Goal: Task Accomplishment & Management: Complete application form

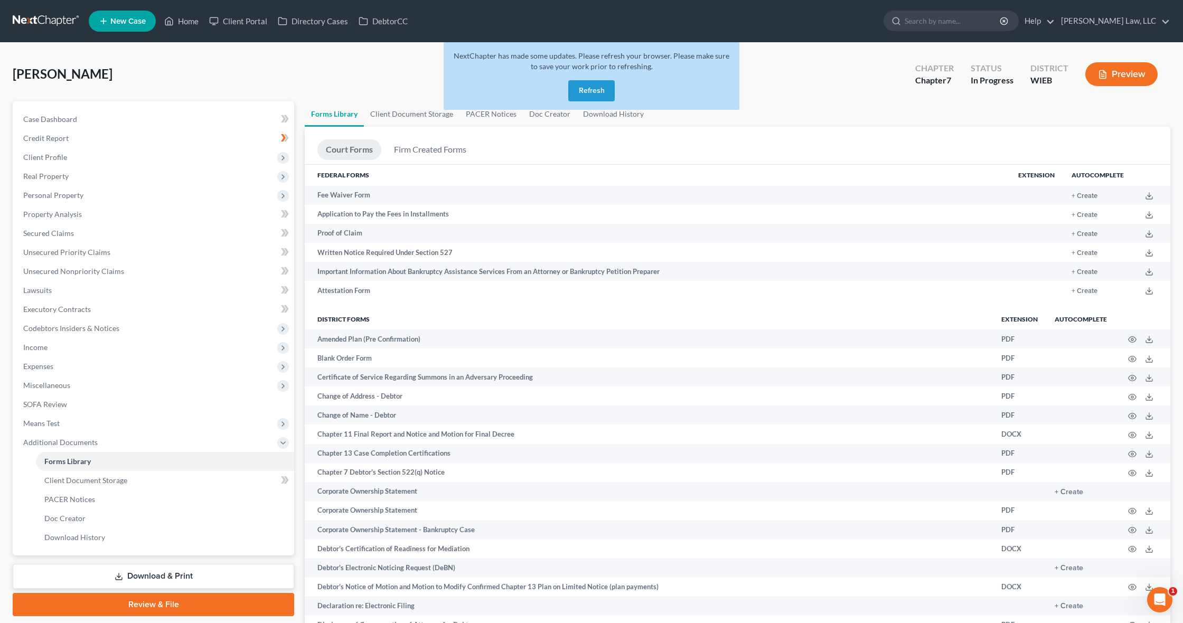
click at [585, 92] on button "Refresh" at bounding box center [591, 90] width 46 height 21
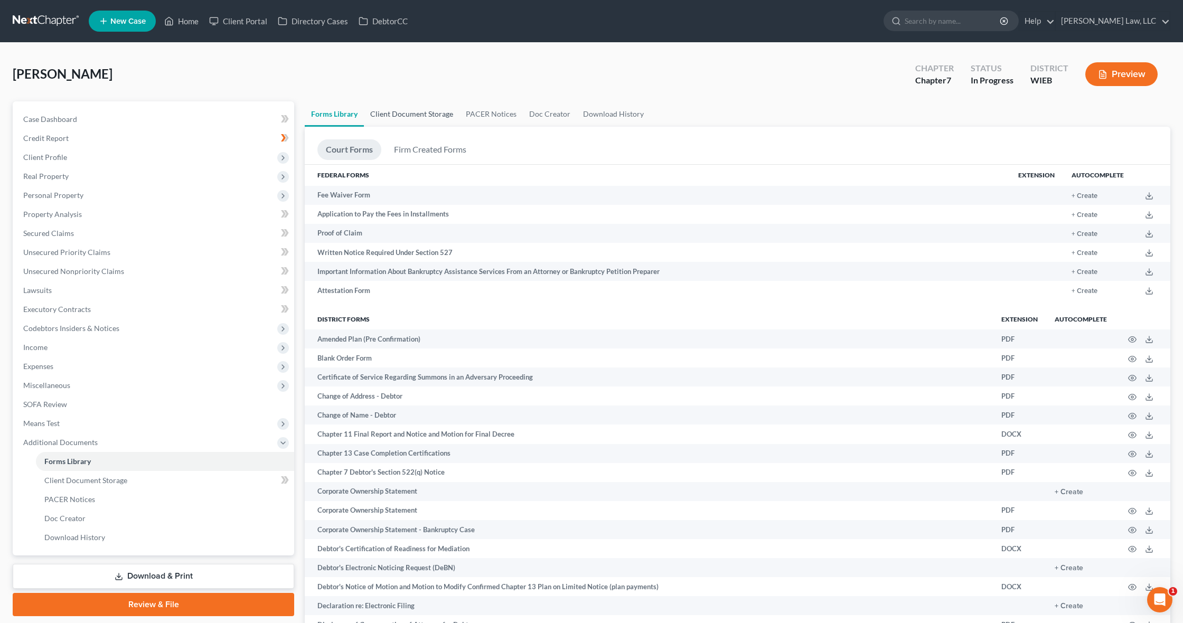
click at [420, 111] on link "Client Document Storage" at bounding box center [412, 113] width 96 height 25
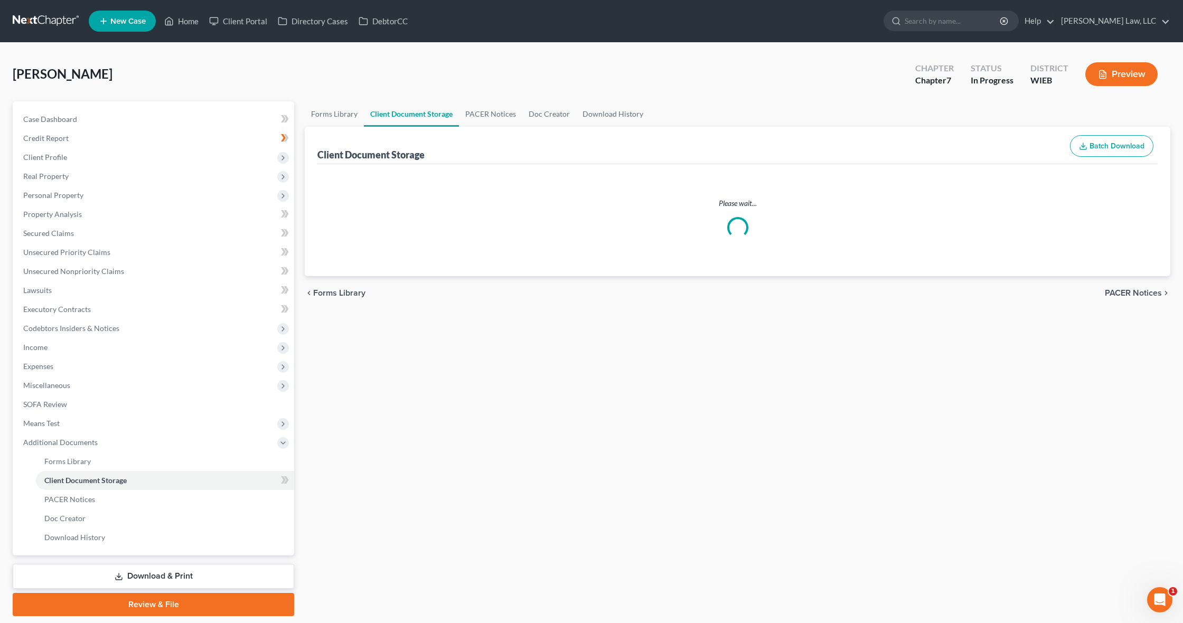
select select "3"
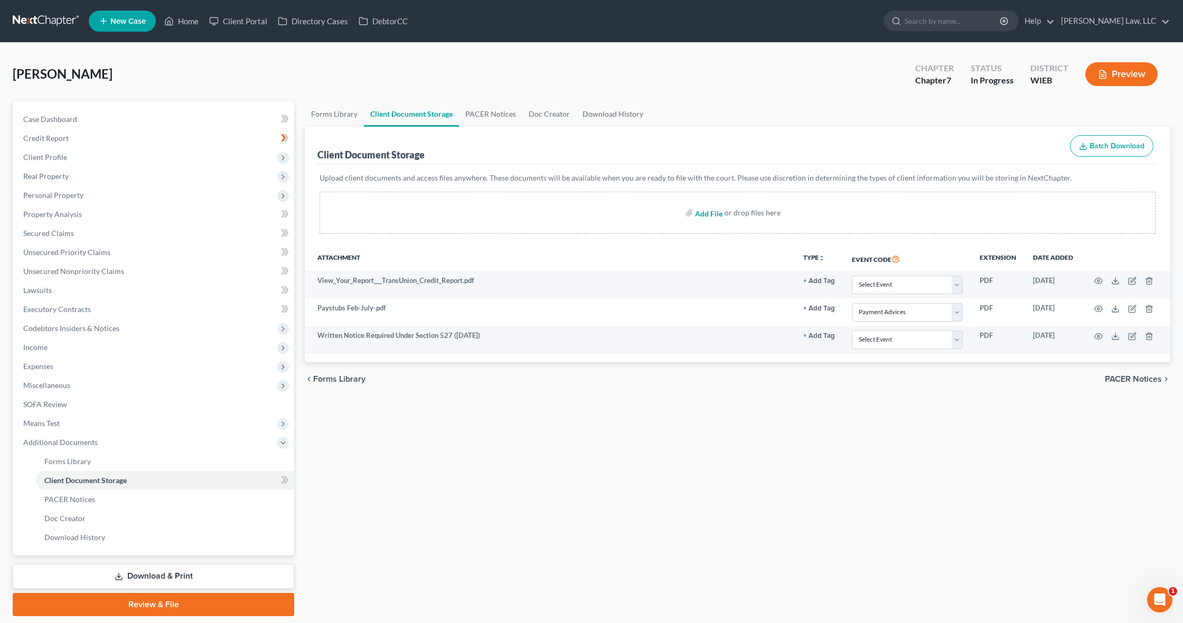
click at [705, 216] on input "file" at bounding box center [707, 212] width 25 height 19
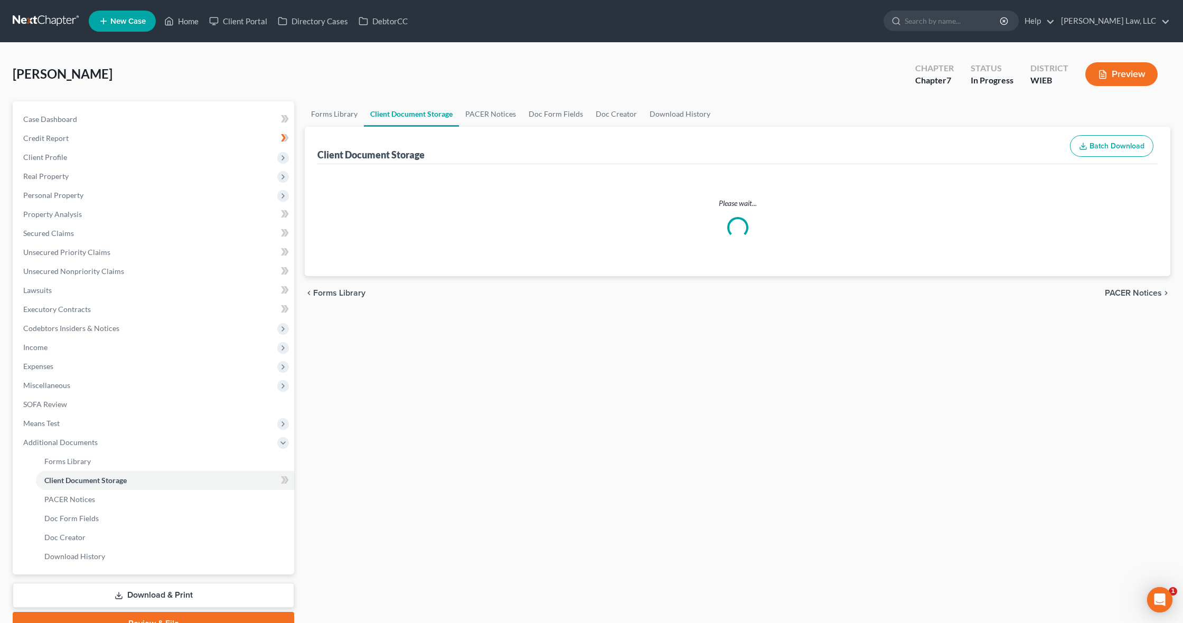
select select "3"
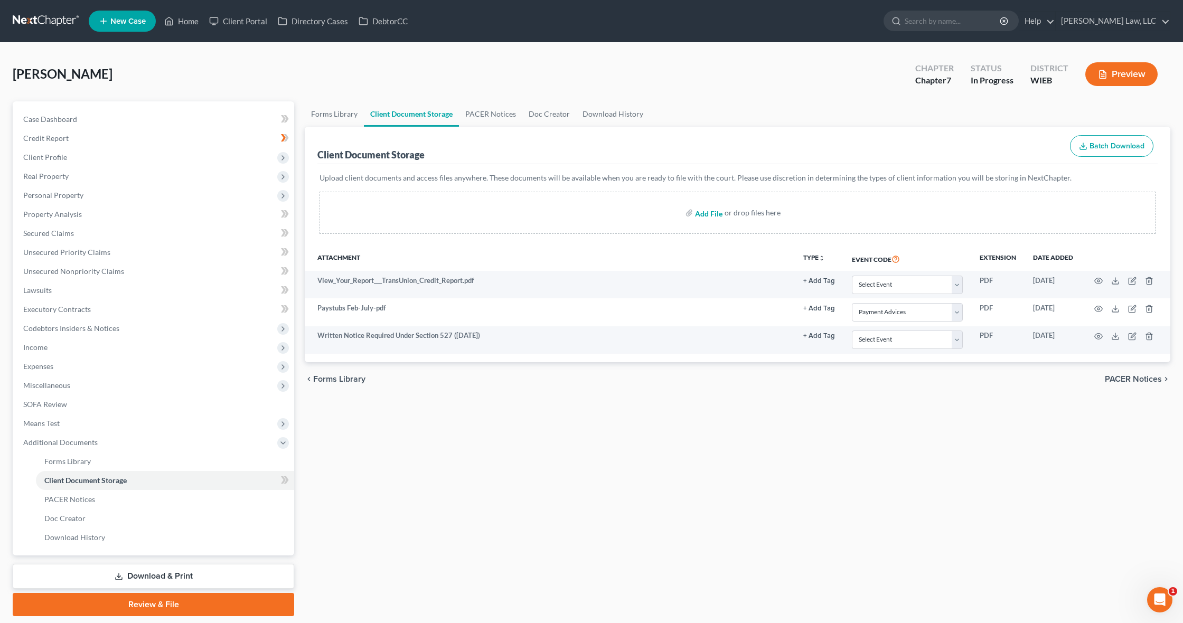
click at [705, 215] on input "file" at bounding box center [707, 212] width 25 height 19
click at [704, 212] on input "file" at bounding box center [707, 212] width 25 height 19
type input "C:\fakepath\scott equifax.pdf"
select select "3"
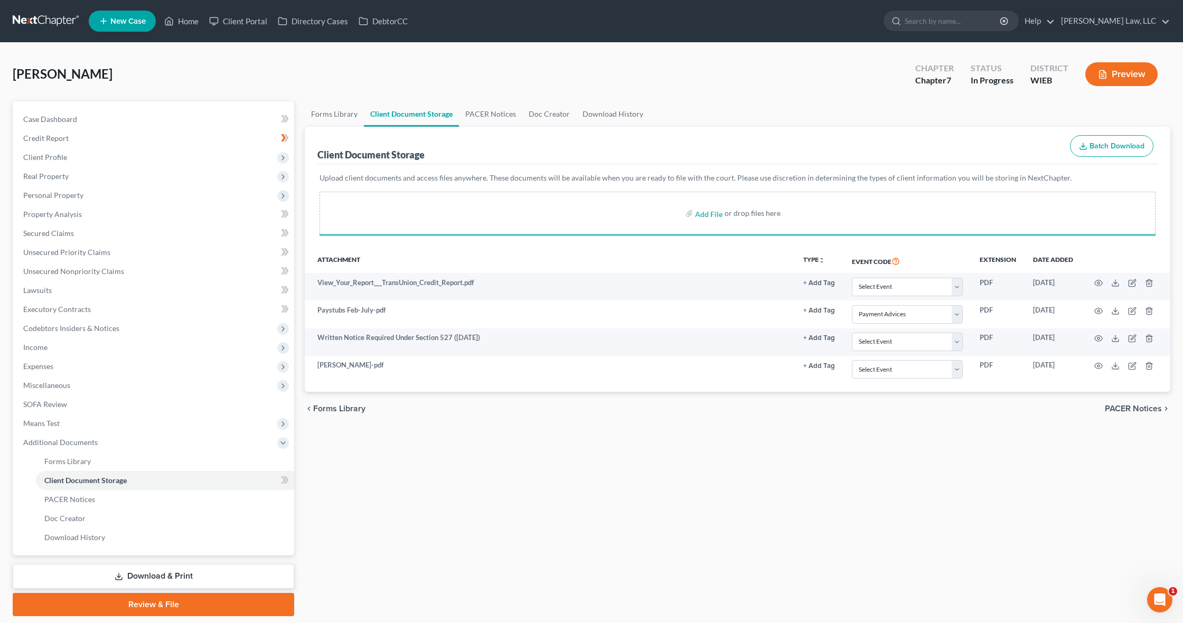
select select "3"
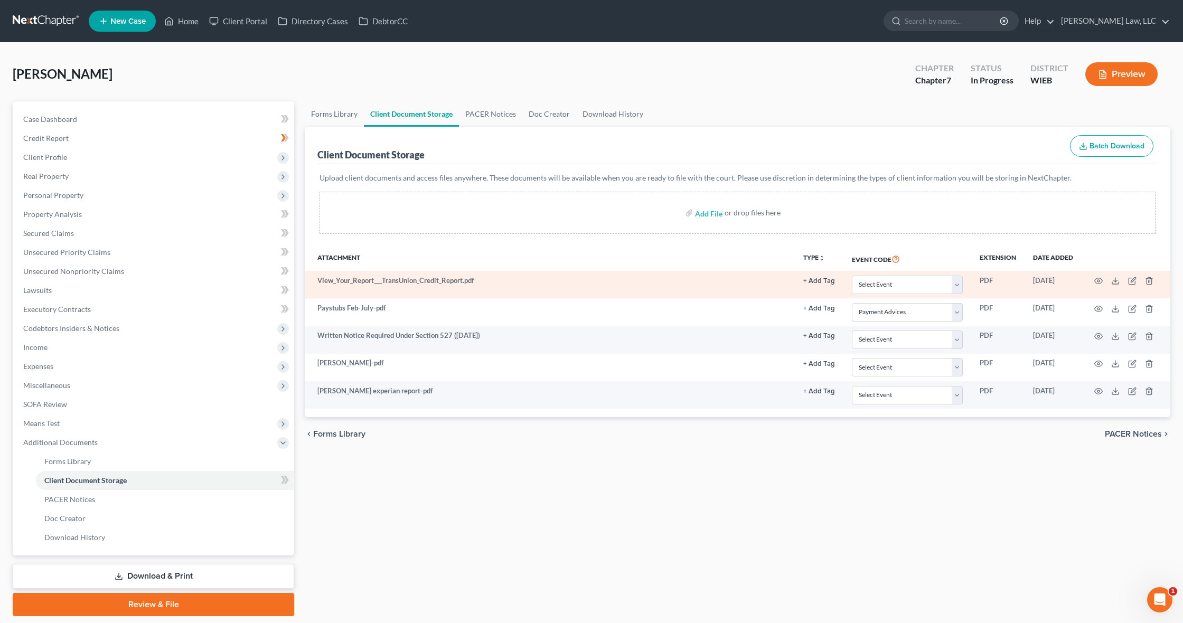
select select "3"
click at [1149, 281] on line "button" at bounding box center [1149, 282] width 0 height 2
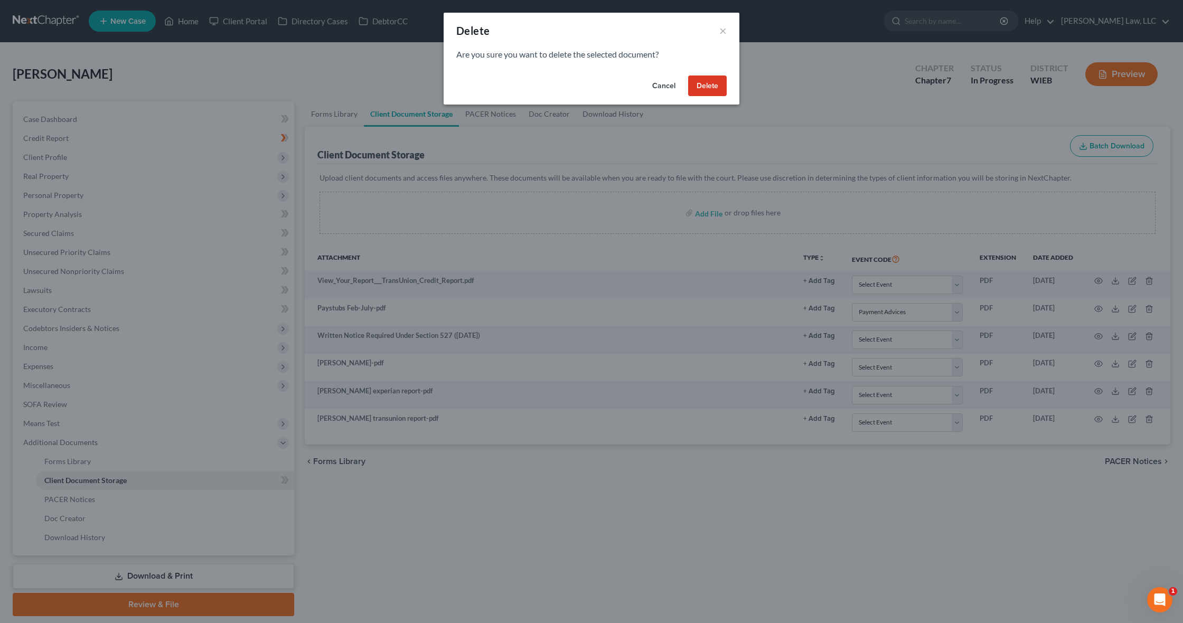
click at [716, 83] on button "Delete" at bounding box center [707, 85] width 39 height 21
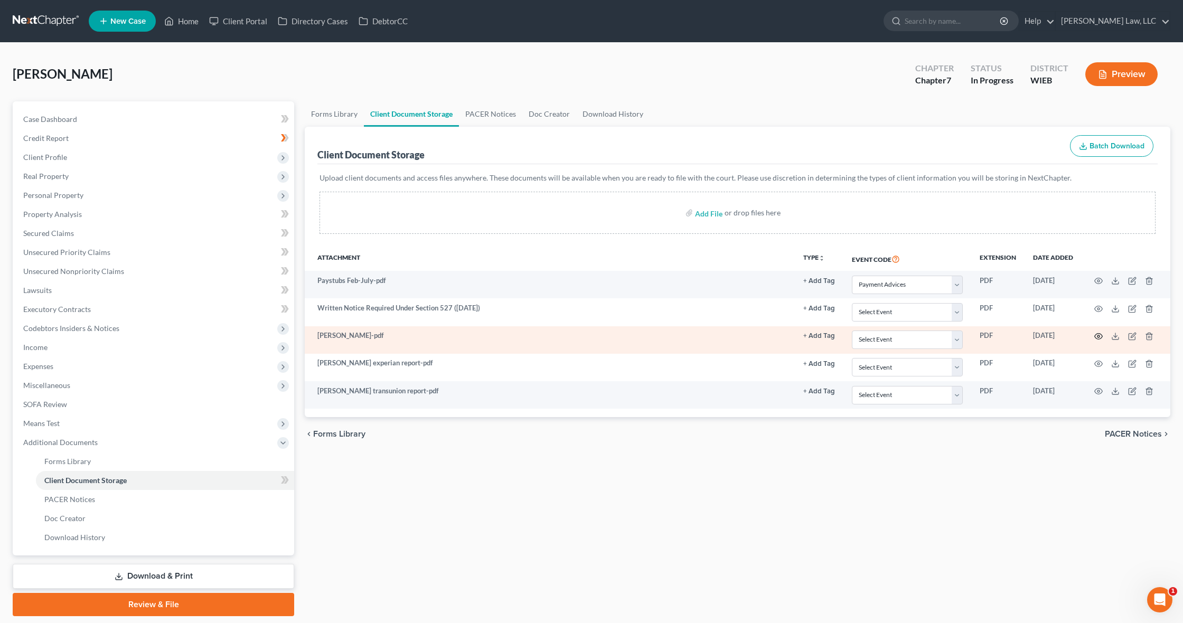
click at [1096, 335] on icon "button" at bounding box center [1098, 336] width 8 height 8
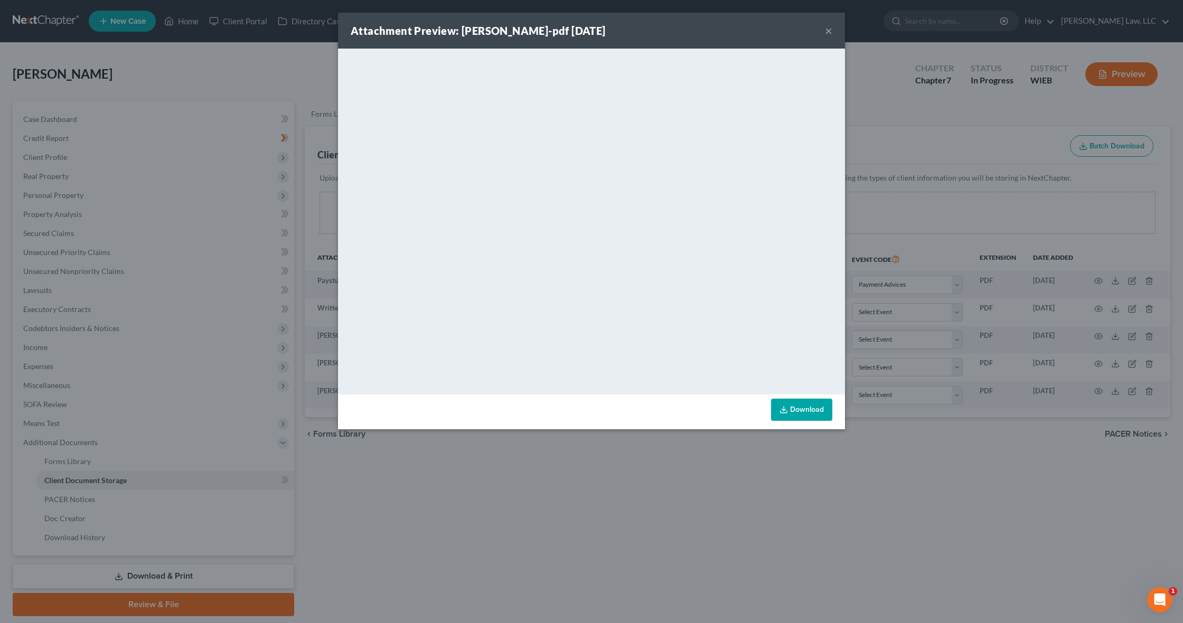
click at [828, 33] on button "×" at bounding box center [828, 30] width 7 height 13
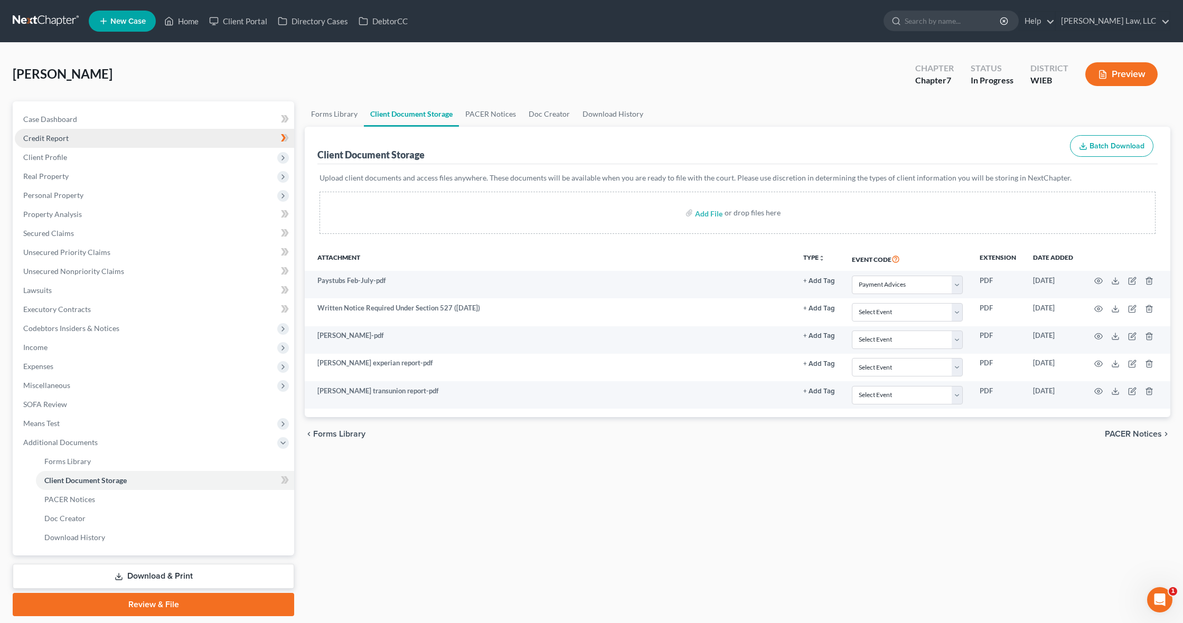
click at [107, 138] on link "Credit Report" at bounding box center [154, 138] width 279 height 19
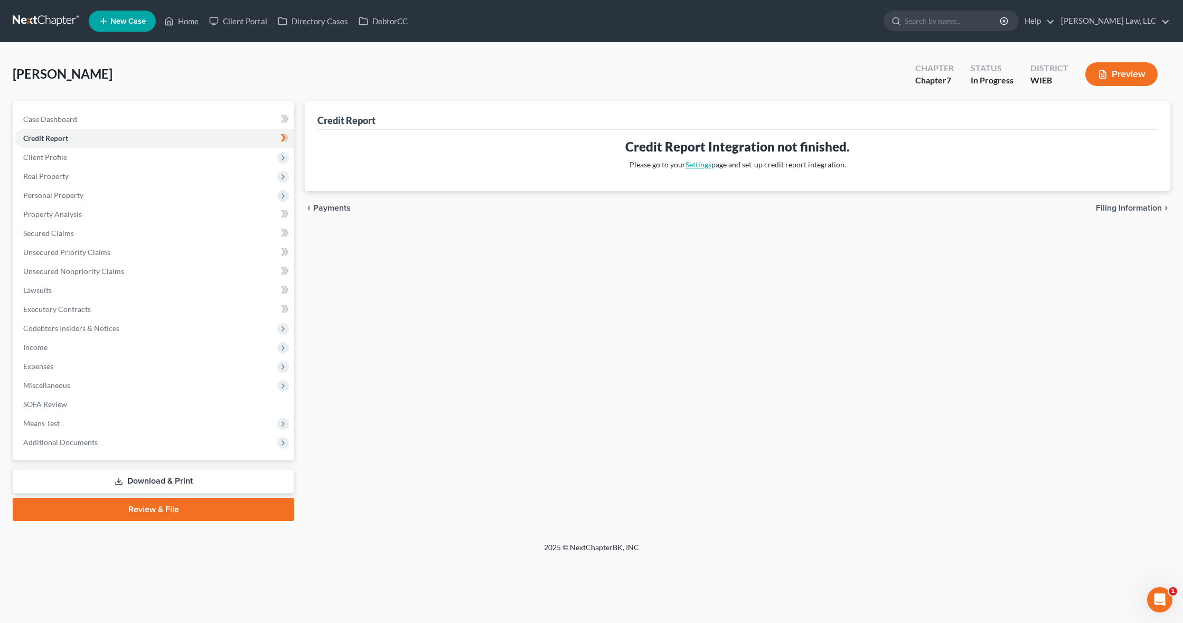
click at [705, 165] on link "Settings" at bounding box center [698, 164] width 26 height 9
select select "52"
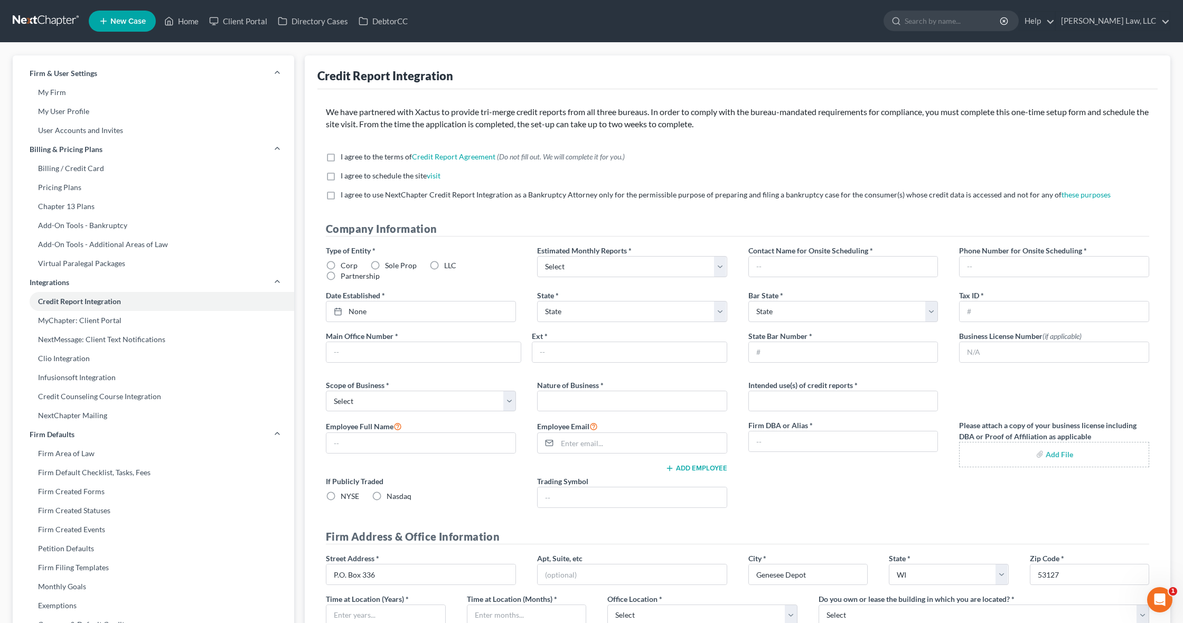
click at [341, 157] on label "I agree to the terms of Credit Report Agreement * (Do not fill out. We will com…" at bounding box center [483, 157] width 284 height 11
click at [345, 157] on input "I agree to the terms of Credit Report Agreement * (Do not fill out. We will com…" at bounding box center [348, 155] width 7 height 7
checkbox input "true"
click at [341, 172] on label "I agree to schedule the site visit *" at bounding box center [391, 176] width 100 height 11
click at [345, 172] on input "I agree to schedule the site visit *" at bounding box center [348, 174] width 7 height 7
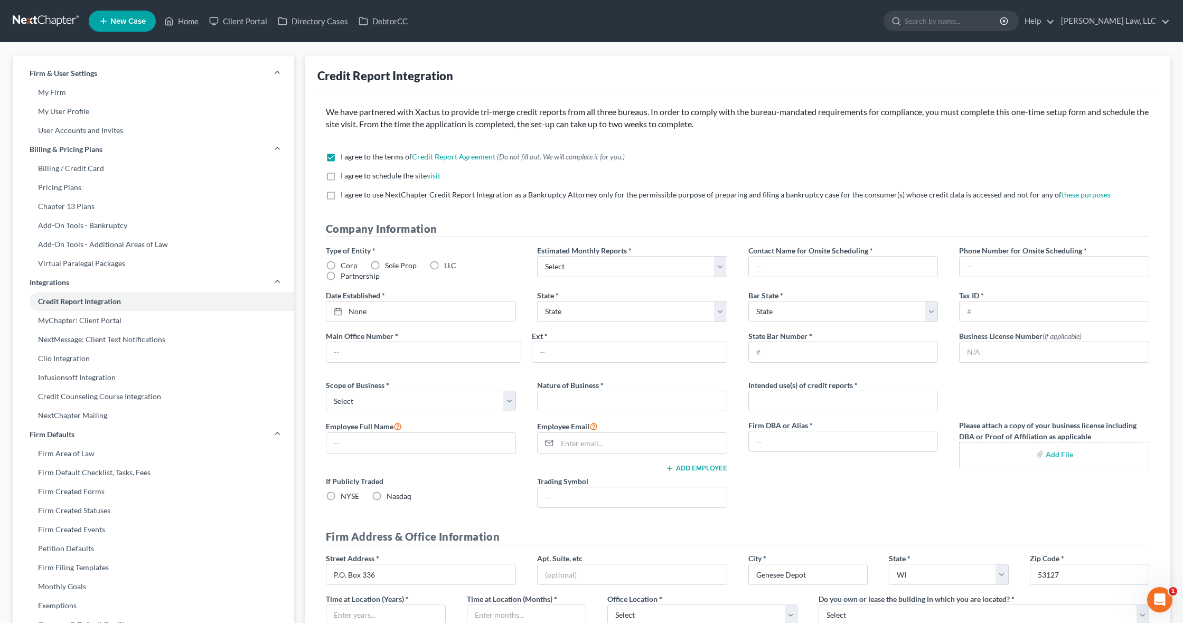
checkbox input "true"
click at [341, 195] on label "I agree to use NextChapter Credit Report Integration as a Bankruptcy Attorney o…" at bounding box center [726, 195] width 770 height 11
click at [345, 195] on input "I agree to use NextChapter Credit Report Integration as a Bankruptcy Attorney o…" at bounding box center [348, 193] width 7 height 7
checkbox input "true"
click at [444, 264] on label "LLC" at bounding box center [450, 265] width 12 height 11
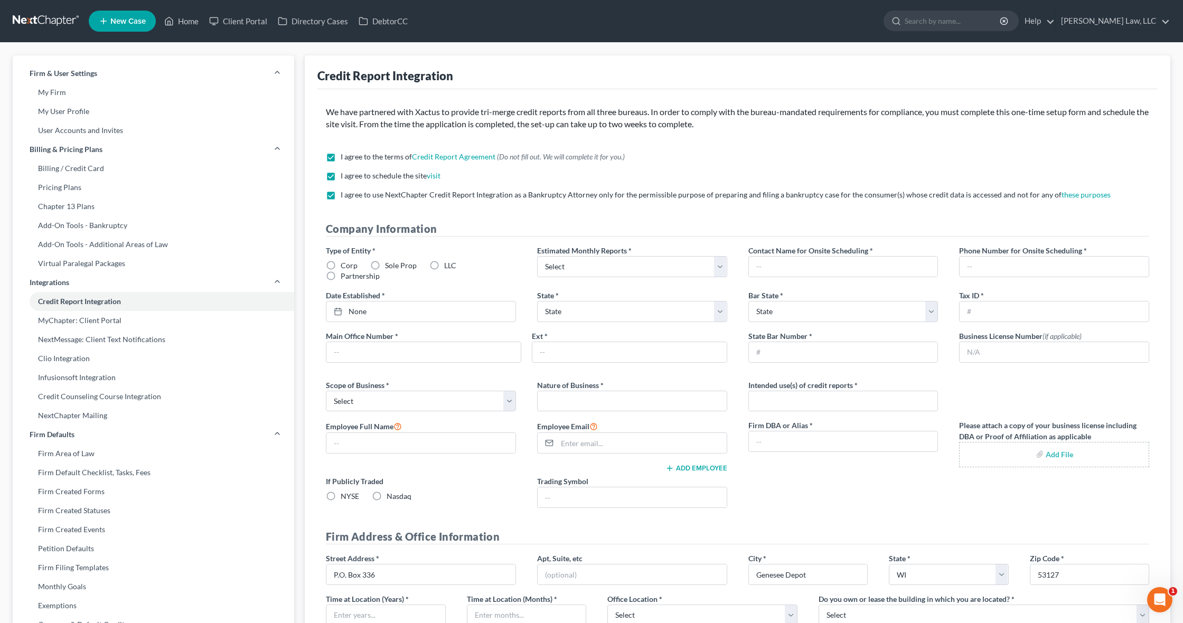
click at [448, 264] on input "LLC" at bounding box center [451, 263] width 7 height 7
radio input "true"
click at [374, 311] on link "None" at bounding box center [420, 311] width 189 height 20
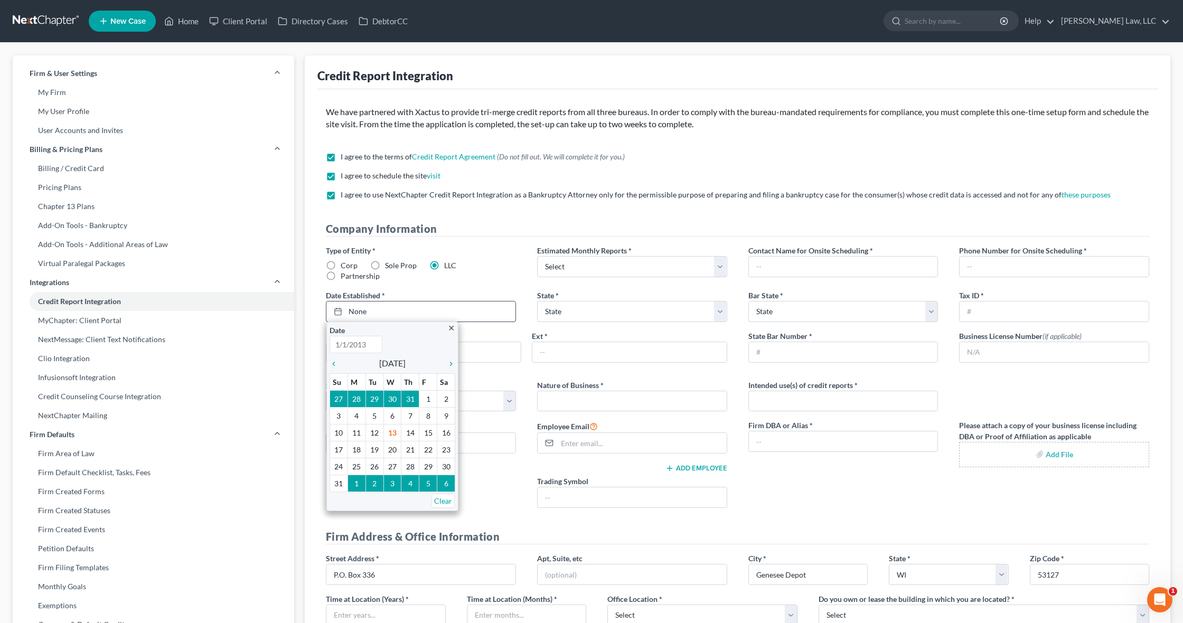
type input "8/13/2025"
click at [337, 362] on icon "chevron_left" at bounding box center [336, 364] width 14 height 8
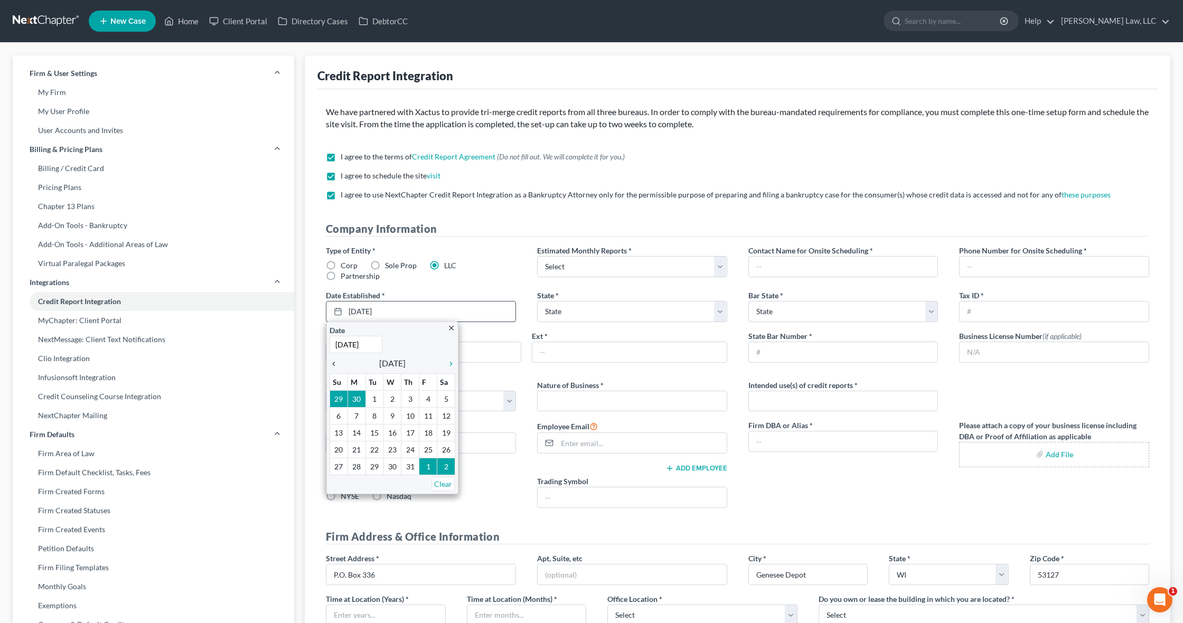
click at [337, 362] on icon "chevron_left" at bounding box center [336, 364] width 14 height 8
click at [449, 360] on icon "chevron_right" at bounding box center [448, 364] width 14 height 8
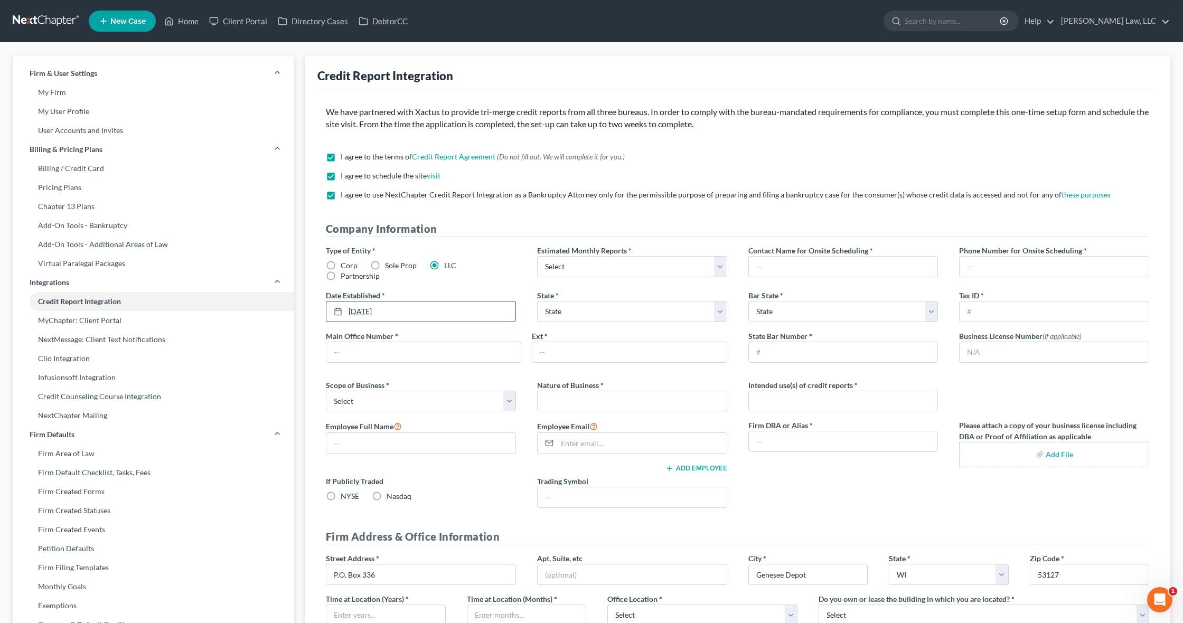
click at [385, 310] on link "5/6/2025" at bounding box center [420, 311] width 189 height 20
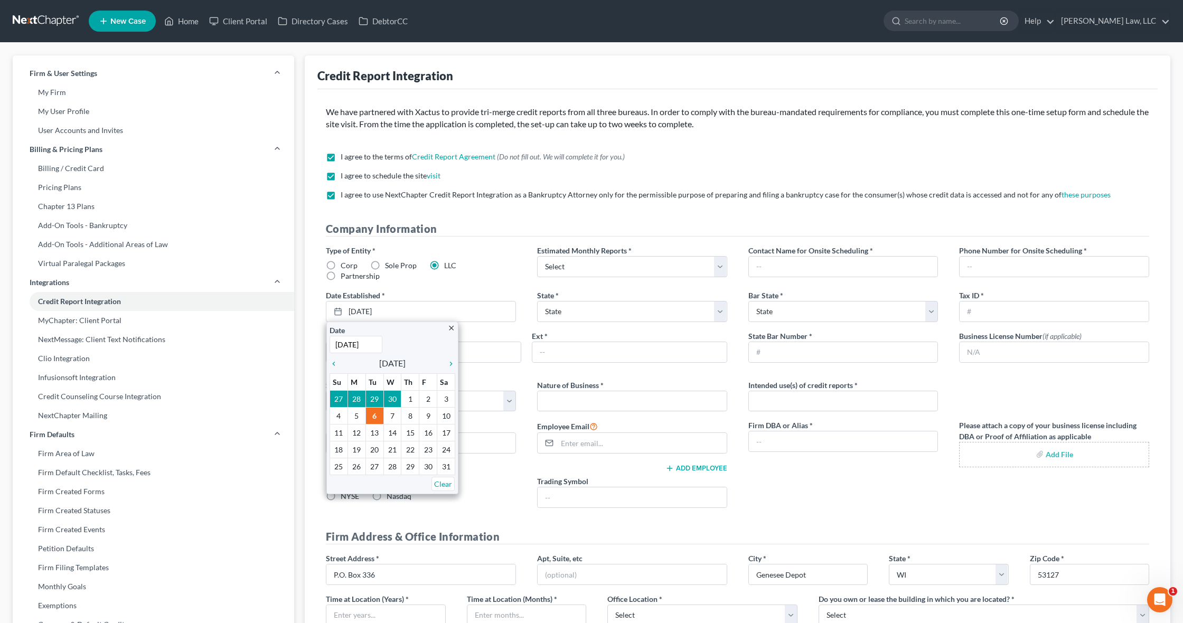
click at [393, 364] on span "May 2025" at bounding box center [392, 363] width 26 height 13
click at [330, 361] on icon "chevron_left" at bounding box center [336, 364] width 14 height 8
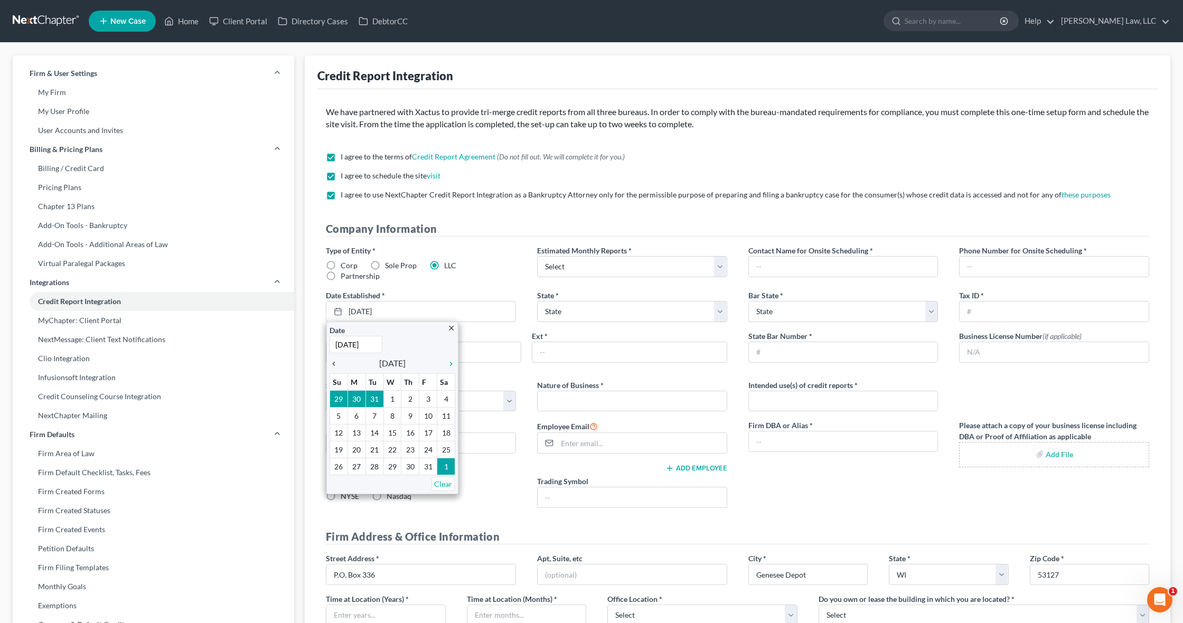
click at [330, 361] on icon "chevron_left" at bounding box center [336, 364] width 14 height 8
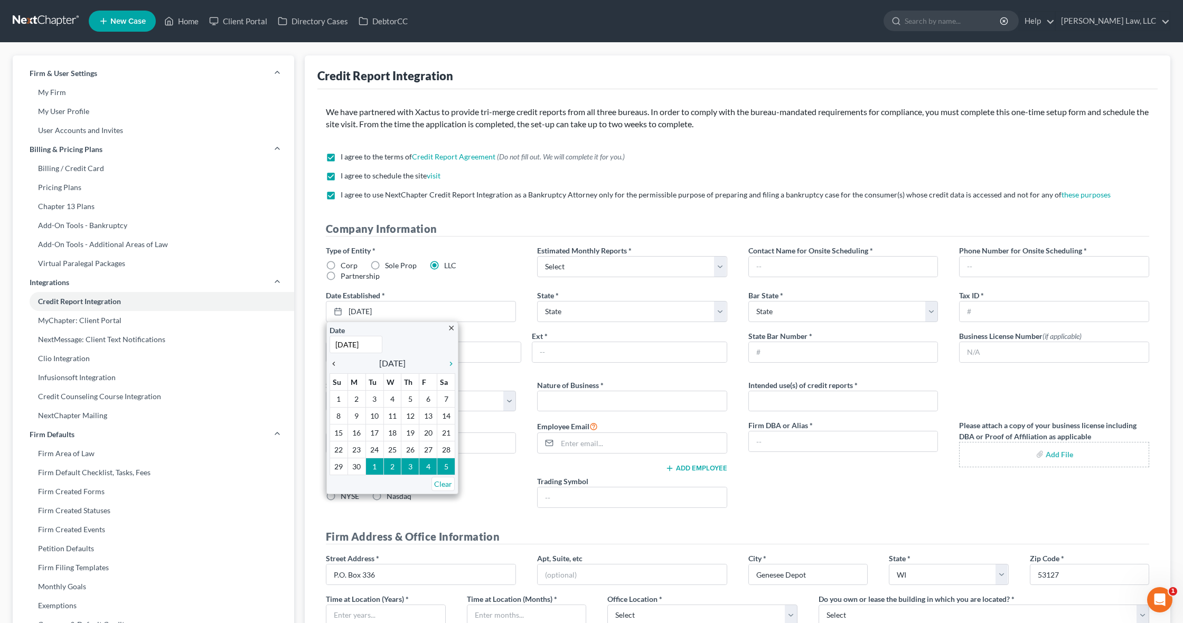
click at [330, 361] on icon "chevron_left" at bounding box center [336, 364] width 14 height 8
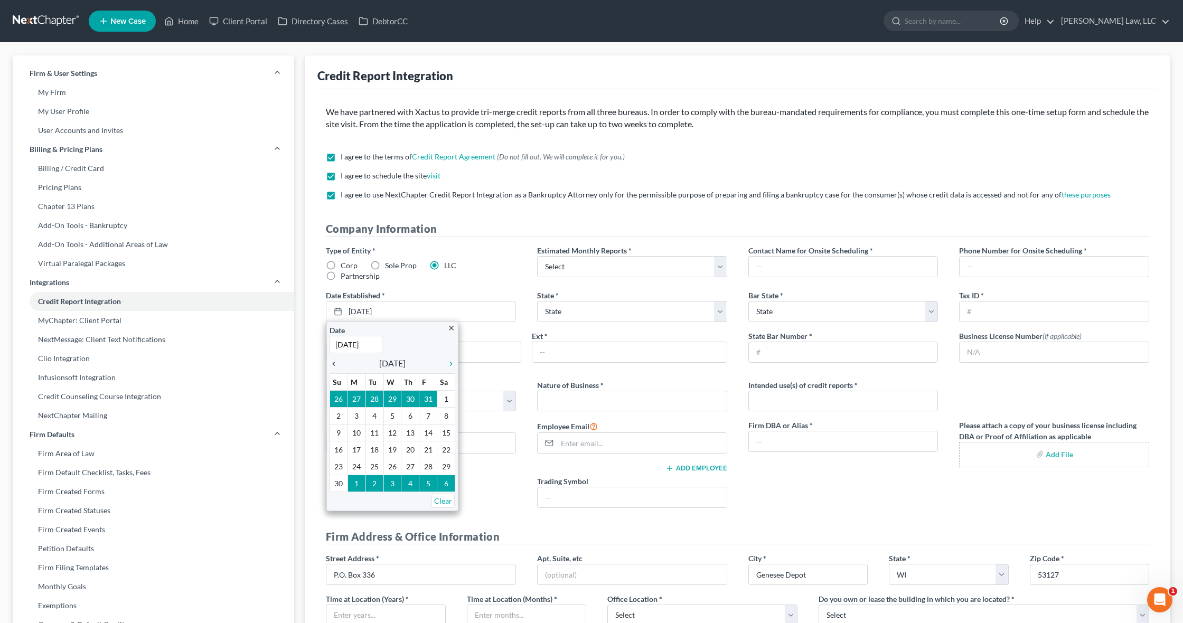
click at [330, 361] on icon "chevron_left" at bounding box center [336, 364] width 14 height 8
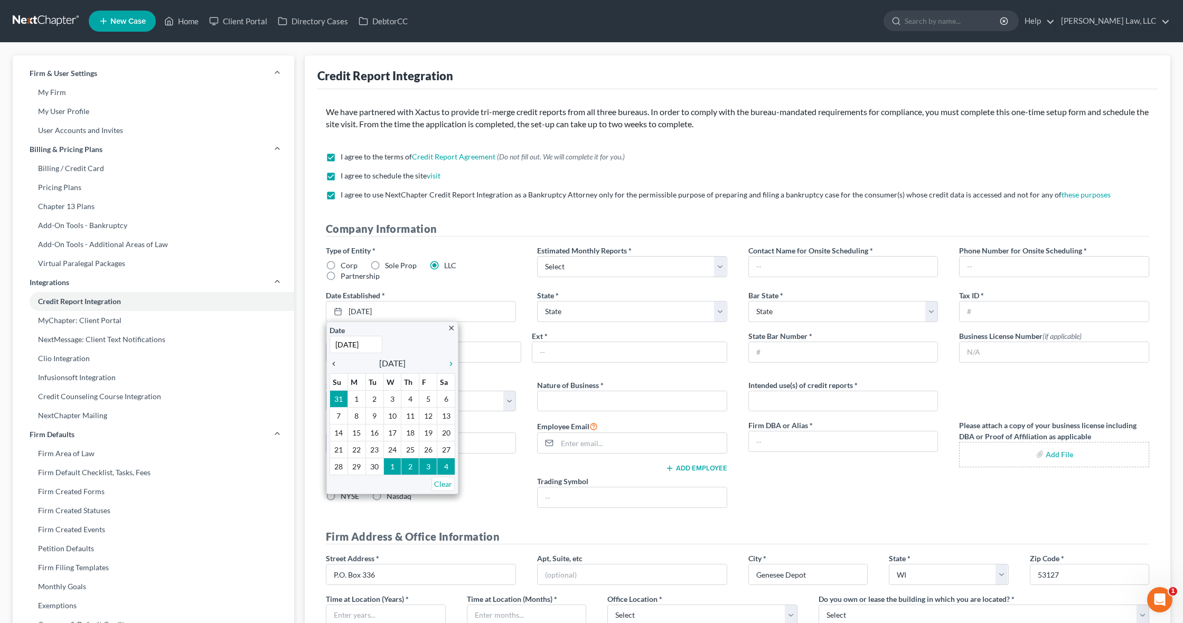
click at [330, 361] on icon "chevron_left" at bounding box center [336, 364] width 14 height 8
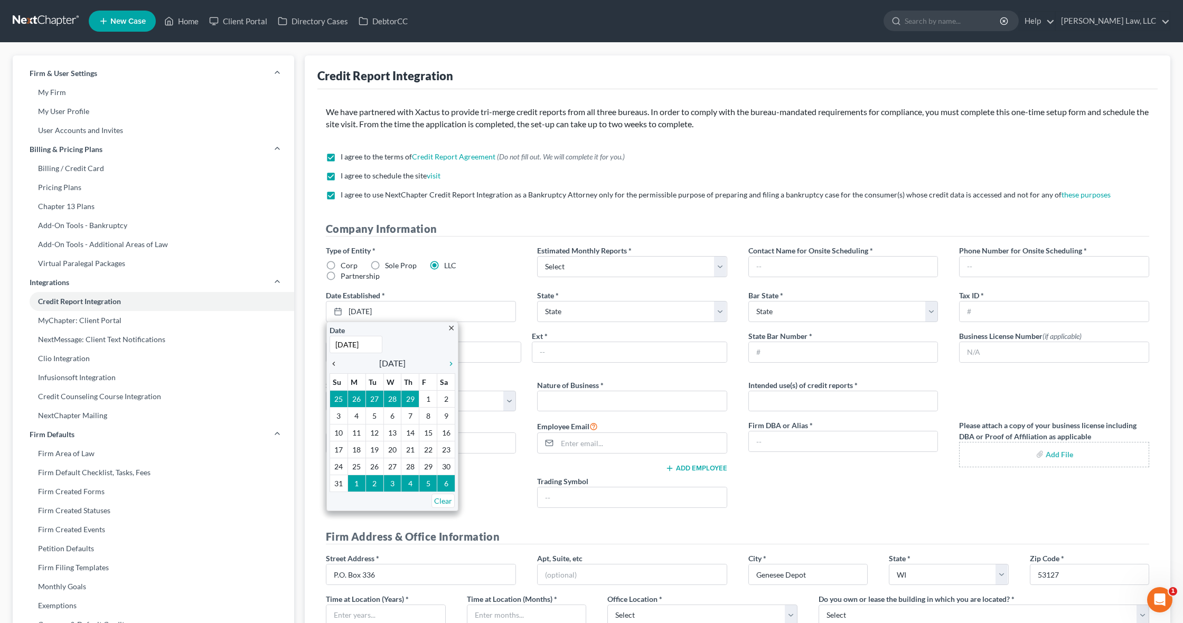
click at [330, 361] on icon "chevron_left" at bounding box center [336, 364] width 14 height 8
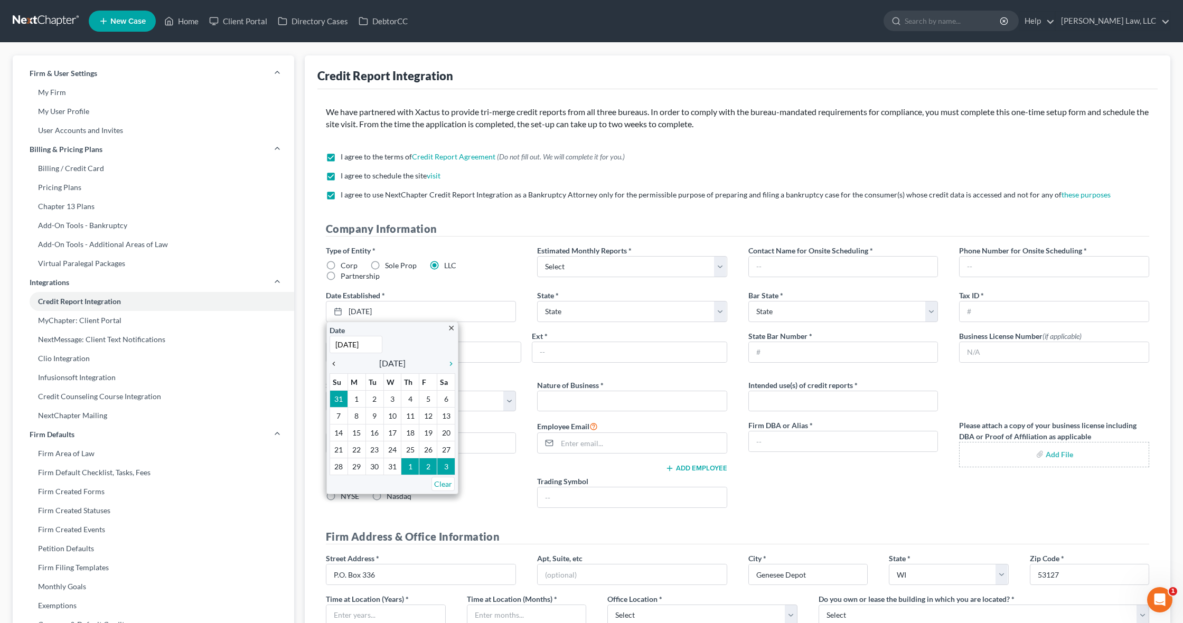
click at [330, 361] on icon "chevron_left" at bounding box center [336, 364] width 14 height 8
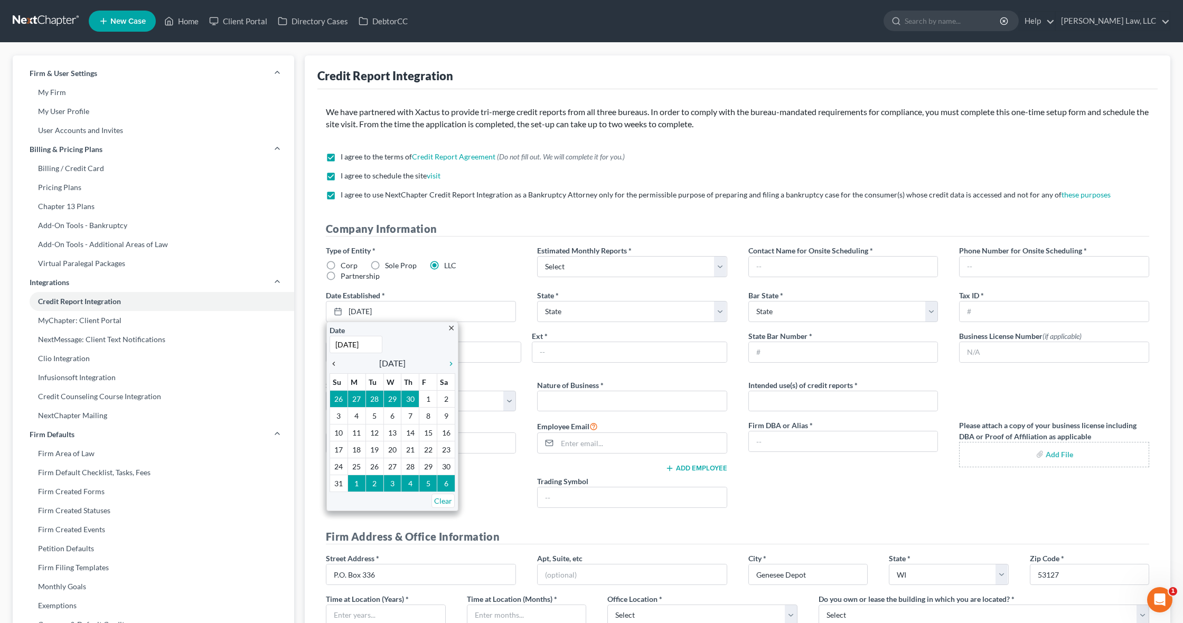
click at [330, 361] on icon "chevron_left" at bounding box center [336, 364] width 14 height 8
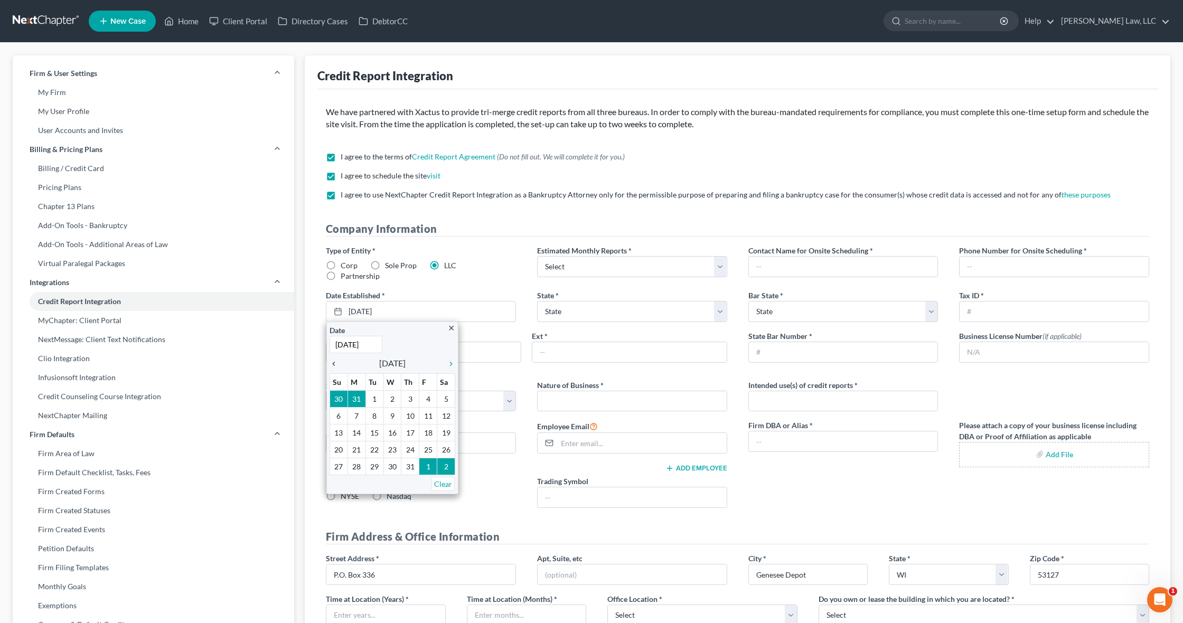
click at [330, 361] on icon "chevron_left" at bounding box center [336, 364] width 14 height 8
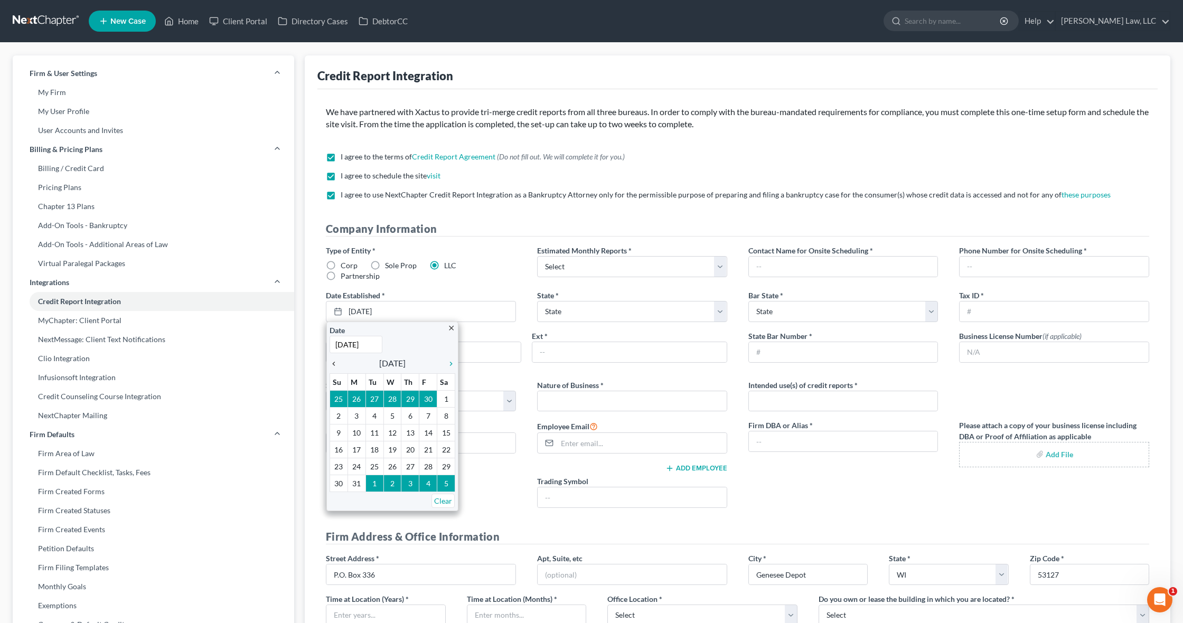
click at [330, 361] on icon "chevron_left" at bounding box center [336, 364] width 14 height 8
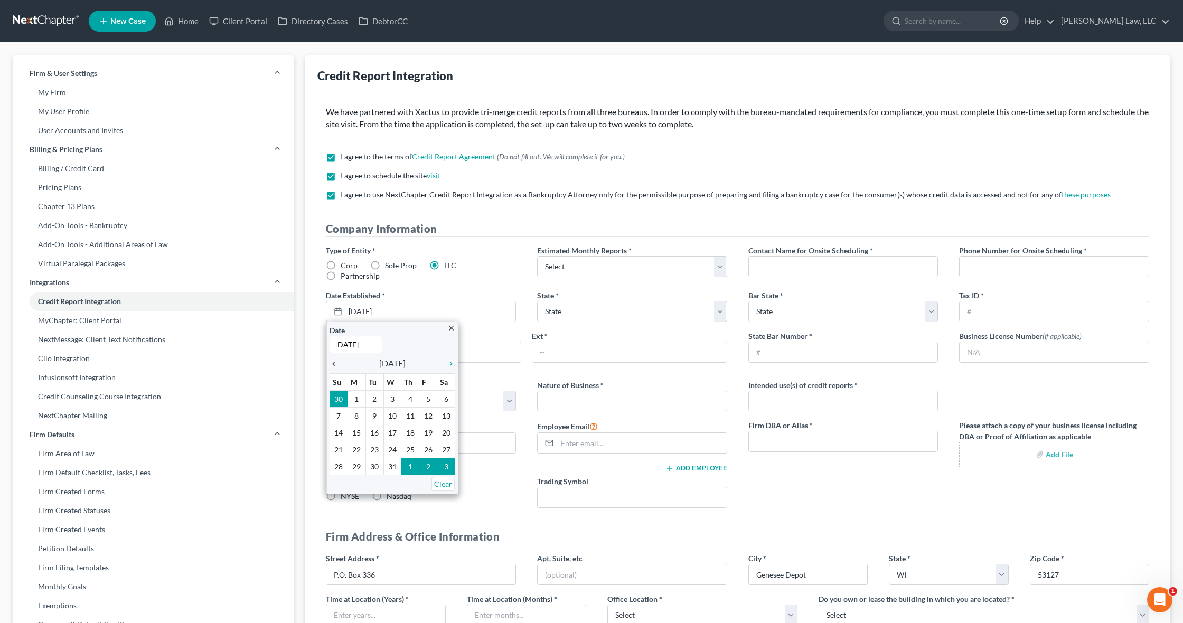
click at [330, 361] on icon "chevron_left" at bounding box center [336, 364] width 14 height 8
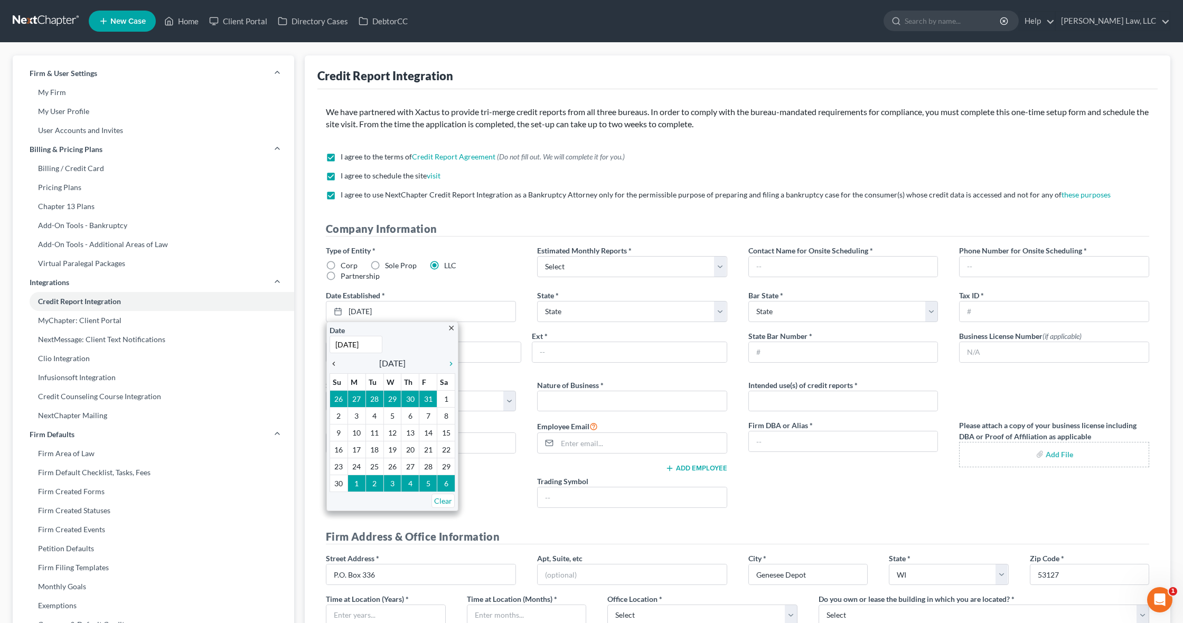
click at [330, 361] on icon "chevron_left" at bounding box center [336, 364] width 14 height 8
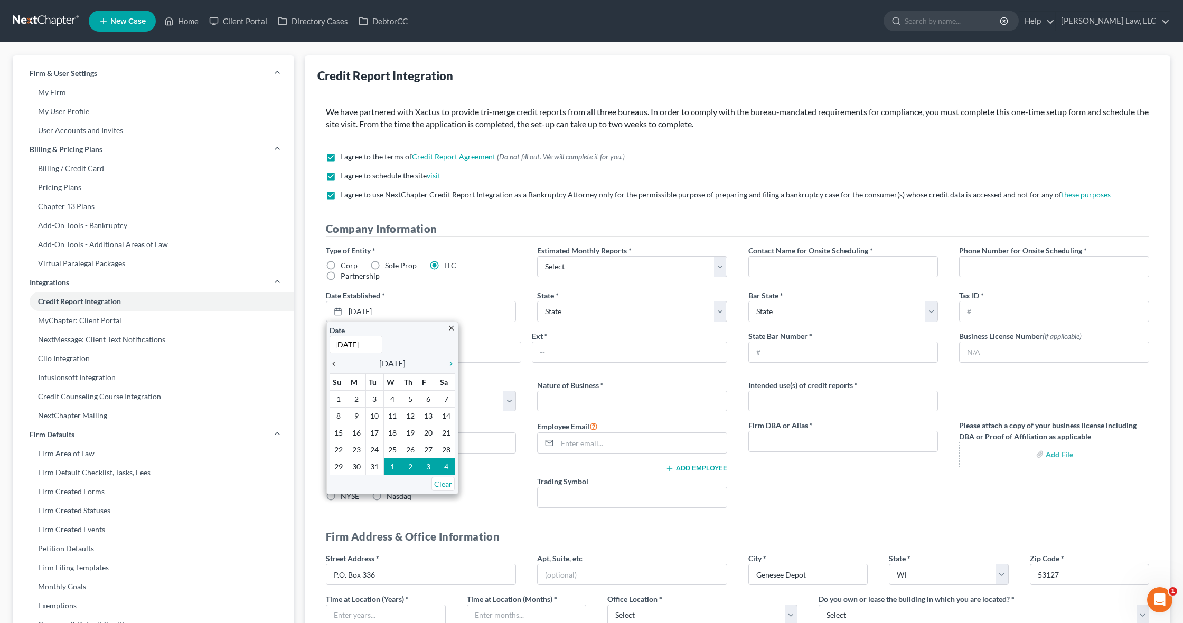
click at [330, 361] on icon "chevron_left" at bounding box center [336, 364] width 14 height 8
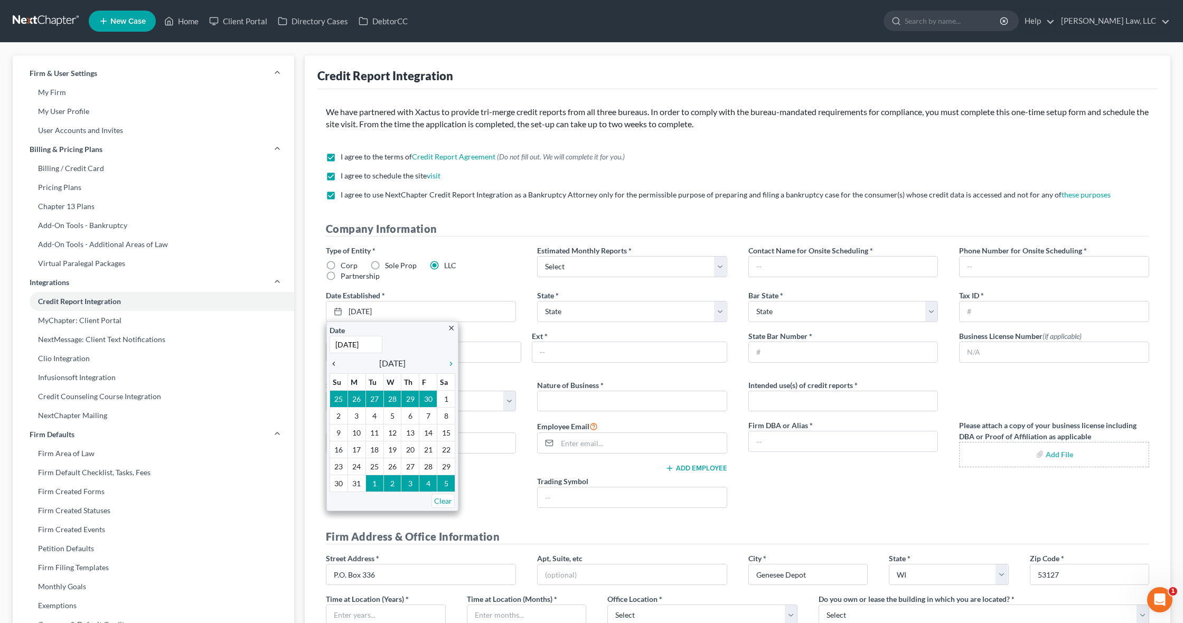
click at [330, 361] on icon "chevron_left" at bounding box center [336, 364] width 14 height 8
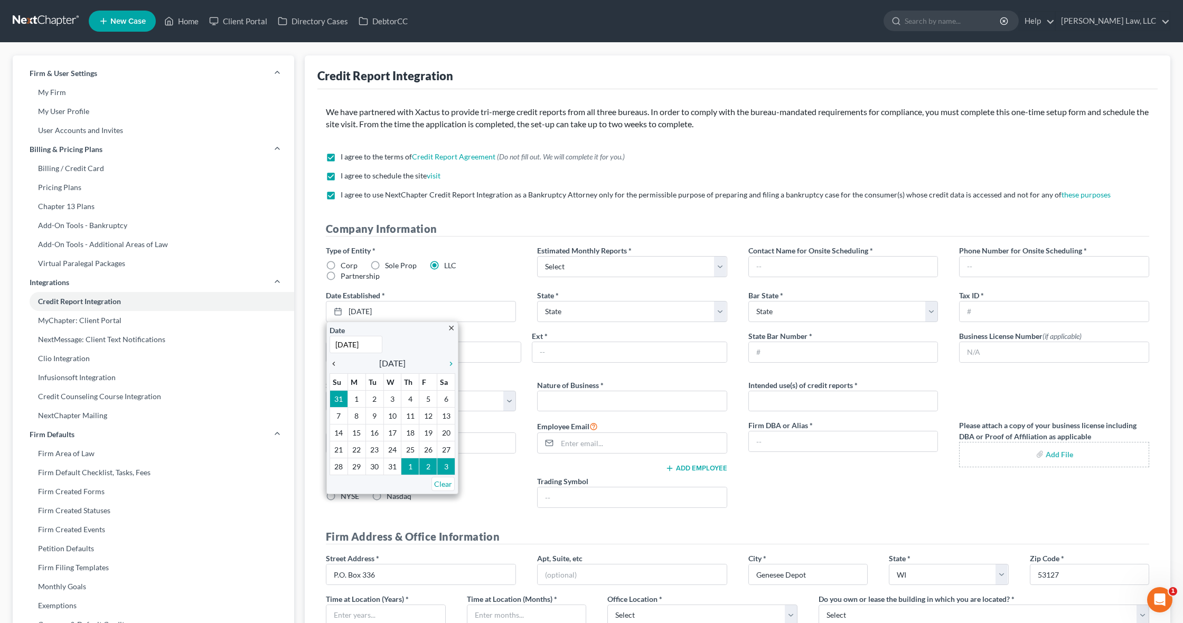
click at [330, 361] on icon "chevron_left" at bounding box center [336, 364] width 14 height 8
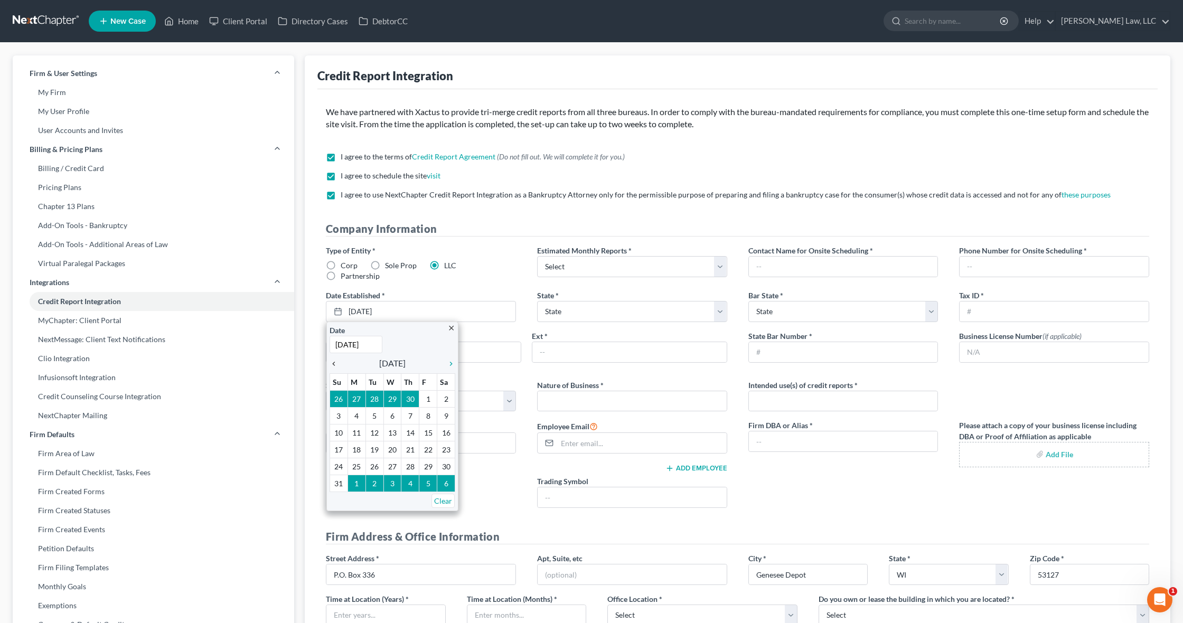
click at [330, 361] on icon "chevron_left" at bounding box center [336, 364] width 14 height 8
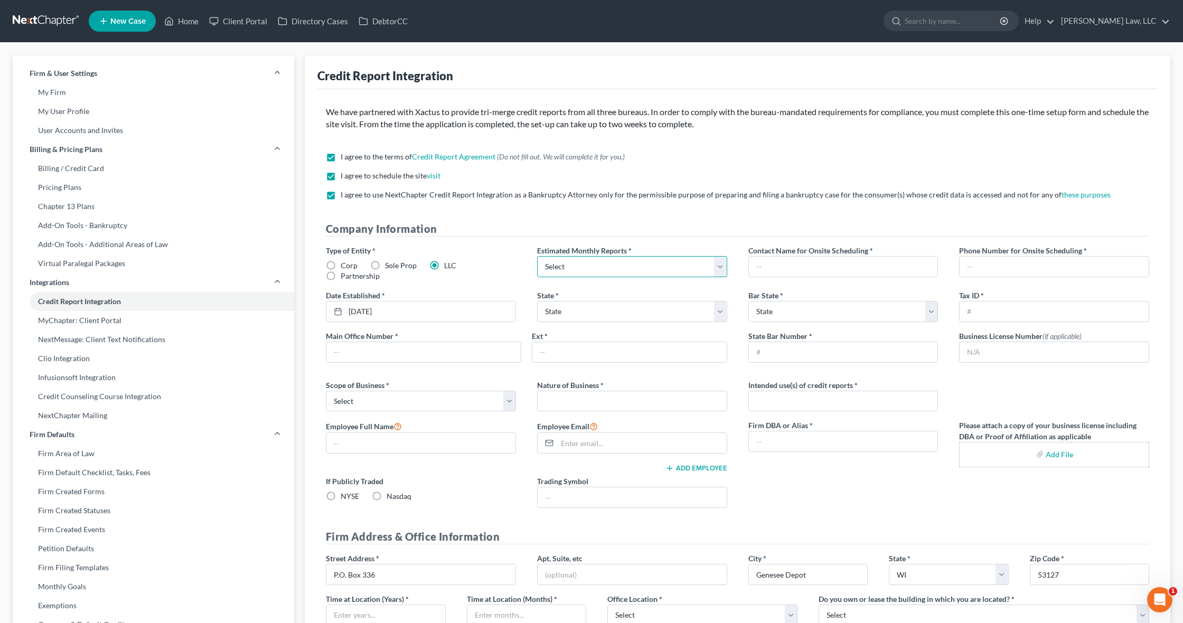
select select "0"
click at [927, 265] on input "text" at bounding box center [843, 267] width 189 height 20
type input "David Prado"
type input "414-677-1390"
select select "52"
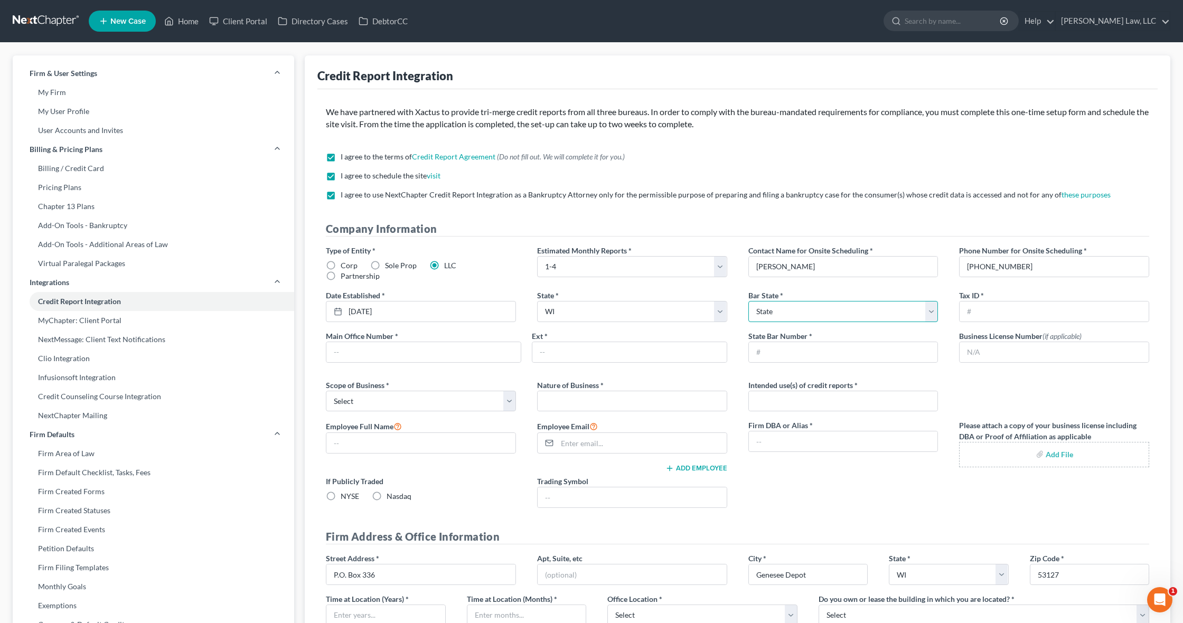
select select "52"
click at [998, 313] on input "text" at bounding box center [1053, 311] width 189 height 20
paste input "88-2179808"
type input "88-2179808"
drag, startPoint x: 1022, startPoint y: 267, endPoint x: 933, endPoint y: 258, distance: 89.2
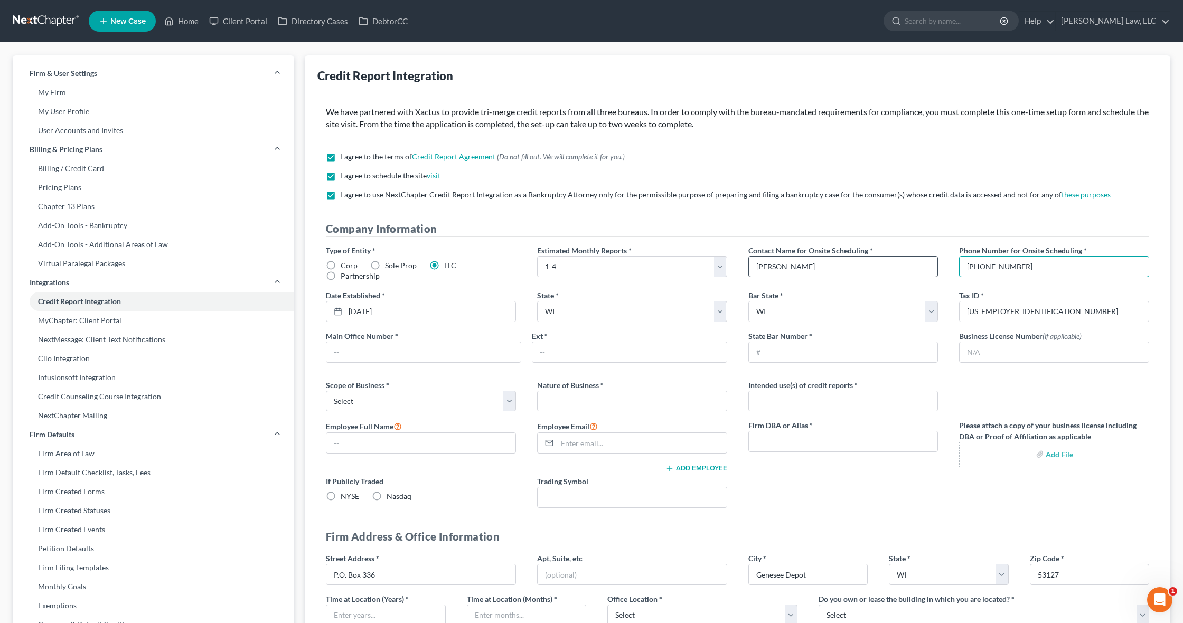
click at [933, 258] on div "Type of Entity * Corp Sole Prop LLC Partnership Estimated Monthly Reports * Sel…" at bounding box center [737, 380] width 844 height 271
click at [471, 351] on input "text" at bounding box center [423, 352] width 194 height 20
paste input "414-677-1390"
type input "414-677-1390"
type input "1093082"
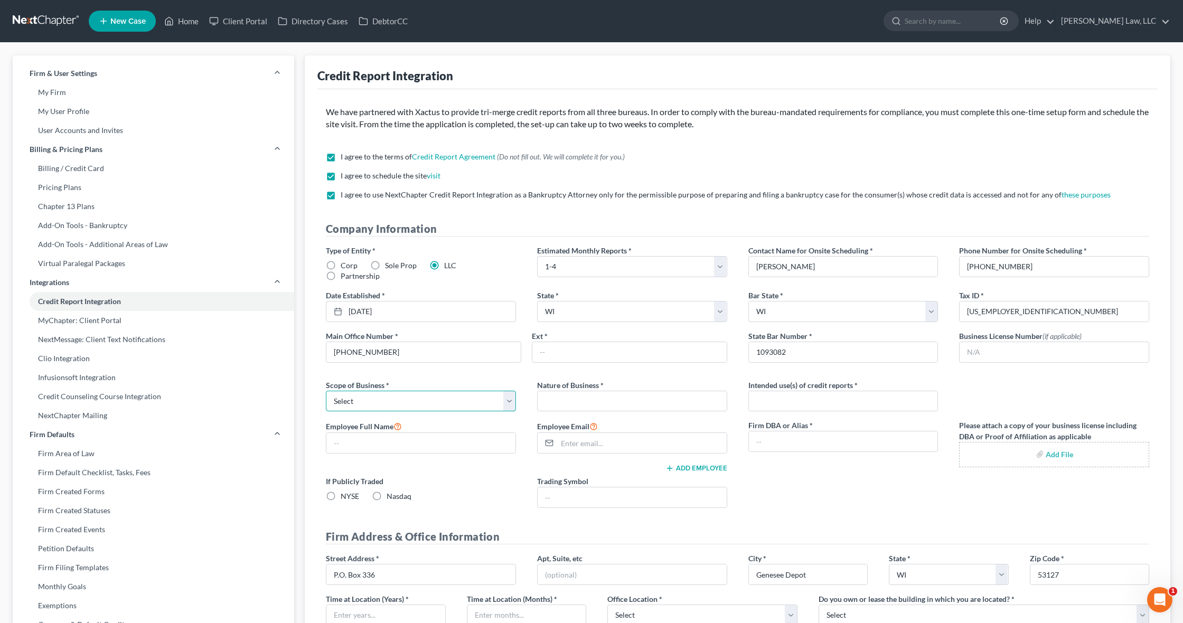
select select "0"
type input "Legal"
click at [768, 402] on input "text" at bounding box center [843, 401] width 189 height 20
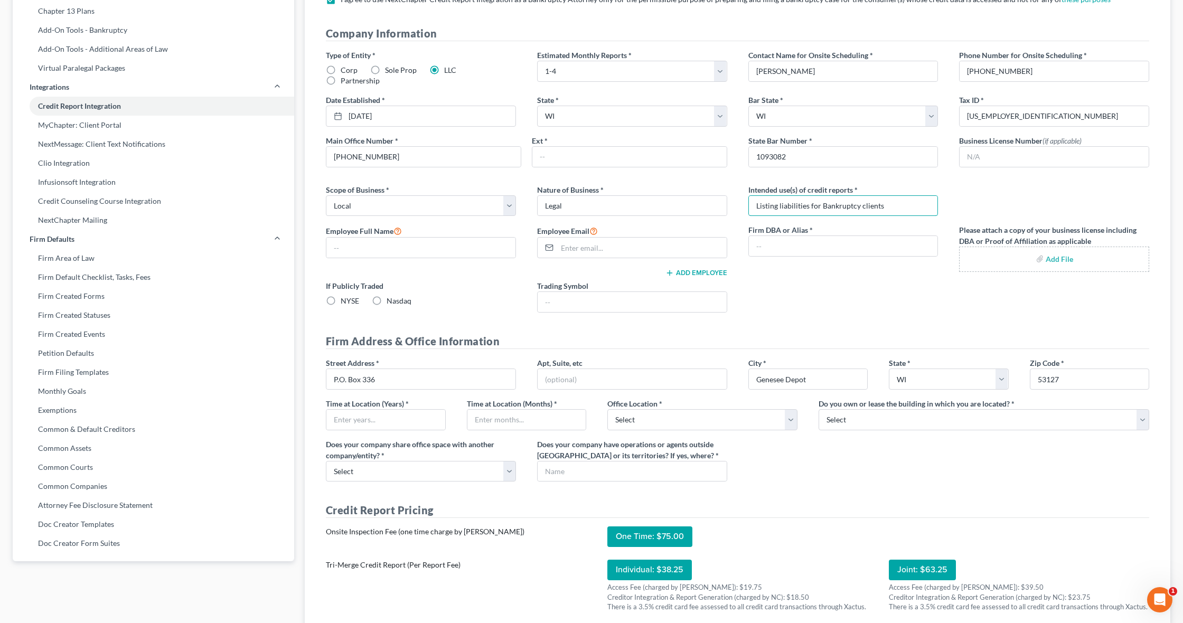
scroll to position [227, 0]
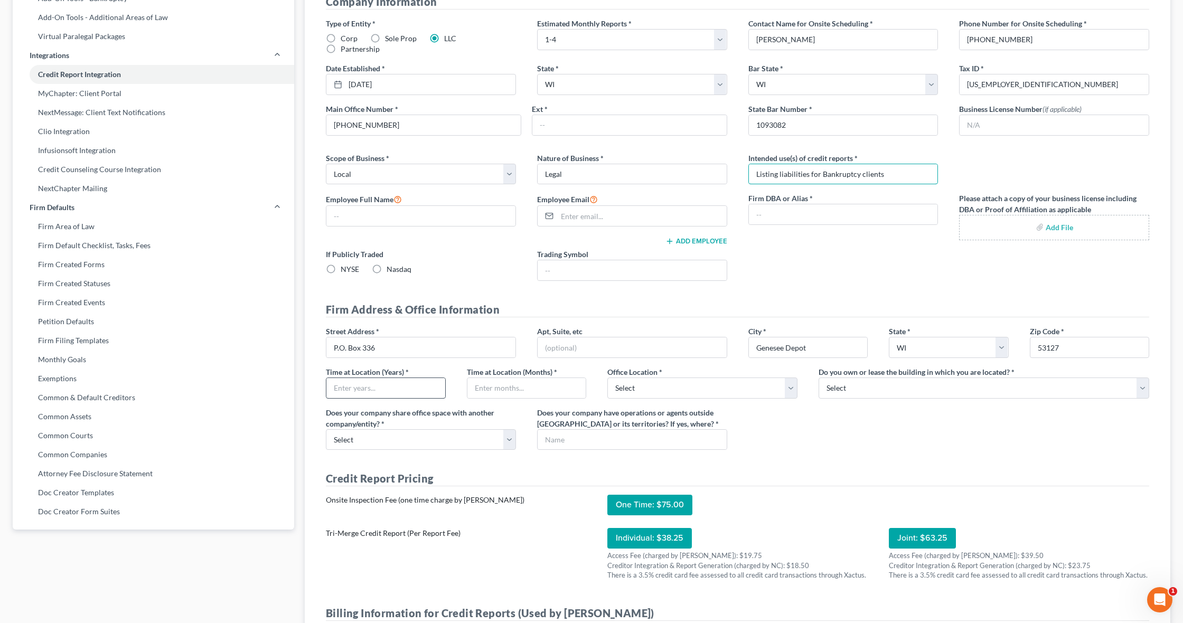
type input "Listing liabilities for Bankruptcy clients"
drag, startPoint x: 353, startPoint y: 390, endPoint x: 286, endPoint y: 389, distance: 66.5
type input "3"
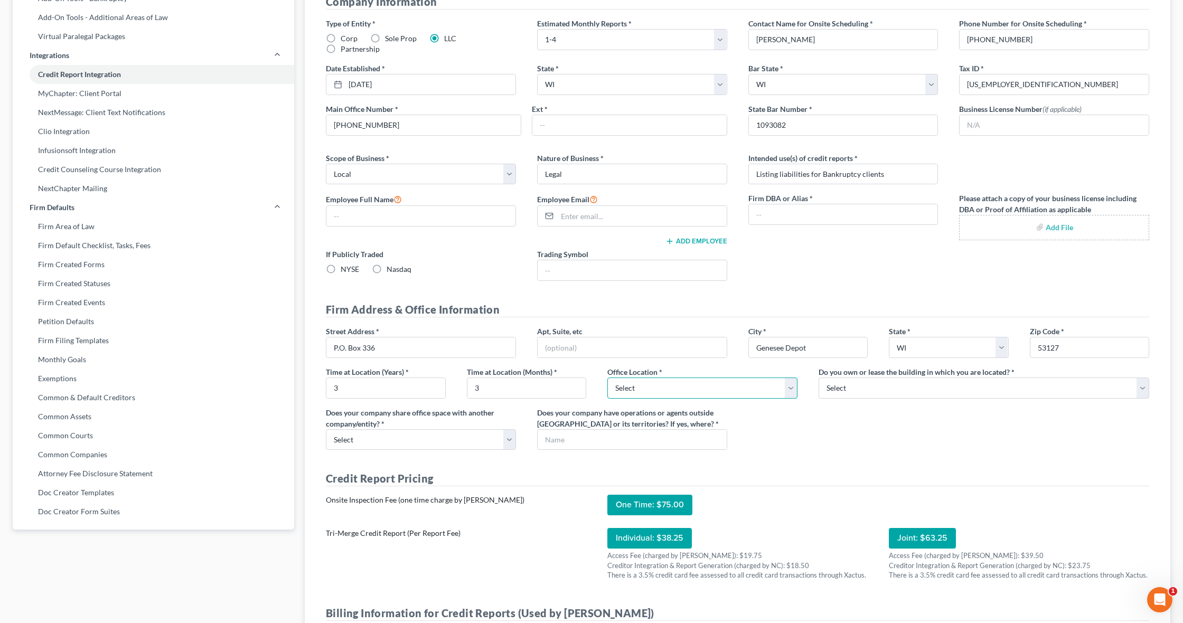
select select "1"
select select "0"
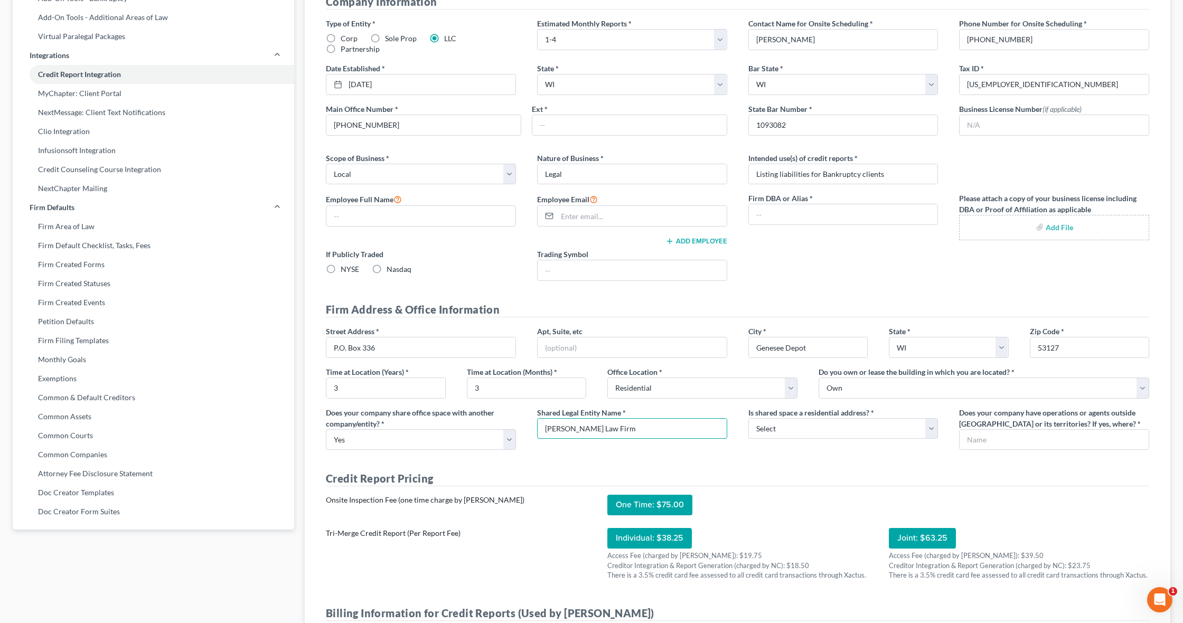
type input "May Lee Law Firm"
select select "0"
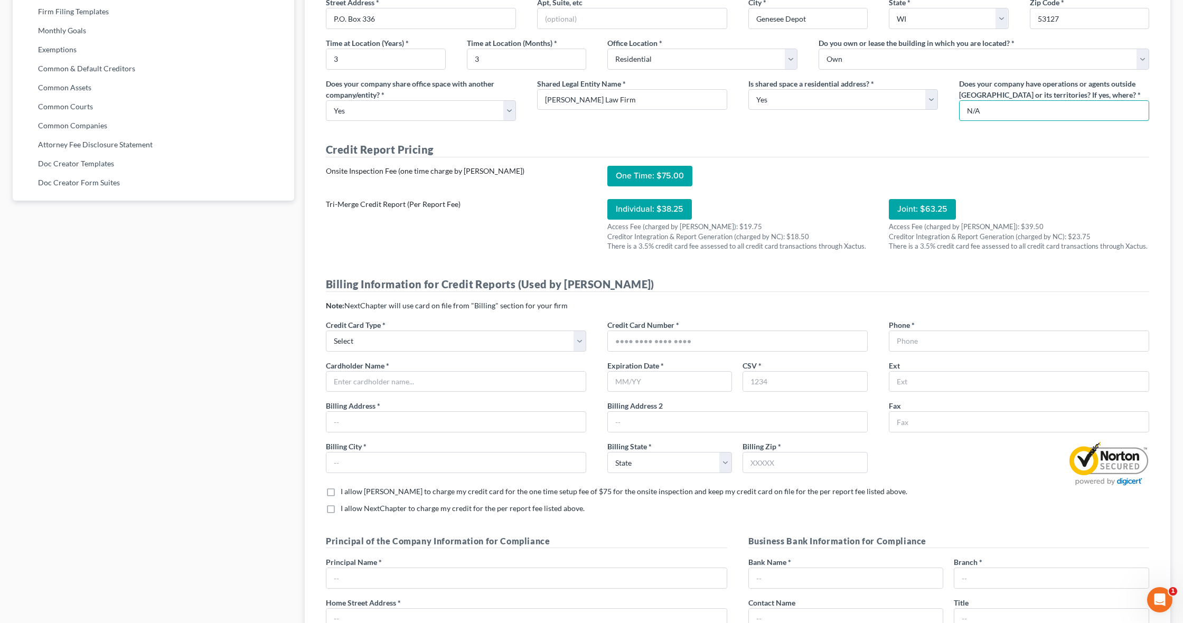
scroll to position [608, 0]
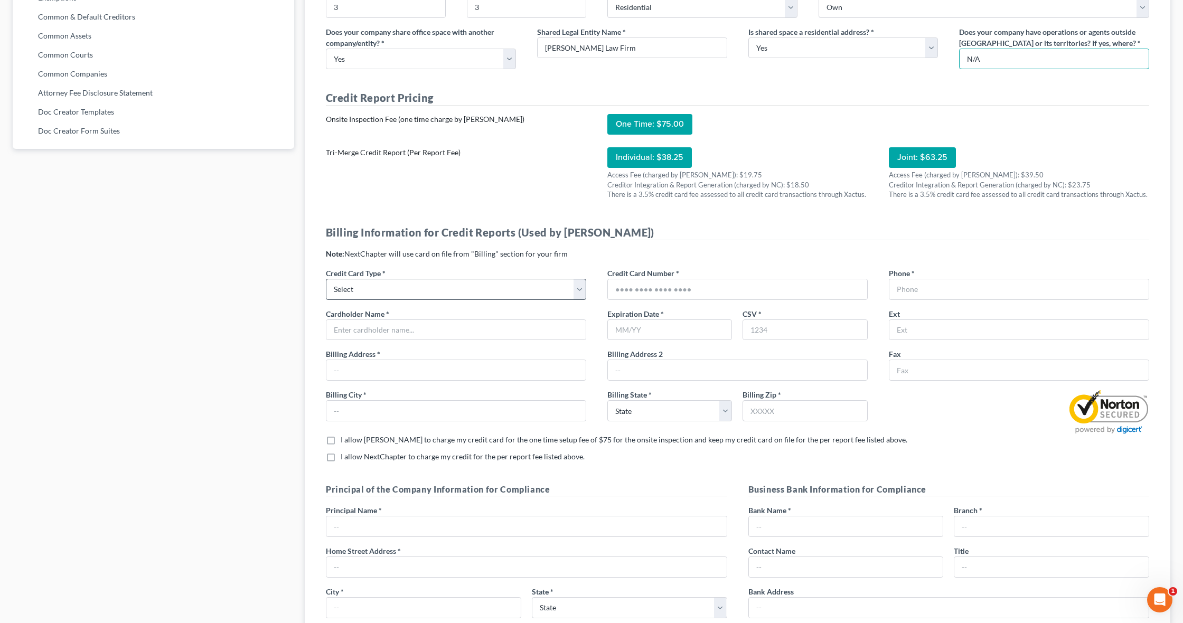
type input "N/A"
select select "0"
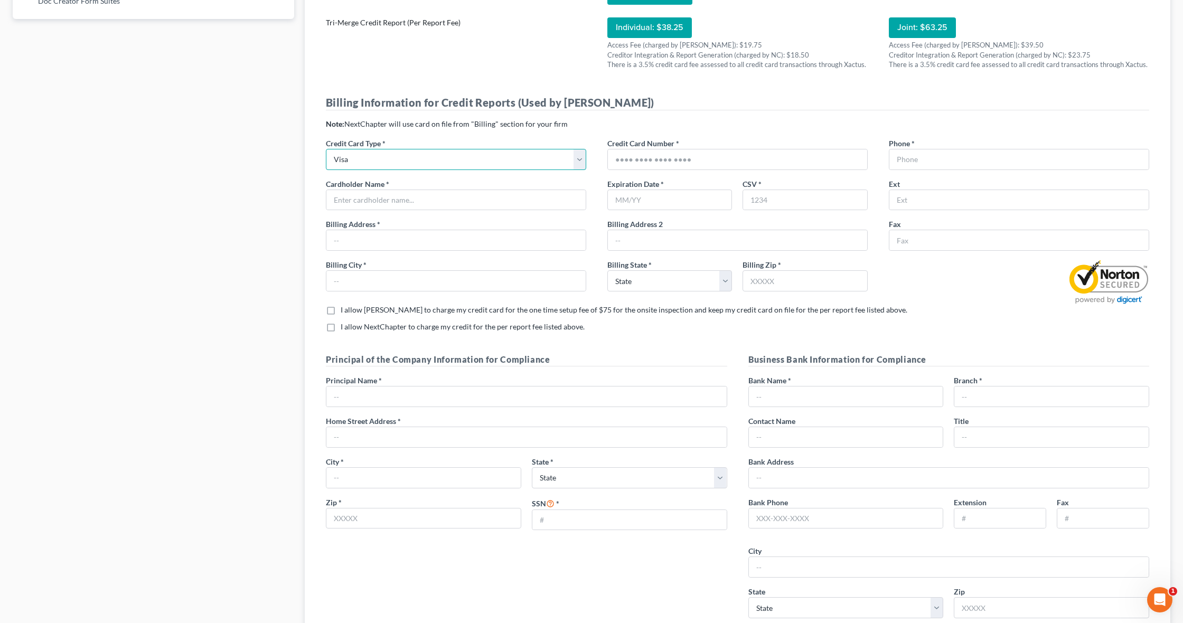
scroll to position [0, 0]
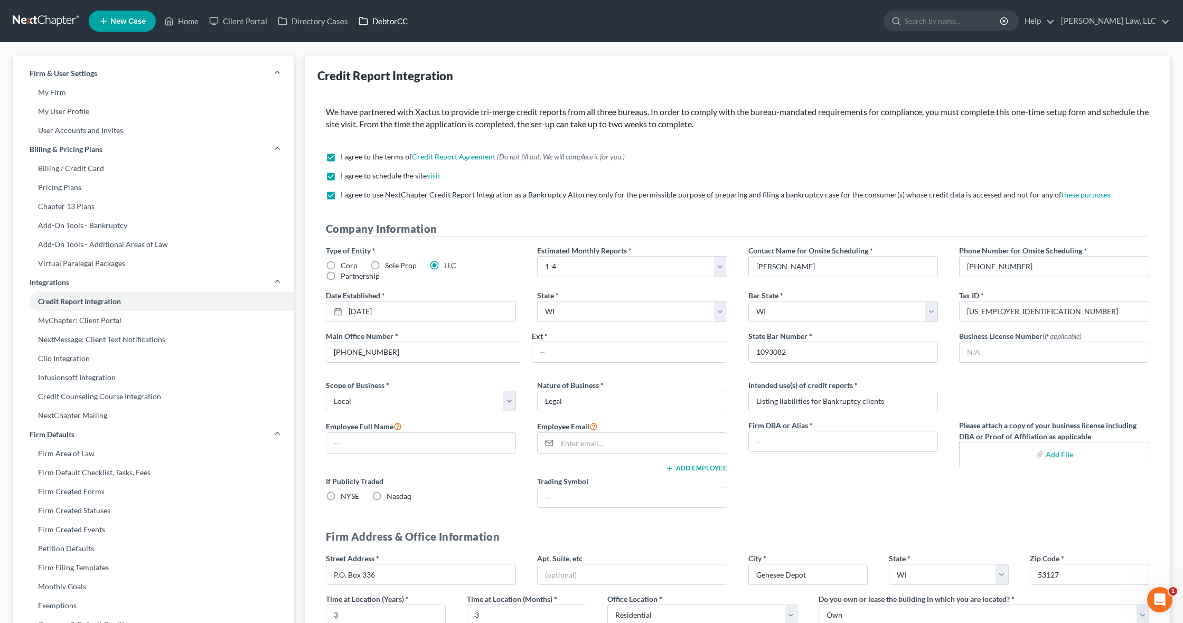
click at [381, 24] on link "DebtorCC" at bounding box center [383, 21] width 60 height 19
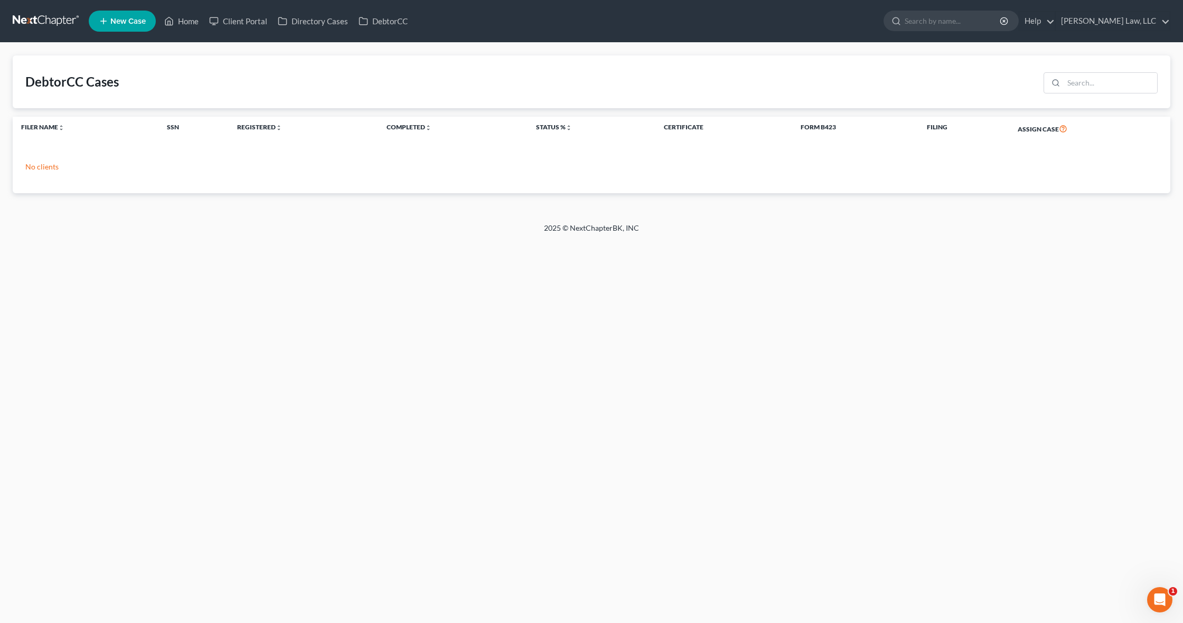
click at [44, 167] on p "No clients" at bounding box center [591, 167] width 1132 height 11
click at [247, 21] on link "Client Portal" at bounding box center [238, 21] width 69 height 19
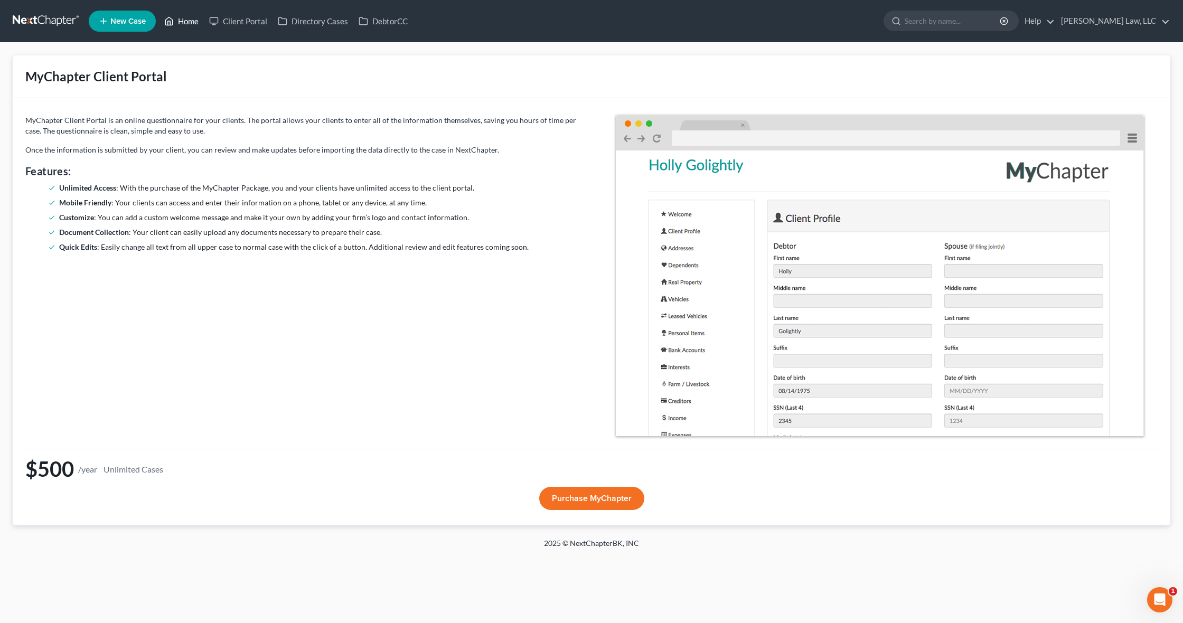
click at [178, 24] on link "Home" at bounding box center [181, 21] width 45 height 19
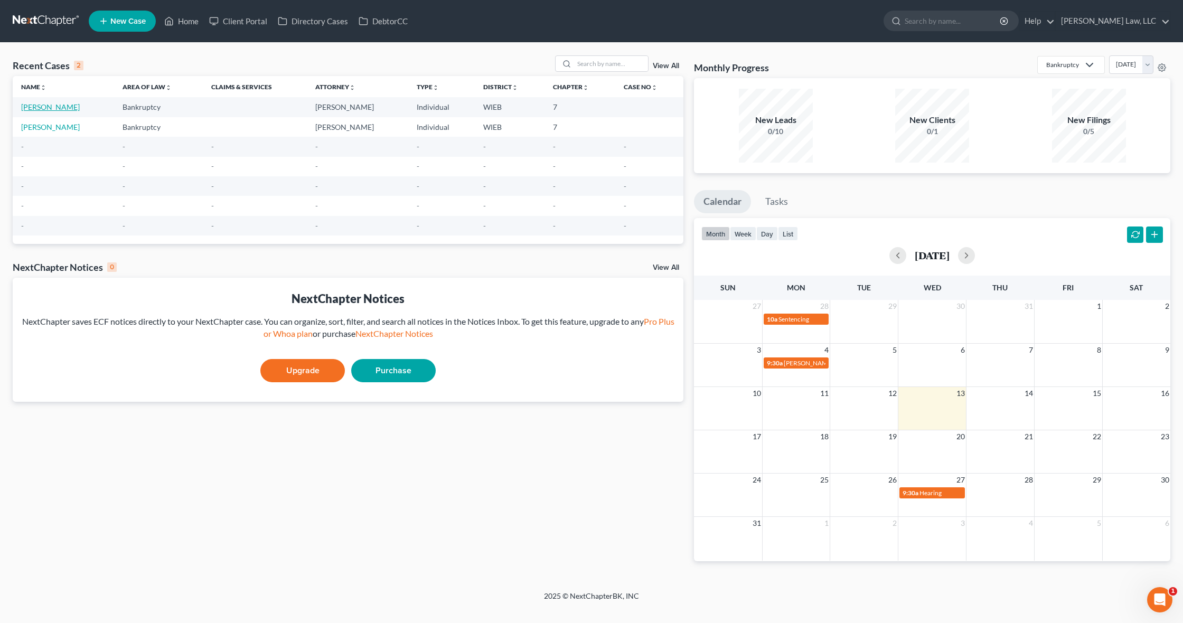
click at [52, 110] on link "[PERSON_NAME]" at bounding box center [50, 106] width 59 height 9
select select "1"
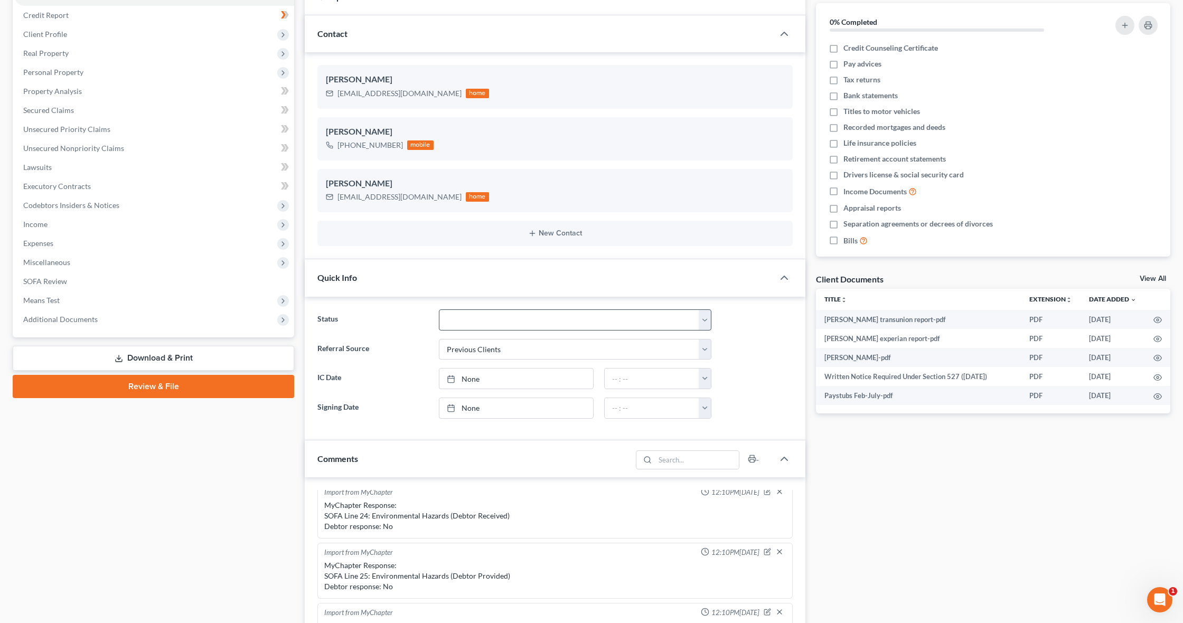
scroll to position [185, 0]
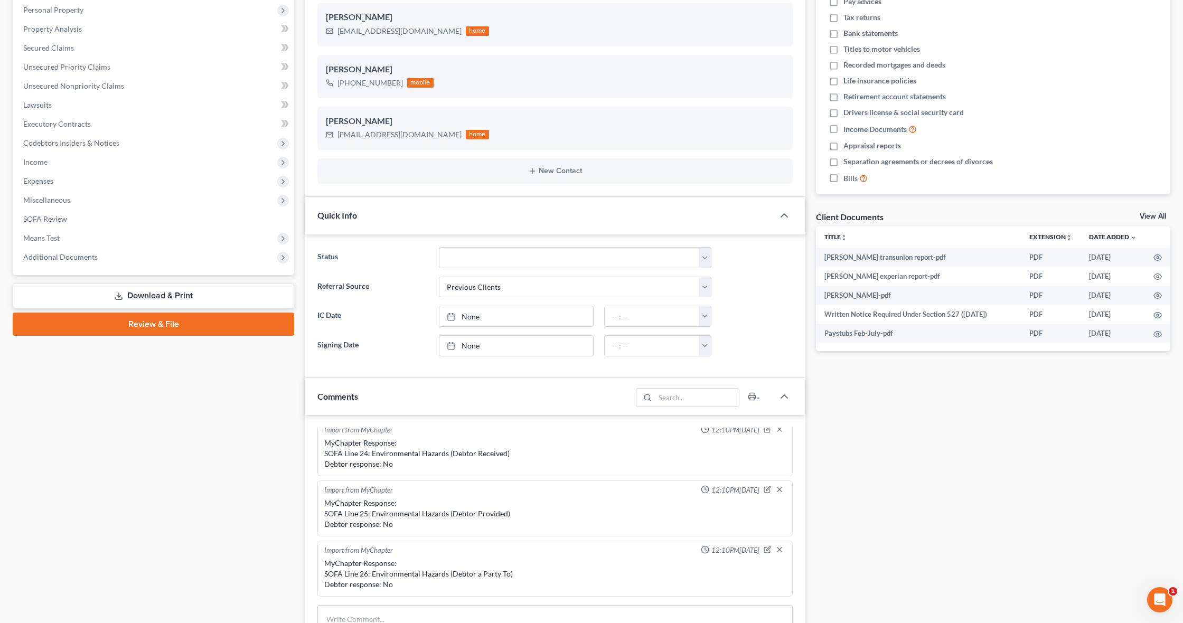
click at [343, 315] on label "IC Date" at bounding box center [372, 316] width 121 height 21
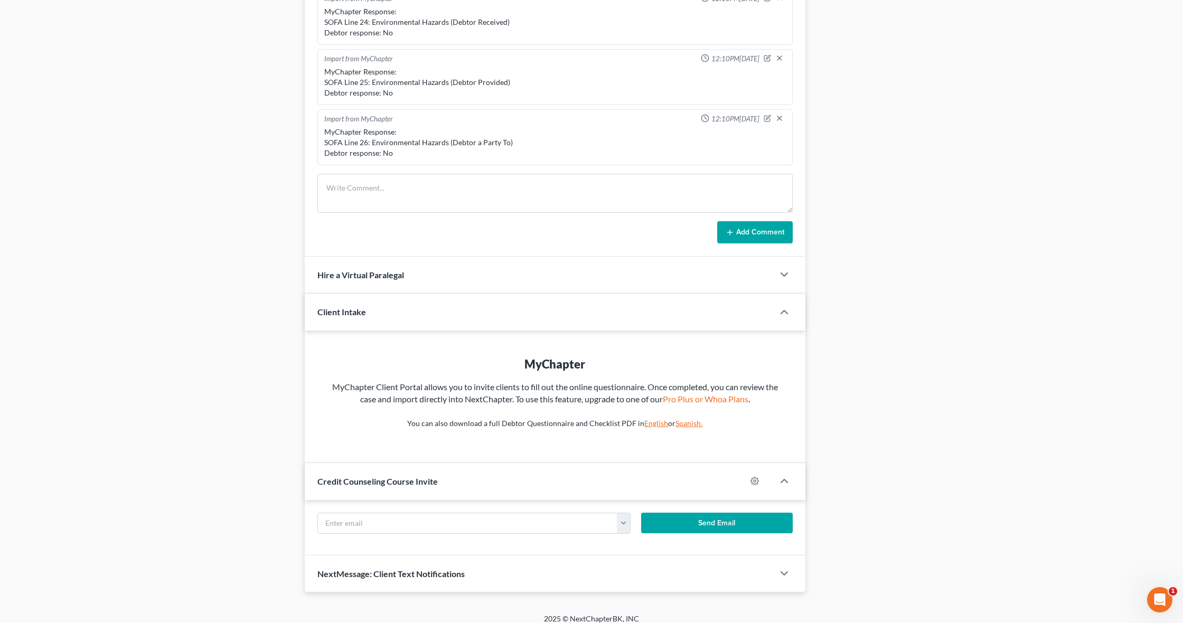
scroll to position [623, 0]
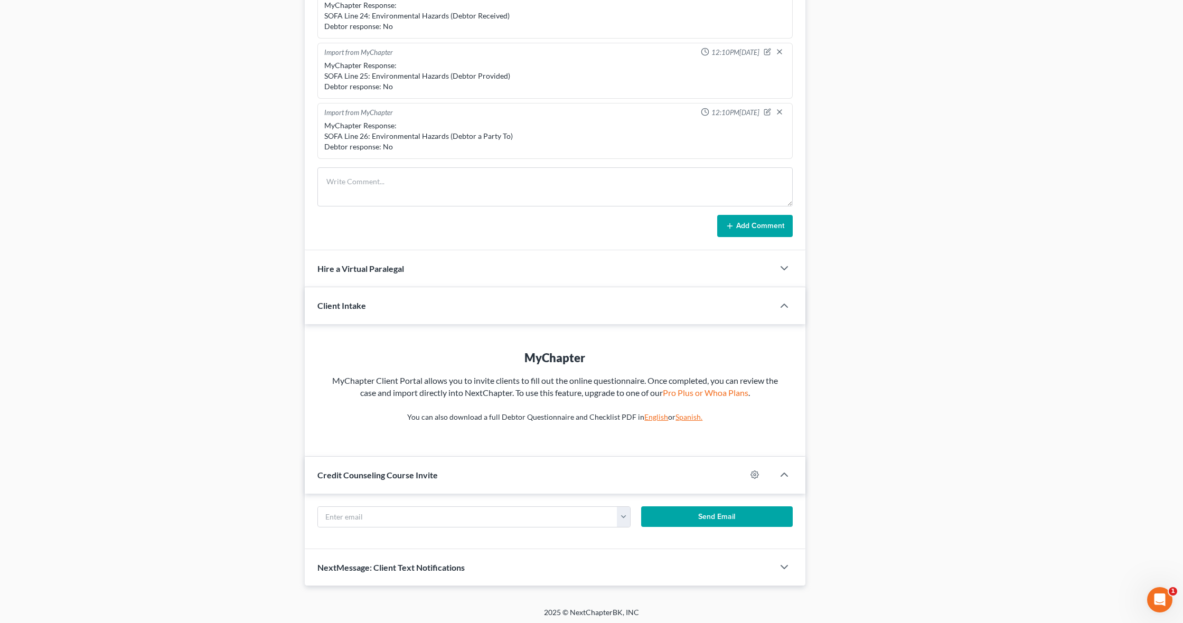
click at [522, 472] on div "Credit Counseling Course Invite" at bounding box center [525, 475] width 441 height 36
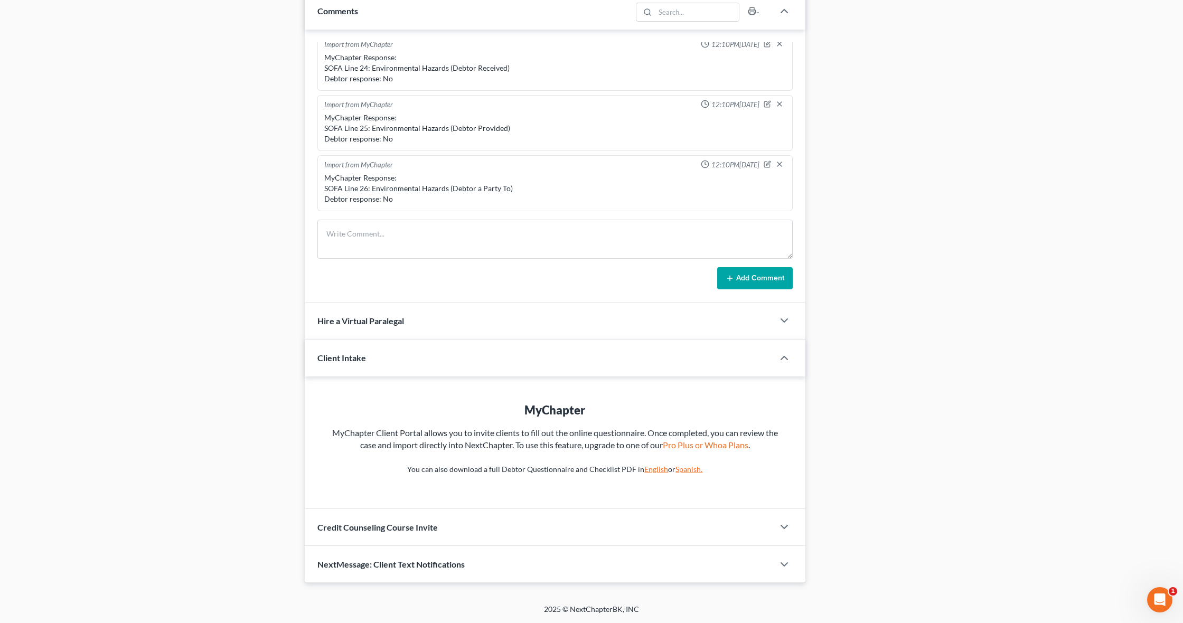
scroll to position [568, 0]
click at [510, 506] on div "MyChapter MyChapter Client Portal allows you to invite clients to fill out the …" at bounding box center [555, 445] width 500 height 132
click at [509, 514] on div "Credit Counseling Course Invite" at bounding box center [539, 530] width 469 height 36
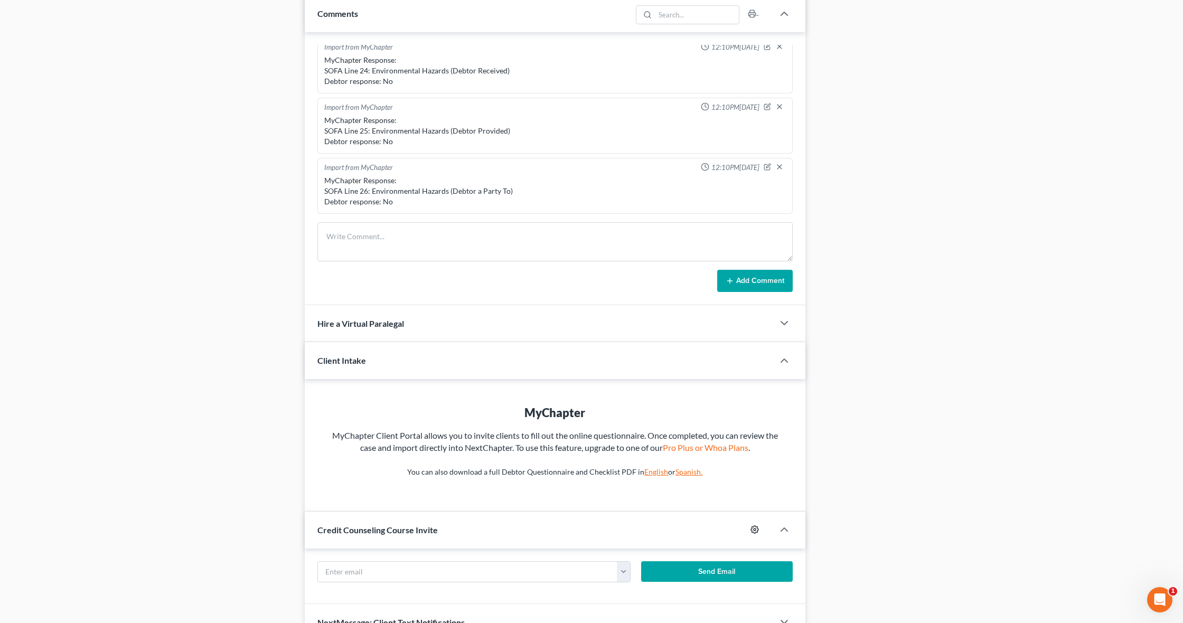
click at [752, 529] on icon "button" at bounding box center [754, 529] width 8 height 8
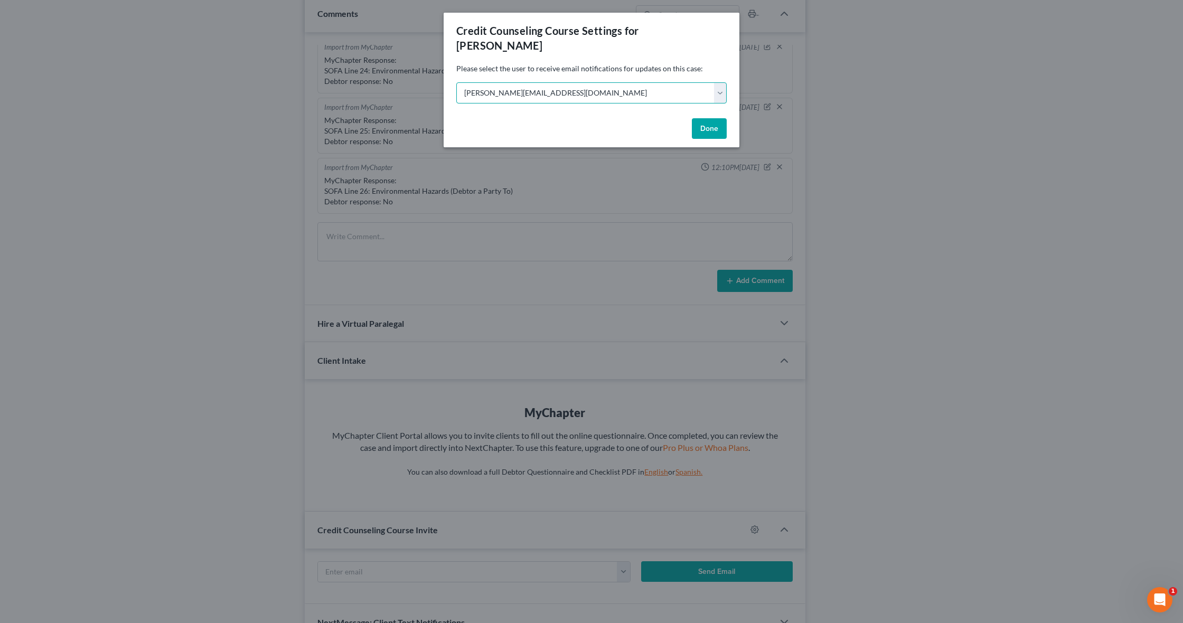
select select "0"
click at [708, 118] on button "Done" at bounding box center [709, 128] width 35 height 21
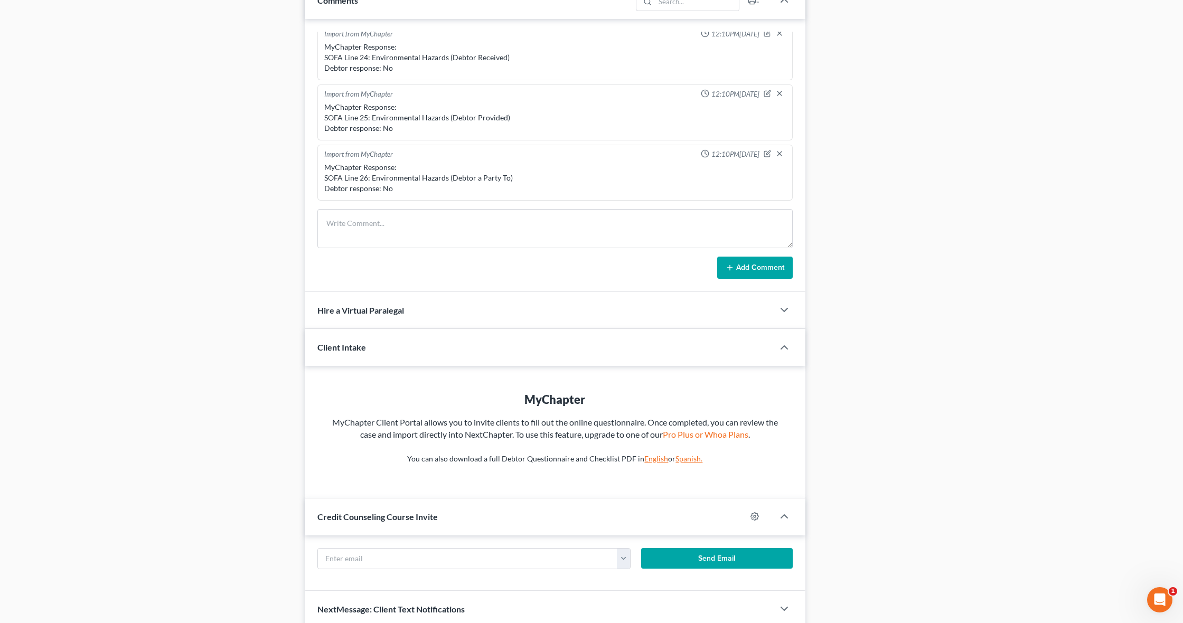
scroll to position [623, 0]
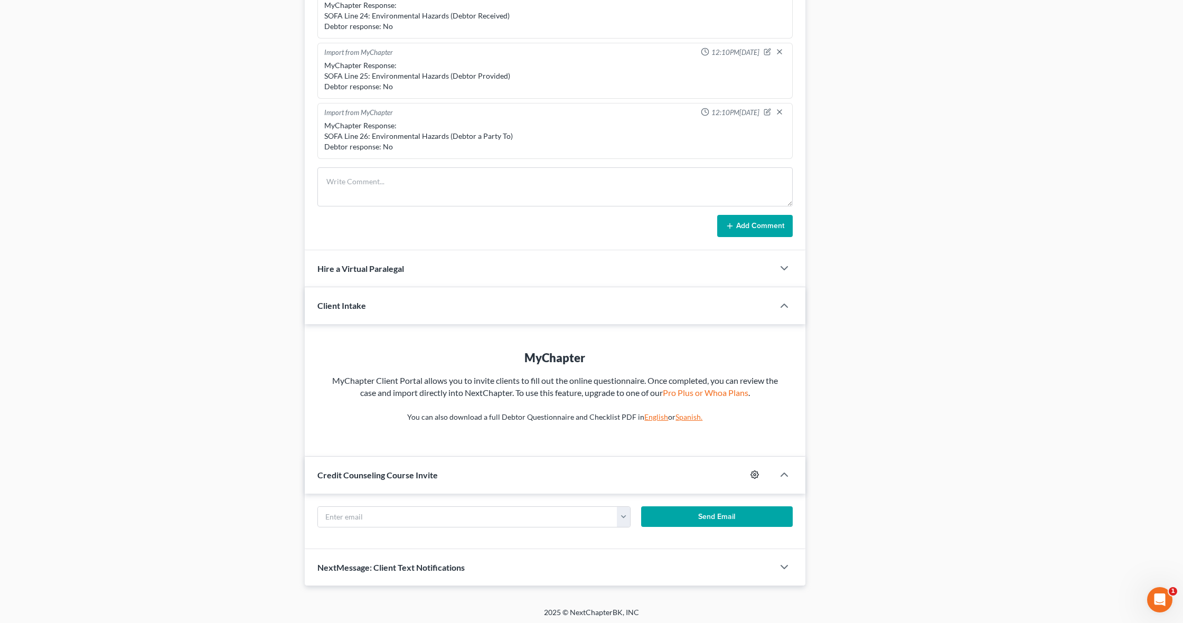
click at [753, 474] on circle "button" at bounding box center [754, 475] width 2 height 2
select select "0"
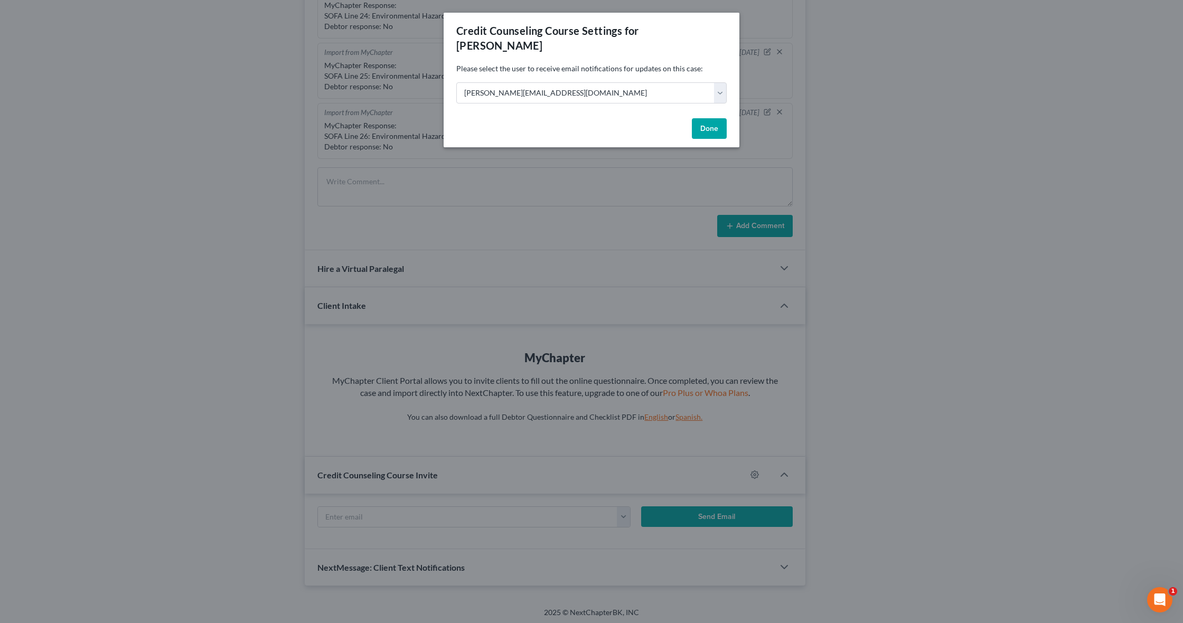
click at [702, 118] on button "Done" at bounding box center [709, 128] width 35 height 21
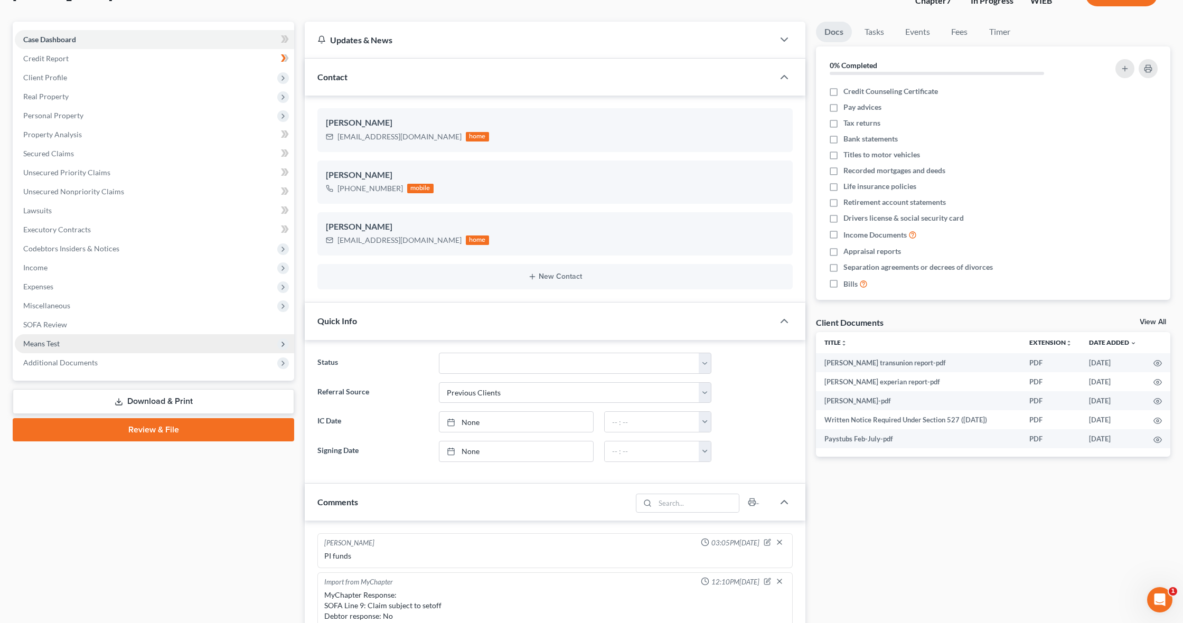
scroll to position [0, 0]
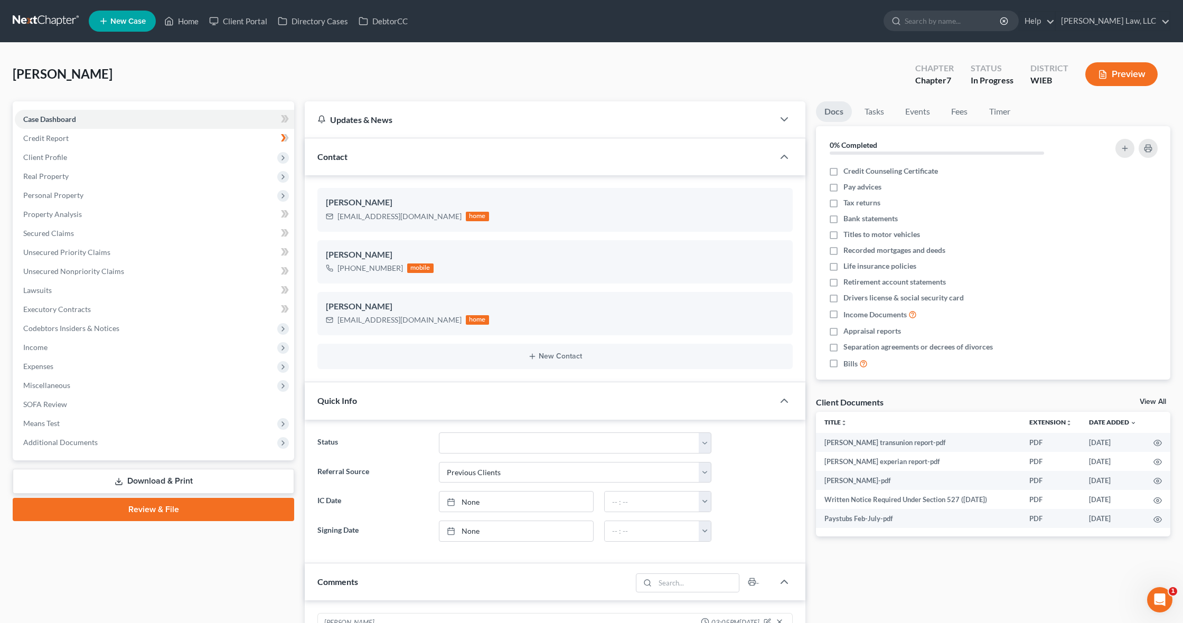
click at [60, 21] on link at bounding box center [47, 21] width 68 height 19
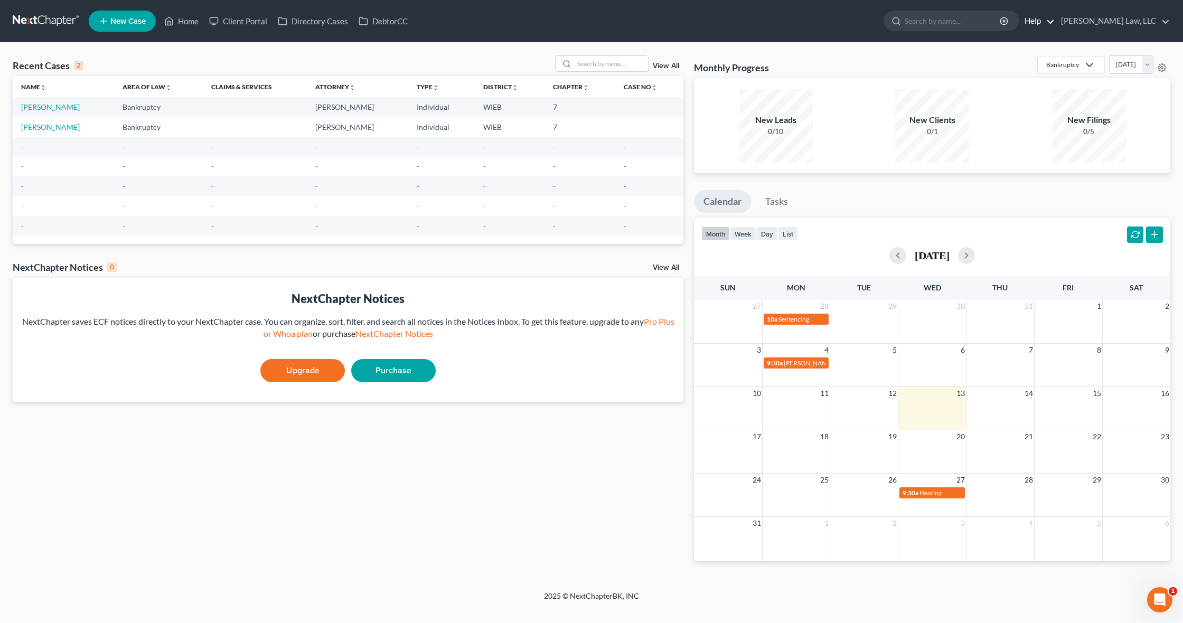
click at [1054, 20] on link "Help" at bounding box center [1036, 21] width 35 height 19
click at [1144, 22] on link "[PERSON_NAME] Law, LLC" at bounding box center [1112, 21] width 114 height 19
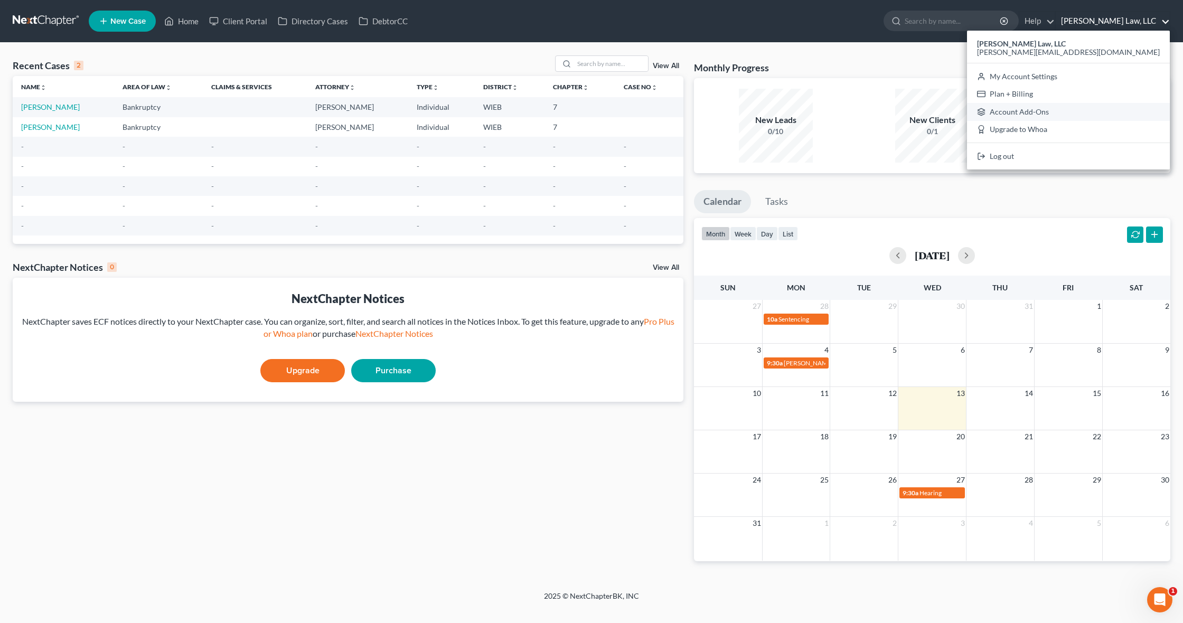
click at [1117, 114] on link "Account Add-Ons" at bounding box center [1068, 112] width 203 height 18
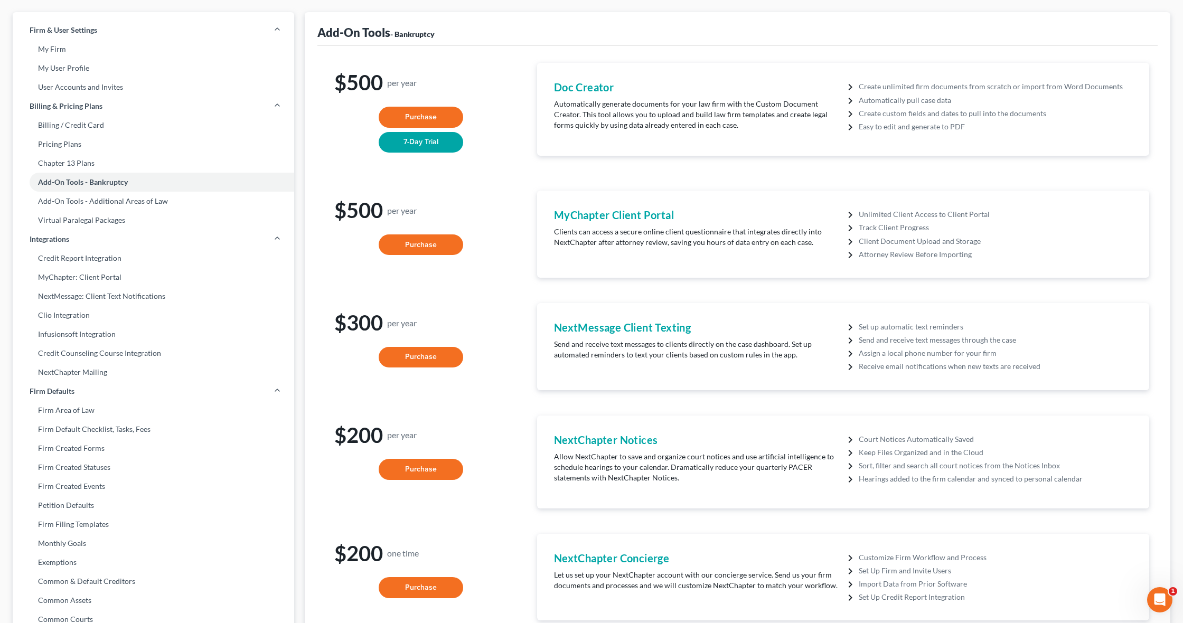
scroll to position [41, 0]
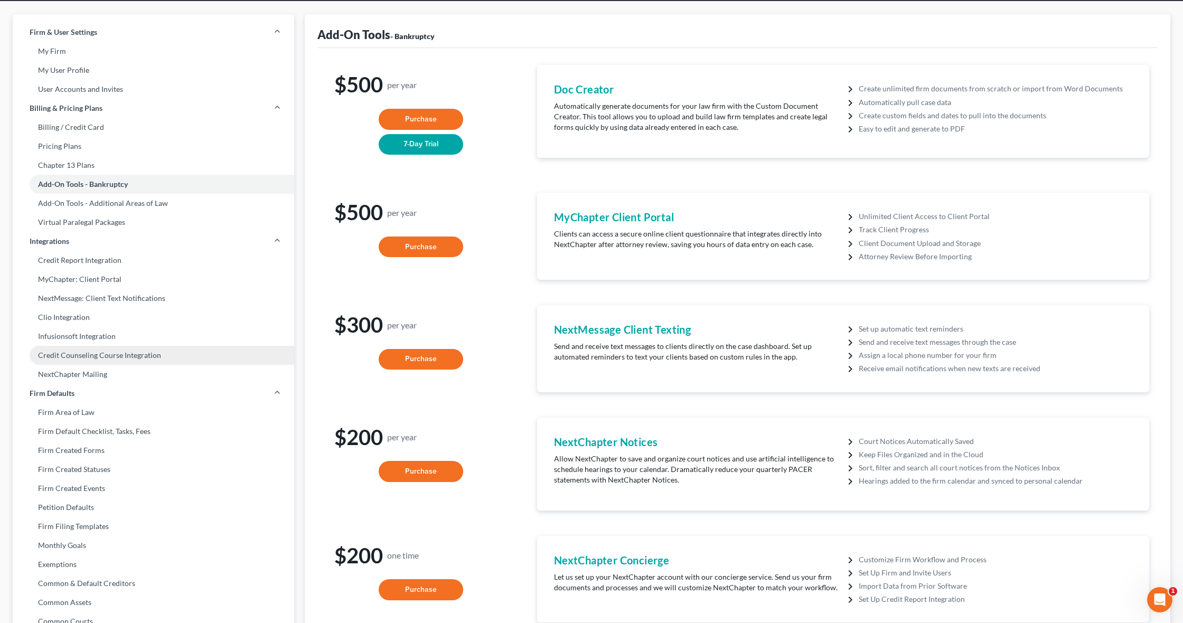
click at [109, 352] on link "Credit Counseling Course Integration" at bounding box center [153, 355] width 281 height 19
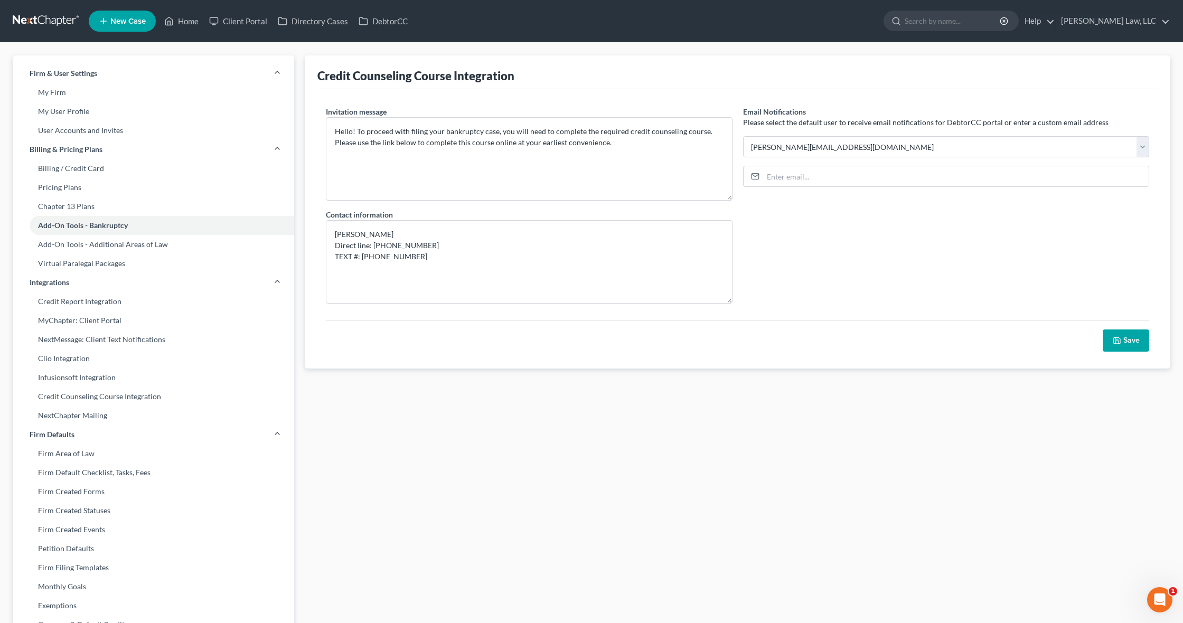
click at [1132, 338] on button "Save" at bounding box center [1125, 340] width 46 height 22
click at [92, 399] on link "Credit Counseling Course Integration" at bounding box center [153, 396] width 281 height 19
click at [101, 393] on link "Credit Counseling Course Integration" at bounding box center [153, 396] width 281 height 19
click at [181, 20] on link "Home" at bounding box center [181, 21] width 45 height 19
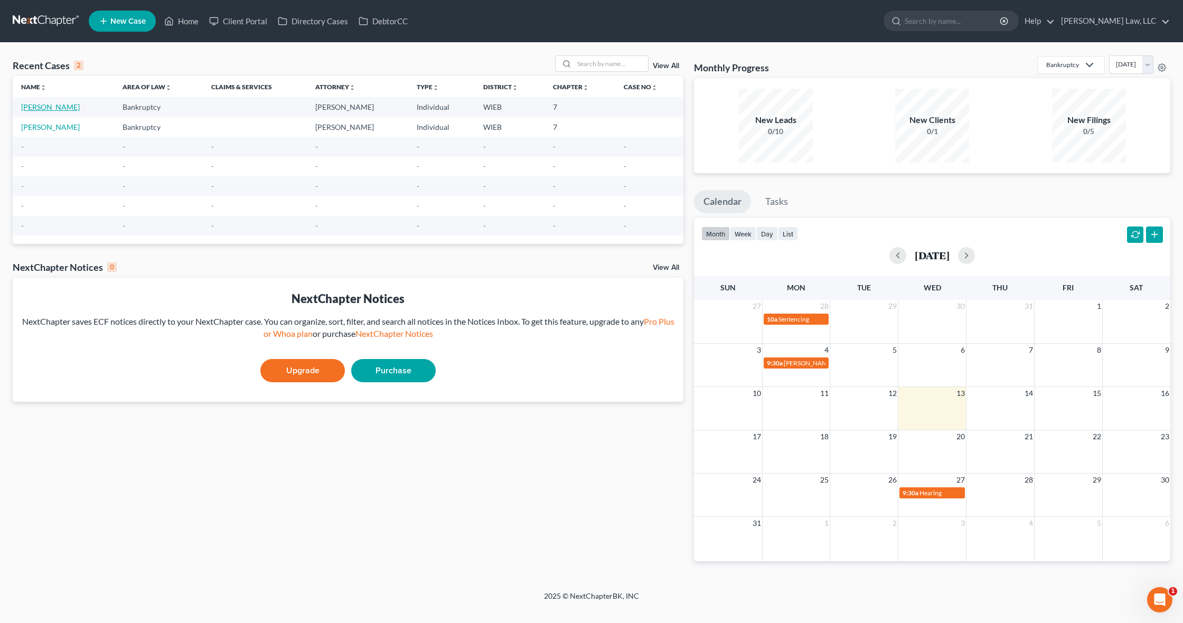
click at [38, 107] on link "[PERSON_NAME]" at bounding box center [50, 106] width 59 height 9
select select "1"
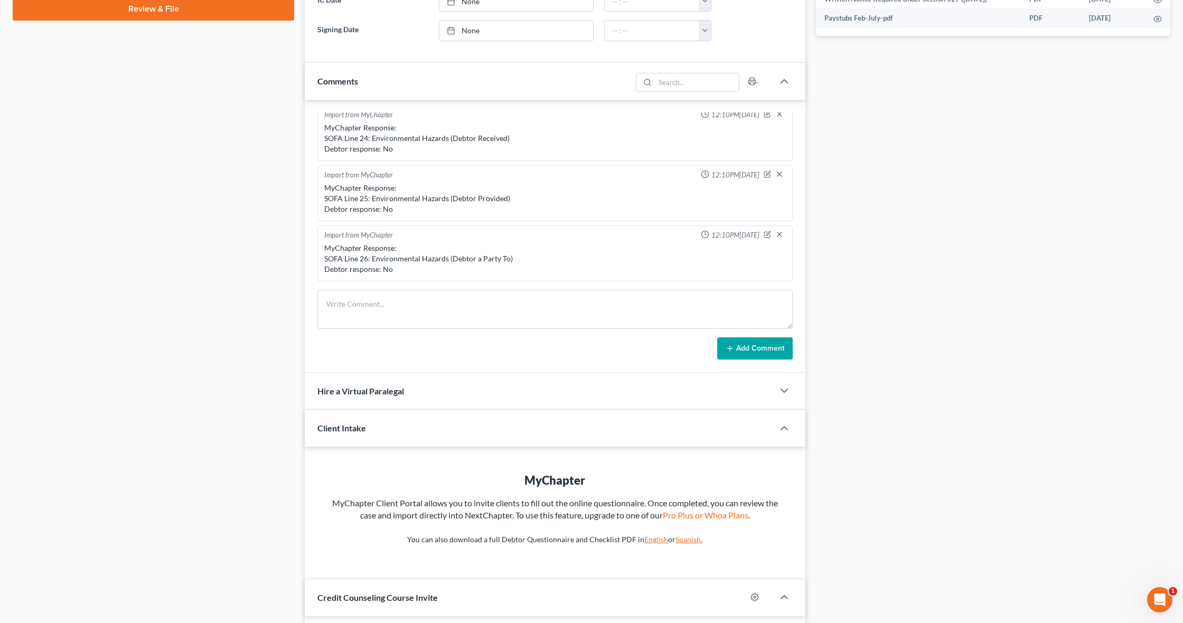
scroll to position [623, 0]
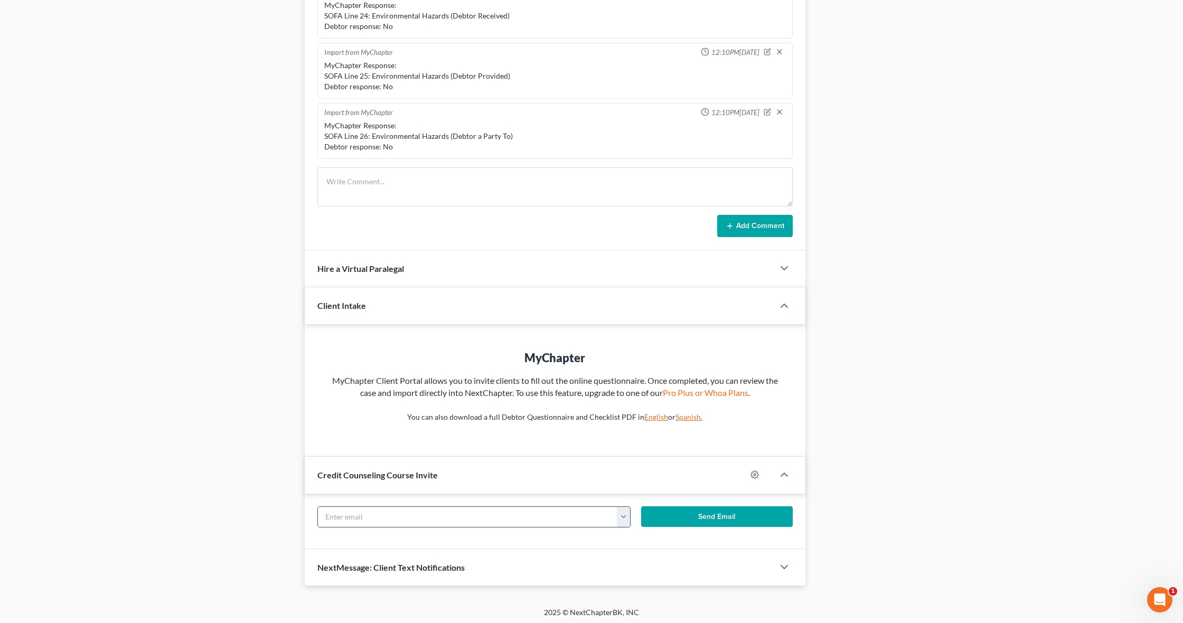
click at [625, 515] on button "button" at bounding box center [623, 517] width 13 height 20
click at [645, 538] on link "Rockperez29@gmail.com" at bounding box center [689, 540] width 144 height 18
type input "Rockperez29@gmail.com"
click at [715, 512] on button "Send Email" at bounding box center [717, 516] width 152 height 21
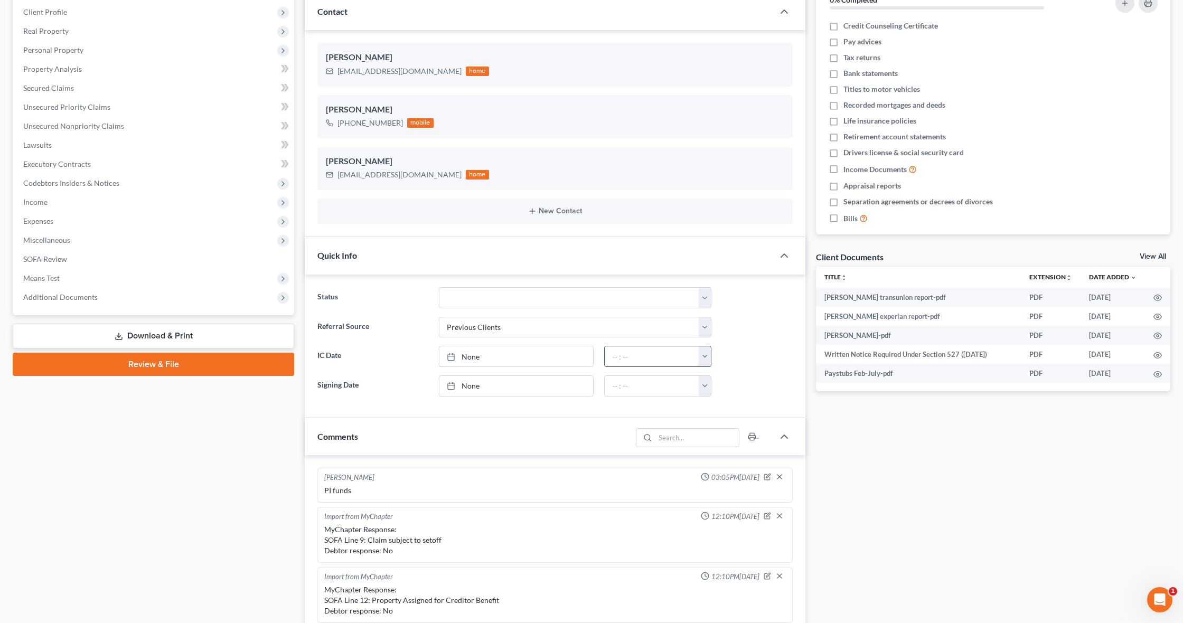
scroll to position [0, 0]
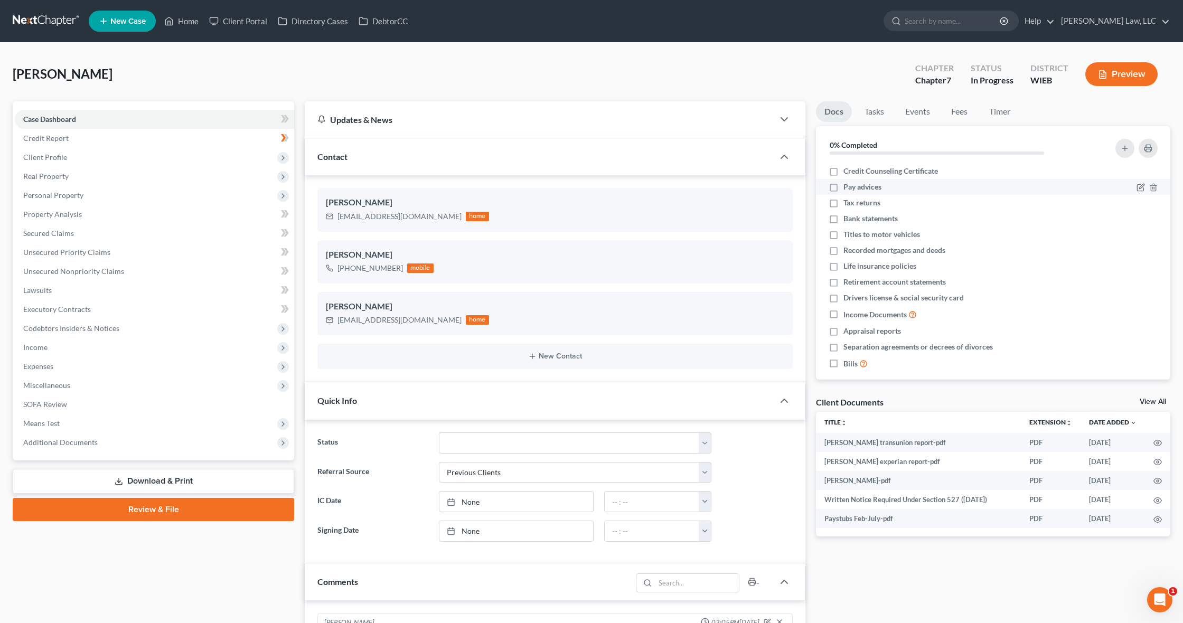
click at [843, 188] on label "Pay advices" at bounding box center [862, 187] width 38 height 11
click at [847, 188] on input "Pay advices" at bounding box center [850, 185] width 7 height 7
checkbox input "true"
click at [145, 138] on link "Credit Report" at bounding box center [154, 138] width 279 height 19
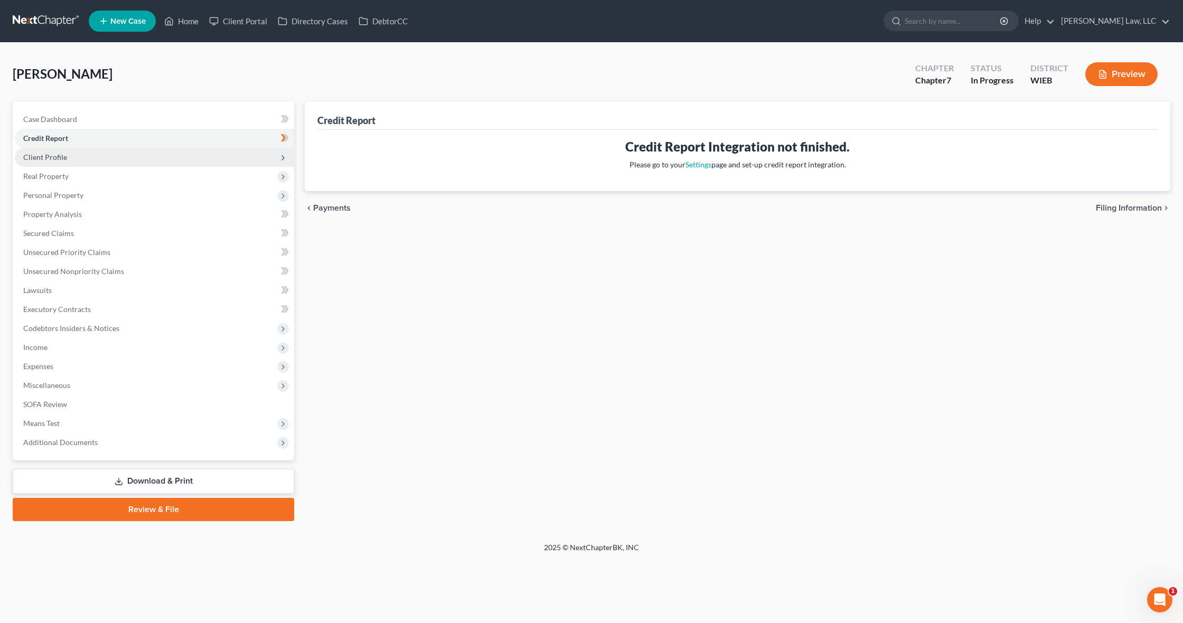
click at [145, 156] on span "Client Profile" at bounding box center [154, 157] width 279 height 19
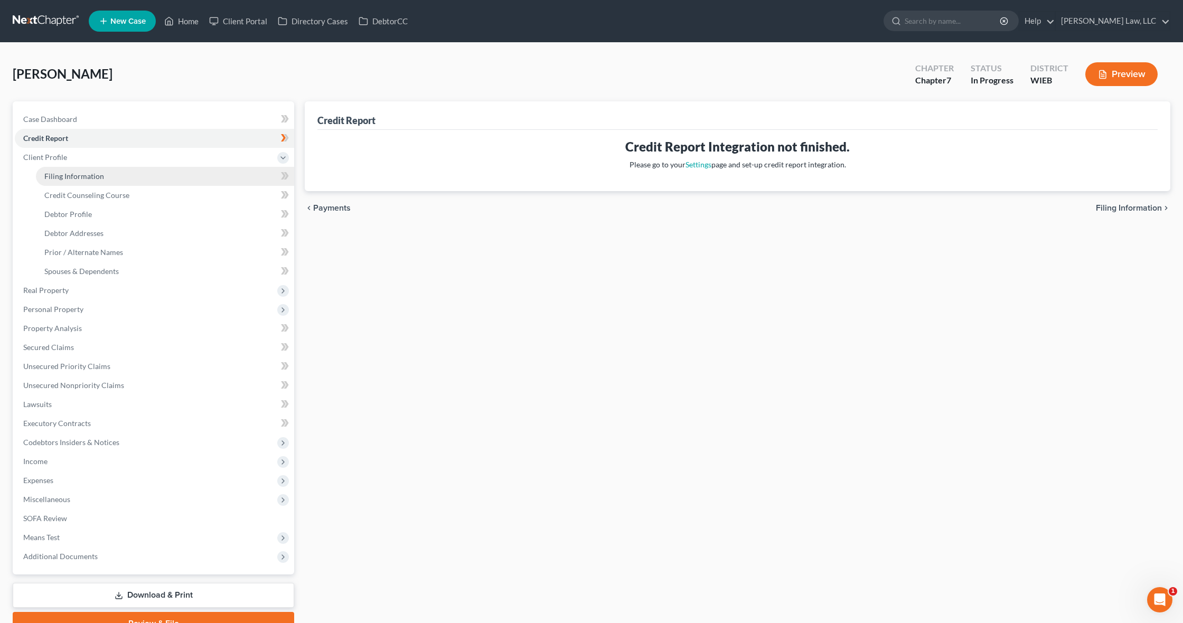
click at [141, 183] on link "Filing Information" at bounding box center [165, 176] width 258 height 19
select select "1"
select select "0"
select select "52"
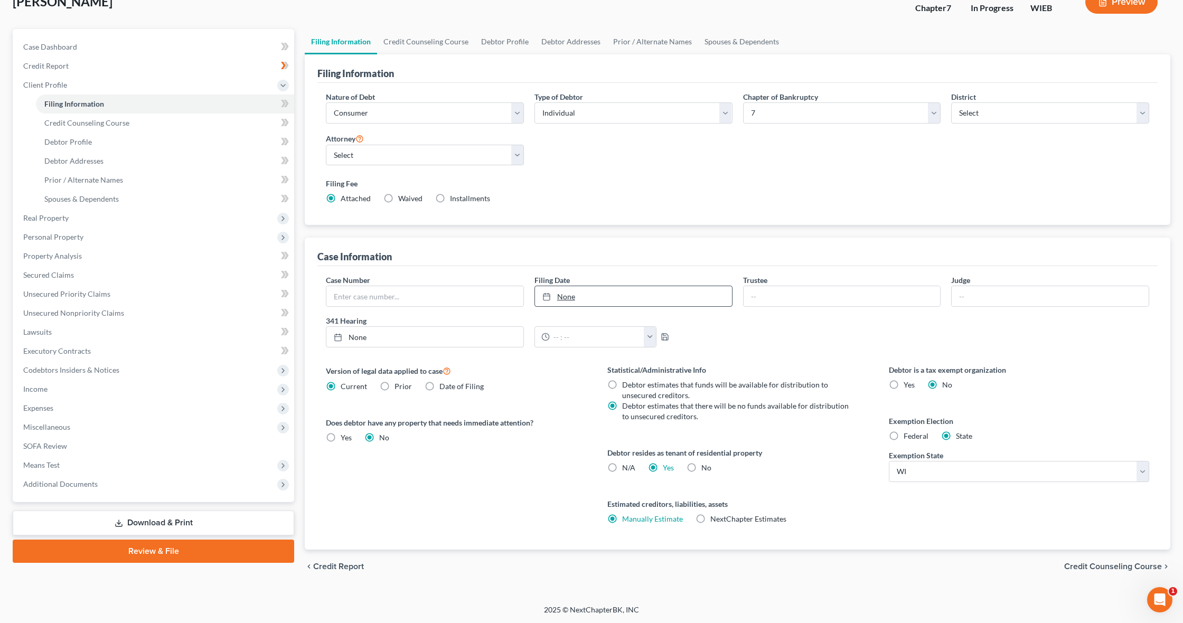
scroll to position [73, 0]
click at [140, 124] on link "Credit Counseling Course" at bounding box center [165, 122] width 258 height 19
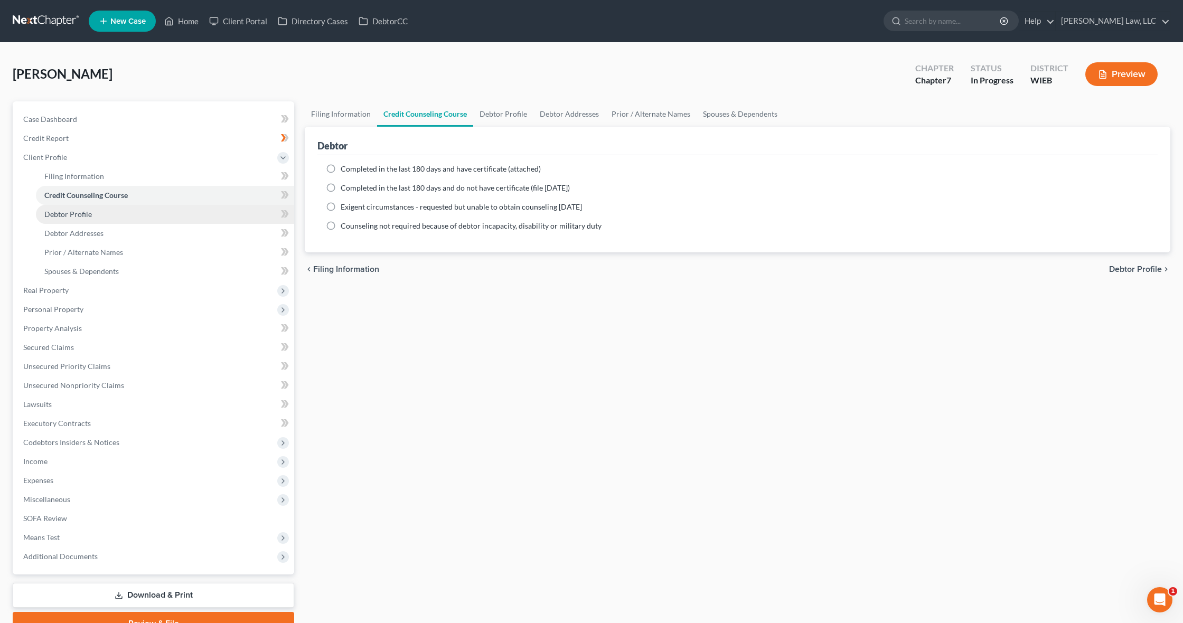
click at [134, 210] on link "Debtor Profile" at bounding box center [165, 214] width 258 height 19
select select "0"
select select "2"
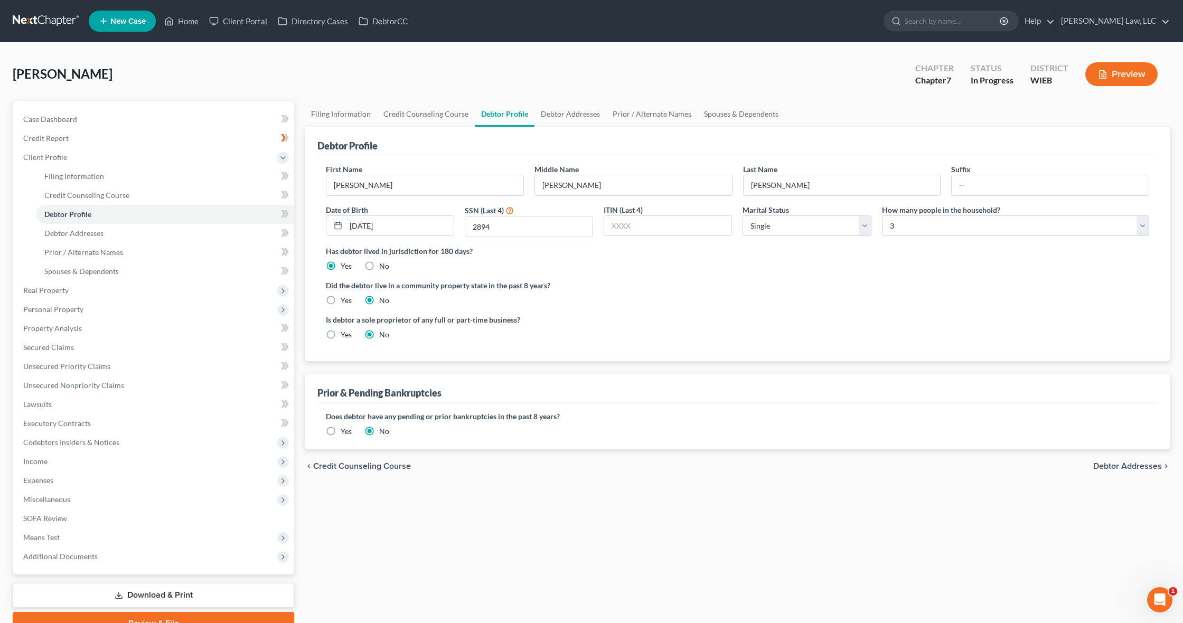
click at [341, 297] on label "Yes" at bounding box center [346, 300] width 11 height 11
click at [345, 297] on input "Yes" at bounding box center [348, 298] width 7 height 7
radio input "true"
radio input "false"
click at [103, 233] on link "Debtor Addresses" at bounding box center [165, 233] width 258 height 19
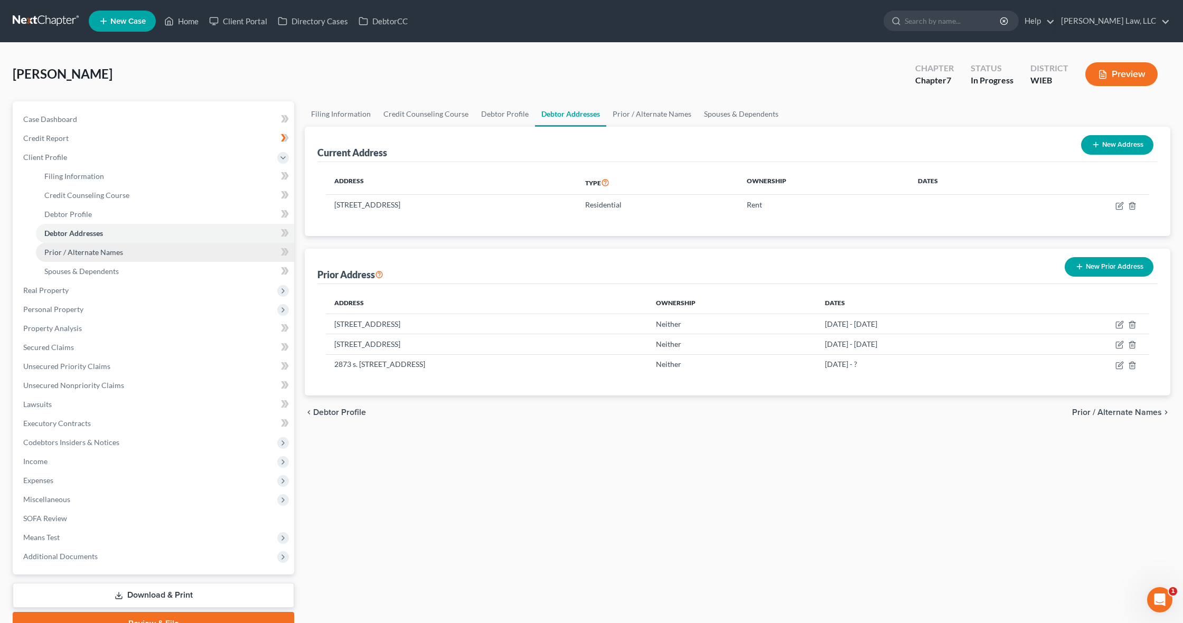
click at [104, 255] on span "Prior / Alternate Names" at bounding box center [83, 252] width 79 height 9
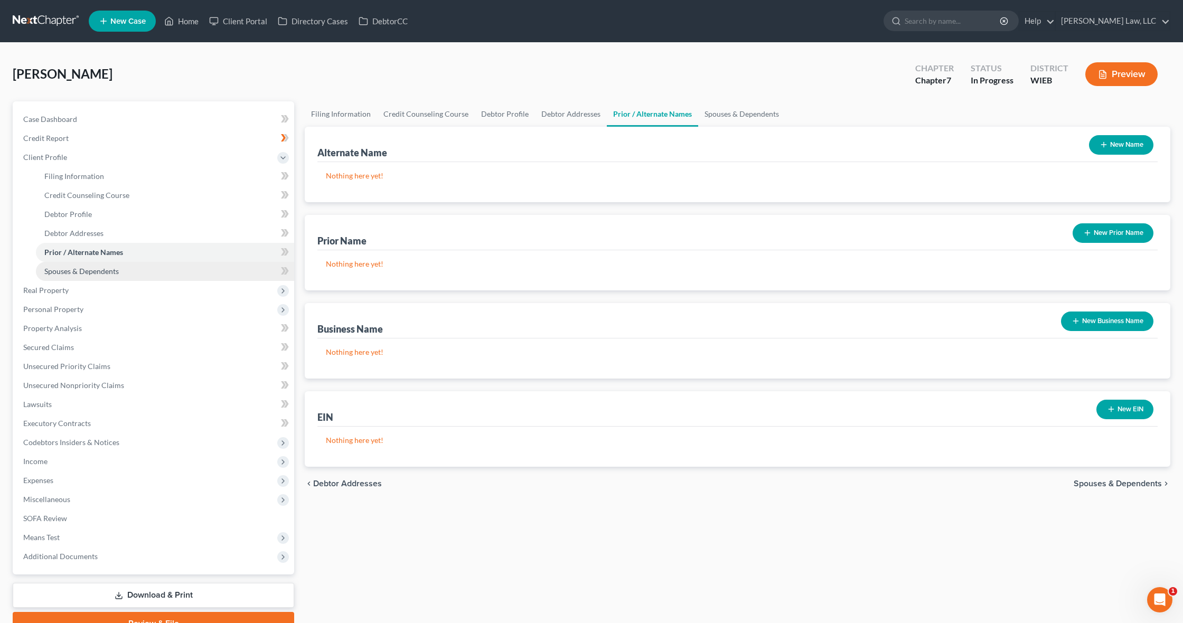
click at [102, 271] on span "Spouses & Dependents" at bounding box center [81, 271] width 74 height 9
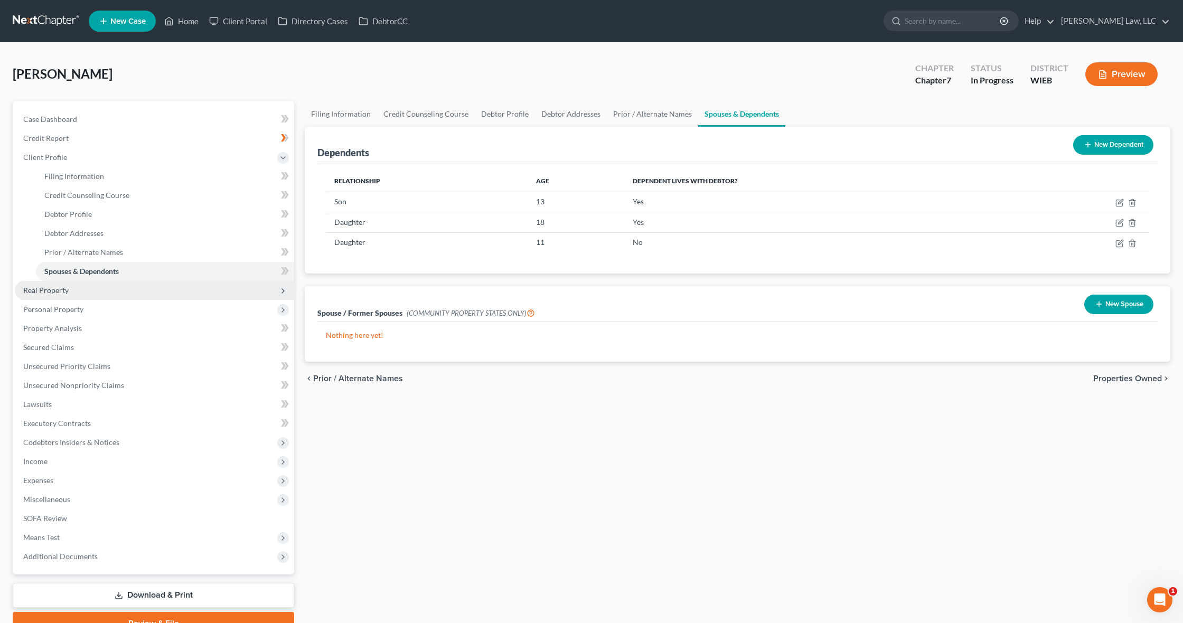
click at [101, 291] on span "Real Property" at bounding box center [154, 290] width 279 height 19
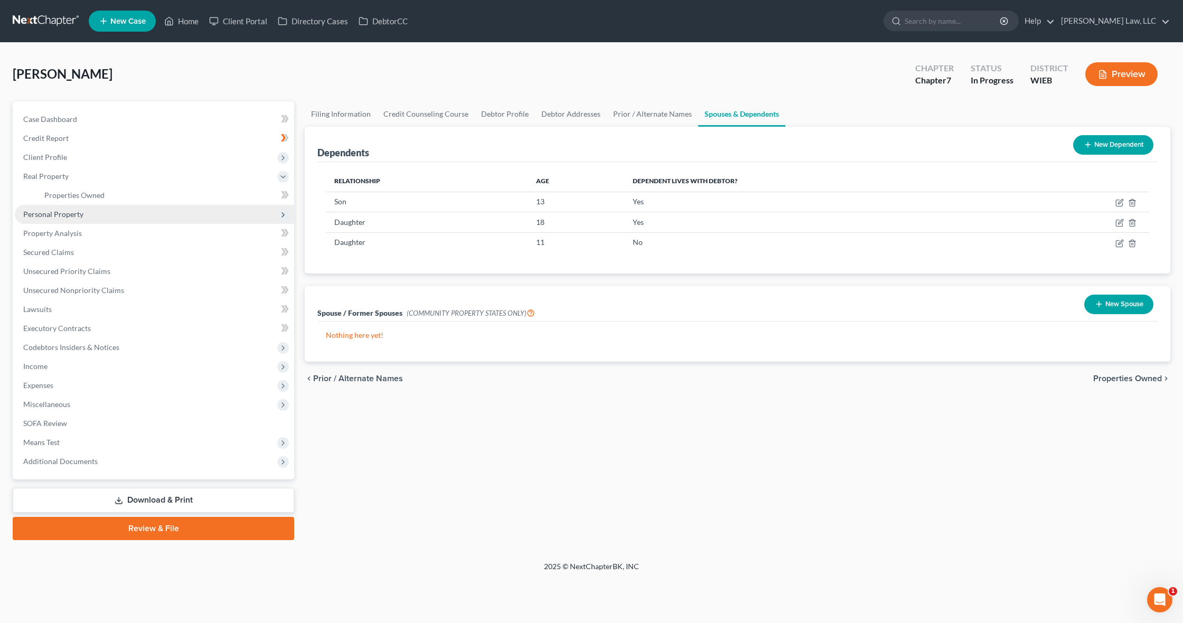
click at [93, 217] on span "Personal Property" at bounding box center [154, 214] width 279 height 19
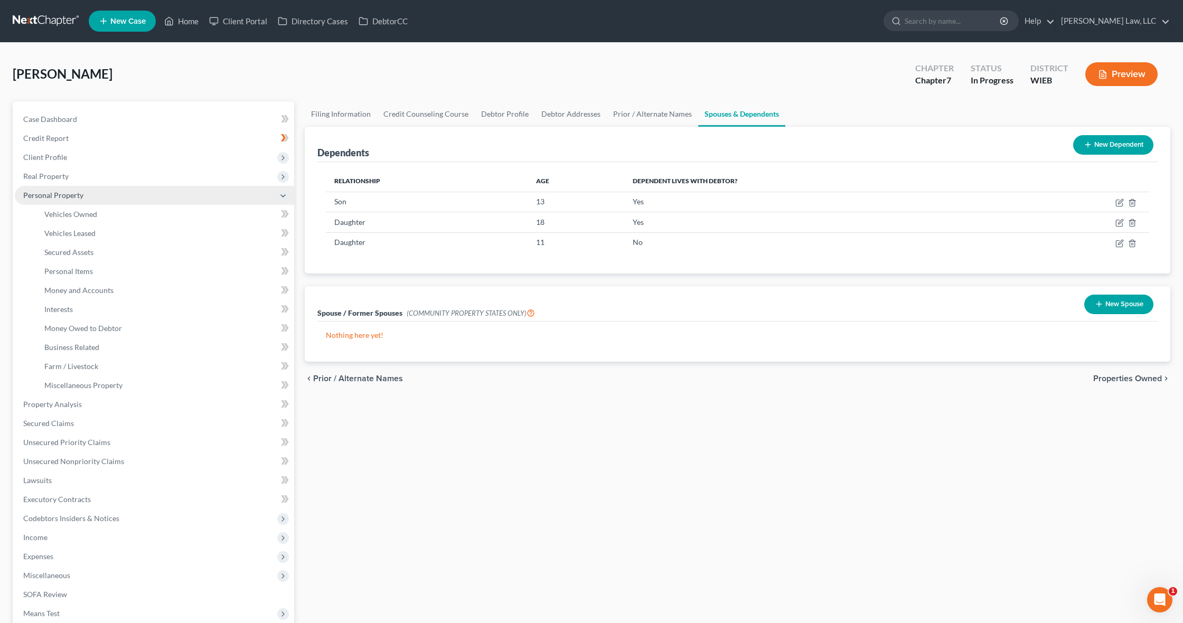
click at [93, 217] on span "Vehicles Owned" at bounding box center [70, 214] width 53 height 9
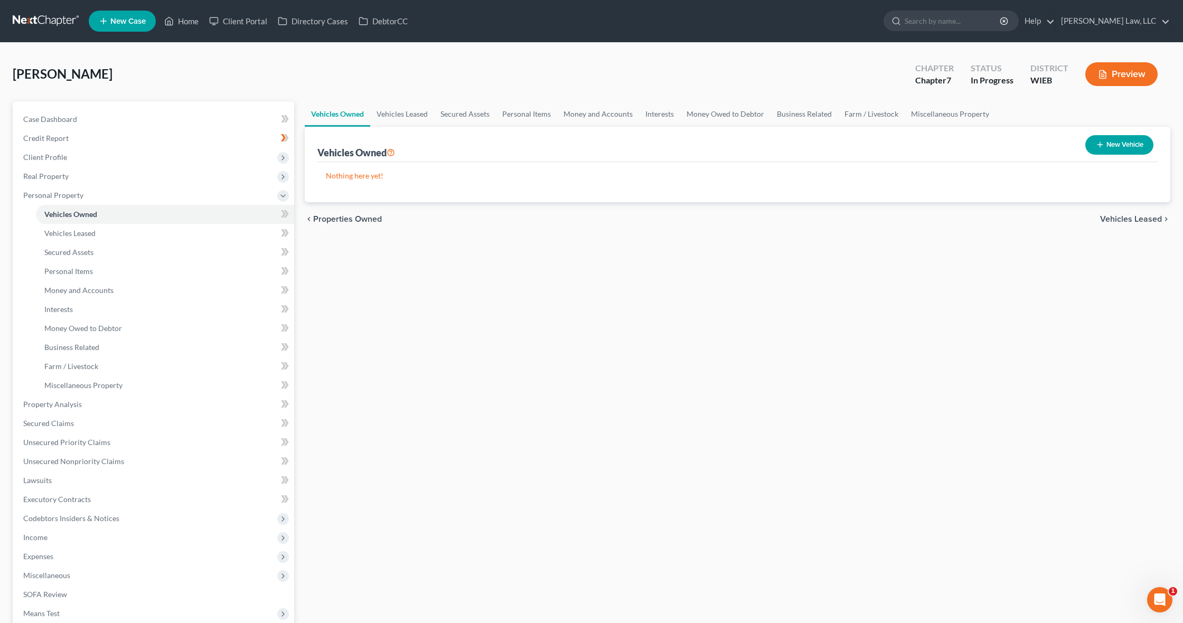
click at [1103, 148] on button "New Vehicle" at bounding box center [1119, 145] width 68 height 20
select select "0"
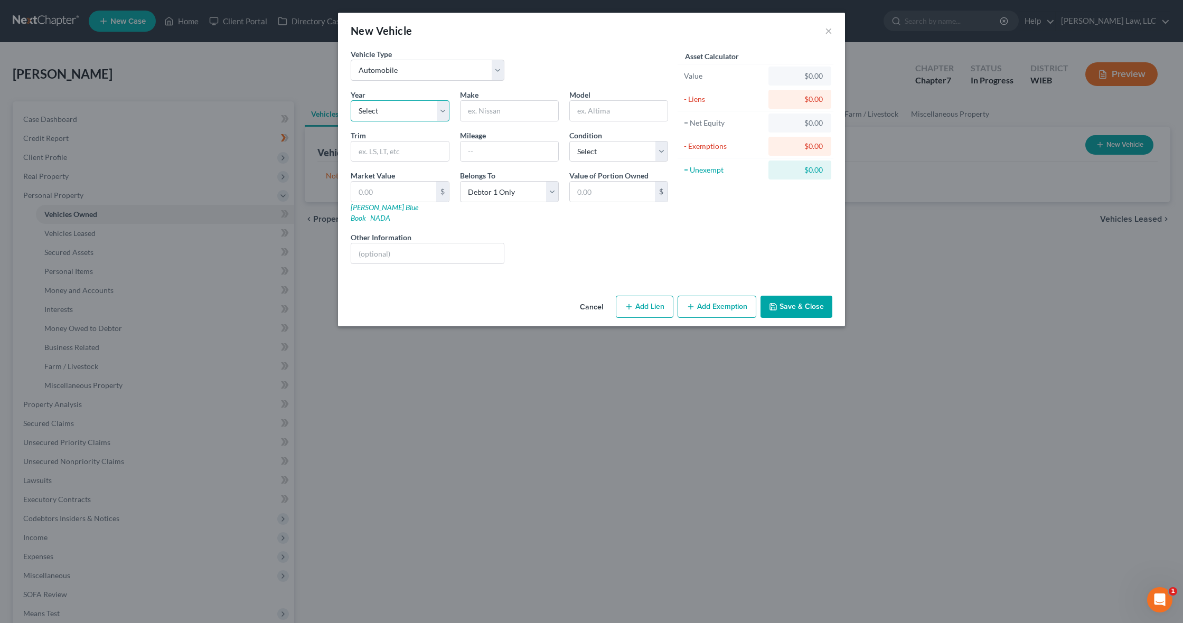
select select "15"
click at [485, 119] on div "Year Select 2026 2025 2024 2023 2022 2021 2020 2019 2018 2017 2016 2015 2014 20…" at bounding box center [509, 180] width 328 height 183
click at [485, 116] on input "text" at bounding box center [509, 111] width 98 height 20
type input "Subaru"
type input "Outback"
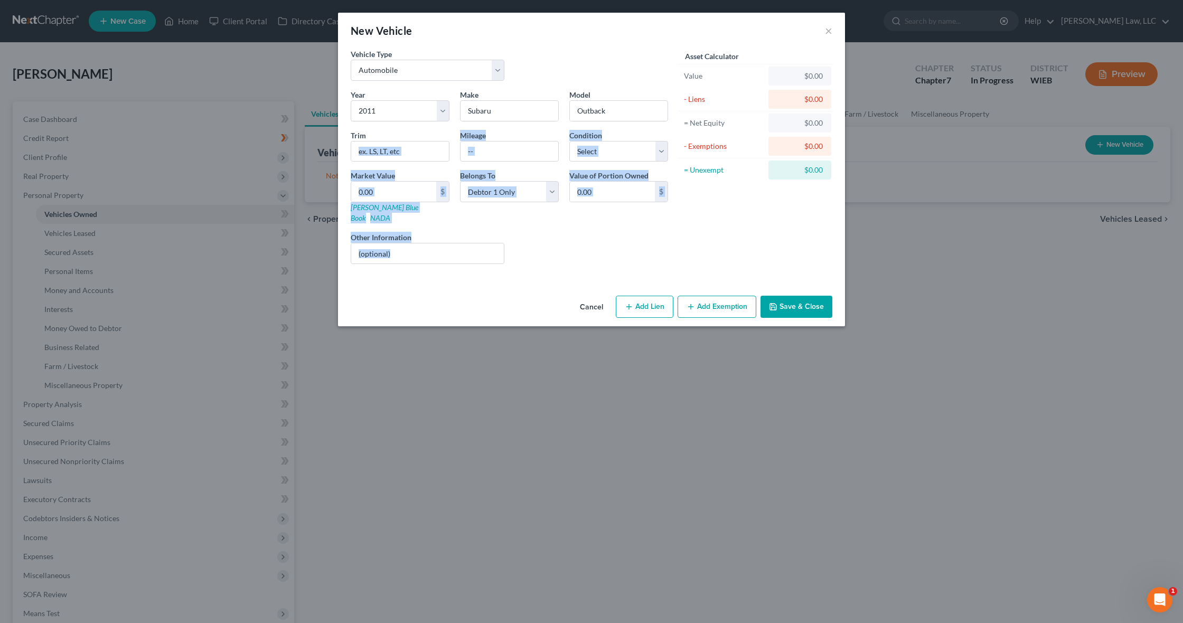
drag, startPoint x: 519, startPoint y: 241, endPoint x: 348, endPoint y: 143, distance: 197.0
click at [348, 143] on div "Year Select 2026 2025 2024 2023 2022 2021 2020 2019 2018 2017 2016 2015 2014 20…" at bounding box center [509, 180] width 328 height 183
drag, startPoint x: 465, startPoint y: 213, endPoint x: 347, endPoint y: 143, distance: 136.8
click at [347, 143] on div "Year Select 2026 2025 2024 2023 2022 2021 2020 2019 2018 2017 2016 2015 2014 20…" at bounding box center [509, 180] width 328 height 183
copy div "Mileage Condition Select Excellent Very Good Good Fair Poor Market Value $ Kell…"
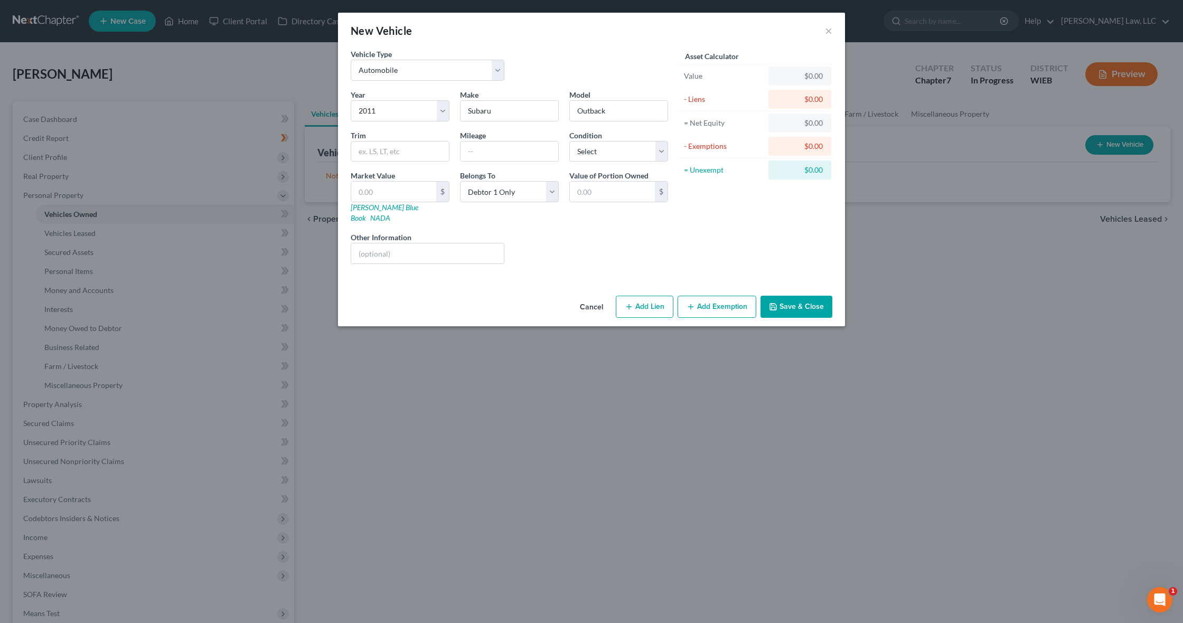
click at [554, 240] on div "Liens Select" at bounding box center [591, 248] width 164 height 32
click at [599, 192] on input "text" at bounding box center [612, 192] width 85 height 20
type input "1"
type input "200"
type input "Purchased car for family use. Registered in daughter's name."
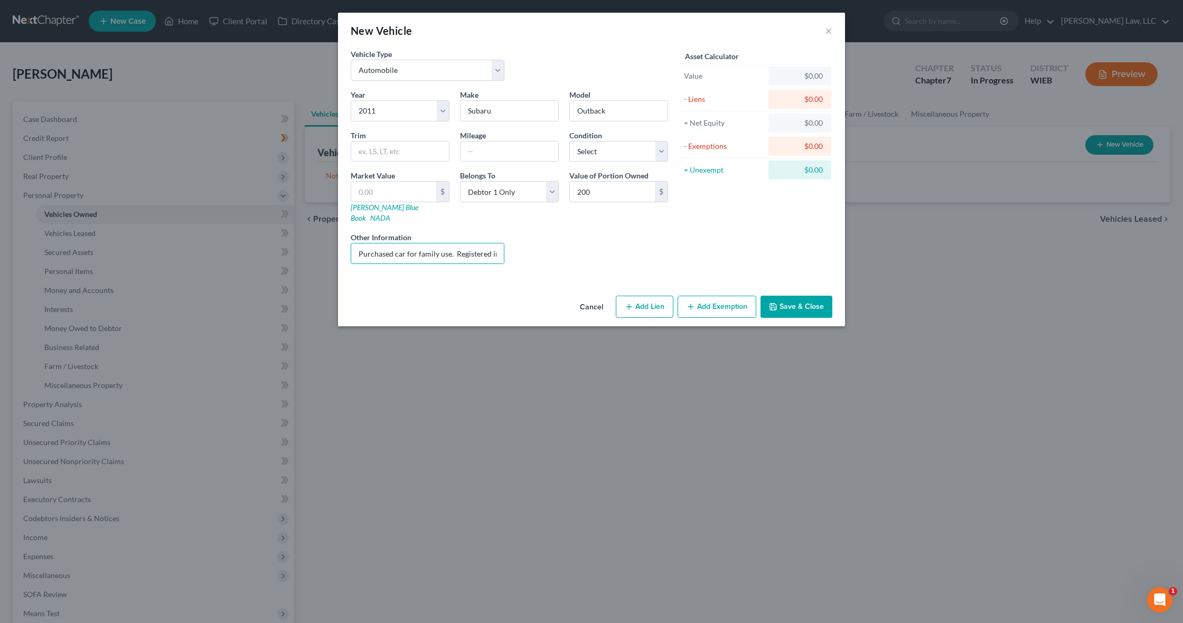
click at [647, 297] on button "Add Lien" at bounding box center [645, 307] width 58 height 22
select select "0"
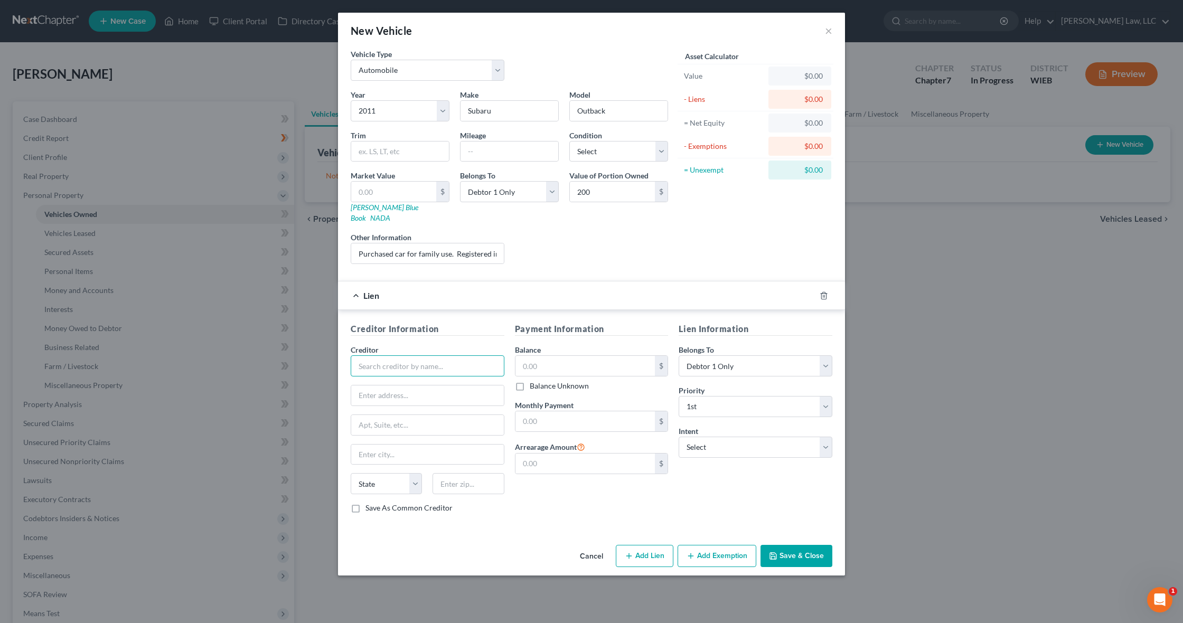
click at [402, 360] on input "text" at bounding box center [428, 365] width 154 height 21
type input "Timothy Gambatese"
type input "W253 N5082 McKerrow Dr."
type input "Pewaukee"
select select "52"
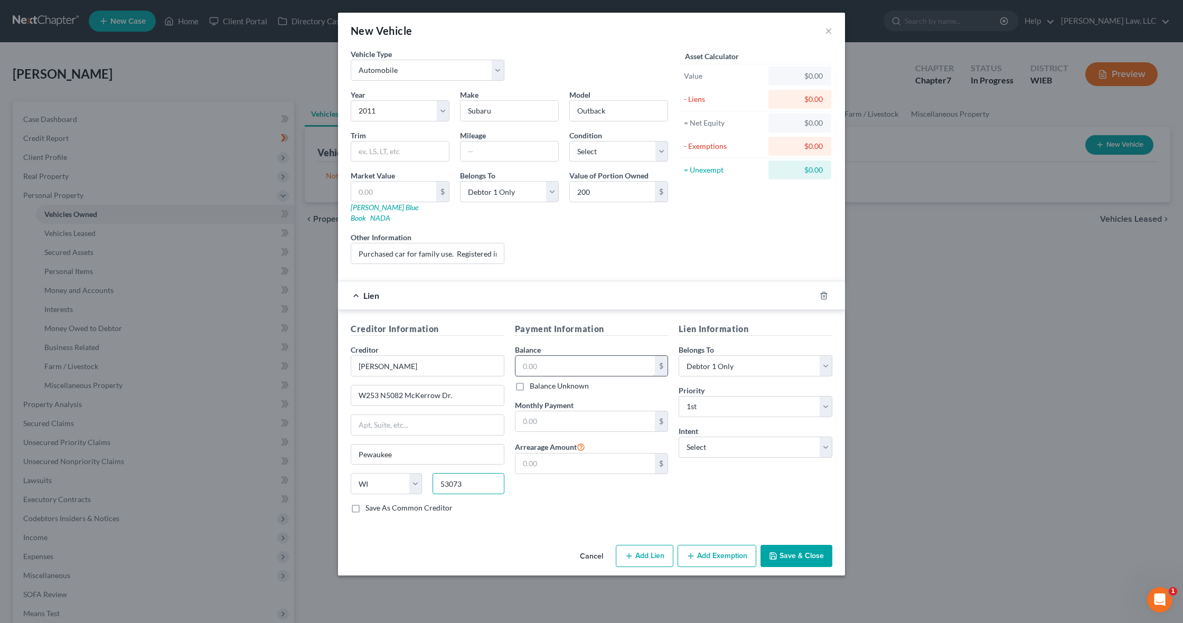
type input "53073"
click at [555, 356] on input "text" at bounding box center [585, 366] width 140 height 20
type input "Plymouth"
type input "11,800"
type input "500"
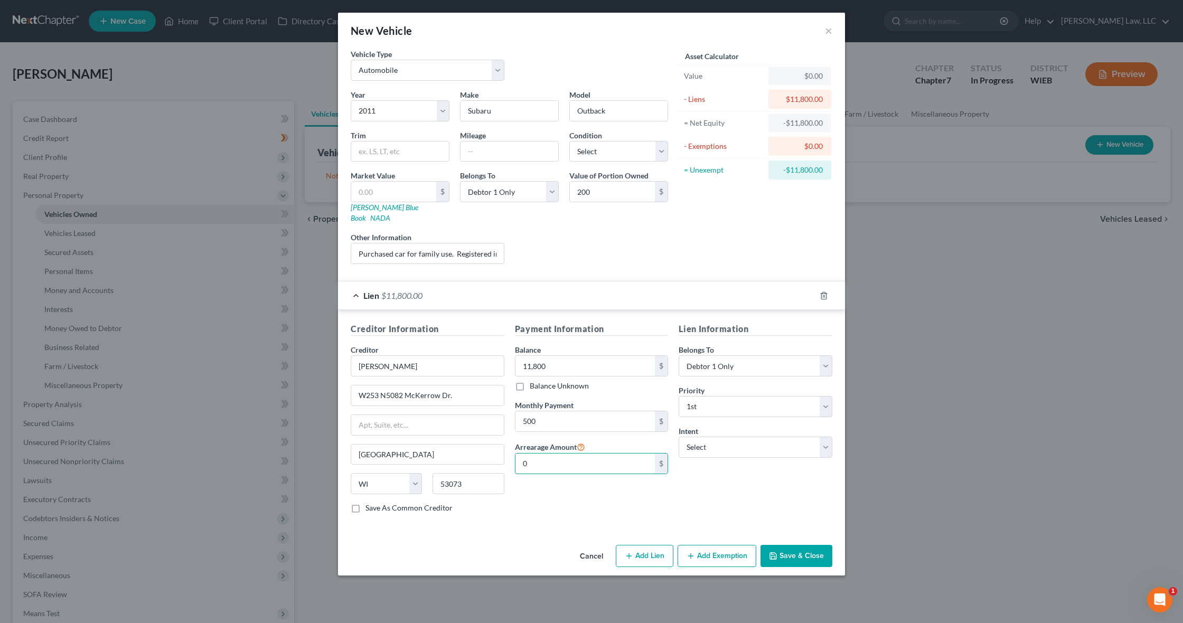
type input "0"
select select "2"
drag, startPoint x: 407, startPoint y: 445, endPoint x: 319, endPoint y: 436, distance: 88.1
click at [319, 436] on div "New Vehicle × Vehicle Type Select Automobile Truck Trailer Watercraft Aircraft …" at bounding box center [591, 311] width 1183 height 623
click at [472, 476] on input "53073" at bounding box center [467, 483] width 71 height 21
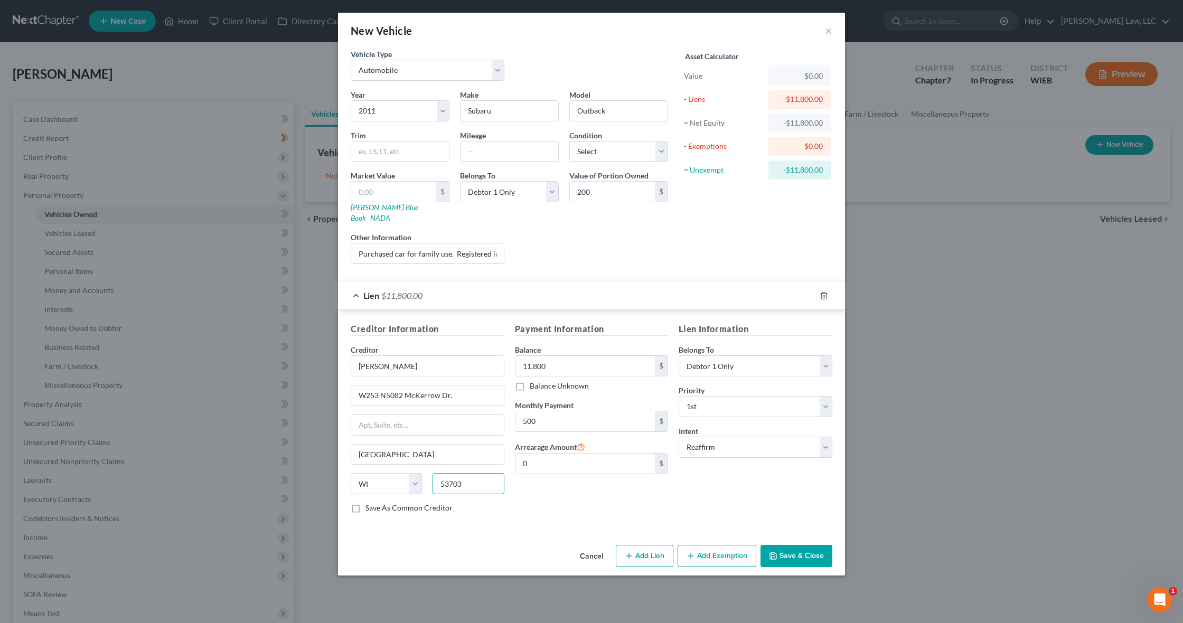
type input "53703"
type input "Madison"
click at [466, 473] on input "53703" at bounding box center [467, 483] width 71 height 21
drag, startPoint x: 466, startPoint y: 383, endPoint x: 339, endPoint y: 374, distance: 127.1
click at [340, 373] on div "Creditor Information Creditor * Timothy Gambatese W253 N5082 McKerrow Dr. Madis…" at bounding box center [591, 420] width 507 height 220
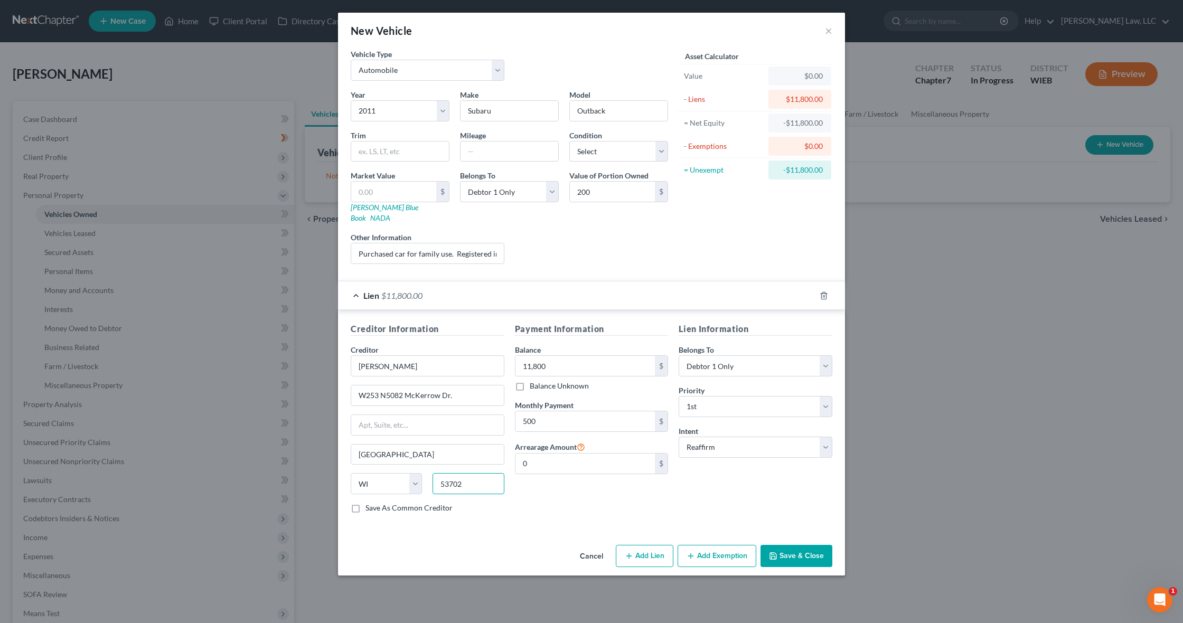
drag, startPoint x: 466, startPoint y: 475, endPoint x: 427, endPoint y: 467, distance: 39.8
click at [427, 473] on div "State AL AK AR AZ CA CO CT DE DC FL GA GU HI ID IL IN IA KS KY LA ME MD MA MI M…" at bounding box center [427, 488] width 164 height 30
type input "53072"
type input "Pewaukee"
click at [365, 503] on label "Save As Common Creditor" at bounding box center [408, 508] width 87 height 11
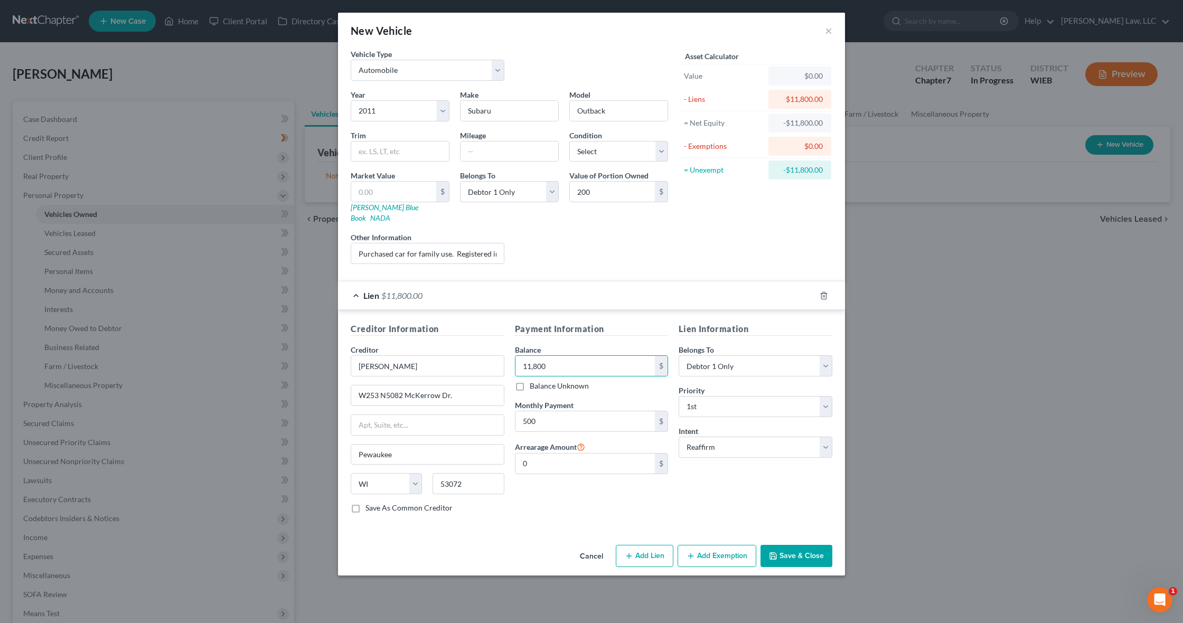
click at [370, 503] on input "Save As Common Creditor" at bounding box center [373, 506] width 7 height 7
click at [800, 545] on button "Save & Close" at bounding box center [796, 556] width 72 height 22
checkbox input "false"
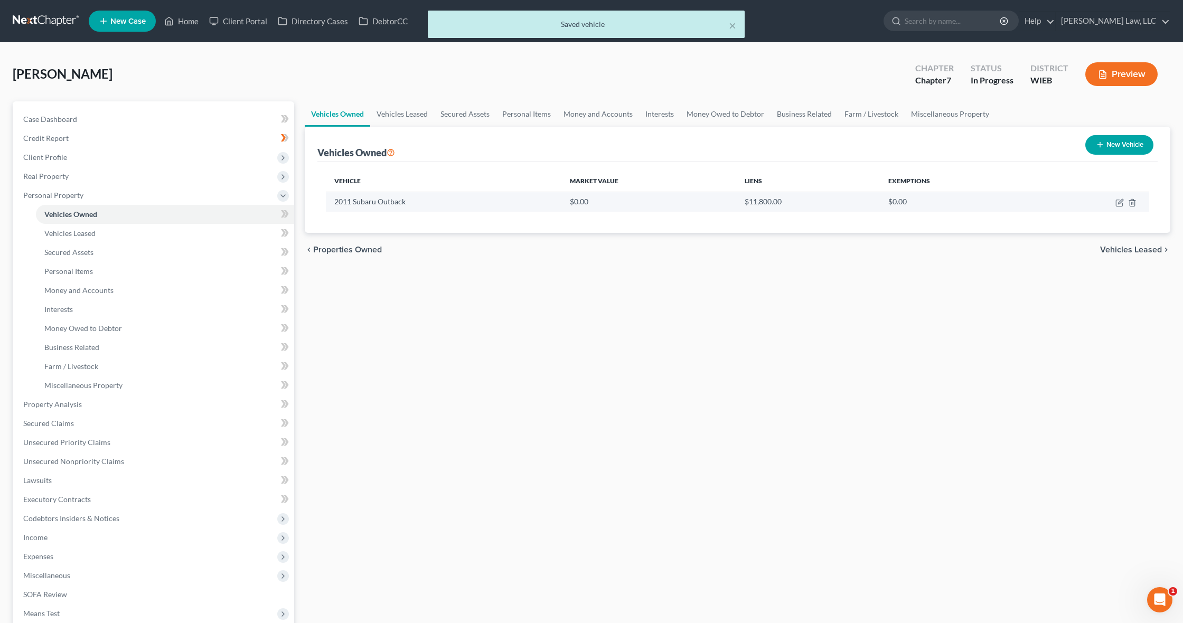
click at [1116, 204] on icon "button" at bounding box center [1119, 203] width 6 height 6
select select "0"
select select "15"
select select "0"
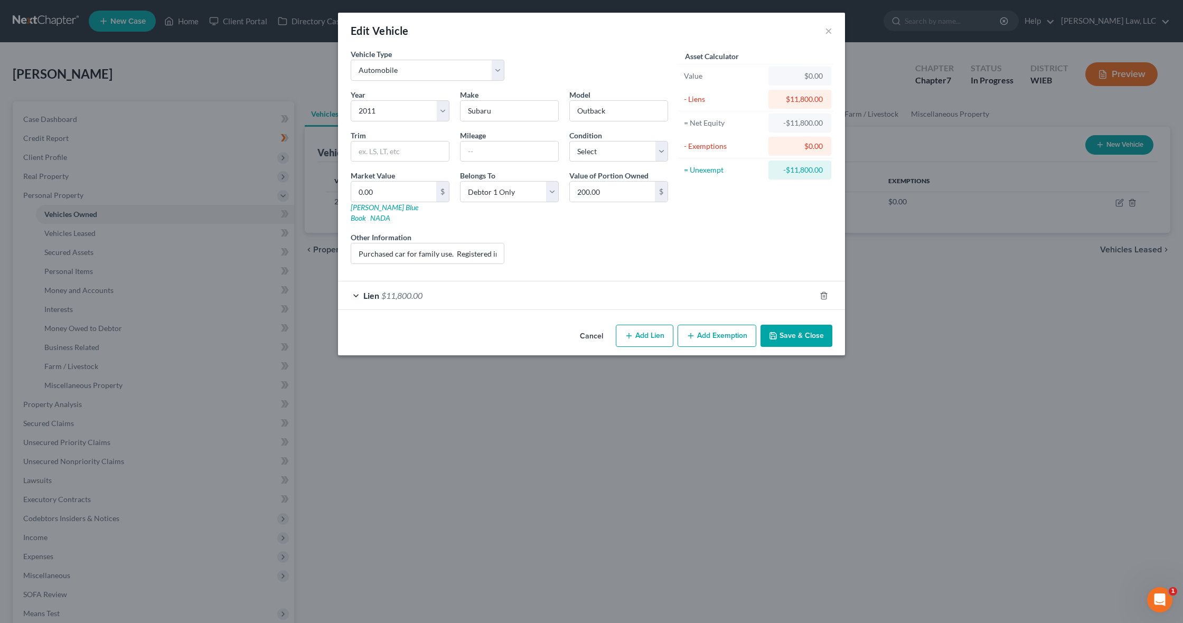
click at [693, 329] on button "Add Exemption" at bounding box center [716, 336] width 79 height 22
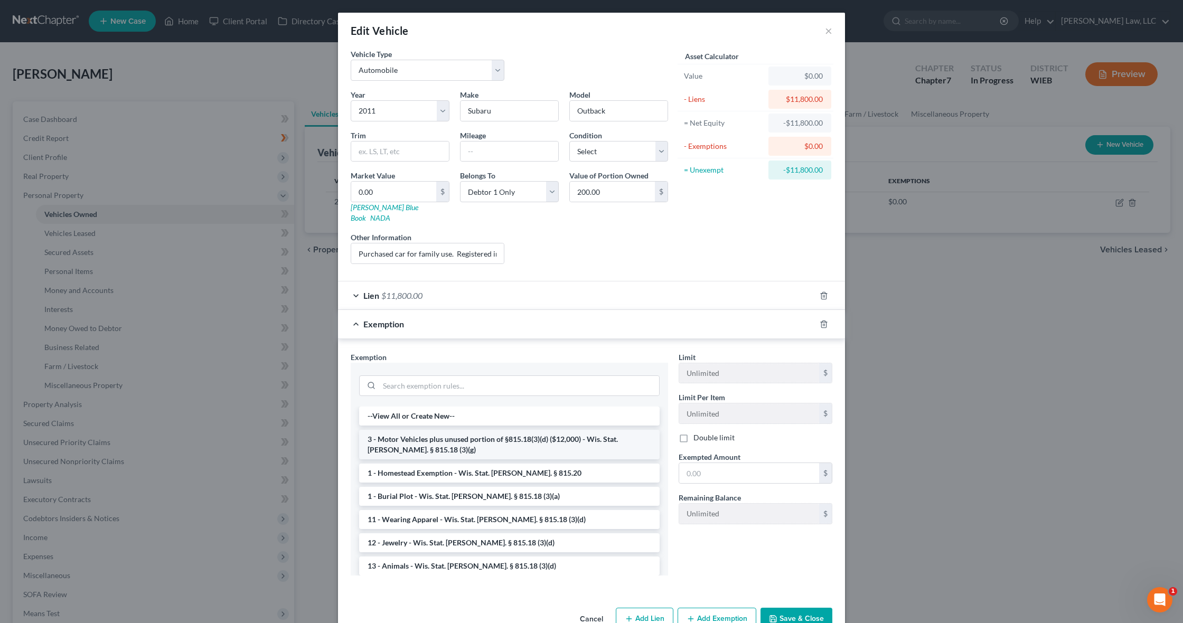
click at [474, 432] on li "3 - Motor Vehicles plus unused portion of §815.18(3)(d) ($12,000) - Wis. Stat. …" at bounding box center [509, 445] width 300 height 30
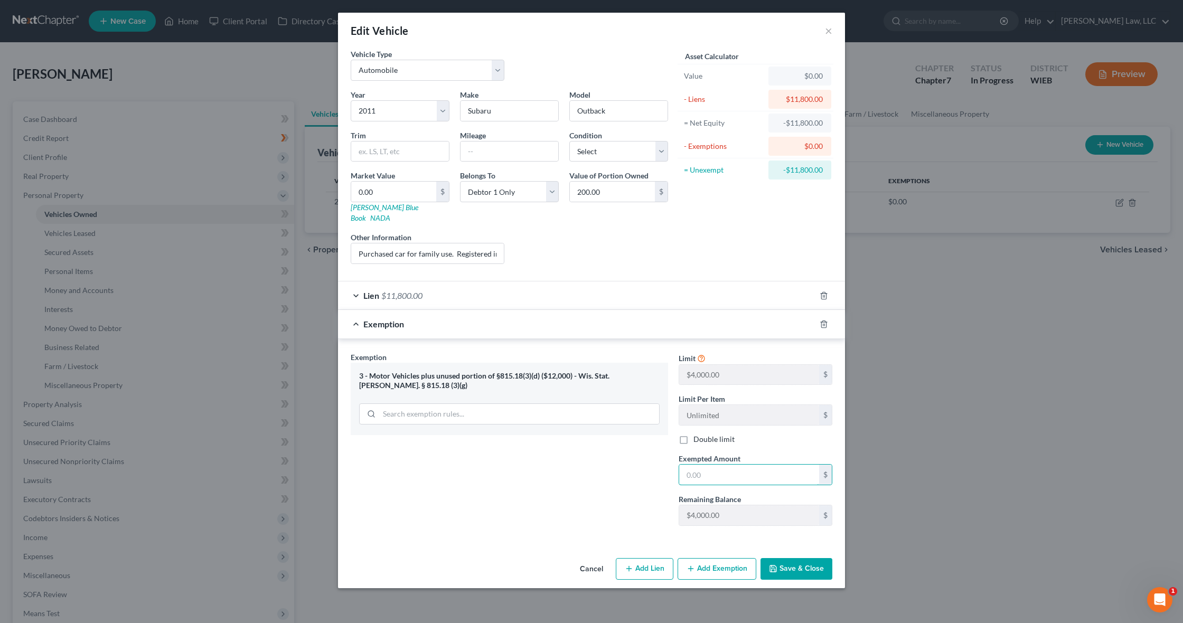
drag, startPoint x: 727, startPoint y: 462, endPoint x: 672, endPoint y: 455, distance: 56.5
click at [672, 455] on div "Exemption Set must be selected for CA. Exemption * 3 - Motor Vehicles plus unus…" at bounding box center [591, 443] width 492 height 183
type input "4,000"
click at [357, 285] on div "Lien $11,800.00" at bounding box center [576, 295] width 477 height 28
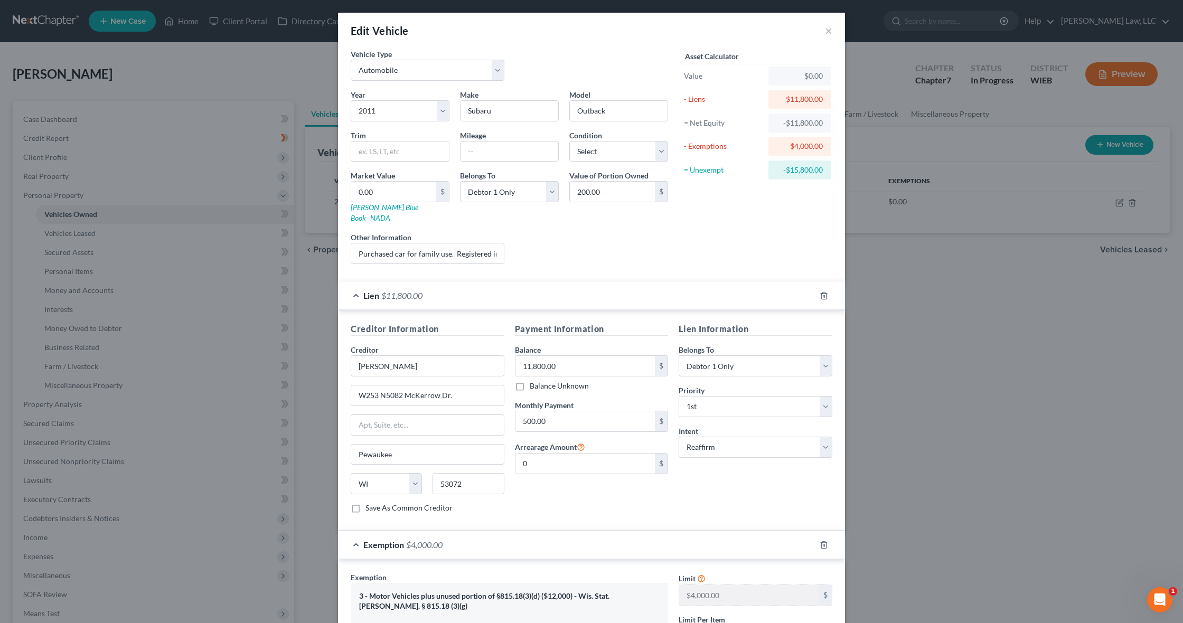
click at [357, 285] on div "Lien $11,800.00" at bounding box center [576, 295] width 477 height 28
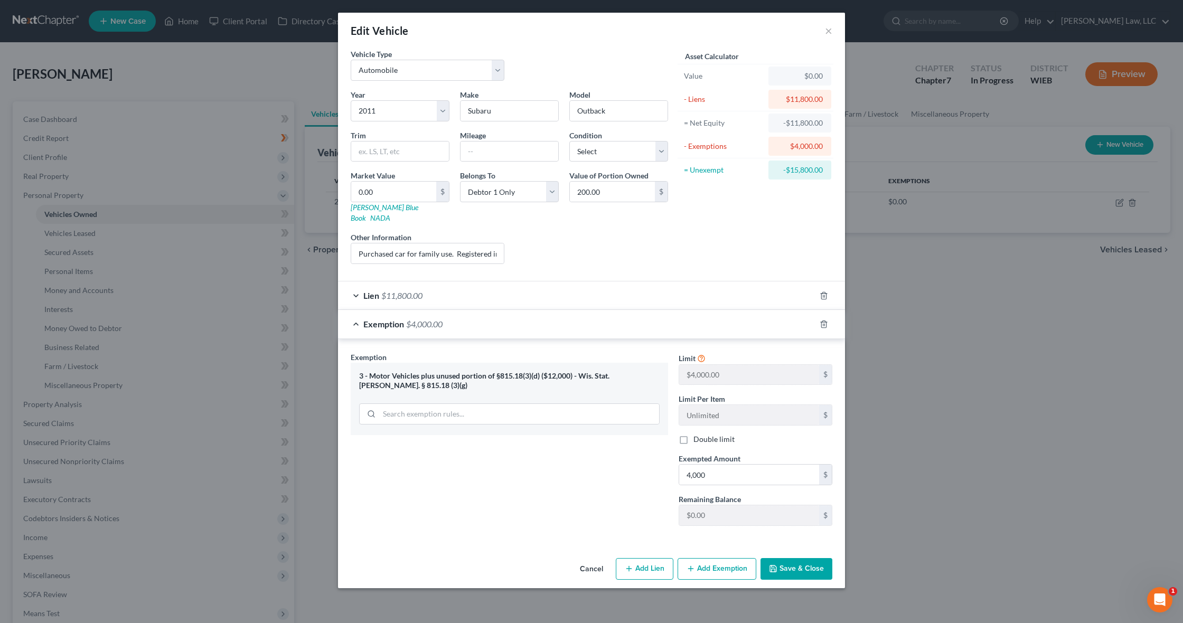
click at [810, 558] on button "Save & Close" at bounding box center [796, 569] width 72 height 22
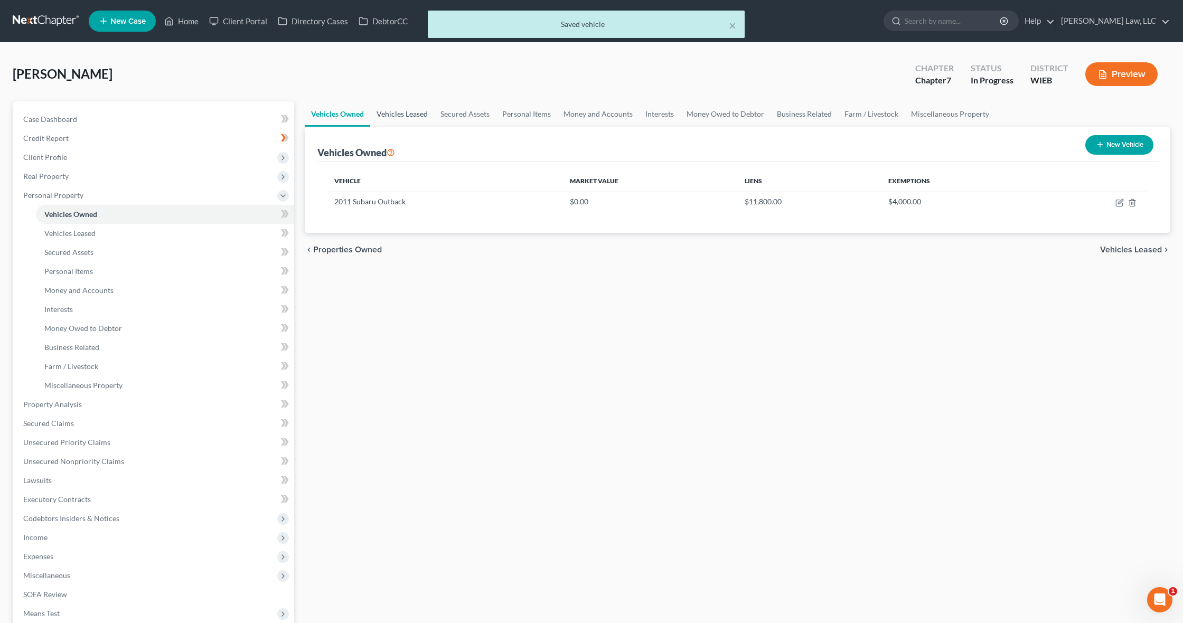
click at [407, 107] on link "Vehicles Leased" at bounding box center [402, 113] width 64 height 25
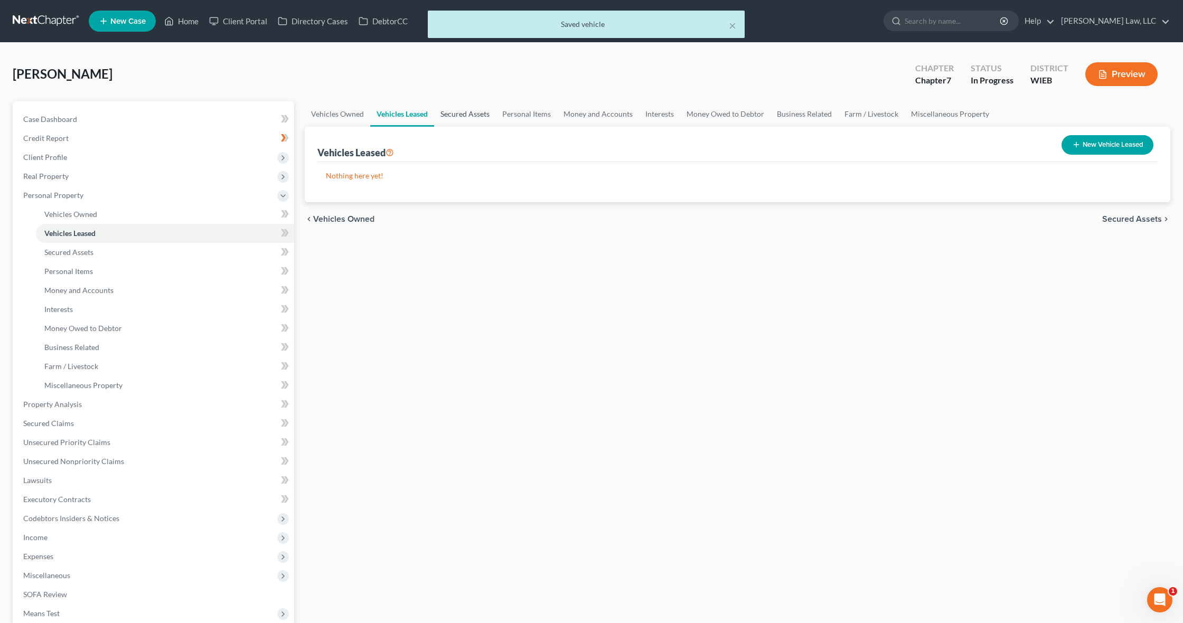
click at [477, 113] on link "Secured Assets" at bounding box center [465, 113] width 62 height 25
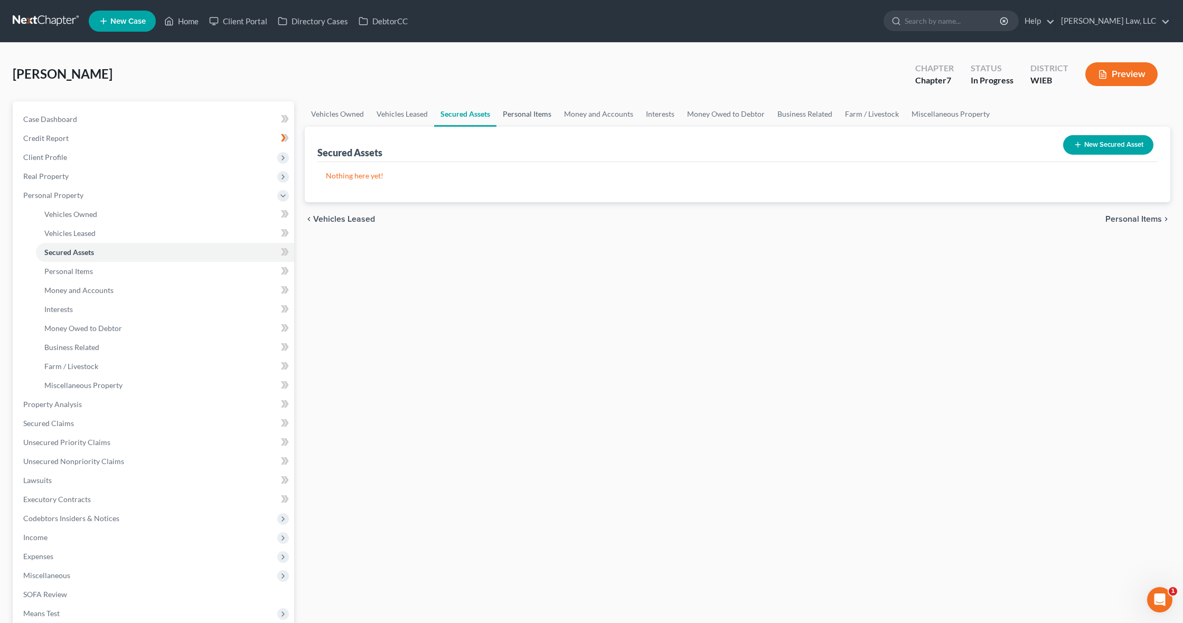
click at [541, 112] on link "Personal Items" at bounding box center [526, 113] width 61 height 25
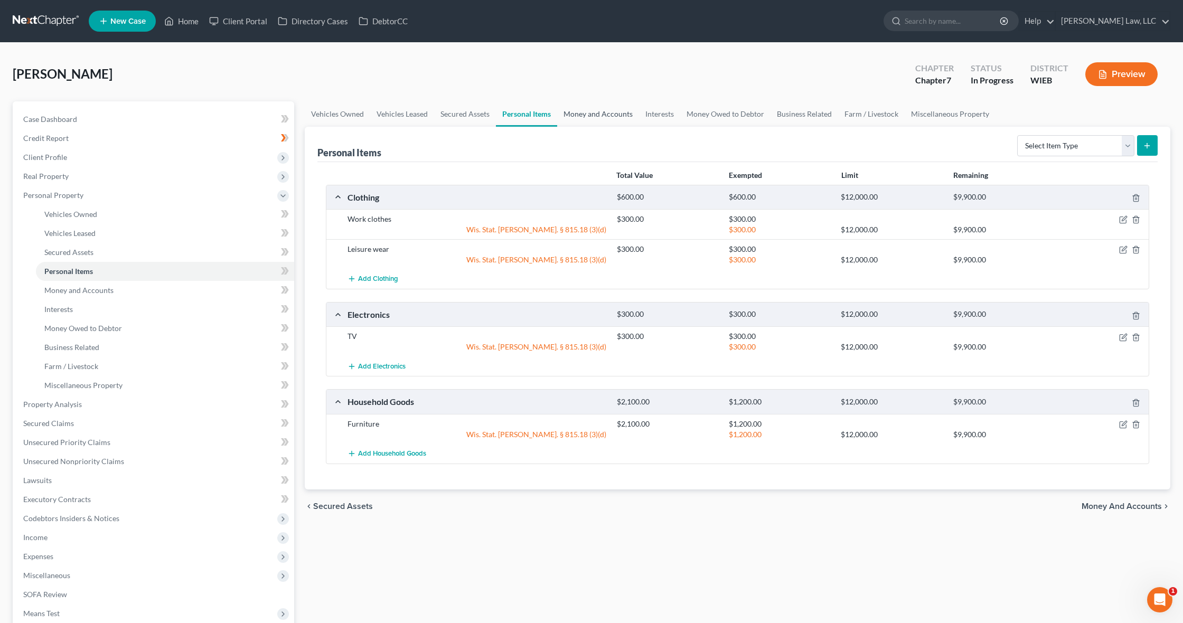
click at [601, 112] on link "Money and Accounts" at bounding box center [598, 113] width 82 height 25
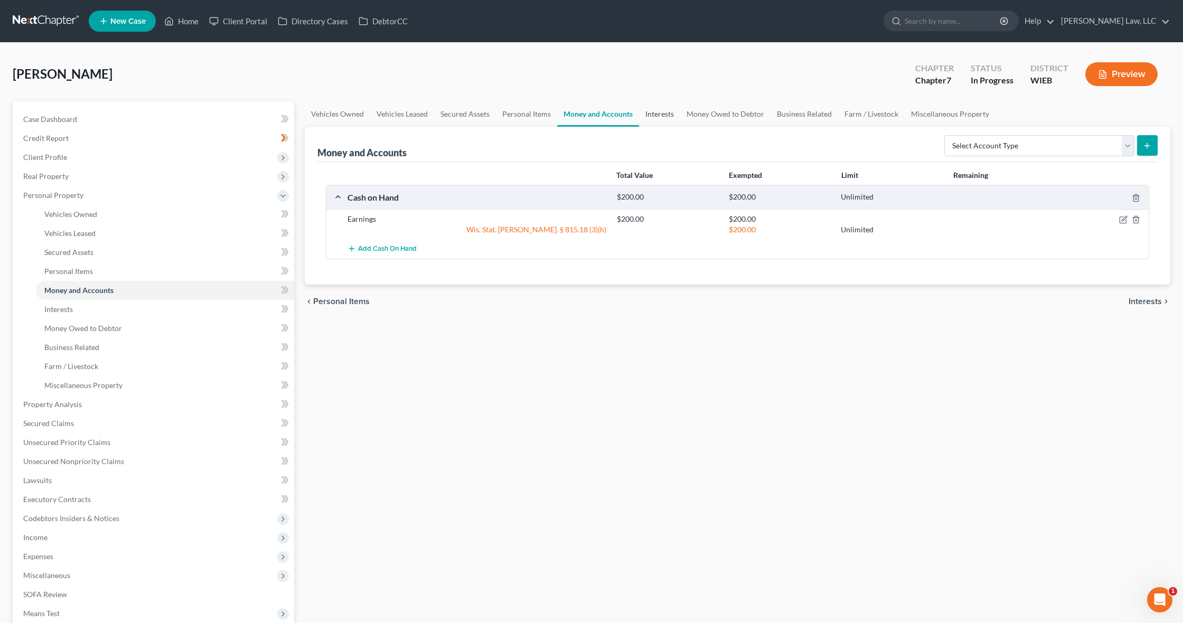
click at [655, 115] on link "Interests" at bounding box center [659, 113] width 41 height 25
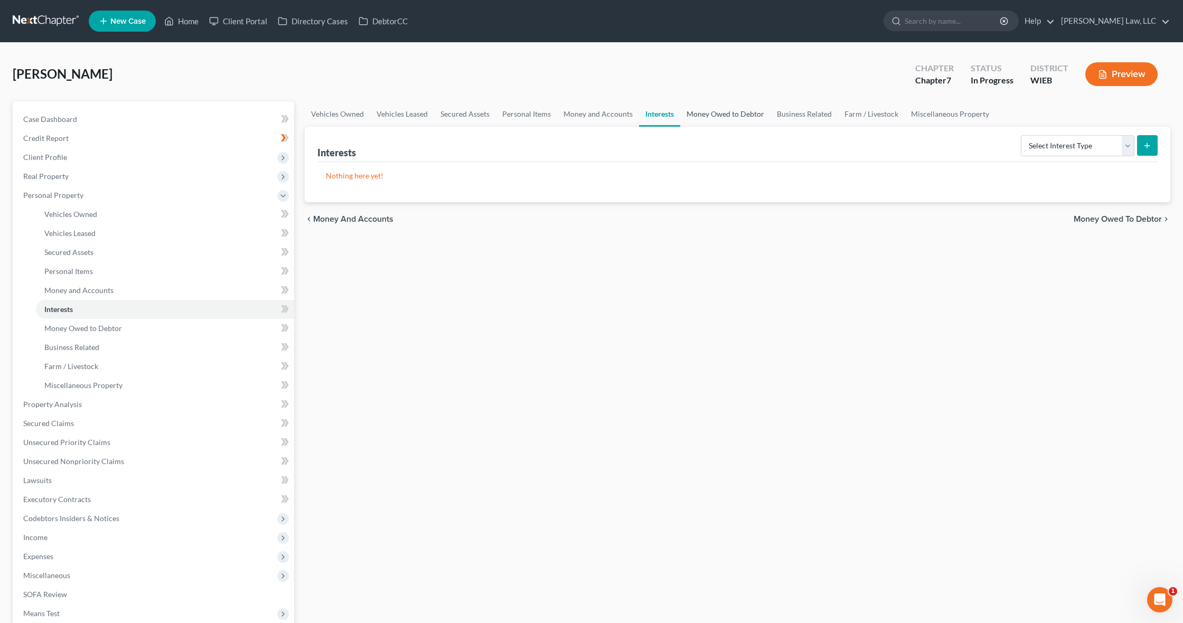
click at [738, 112] on link "Money Owed to Debtor" at bounding box center [725, 113] width 90 height 25
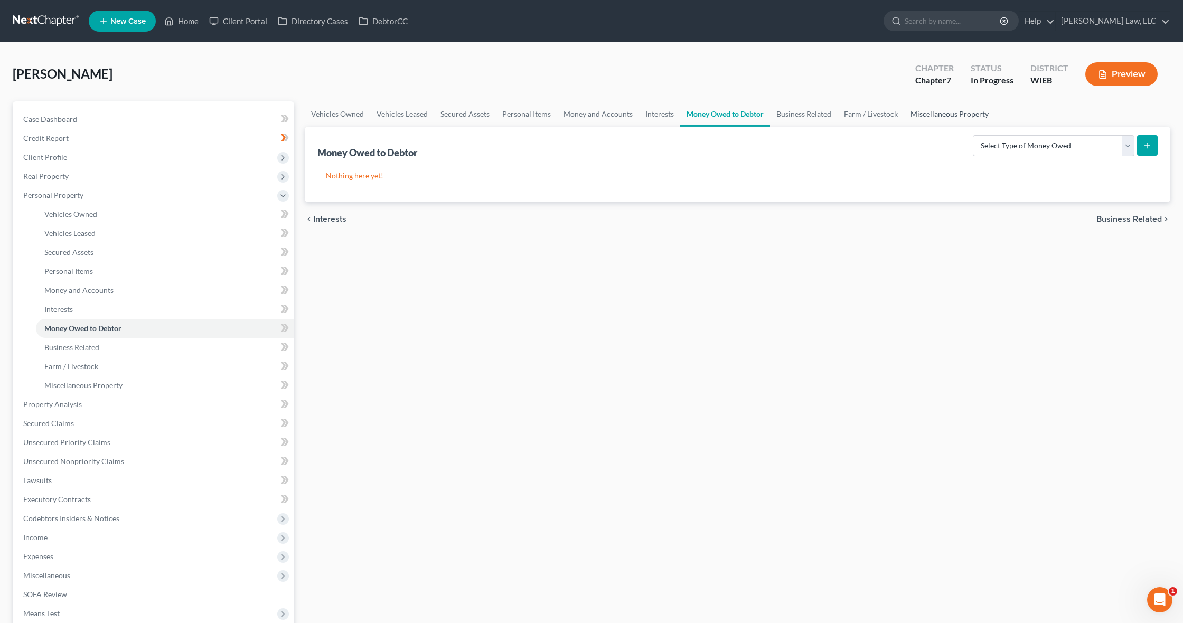
click at [938, 112] on link "Miscellaneous Property" at bounding box center [949, 113] width 91 height 25
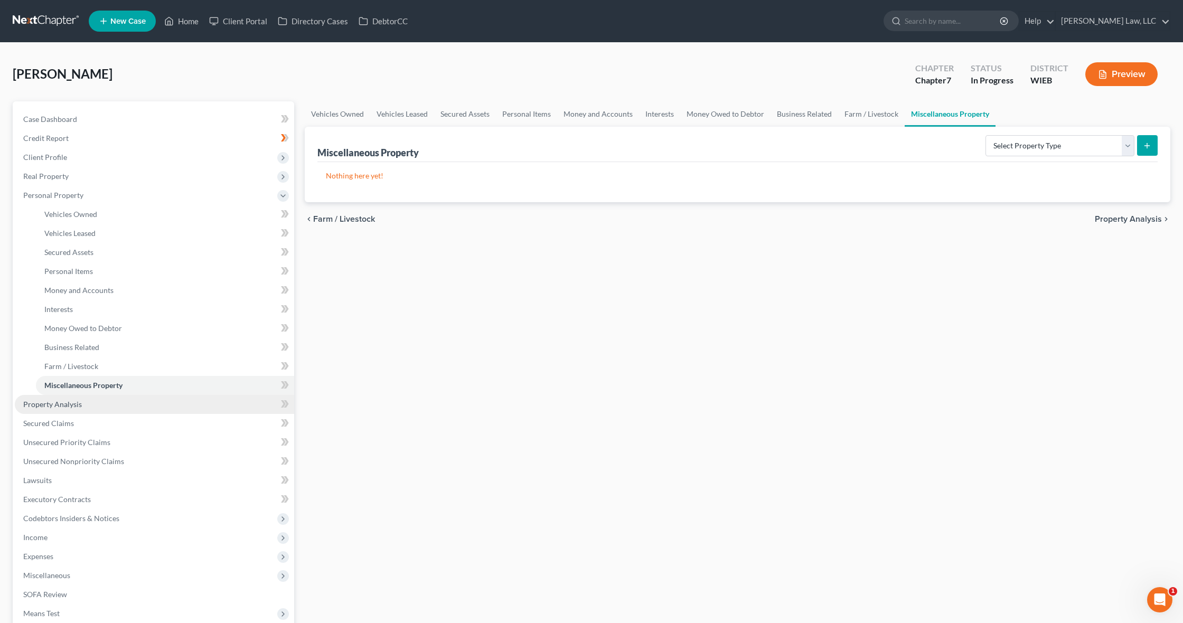
click at [138, 404] on link "Property Analysis" at bounding box center [154, 404] width 279 height 19
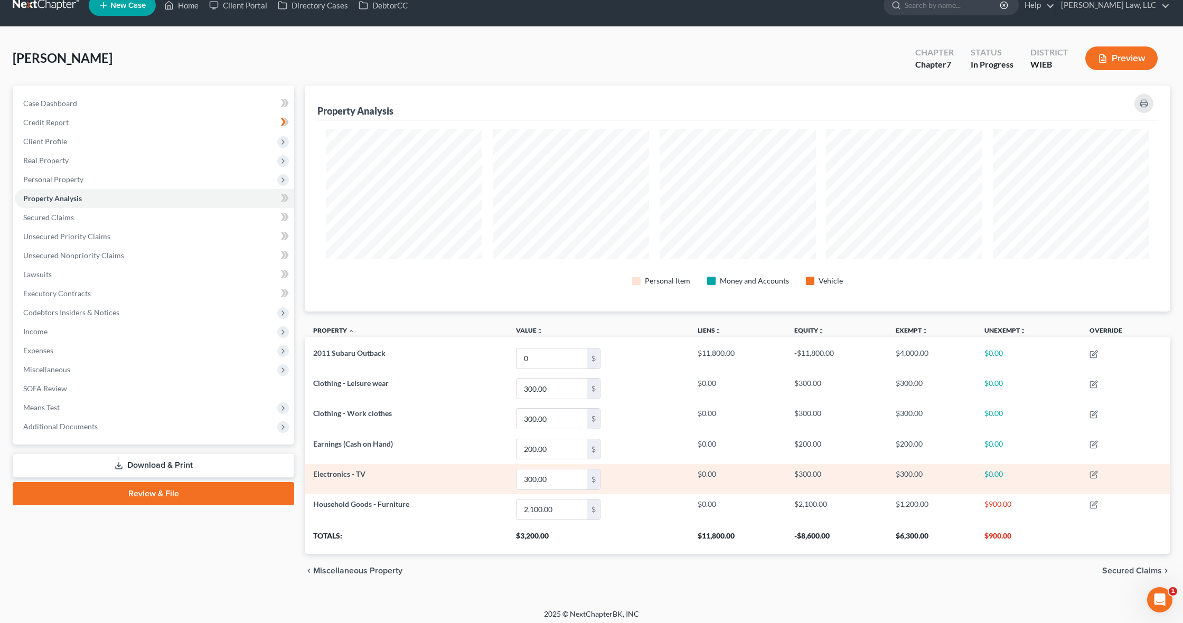
scroll to position [21, 0]
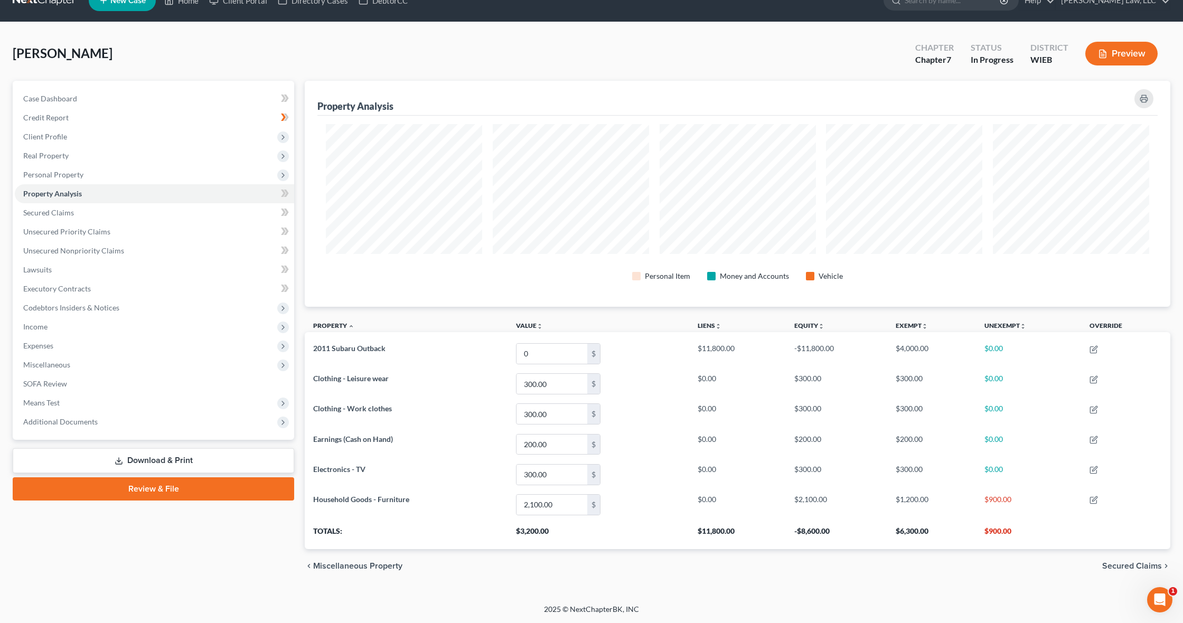
click at [1132, 565] on span "Secured Claims" at bounding box center [1132, 566] width 60 height 8
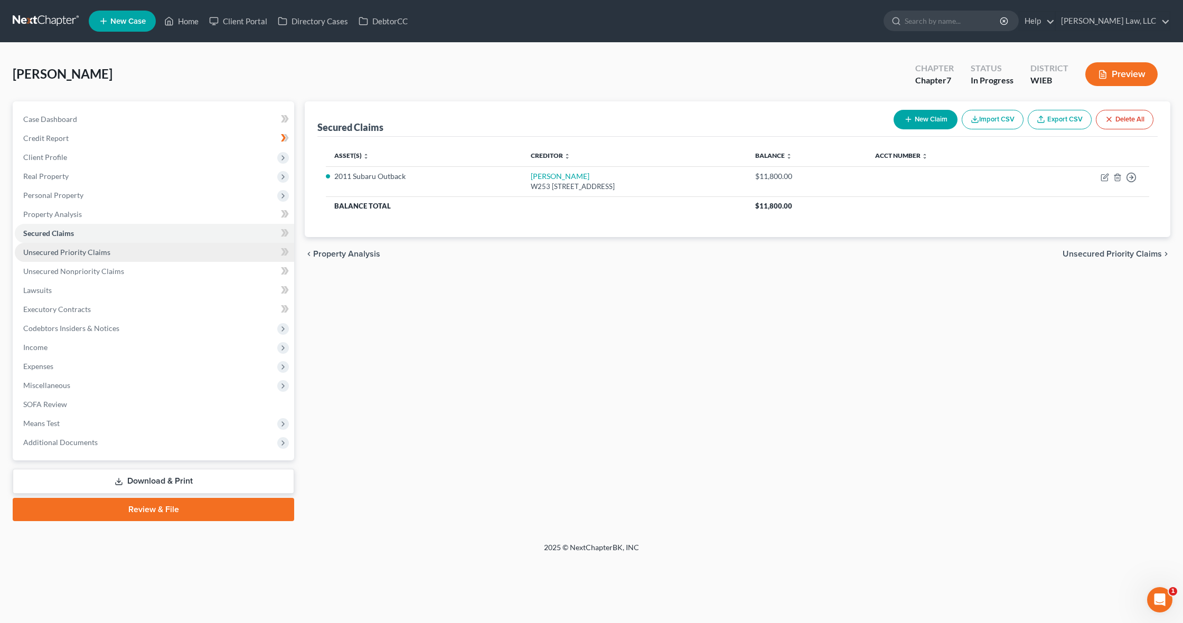
click at [109, 247] on link "Unsecured Priority Claims" at bounding box center [154, 252] width 279 height 19
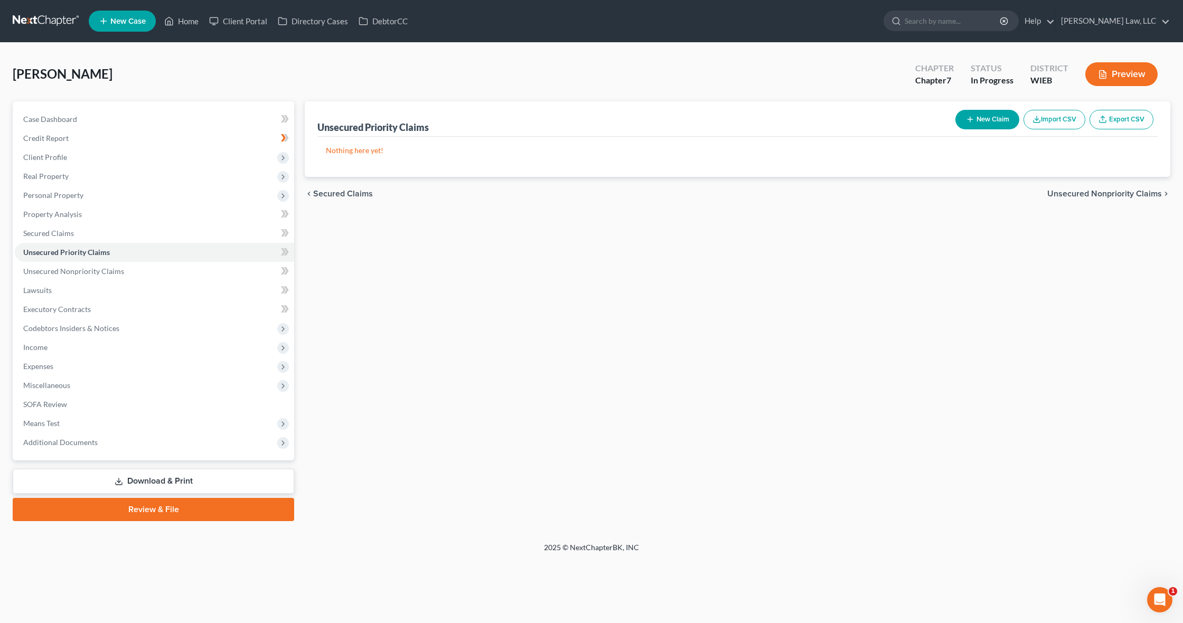
click at [966, 116] on icon "button" at bounding box center [970, 119] width 8 height 8
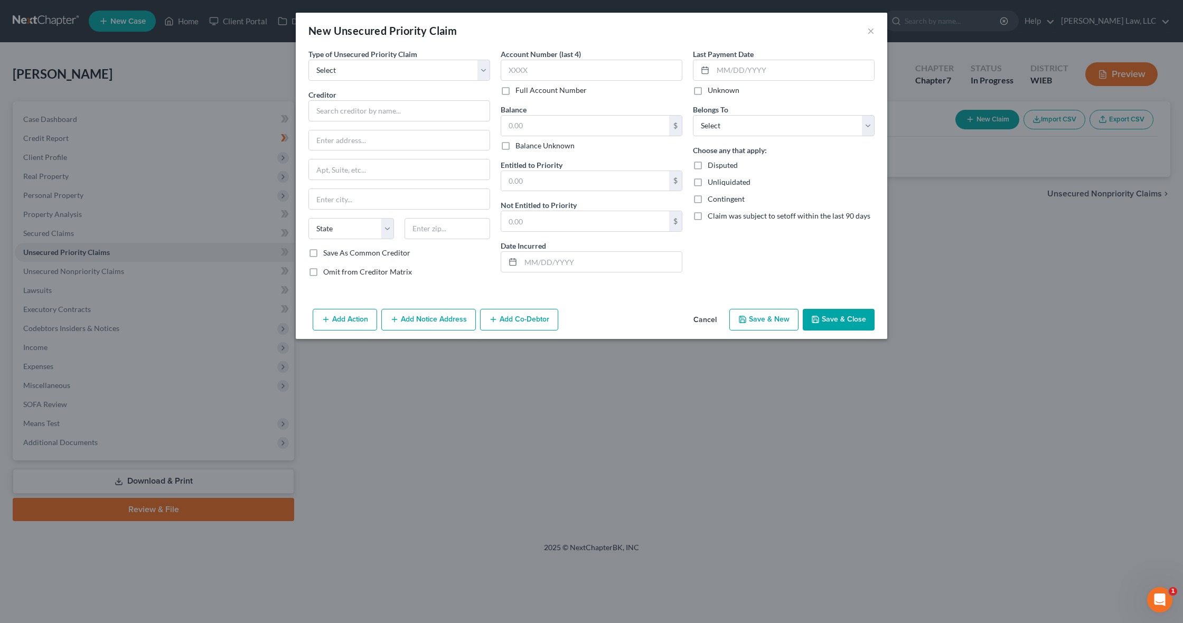
click at [859, 317] on button "Save & Close" at bounding box center [838, 320] width 72 height 22
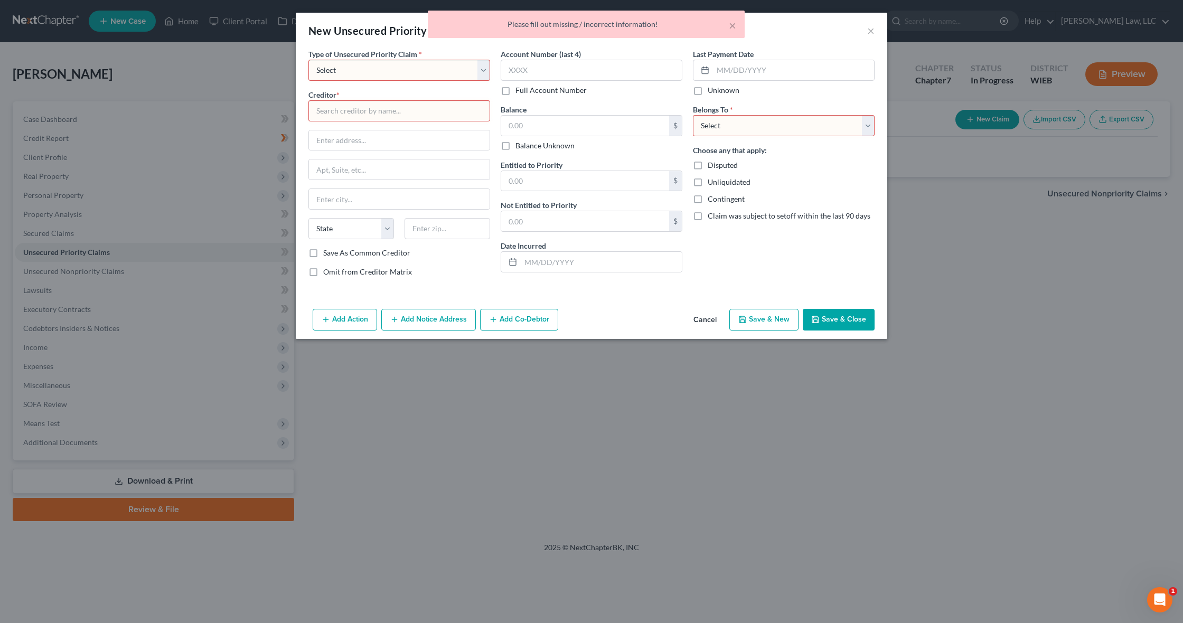
click at [870, 32] on div "× Please fill out missing / incorrect information!" at bounding box center [586, 27] width 1183 height 33
click at [871, 31] on div "× Please fill out missing / incorrect information!" at bounding box center [586, 27] width 1183 height 33
click at [838, 29] on div "× Please fill out missing / incorrect information!" at bounding box center [586, 27] width 1183 height 33
click at [866, 30] on div "× Please fill out missing / incorrect information!" at bounding box center [586, 27] width 1183 height 33
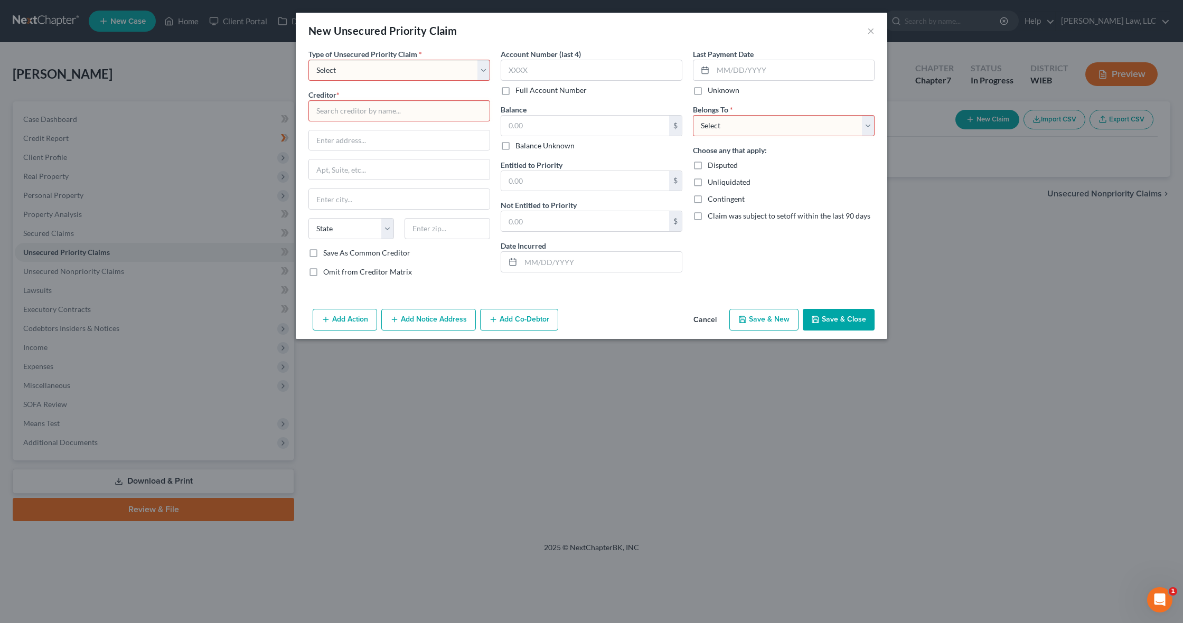
click at [704, 317] on button "Cancel" at bounding box center [705, 320] width 40 height 21
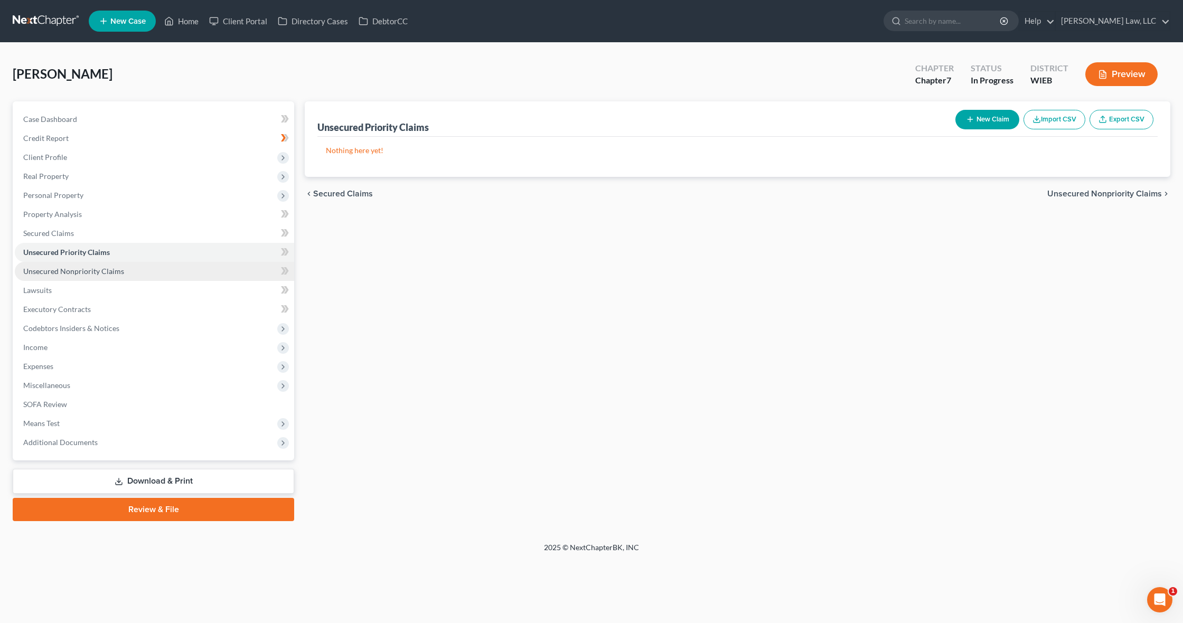
click at [86, 275] on span "Unsecured Nonpriority Claims" at bounding box center [73, 271] width 101 height 9
click at [965, 125] on button "New Claim" at bounding box center [987, 120] width 64 height 20
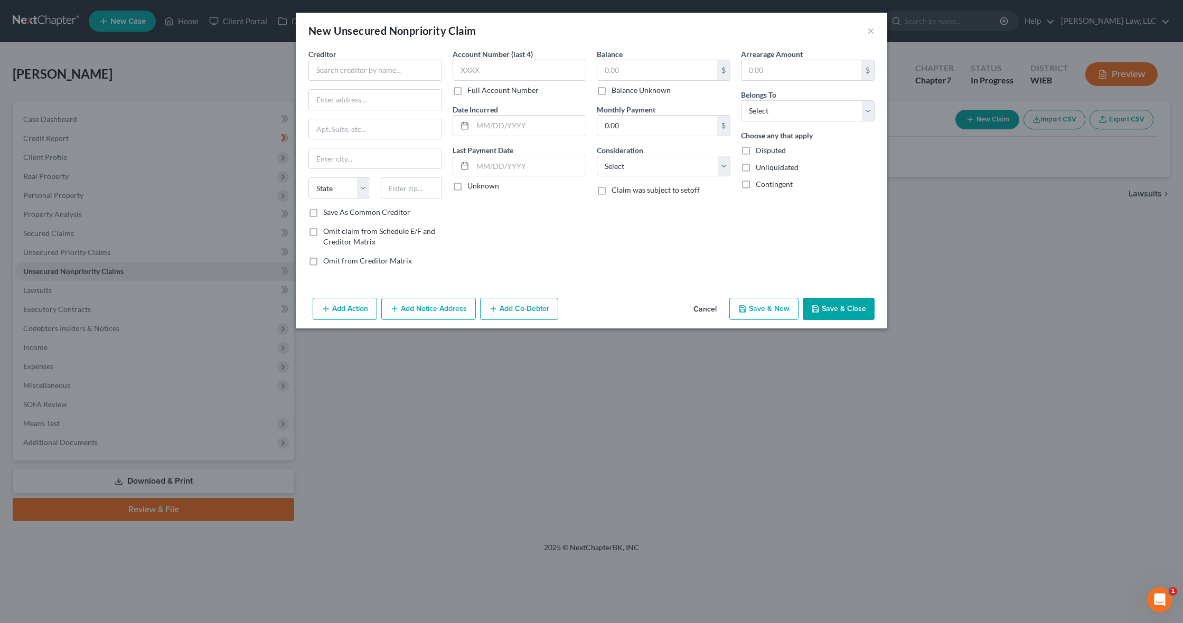
click at [714, 303] on button "Cancel" at bounding box center [705, 309] width 40 height 21
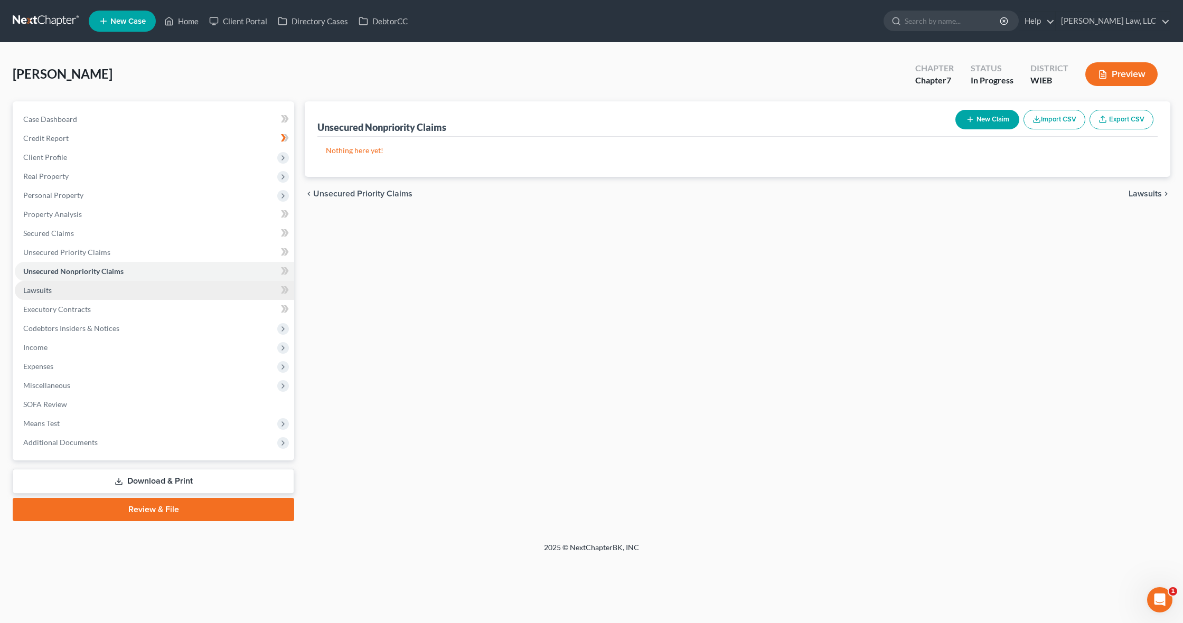
click at [84, 295] on link "Lawsuits" at bounding box center [154, 290] width 279 height 19
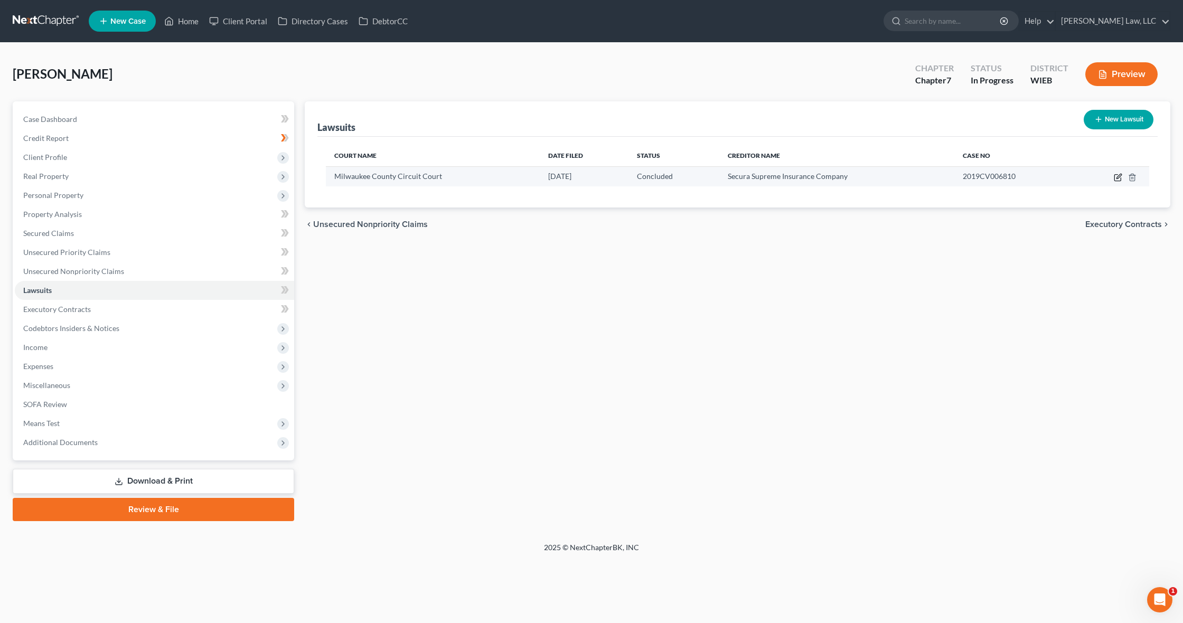
click at [1114, 176] on icon "button" at bounding box center [1117, 178] width 6 height 6
select select "52"
select select "2"
select select "4"
select select "52"
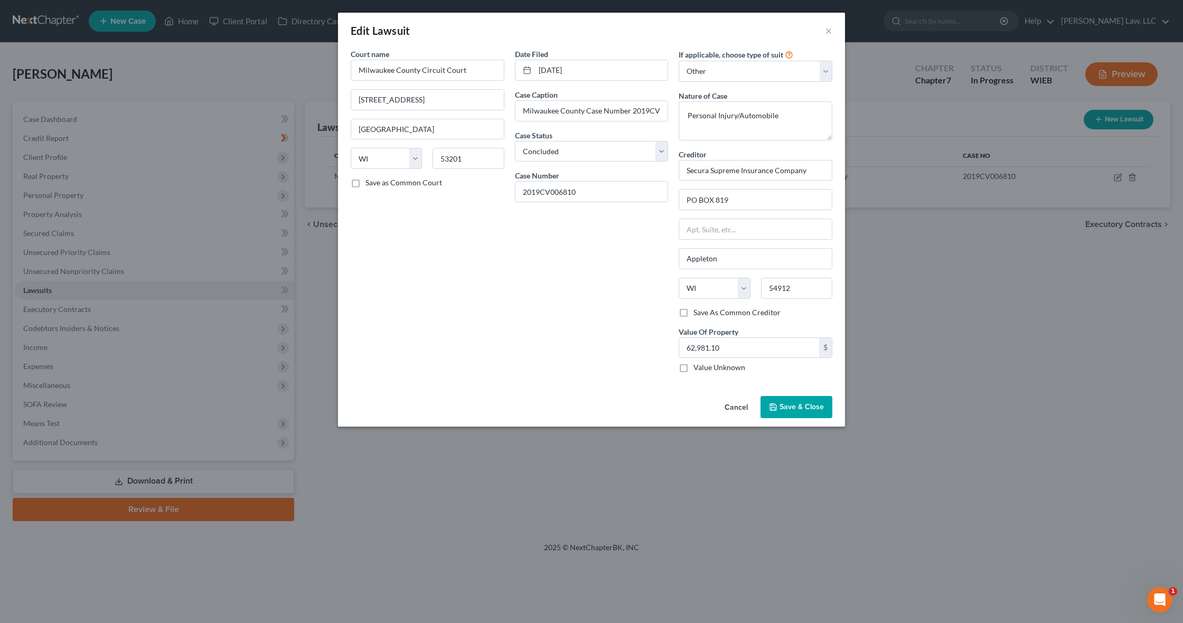
click at [734, 411] on button "Cancel" at bounding box center [736, 407] width 40 height 21
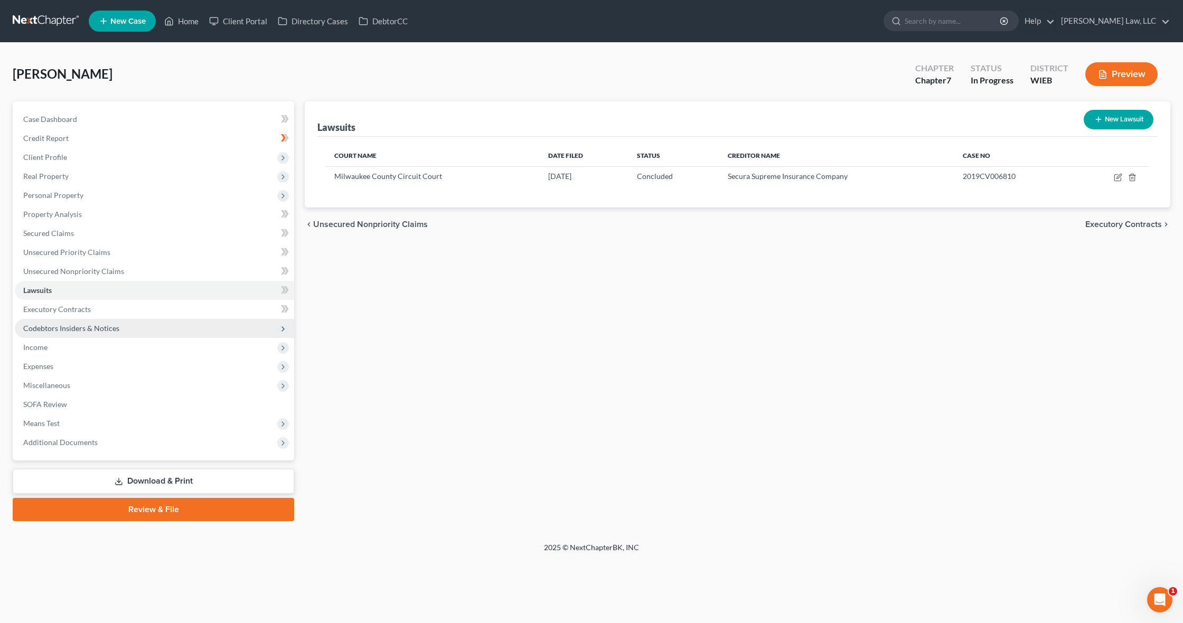
click at [145, 330] on span "Codebtors Insiders & Notices" at bounding box center [154, 328] width 279 height 19
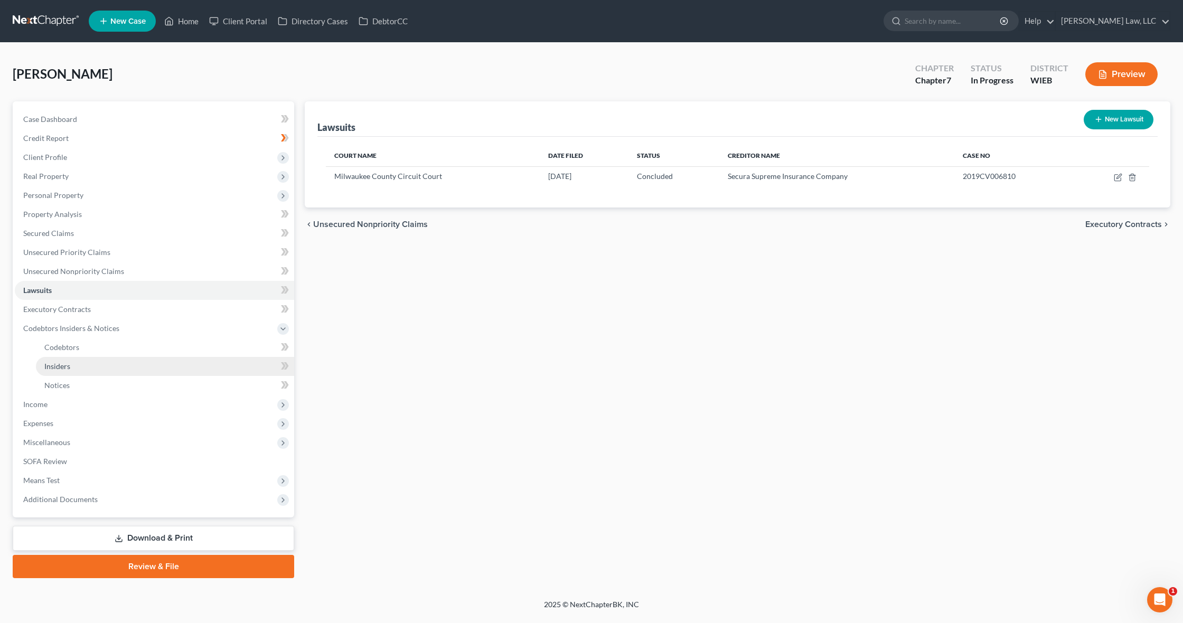
click at [138, 370] on link "Insiders" at bounding box center [165, 366] width 258 height 19
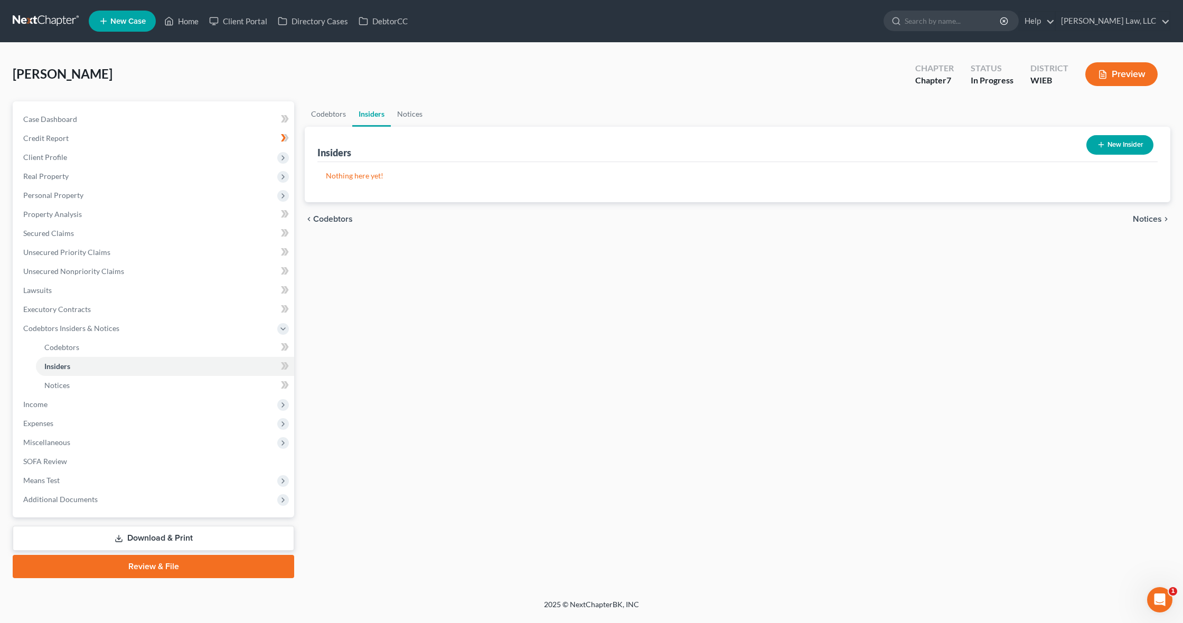
click at [1102, 150] on button "New Insider" at bounding box center [1119, 145] width 67 height 20
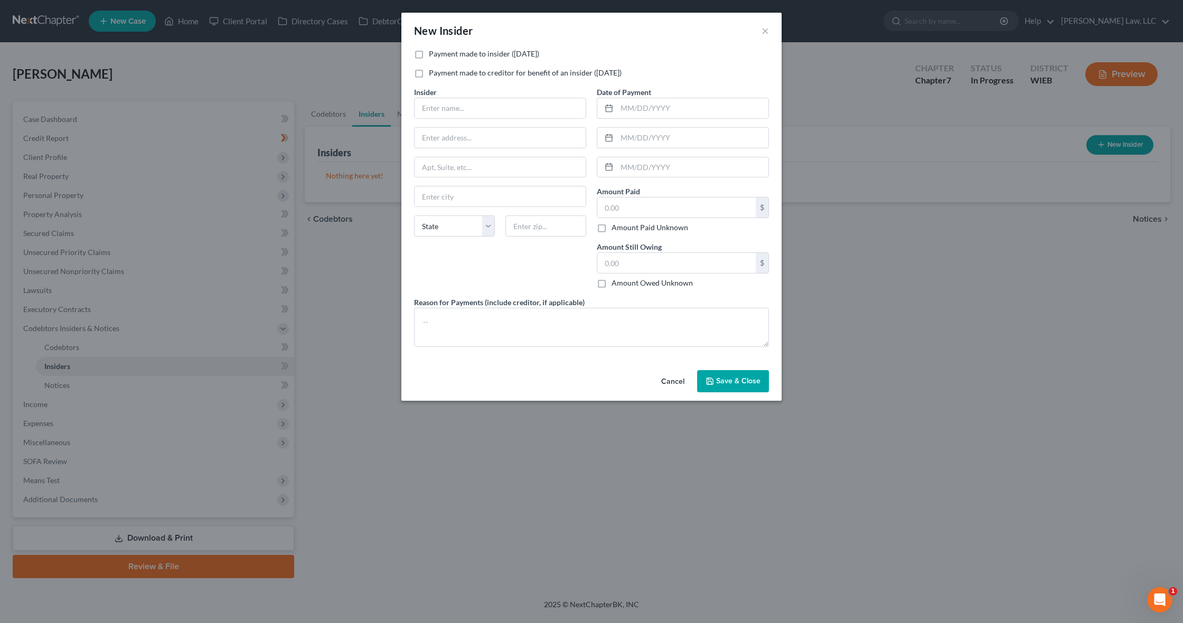
click at [673, 383] on button "Cancel" at bounding box center [673, 381] width 40 height 21
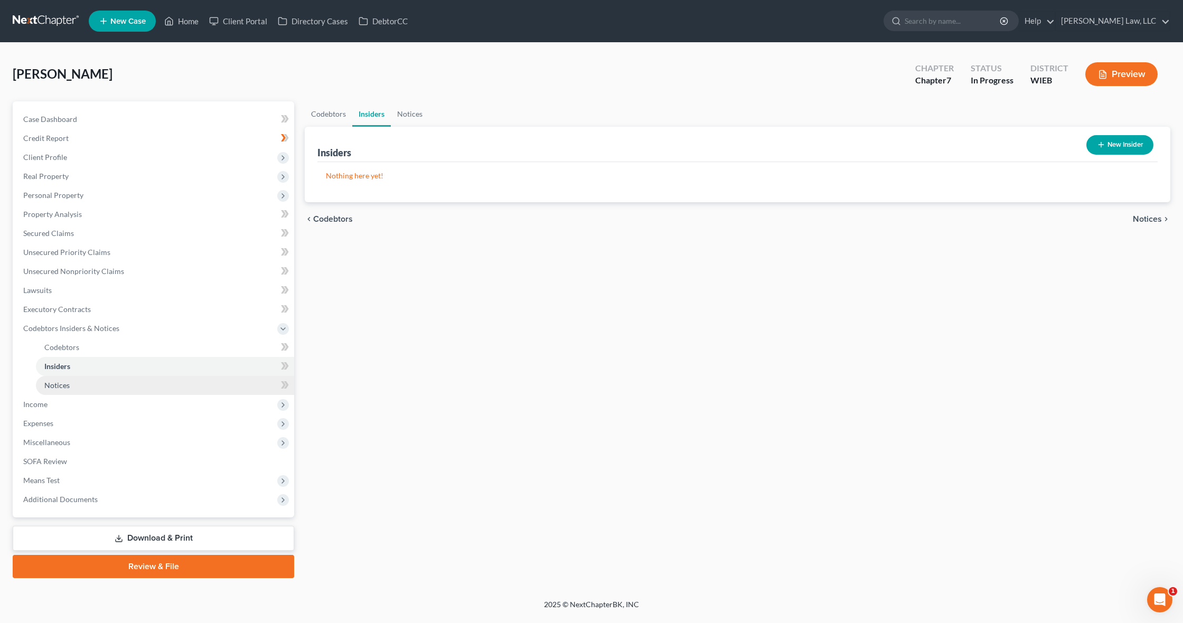
click at [133, 386] on link "Notices" at bounding box center [165, 385] width 258 height 19
click at [1094, 145] on button "New Notice Address" at bounding box center [1106, 145] width 93 height 20
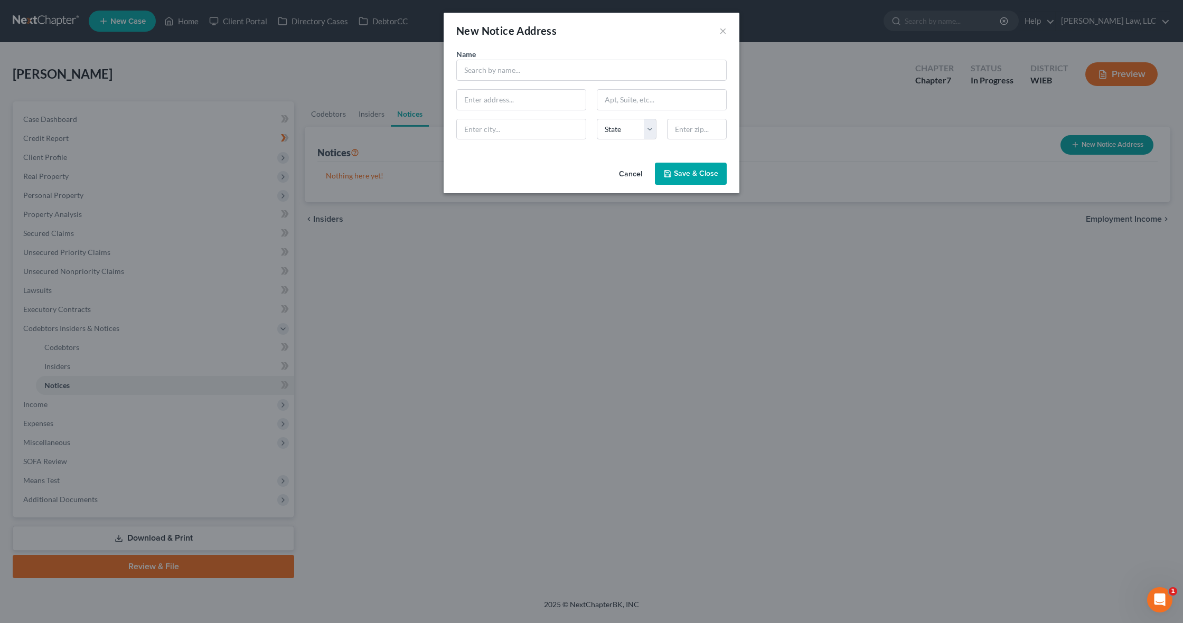
click at [635, 172] on button "Cancel" at bounding box center [630, 174] width 40 height 21
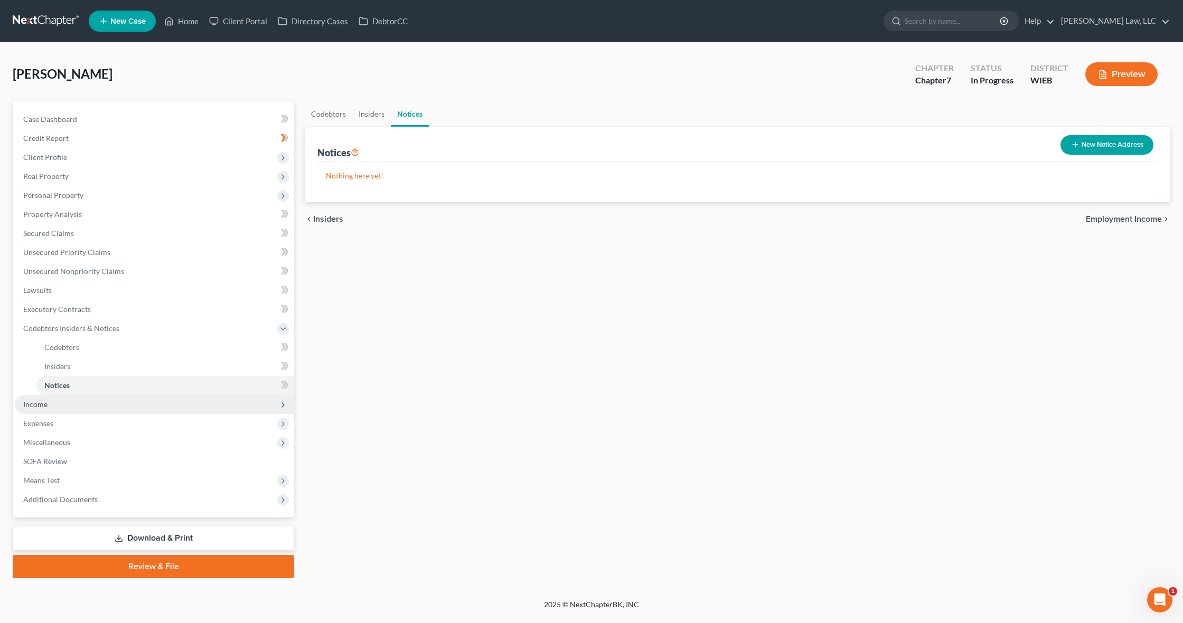
click at [126, 406] on span "Income" at bounding box center [154, 404] width 279 height 19
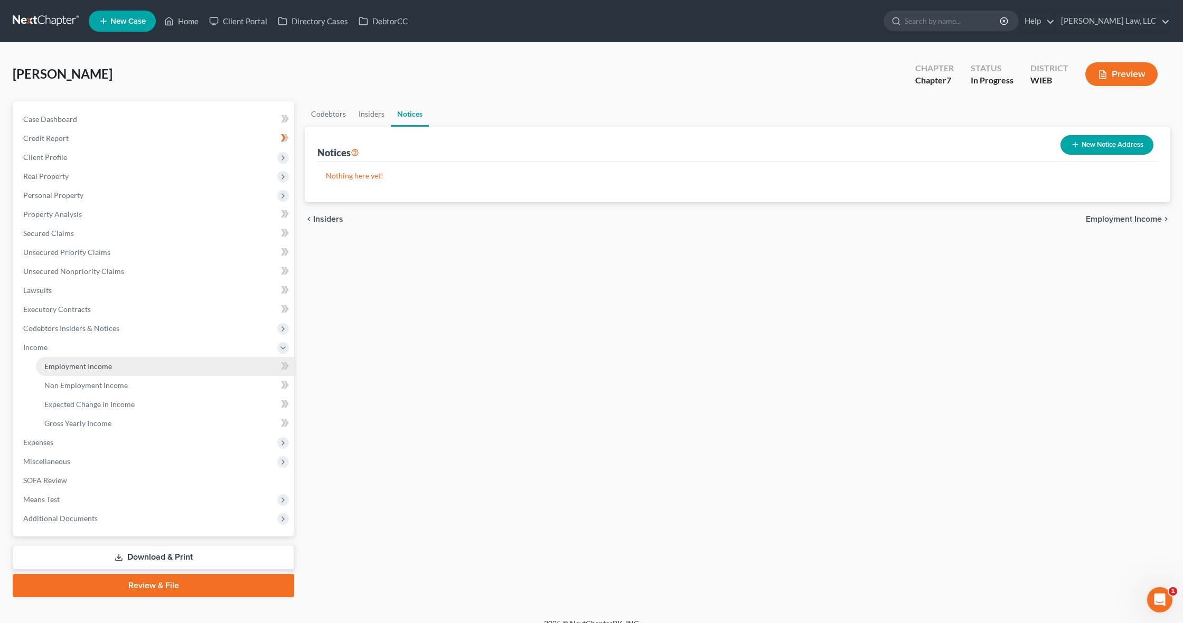
click at [137, 367] on link "Employment Income" at bounding box center [165, 366] width 258 height 19
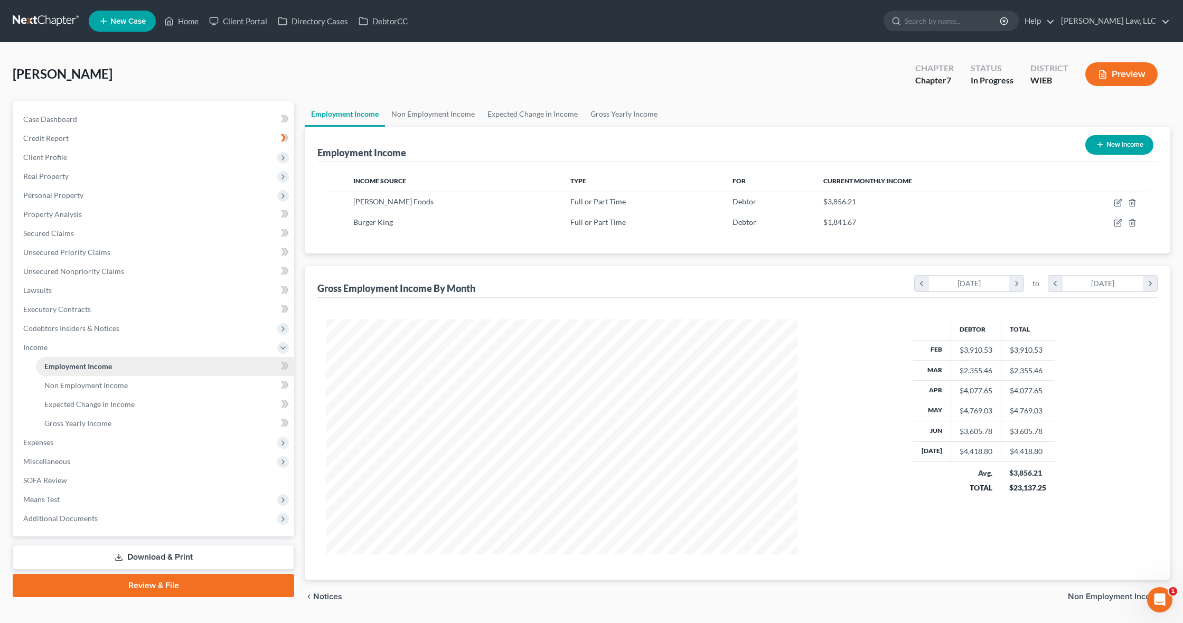
scroll to position [235, 493]
click at [135, 440] on span "Expenses" at bounding box center [154, 442] width 279 height 19
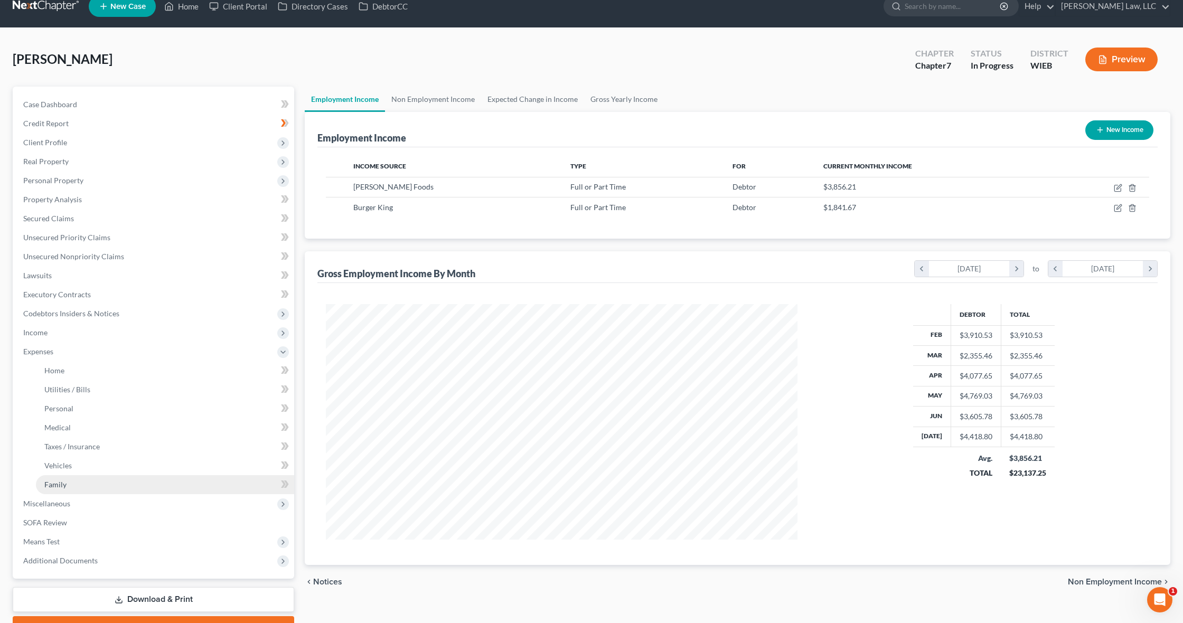
scroll to position [71, 0]
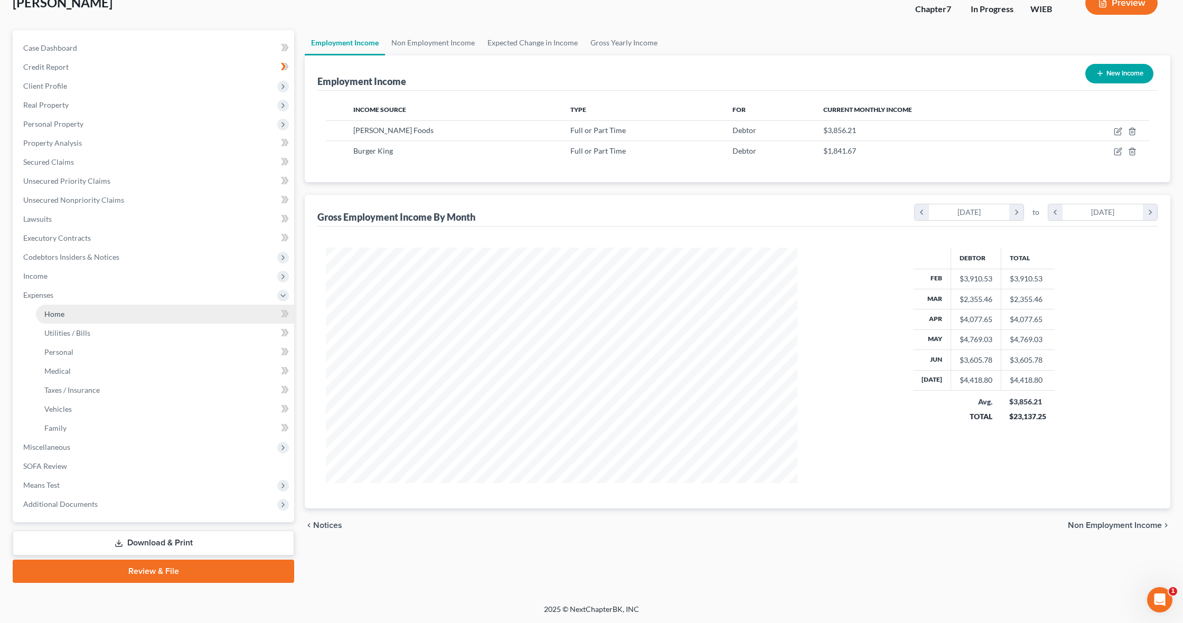
click at [127, 314] on link "Home" at bounding box center [165, 314] width 258 height 19
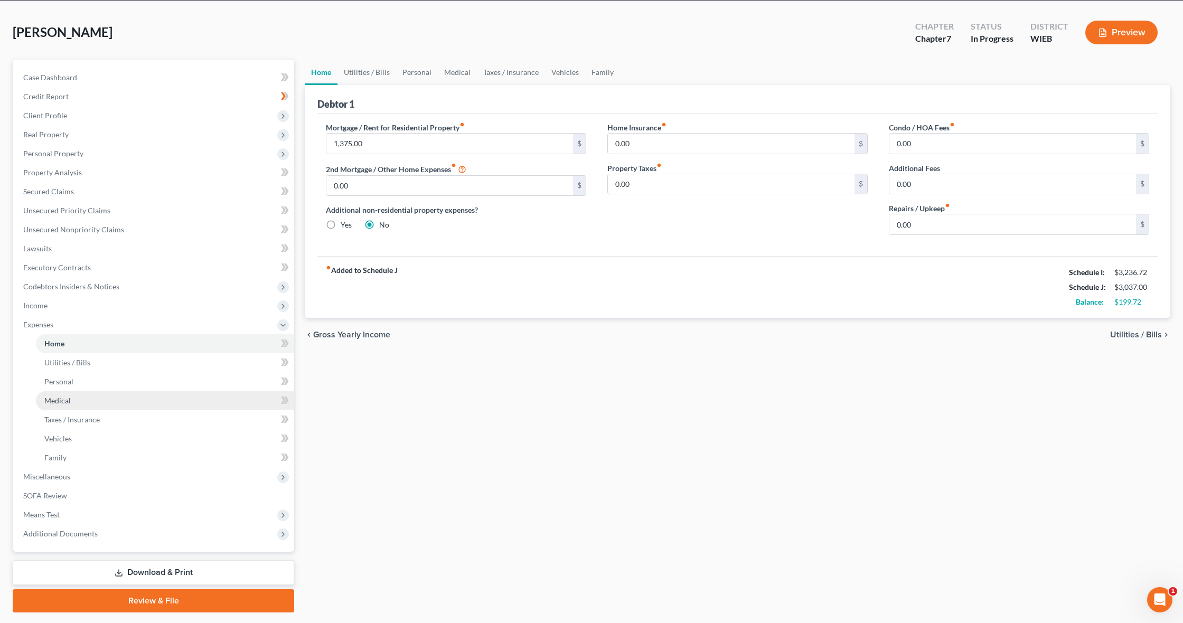
scroll to position [71, 0]
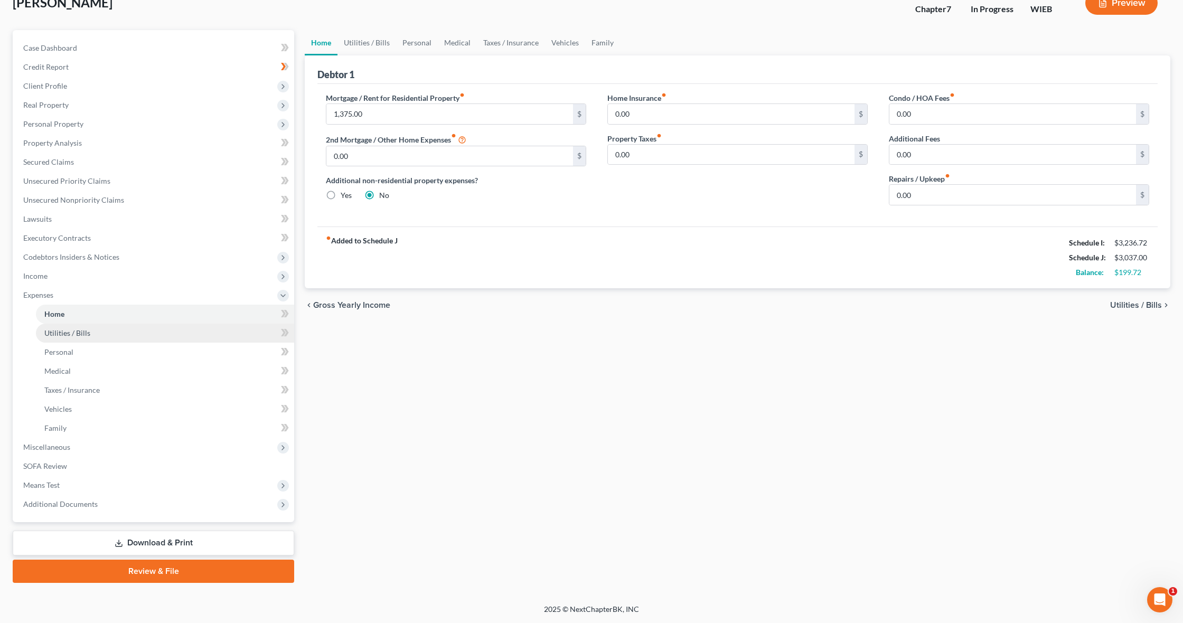
click at [142, 334] on link "Utilities / Bills" at bounding box center [165, 333] width 258 height 19
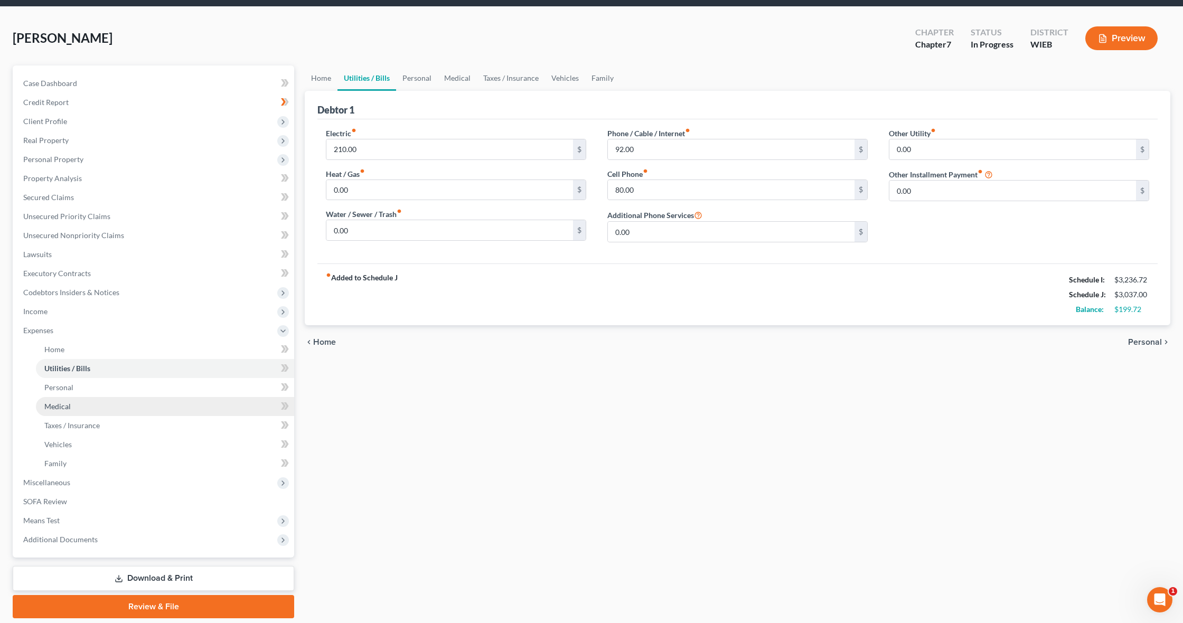
scroll to position [38, 0]
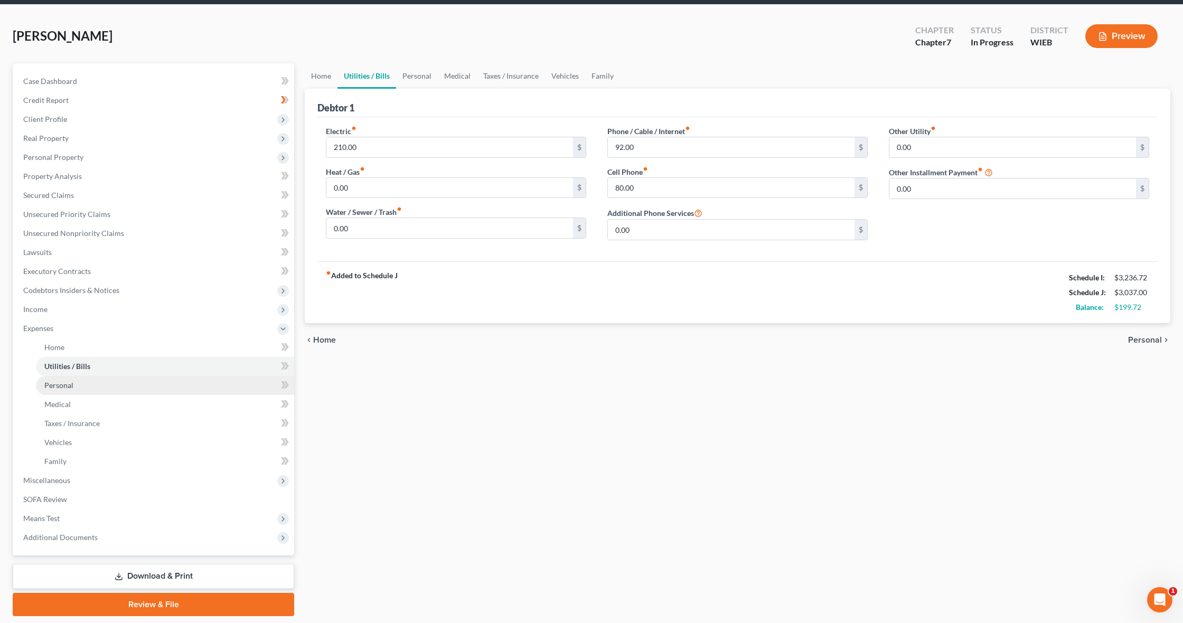
click at [147, 388] on link "Personal" at bounding box center [165, 385] width 258 height 19
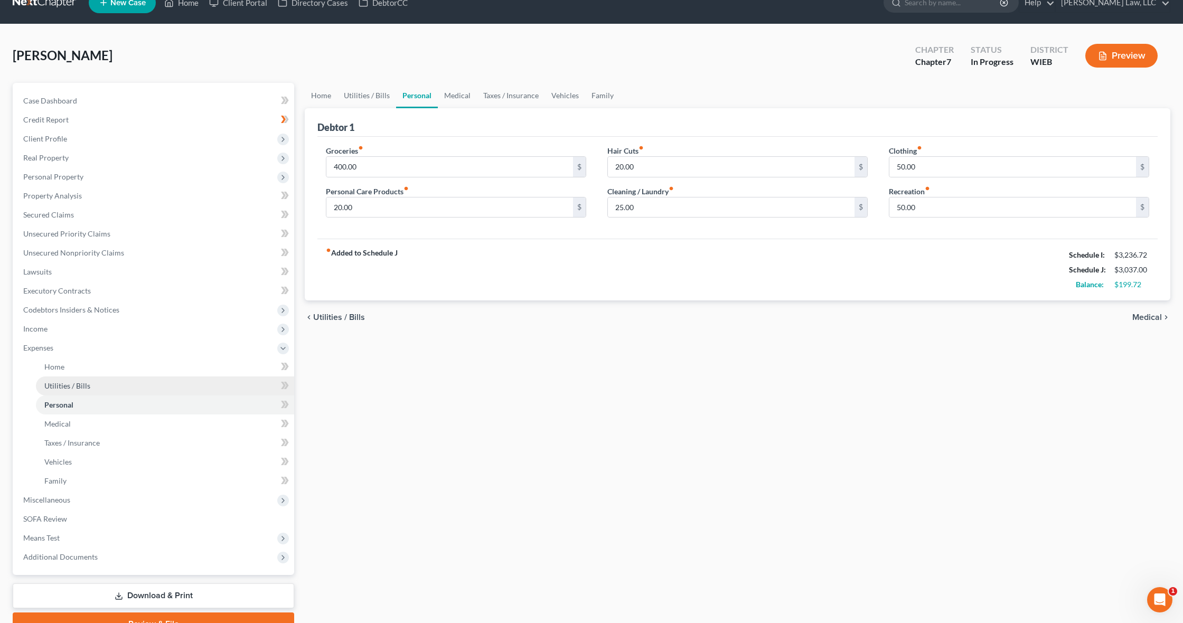
scroll to position [21, 0]
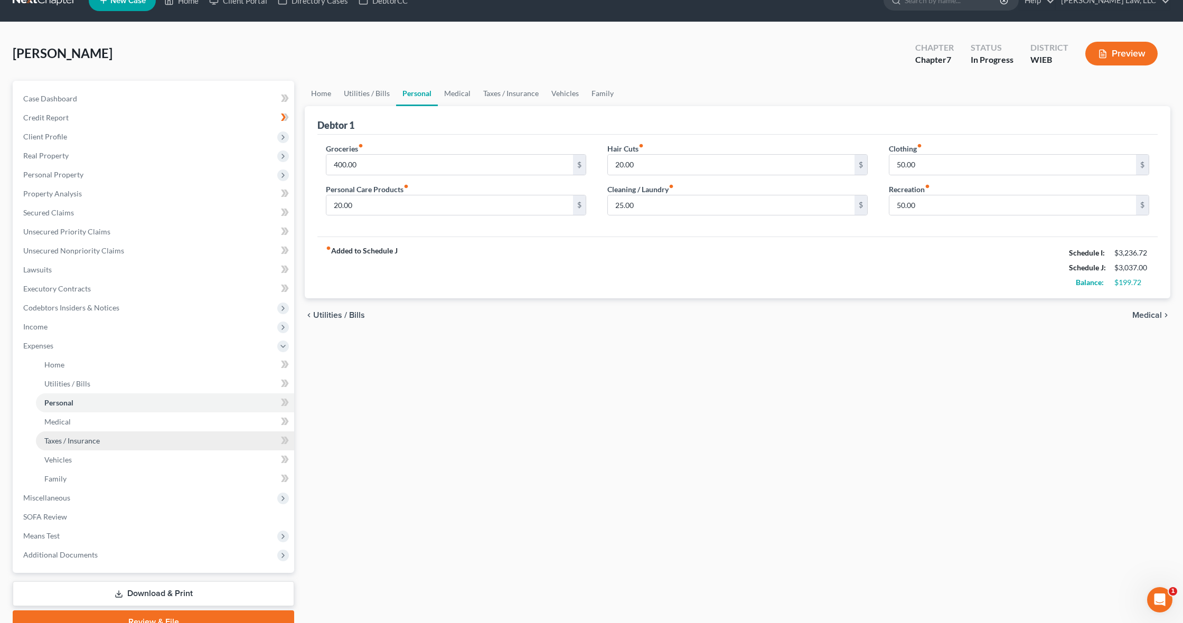
click at [129, 445] on link "Taxes / Insurance" at bounding box center [165, 440] width 258 height 19
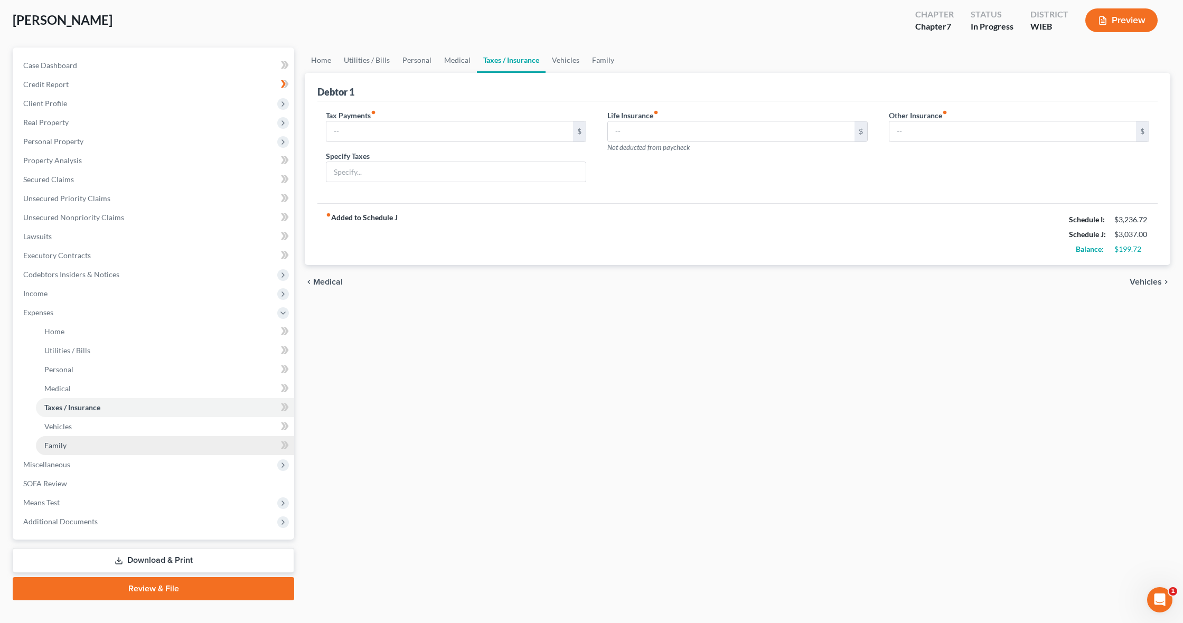
scroll to position [56, 0]
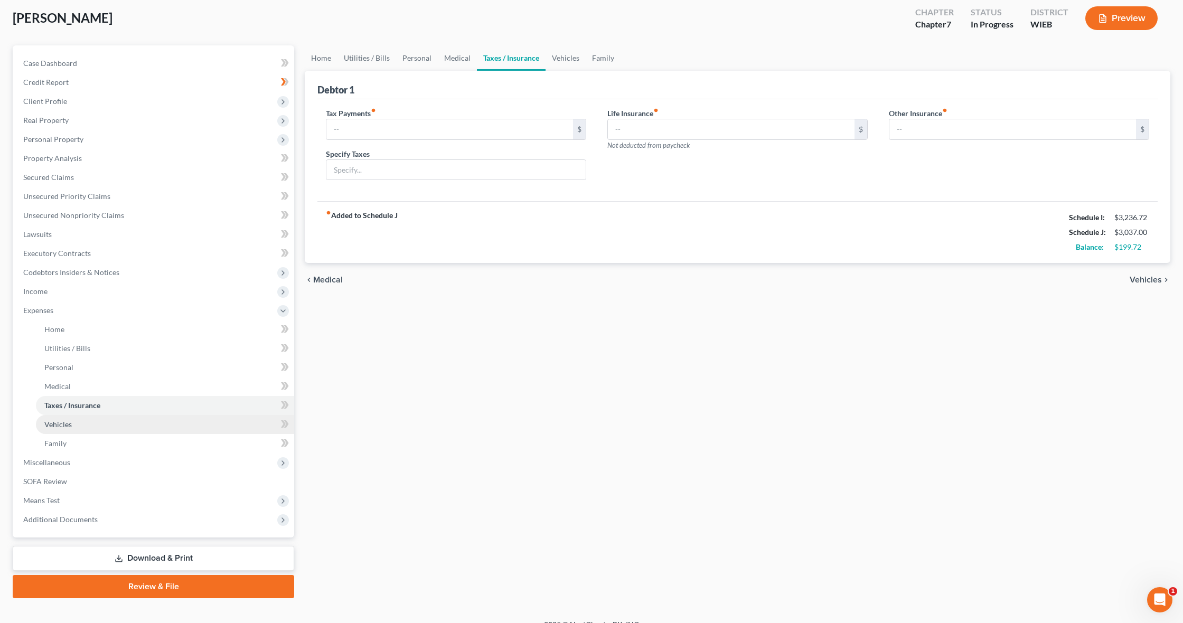
click at [124, 423] on link "Vehicles" at bounding box center [165, 424] width 258 height 19
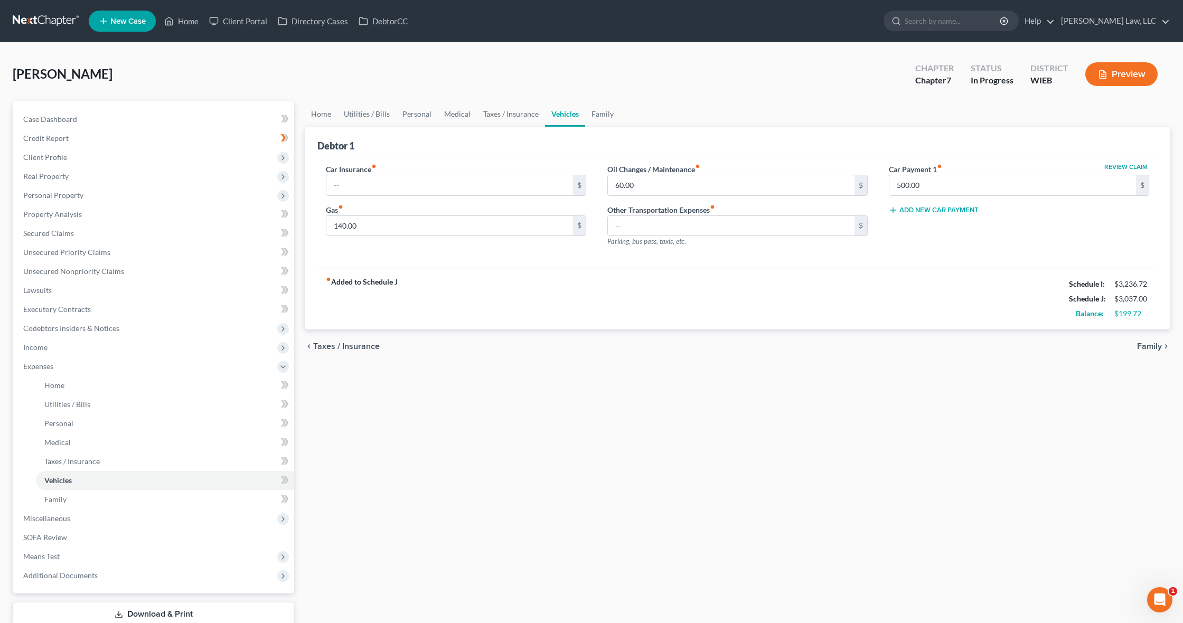
click at [1134, 165] on button "Review Claim" at bounding box center [1125, 167] width 46 height 6
select select "52"
select select "2"
select select "0"
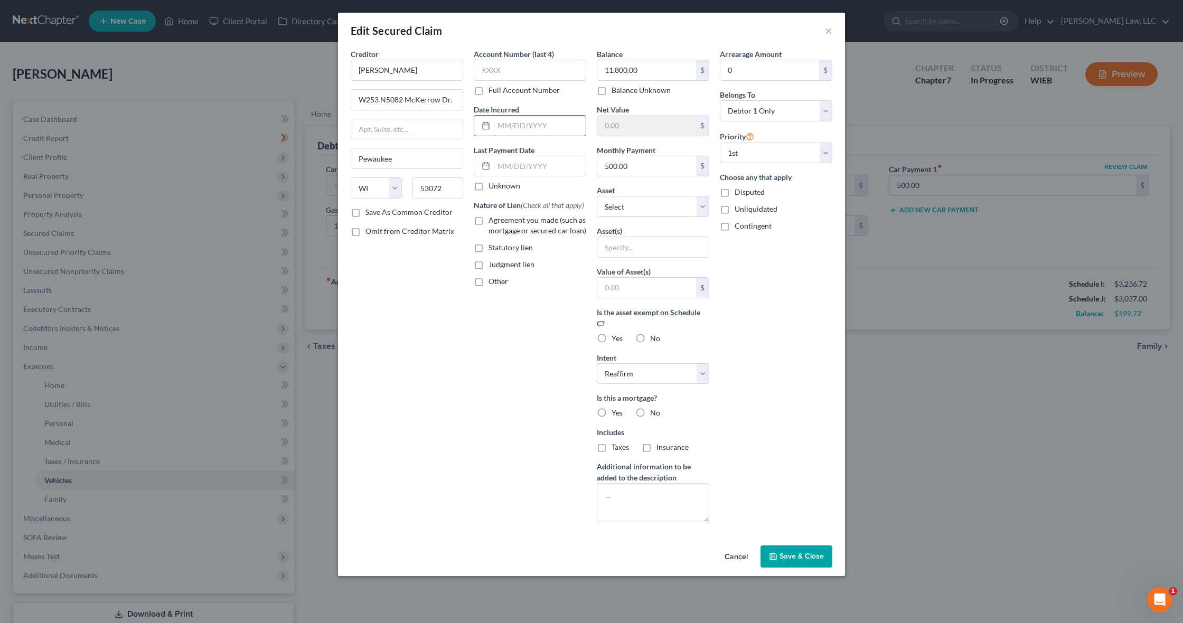
click at [503, 128] on input "text" at bounding box center [540, 126] width 92 height 20
type input "05/01/2025"
click at [650, 411] on label "No" at bounding box center [655, 413] width 10 height 11
click at [654, 411] on input "No" at bounding box center [657, 411] width 7 height 7
radio input "true"
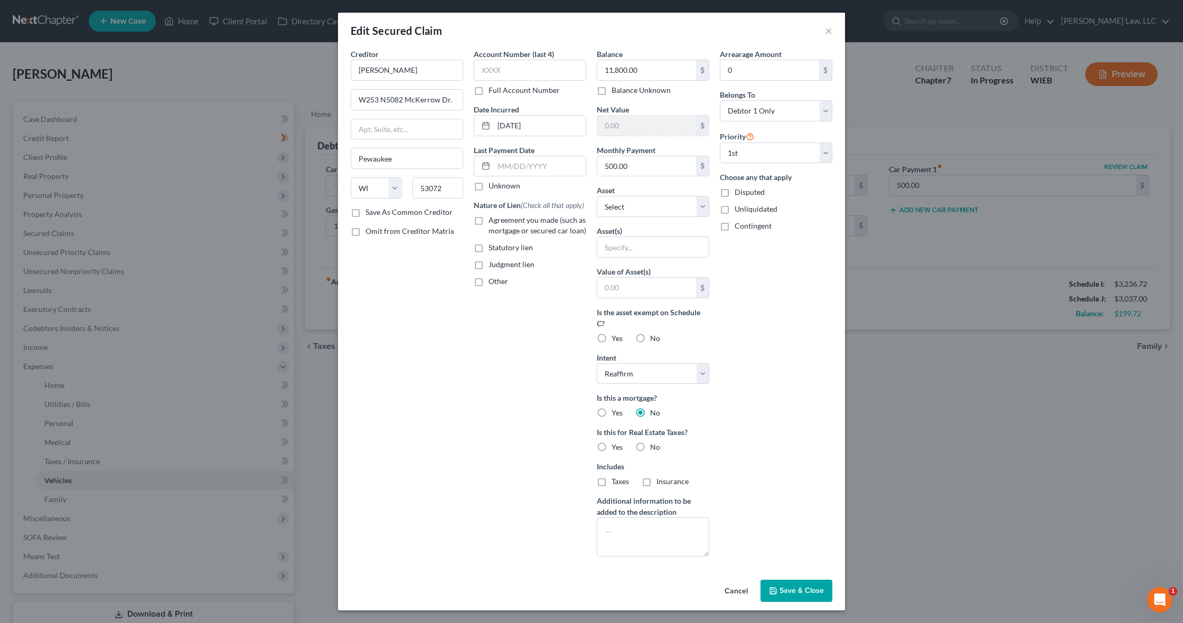
click at [650, 447] on label "No" at bounding box center [655, 447] width 10 height 11
click at [654, 447] on input "No" at bounding box center [657, 445] width 7 height 7
radio input "true"
click at [488, 220] on label "Agreement you made (such as mortgage or secured car loan)" at bounding box center [537, 225] width 98 height 21
click at [493, 220] on input "Agreement you made (such as mortgage or secured car loan)" at bounding box center [496, 218] width 7 height 7
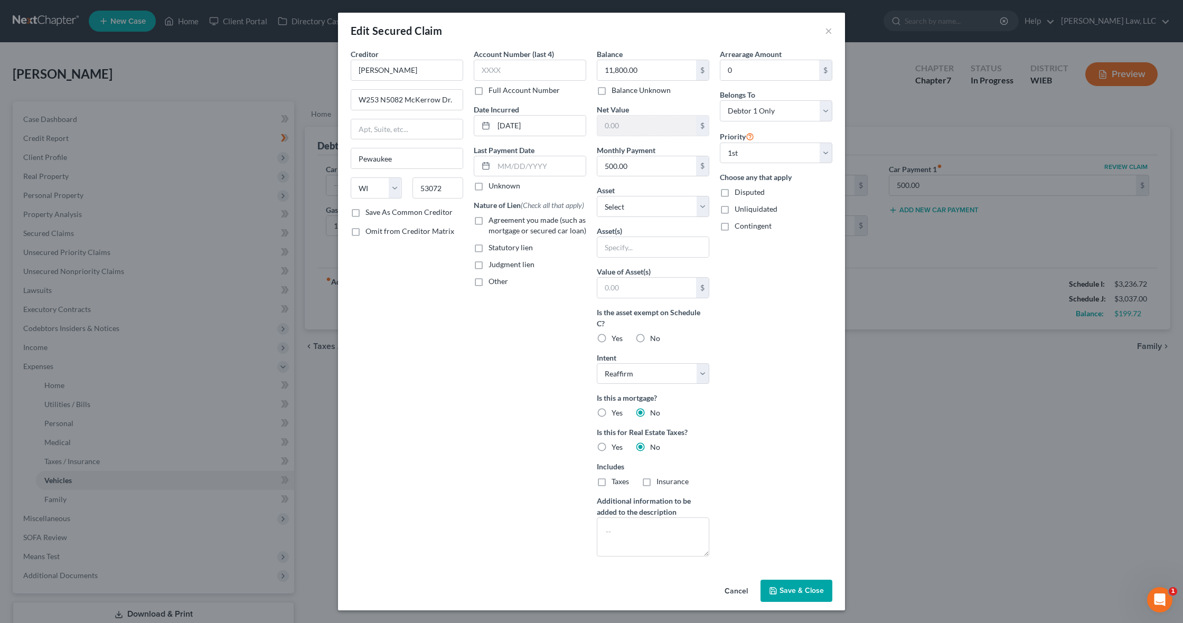
checkbox input "true"
select select "7"
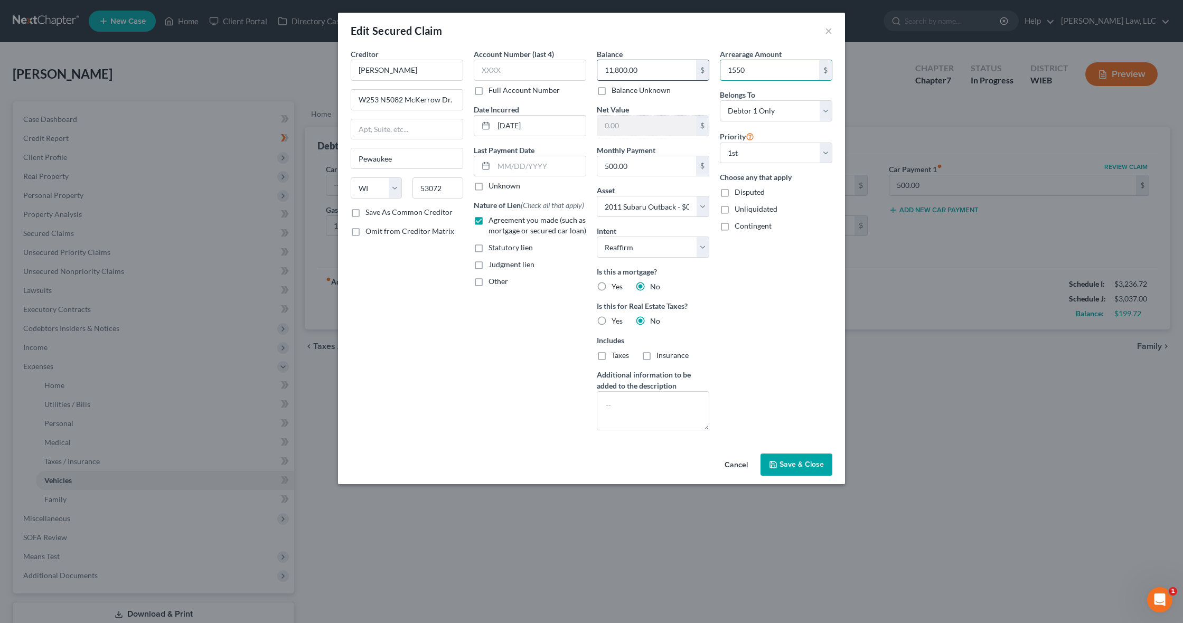
type input "1,550"
click at [788, 464] on span "Save & Close" at bounding box center [801, 464] width 44 height 9
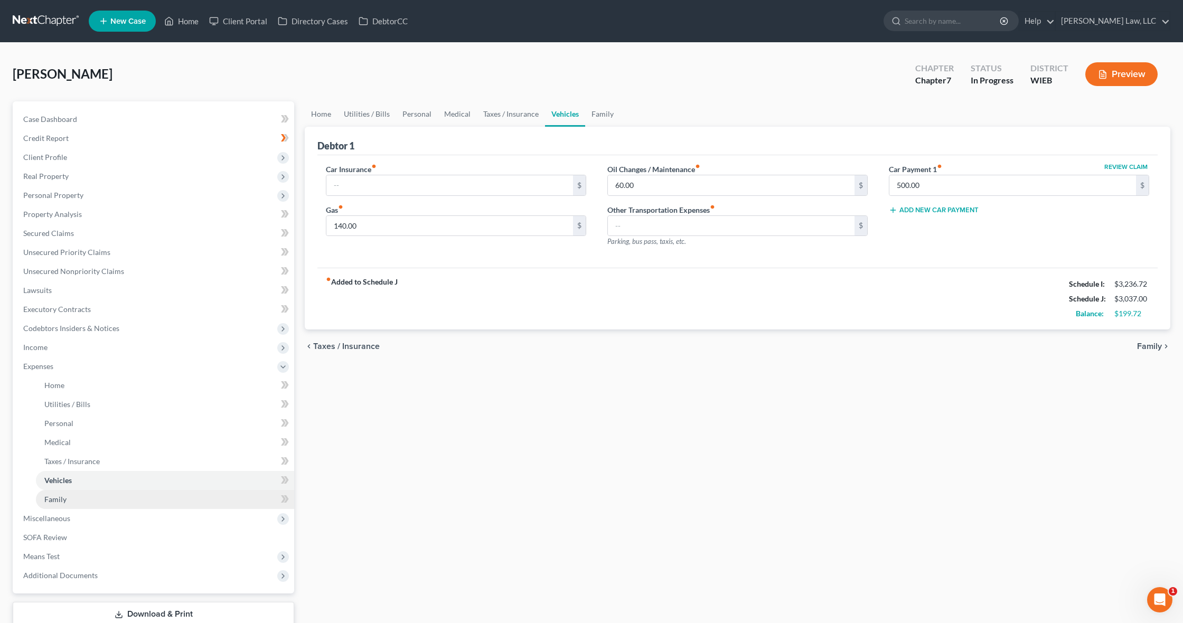
click at [179, 492] on link "Family" at bounding box center [165, 499] width 258 height 19
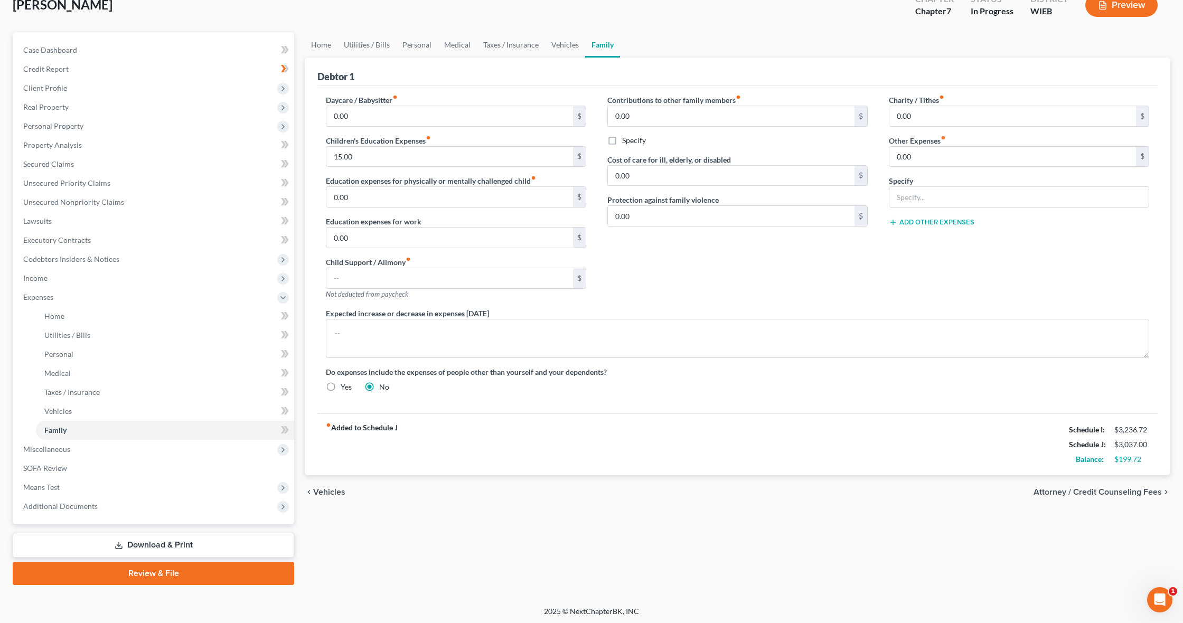
scroll to position [71, 0]
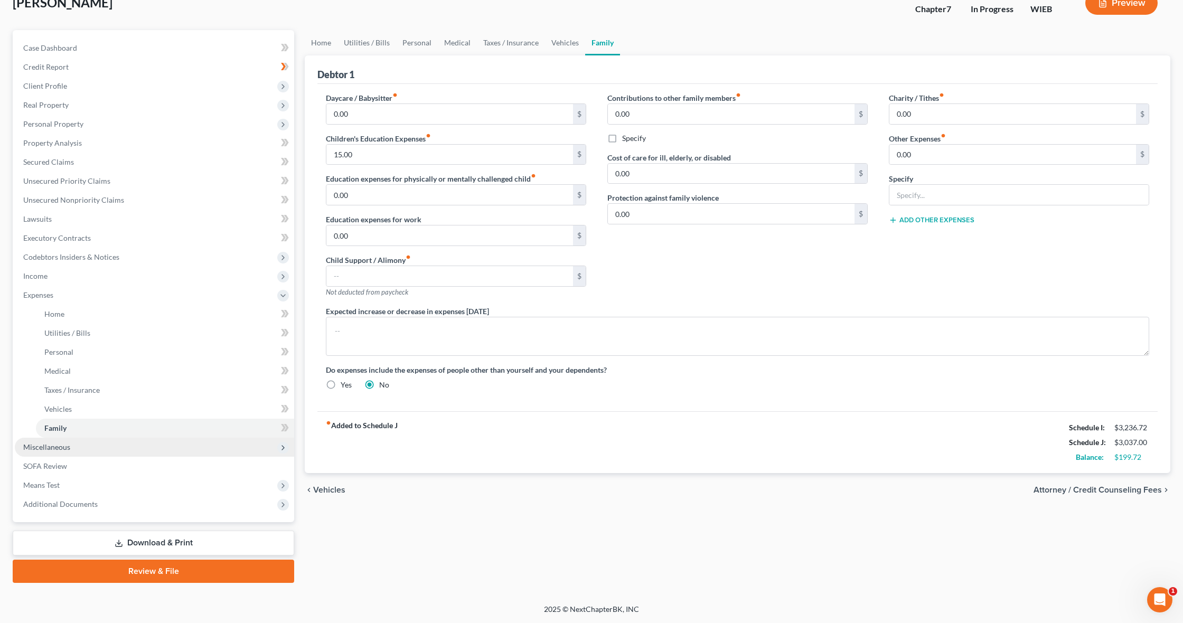
click at [190, 442] on span "Miscellaneous" at bounding box center [154, 447] width 279 height 19
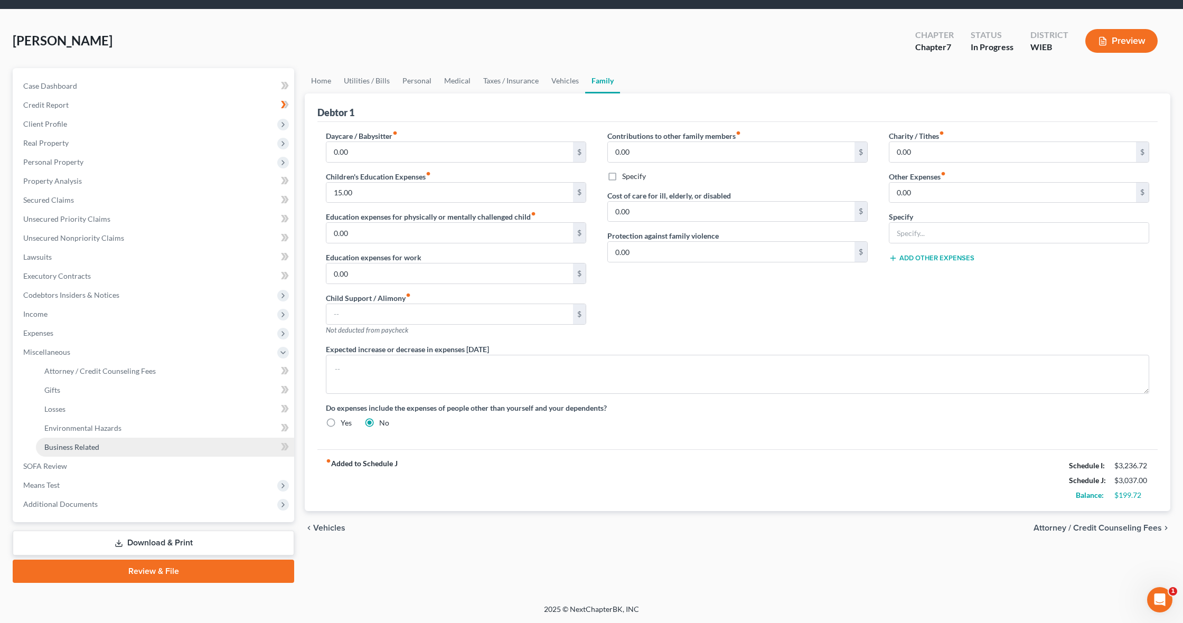
scroll to position [33, 0]
click at [195, 366] on link "Attorney / Credit Counseling Fees" at bounding box center [165, 371] width 258 height 19
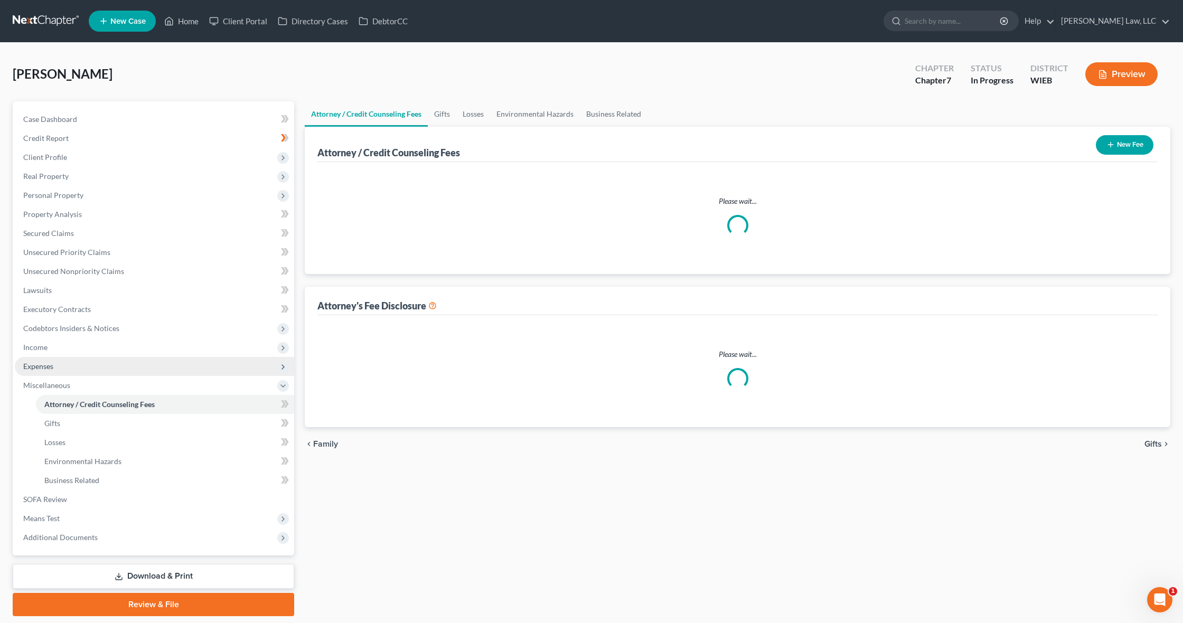
select select "0"
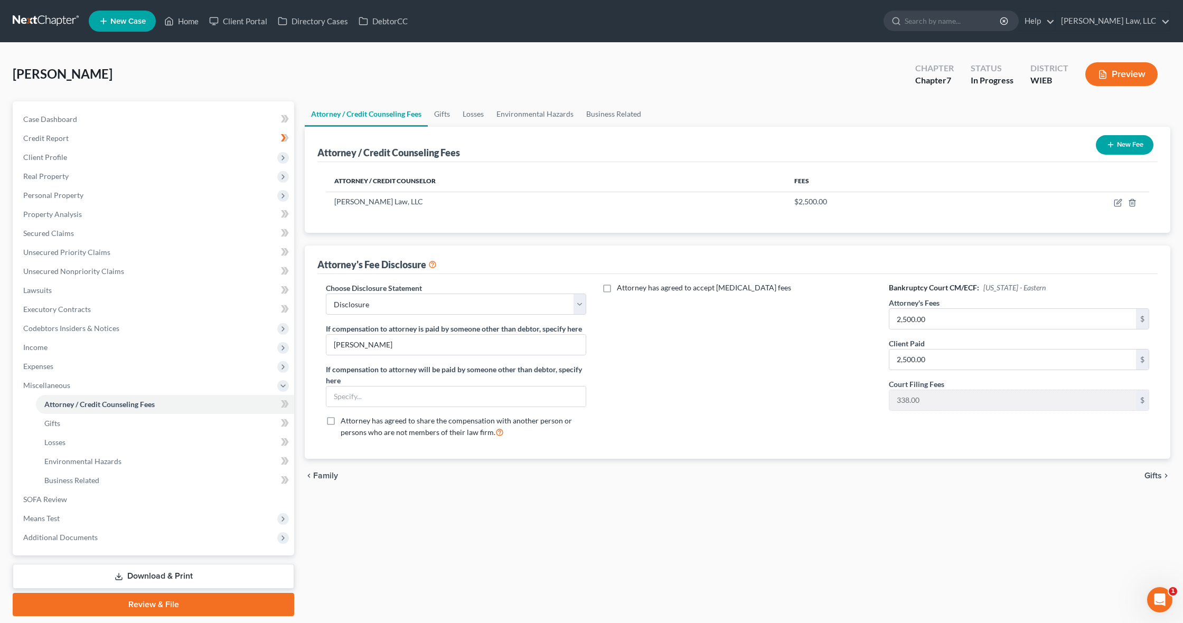
click at [622, 288] on span "Attorney has agreed to accept retainer fees" at bounding box center [704, 287] width 174 height 9
click at [622, 288] on input "Attorney has agreed to accept retainer fees" at bounding box center [624, 285] width 7 height 7
click at [630, 288] on span "Attorney has agreed to accept retainer fees" at bounding box center [704, 287] width 174 height 9
click at [628, 288] on input "Attorney has agreed to accept retainer fees" at bounding box center [624, 285] width 7 height 7
checkbox input "false"
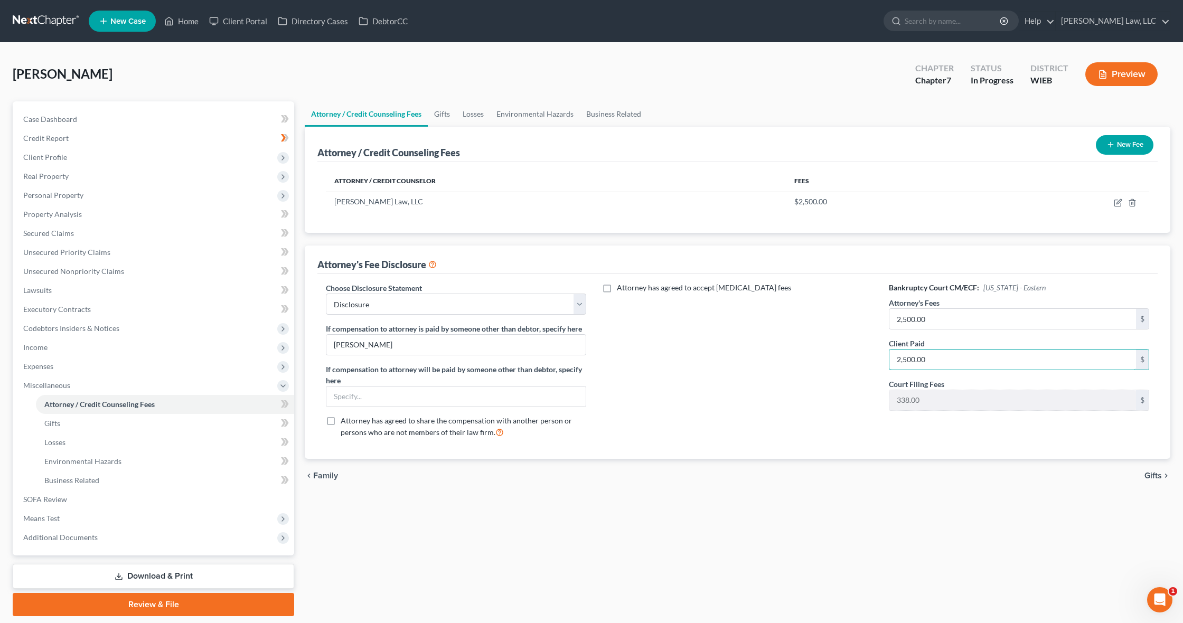
drag, startPoint x: 1077, startPoint y: 363, endPoint x: 874, endPoint y: 362, distance: 203.3
click at [874, 362] on div "Choose Disclosure Statement Select Disclosure If compensation to attorney is pa…" at bounding box center [737, 364] width 844 height 164
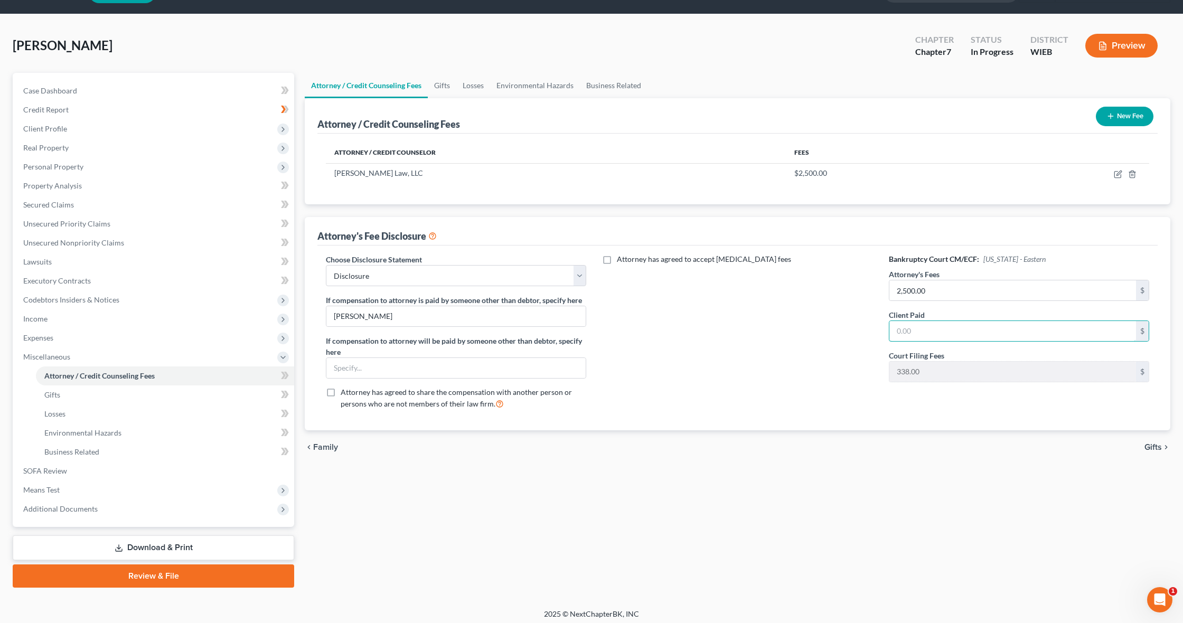
scroll to position [33, 0]
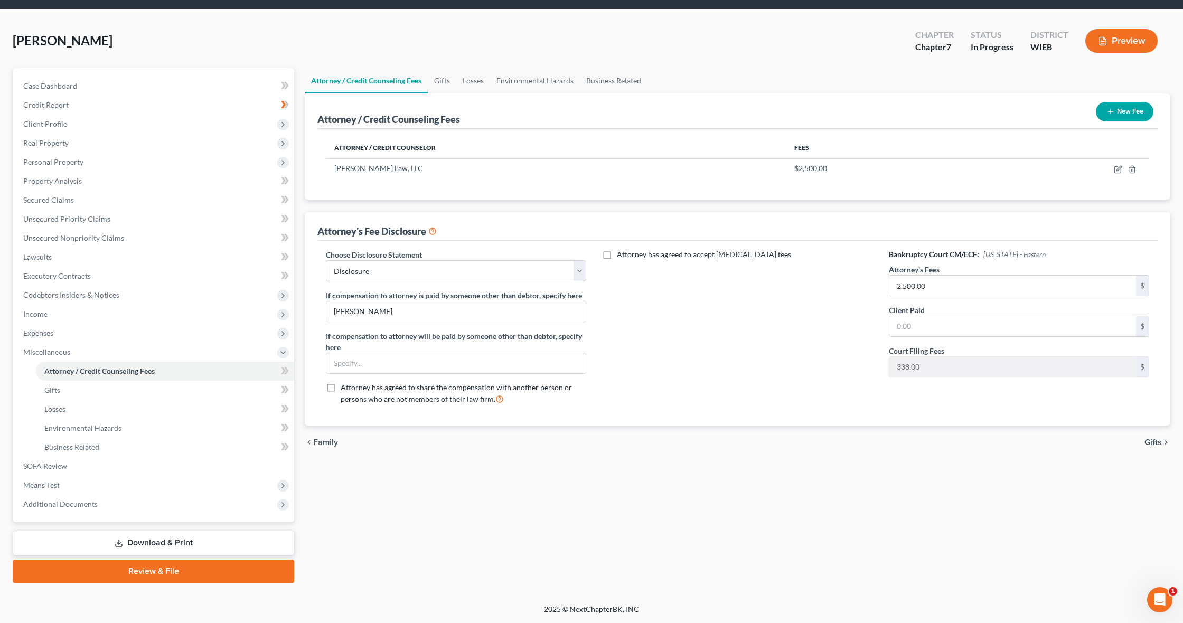
click at [434, 229] on icon at bounding box center [432, 230] width 8 height 10
click at [120, 467] on link "SOFA Review" at bounding box center [154, 466] width 279 height 19
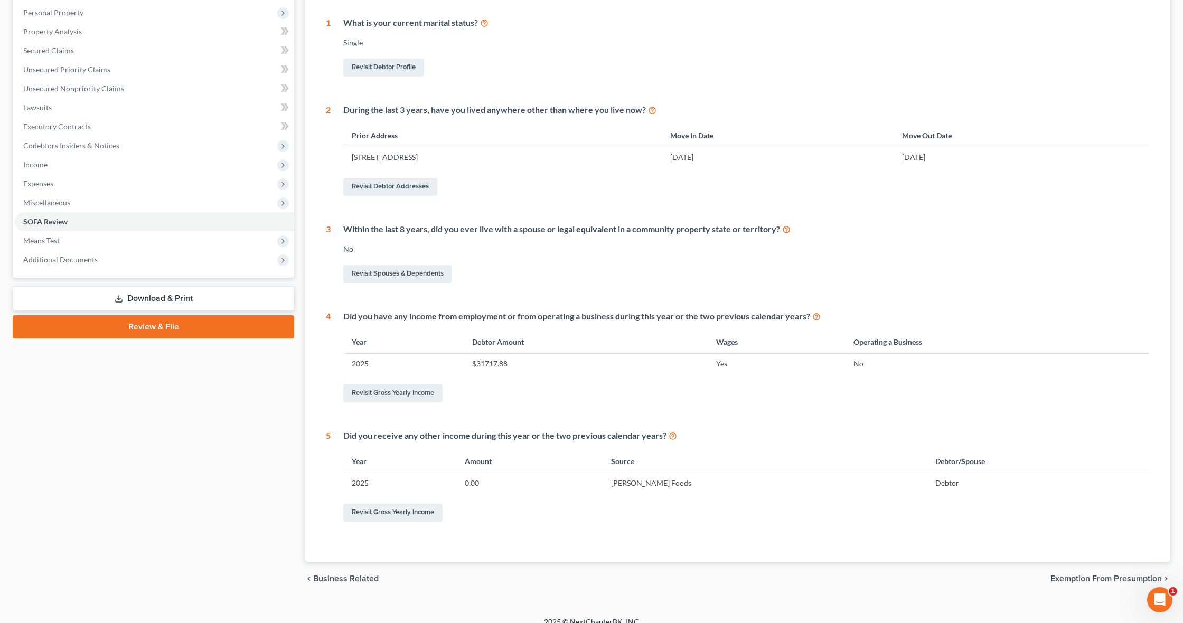
scroll to position [193, 0]
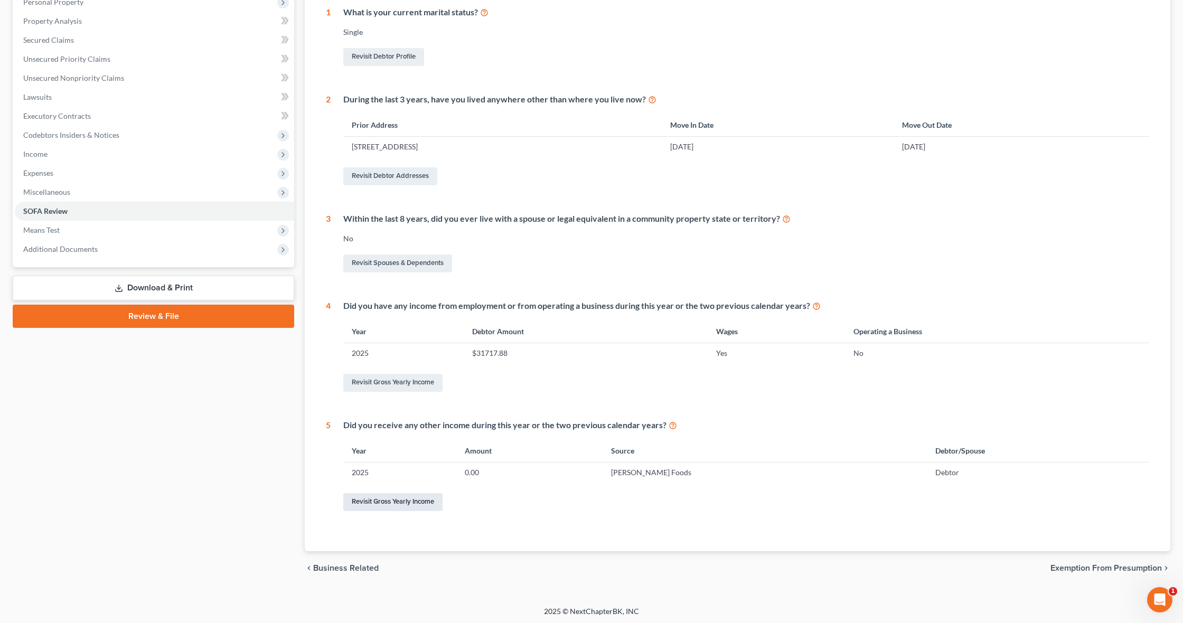
click at [407, 502] on link "Revisit Gross Yearly Income" at bounding box center [392, 502] width 99 height 18
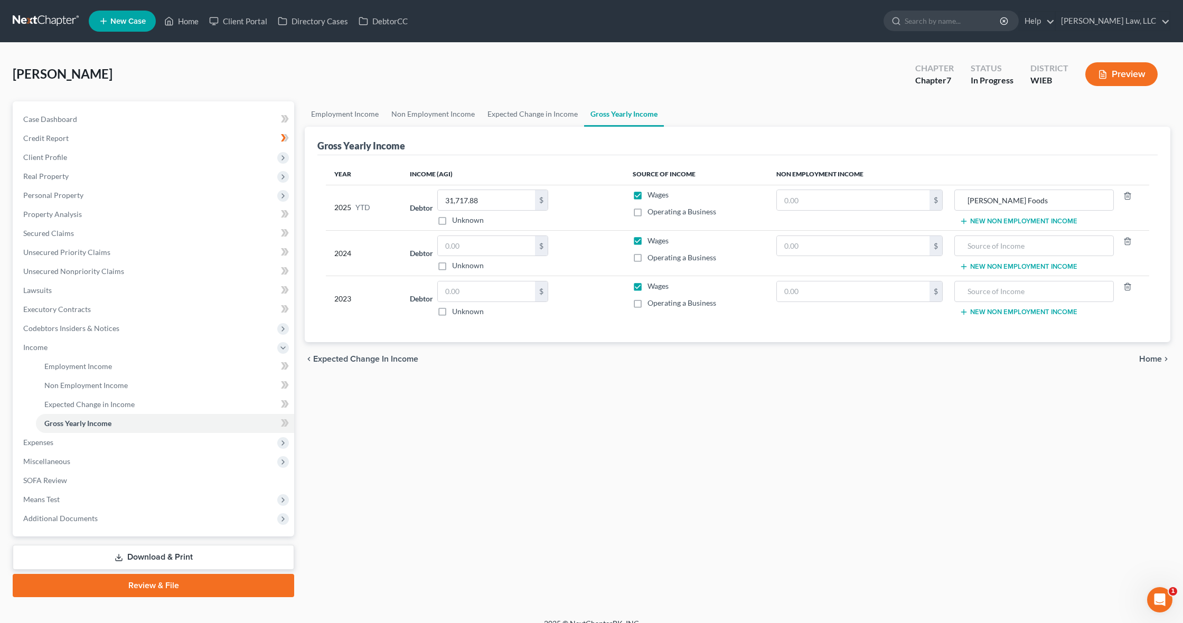
scroll to position [2, 0]
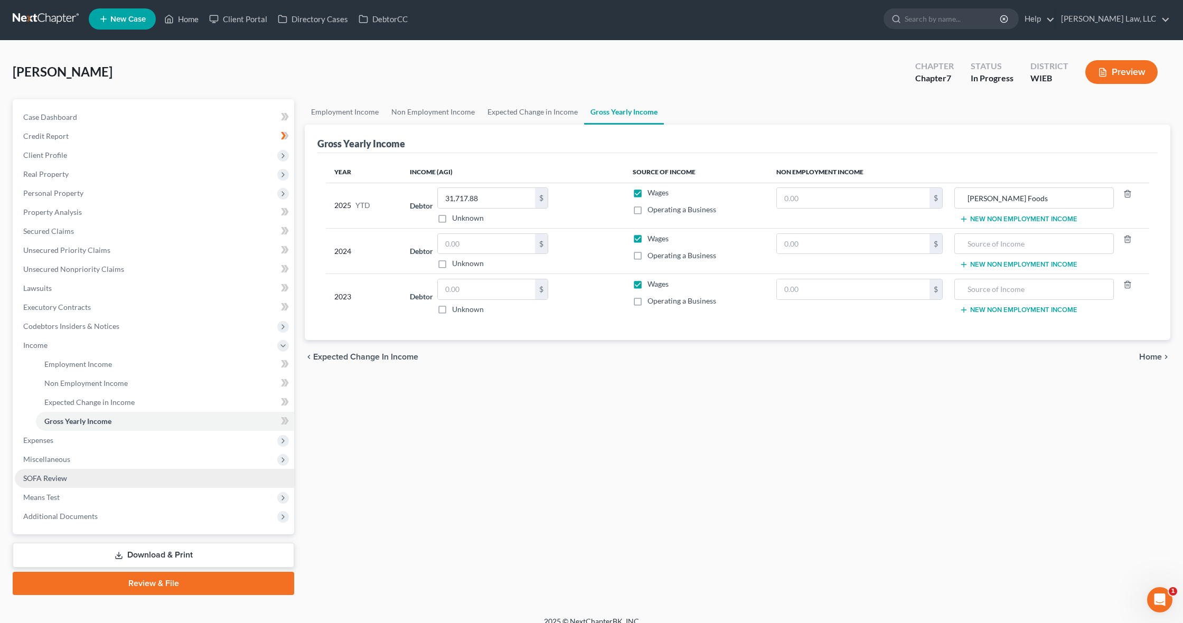
click at [116, 481] on link "SOFA Review" at bounding box center [154, 478] width 279 height 19
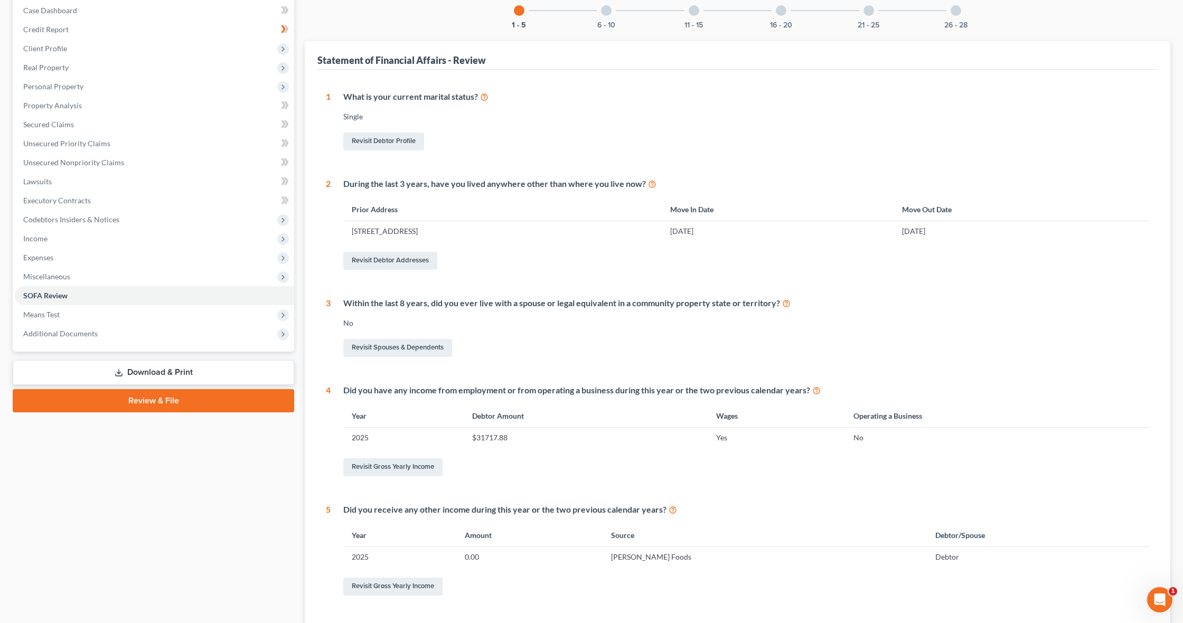
scroll to position [193, 0]
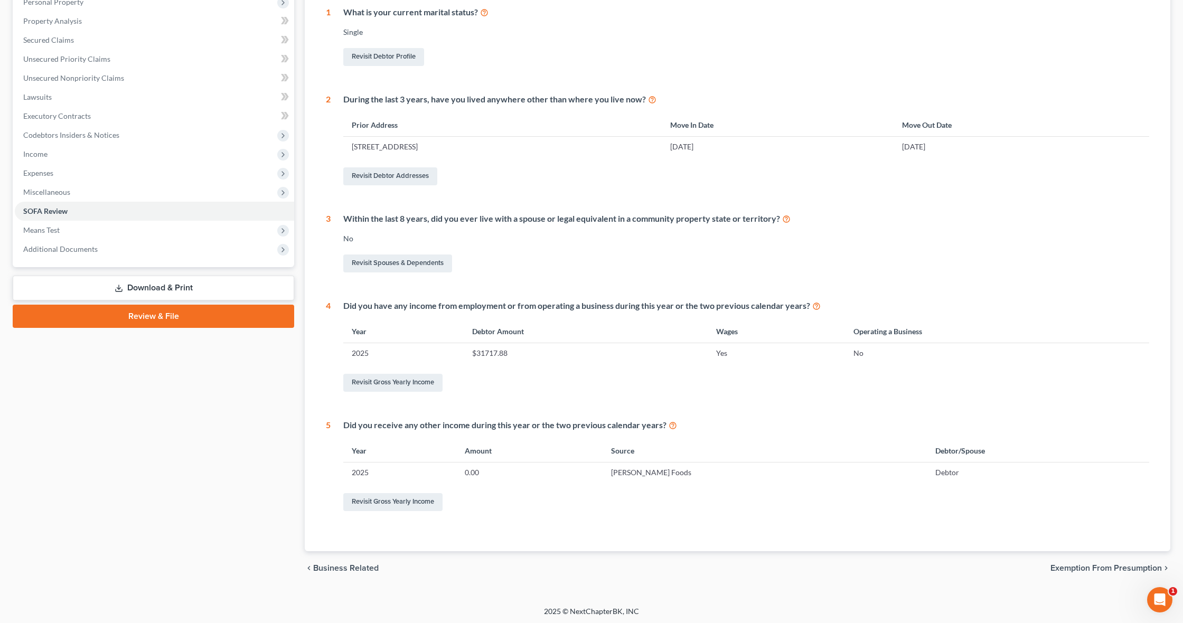
click at [1100, 566] on span "Exemption from Presumption" at bounding box center [1105, 568] width 111 height 8
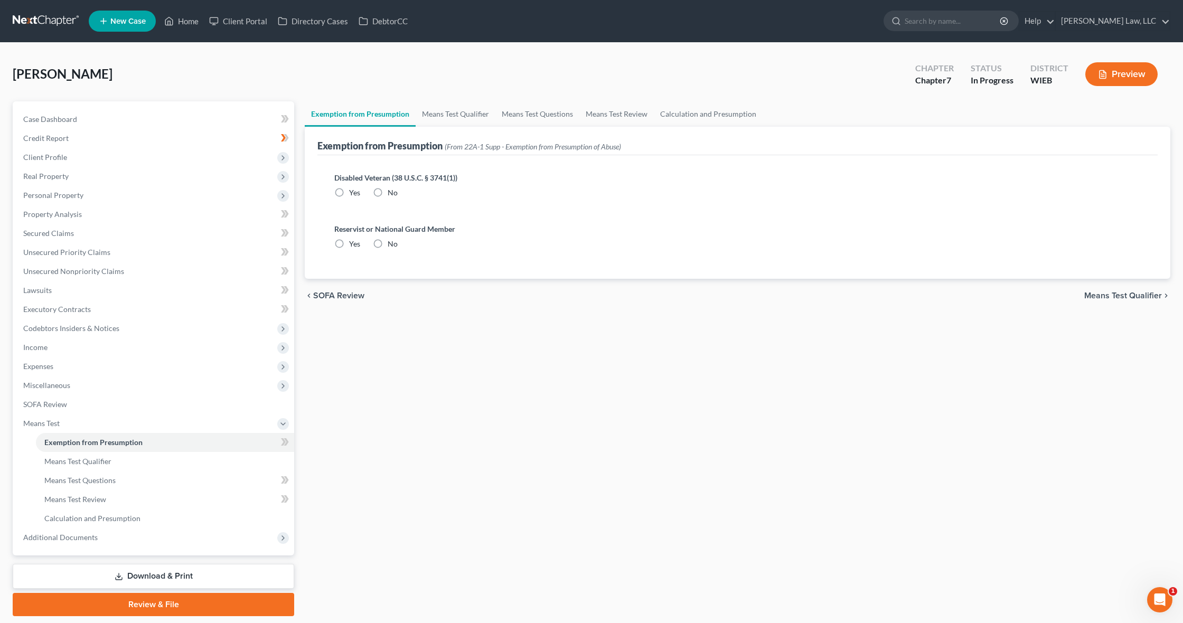
click at [1118, 295] on span "Means Test Qualifier" at bounding box center [1123, 295] width 78 height 8
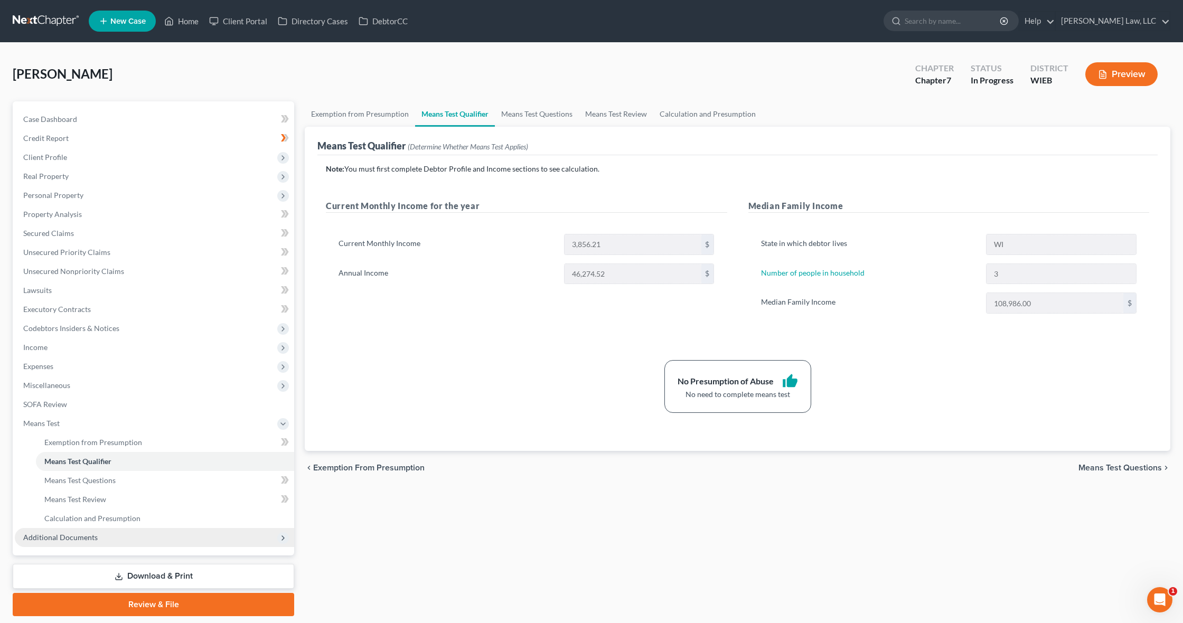
scroll to position [2, 0]
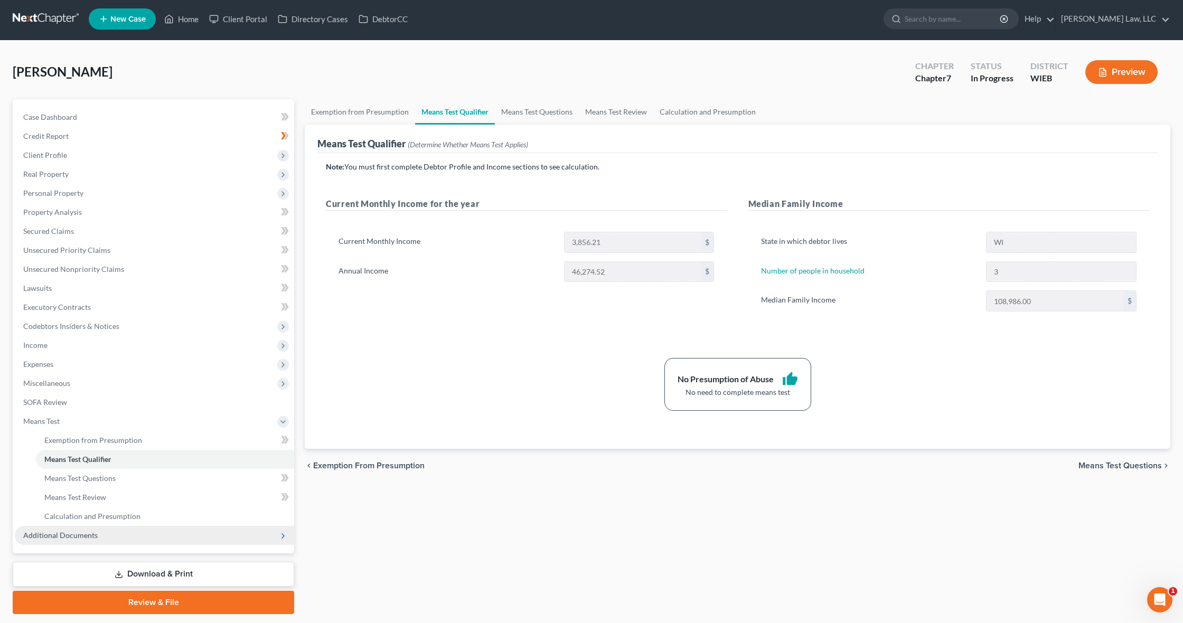
click at [108, 538] on span "Additional Documents" at bounding box center [154, 535] width 279 height 19
click at [113, 464] on link "Forms Library" at bounding box center [165, 459] width 258 height 19
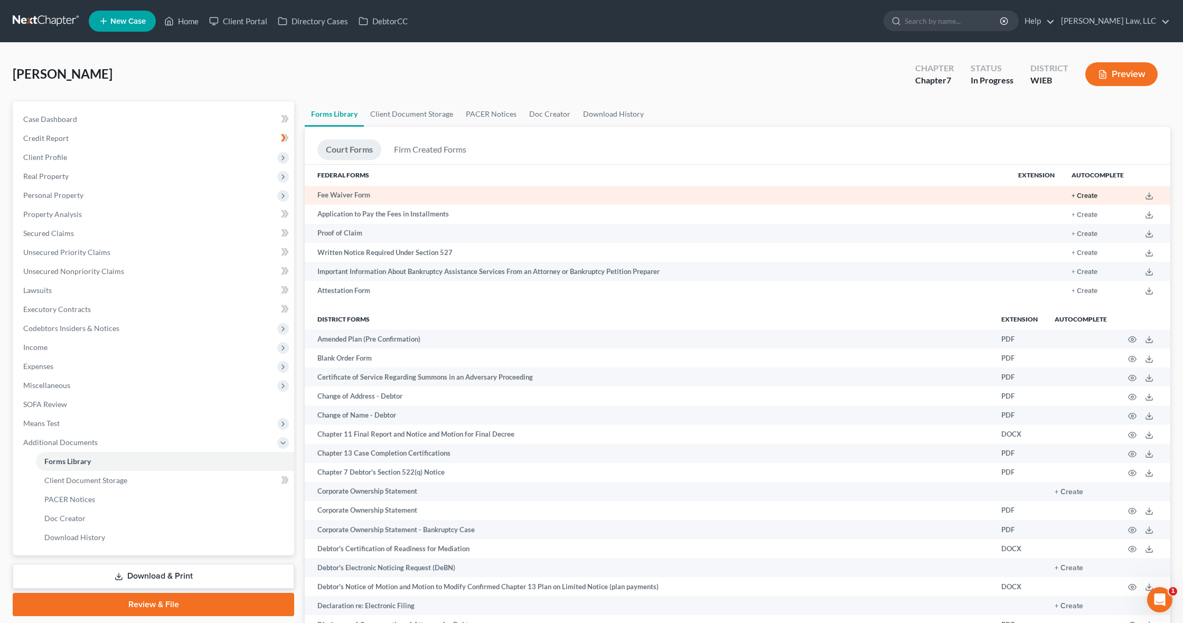
click at [1074, 196] on button "+ Create" at bounding box center [1084, 196] width 26 height 7
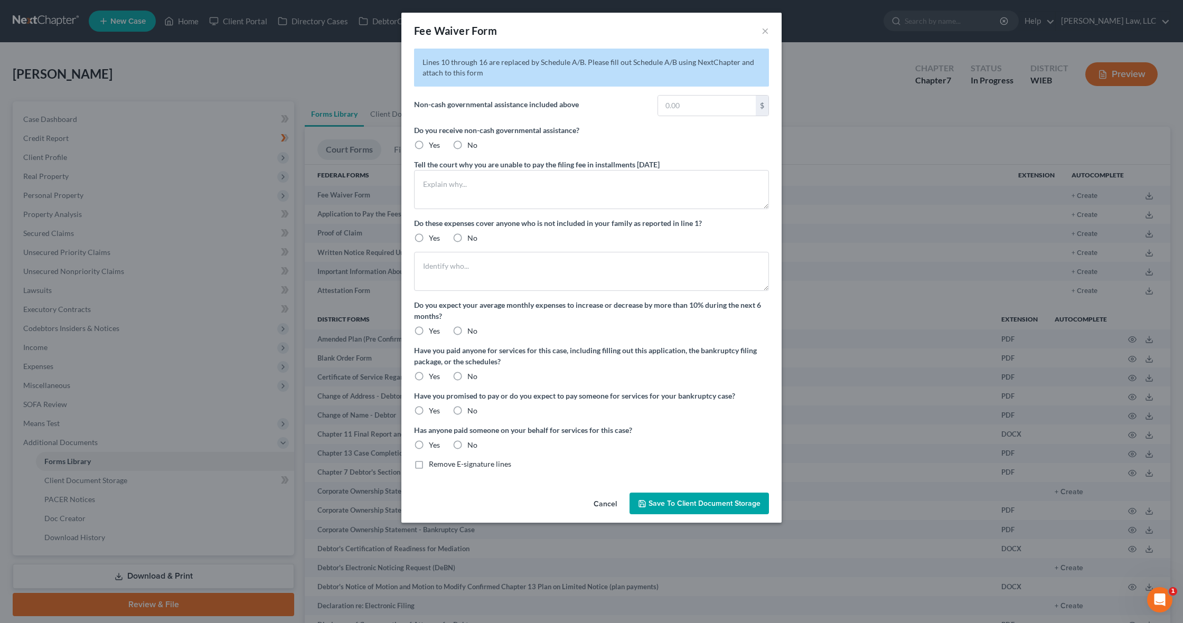
click at [607, 505] on button "Cancel" at bounding box center [605, 504] width 40 height 21
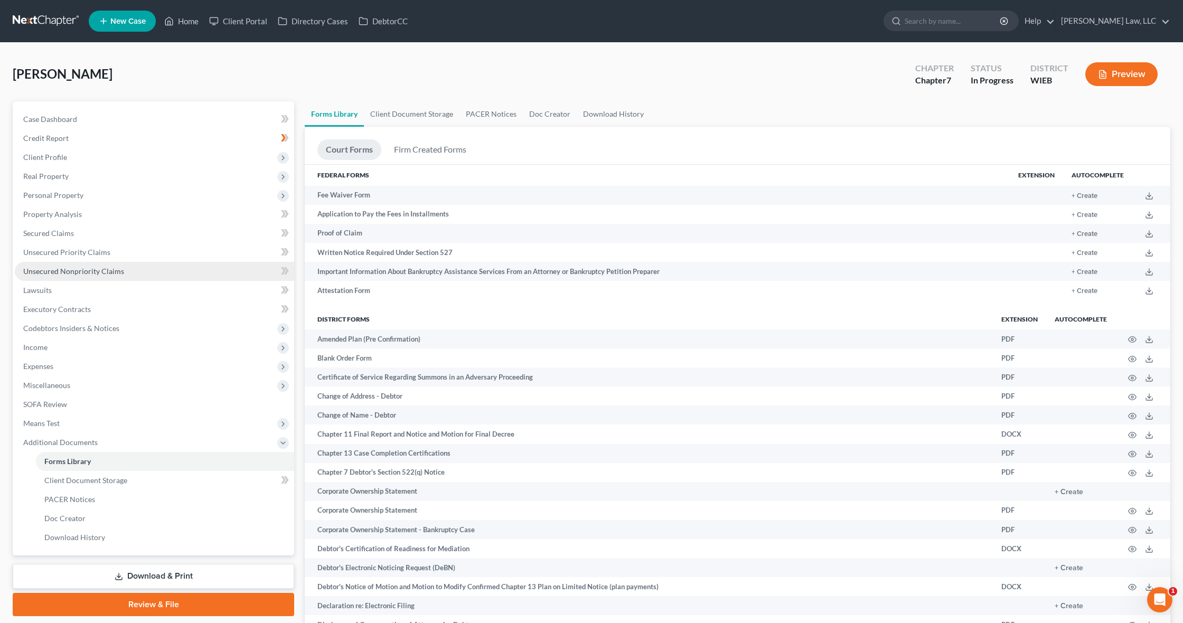
click at [95, 271] on span "Unsecured Nonpriority Claims" at bounding box center [73, 271] width 101 height 9
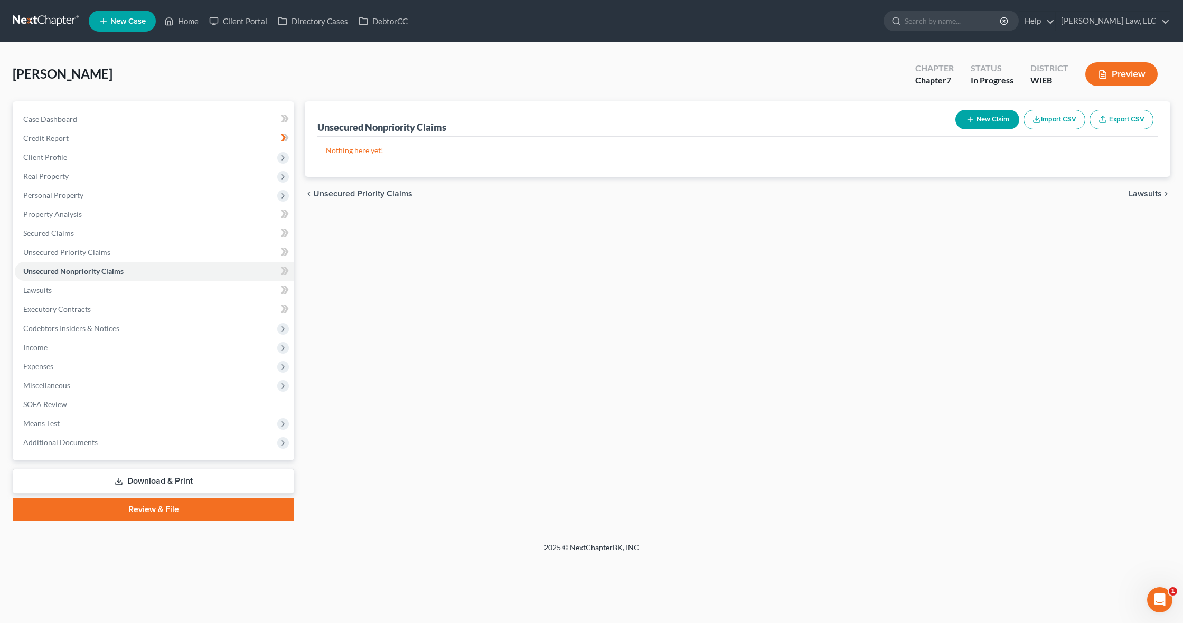
click at [991, 122] on button "New Claim" at bounding box center [987, 120] width 64 height 20
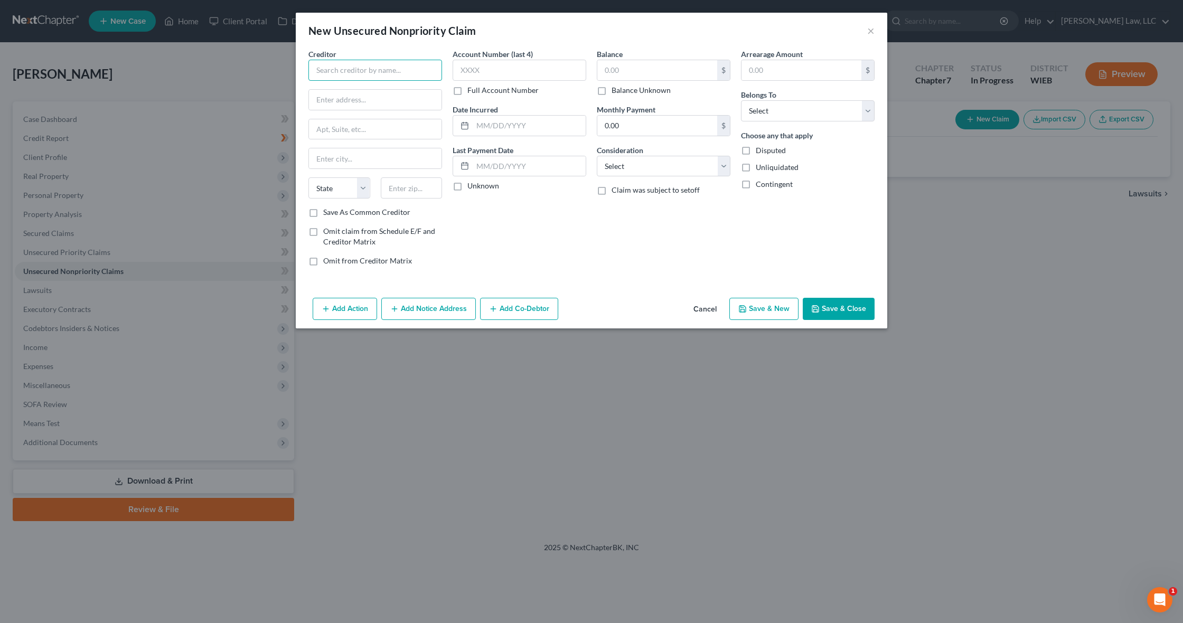
click at [347, 68] on input "text" at bounding box center [375, 70] width 134 height 21
paste input "CAINE & WEINER COMPANY INC"
type input "CAINE & WEINER COMPANY INC"
paste input "5805 SEPULVEDA BLVD FL 4"
drag, startPoint x: 396, startPoint y: 100, endPoint x: 413, endPoint y: 103, distance: 16.6
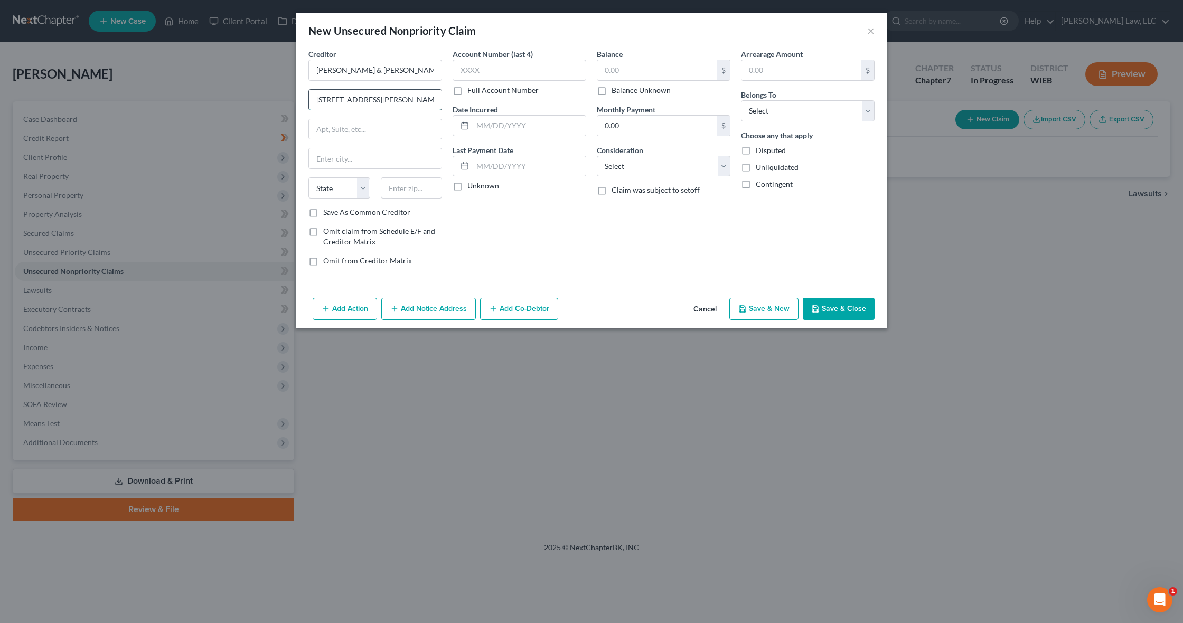
click at [413, 103] on input "5805 SEPULVEDA BLVD FL 4" at bounding box center [375, 100] width 133 height 20
type input "5805 SEPULVEDA BLVD"
paste input "FL 4"
type input "FL 4"
paste input "VAN NUYS"
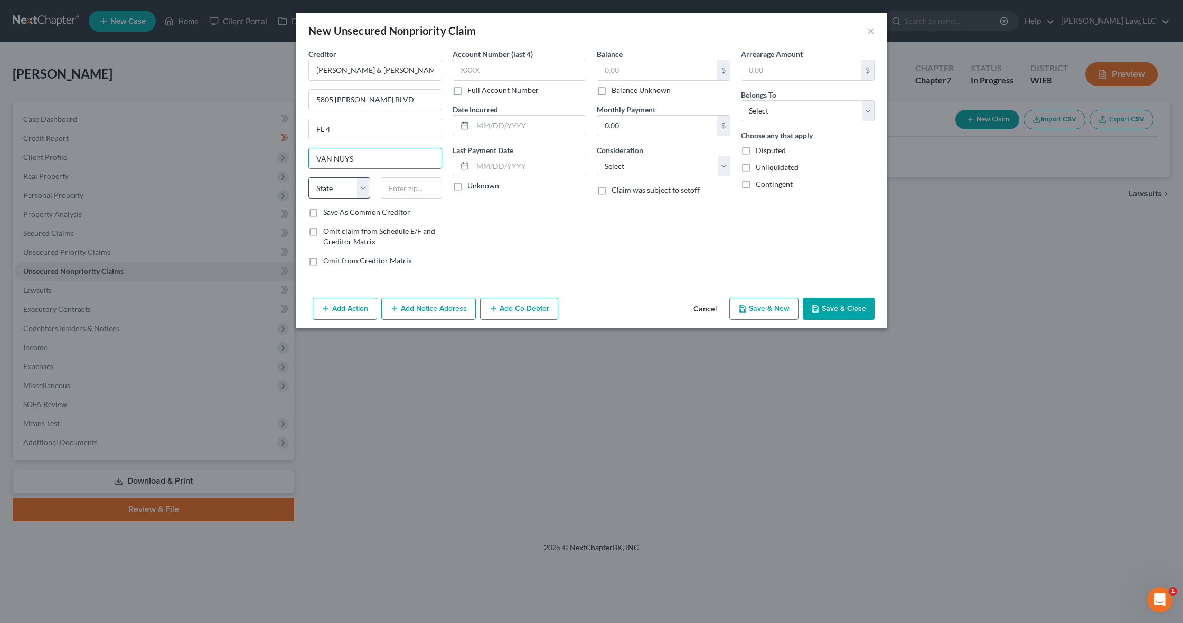
type input "VAN NUYS"
select select "4"
paste input "91411-2532"
type input "91411-2532"
type input "XX10"
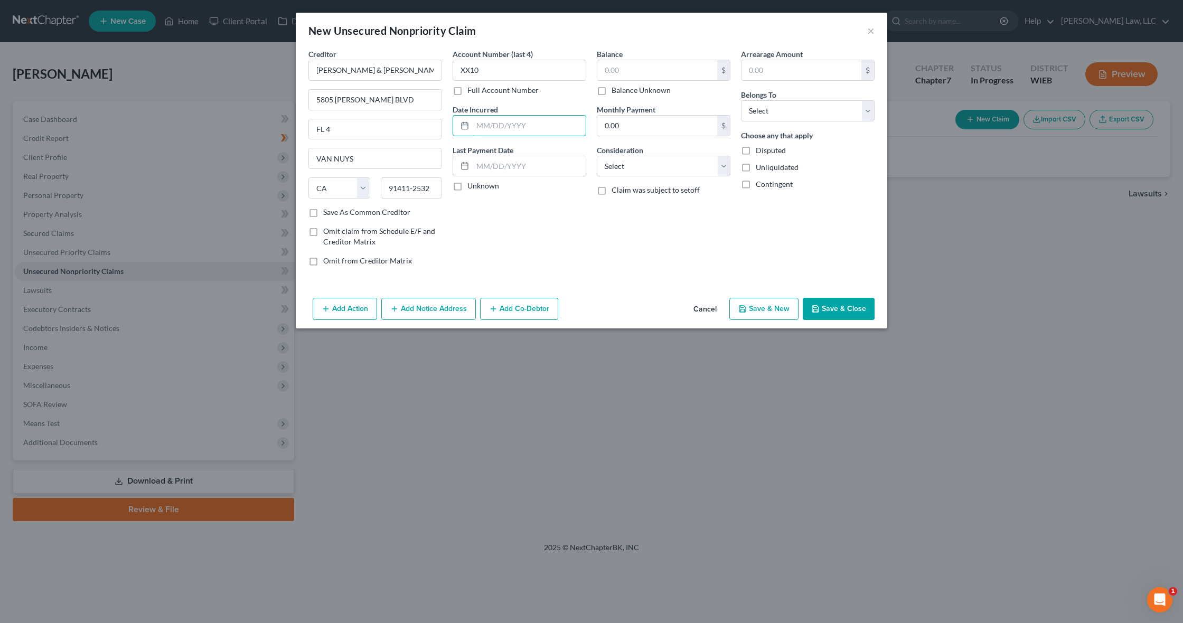
paste input "Sep 23, 2019"
drag, startPoint x: 528, startPoint y: 128, endPoint x: 455, endPoint y: 124, distance: 73.5
click at [455, 124] on div "Sep 23, 2019" at bounding box center [519, 125] width 134 height 21
click at [485, 127] on input "09232019" at bounding box center [529, 126] width 113 height 20
type input "09/23/2019"
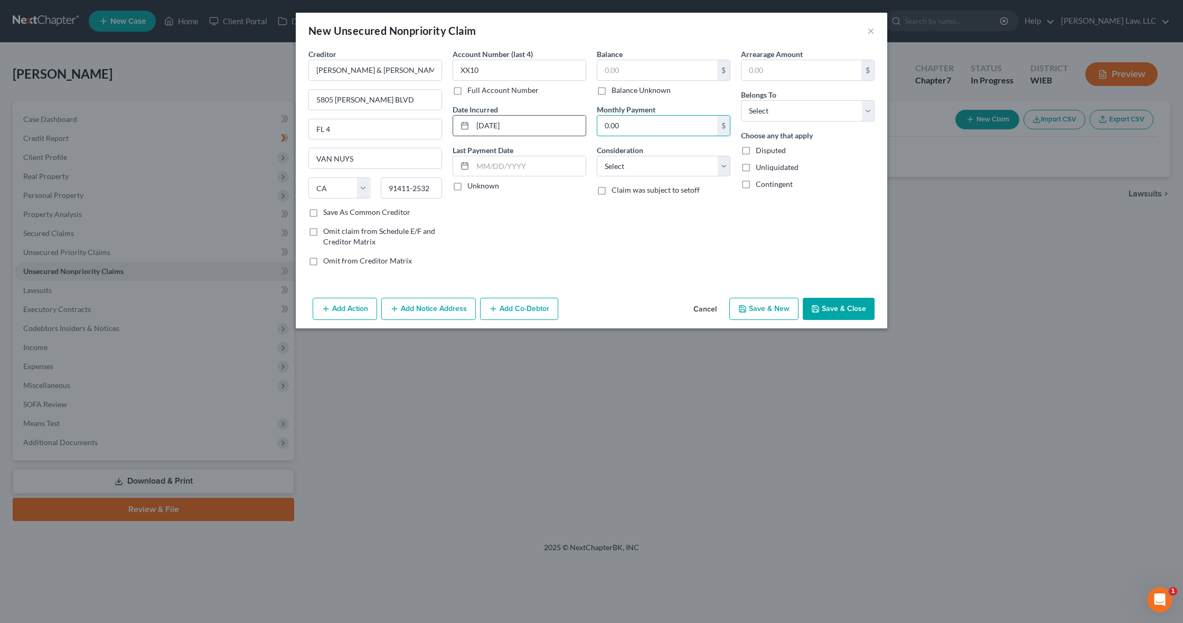
drag, startPoint x: 675, startPoint y: 129, endPoint x: 581, endPoint y: 131, distance: 94.5
click at [581, 131] on div "Creditor * CAINE & WEINER COMPANY INC 5805 SEPULVEDA BLVD FL 4 VAN NUYS State A…" at bounding box center [591, 162] width 577 height 226
type input "0"
type input "270"
select select "0"
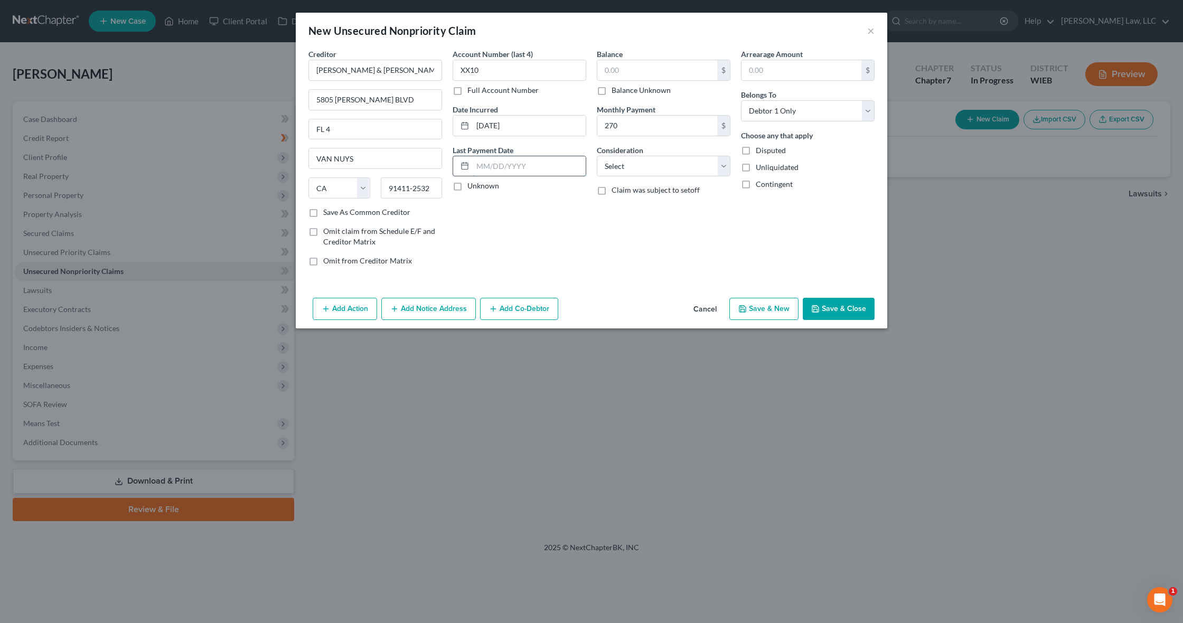
click at [480, 169] on input "text" at bounding box center [529, 166] width 113 height 20
type input "07/14/2019"
click at [782, 69] on input "text" at bounding box center [801, 70] width 120 height 20
type input "270"
click at [666, 72] on input "text" at bounding box center [657, 70] width 120 height 20
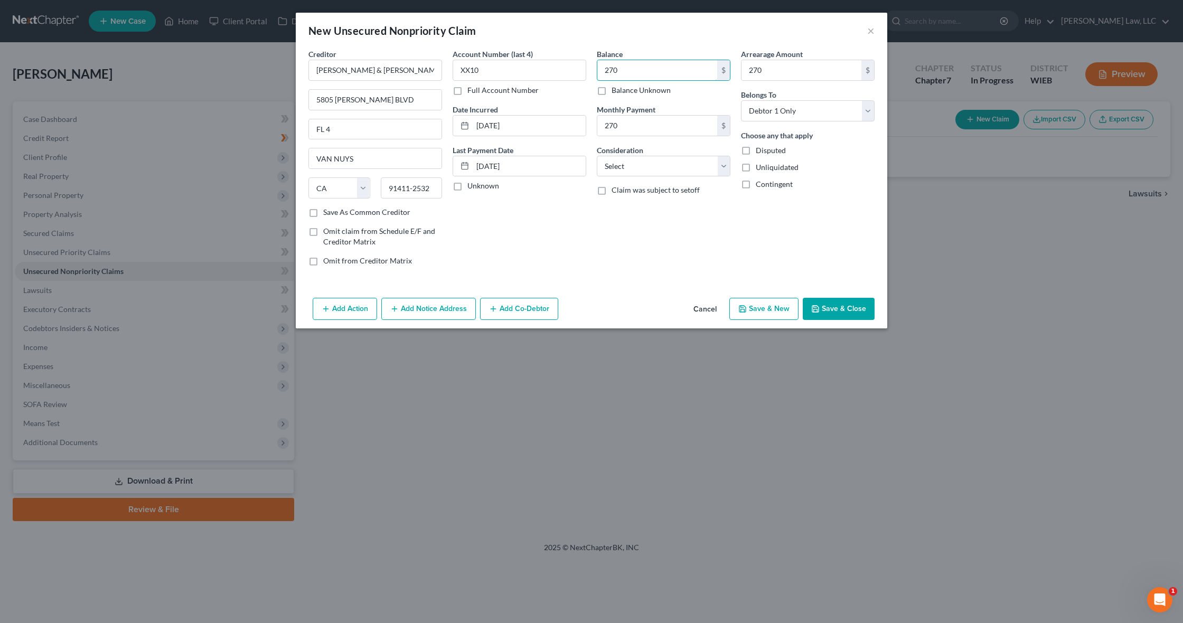
type input "270"
click at [655, 177] on div "Balance 270.00 $ Balance Unknown Balance Undetermined 270 $ Balance Unknown Mon…" at bounding box center [663, 162] width 144 height 226
select select "1"
drag, startPoint x: 534, startPoint y: 125, endPoint x: 464, endPoint y: 122, distance: 70.8
click at [464, 122] on div "09/23/2019" at bounding box center [519, 125] width 134 height 21
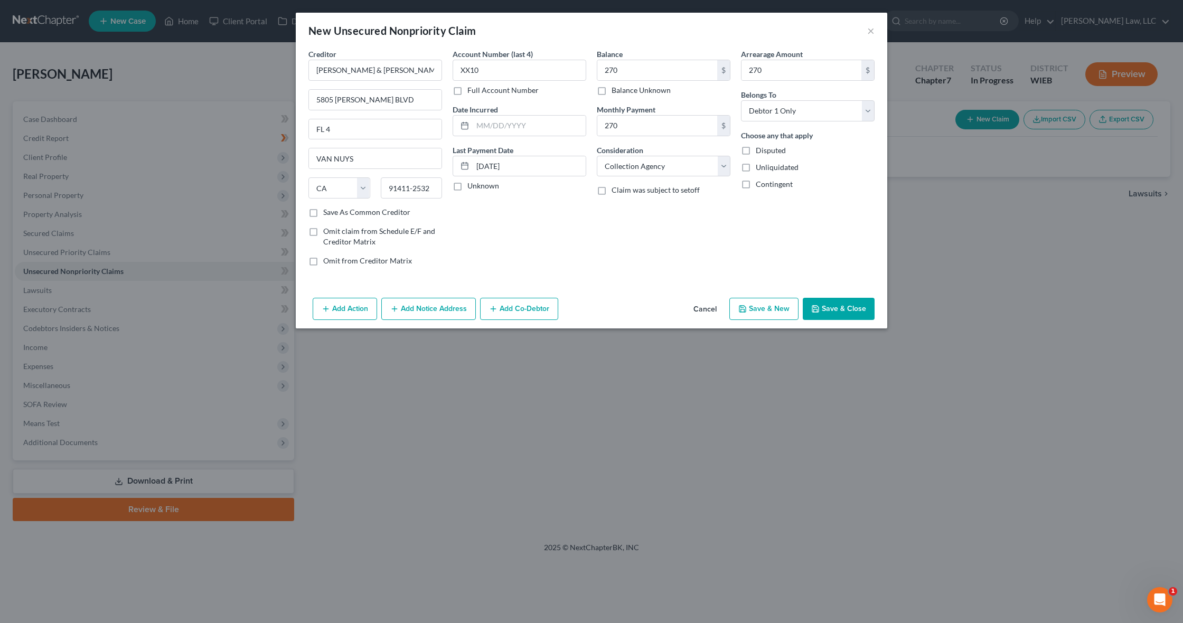
click at [467, 186] on label "Unknown" at bounding box center [483, 186] width 32 height 11
click at [471, 186] on input "Unknown" at bounding box center [474, 184] width 7 height 7
checkbox input "true"
click at [839, 310] on button "Save & Close" at bounding box center [838, 309] width 72 height 22
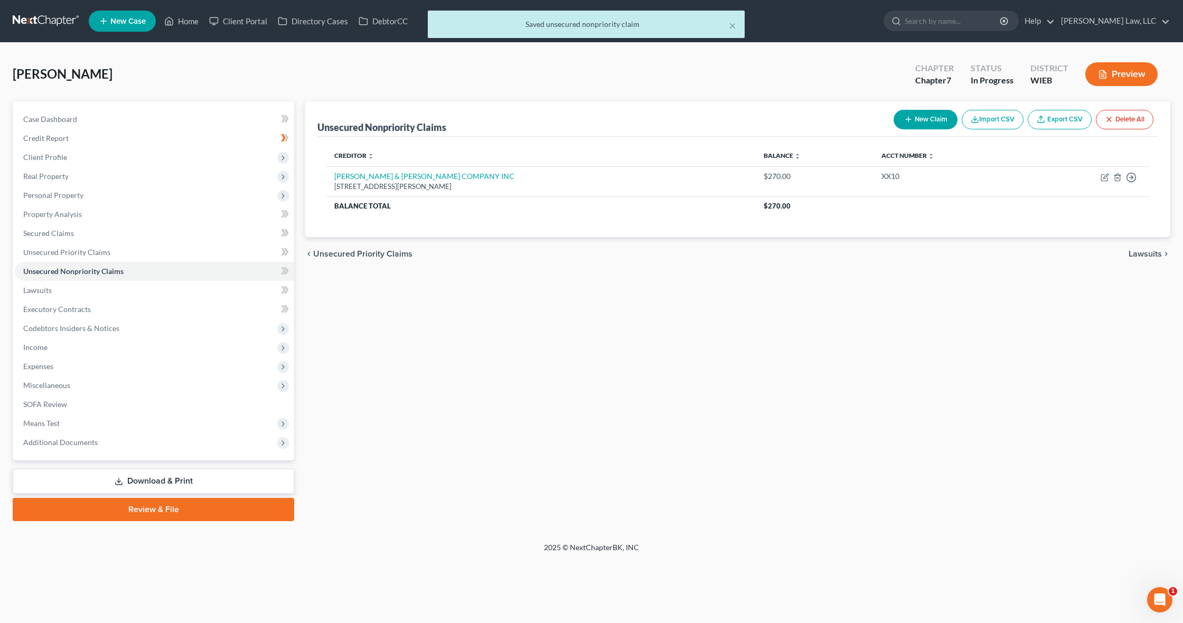
click at [917, 120] on button "New Claim" at bounding box center [925, 120] width 64 height 20
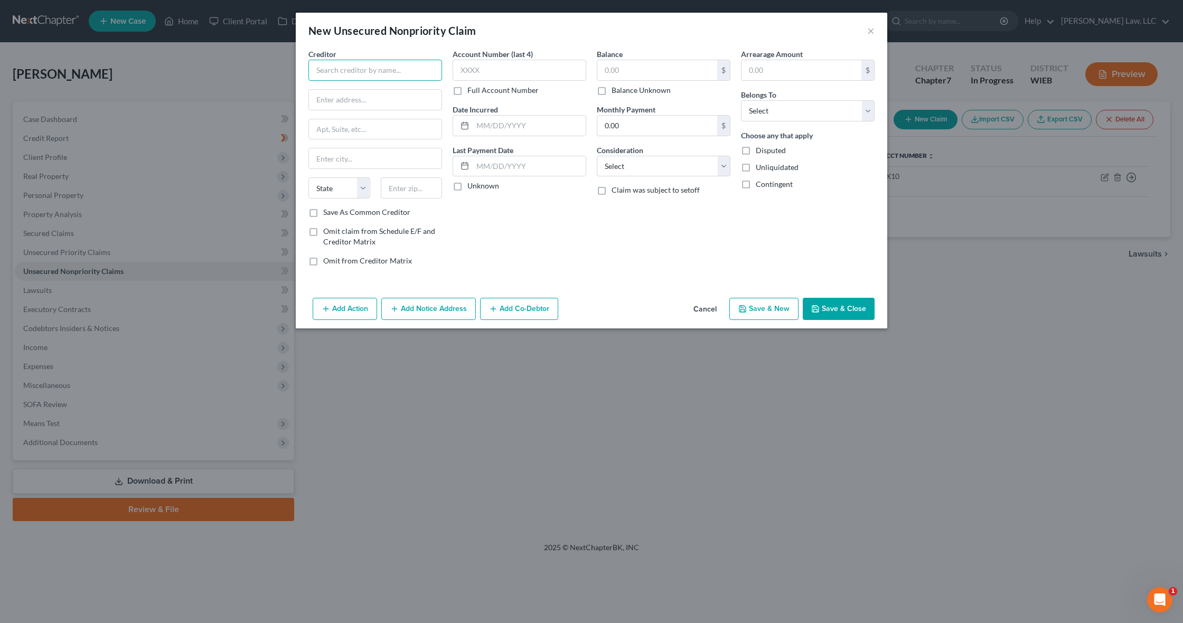
click at [364, 67] on input "text" at bounding box center [375, 70] width 134 height 21
paste input "MDG USA INC"
type input "MDG USA INC"
type input "xx53"
click at [341, 101] on input "text" at bounding box center [375, 100] width 133 height 20
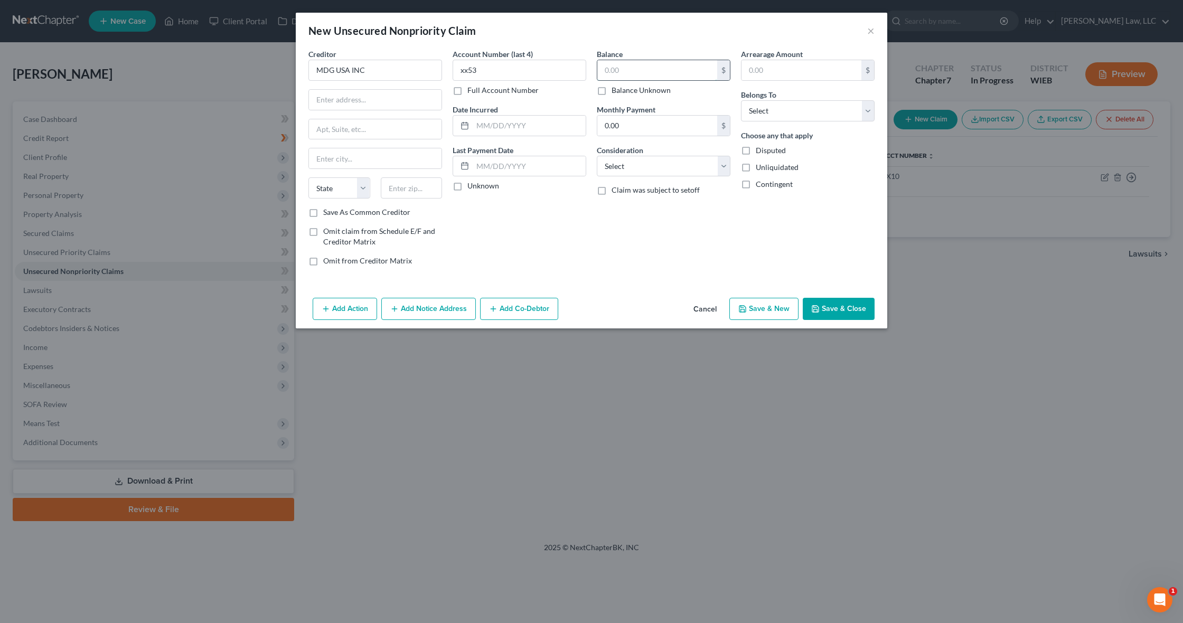
click at [634, 80] on input "text" at bounding box center [657, 70] width 120 height 20
type input "1,672"
click at [477, 130] on input "text" at bounding box center [529, 126] width 113 height 20
type input "01/15/2025"
select select "0"
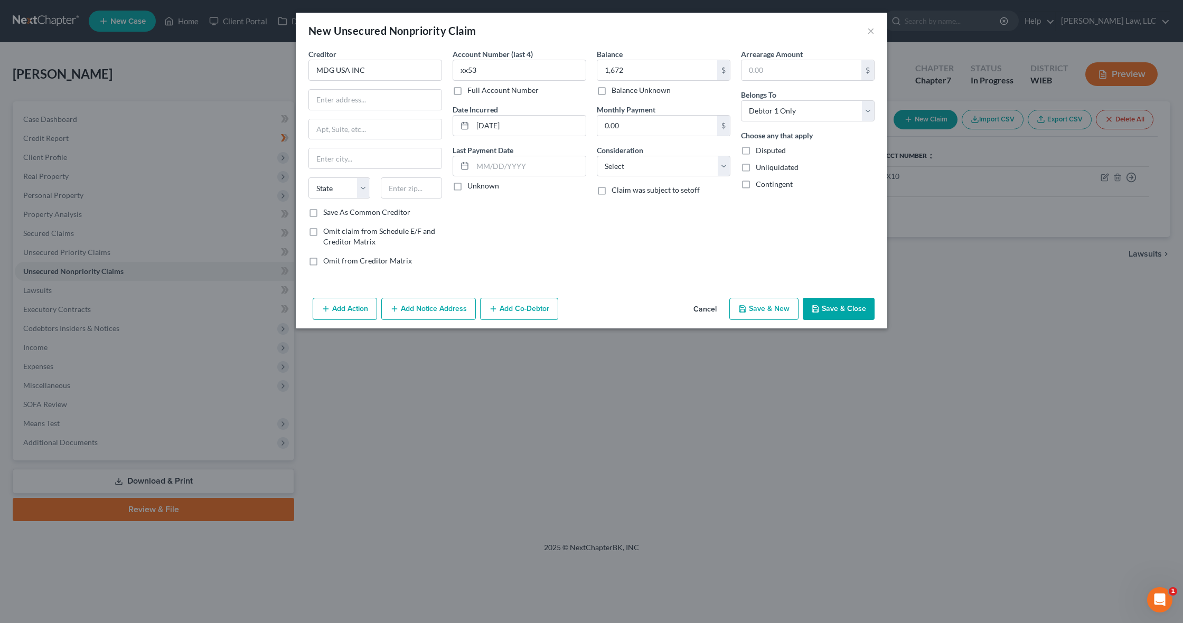
click at [851, 307] on button "Save & Close" at bounding box center [838, 309] width 72 height 22
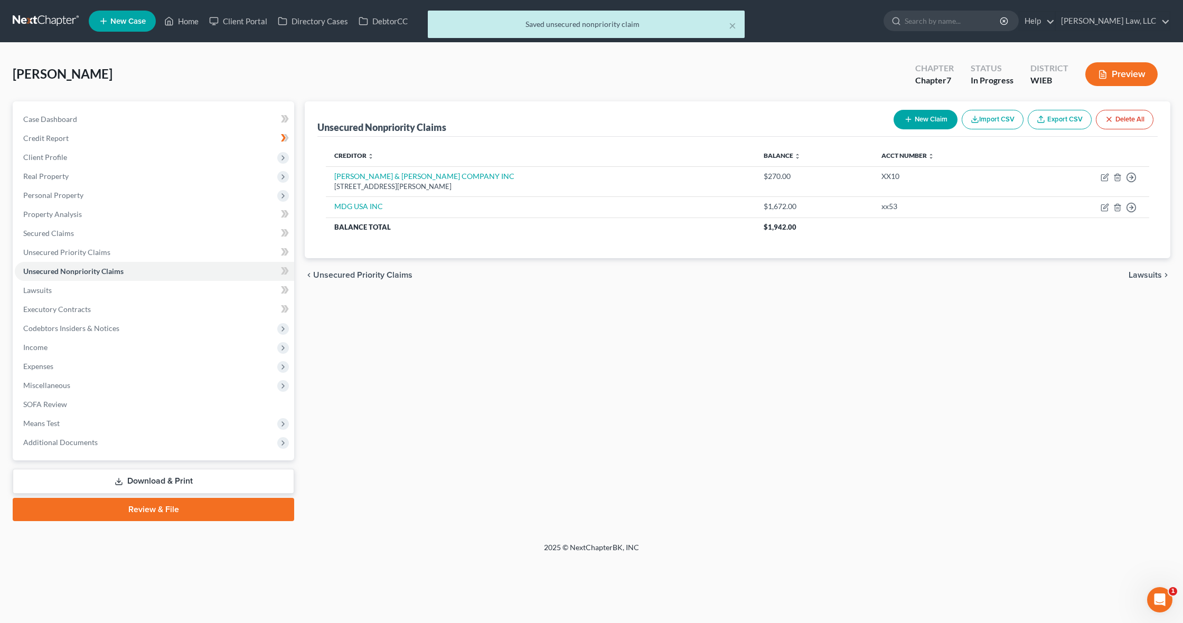
click at [919, 123] on button "New Claim" at bounding box center [925, 120] width 64 height 20
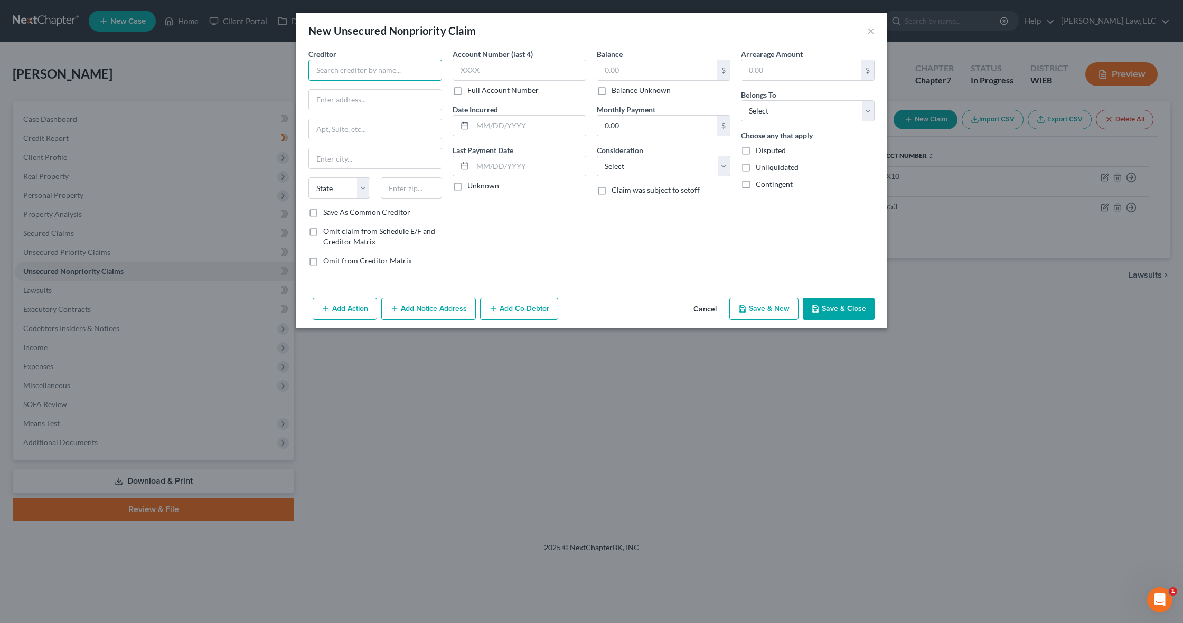
click at [374, 70] on input "text" at bounding box center [375, 70] width 134 height 21
paste input "CAPITAL ONE"
type input "CAPITAL ONE"
paste input "PO BOX 31293 SALT LAKE CITY"
drag, startPoint x: 365, startPoint y: 99, endPoint x: 429, endPoint y: 97, distance: 63.4
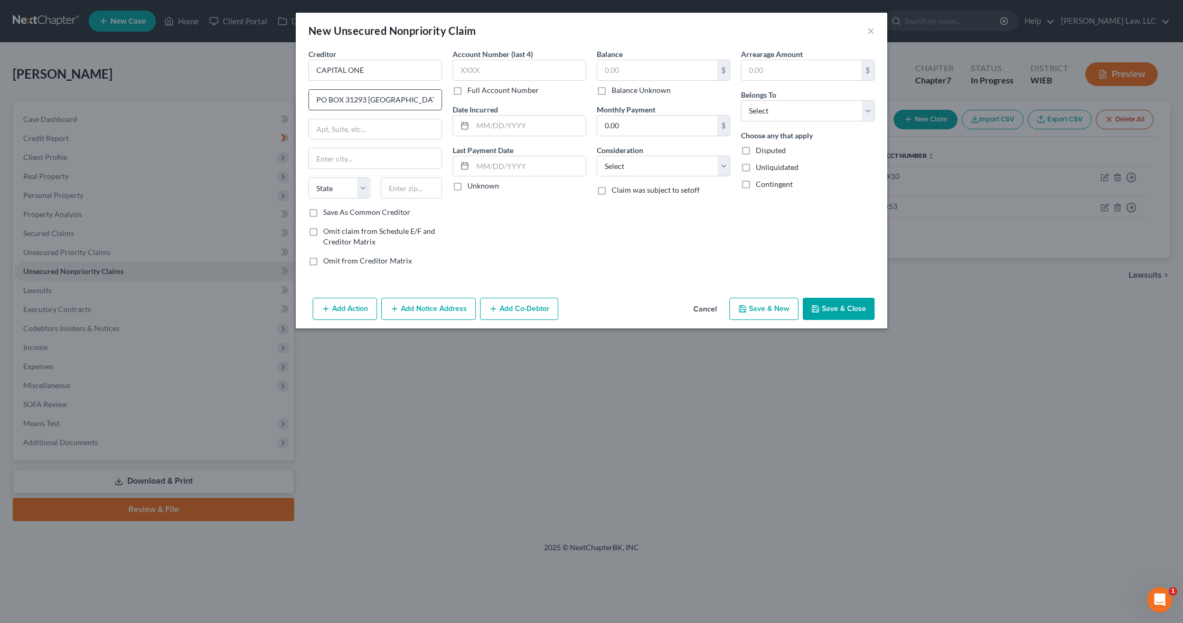
click at [429, 97] on input "PO BOX 31293 SALT LAKE CITY" at bounding box center [375, 100] width 133 height 20
type input "PO BOX 31293"
paste input "SALT LAKE CITY"
type input "SALT LAKE CITY"
select select "46"
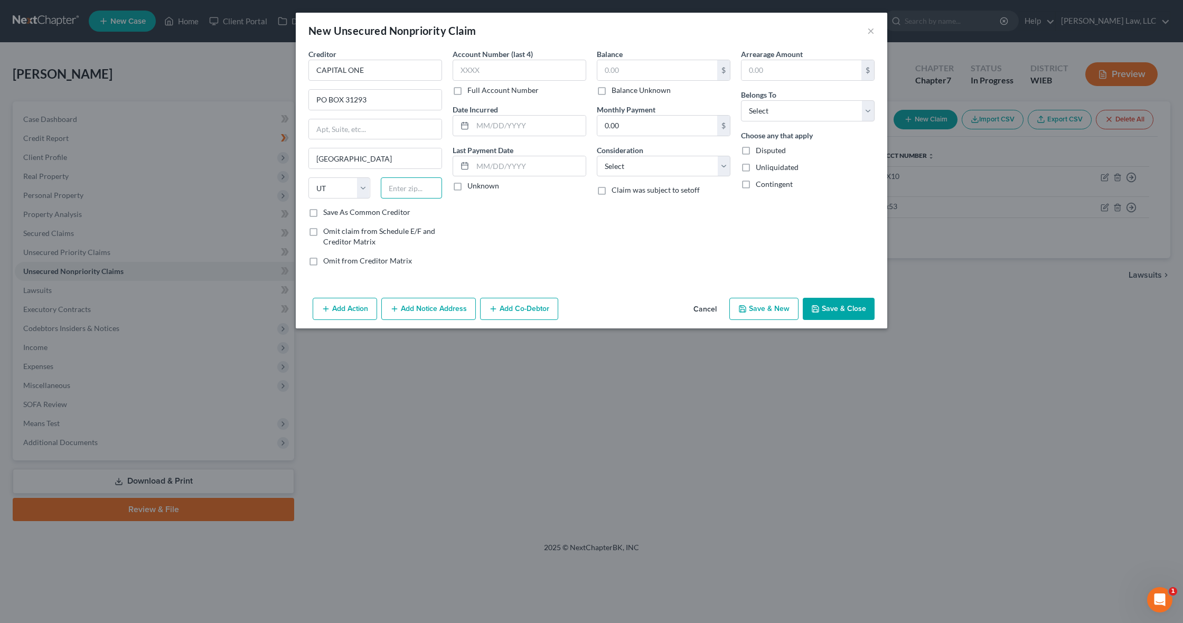
paste input "84131"
type input "84131"
type input "Salt Lake City"
type input "84131"
paste input "5178"
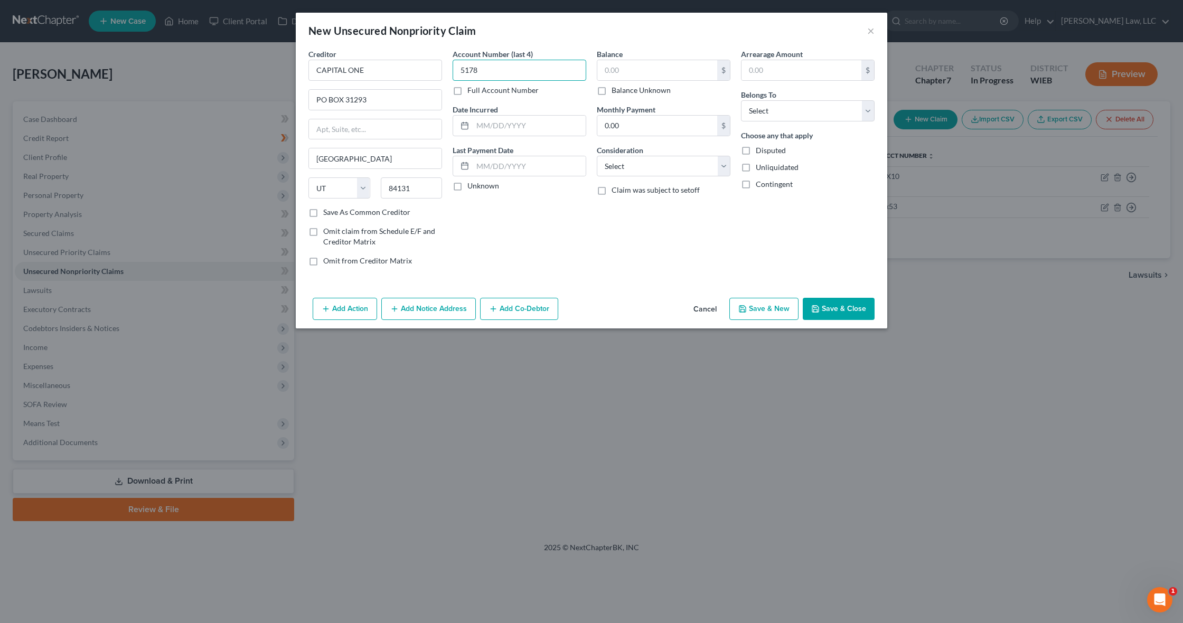
click at [494, 68] on input "5178" at bounding box center [519, 70] width 134 height 21
click at [494, 70] on input "5178" at bounding box center [519, 70] width 134 height 21
drag, startPoint x: 478, startPoint y: 72, endPoint x: 429, endPoint y: 70, distance: 48.6
click at [429, 70] on div "Creditor * CAPITAL ONE PO BOX 31293 Salt Lake City State AL AK AR AZ CA CO CT D…" at bounding box center [591, 162] width 577 height 226
type input "8"
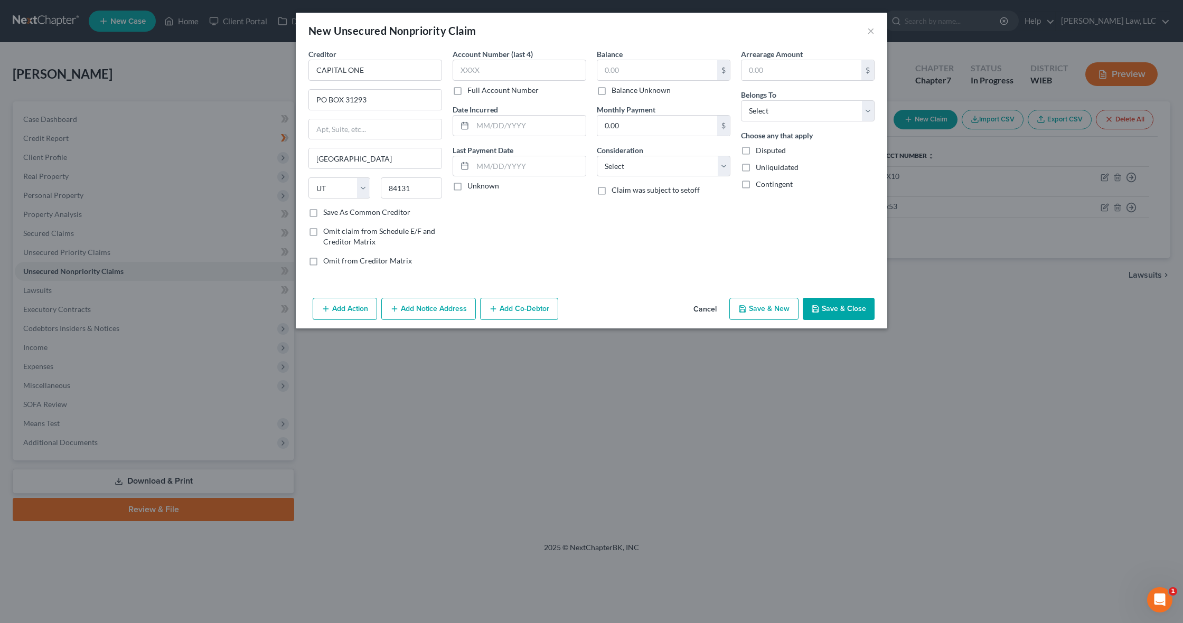
click at [467, 88] on label "Full Account Number" at bounding box center [502, 90] width 71 height 11
click at [471, 88] on input "Full Account Number" at bounding box center [474, 88] width 7 height 7
click at [471, 70] on input "text" at bounding box center [519, 70] width 134 height 21
paste input "51780592****"
type input "51780592****"
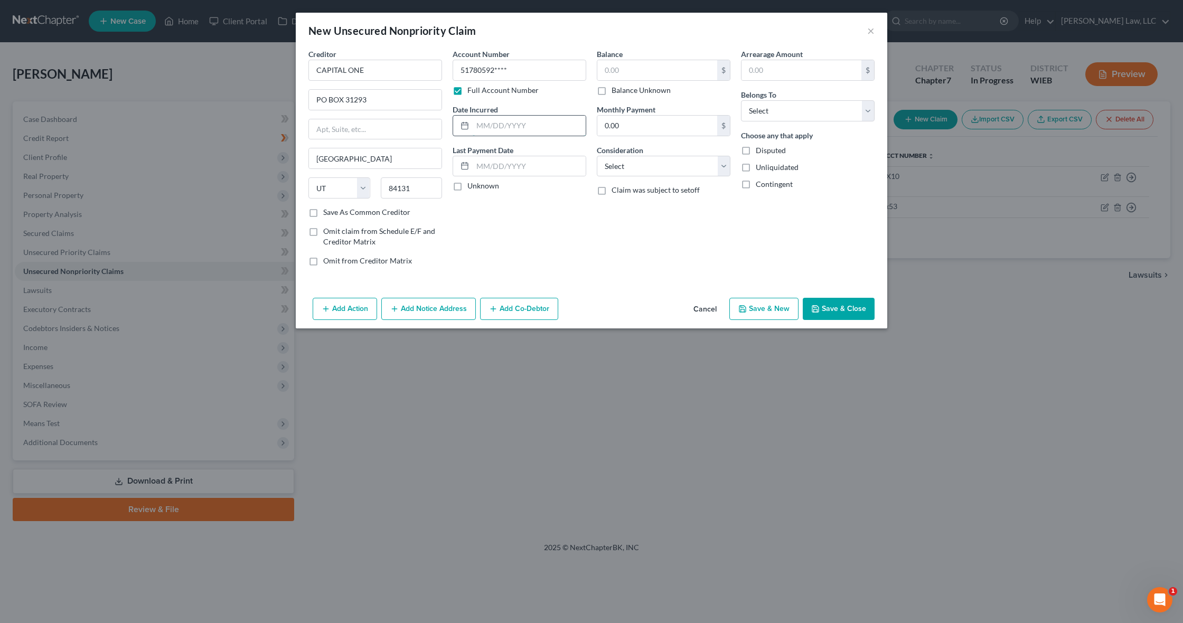
click at [495, 128] on input "text" at bounding box center [529, 126] width 113 height 20
click at [479, 127] on input "text" at bounding box center [529, 126] width 113 height 20
paste input "09/24/2024"
type input "09/24/2024"
paste input "02/12/2025"
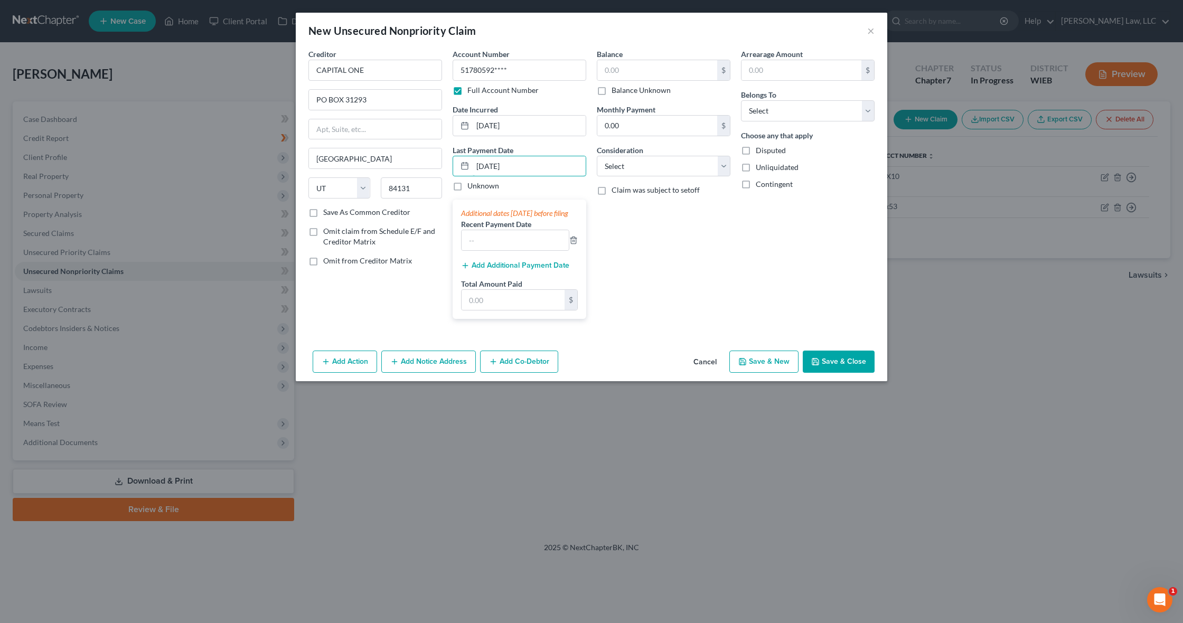
type input "02/12/2025"
click at [616, 251] on div "Balance $ Balance Unknown Balance Undetermined $ Balance Unknown Monthly Paymen…" at bounding box center [663, 188] width 144 height 279
click at [636, 250] on div "Balance $ Balance Unknown Balance Undetermined $ Balance Unknown Monthly Paymen…" at bounding box center [663, 188] width 144 height 279
click at [574, 242] on line "button" at bounding box center [574, 241] width 0 height 2
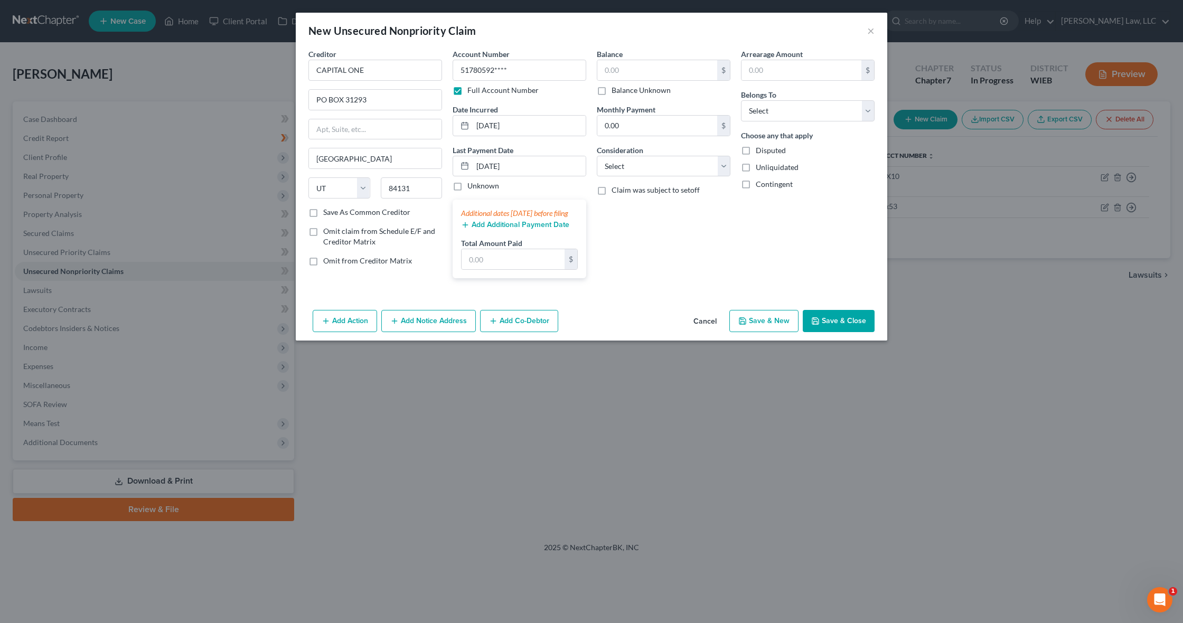
click at [543, 211] on div "Additional dates within 90 days before filing" at bounding box center [519, 213] width 117 height 11
click at [529, 267] on input "text" at bounding box center [512, 259] width 103 height 20
type input "0"
type input "294"
select select "2"
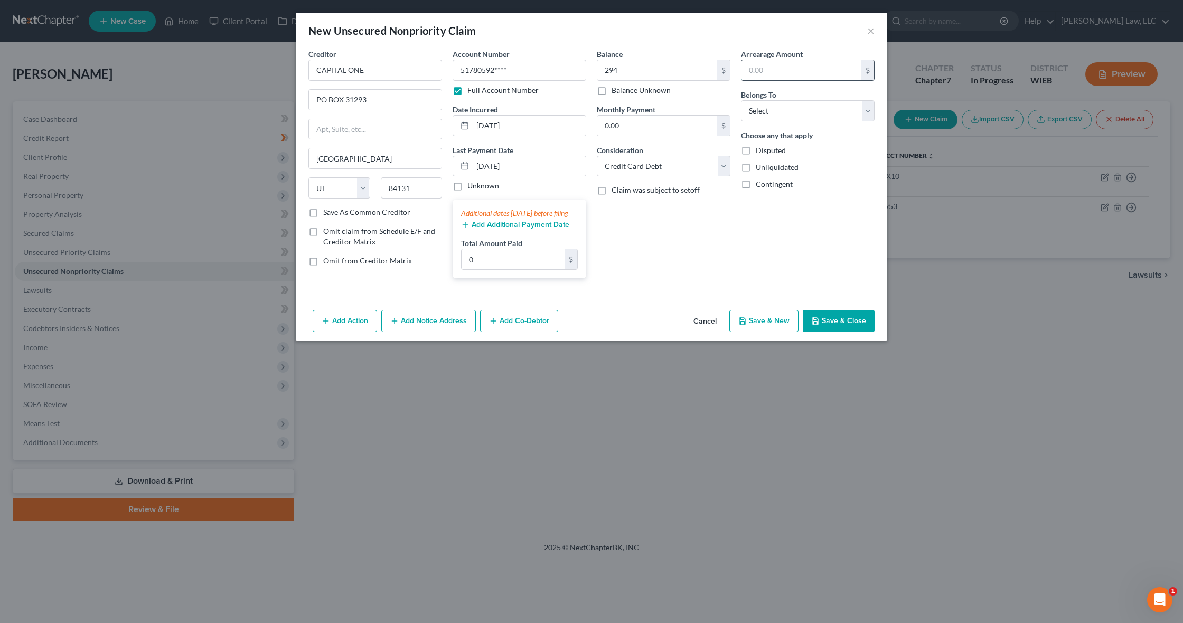
click at [777, 72] on input "text" at bounding box center [801, 70] width 120 height 20
type input "294"
select select "0"
drag, startPoint x: 622, startPoint y: 126, endPoint x: 587, endPoint y: 127, distance: 35.4
click at [587, 127] on div "Creditor * CAPITAL ONE PO BOX 31293 Salt Lake City State AL AK AR AZ CA CO CT D…" at bounding box center [591, 168] width 577 height 238
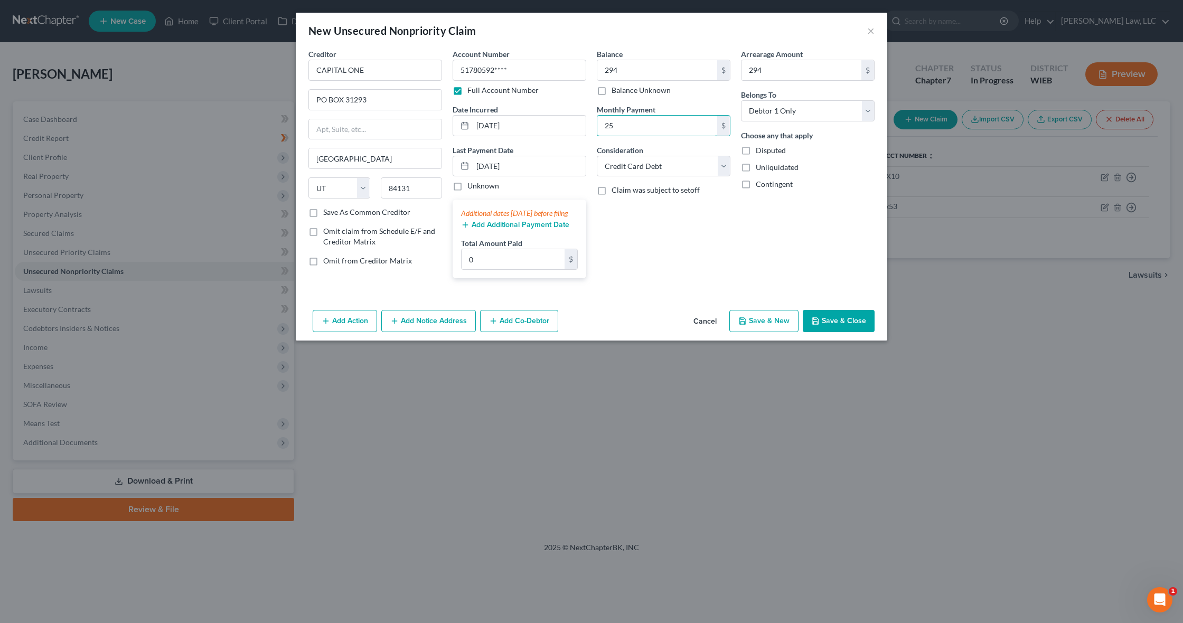
type input "25"
click at [840, 332] on button "Save & Close" at bounding box center [838, 321] width 72 height 22
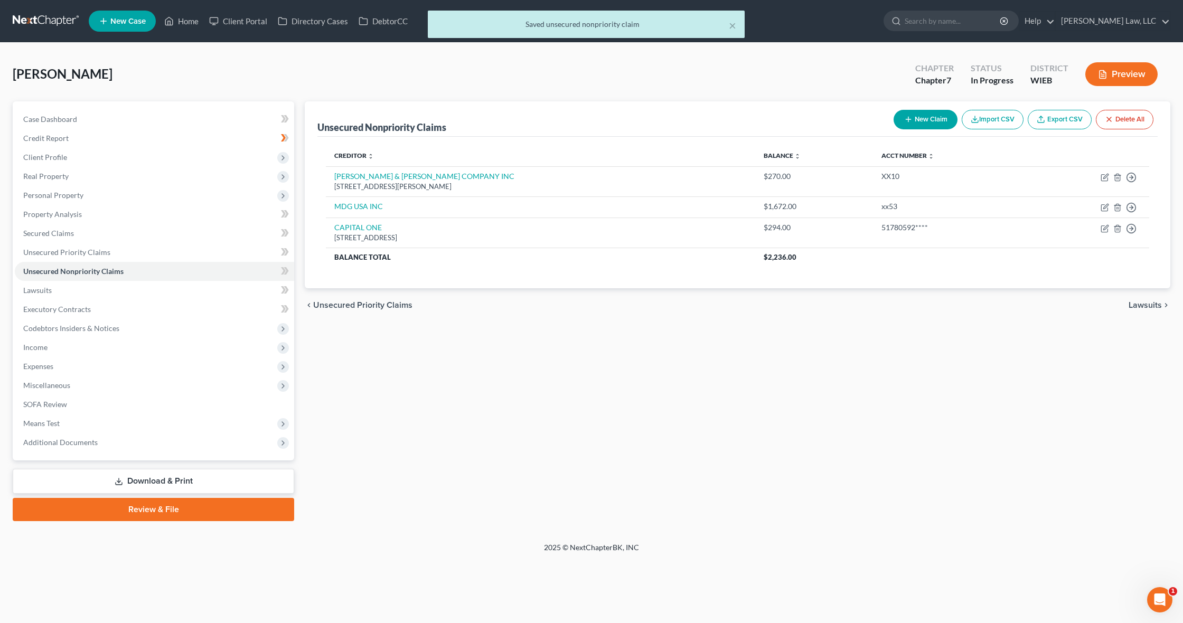
click at [922, 115] on button "New Claim" at bounding box center [925, 120] width 64 height 20
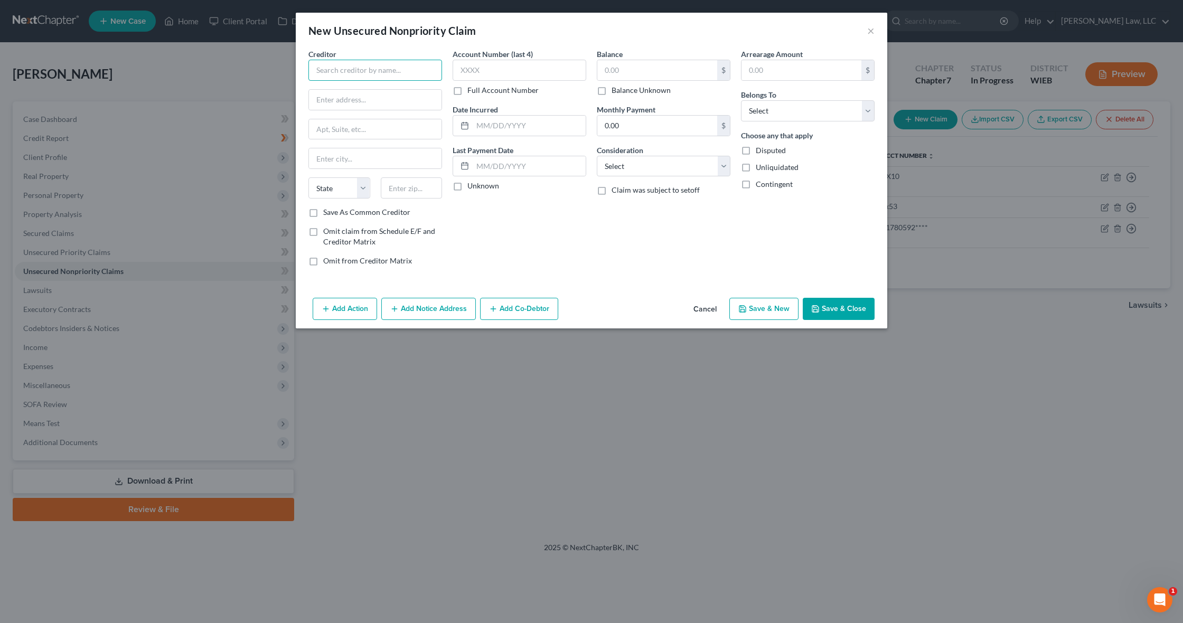
click at [376, 69] on input "text" at bounding box center [375, 70] width 134 height 21
paste input "CREDITONEBNK"
drag, startPoint x: 358, startPoint y: 71, endPoint x: 364, endPoint y: 83, distance: 13.5
click at [358, 71] on input "CREDITONEBNK" at bounding box center [375, 70] width 134 height 21
click at [363, 71] on input "CREDITONE BNK" at bounding box center [375, 70] width 134 height 21
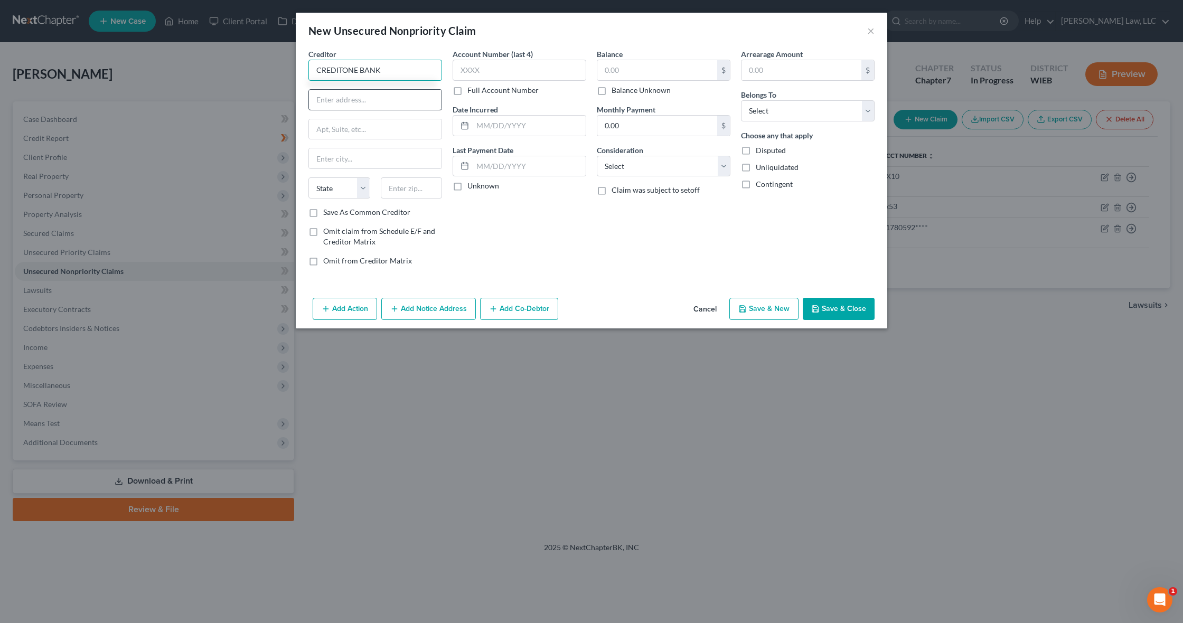
type input "CREDITONE BANK"
paste input "PO BOX 98872"
type input "PO BOX 98872"
paste input "LAS VEGAS,NV"
type input "LAS VEGAS"
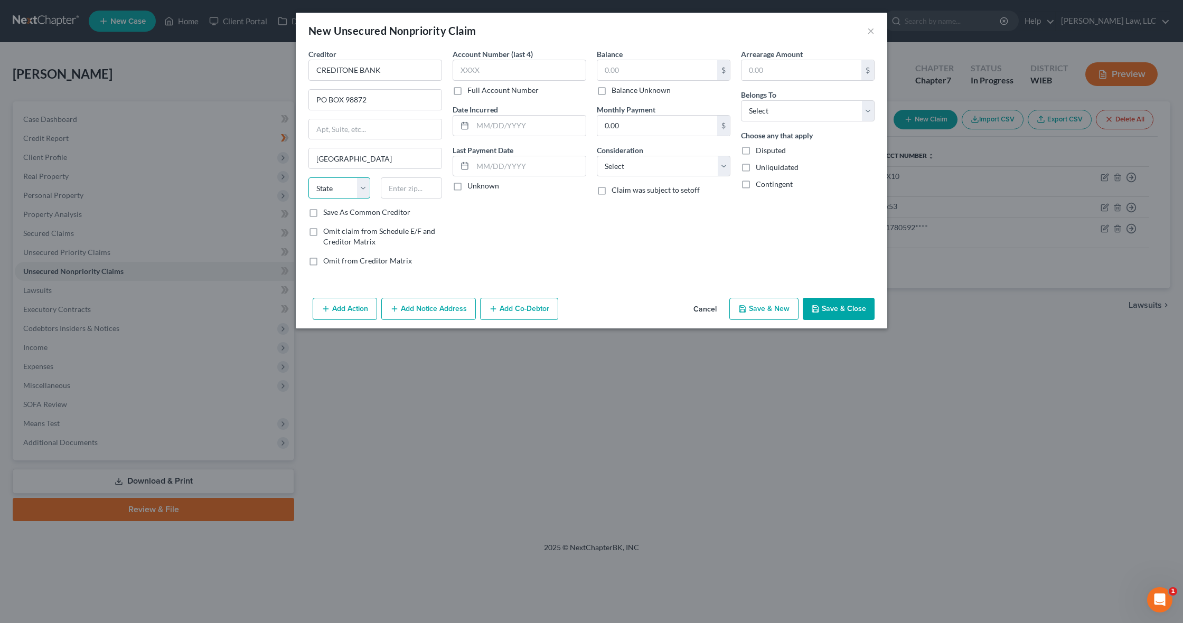
select select "31"
paste input "LAS VEGAS,NV89193"
type input "LAS VEGAS,NV89193"
click at [508, 94] on label "Full Account Number" at bounding box center [502, 90] width 71 height 11
click at [478, 92] on input "Full Account Number" at bounding box center [474, 88] width 7 height 7
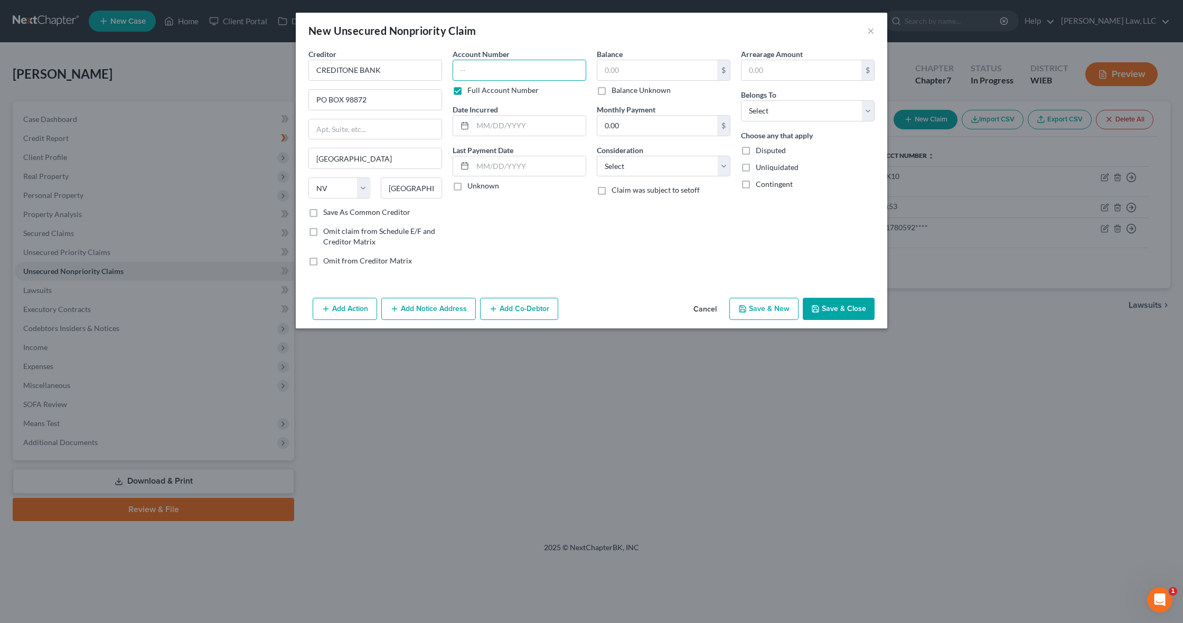
click at [476, 72] on input "text" at bounding box center [519, 70] width 134 height 21
paste input "444796271763****"
type input "444796271763****"
click at [480, 130] on input "text" at bounding box center [529, 126] width 113 height 20
paste input "12/27/2024"
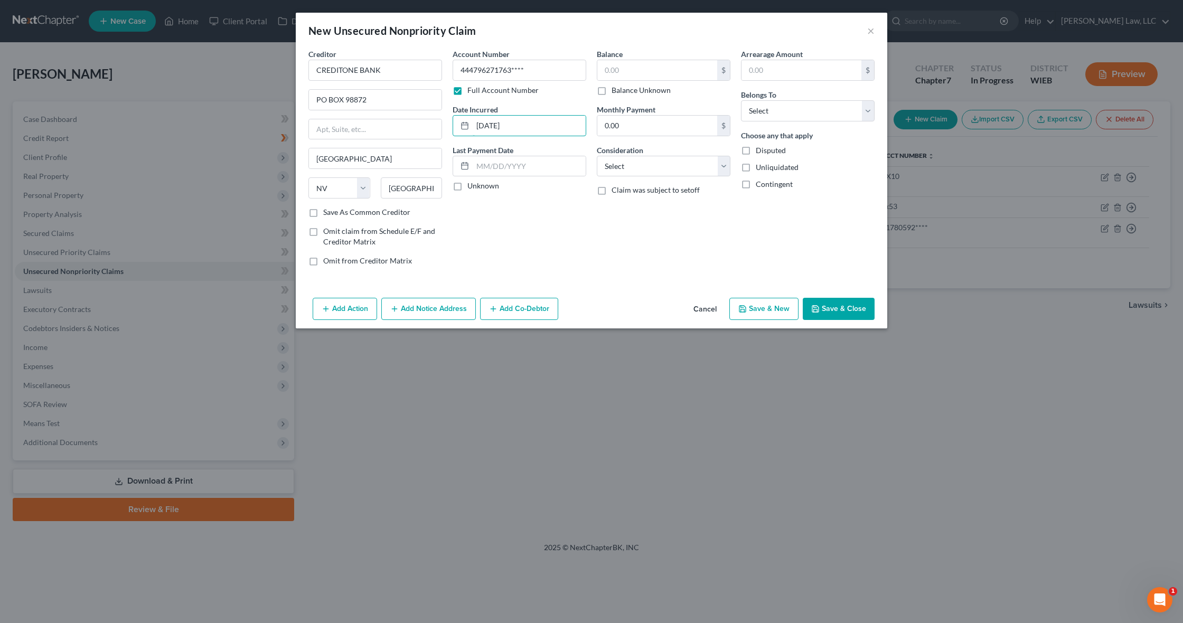
type input "12/27/2024"
paste input "02/12/2025"
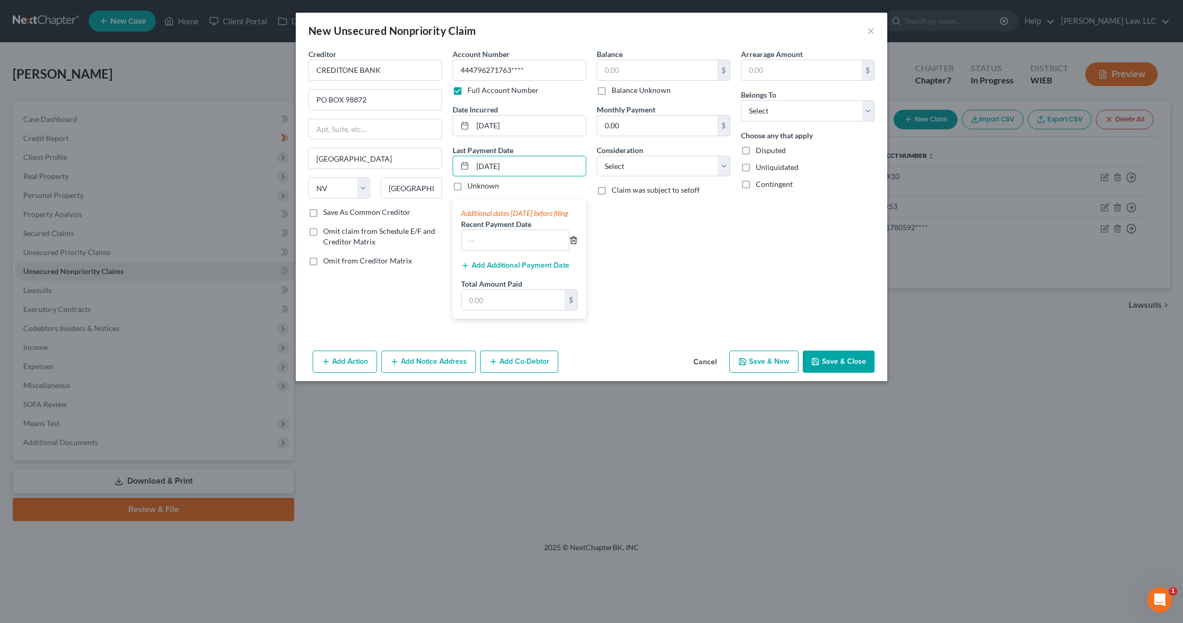
type input "02/12/2025"
click at [572, 244] on icon "button" at bounding box center [573, 240] width 8 height 8
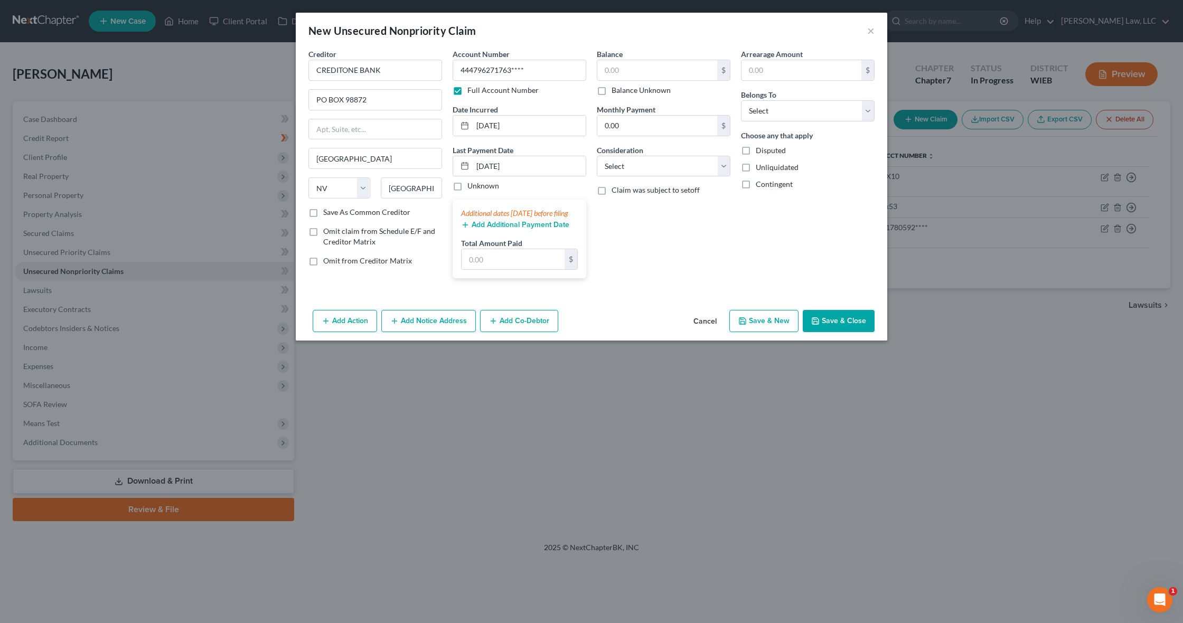
click at [467, 187] on label "Unknown" at bounding box center [483, 186] width 32 height 11
click at [471, 187] on input "Unknown" at bounding box center [474, 184] width 7 height 7
click at [467, 187] on label "Unknown" at bounding box center [483, 186] width 32 height 11
click at [471, 187] on input "Unknown" at bounding box center [474, 184] width 7 height 7
checkbox input "false"
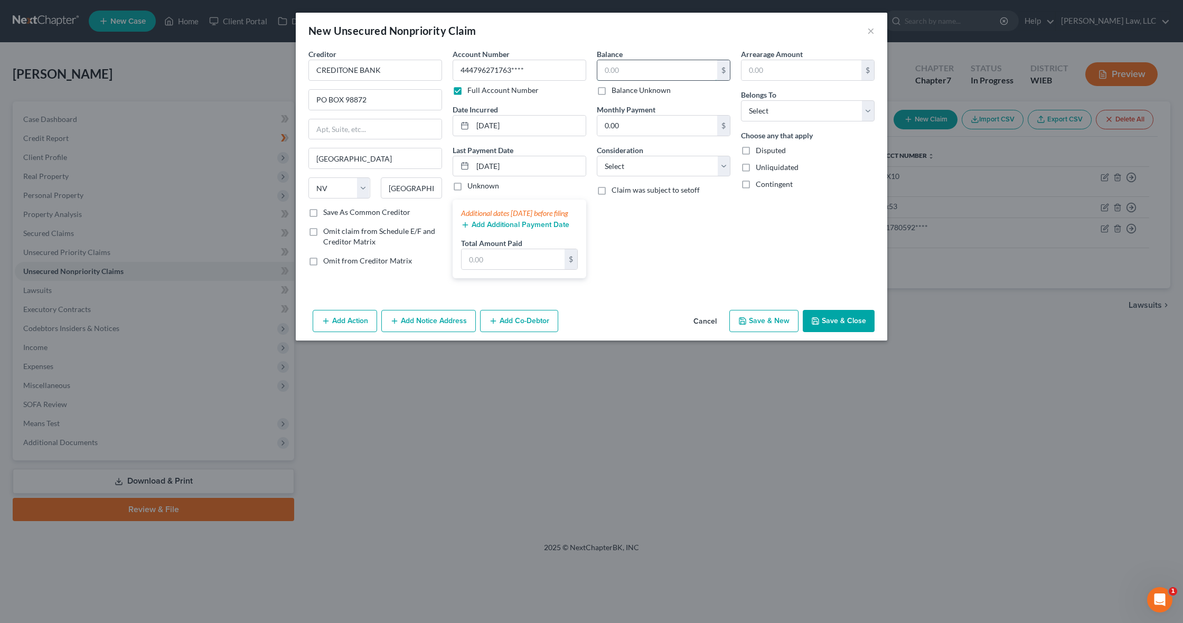
click at [617, 71] on input "text" at bounding box center [657, 70] width 120 height 20
type input "539"
drag, startPoint x: 646, startPoint y: 128, endPoint x: 582, endPoint y: 123, distance: 64.1
click at [582, 123] on div "Creditor * CREDITONE BANK PO BOX 98872 LAS VEGAS State AL AK AR AZ CA CO CT DE …" at bounding box center [591, 168] width 577 height 238
type input "30"
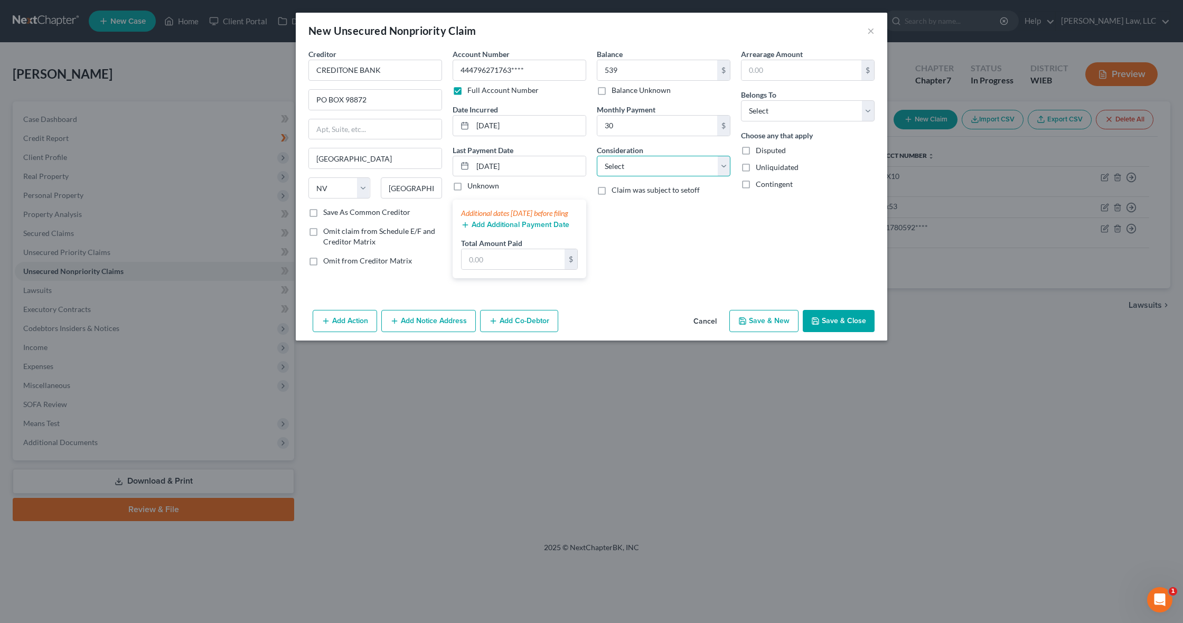
select select "2"
click at [769, 67] on input "text" at bounding box center [801, 70] width 120 height 20
type input "539"
click at [834, 330] on button "Save & Close" at bounding box center [838, 321] width 72 height 22
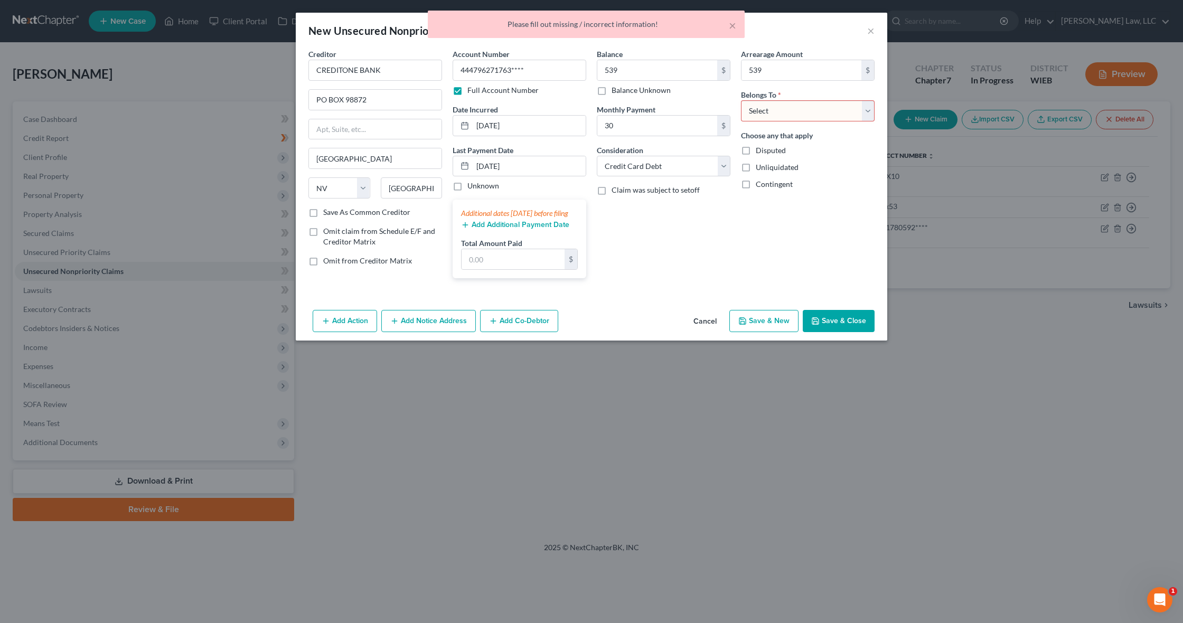
click at [739, 276] on div "Arrearage Amount 539 $ Belongs To * Select Debtor 1 Only Debtor 2 Only Debtor 1…" at bounding box center [807, 168] width 144 height 238
click at [494, 269] on input "text" at bounding box center [512, 259] width 103 height 20
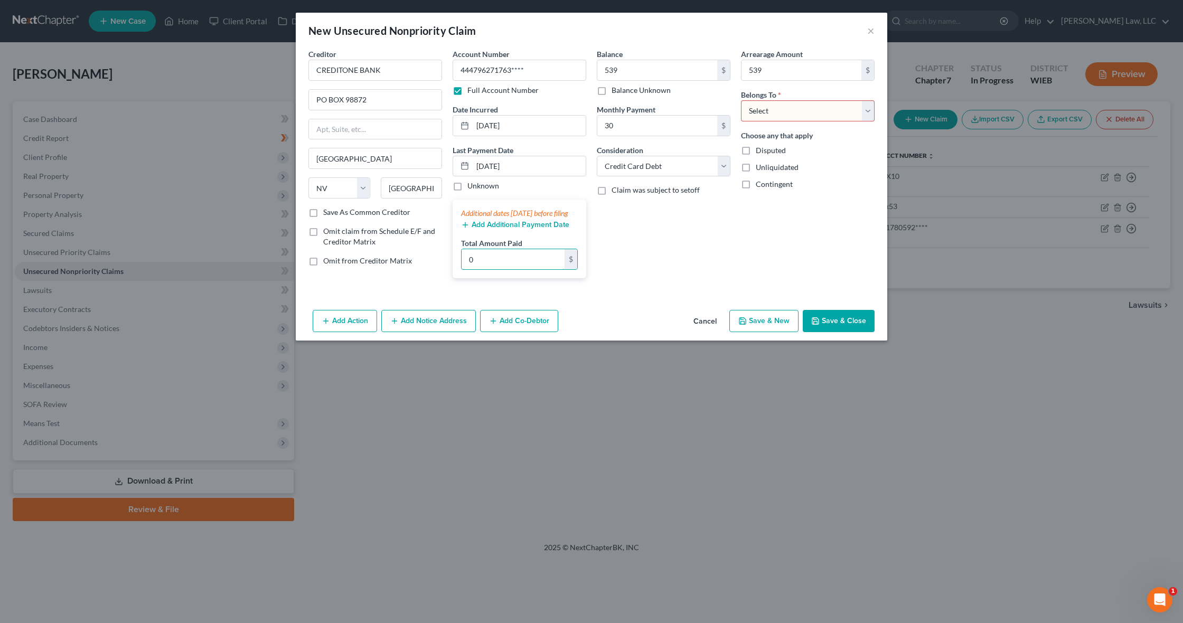
type input "0"
click at [467, 186] on label "Unknown" at bounding box center [483, 186] width 32 height 11
click at [471, 186] on input "Unknown" at bounding box center [474, 184] width 7 height 7
checkbox input "true"
click at [838, 332] on button "Save & Close" at bounding box center [838, 321] width 72 height 22
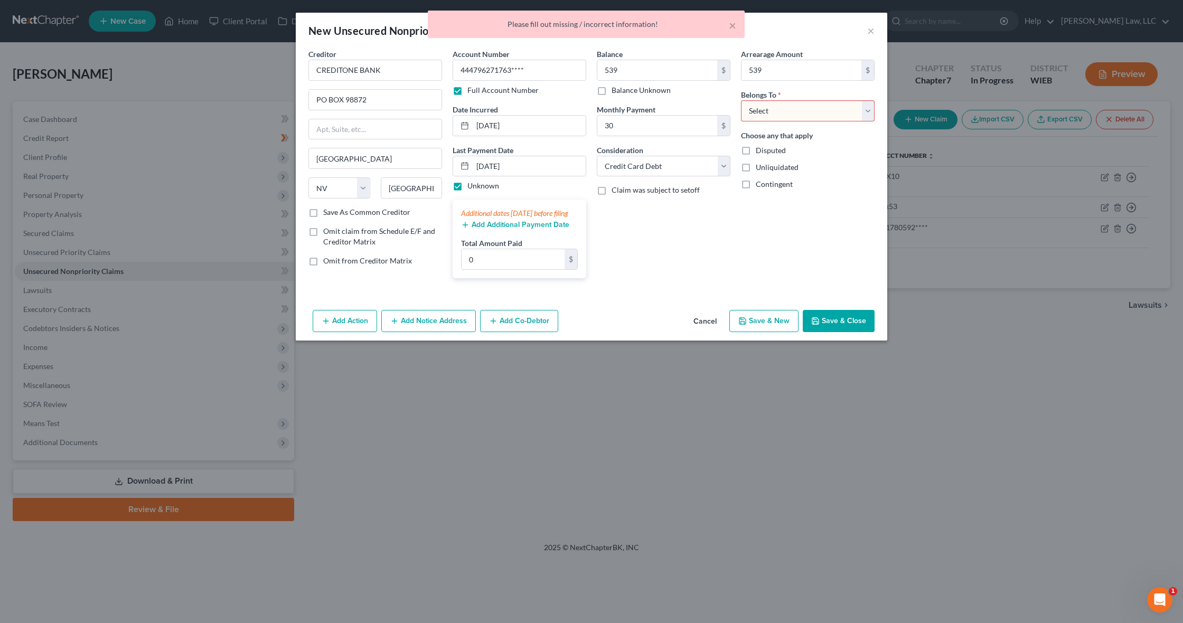
click at [760, 247] on div "Arrearage Amount 539 $ Belongs To * Select Debtor 1 Only Debtor 2 Only Debtor 1…" at bounding box center [807, 168] width 144 height 238
select select "0"
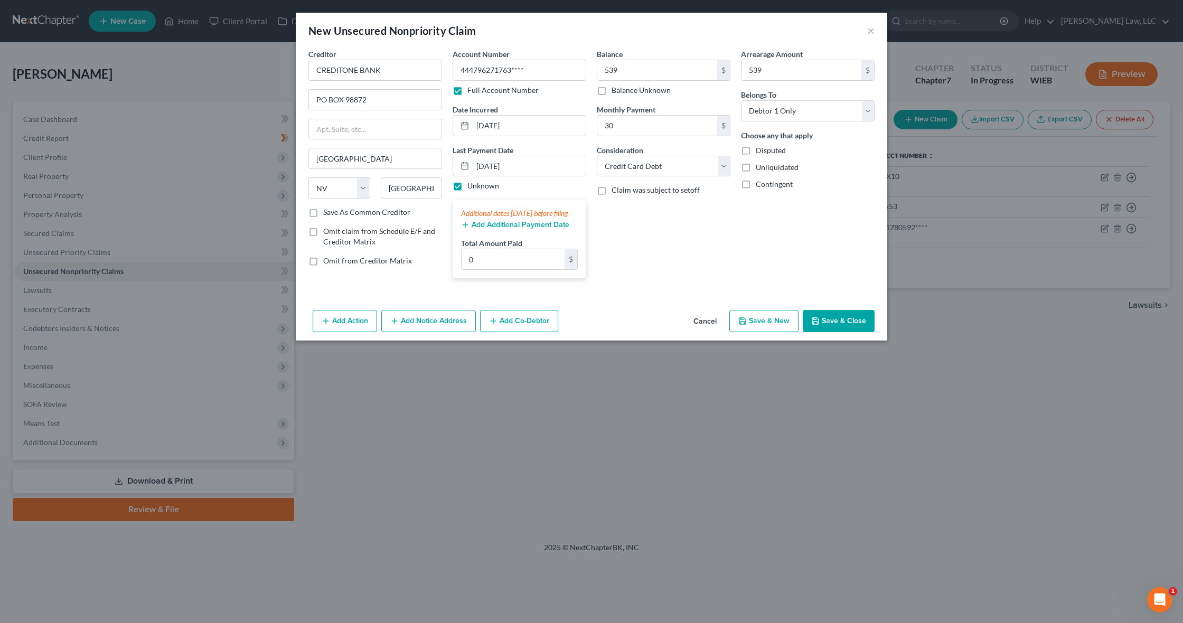
click at [836, 332] on button "Save & Close" at bounding box center [838, 321] width 72 height 22
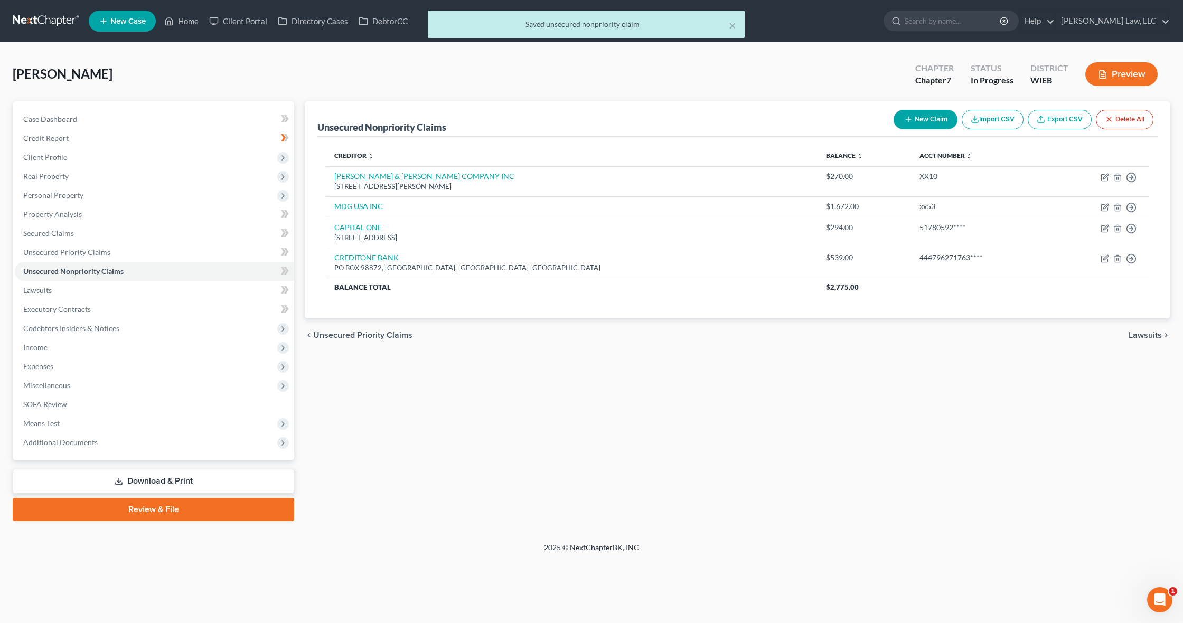
click at [925, 120] on button "New Claim" at bounding box center [925, 120] width 64 height 20
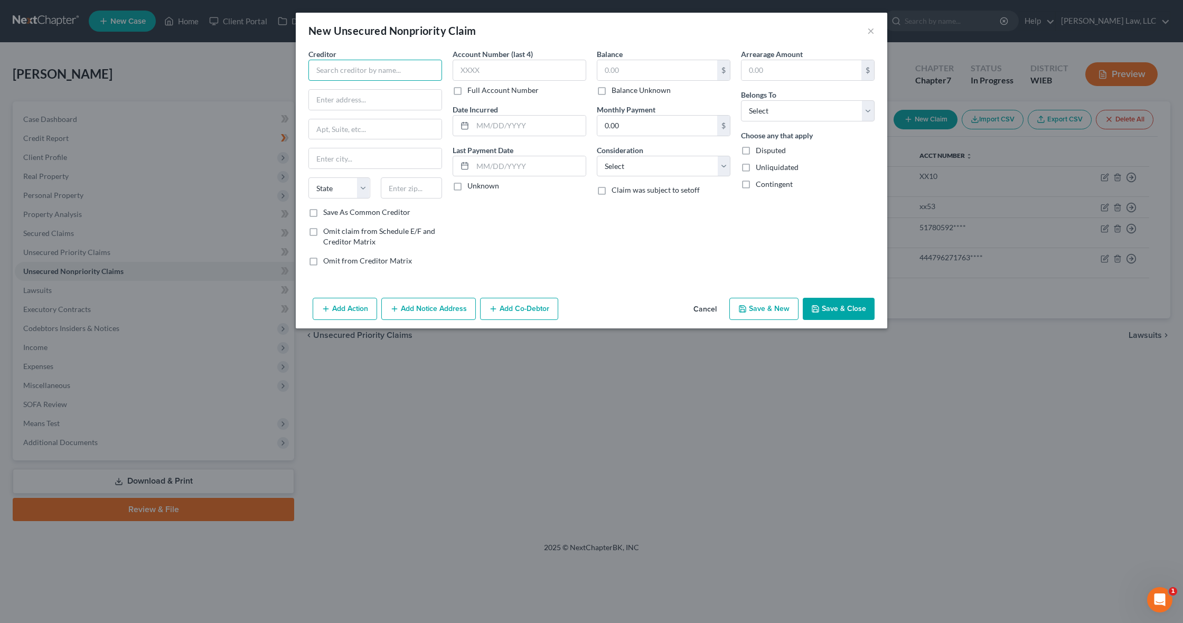
click at [366, 71] on input "text" at bounding box center [375, 70] width 134 height 21
paste input "FEB/OPPLNS"
type input "FEB/OPPLNS"
paste input "P.O. BOX 5040"
type input "P.O. BOX 5040"
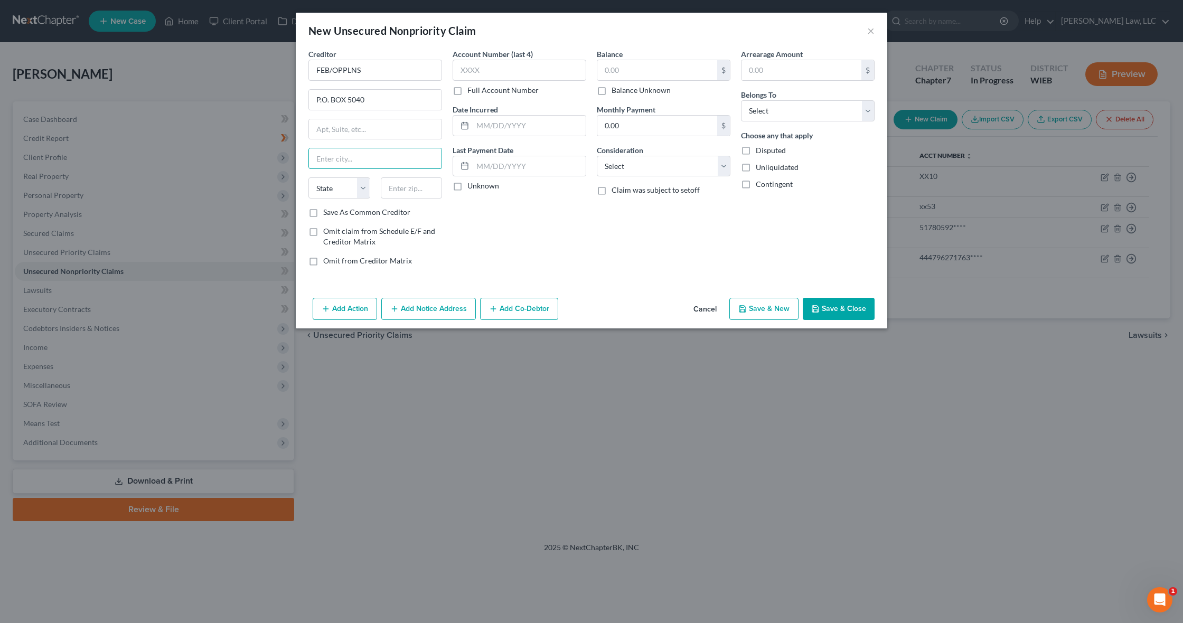
paste input "FREDERICKSBURG"
type input "FREDERICKSBURG"
select select "48"
type input "22403"
type input "Fredericksburg"
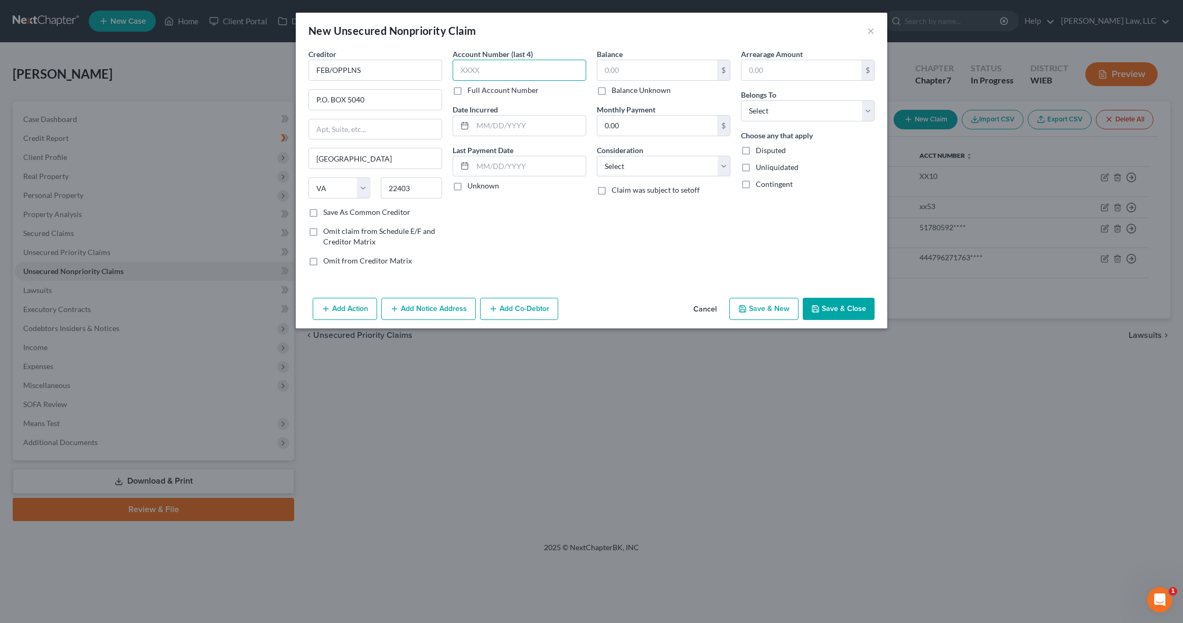
paste input "LAI0"
type input "LAI0"
click at [487, 87] on label "Full Account Number" at bounding box center [502, 90] width 71 height 11
click at [478, 87] on input "Full Account Number" at bounding box center [474, 88] width 7 height 7
drag, startPoint x: 486, startPoint y: 78, endPoint x: 454, endPoint y: 69, distance: 33.4
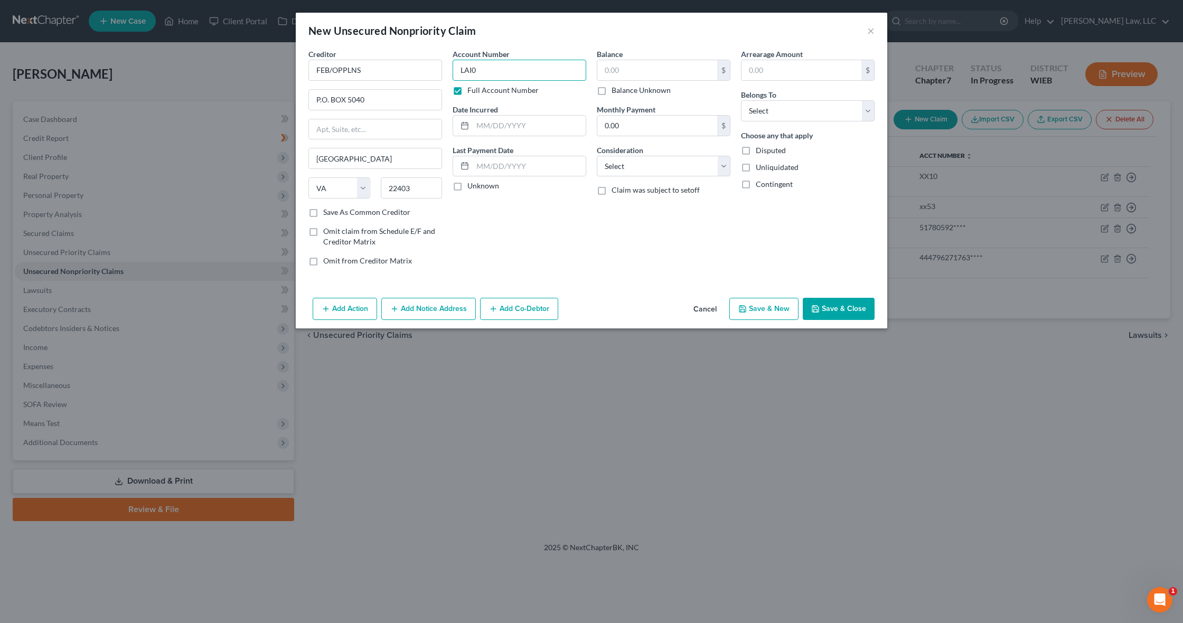
click at [454, 69] on input "LAI0" at bounding box center [519, 70] width 134 height 21
paste input "400****"
type input "LAI0400****"
click at [527, 124] on input "text" at bounding box center [529, 126] width 113 height 20
paste input "10/02/2024"
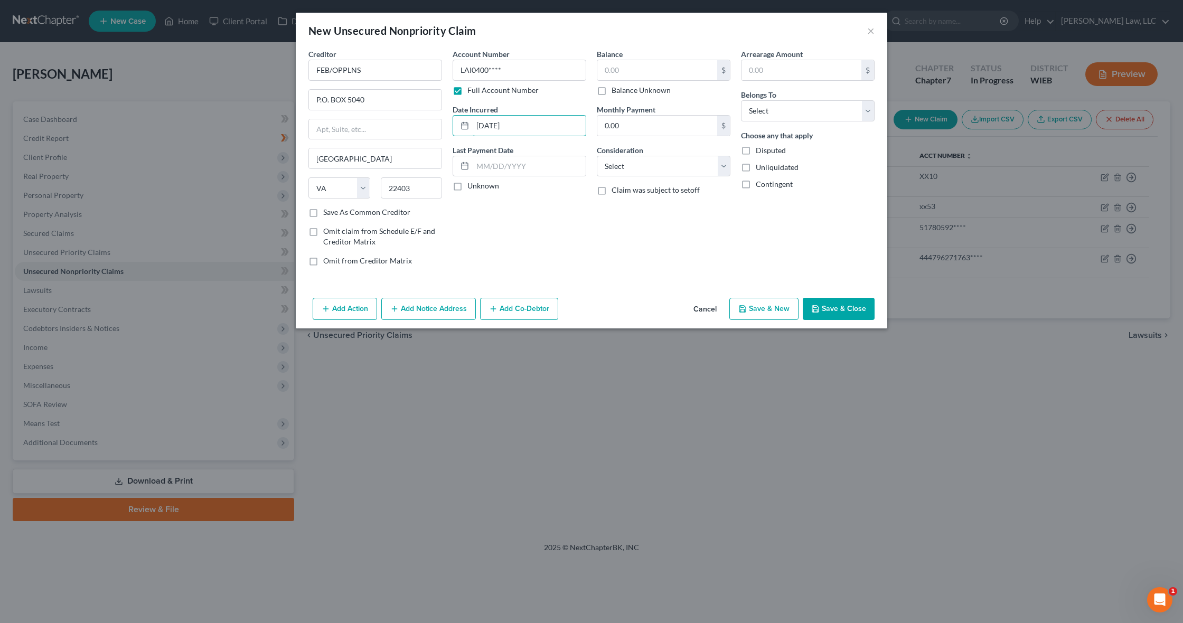
type input "10/02/2024"
paste input "01/03/2025"
type input "01/03/2025"
type input "662"
select select "10"
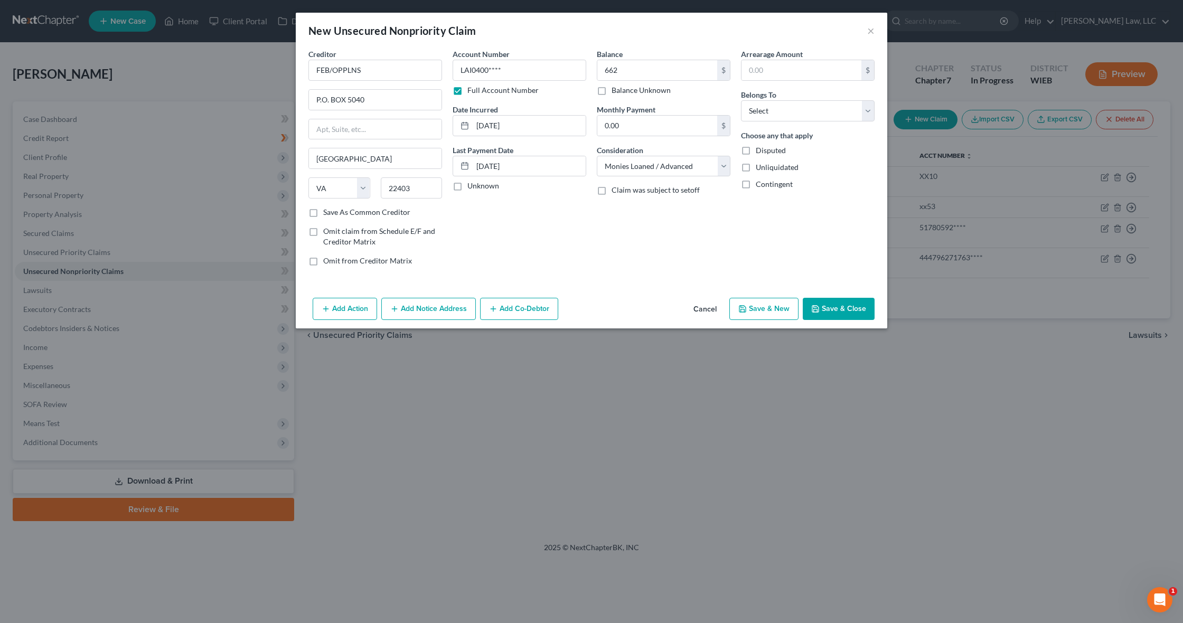
click at [611, 190] on label "Claim was subject to setoff" at bounding box center [655, 190] width 88 height 11
click at [616, 190] on input "Claim was subject to setoff" at bounding box center [619, 188] width 7 height 7
checkbox input "true"
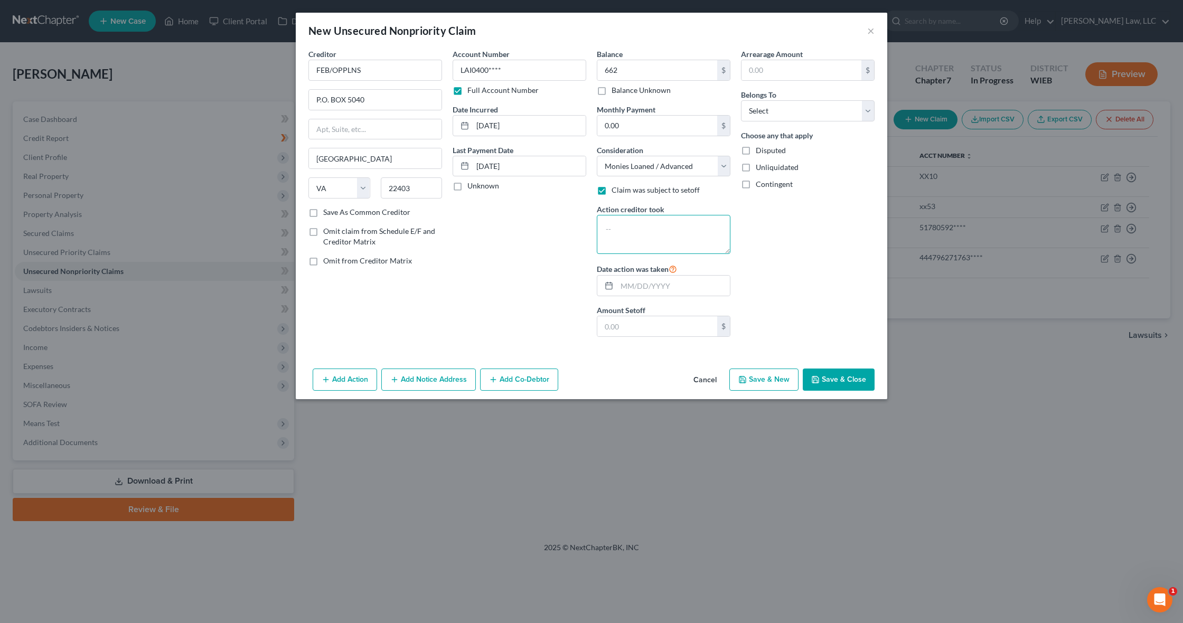
click at [631, 226] on textarea at bounding box center [664, 234] width 134 height 39
paste textarea "Charged off as bad debt|Profit and loss write-off"
type textarea "Charged off as bad debt|Profit and loss write-off"
click at [621, 286] on input "text" at bounding box center [673, 286] width 113 height 20
paste input "06/30/2025"
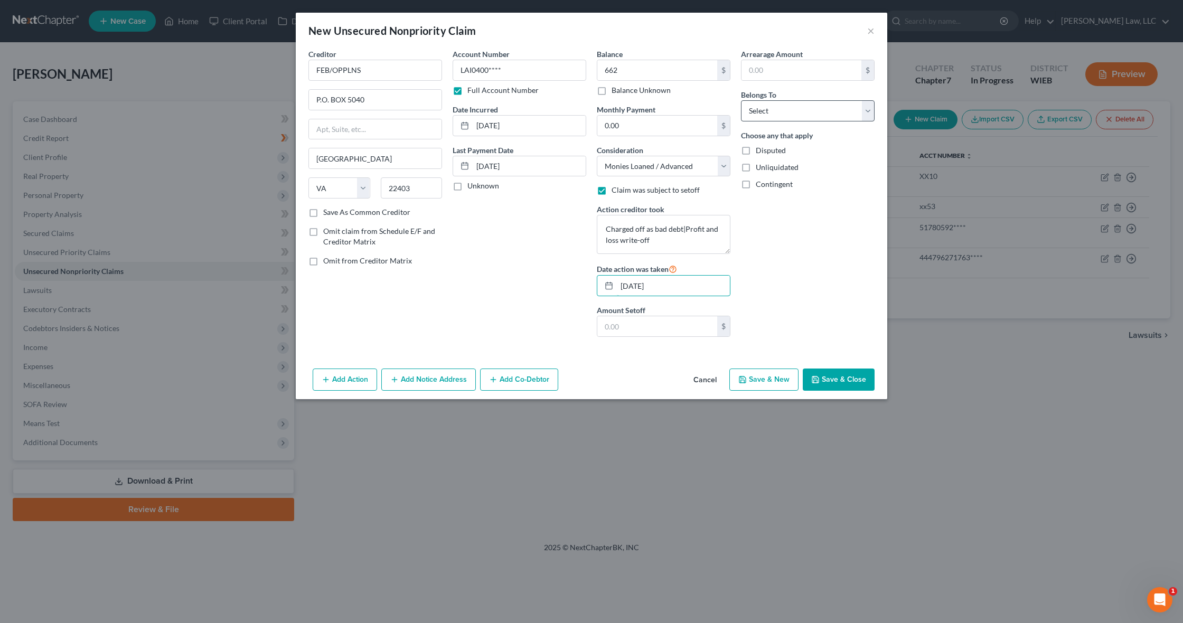
type input "06/30/2025"
select select "0"
click at [760, 70] on input "text" at bounding box center [801, 70] width 120 height 20
type input "662"
click at [675, 323] on input "text" at bounding box center [657, 326] width 120 height 20
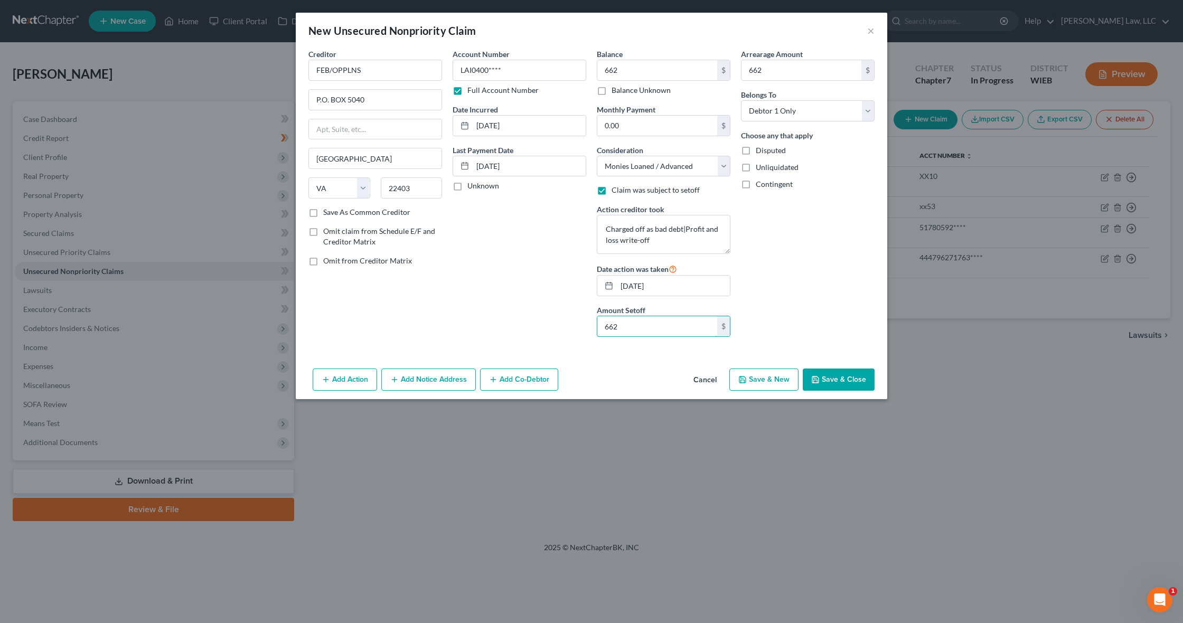
type input "662"
click at [837, 376] on button "Save & Close" at bounding box center [838, 379] width 72 height 22
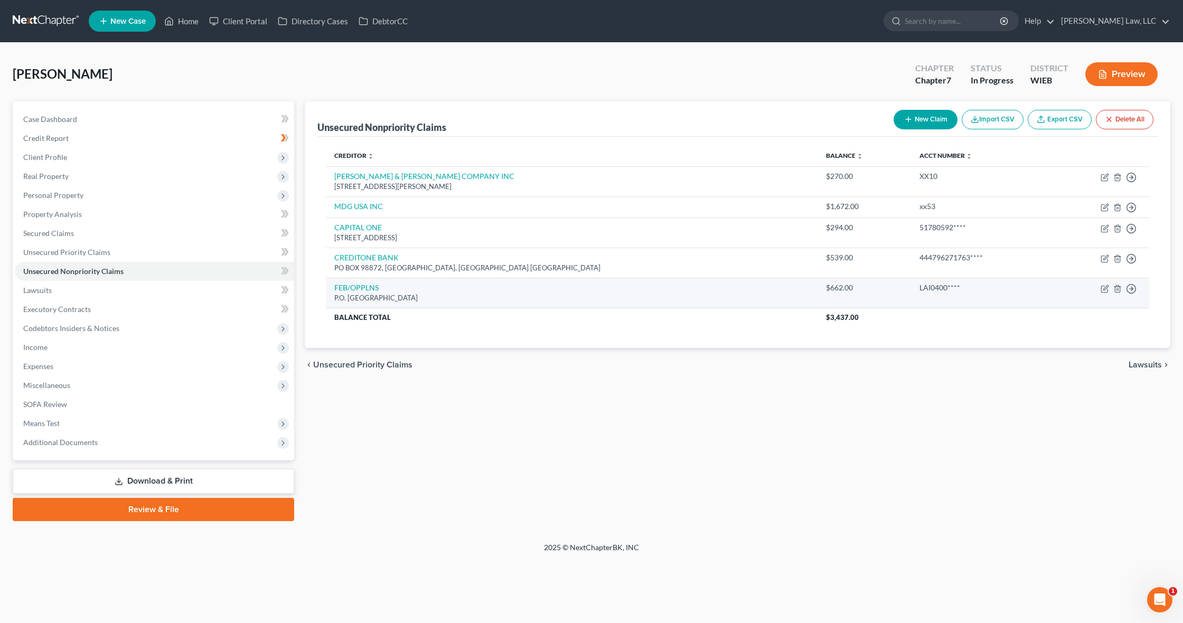
click at [1100, 286] on td "Move to D Move to E Move to G Move to Notice Only" at bounding box center [1099, 293] width 99 height 30
click at [1102, 287] on icon "button" at bounding box center [1104, 289] width 8 height 8
select select "48"
select select "10"
select select "0"
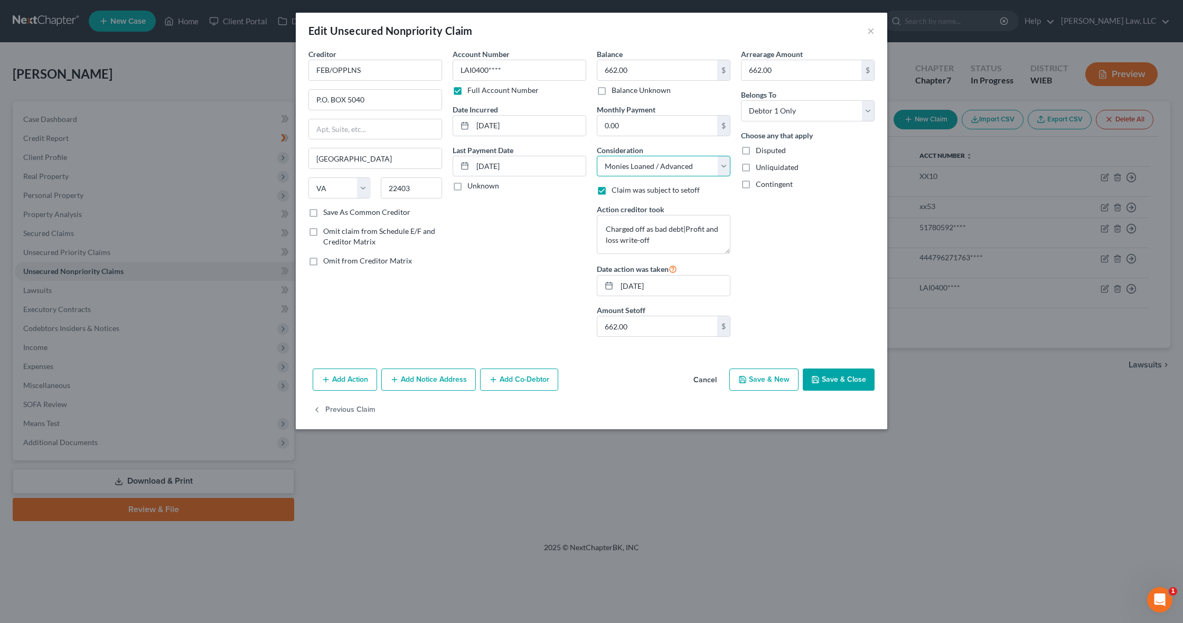
select select "1"
click at [852, 379] on button "Save & Close" at bounding box center [838, 379] width 72 height 22
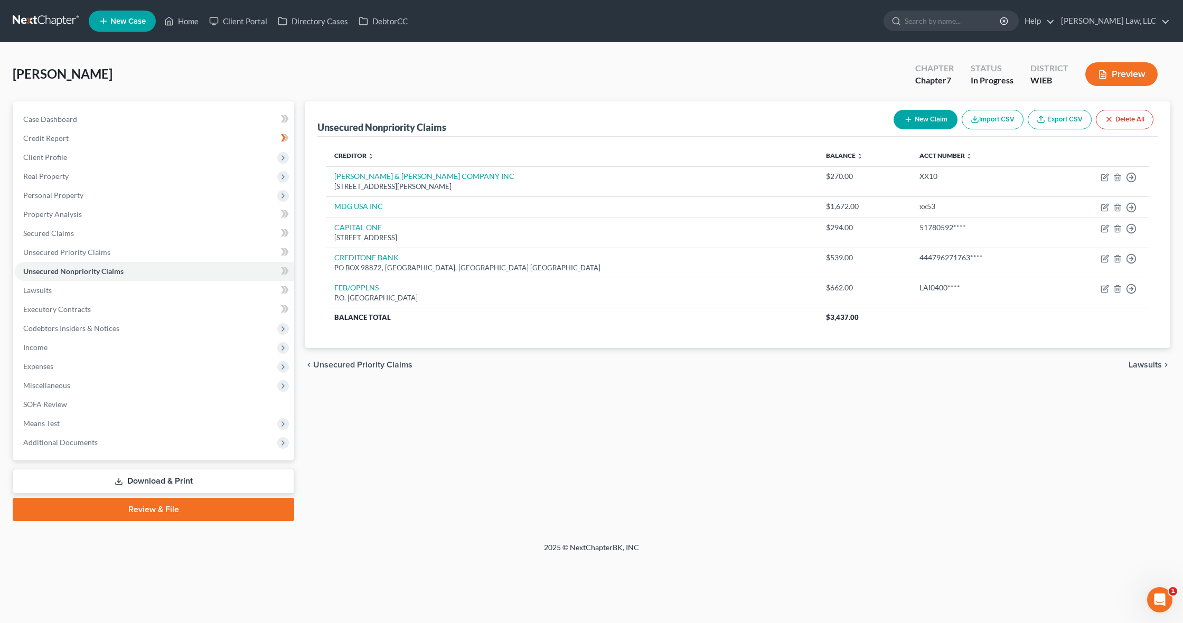
click at [914, 119] on button "New Claim" at bounding box center [925, 120] width 64 height 20
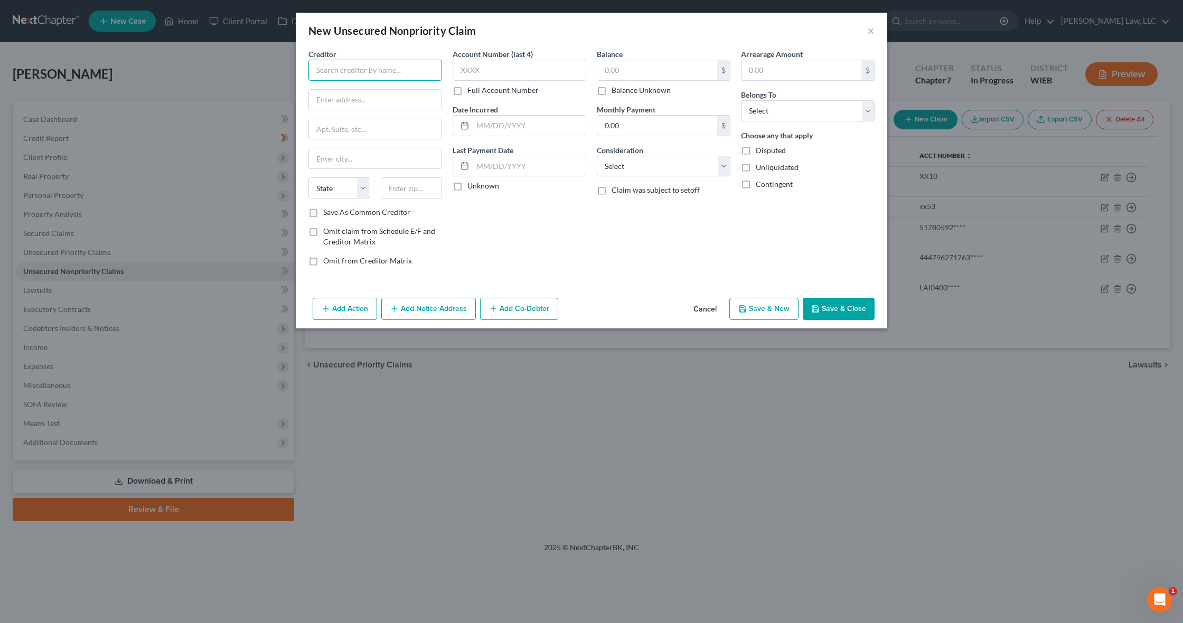
click at [379, 72] on input "text" at bounding box center [375, 70] width 134 height 21
paste input "INTEGRA CREDIT"
type input "INTEGRA CREDIT"
paste input "120 S LASALLE ST"
type input "120 S LASALLE ST"
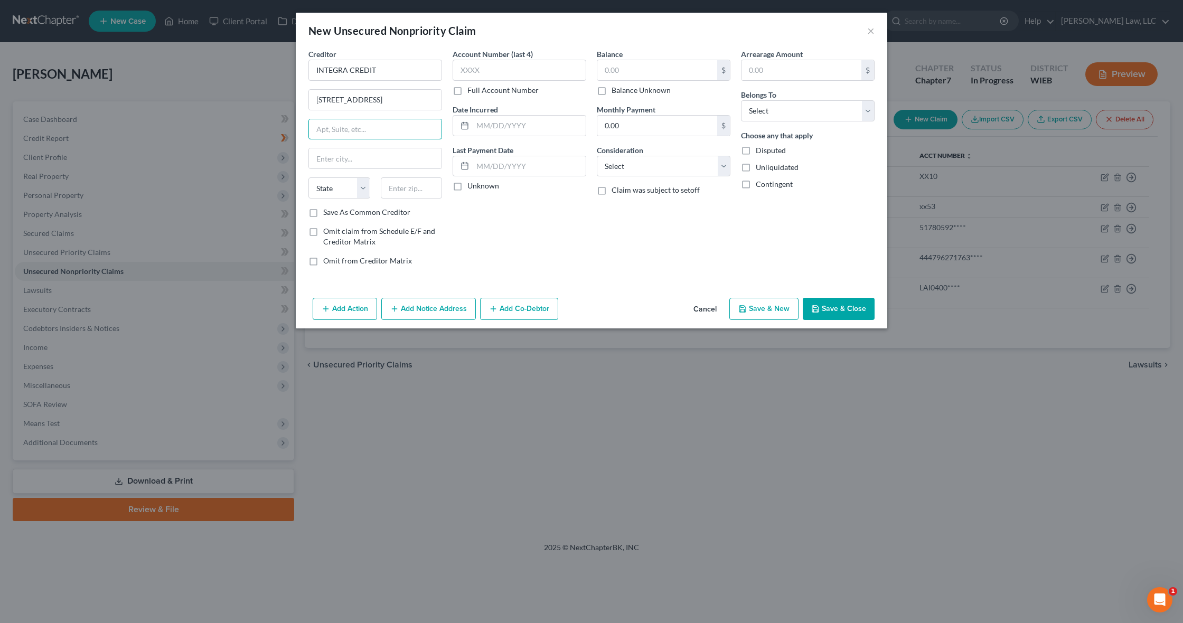
paste input "SUITE 1600"
type input "SUITE 1600"
type input "Chicago"
select select "14"
paste input "60603"
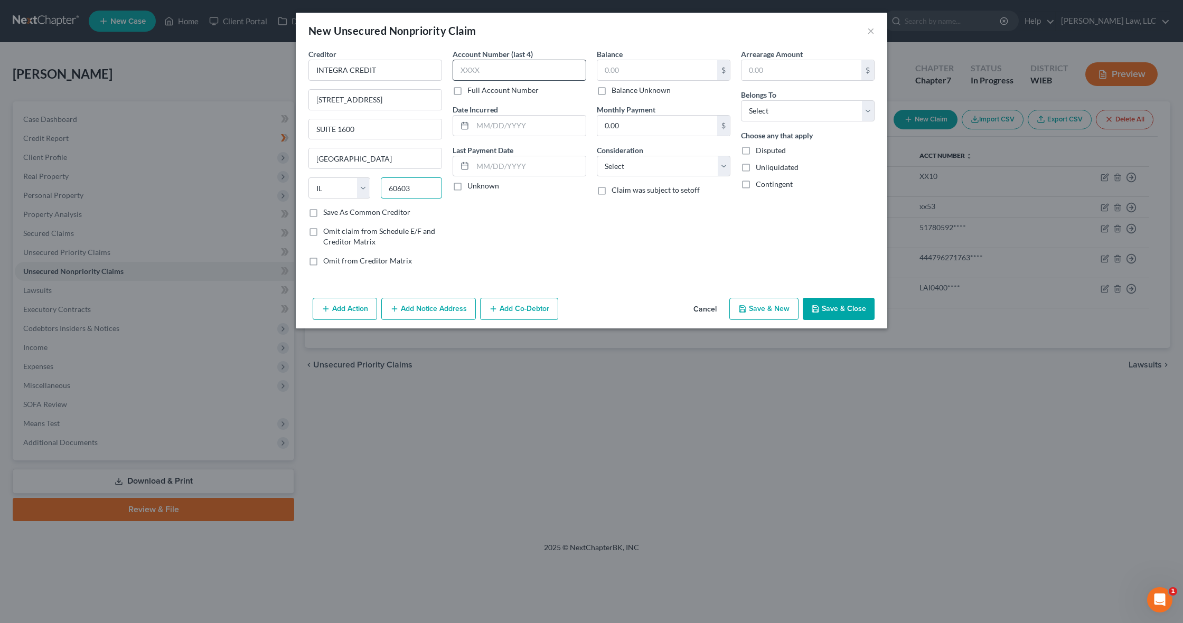
type input "60603"
click at [482, 91] on label "Full Account Number" at bounding box center [502, 90] width 71 height 11
click at [478, 91] on input "Full Account Number" at bounding box center [474, 88] width 7 height 7
click at [475, 73] on input "text" at bounding box center [519, 70] width 134 height 21
paste input "5581****"
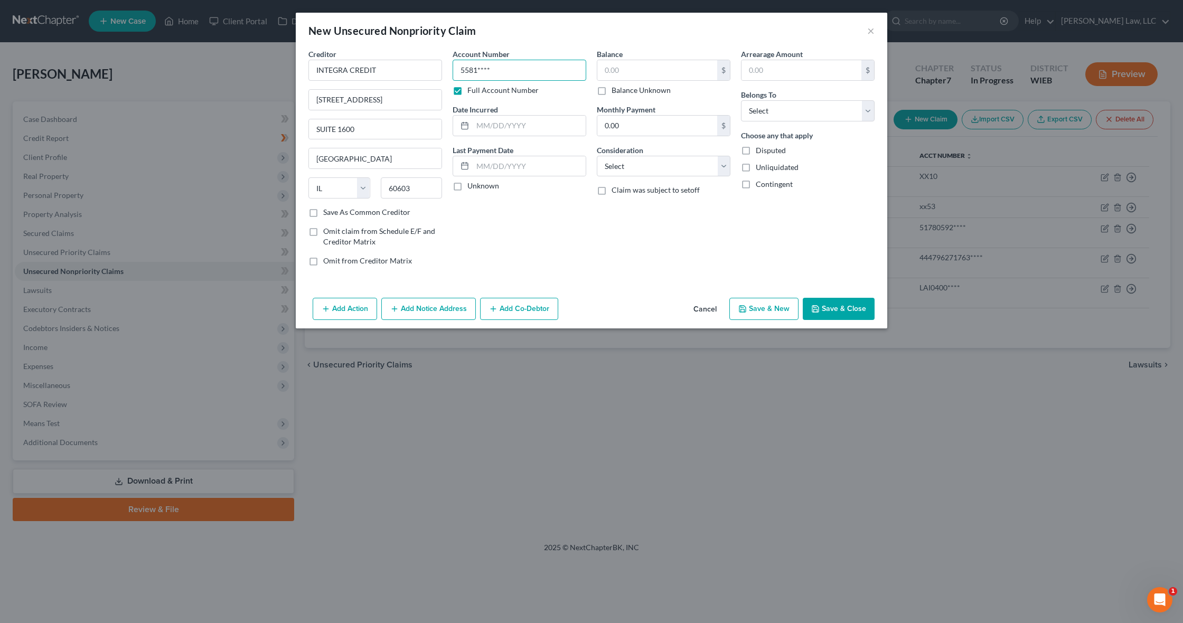
type input "5581****"
paste input "10/26/2024"
type input "10/26/2024"
paste input "01/03/2025"
type input "01/03/2025"
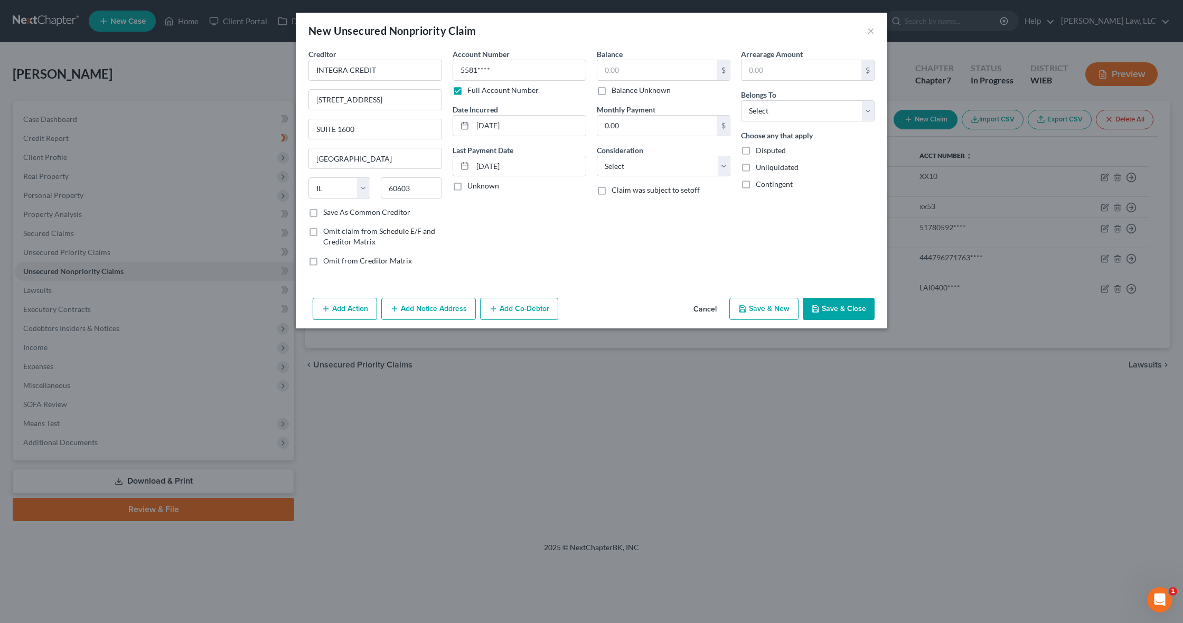
click at [710, 309] on button "Cancel" at bounding box center [705, 309] width 40 height 21
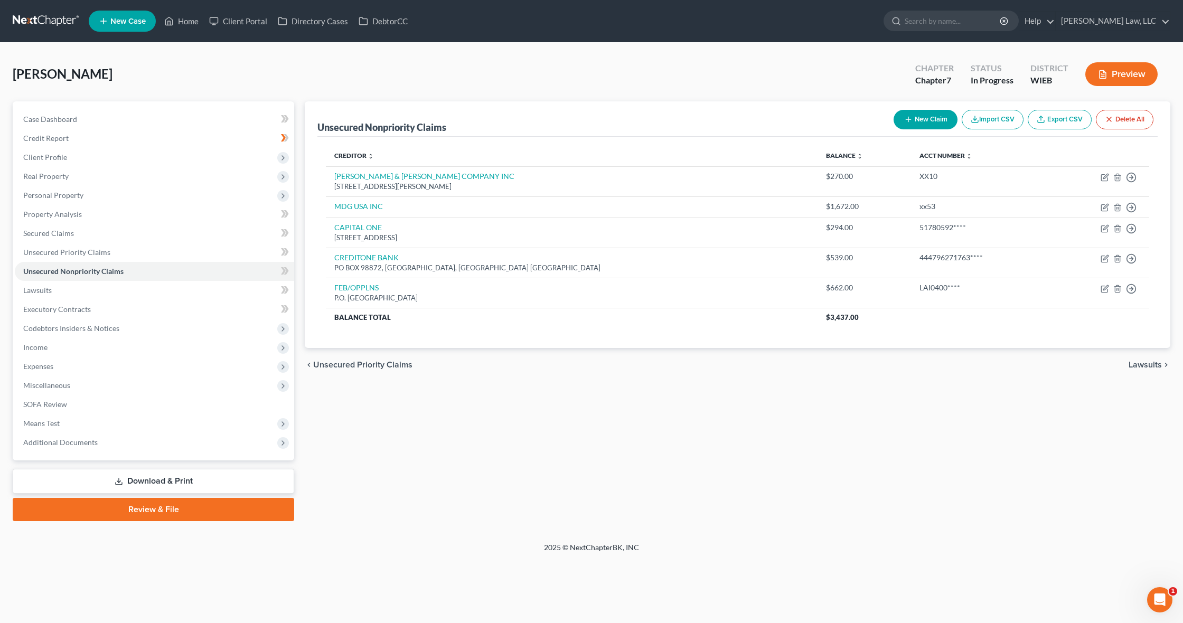
click at [923, 116] on button "New Claim" at bounding box center [925, 120] width 64 height 20
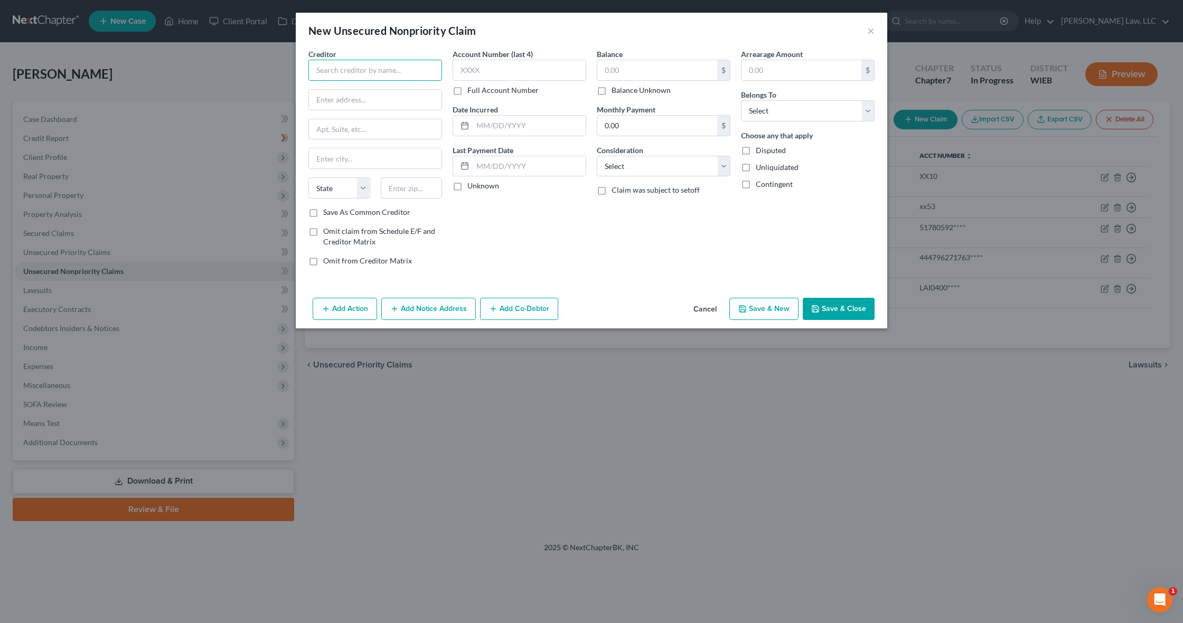
click at [324, 69] on input "text" at bounding box center [375, 70] width 134 height 21
paste input "KOVO INC"
type input "KOVO INC"
paste input "9450 SW GEMINI DR"
type input "9450 SW GEMINI DR"
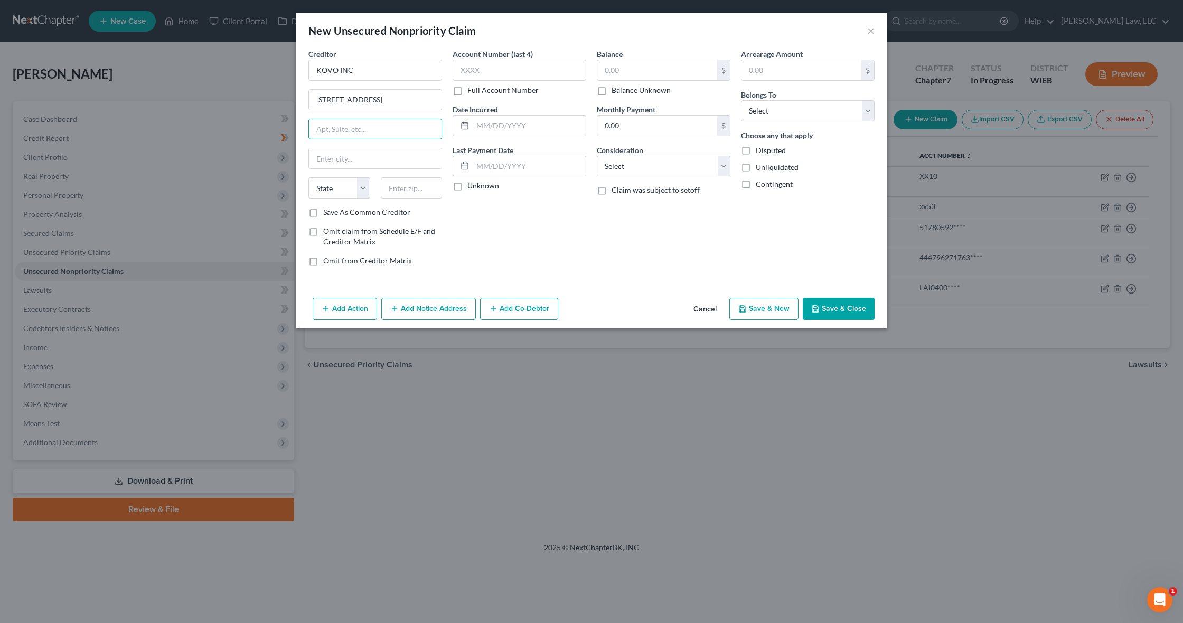
paste input "SUITE 87907"
type input "SUITE 87907"
paste input "BEAVERTON"
type input "BEAVERTON"
select select "38"
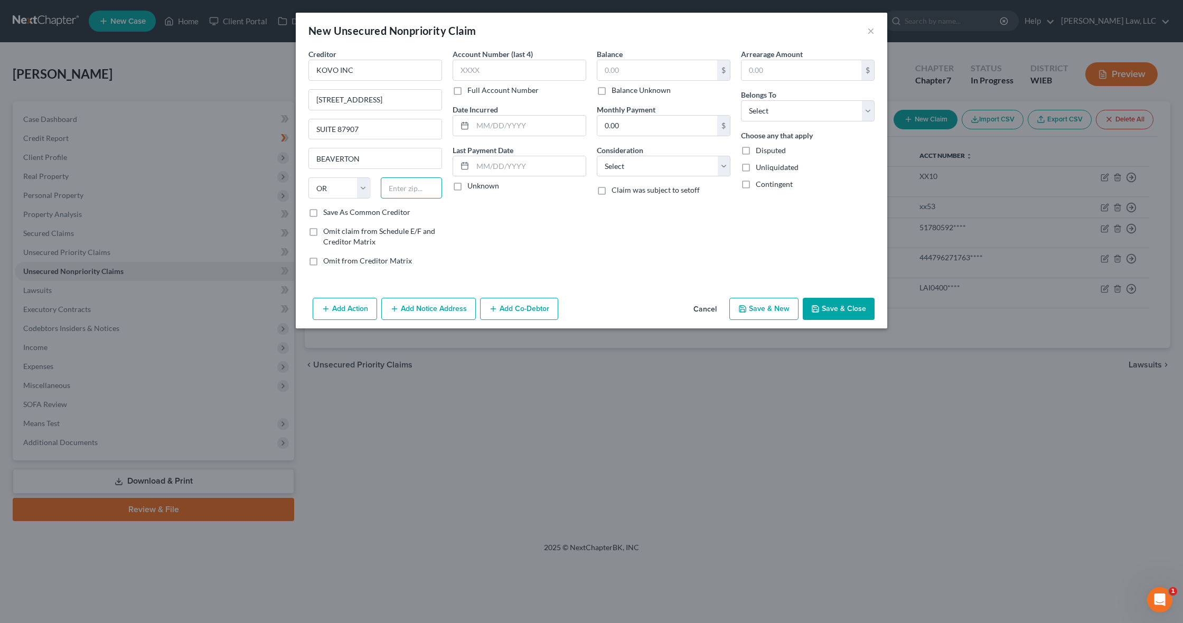
paste input "97008"
type input "97008"
type input "Beaverton"
click at [496, 92] on label "Full Account Number" at bounding box center [502, 90] width 71 height 11
click at [478, 92] on input "Full Account Number" at bounding box center [474, 88] width 7 height 7
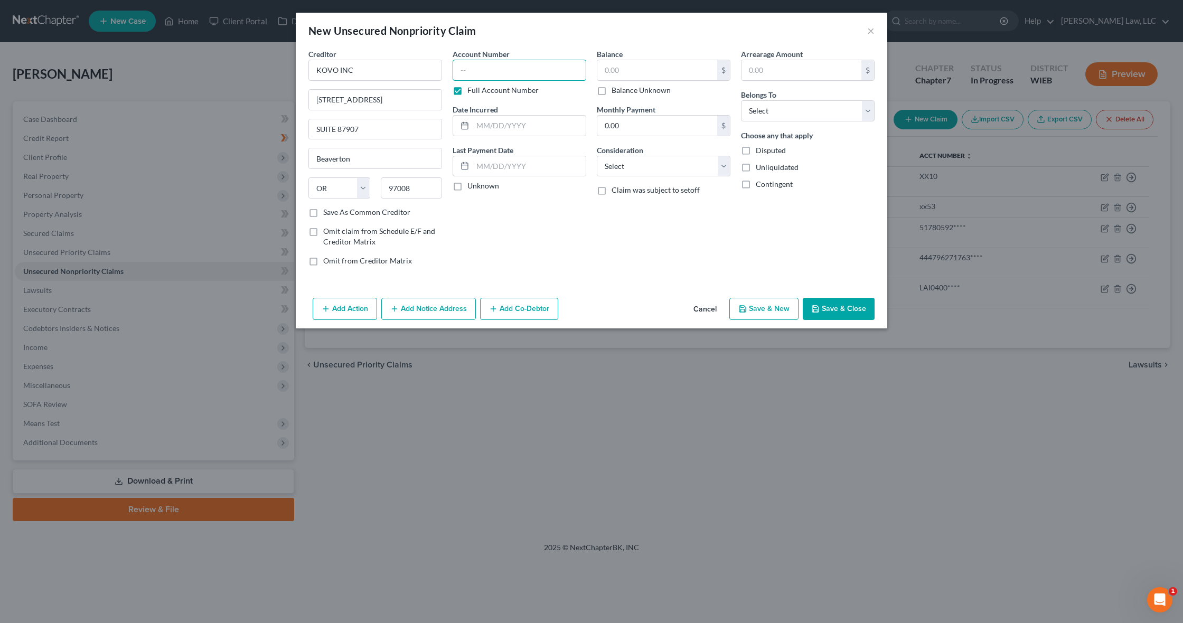
click at [483, 74] on input "text" at bounding box center [519, 70] width 134 height 21
paste input "G9036E92B****"
type input "G9036E92B****"
paste input "11/05/2024"
type input "11/05/2024"
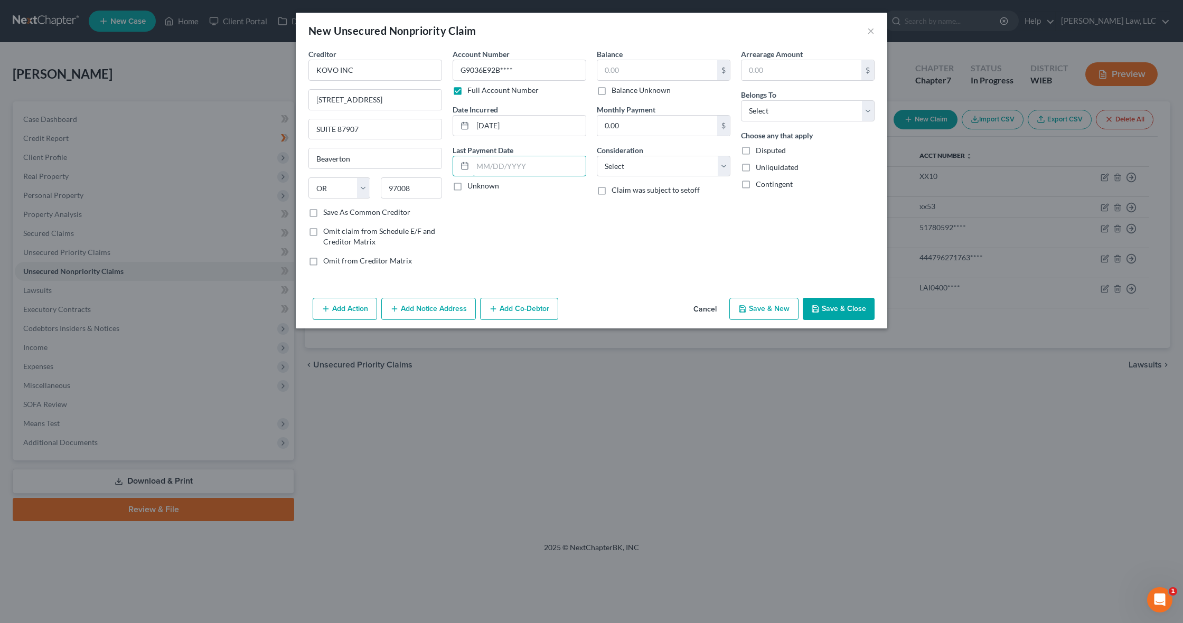
paste input "01/05/2025"
type input "01/05/2025"
type input "210"
type input "10"
select select "14"
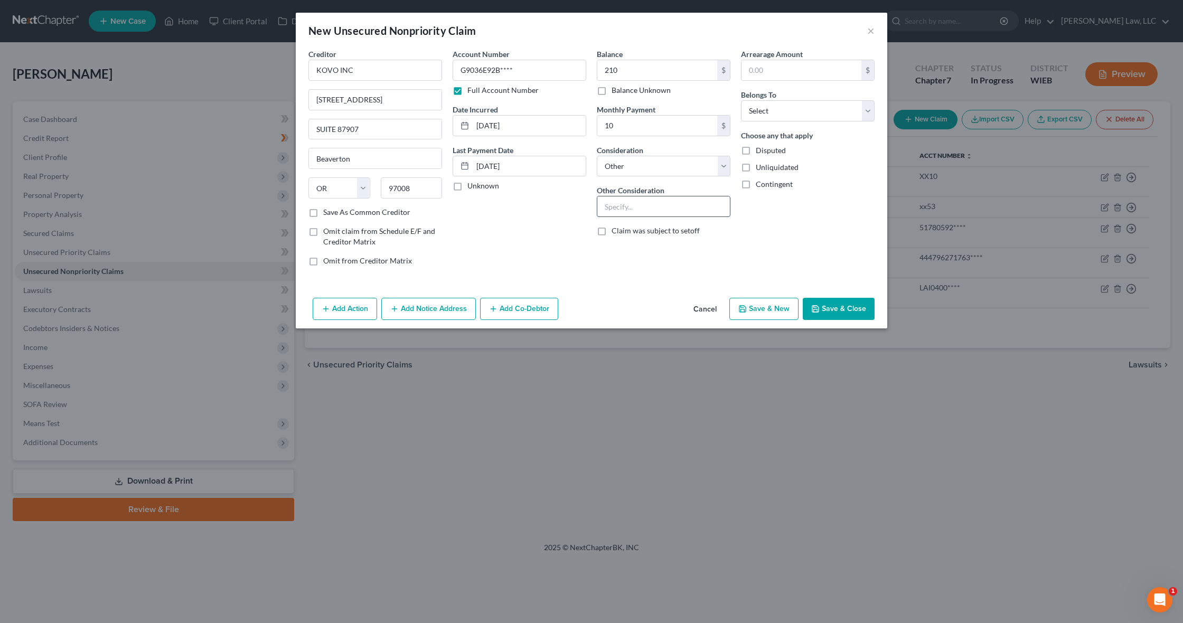
paste input "01/05/2025"
type input "01/05/2025"
paste input "Installment sales contract"
type input "Installment sales contract"
click at [844, 72] on input "text" at bounding box center [801, 70] width 120 height 20
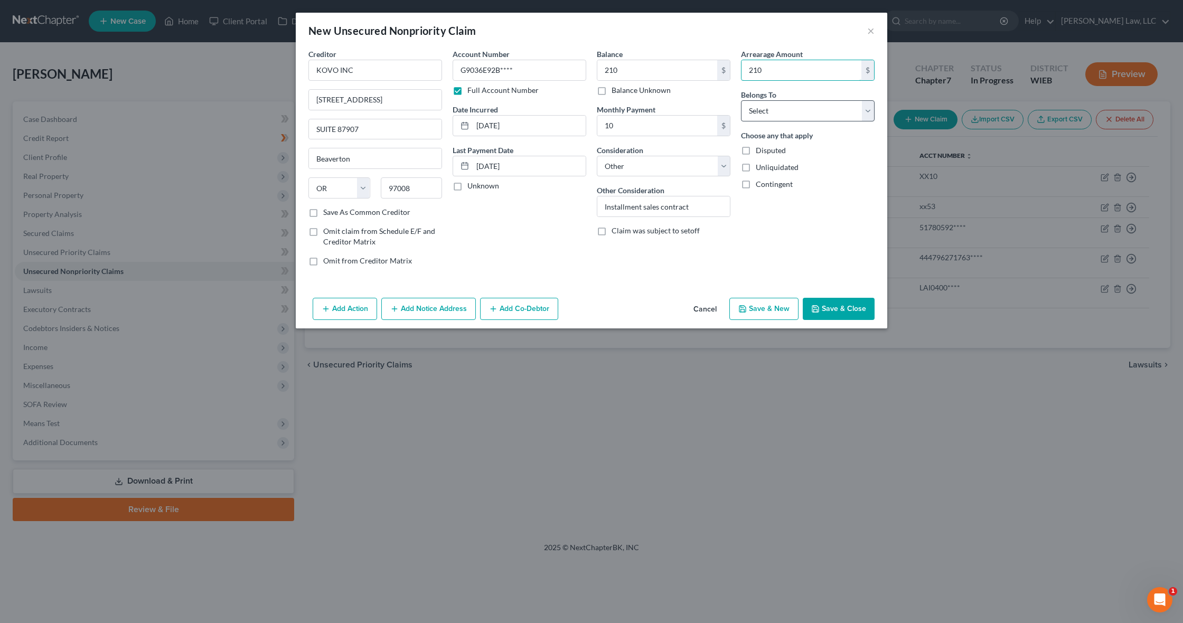
type input "210"
select select "0"
click at [844, 307] on button "Save & Close" at bounding box center [838, 309] width 72 height 22
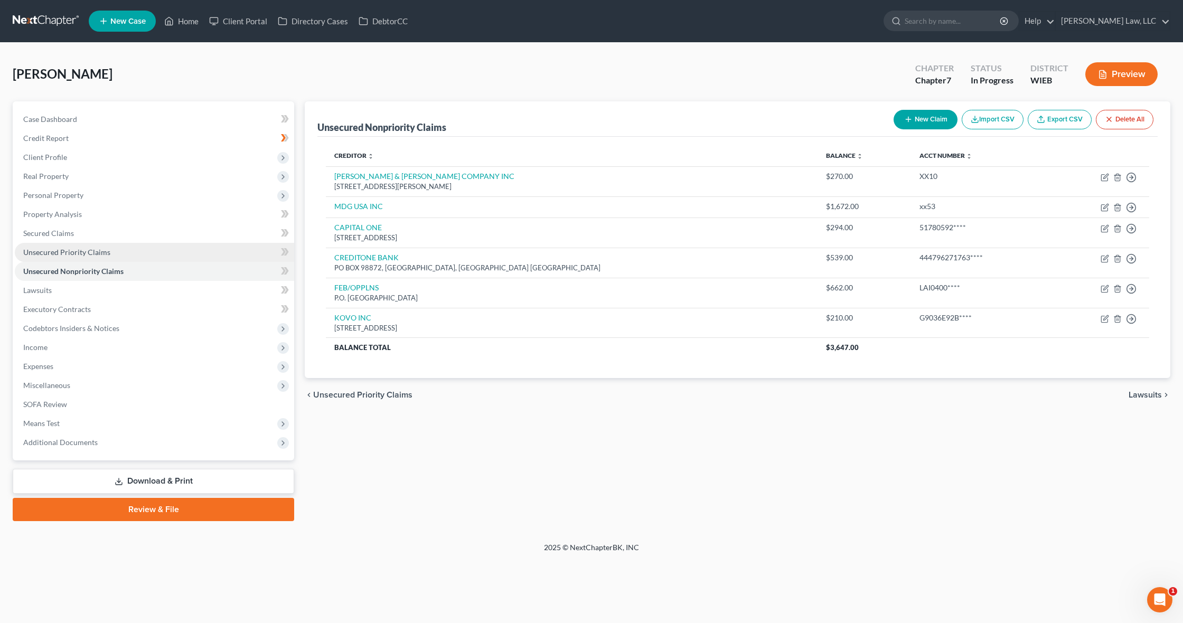
click at [177, 253] on link "Unsecured Priority Claims" at bounding box center [154, 252] width 279 height 19
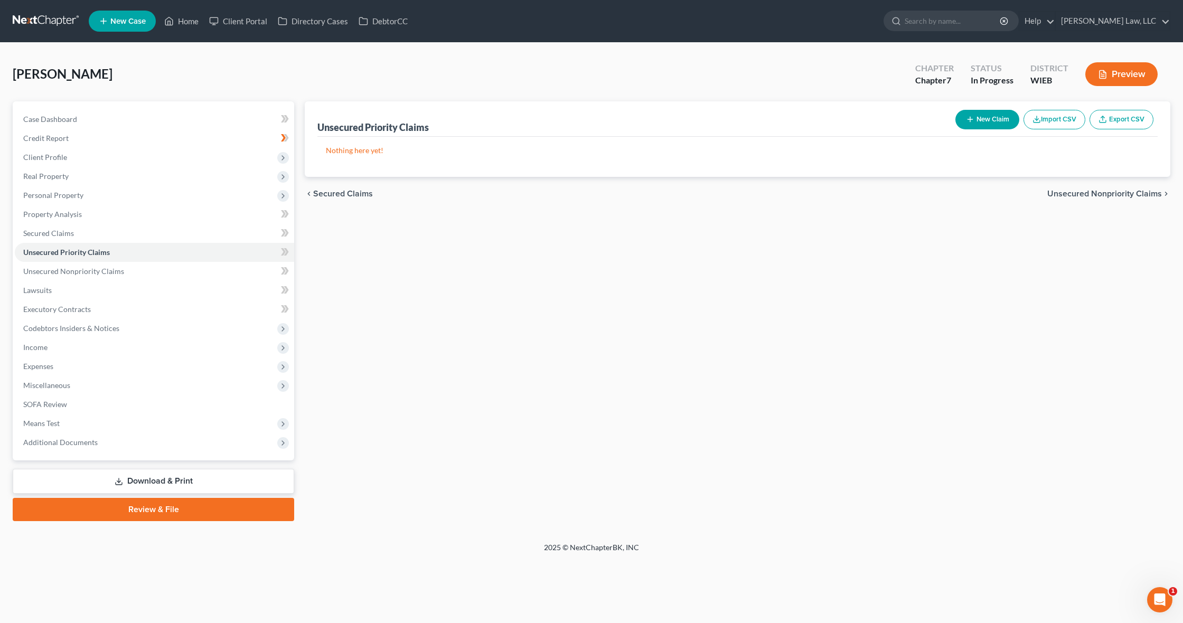
click at [975, 122] on button "New Claim" at bounding box center [987, 120] width 64 height 20
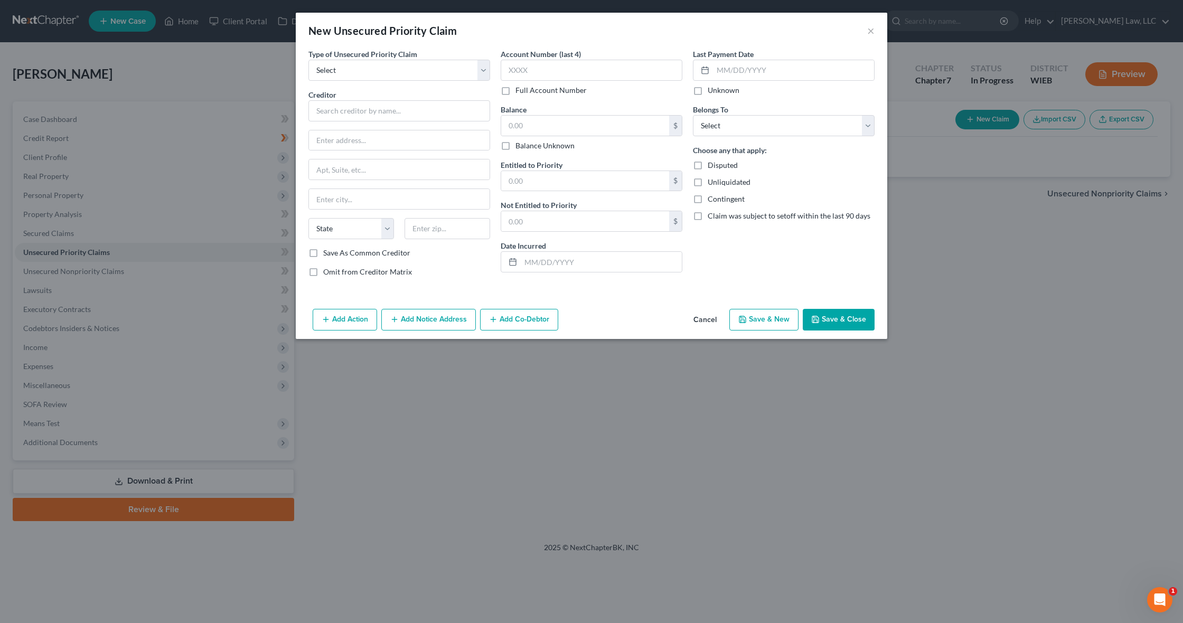
click at [709, 316] on button "Cancel" at bounding box center [705, 320] width 40 height 21
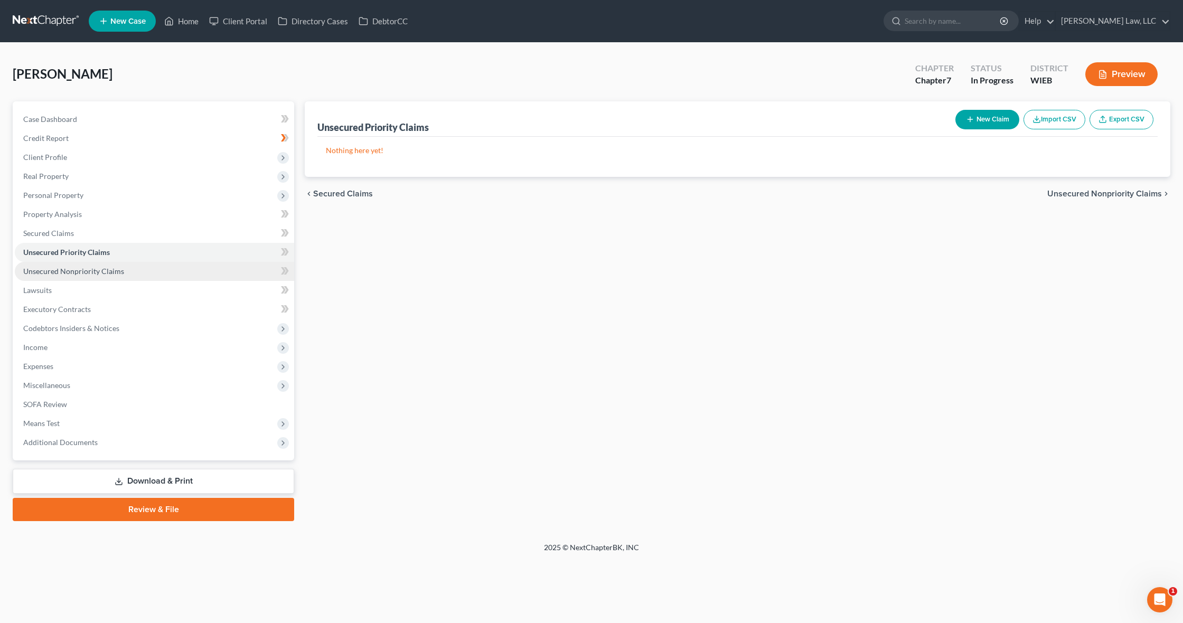
click at [156, 270] on link "Unsecured Nonpriority Claims" at bounding box center [154, 271] width 279 height 19
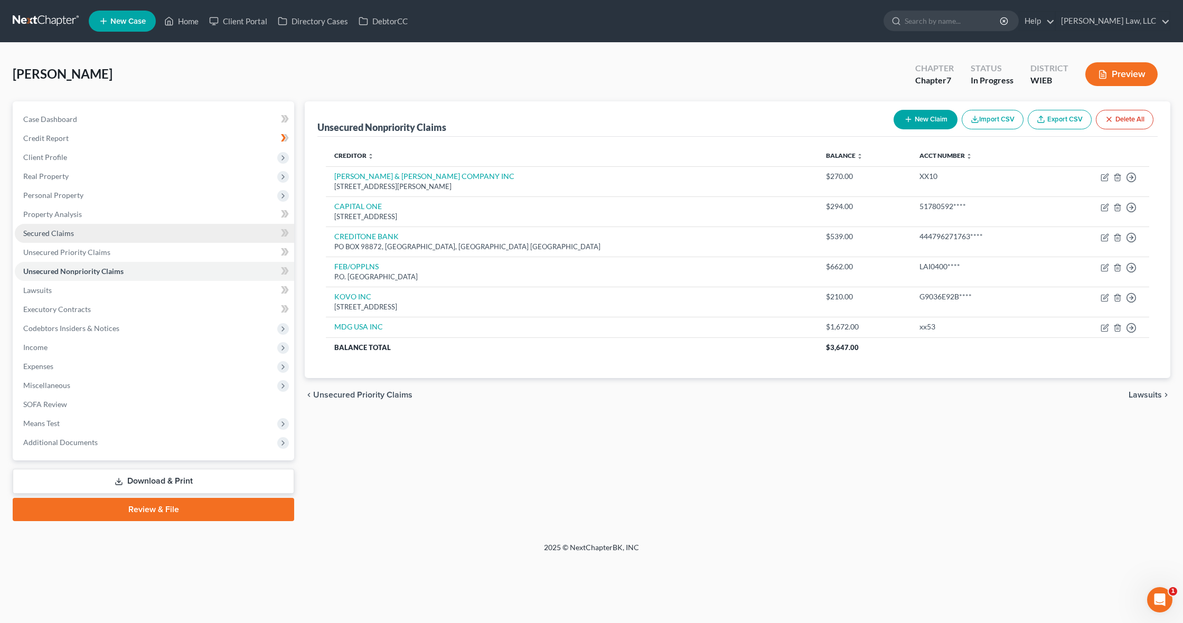
click at [167, 234] on link "Secured Claims" at bounding box center [154, 233] width 279 height 19
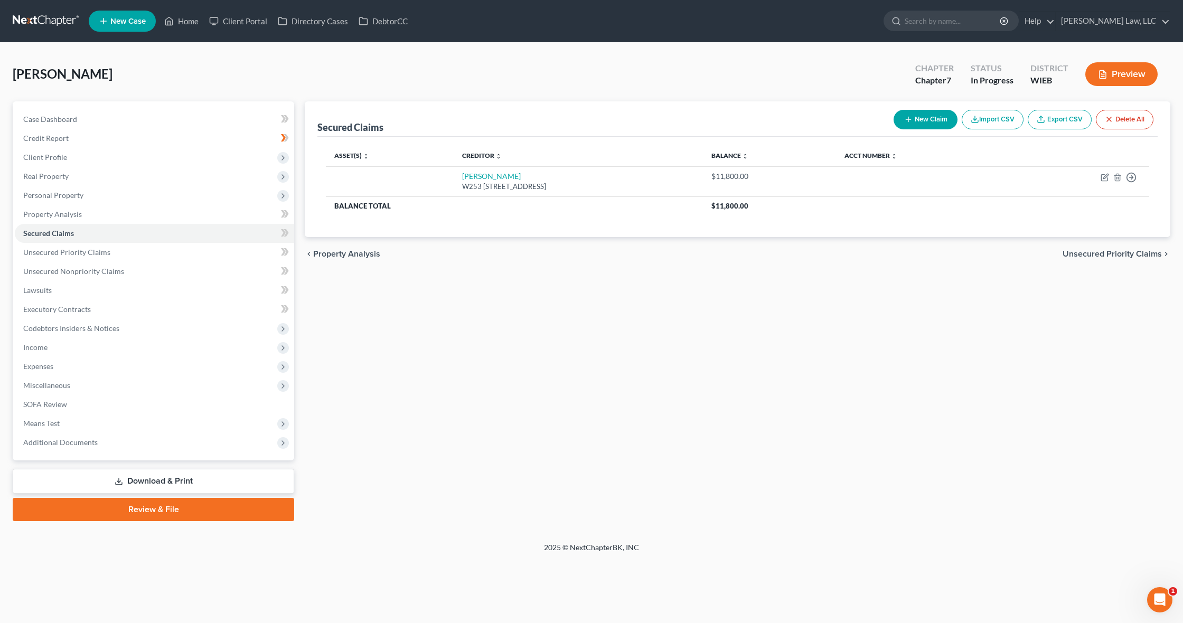
click at [906, 120] on icon "button" at bounding box center [908, 119] width 8 height 8
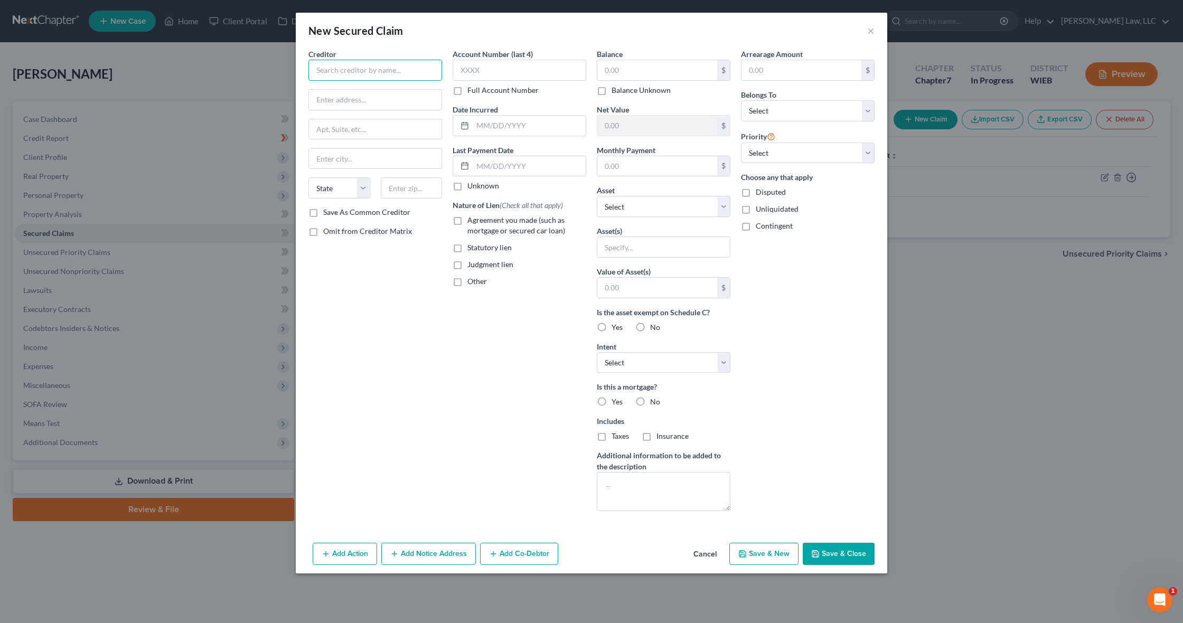
click at [371, 65] on input "text" at bounding box center [375, 70] width 134 height 21
paste input "Installment sales contract"
type input "Installment sales contract"
paste input "GET IT NOW"
drag, startPoint x: 398, startPoint y: 69, endPoint x: 286, endPoint y: 64, distance: 111.5
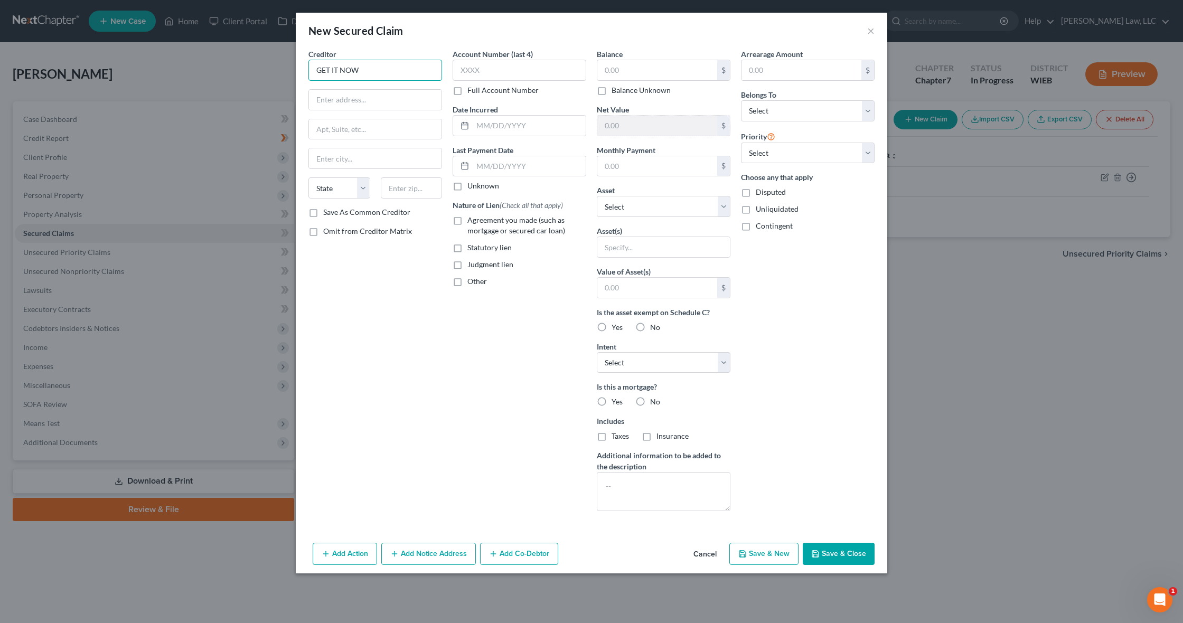
click at [286, 64] on div "New Secured Claim × Creditor * GET IT NOW State AL AK AR AZ CA CO CT DE DC FL G…" at bounding box center [591, 311] width 1183 height 623
paste input "RENT A CENTER/"
type input "RENT A CENTER/GET IT NOW"
click at [339, 99] on input "text" at bounding box center [375, 100] width 133 height 20
paste input "5501 HEADQUARTERSDR"
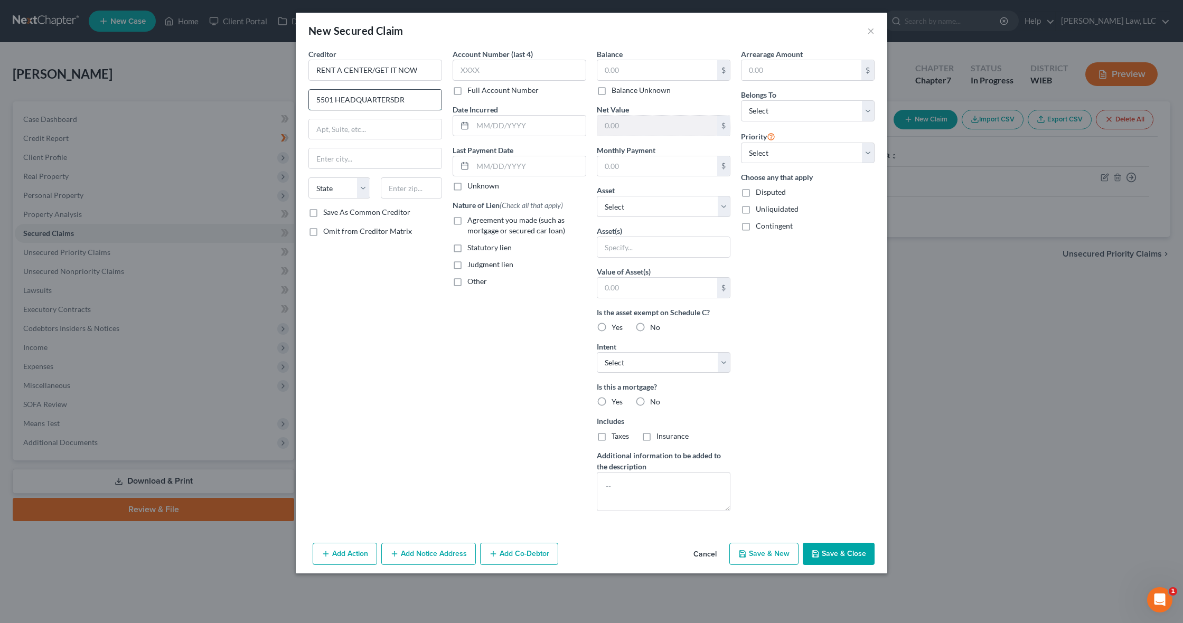
click at [393, 100] on input "5501 HEADQUARTERSDR" at bounding box center [375, 100] width 133 height 20
type input "5501 HEADQUARTERS DR"
drag, startPoint x: 359, startPoint y: 169, endPoint x: 357, endPoint y: 162, distance: 7.0
click at [359, 168] on div at bounding box center [375, 158] width 134 height 21
paste input "PLANO"
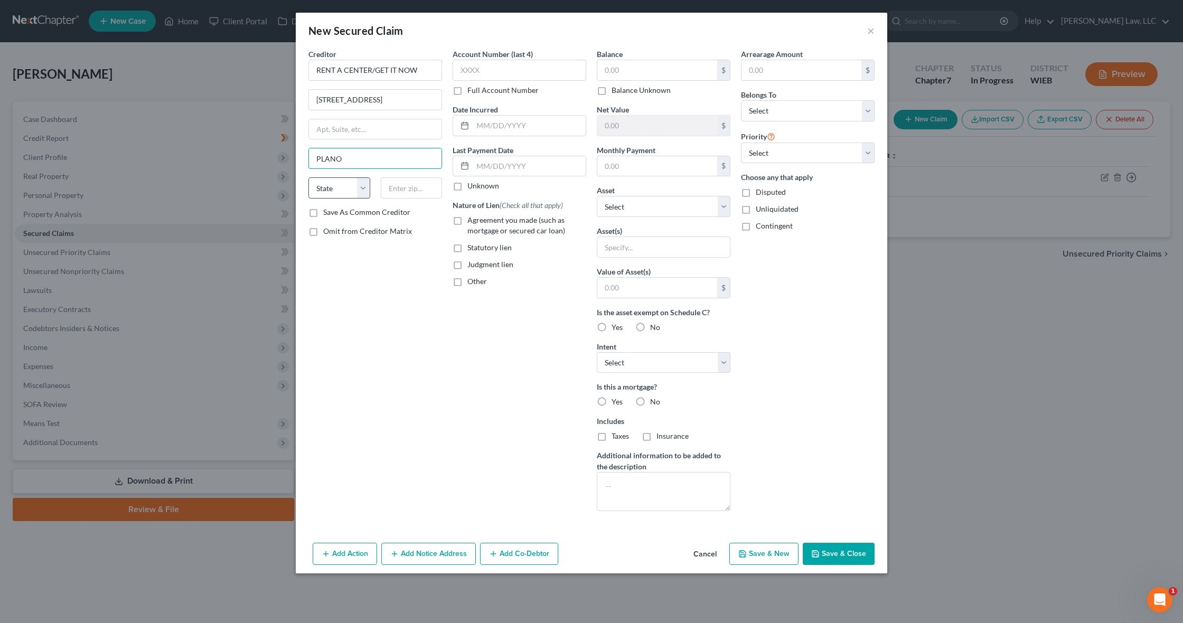
type input "PLANO"
select select "45"
paste input "75024"
type input "75024"
type input "Plano"
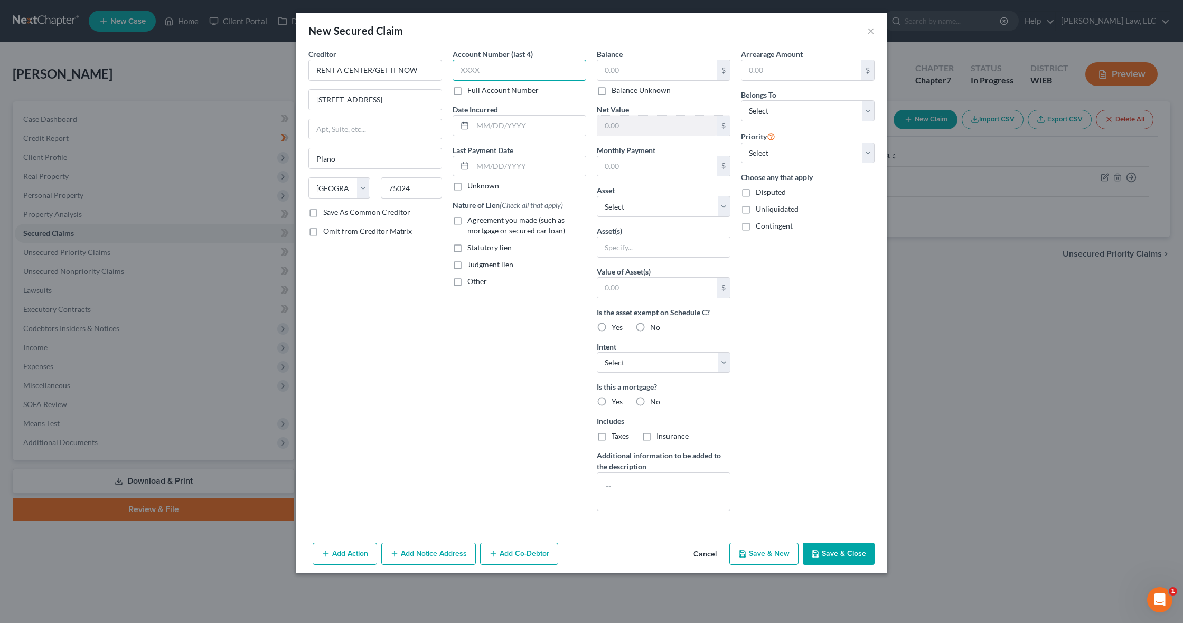
paste input "9331"
type input "9331"
click at [479, 90] on label "Full Account Number" at bounding box center [502, 90] width 71 height 11
click at [478, 90] on input "Full Account Number" at bounding box center [474, 88] width 7 height 7
drag, startPoint x: 477, startPoint y: 71, endPoint x: 422, endPoint y: 68, distance: 54.5
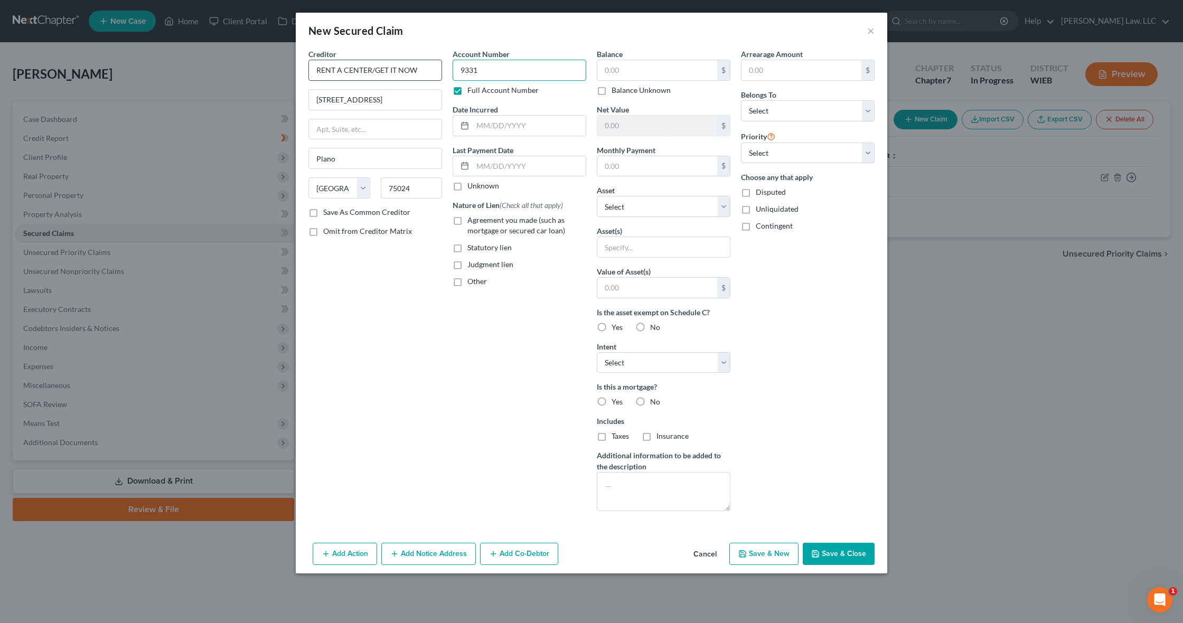
click at [422, 68] on div "Creditor * RENT A CENTER/GET IT NOW 5501 HEADQUARTERS DR Plano State AL AK AR A…" at bounding box center [591, 284] width 577 height 471
paste input "7914893494****"
type input "93317914893494****"
click at [479, 125] on input "text" at bounding box center [529, 126] width 113 height 20
paste input "04/15/2025"
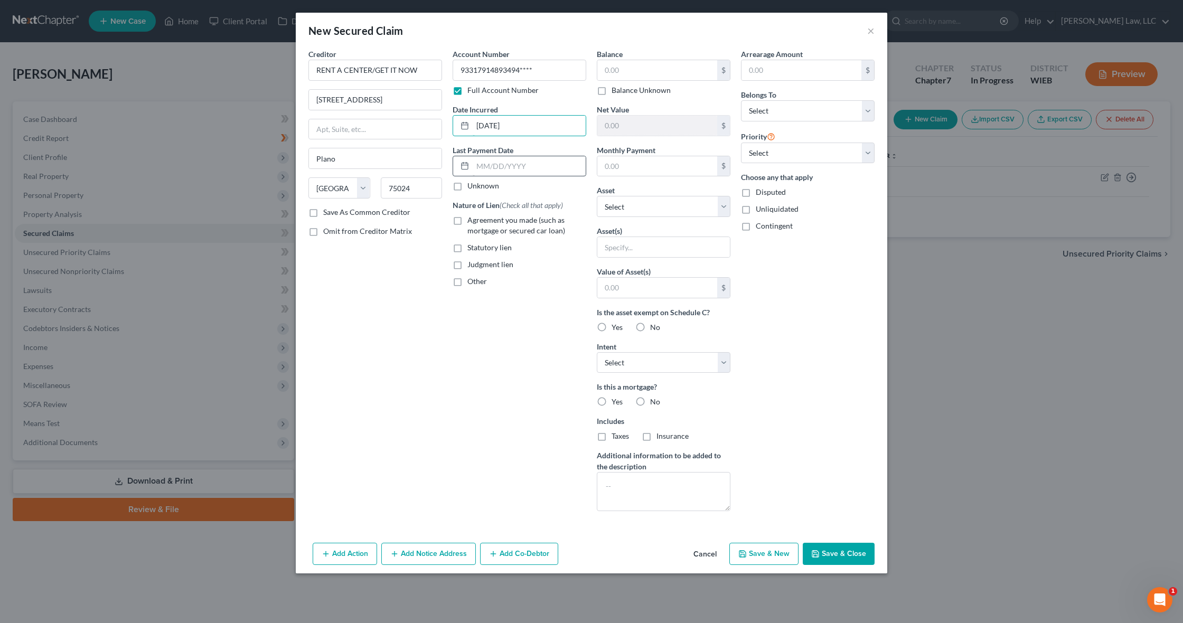
type input "04/15/2025"
paste input "07/21/2025"
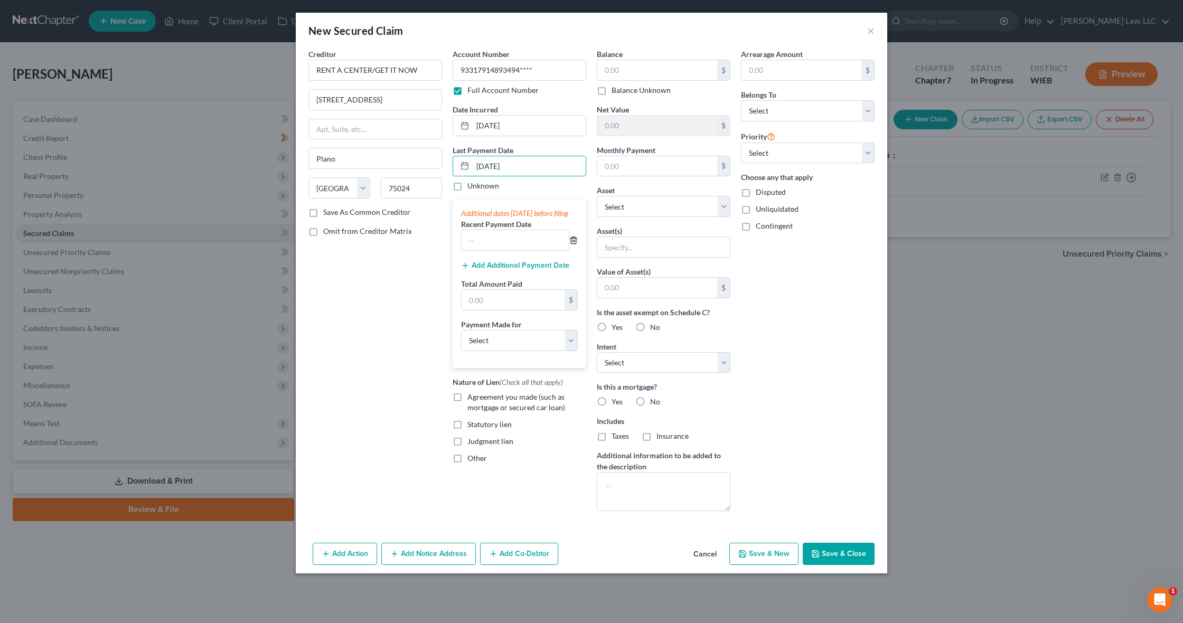
type input "07/21/2025"
click at [577, 244] on icon "button" at bounding box center [573, 240] width 8 height 8
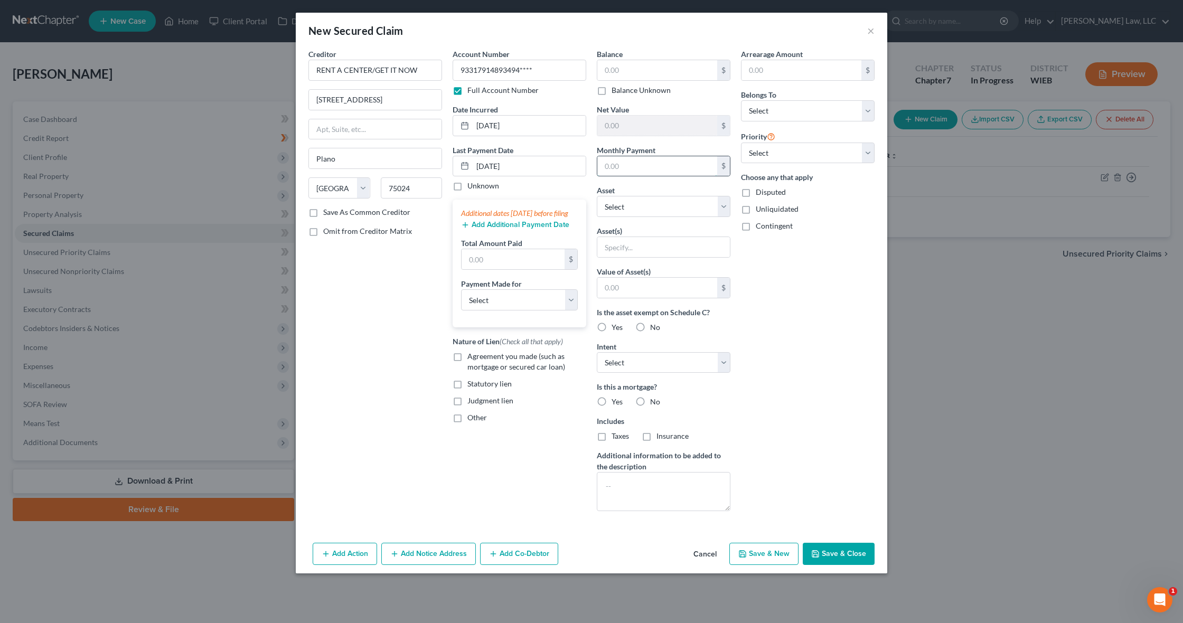
click at [636, 168] on input "text" at bounding box center [657, 166] width 120 height 20
paste input "147"
type input "147"
click at [641, 72] on input "text" at bounding box center [657, 70] width 120 height 20
paste input "1,928"
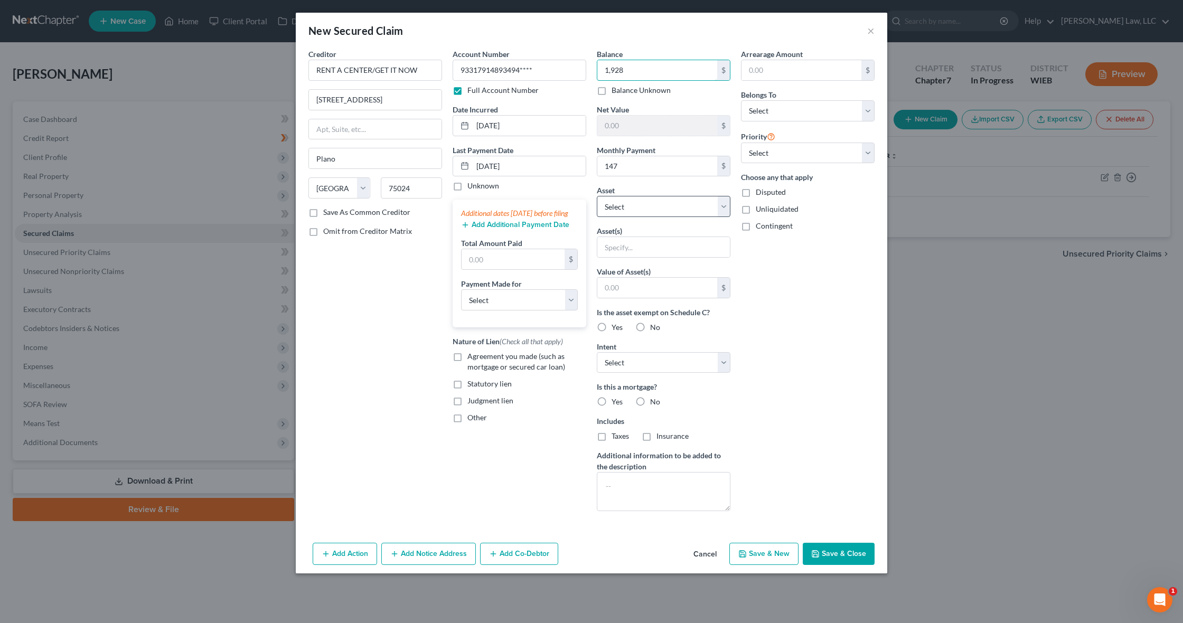
type input "1,928"
select select "2"
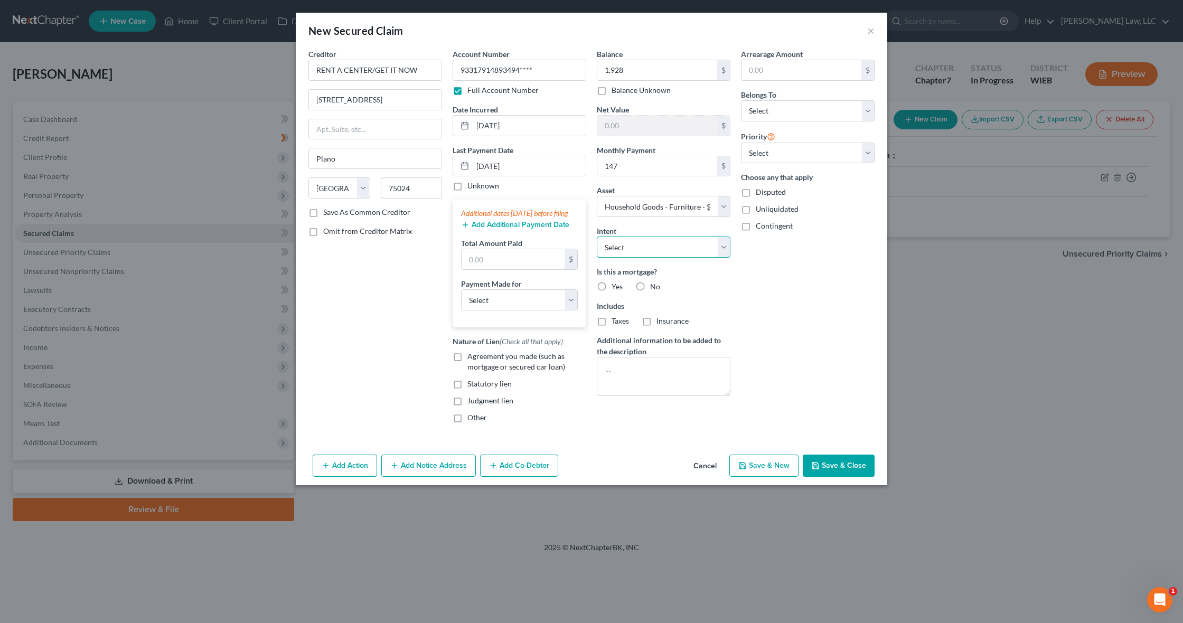
select select "2"
click at [650, 283] on label "No" at bounding box center [655, 286] width 10 height 11
click at [654, 283] on input "No" at bounding box center [657, 284] width 7 height 7
radio input "true"
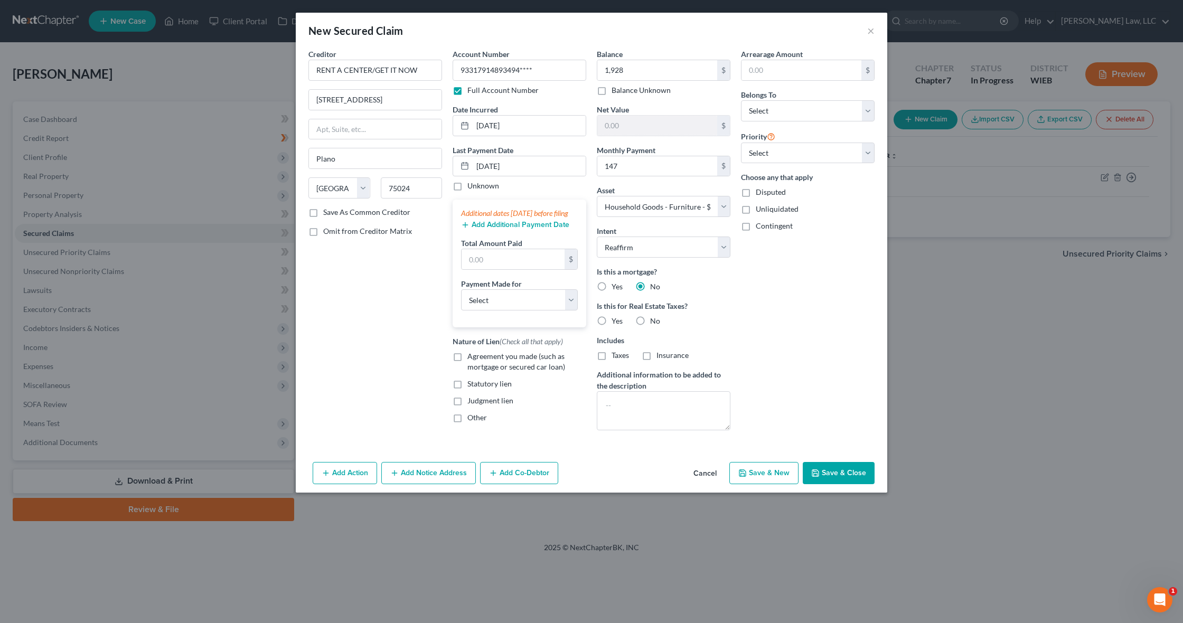
click at [650, 320] on label "No" at bounding box center [655, 321] width 10 height 11
click at [654, 320] on input "No" at bounding box center [657, 319] width 7 height 7
radio input "true"
click at [467, 369] on label "Agreement you made (such as mortgage or secured car loan)" at bounding box center [526, 361] width 119 height 21
click at [471, 358] on input "Agreement you made (such as mortgage or secured car loan)" at bounding box center [474, 354] width 7 height 7
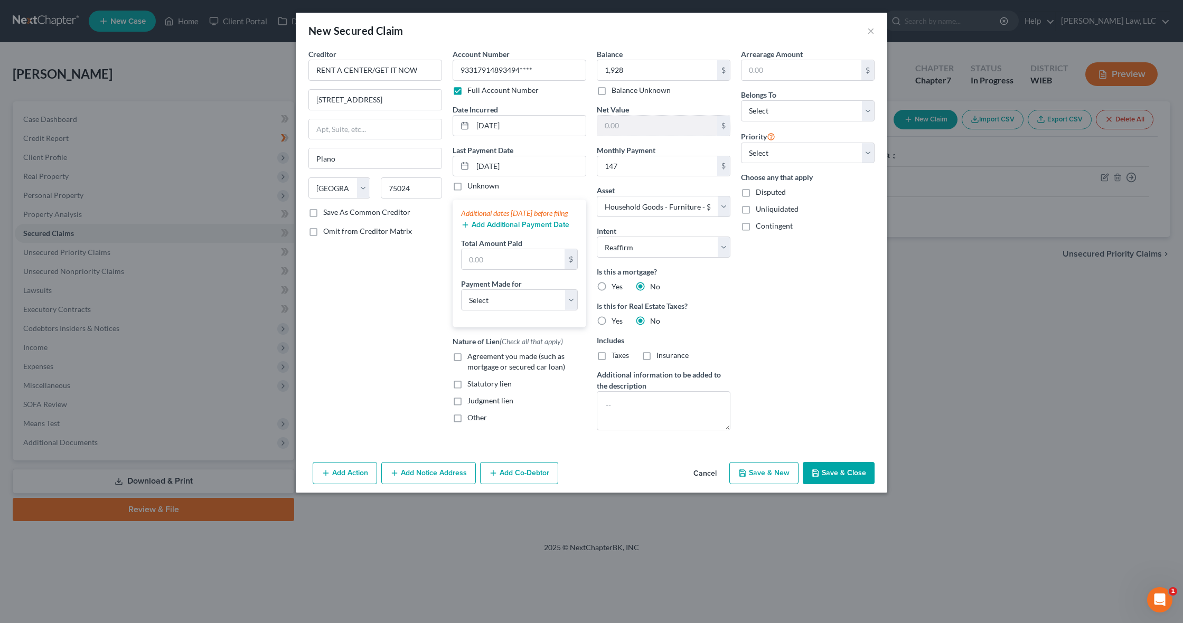
checkbox input "true"
select select "4"
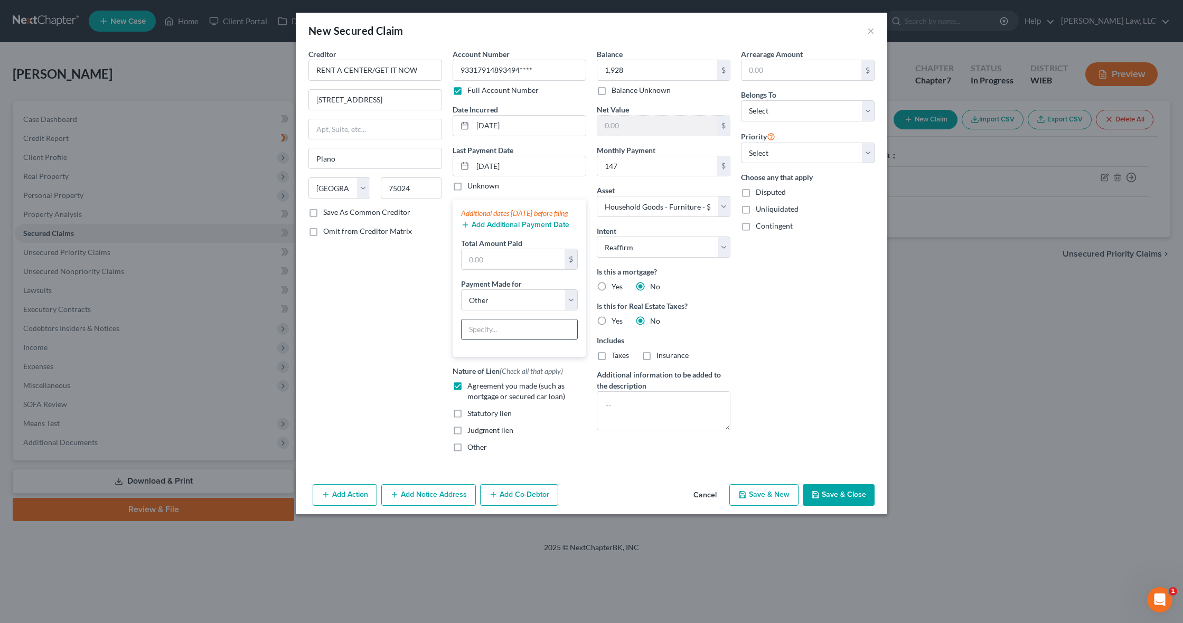
click at [523, 339] on input "text" at bounding box center [519, 329] width 116 height 20
type input "Furniture"
select select "0"
click at [773, 136] on icon at bounding box center [771, 136] width 8 height 10
click at [512, 269] on input "text" at bounding box center [512, 259] width 103 height 20
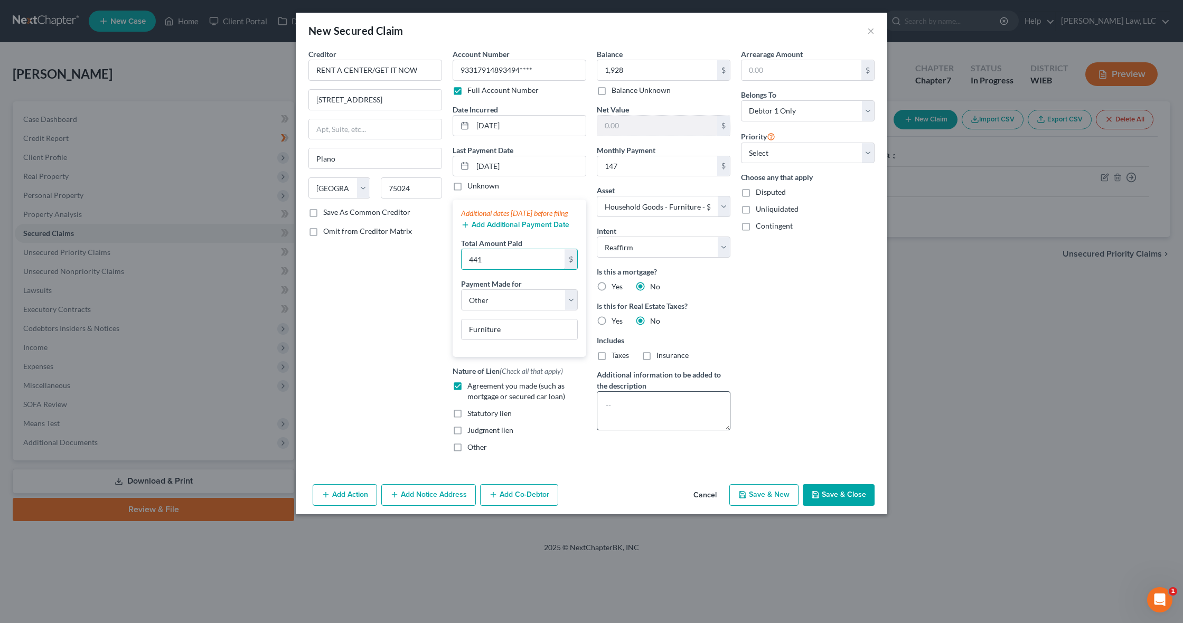
type input "441"
click at [626, 419] on textarea at bounding box center [664, 410] width 134 height 39
select select "1"
click at [827, 506] on button "Save & Close" at bounding box center [838, 495] width 72 height 22
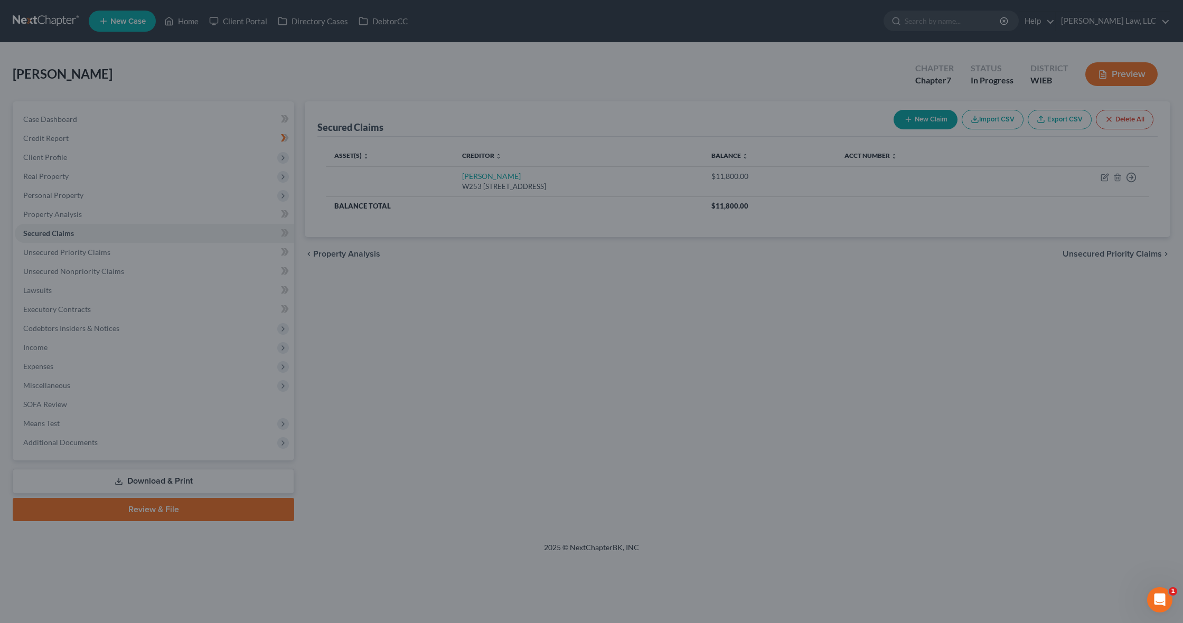
select select
select select "0"
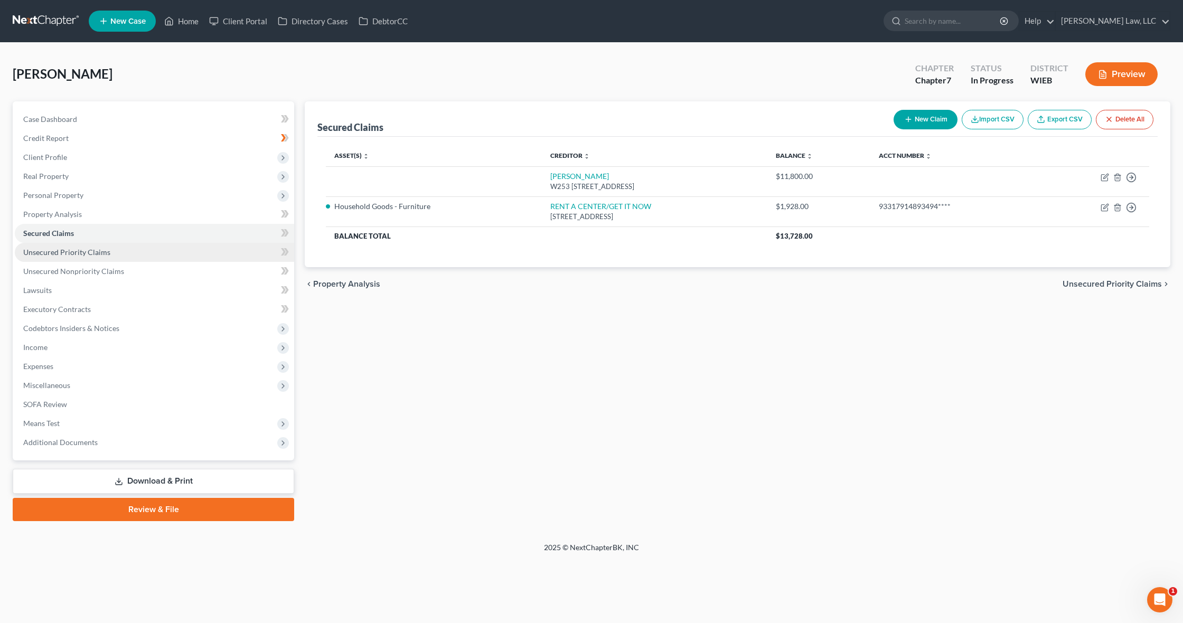
click at [192, 252] on link "Unsecured Priority Claims" at bounding box center [154, 252] width 279 height 19
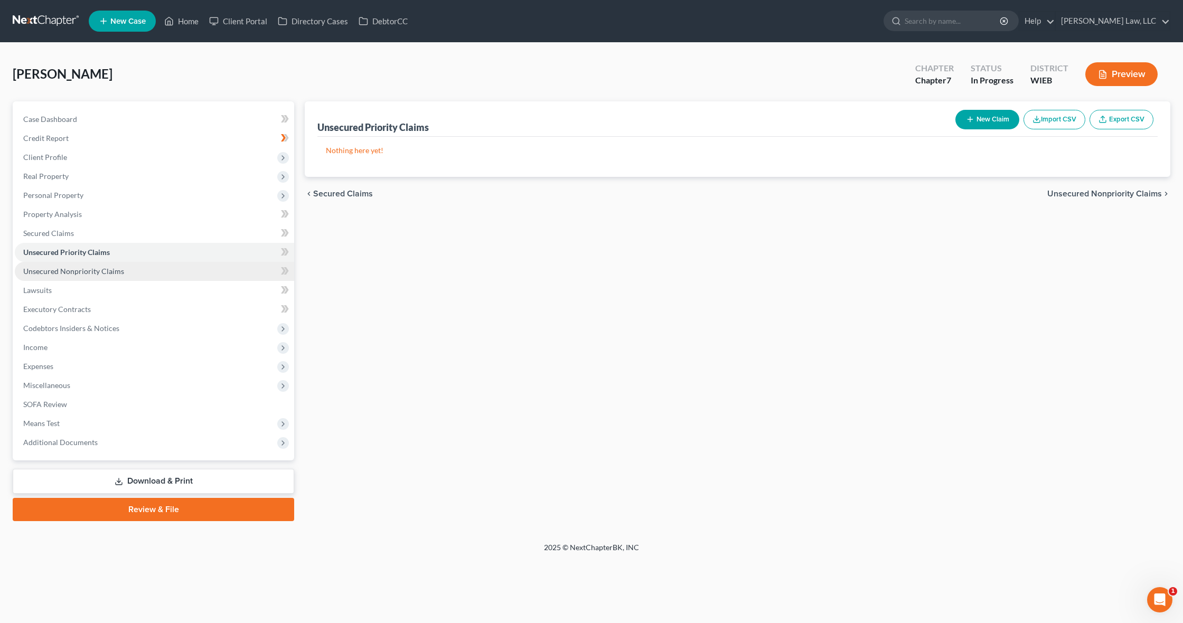
click at [116, 269] on span "Unsecured Nonpriority Claims" at bounding box center [73, 271] width 101 height 9
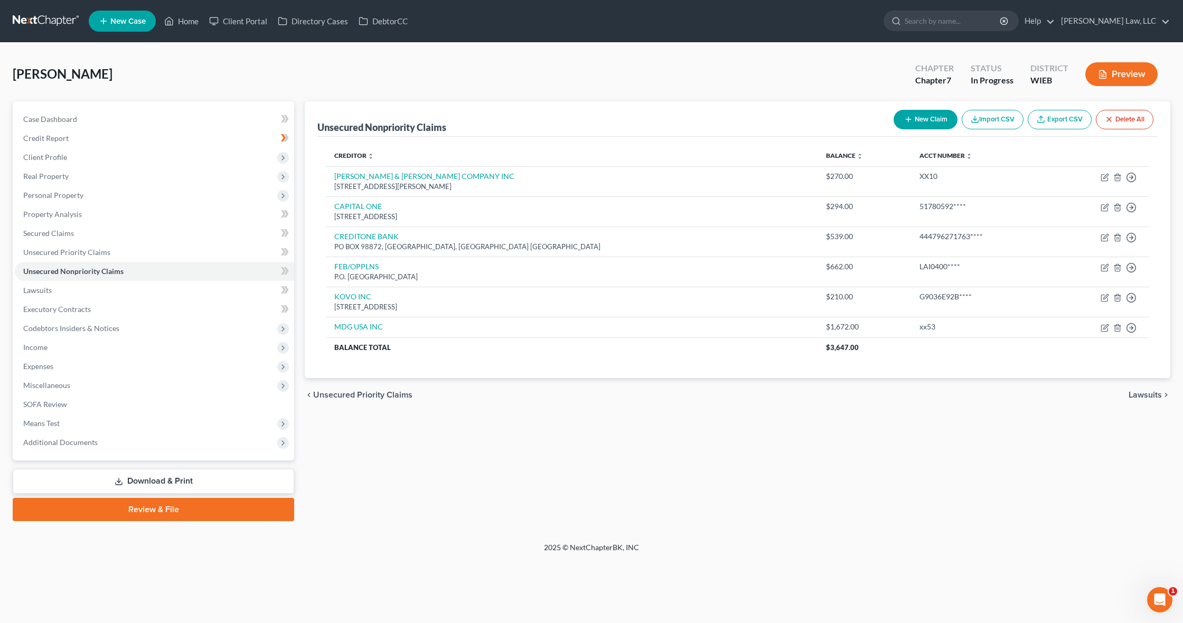
click at [914, 122] on button "New Claim" at bounding box center [925, 120] width 64 height 20
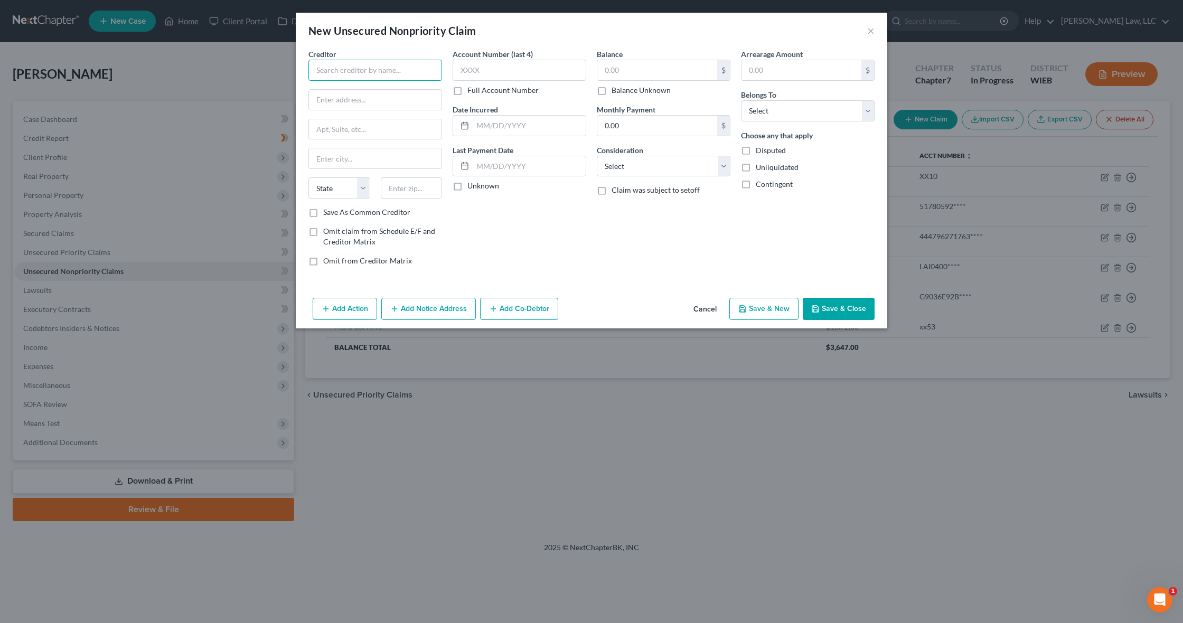
click at [341, 75] on input "text" at bounding box center [375, 70] width 134 height 21
paste input "120 CORPORATE BOULEVARDSUITE 100"
type input "120 CORPORATE BOULEVARDSUITE 100"
drag, startPoint x: 428, startPoint y: 70, endPoint x: 298, endPoint y: 69, distance: 129.9
click at [298, 70] on div "Creditor * 120 CORPORATE BOULEVARDSUITE 100 State AL AK AR AZ CA CO CT DE DC FL…" at bounding box center [591, 171] width 591 height 245
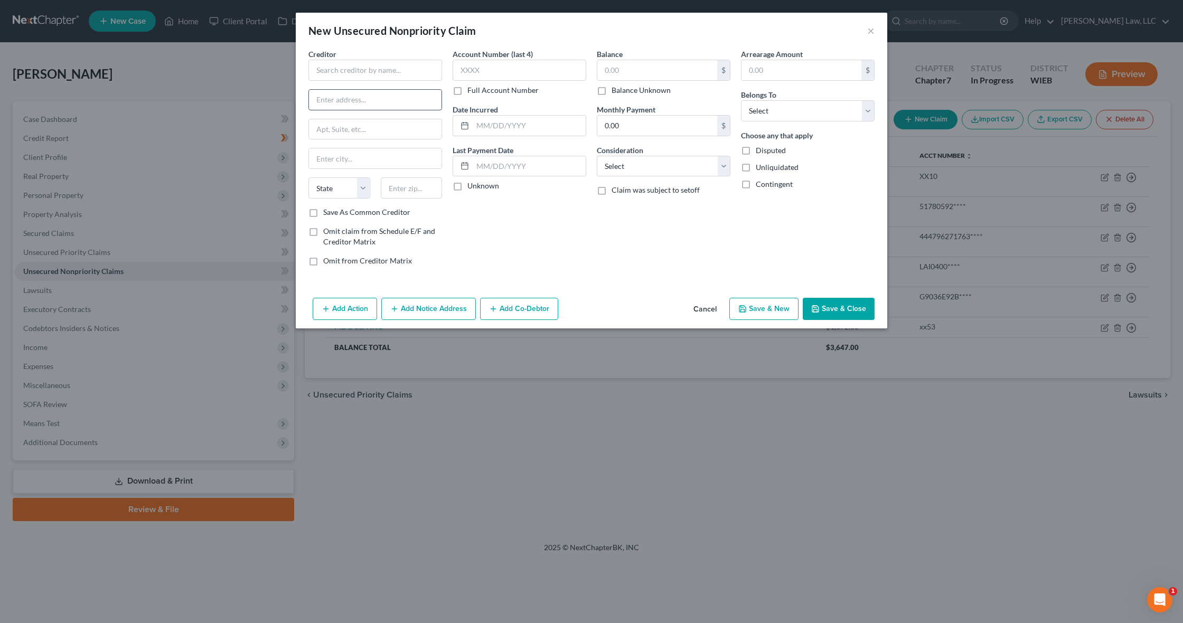
paste input "120 CORPORATE BOULEVARDSUITE 100"
drag, startPoint x: 384, startPoint y: 98, endPoint x: 427, endPoint y: 101, distance: 42.4
click at [427, 101] on input "120 CORPORATE BOULEVARDSUITE 100" at bounding box center [375, 100] width 133 height 20
type input "120 CORPORATE BOULEVARD"
paste input "SUITE 100"
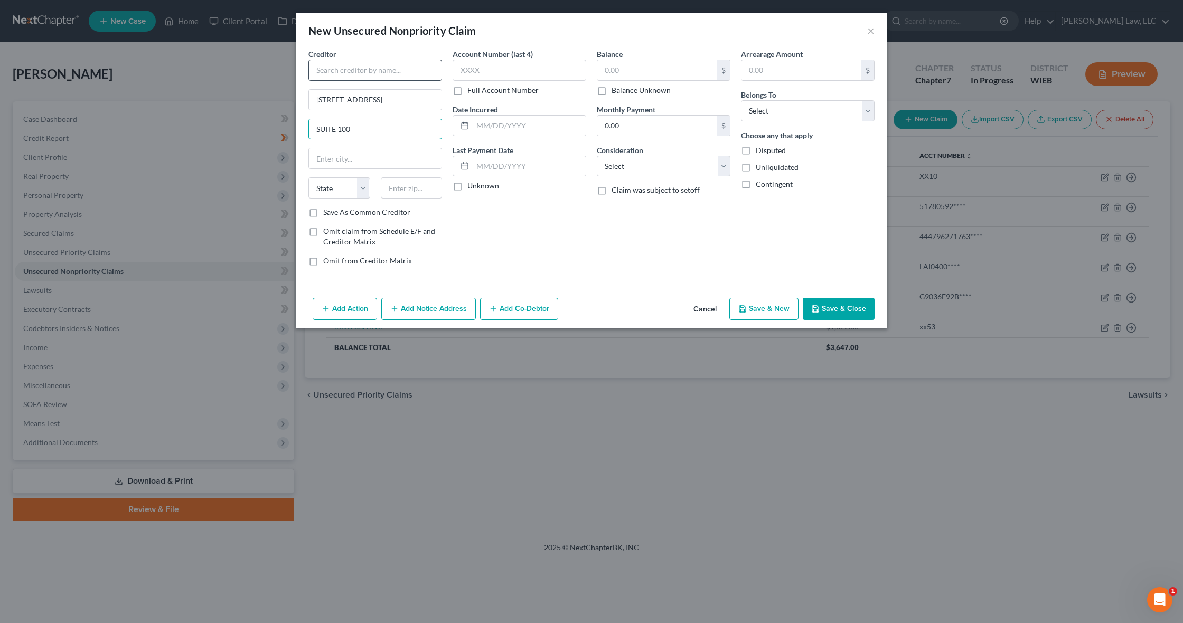
type input "SUITE 100"
click at [335, 74] on input "text" at bounding box center [375, 70] width 134 height 21
paste input "PORTFOLIO RECOVERY"
type input "PORTFOLIO RECOVERY"
paste input "NORFOLK"
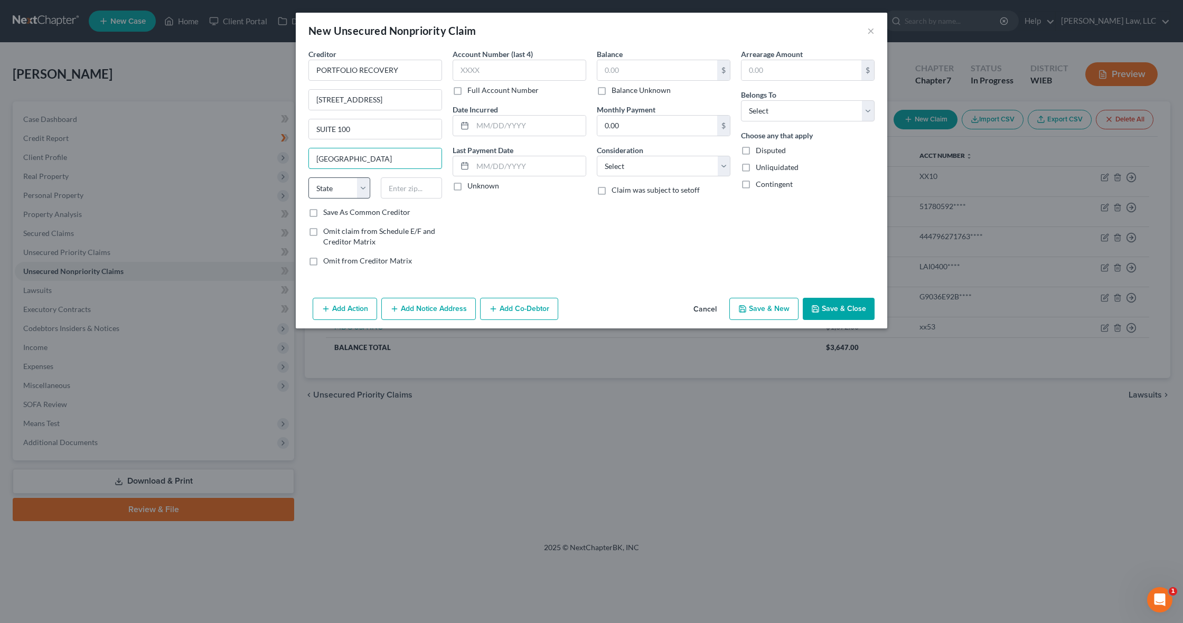
type input "NORFOLK"
select select "48"
type input "23502"
type input "Norfolk"
click at [475, 91] on label "Full Account Number" at bounding box center [502, 90] width 71 height 11
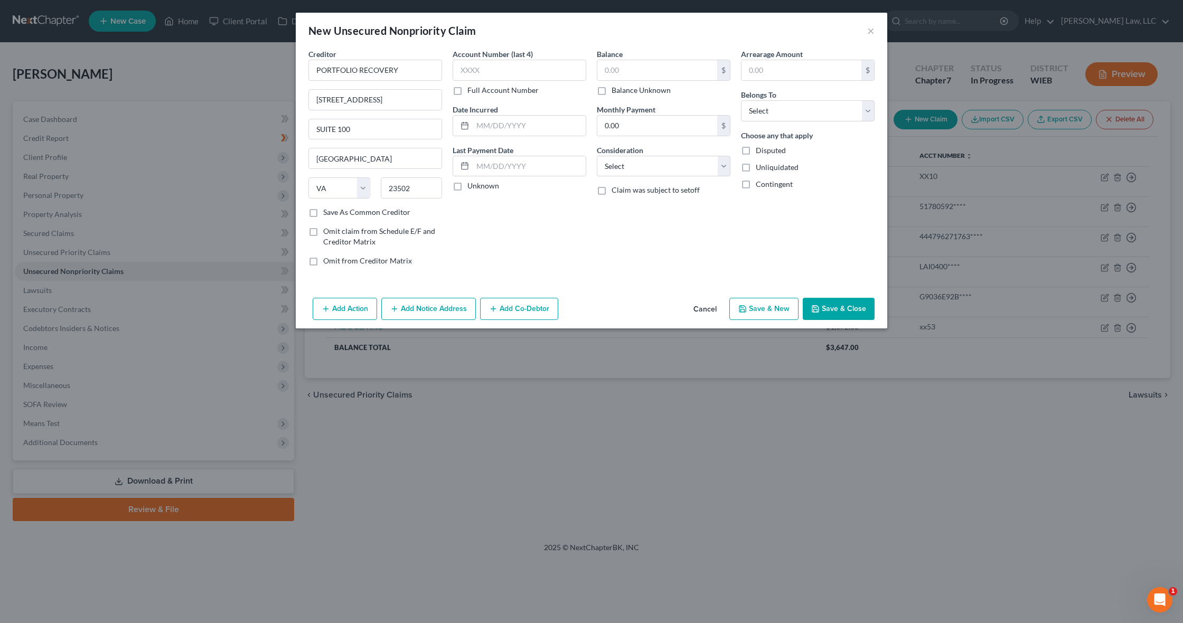
click at [475, 91] on input "Full Account Number" at bounding box center [474, 88] width 7 height 7
click at [478, 72] on input "text" at bounding box center [519, 70] width 134 height 21
paste input "604578160294****"
type input "604578160294****"
click at [486, 126] on input "text" at bounding box center [529, 126] width 113 height 20
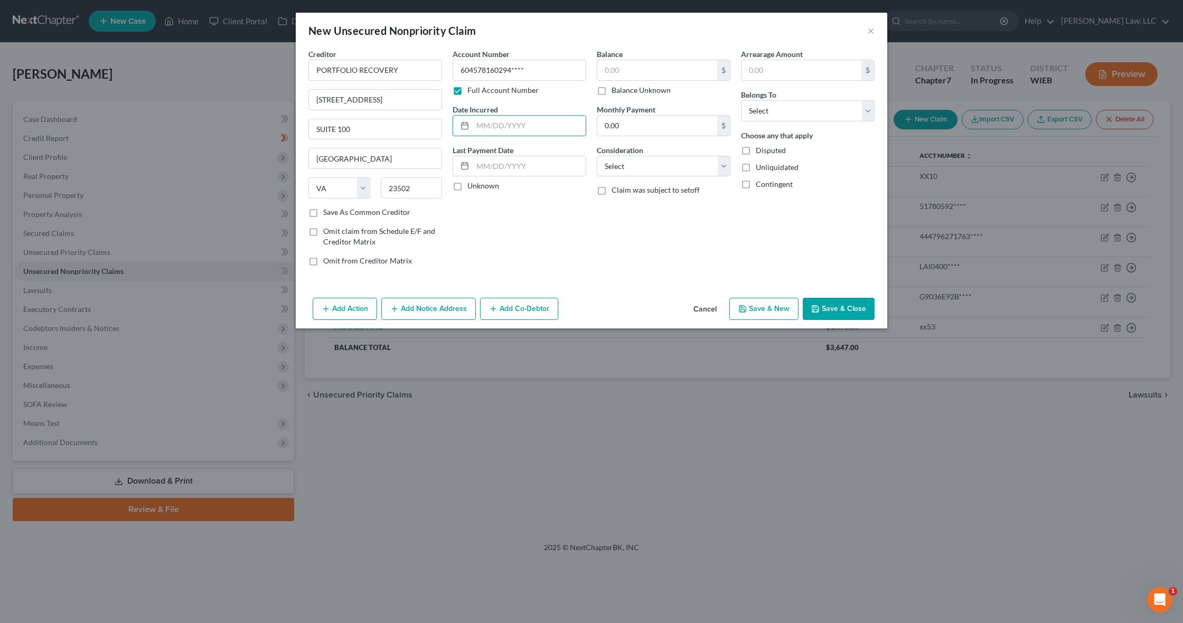
paste input "12/10/2022"
type input "12/10/2022"
click at [483, 187] on label "Unknown" at bounding box center [483, 186] width 32 height 11
click at [478, 187] on input "Unknown" at bounding box center [474, 184] width 7 height 7
checkbox input "true"
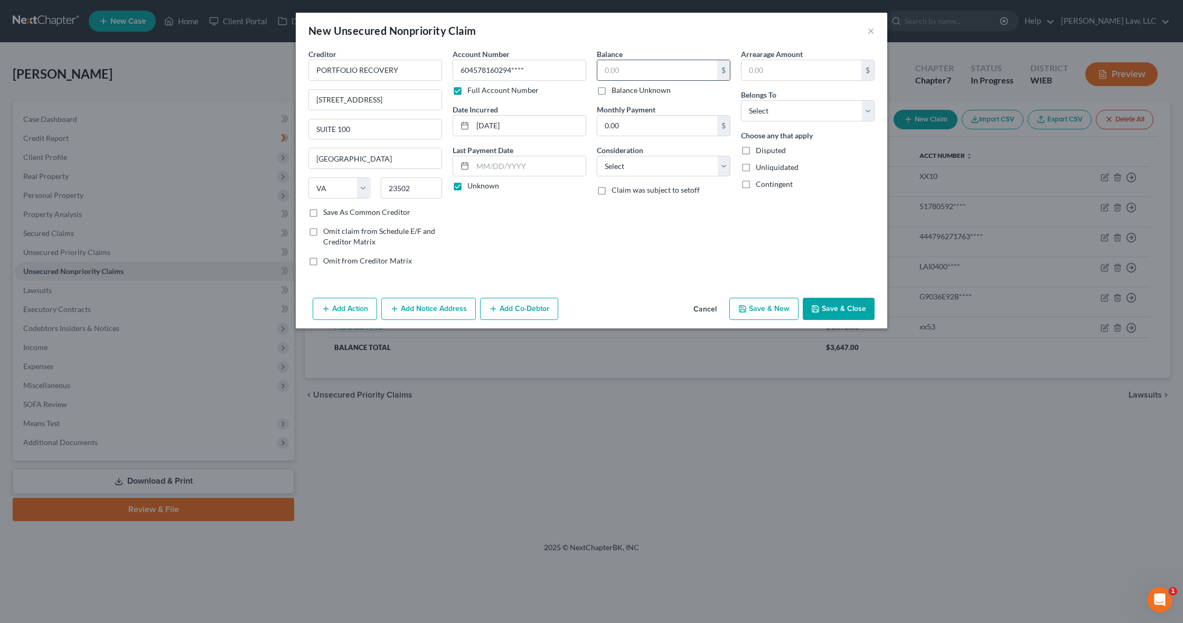
click at [648, 68] on input "text" at bounding box center [657, 70] width 120 height 20
type input "675"
select select "1"
click at [625, 193] on span "Claim was subject to setoff" at bounding box center [655, 189] width 88 height 9
click at [622, 192] on input "Claim was subject to setoff" at bounding box center [619, 188] width 7 height 7
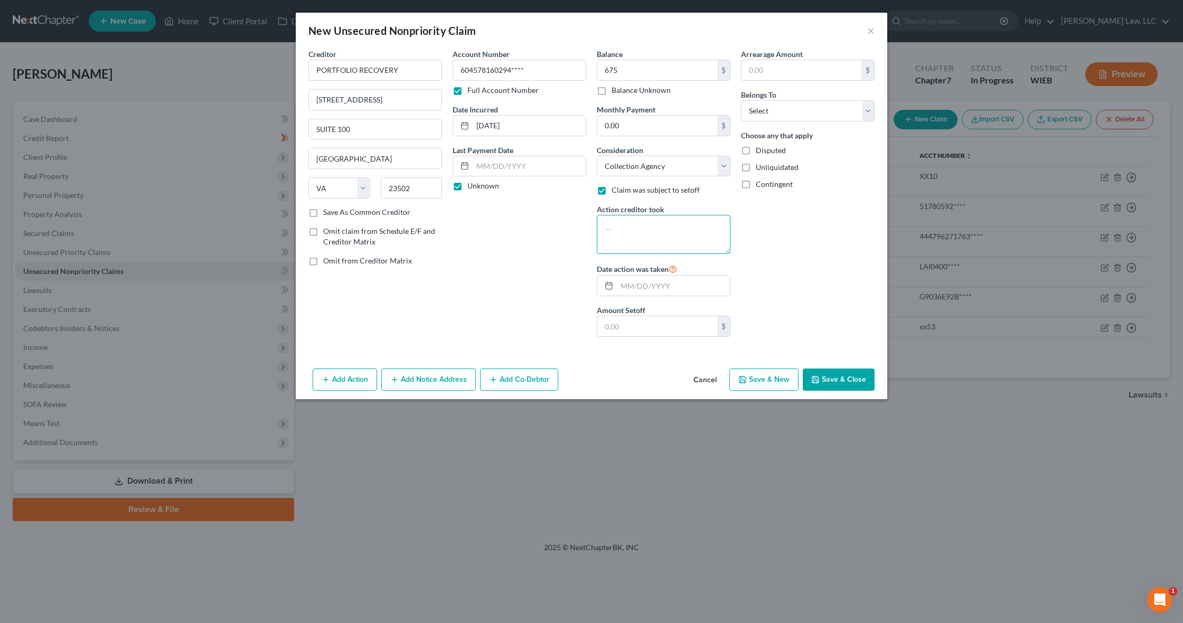
click at [631, 219] on textarea at bounding box center [664, 234] width 134 height 39
click at [625, 285] on input "text" at bounding box center [673, 286] width 113 height 20
paste input "08/01/2025"
click at [611, 190] on label "Claim was subject to setoff" at bounding box center [655, 190] width 88 height 11
click at [616, 190] on input "Claim was subject to setoff" at bounding box center [619, 188] width 7 height 7
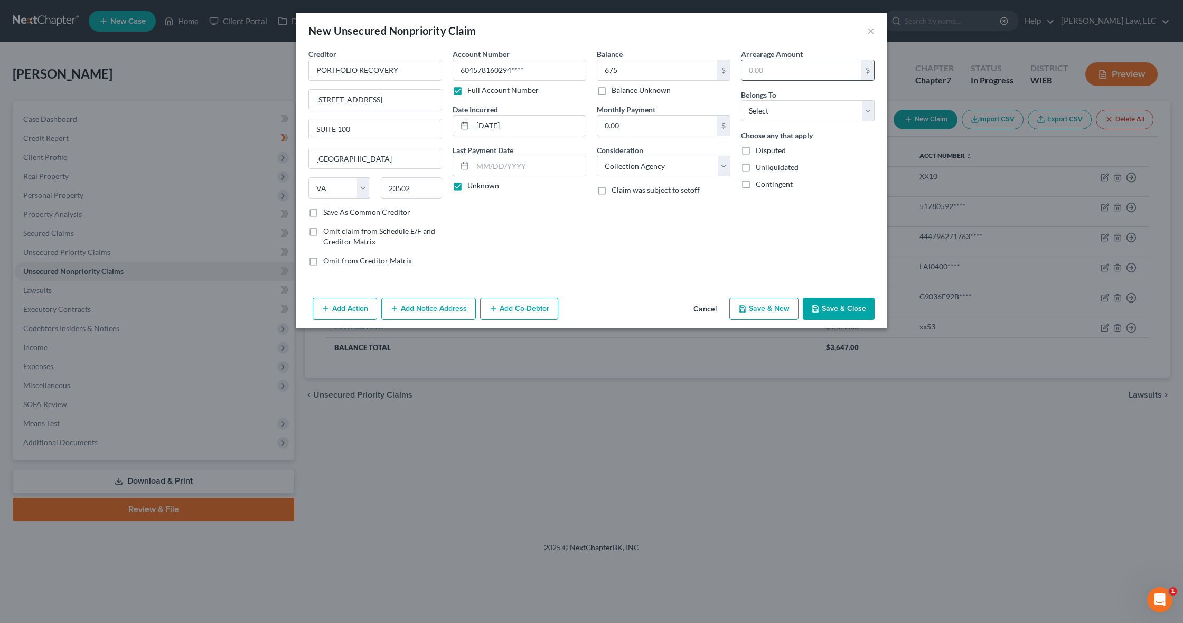
click at [776, 75] on input "text" at bounding box center [801, 70] width 120 height 20
click at [771, 150] on span "Disputed" at bounding box center [770, 150] width 30 height 9
click at [767, 150] on input "Disputed" at bounding box center [763, 148] width 7 height 7
click at [771, 150] on span "Disputed" at bounding box center [770, 150] width 30 height 9
click at [767, 150] on input "Disputed" at bounding box center [763, 148] width 7 height 7
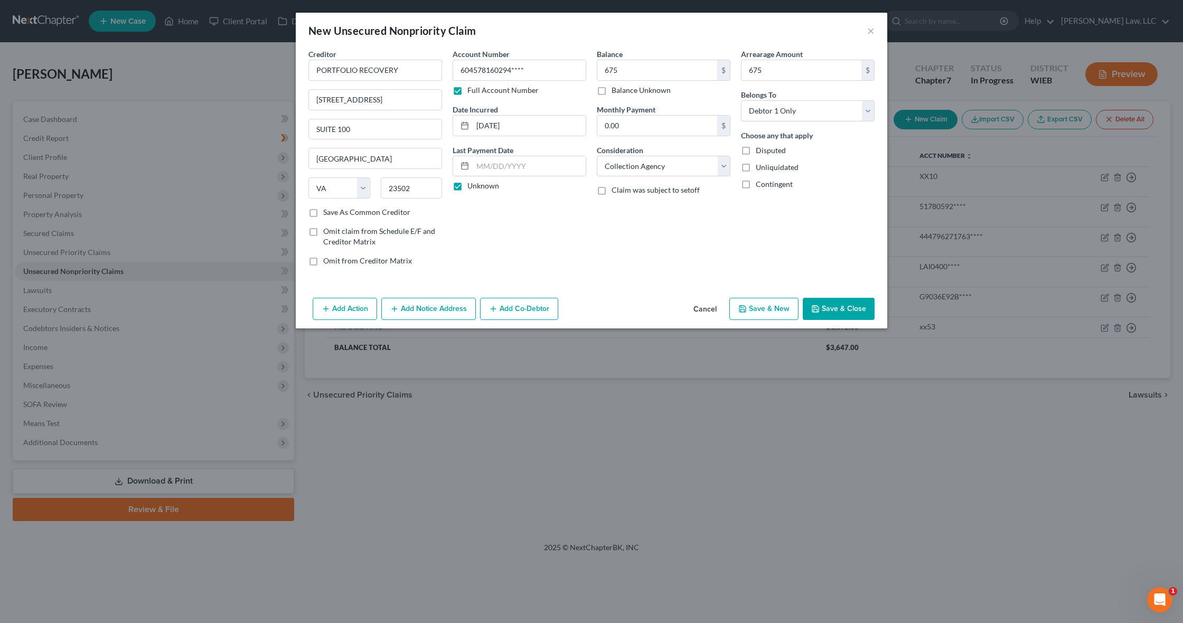
click at [771, 150] on span "Disputed" at bounding box center [770, 150] width 30 height 9
click at [767, 150] on input "Disputed" at bounding box center [763, 148] width 7 height 7
click at [840, 311] on button "Save & Close" at bounding box center [838, 309] width 72 height 22
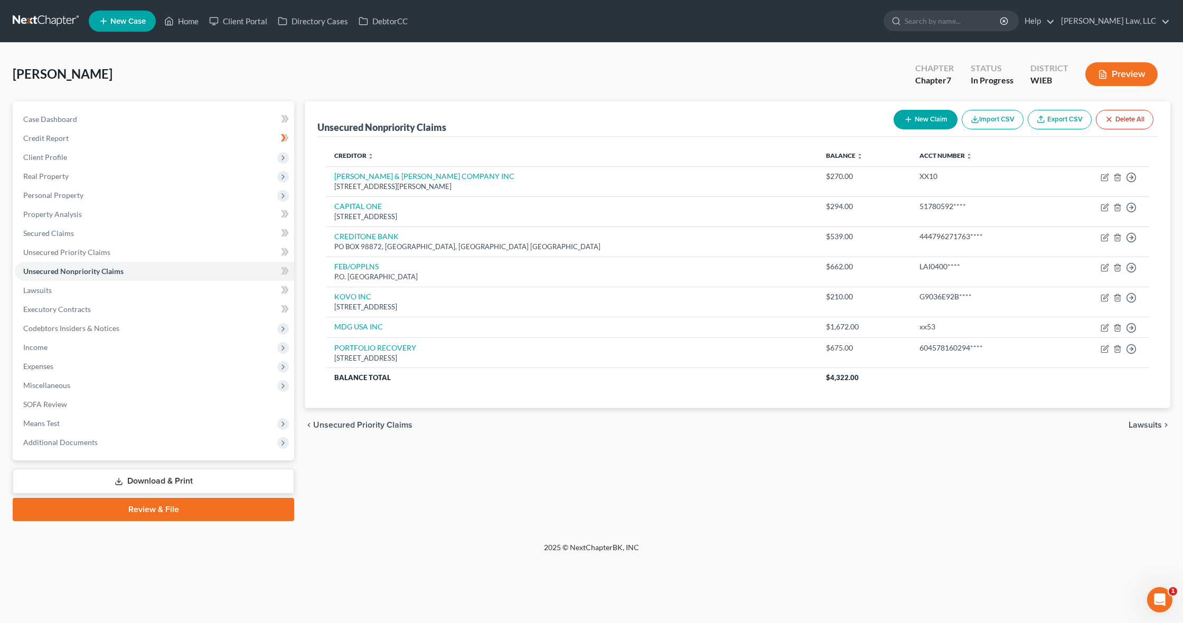
click at [918, 116] on button "New Claim" at bounding box center [925, 120] width 64 height 20
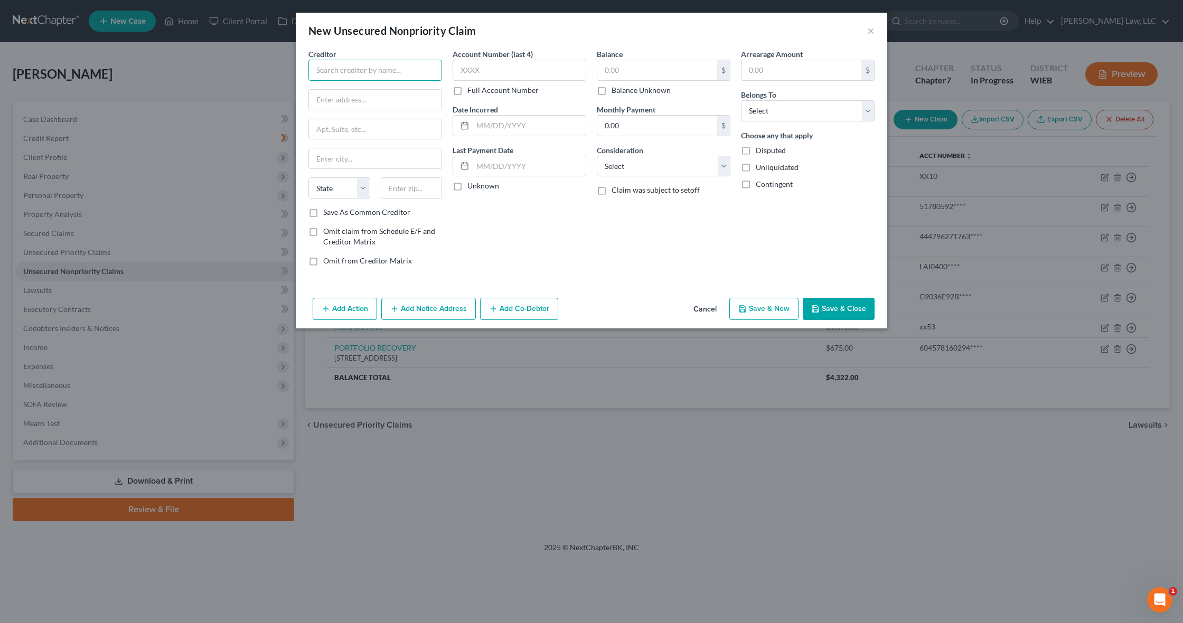
click at [326, 73] on input "text" at bounding box center [375, 70] width 134 height 21
paste input "LVNV FUNDING LLC C/O RESURGENT CAPITALSERVICES"
paste input "PO BOX 1269"
paste input "GREENVILLE"
click at [478, 87] on label "Full Account Number" at bounding box center [502, 90] width 71 height 11
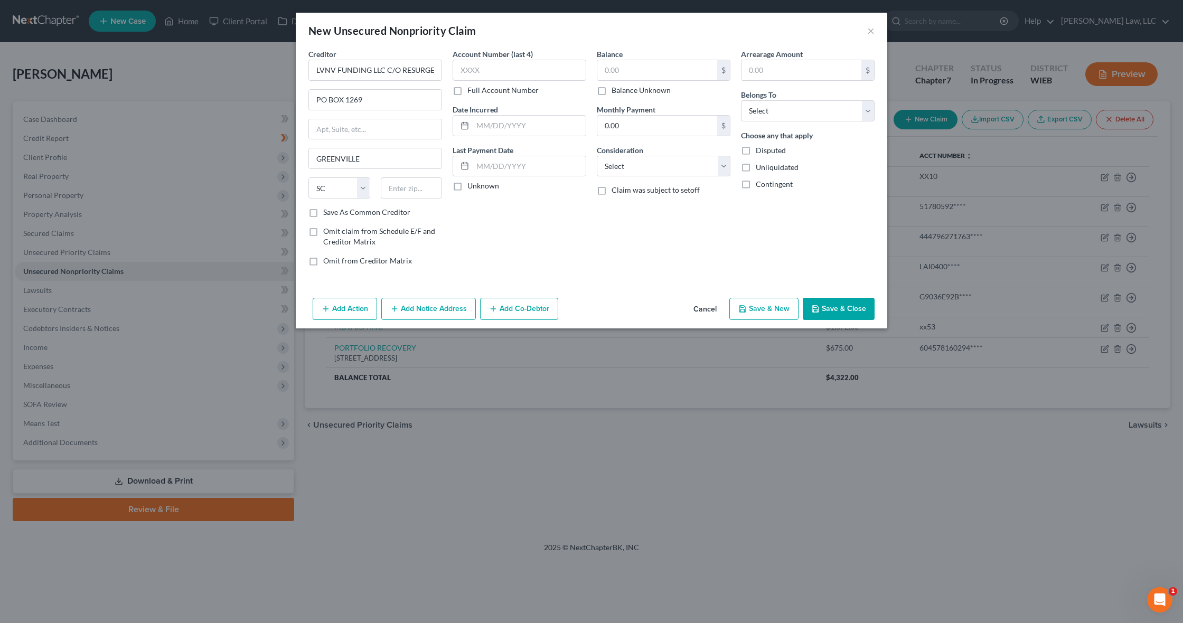
click at [478, 87] on input "Full Account Number" at bounding box center [474, 88] width 7 height 7
click at [469, 75] on input "text" at bounding box center [519, 70] width 134 height 21
paste input "444796239764****"
click at [496, 125] on input "text" at bounding box center [529, 126] width 113 height 20
paste input "04/14/2020"
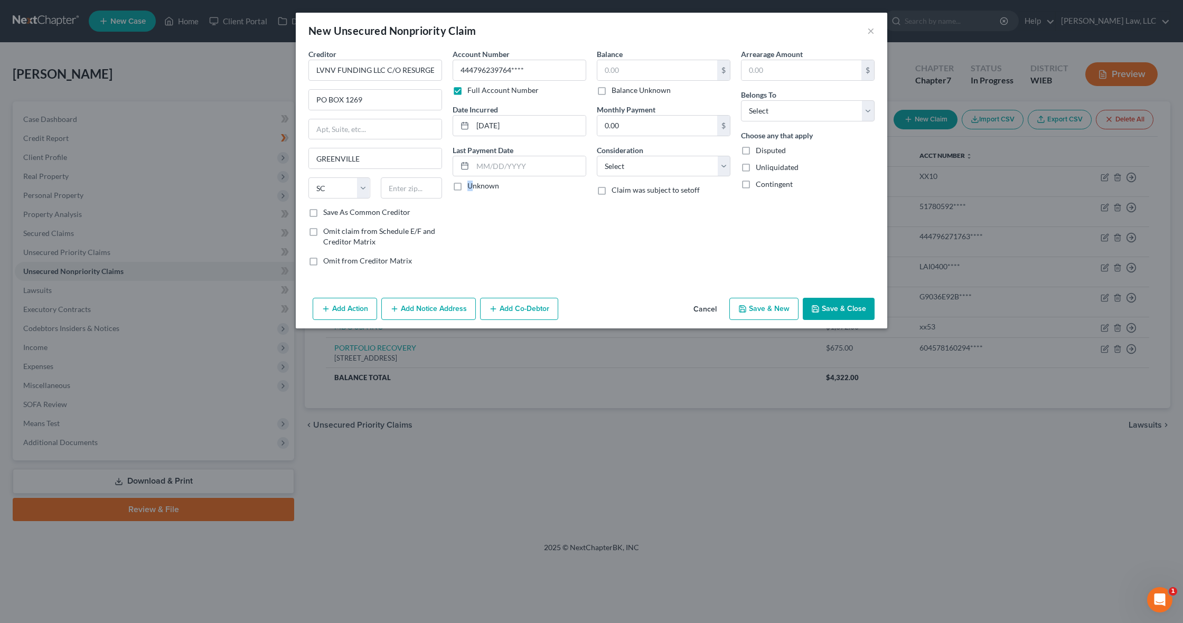
click at [467, 186] on label "Unknown" at bounding box center [483, 186] width 32 height 11
click at [471, 186] on input "Unknown" at bounding box center [474, 184] width 7 height 7
click at [654, 64] on input "text" at bounding box center [657, 70] width 120 height 20
click at [790, 70] on input "text" at bounding box center [801, 70] width 120 height 20
click at [782, 151] on span "Disputed" at bounding box center [770, 150] width 30 height 9
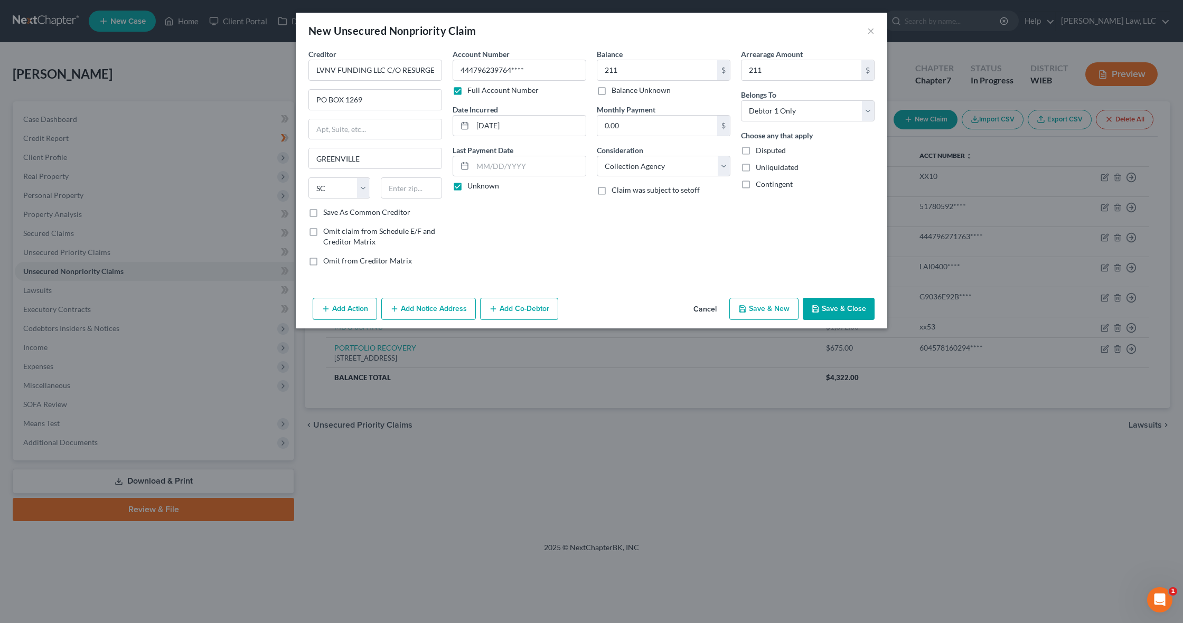
click at [767, 151] on input "Disputed" at bounding box center [763, 148] width 7 height 7
click at [836, 304] on button "Save & Close" at bounding box center [838, 309] width 72 height 22
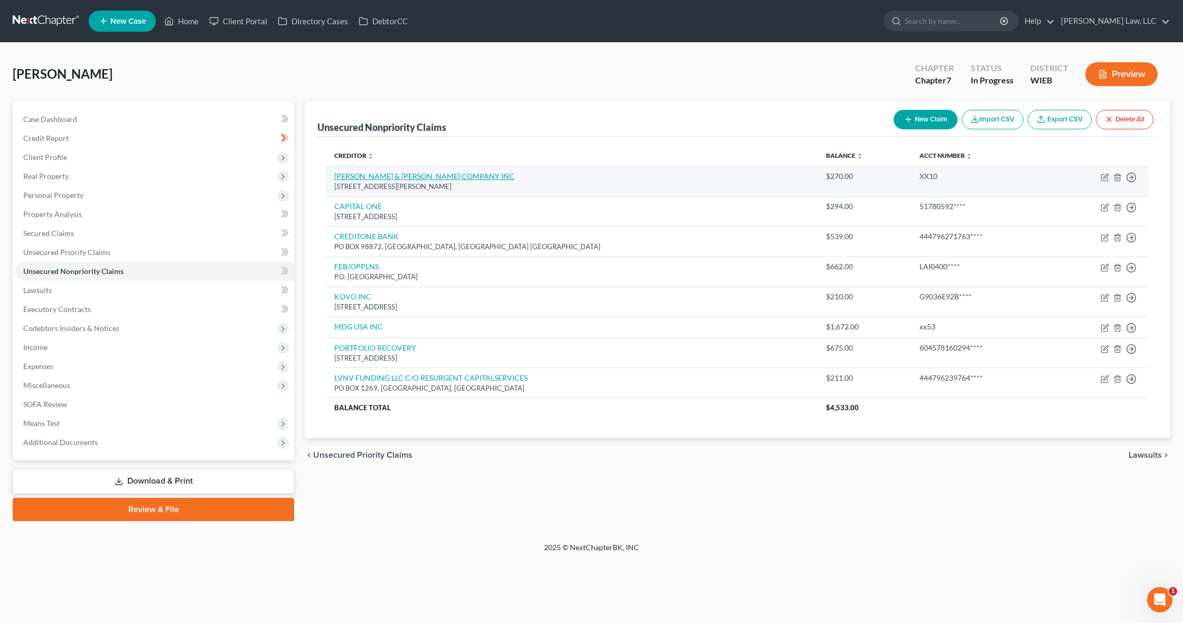
click at [423, 178] on link "CAINE & WEINER COMPANY INC" at bounding box center [424, 176] width 180 height 9
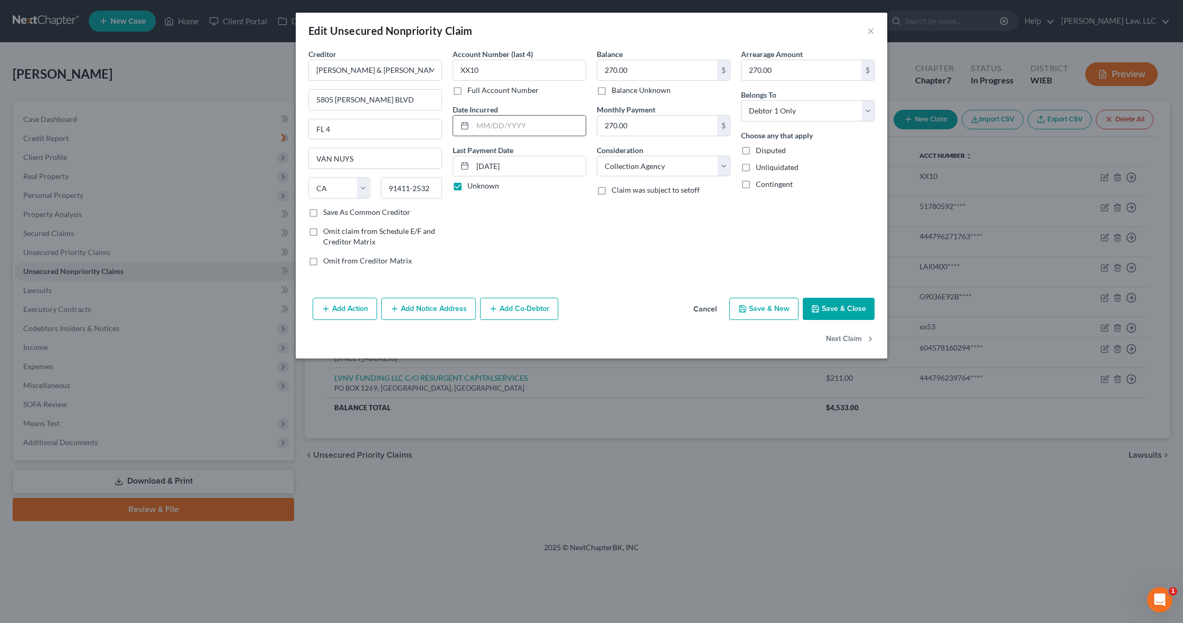
click at [514, 125] on input "text" at bounding box center [529, 126] width 113 height 20
paste input "09/23/2019"
click at [829, 309] on button "Save & Close" at bounding box center [838, 309] width 72 height 22
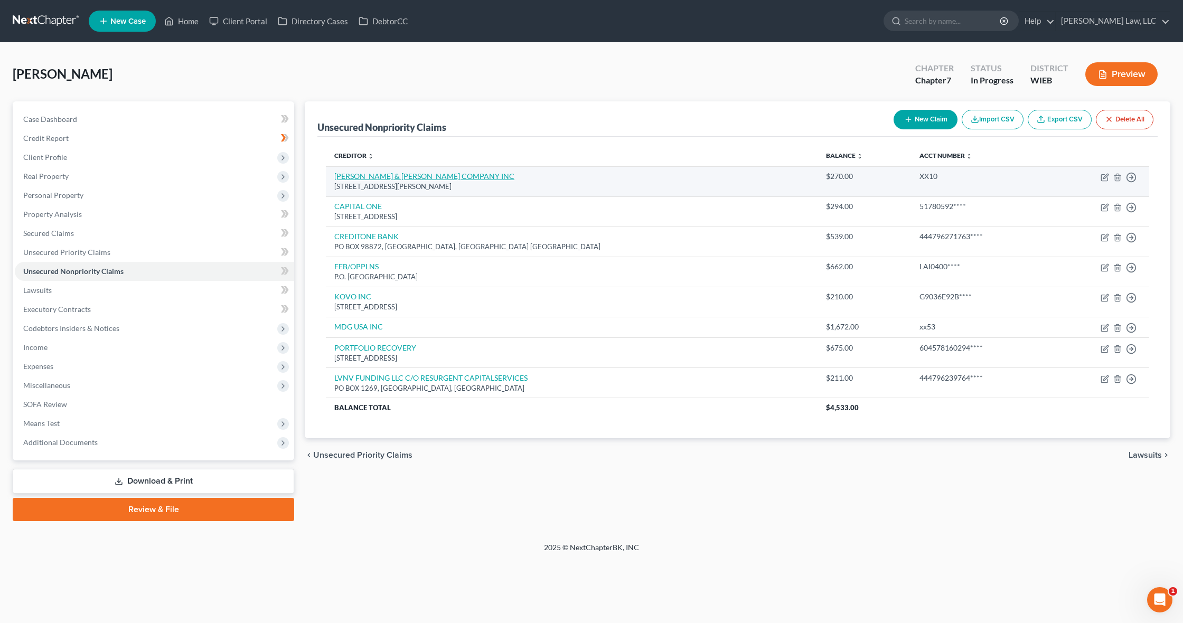
click at [433, 180] on link "CAINE & WEINER COMPANY INC" at bounding box center [424, 176] width 180 height 9
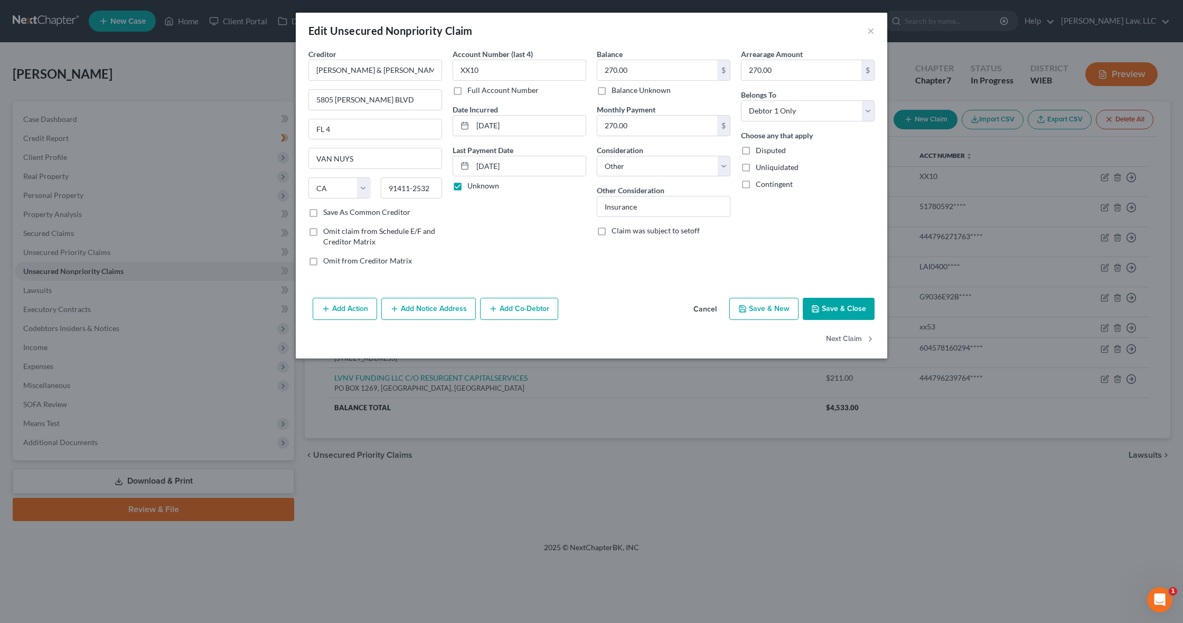
click at [542, 235] on div "Account Number (last 4) XX10 Full Account Number Date Incurred 09/23/2019 Last …" at bounding box center [519, 162] width 144 height 226
drag, startPoint x: 525, startPoint y: 128, endPoint x: 473, endPoint y: 126, distance: 52.8
click at [473, 126] on input "09/23/2019" at bounding box center [529, 126] width 113 height 20
click at [547, 229] on div "Account Number (last 4) XX10 Full Account Number Date Incurred Last Payment Dat…" at bounding box center [519, 162] width 144 height 226
click at [833, 309] on button "Save & Close" at bounding box center [838, 309] width 72 height 22
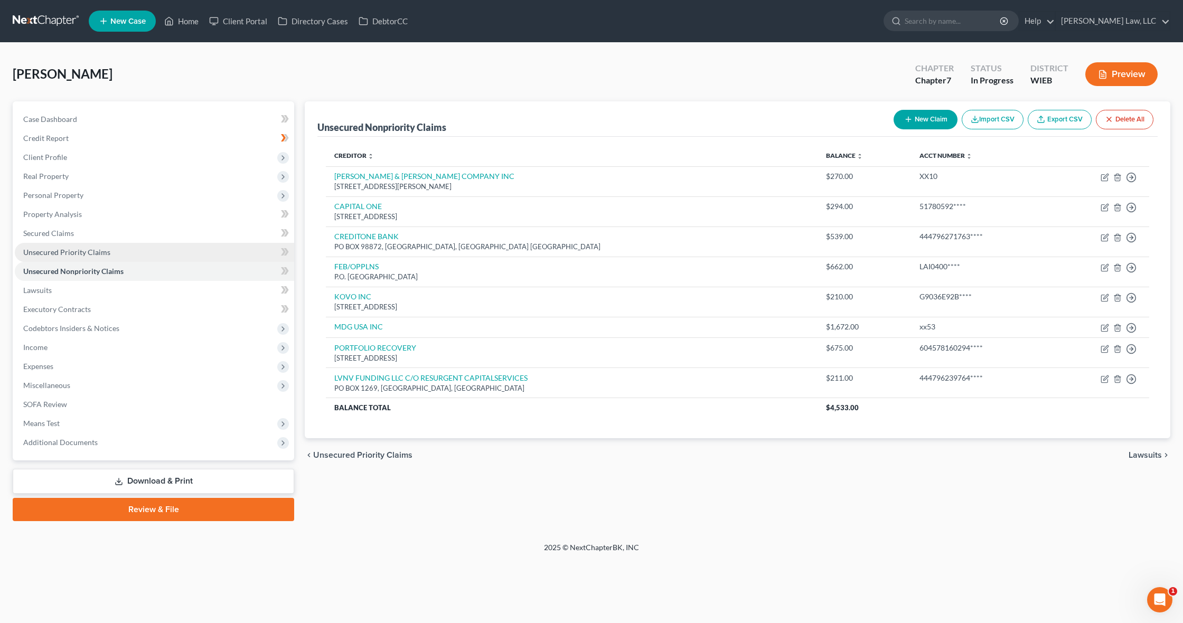
click at [67, 253] on span "Unsecured Priority Claims" at bounding box center [66, 252] width 87 height 9
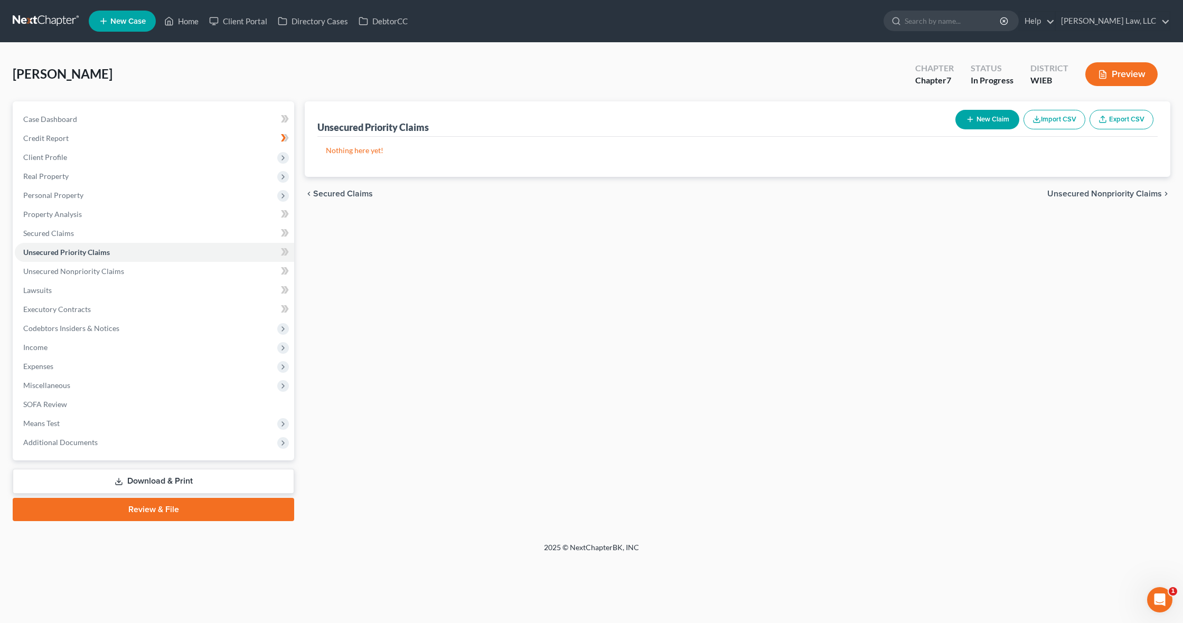
click at [984, 122] on button "New Claim" at bounding box center [987, 120] width 64 height 20
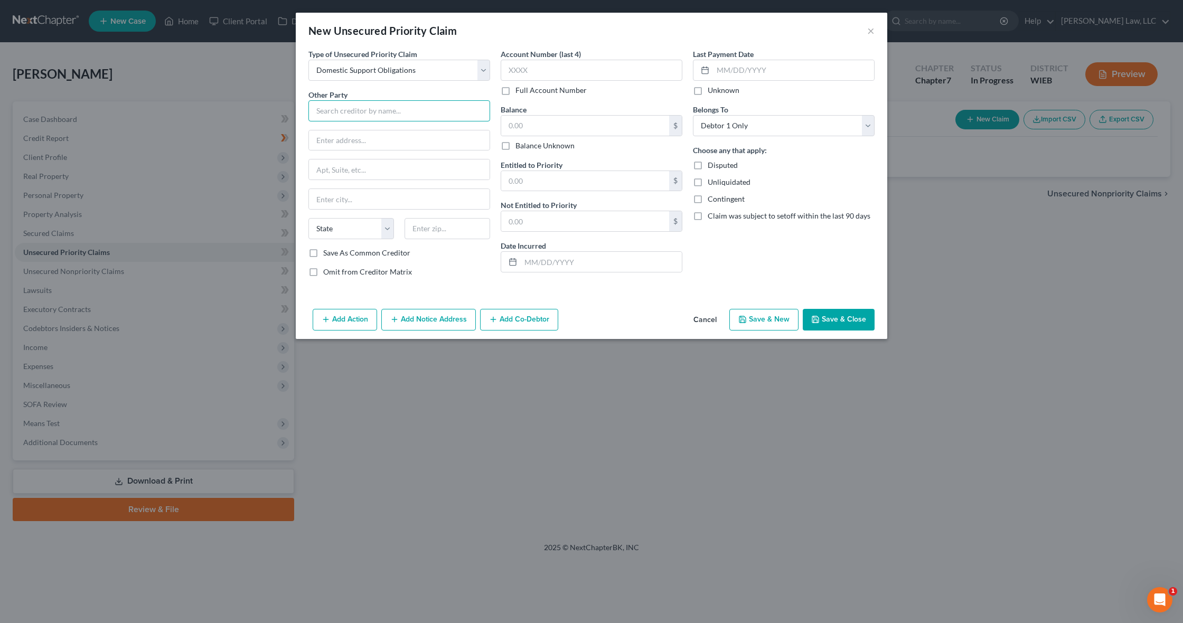
click at [379, 113] on input "text" at bounding box center [399, 110] width 182 height 21
click at [534, 89] on label "Full Account Number" at bounding box center [550, 90] width 71 height 11
click at [526, 89] on input "Full Account Number" at bounding box center [522, 88] width 7 height 7
click at [544, 73] on input "7995" at bounding box center [591, 70] width 182 height 21
click at [618, 201] on div "Not Entitled to Priority $" at bounding box center [591, 216] width 182 height 32
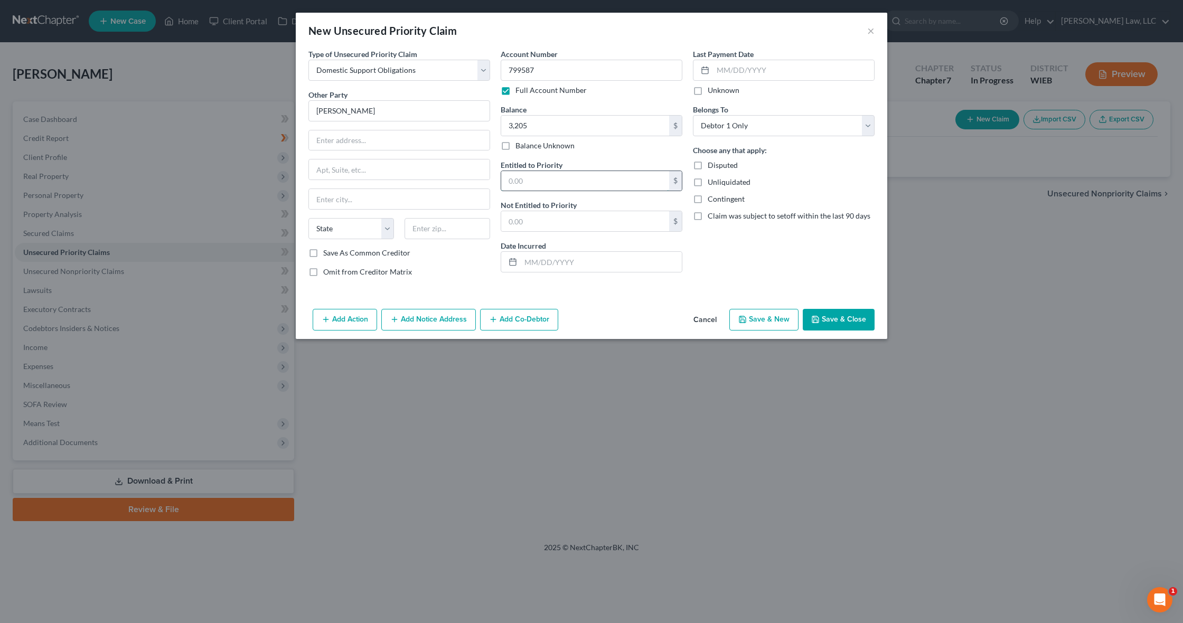
click at [645, 184] on input "text" at bounding box center [585, 181] width 168 height 20
click at [823, 315] on button "Save & Close" at bounding box center [838, 320] width 72 height 22
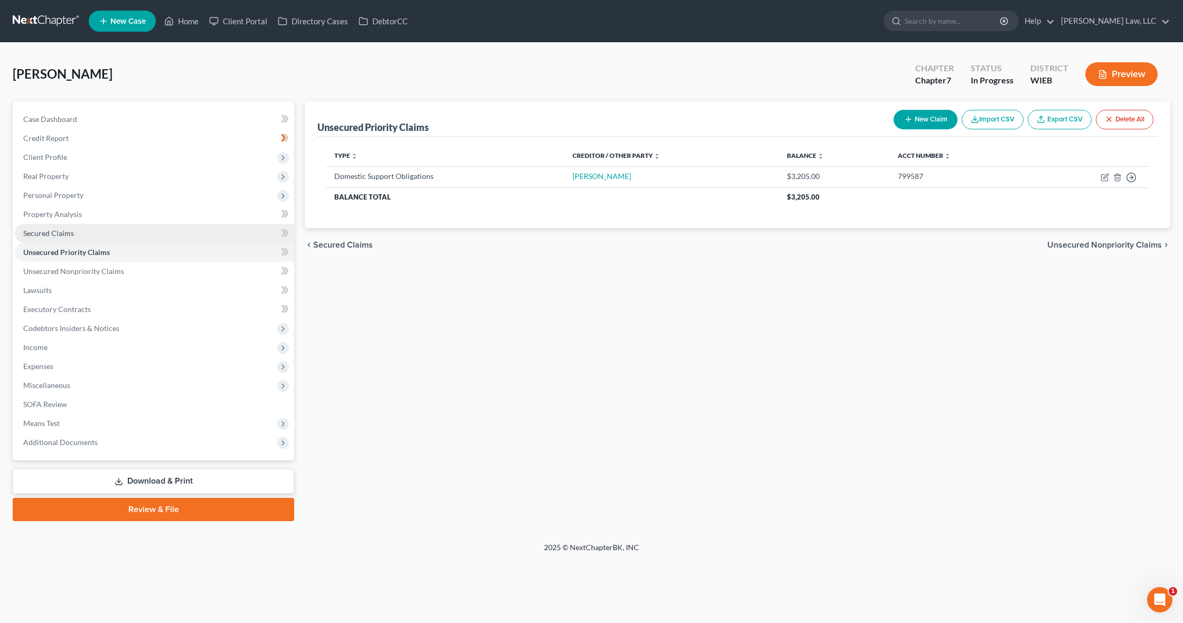
click at [112, 230] on link "Secured Claims" at bounding box center [154, 233] width 279 height 19
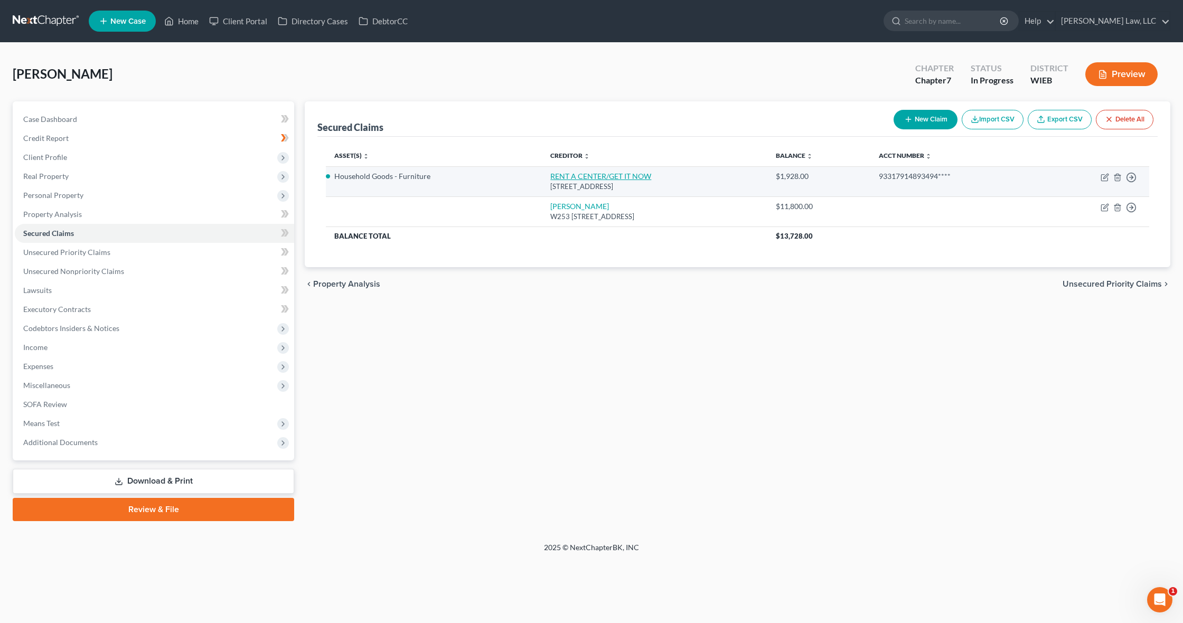
click at [586, 175] on link "RENT A CENTER/GET IT NOW" at bounding box center [600, 176] width 101 height 9
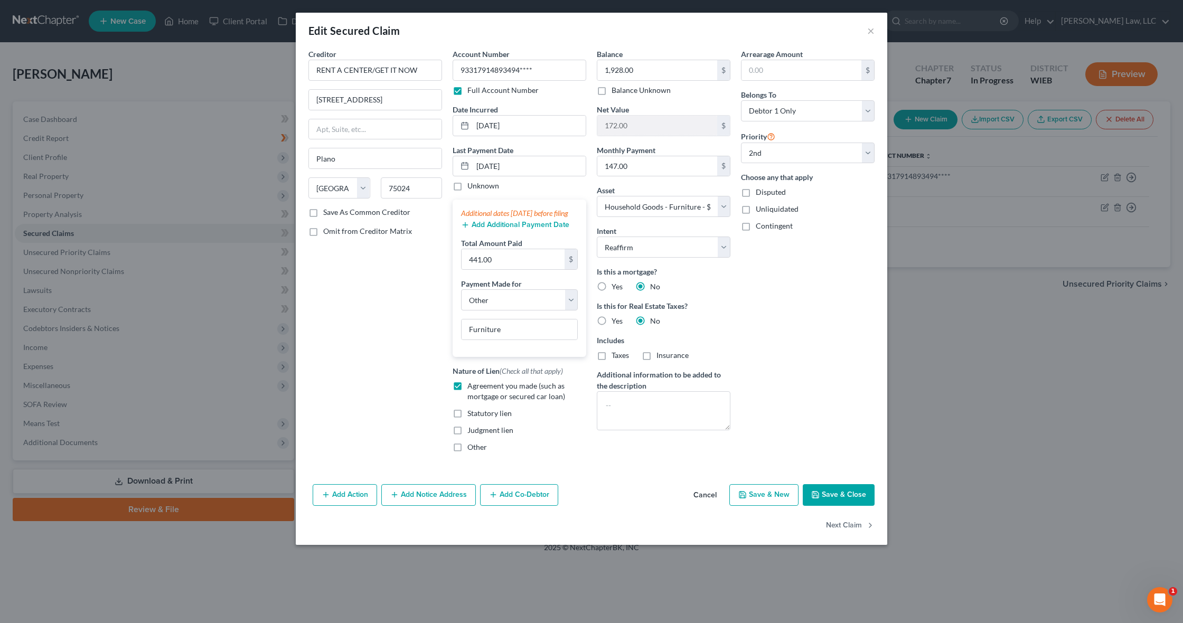
click at [826, 506] on button "Save & Close" at bounding box center [838, 495] width 72 height 22
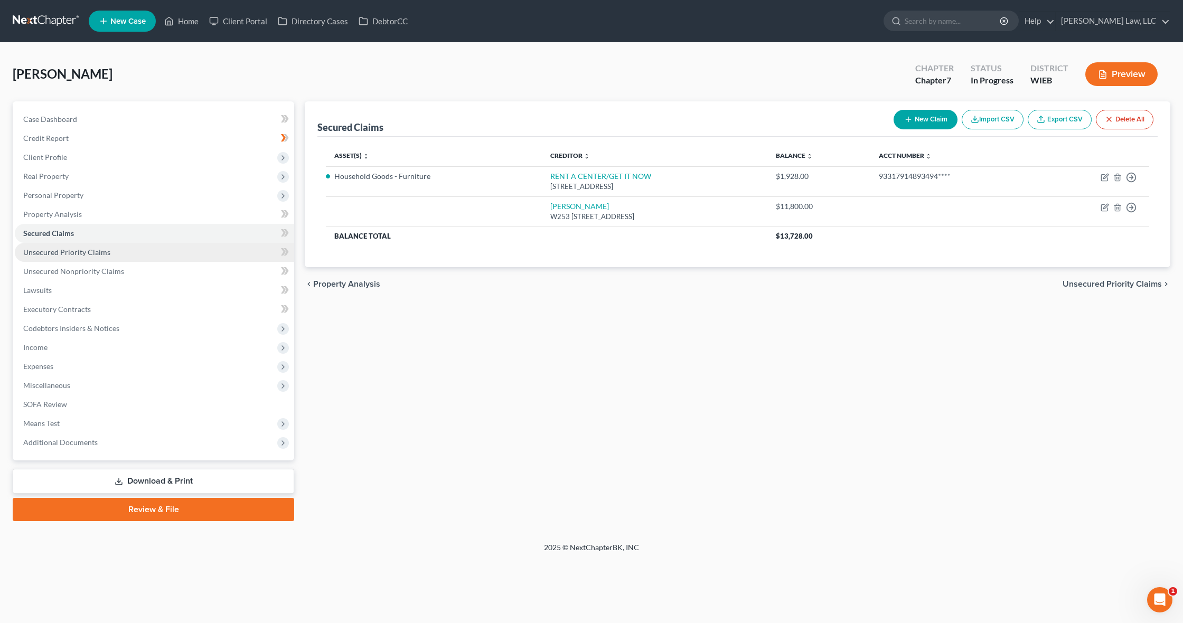
click at [243, 252] on link "Unsecured Priority Claims" at bounding box center [154, 252] width 279 height 19
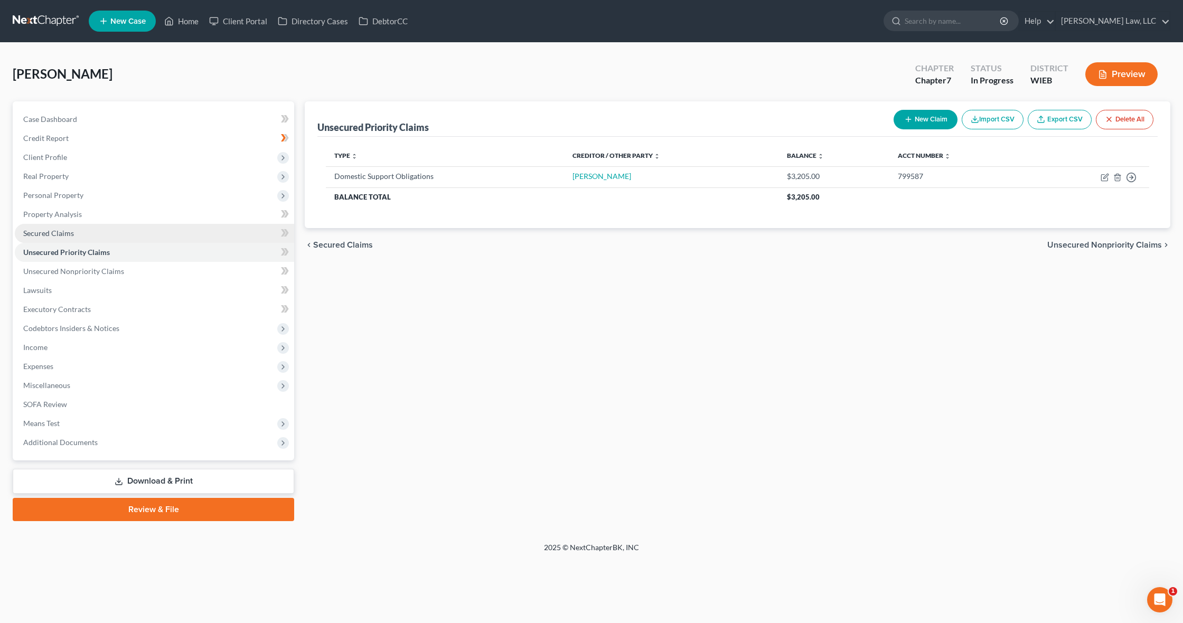
click at [239, 238] on link "Secured Claims" at bounding box center [154, 233] width 279 height 19
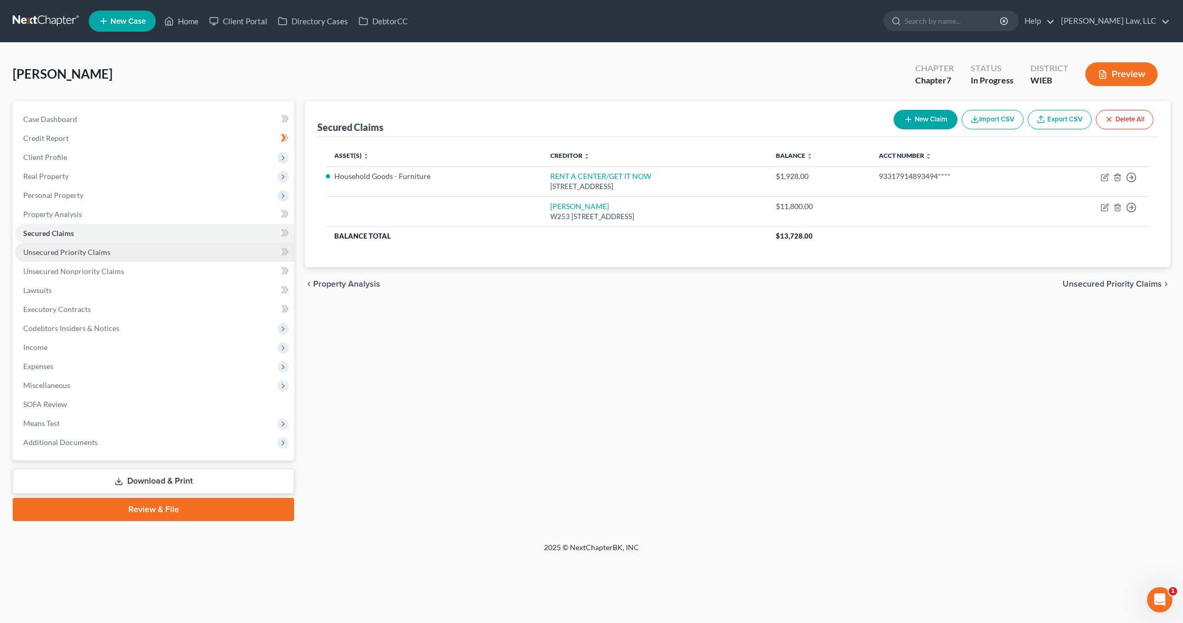
click at [238, 254] on link "Unsecured Priority Claims" at bounding box center [154, 252] width 279 height 19
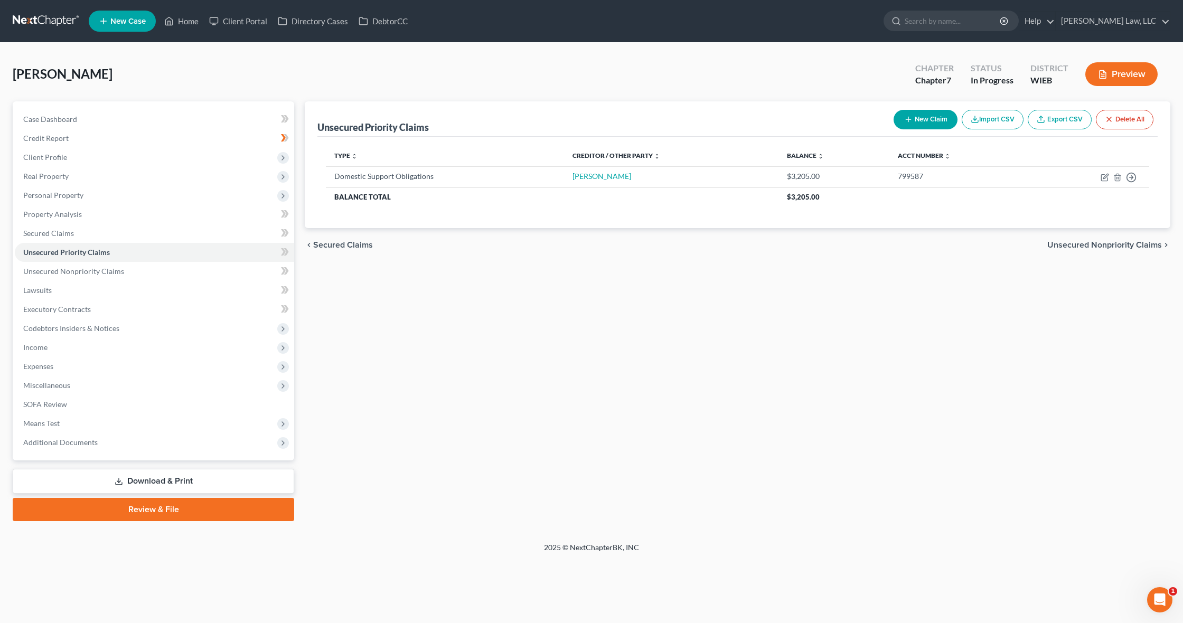
click at [916, 130] on div "New Claim Import CSV Export CSV Delete All" at bounding box center [1023, 120] width 268 height 28
click at [911, 124] on button "New Claim" at bounding box center [925, 120] width 64 height 20
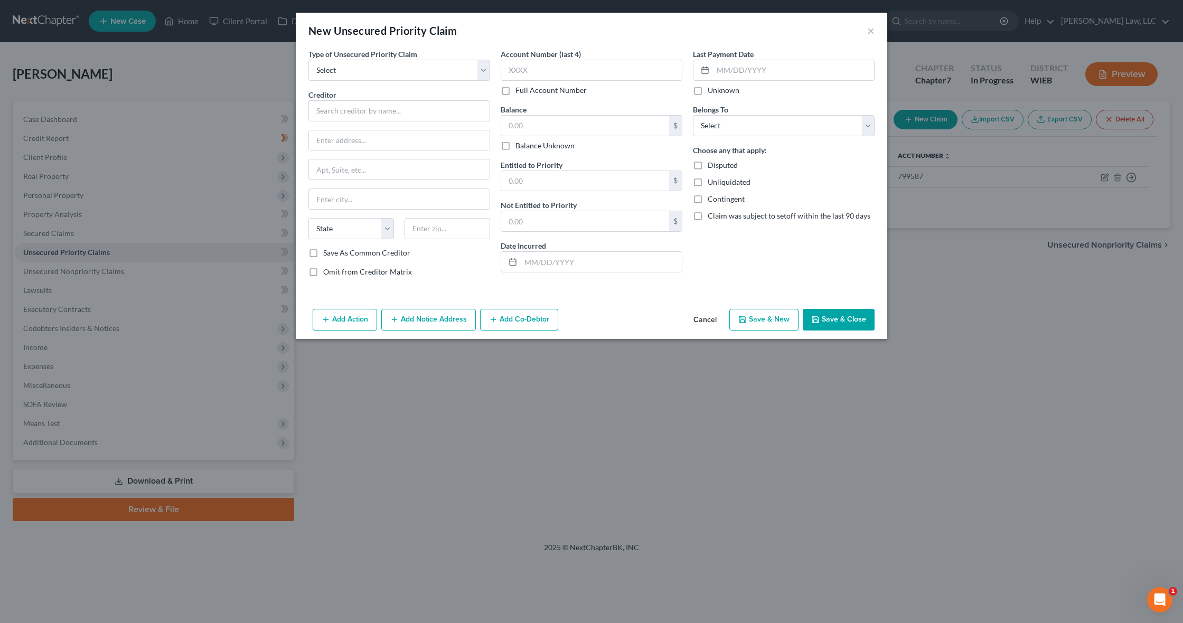
click at [702, 320] on button "Cancel" at bounding box center [705, 320] width 40 height 21
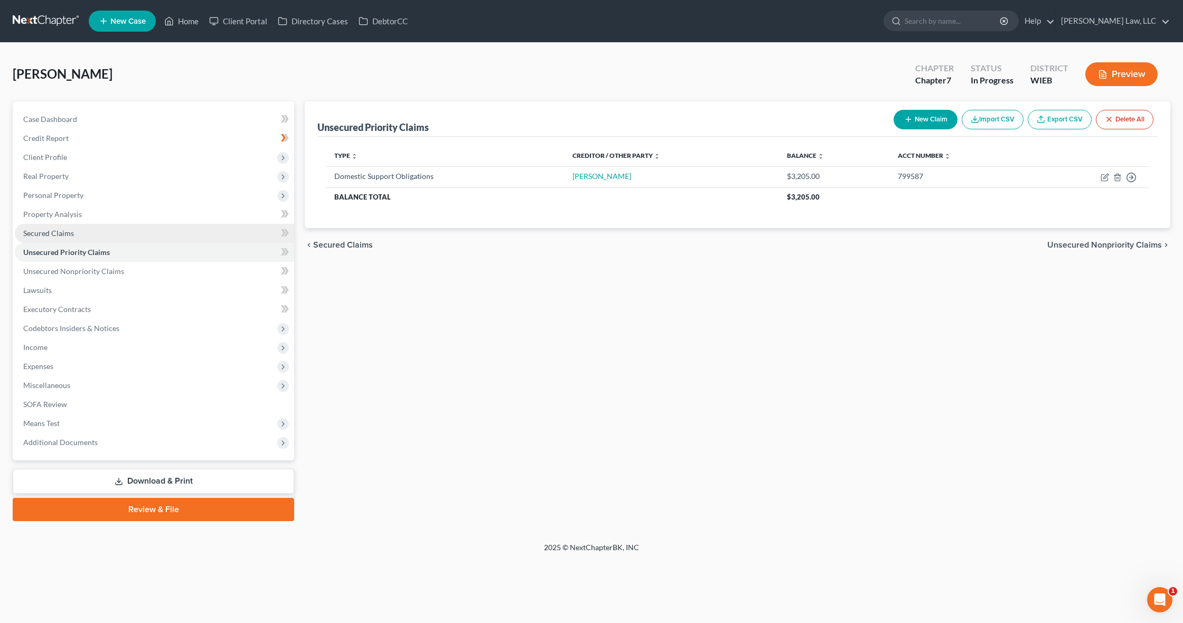
click at [111, 233] on link "Secured Claims" at bounding box center [154, 233] width 279 height 19
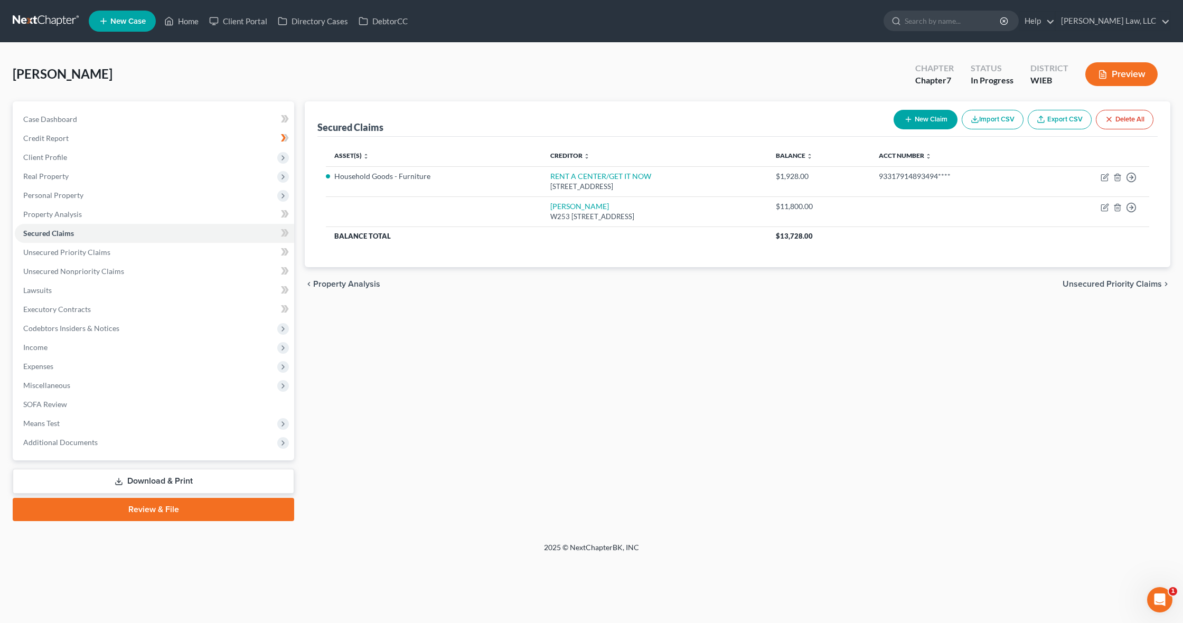
click at [924, 121] on button "New Claim" at bounding box center [925, 120] width 64 height 20
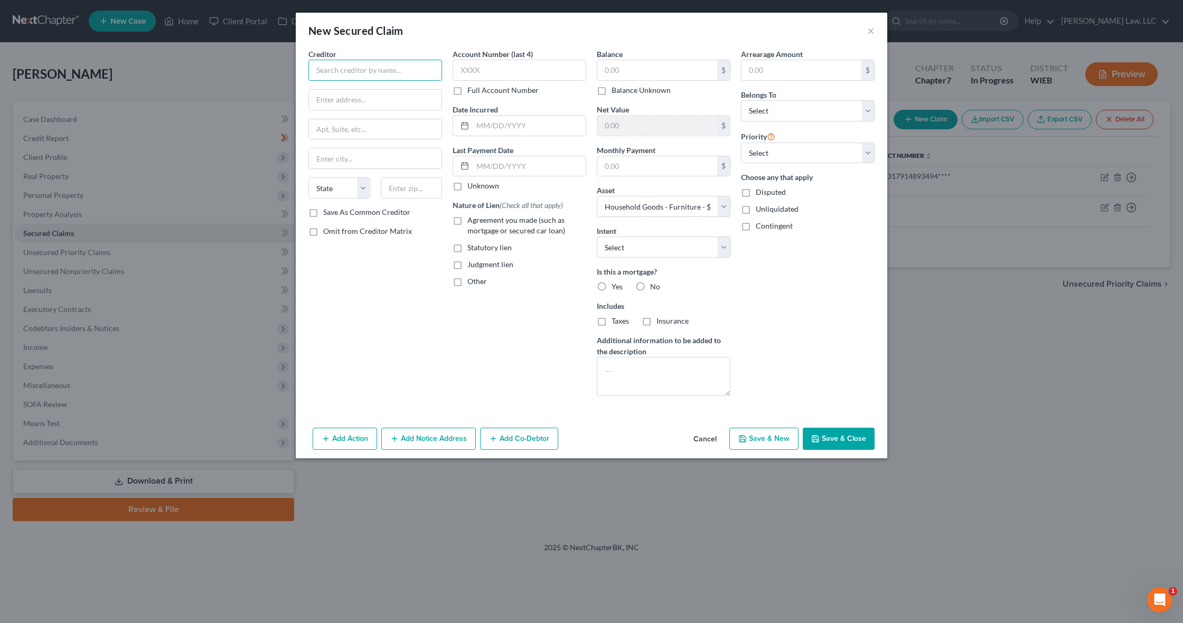
click at [343, 69] on input "text" at bounding box center [375, 70] width 134 height 21
paste input "9450 SW GEMINI DR"
paste input "BEAVERTON"
click at [466, 356] on div "Account Number (last 4) Full Account Number Date Incurred Last Payment Date Unk…" at bounding box center [519, 227] width 144 height 356
click at [467, 92] on label "Full Account Number" at bounding box center [502, 90] width 71 height 11
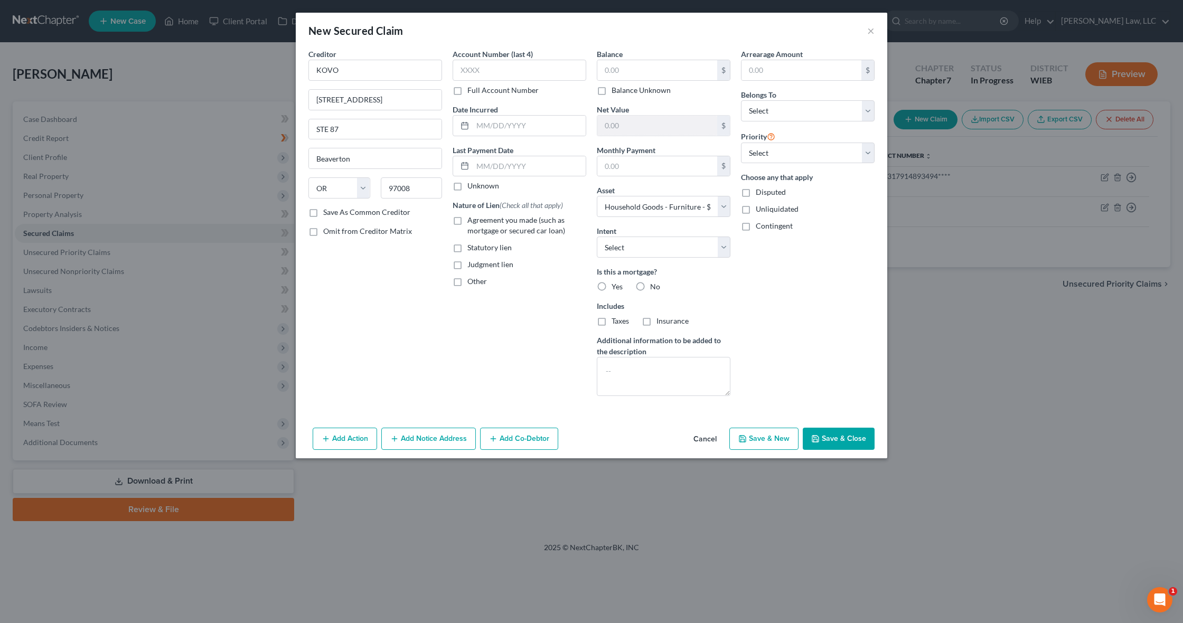
click at [471, 92] on input "Full Account Number" at bounding box center [474, 88] width 7 height 7
click at [471, 68] on input "text" at bounding box center [519, 70] width 134 height 21
paste input "G9036EXXXXXXX"
click at [554, 125] on input "text" at bounding box center [529, 126] width 113 height 20
click at [513, 169] on input "01/05/" at bounding box center [529, 166] width 113 height 20
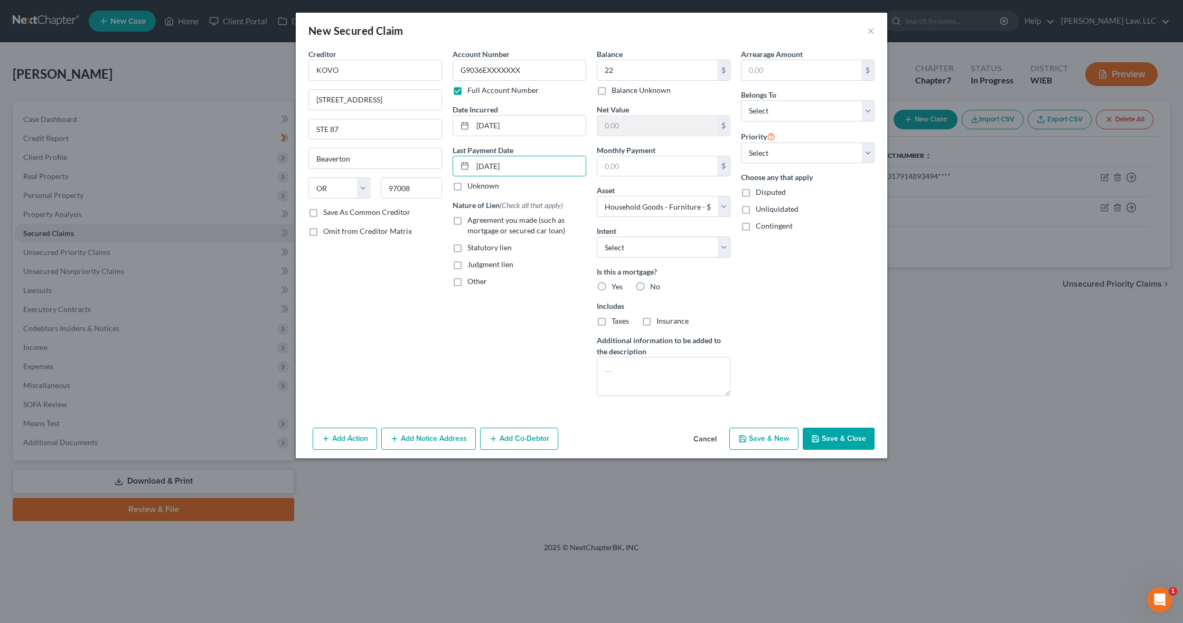
click at [467, 221] on label "Agreement you made (such as mortgage or secured car loan)" at bounding box center [526, 225] width 119 height 21
click at [471, 221] on input "Agreement you made (such as mortgage or secured car loan)" at bounding box center [474, 218] width 7 height 7
click at [634, 65] on input "22" at bounding box center [657, 70] width 120 height 20
click at [786, 69] on input "text" at bounding box center [801, 70] width 120 height 20
click at [642, 168] on input "text" at bounding box center [657, 166] width 120 height 20
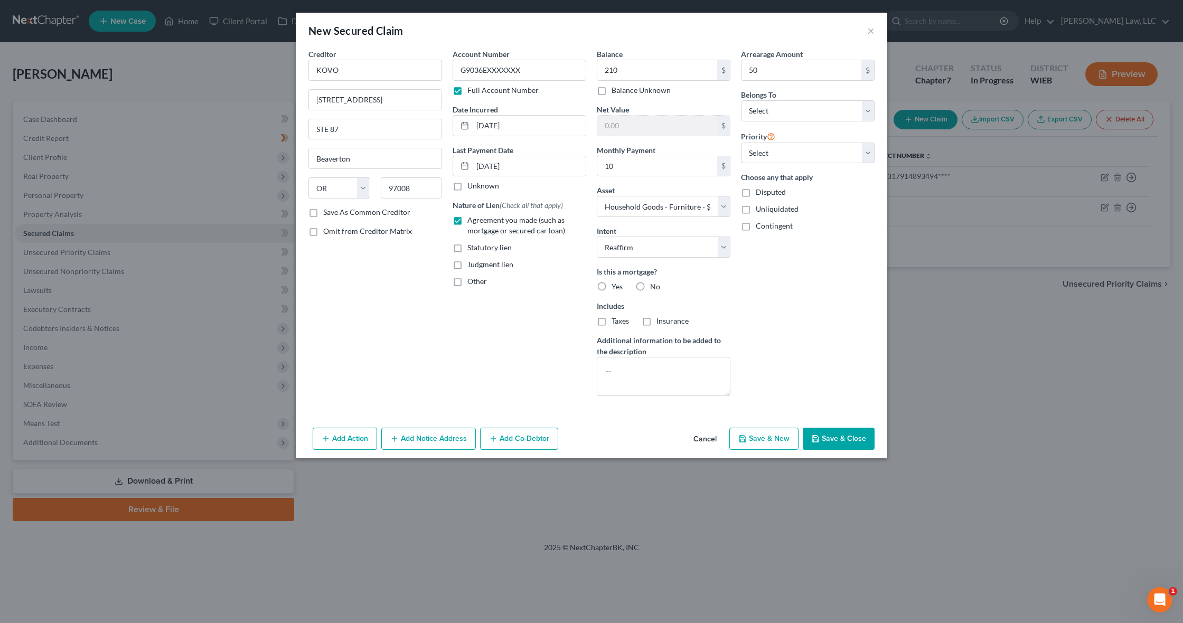
click at [650, 285] on label "No" at bounding box center [655, 286] width 10 height 11
click at [654, 285] on input "No" at bounding box center [657, 284] width 7 height 7
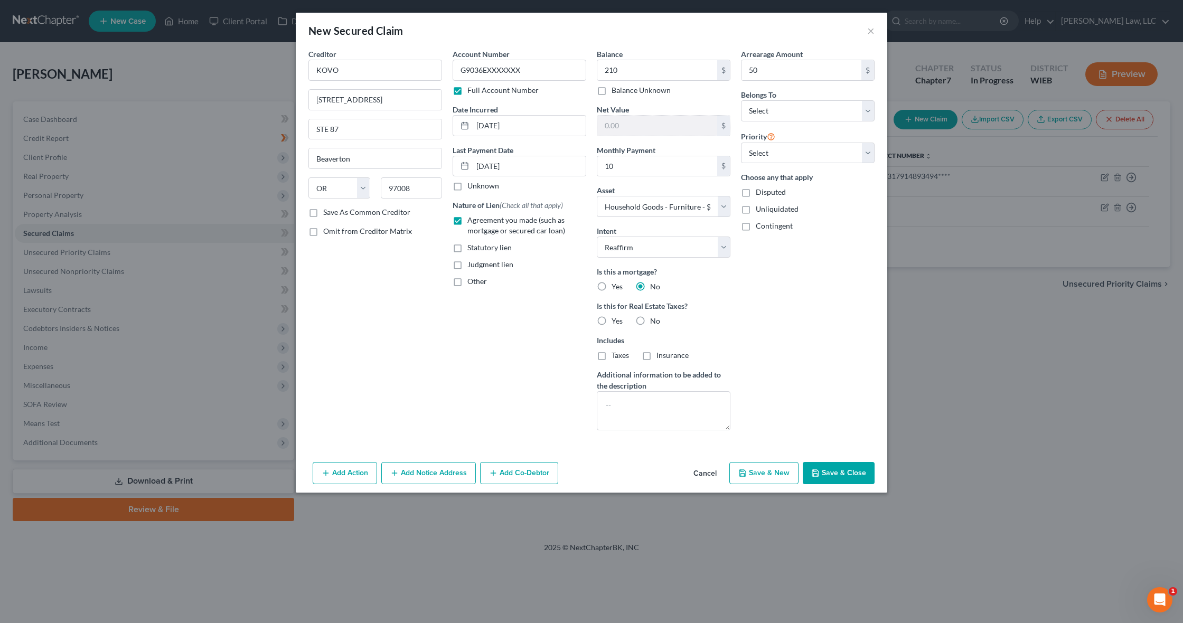
click at [650, 320] on label "No" at bounding box center [655, 321] width 10 height 11
click at [654, 320] on input "No" at bounding box center [657, 319] width 7 height 7
click at [831, 471] on button "Save & Close" at bounding box center [838, 473] width 72 height 22
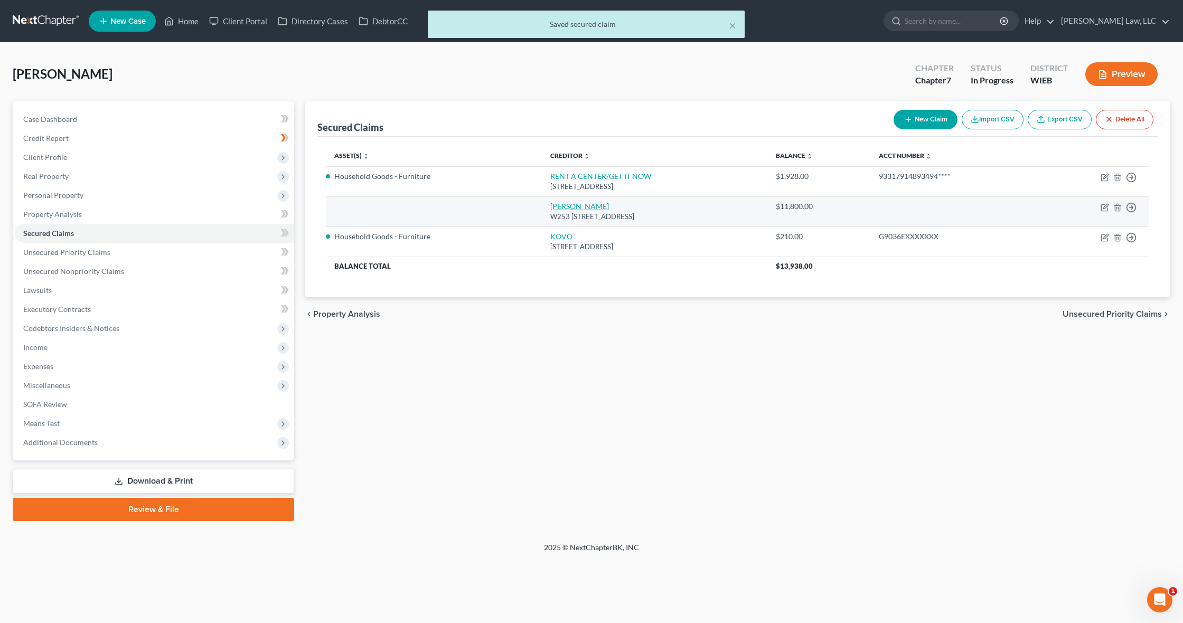
click at [575, 205] on link "Timothy Gambatese" at bounding box center [579, 206] width 59 height 9
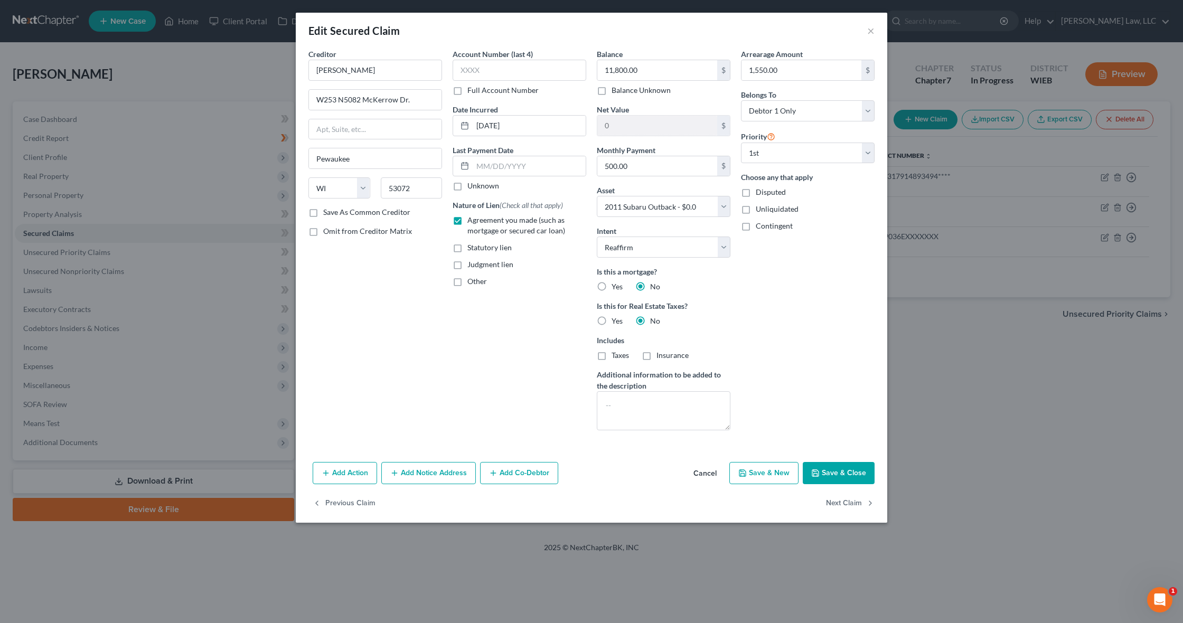
click at [832, 474] on button "Save & Close" at bounding box center [838, 473] width 72 height 22
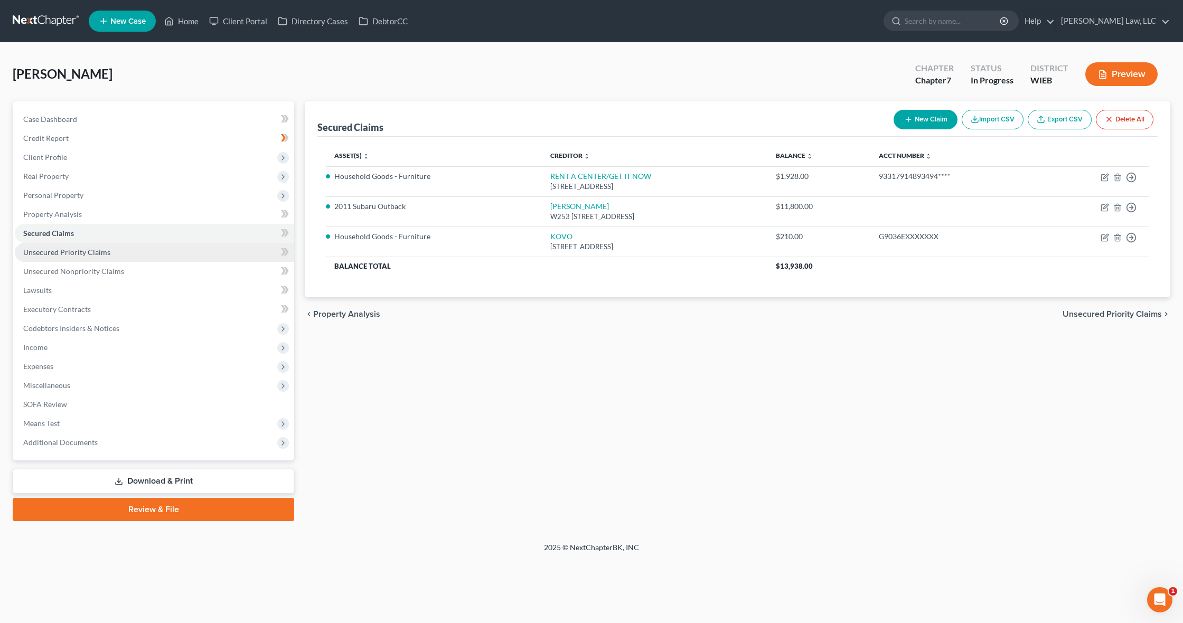
click at [134, 251] on link "Unsecured Priority Claims" at bounding box center [154, 252] width 279 height 19
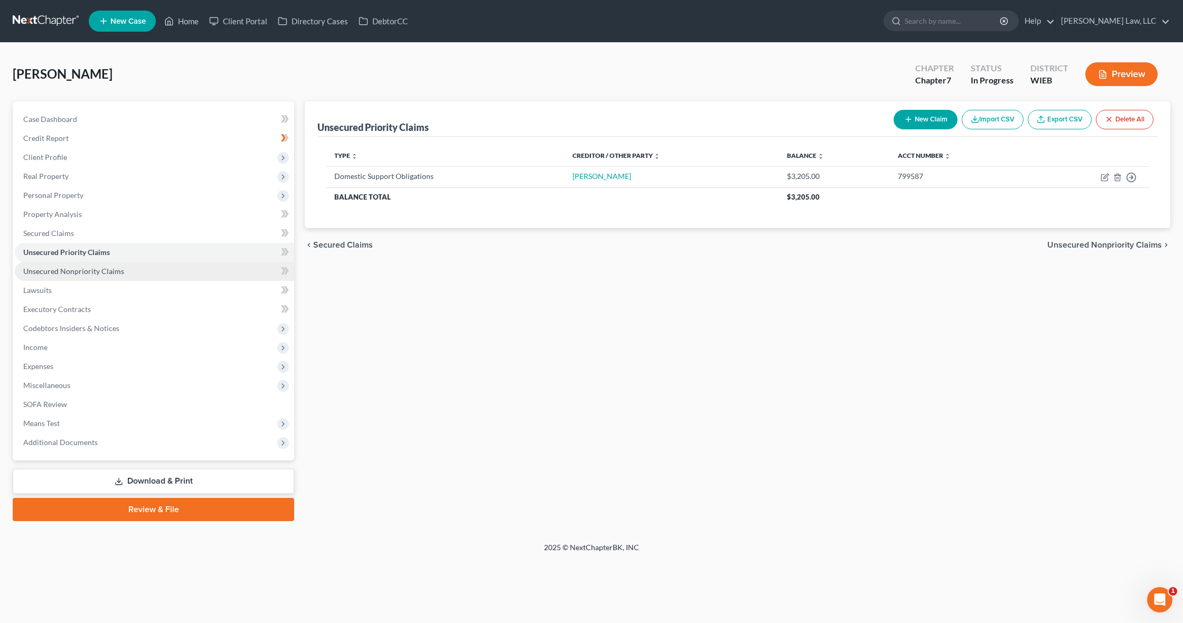
click at [134, 269] on link "Unsecured Nonpriority Claims" at bounding box center [154, 271] width 279 height 19
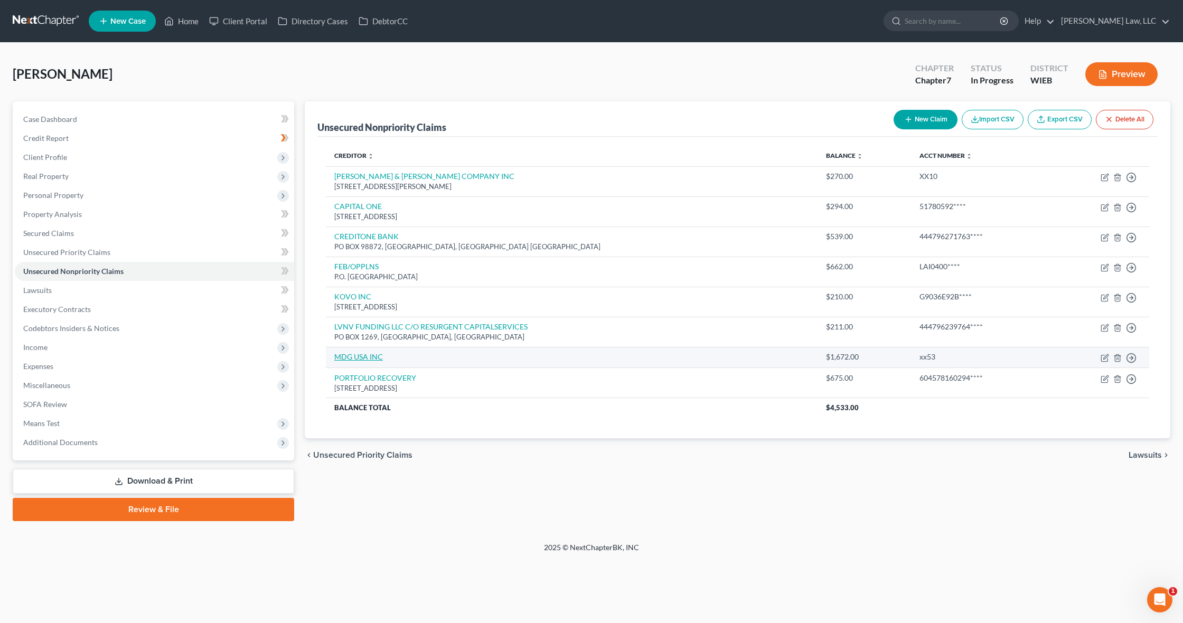
click at [355, 358] on link "MDG USA INC" at bounding box center [358, 356] width 49 height 9
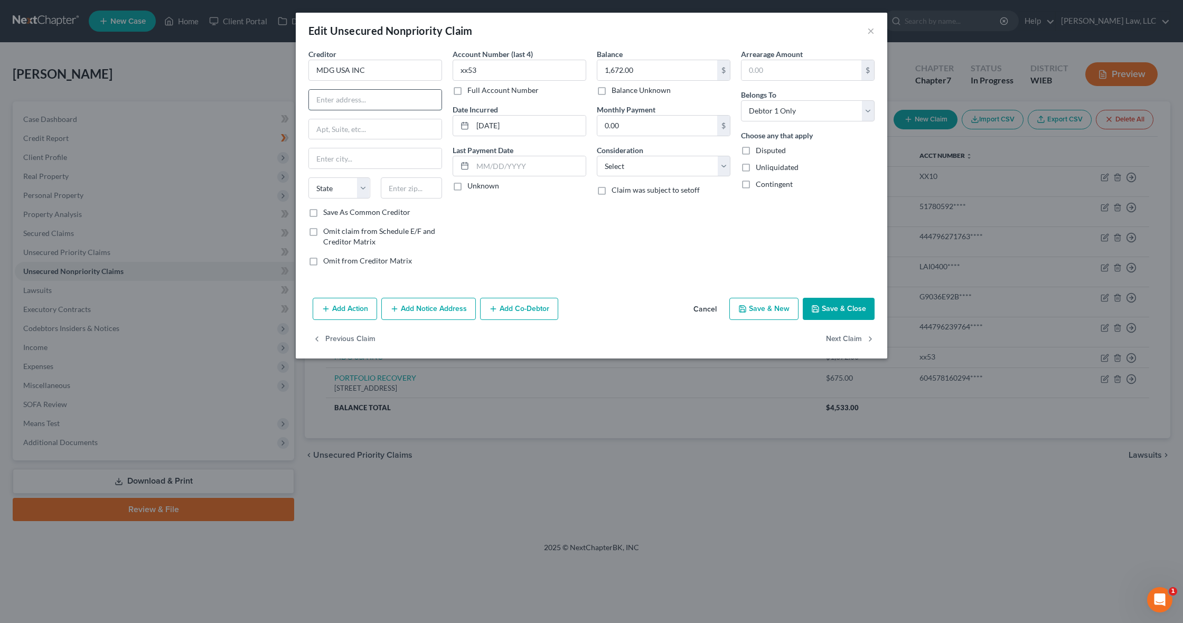
paste input "135 VETERANS MEMORIALHI"
click at [409, 101] on input "135 VETERANS MEMORIALHI" at bounding box center [375, 100] width 133 height 20
paste input "MABLETOWN"
click at [518, 91] on label "Full Account Number" at bounding box center [502, 90] width 71 height 11
click at [478, 91] on input "Full Account Number" at bounding box center [474, 88] width 7 height 7
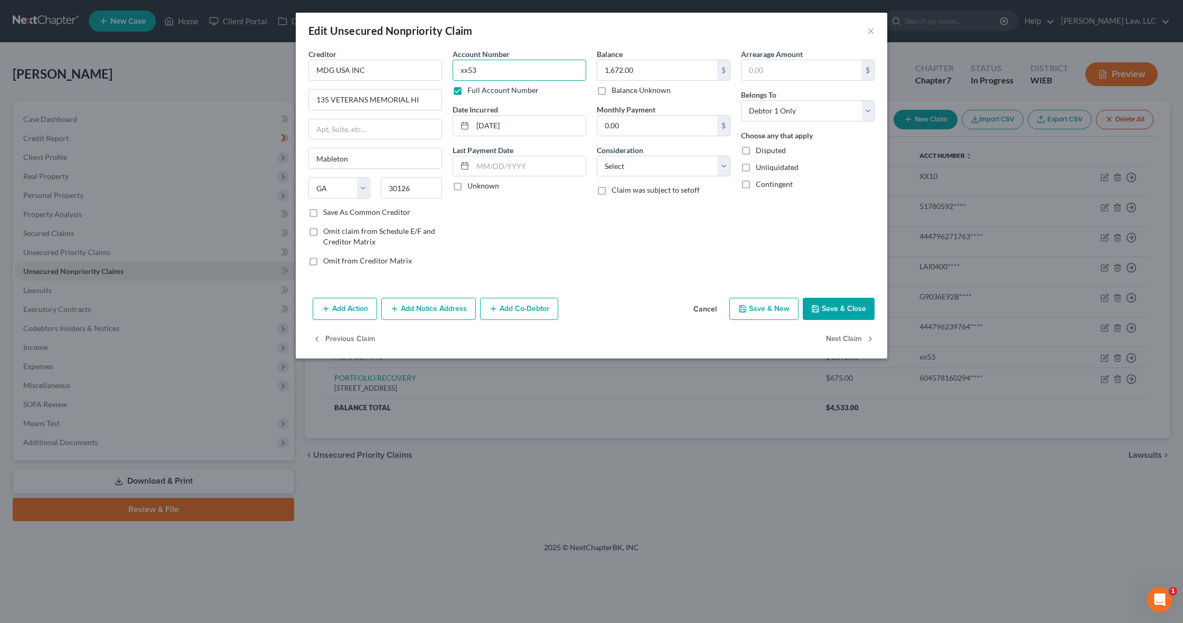
drag, startPoint x: 500, startPoint y: 68, endPoint x: 434, endPoint y: 59, distance: 66.2
click at [434, 59] on div "Creditor * MDG USA INC 135 VETERANS MEMORIAL HI Mableton State AL AK AR AZ CA C…" at bounding box center [591, 162] width 577 height 226
paste input "343195X"
paste input "Dec 27, 2024"
drag, startPoint x: 527, startPoint y: 125, endPoint x: 468, endPoint y: 125, distance: 59.1
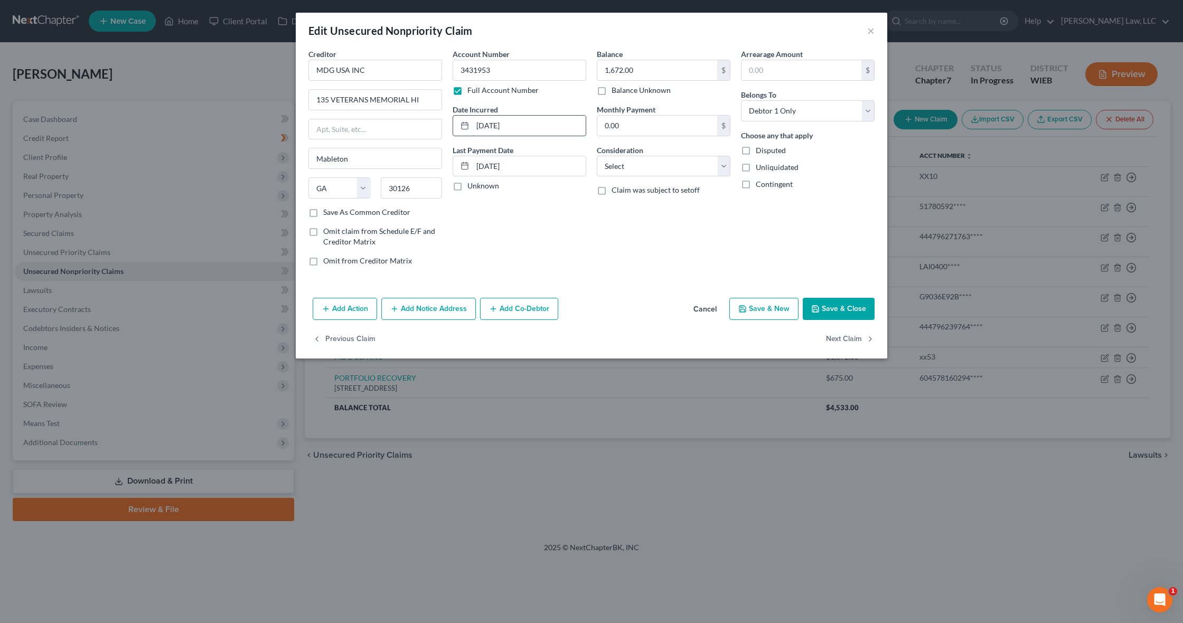
click at [468, 125] on div "01/15/2025" at bounding box center [519, 125] width 134 height 21
click at [664, 129] on input "0.00" at bounding box center [657, 126] width 120 height 20
drag, startPoint x: 658, startPoint y: 127, endPoint x: 570, endPoint y: 116, distance: 88.9
click at [570, 116] on div "Creditor * MDG USA INC 135 VETERANS MEMORIAL HI Mableton State AL AK AR AZ CA C…" at bounding box center [591, 162] width 577 height 226
click at [800, 69] on input "text" at bounding box center [801, 70] width 120 height 20
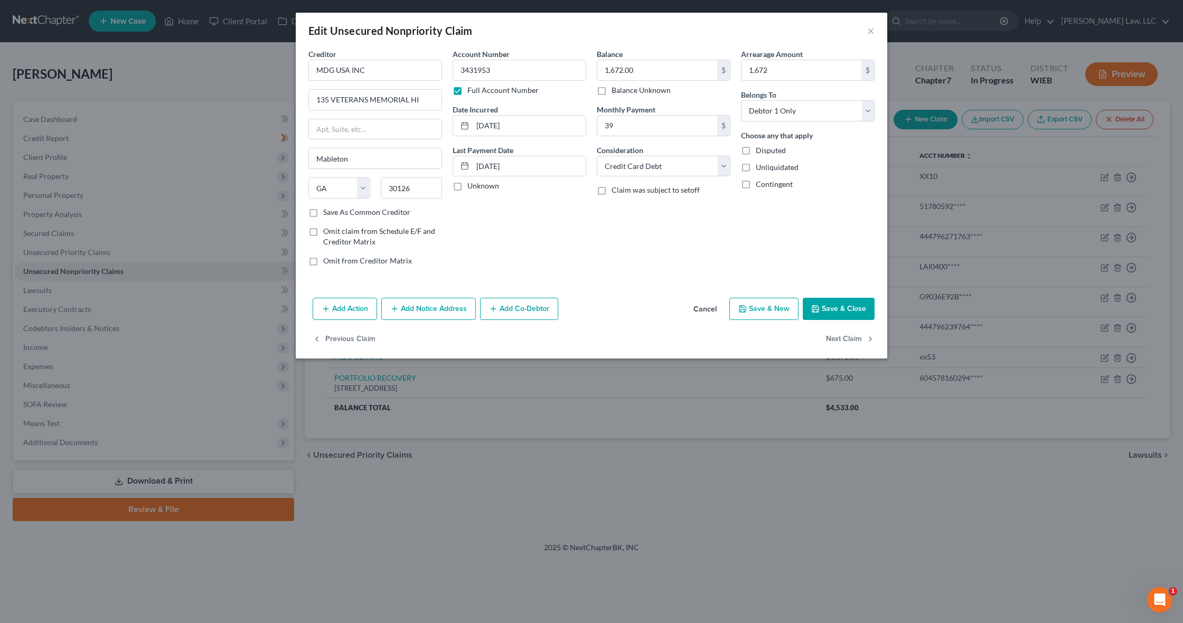
click at [845, 306] on button "Save & Close" at bounding box center [838, 309] width 72 height 22
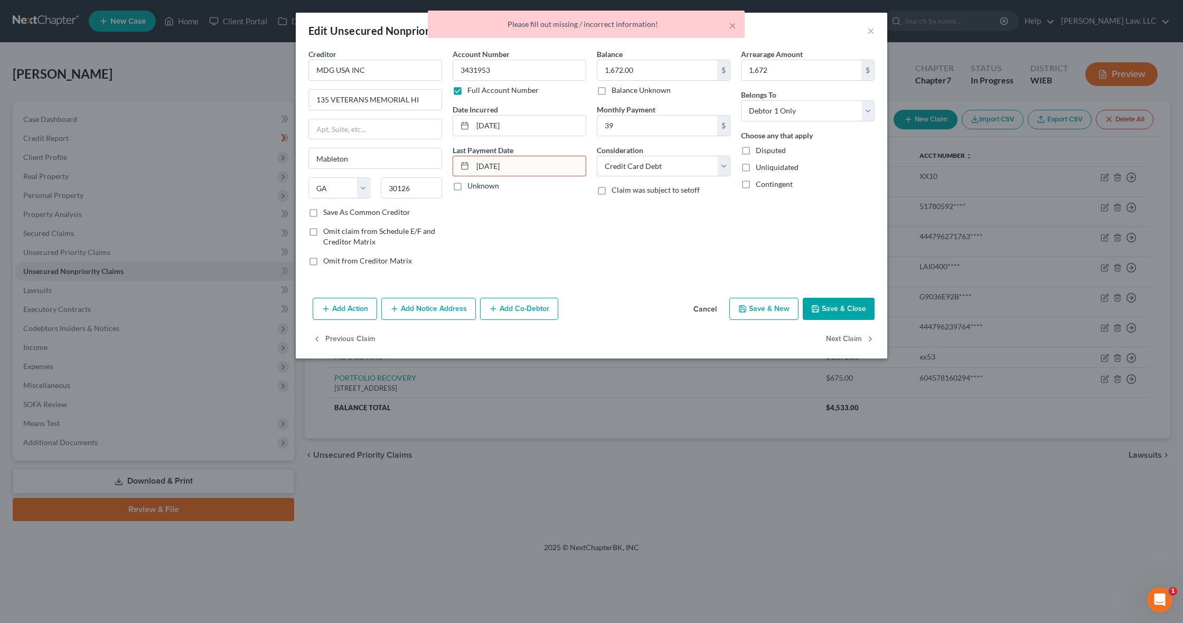
click at [560, 166] on input "Dec 27, 2024" at bounding box center [529, 166] width 113 height 20
drag, startPoint x: 490, startPoint y: 166, endPoint x: 477, endPoint y: 165, distance: 13.7
click at [477, 166] on input "Dec 27, 2024" at bounding box center [529, 166] width 113 height 20
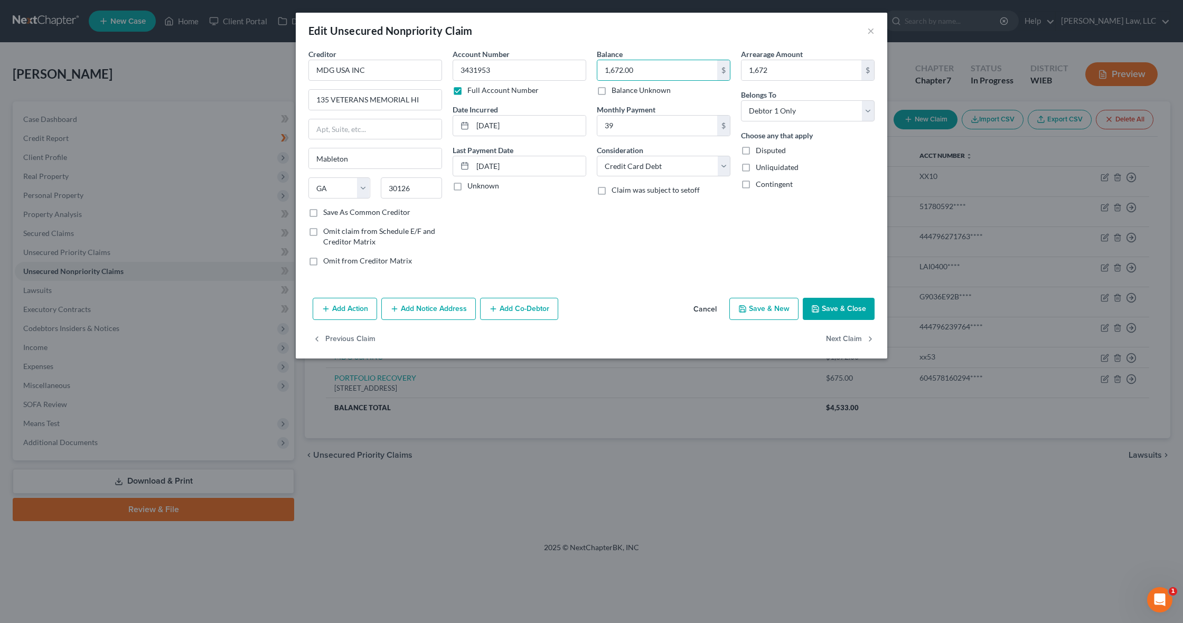
click at [831, 307] on button "Save & Close" at bounding box center [838, 309] width 72 height 22
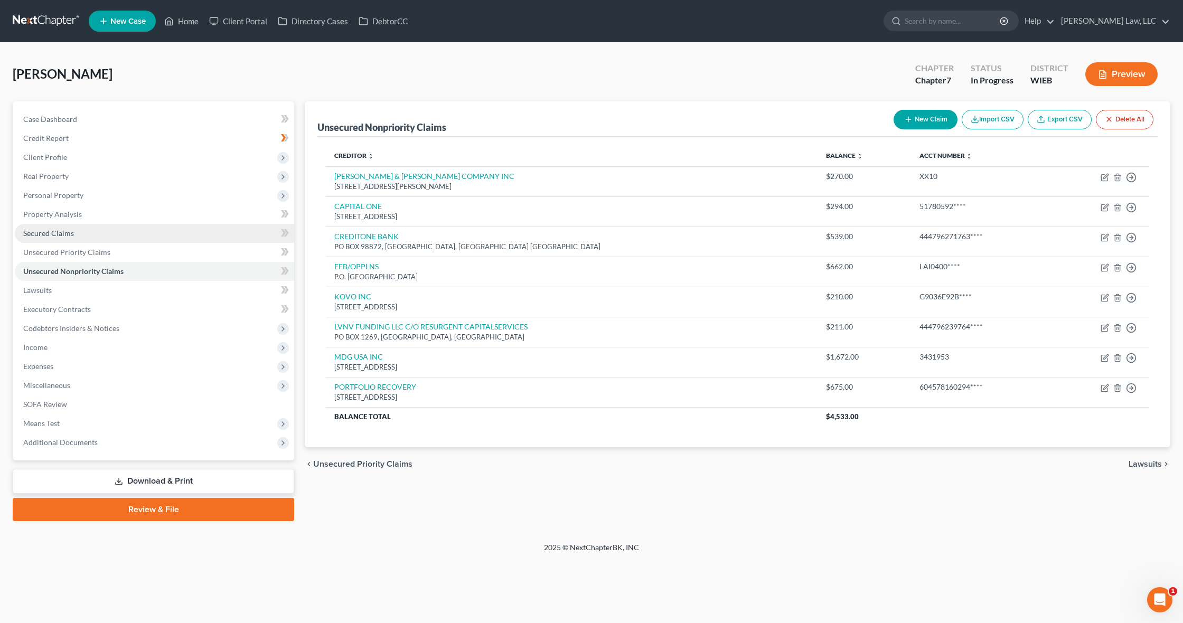
click at [153, 230] on link "Secured Claims" at bounding box center [154, 233] width 279 height 19
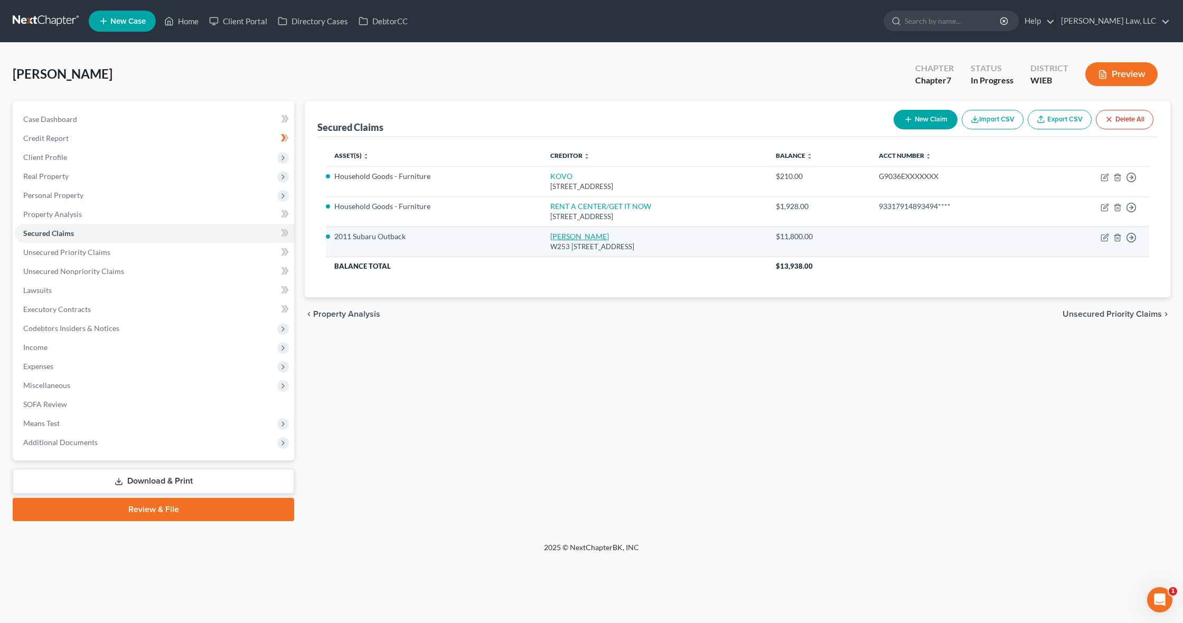
click at [555, 239] on link "Timothy Gambatese" at bounding box center [579, 236] width 59 height 9
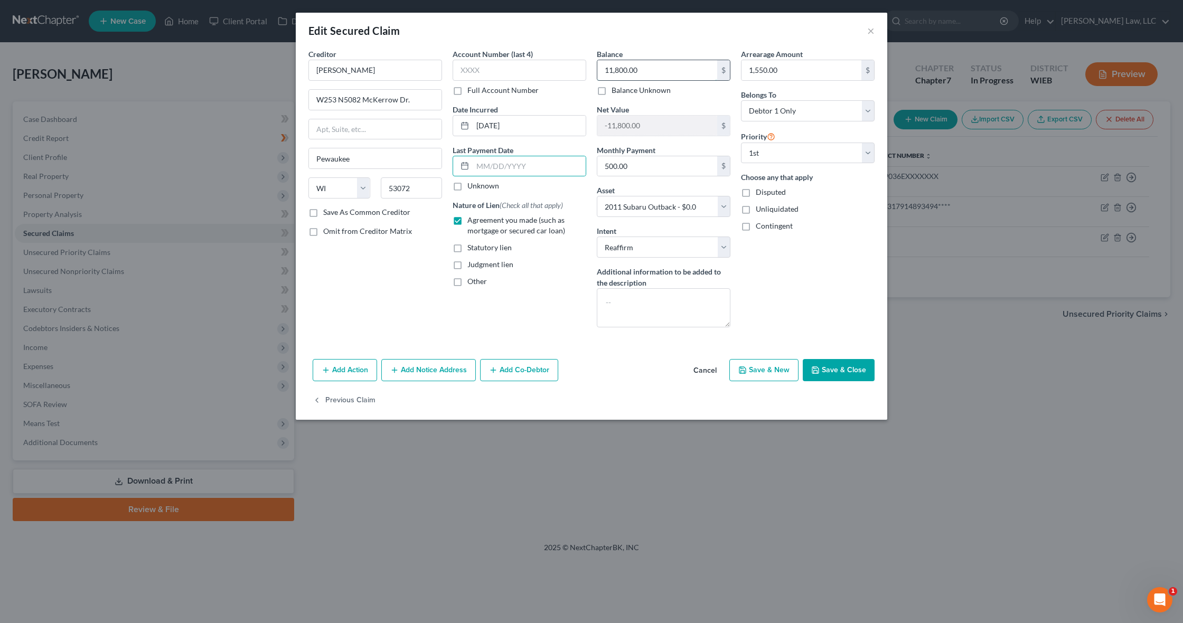
click at [653, 71] on input "11,800.00" at bounding box center [657, 70] width 120 height 20
click at [827, 371] on button "Save & Close" at bounding box center [838, 370] width 72 height 22
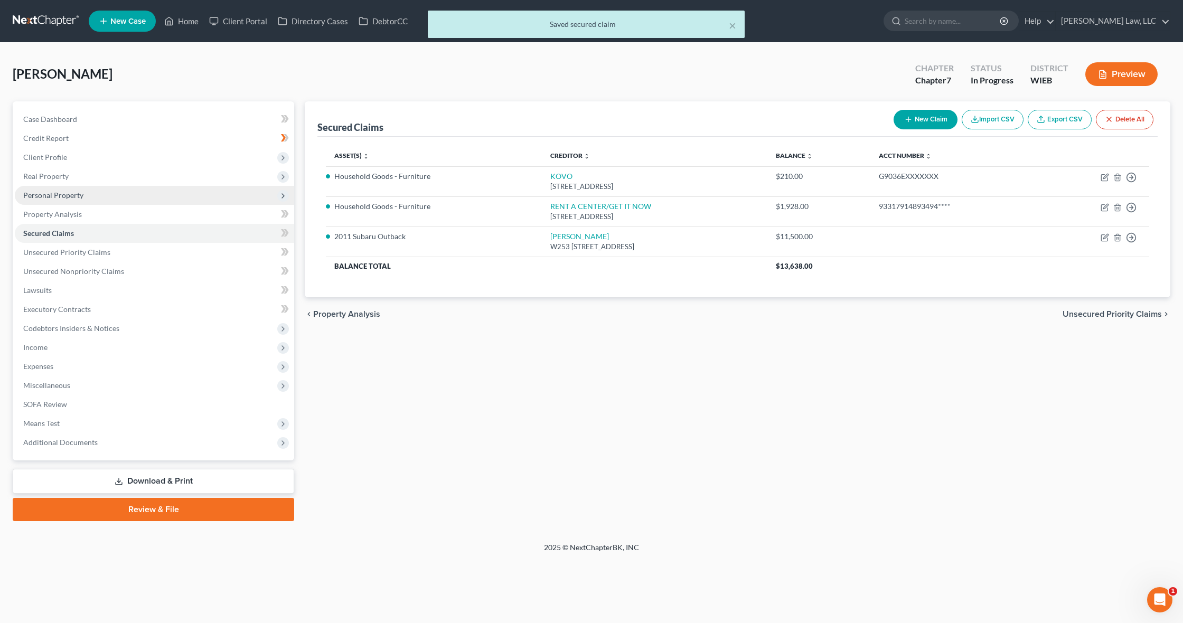
click at [134, 198] on span "Personal Property" at bounding box center [154, 195] width 279 height 19
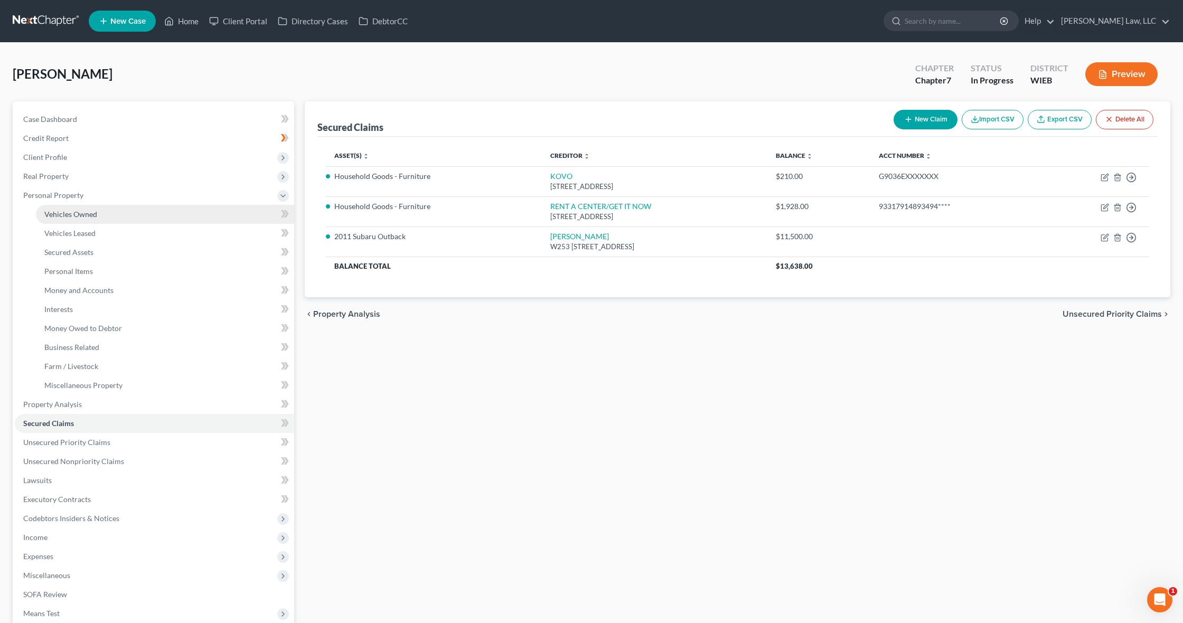
click at [124, 214] on link "Vehicles Owned" at bounding box center [165, 214] width 258 height 19
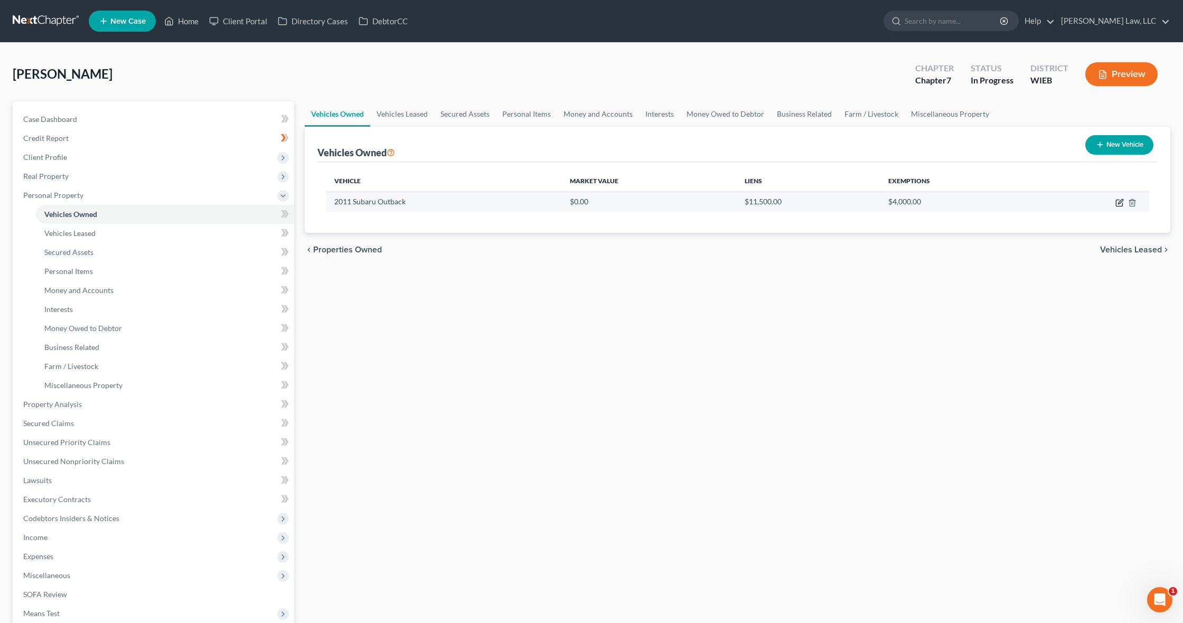
click at [1115, 205] on icon "button" at bounding box center [1119, 203] width 8 height 8
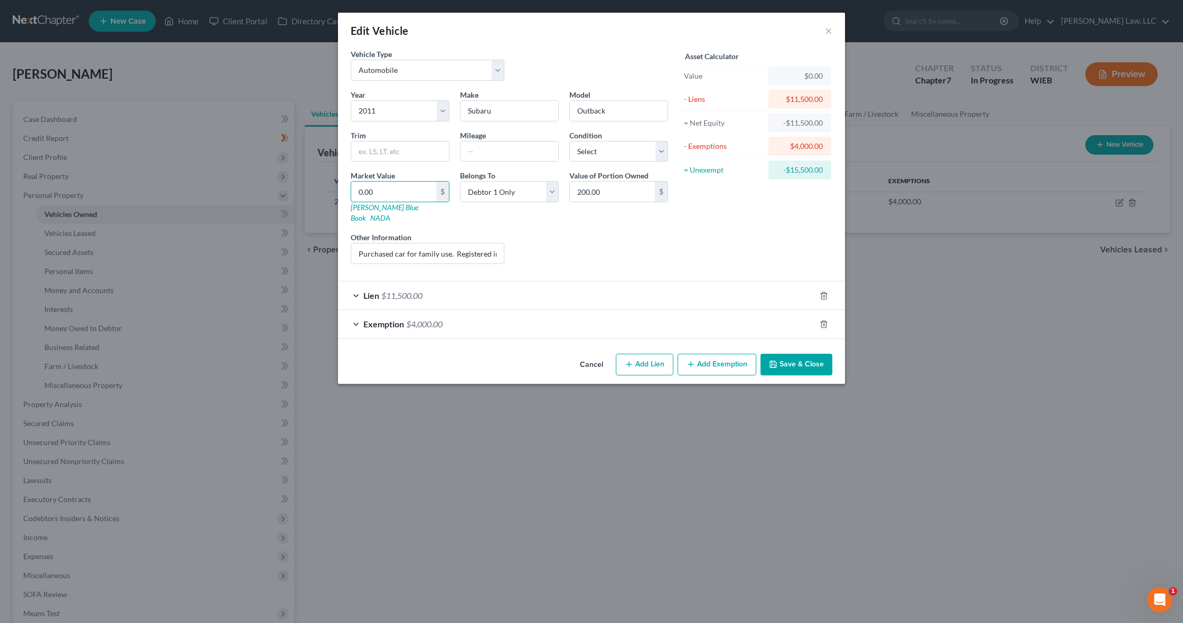
drag, startPoint x: 411, startPoint y: 191, endPoint x: 346, endPoint y: 188, distance: 65.0
click at [346, 188] on div "Market Value 0.00 $ Kelly Blue Book NADA" at bounding box center [399, 196] width 109 height 53
click at [502, 152] on input "text" at bounding box center [509, 151] width 98 height 20
drag, startPoint x: 619, startPoint y: 192, endPoint x: 563, endPoint y: 191, distance: 56.0
click at [563, 191] on div "Year Select 2026 2025 2024 2023 2022 2021 2020 2019 2018 2017 2016 2015 2014 20…" at bounding box center [509, 180] width 328 height 183
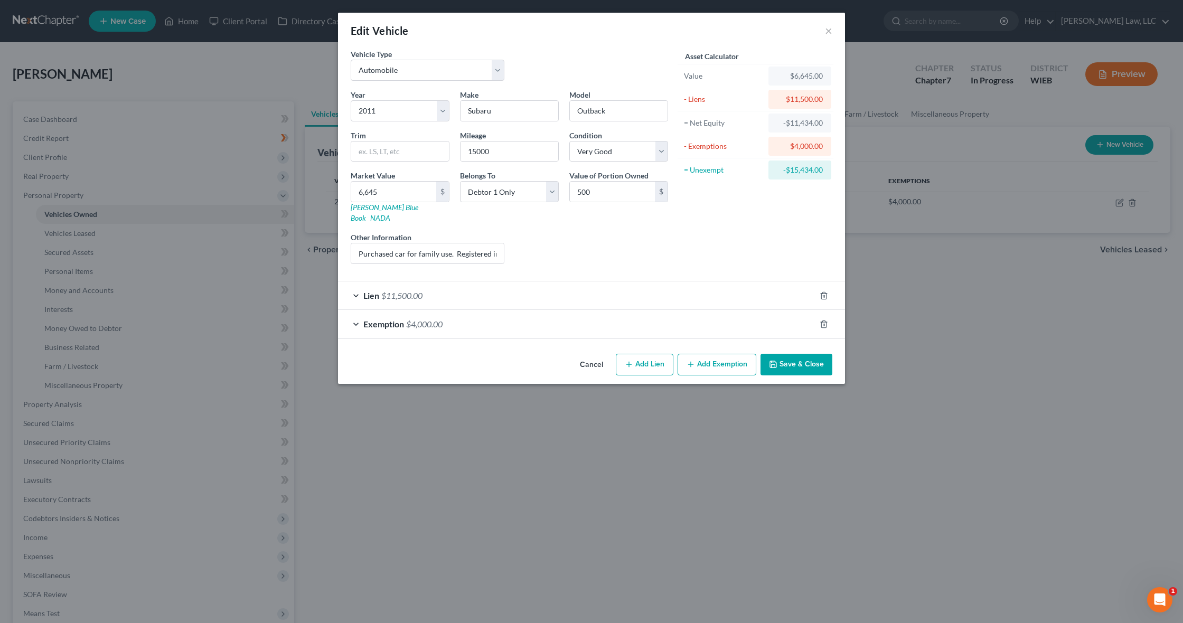
click at [356, 314] on div "Exemption $4,000.00" at bounding box center [576, 324] width 477 height 28
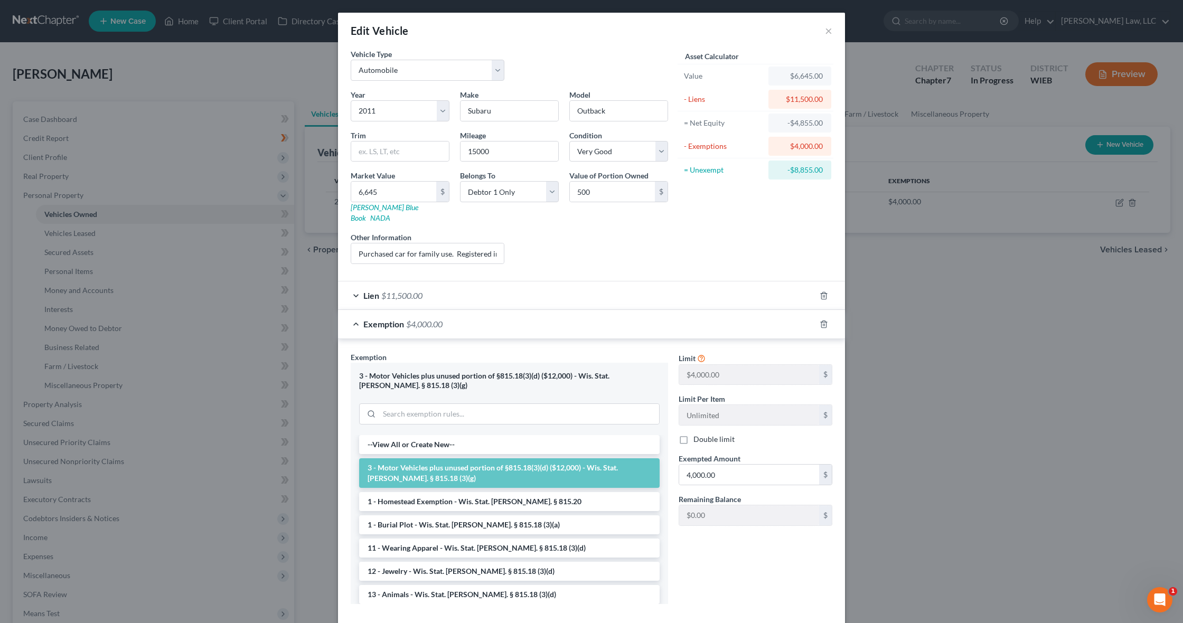
click at [545, 382] on div "3 - Motor Vehicles plus unused portion of §815.18(3)(d) ($12,000) - Wis. Stat. …" at bounding box center [509, 399] width 317 height 72
click at [580, 232] on div "Liens Select" at bounding box center [591, 248] width 164 height 32
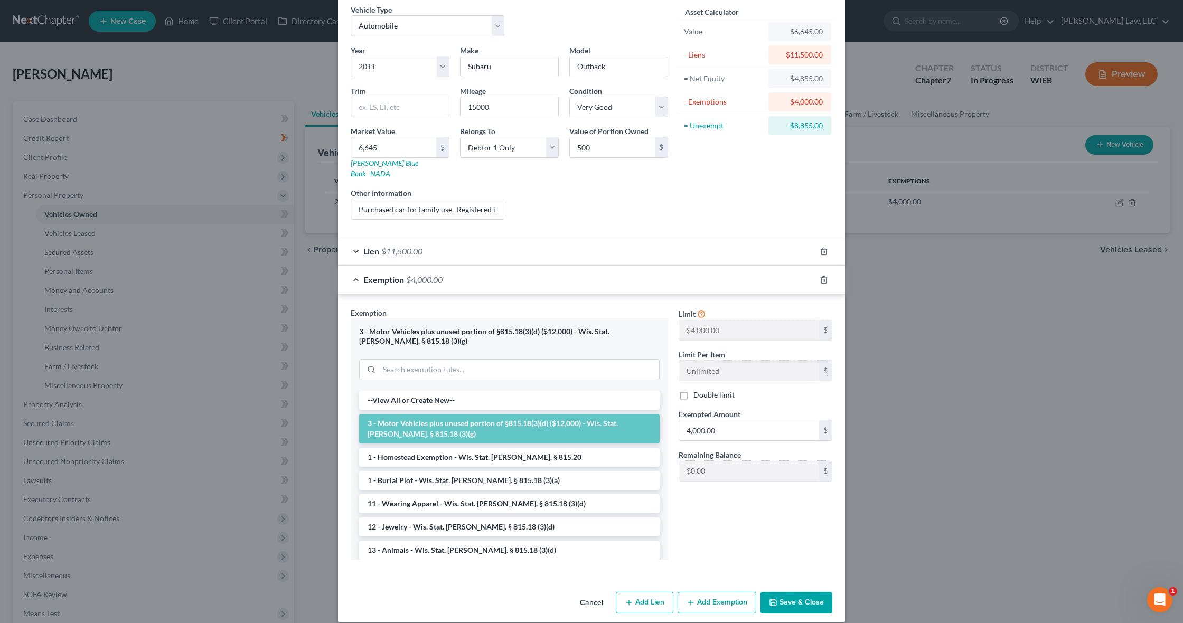
click at [787, 594] on button "Save & Close" at bounding box center [796, 603] width 72 height 22
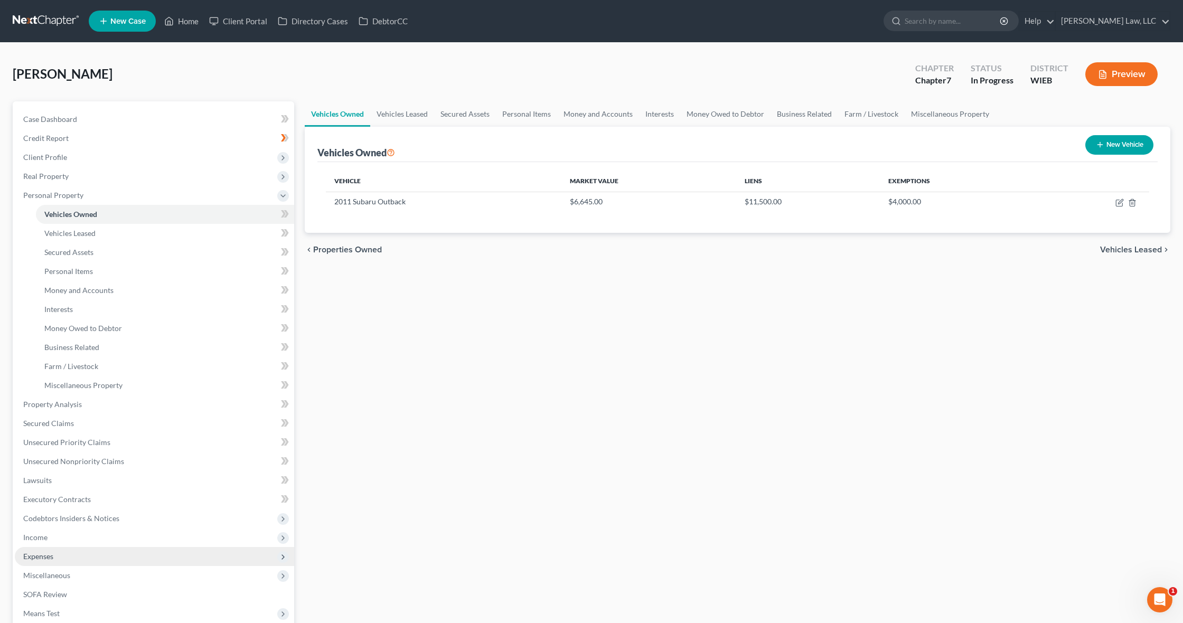
click at [169, 552] on span "Expenses" at bounding box center [154, 556] width 279 height 19
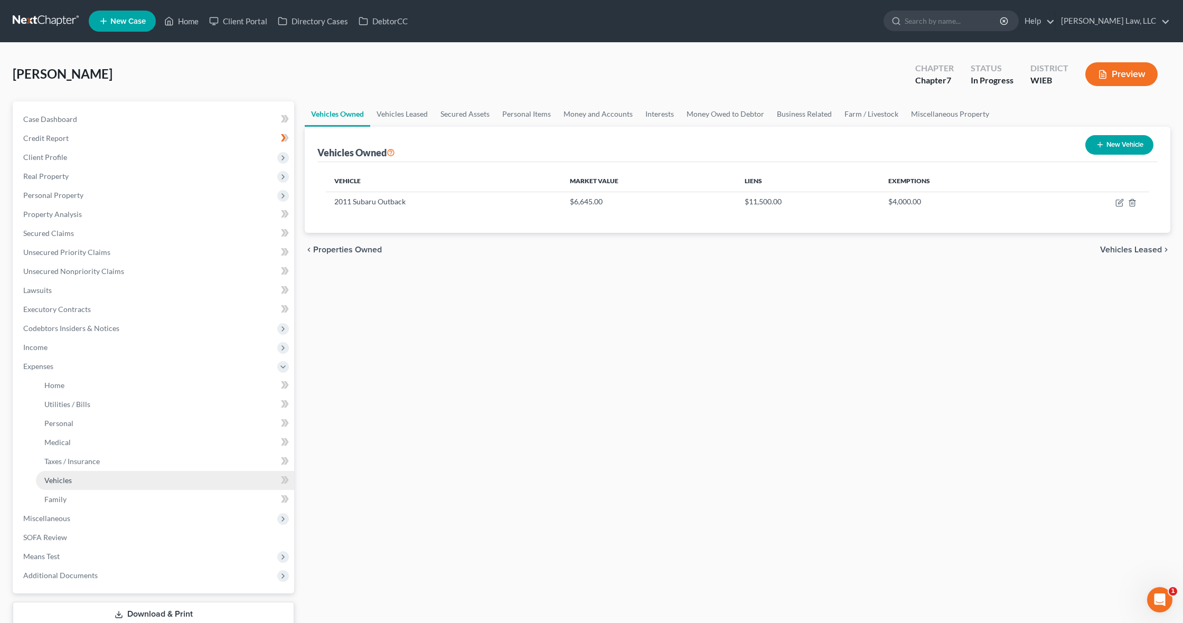
click at [168, 479] on link "Vehicles" at bounding box center [165, 480] width 258 height 19
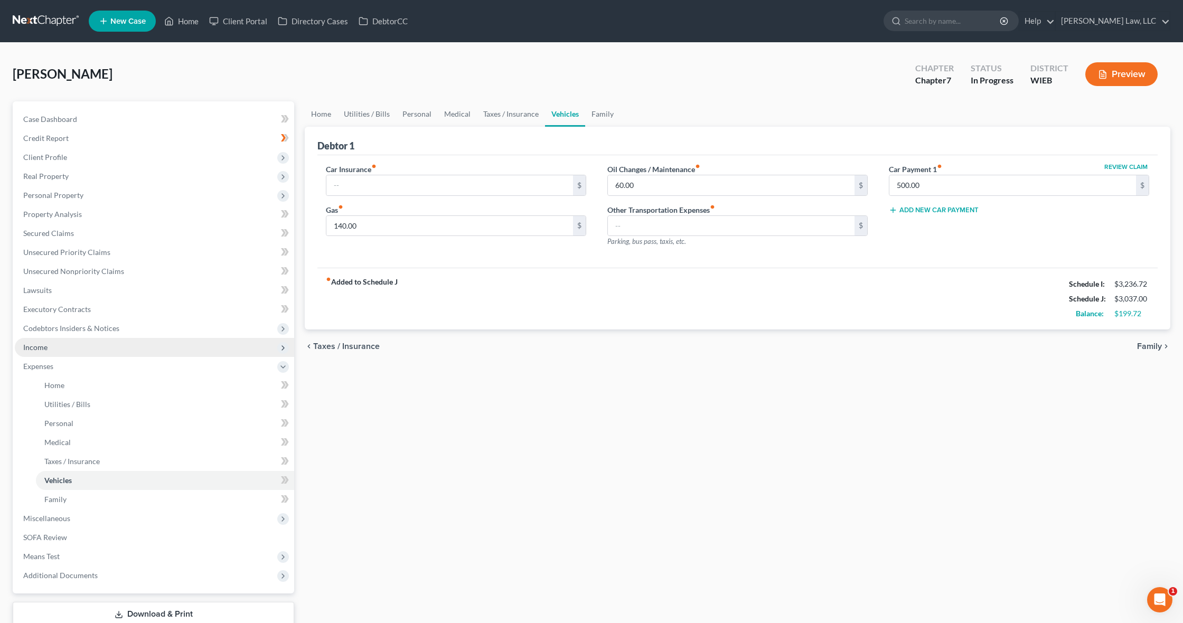
scroll to position [71, 0]
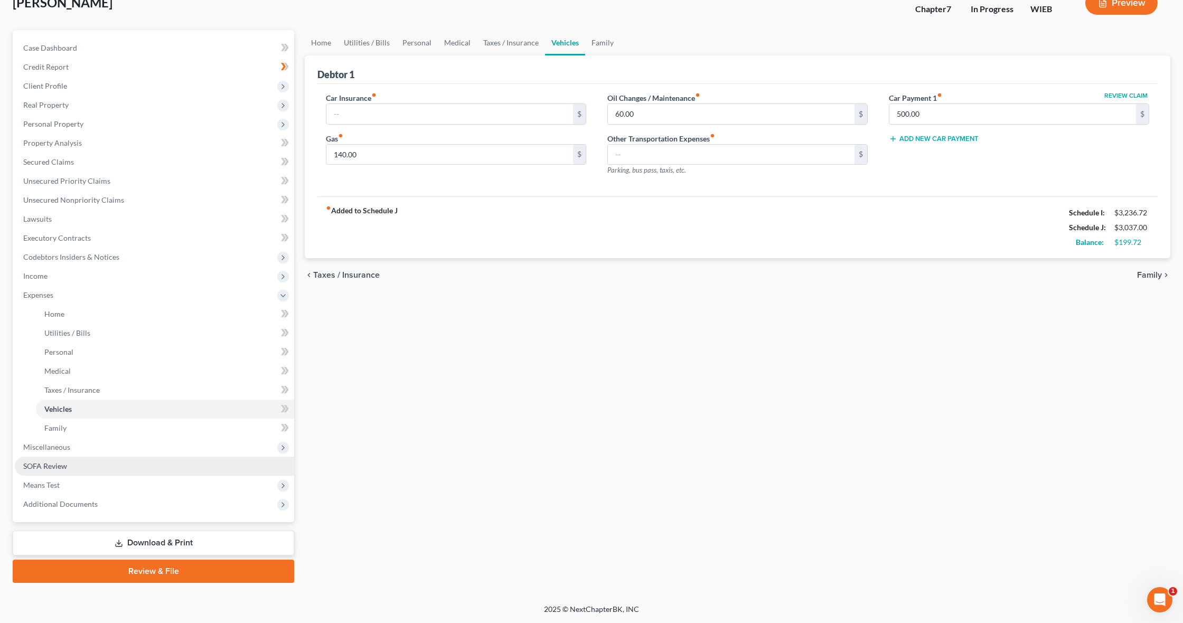
click at [127, 467] on link "SOFA Review" at bounding box center [154, 466] width 279 height 19
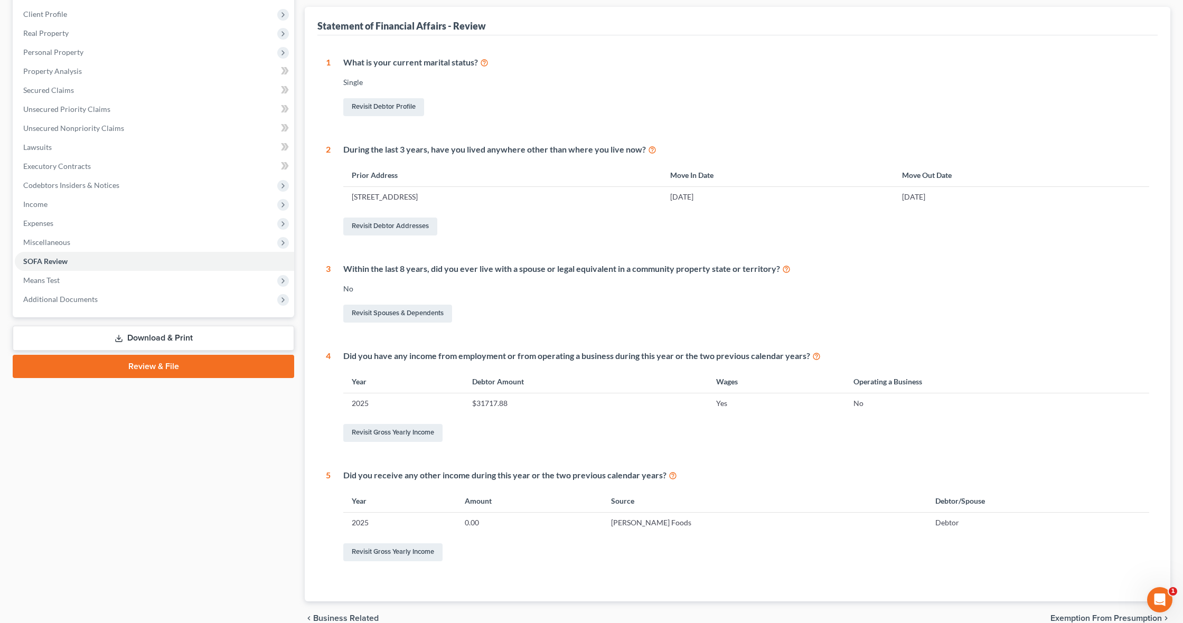
scroll to position [193, 0]
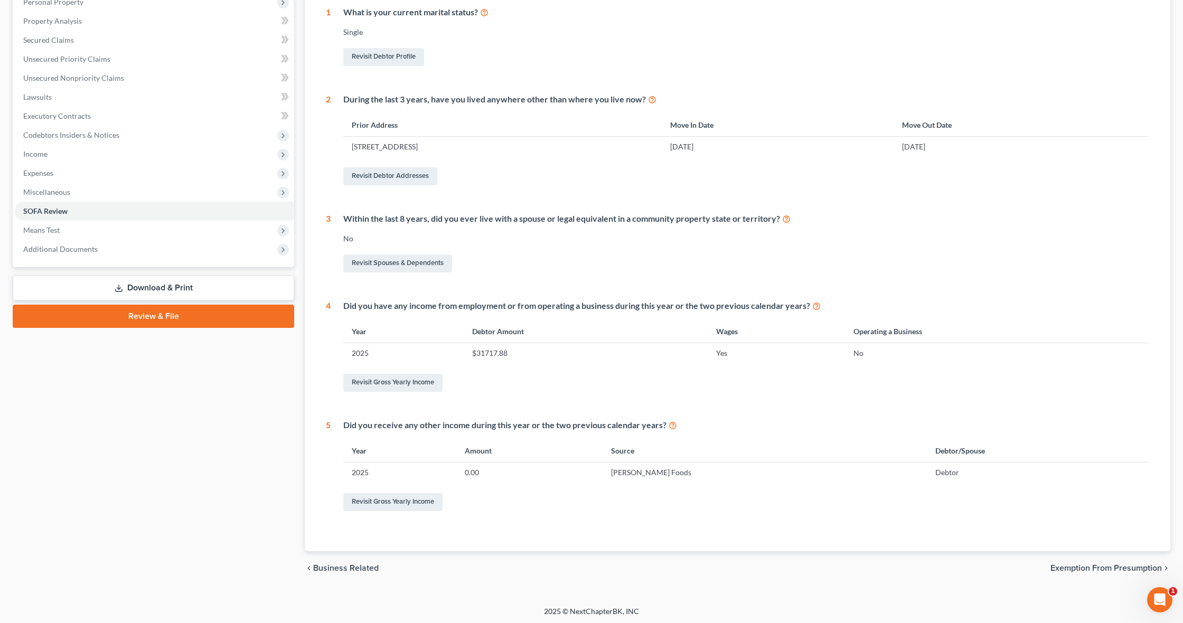
click at [1092, 567] on span "Exemption from Presumption" at bounding box center [1105, 568] width 111 height 8
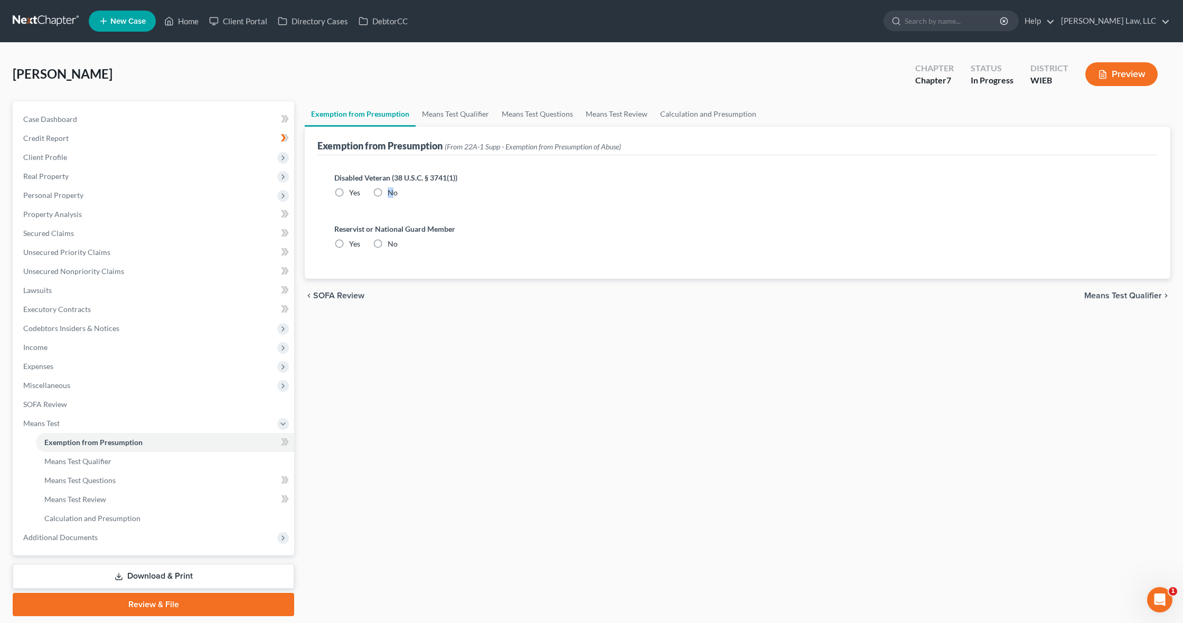
click at [388, 191] on label "No" at bounding box center [393, 192] width 10 height 11
click at [392, 191] on input "No" at bounding box center [395, 190] width 7 height 7
click at [388, 241] on label "No" at bounding box center [393, 244] width 10 height 11
click at [392, 241] on input "No" at bounding box center [395, 242] width 7 height 7
click at [1113, 296] on span "Means Test Qualifier" at bounding box center [1123, 295] width 78 height 8
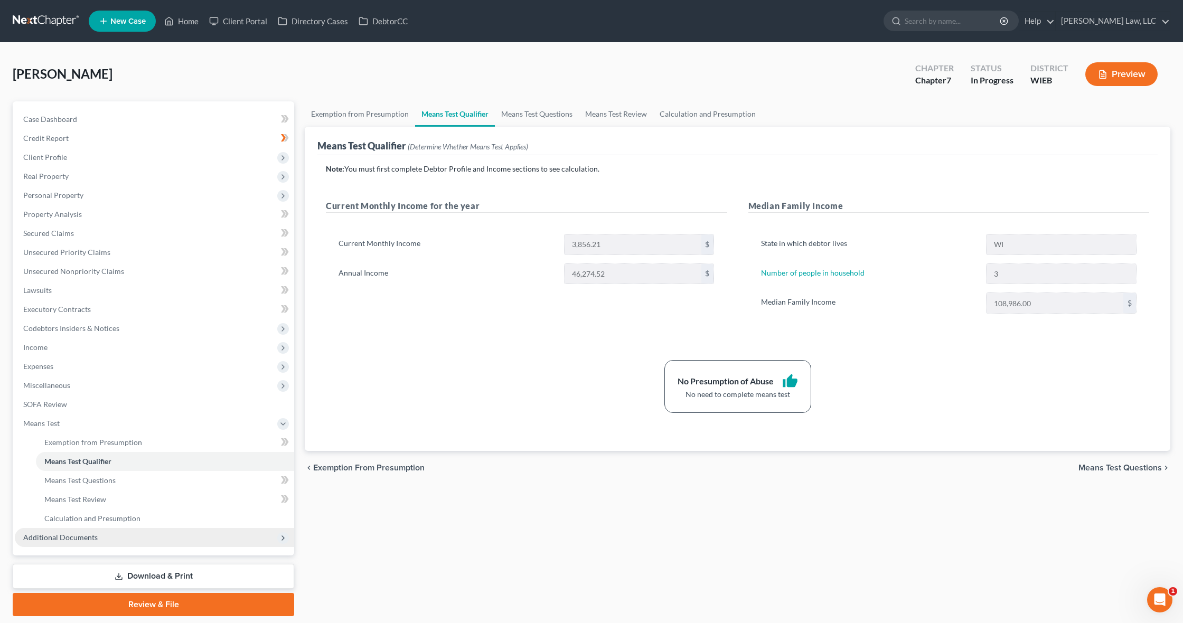
click at [116, 540] on span "Additional Documents" at bounding box center [154, 537] width 279 height 19
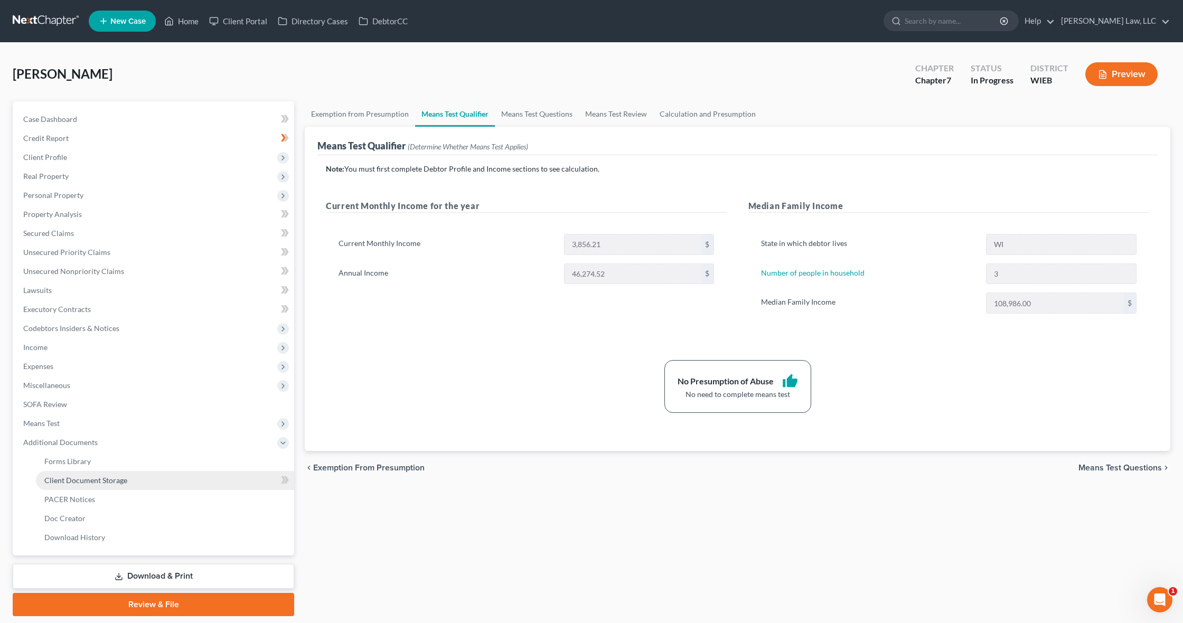
click at [140, 480] on link "Client Document Storage" at bounding box center [165, 480] width 258 height 19
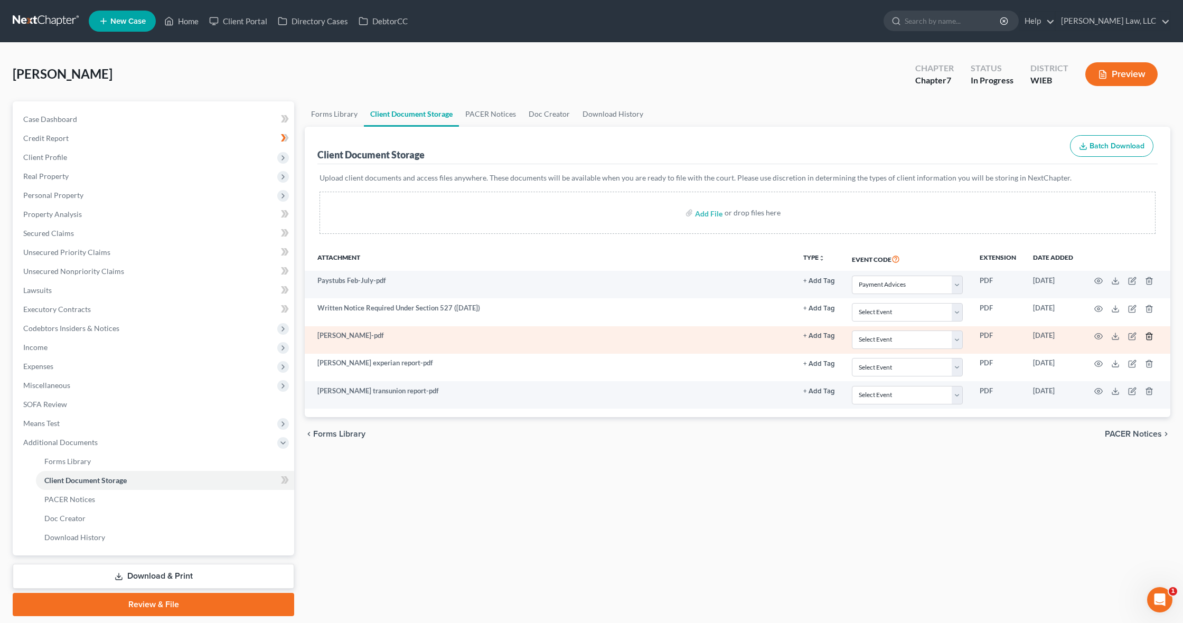
click at [1148, 335] on icon "button" at bounding box center [1149, 336] width 8 height 8
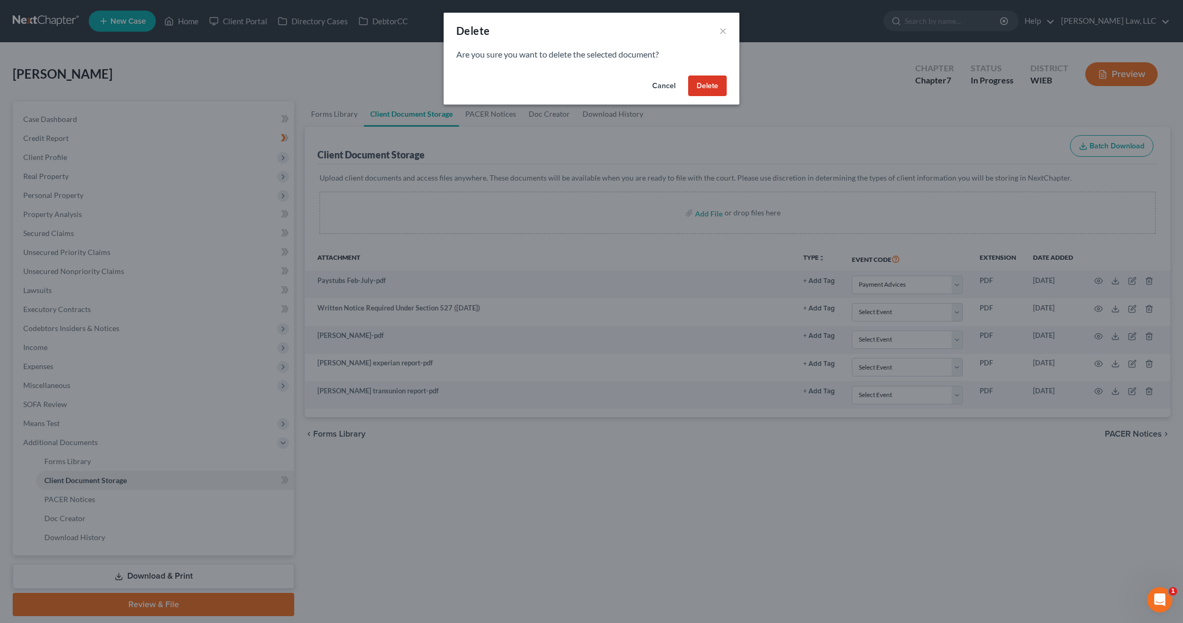
click at [697, 92] on button "Delete" at bounding box center [707, 85] width 39 height 21
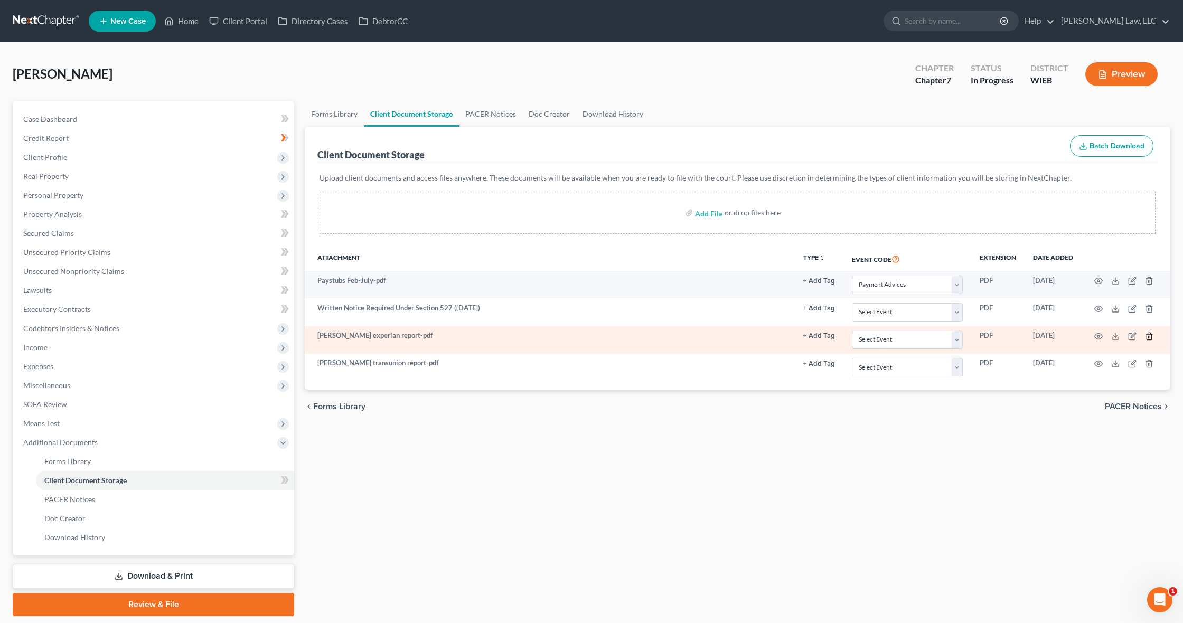
click at [1148, 336] on line "button" at bounding box center [1148, 337] width 0 height 2
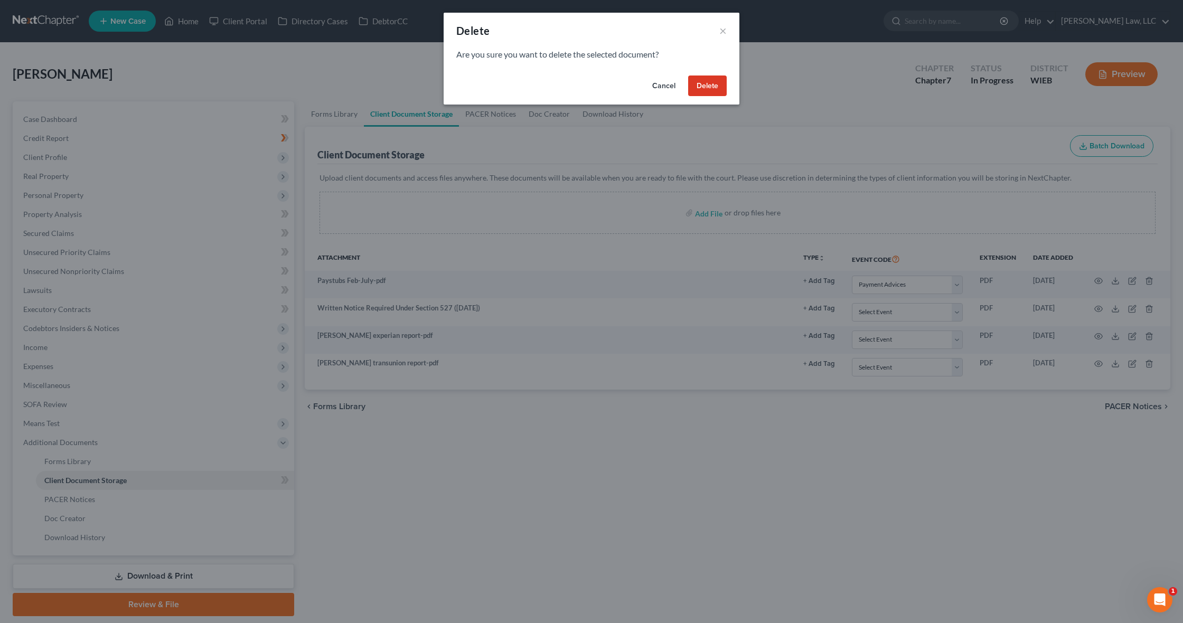
click at [700, 84] on button "Delete" at bounding box center [707, 85] width 39 height 21
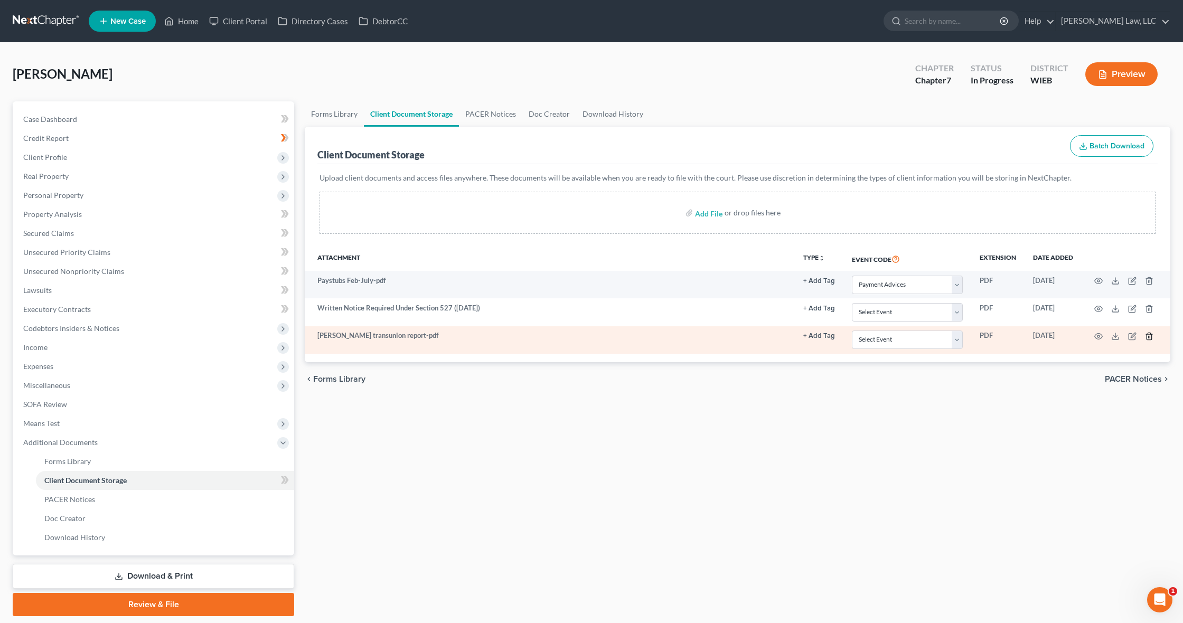
click at [1150, 334] on icon "button" at bounding box center [1148, 336] width 5 height 7
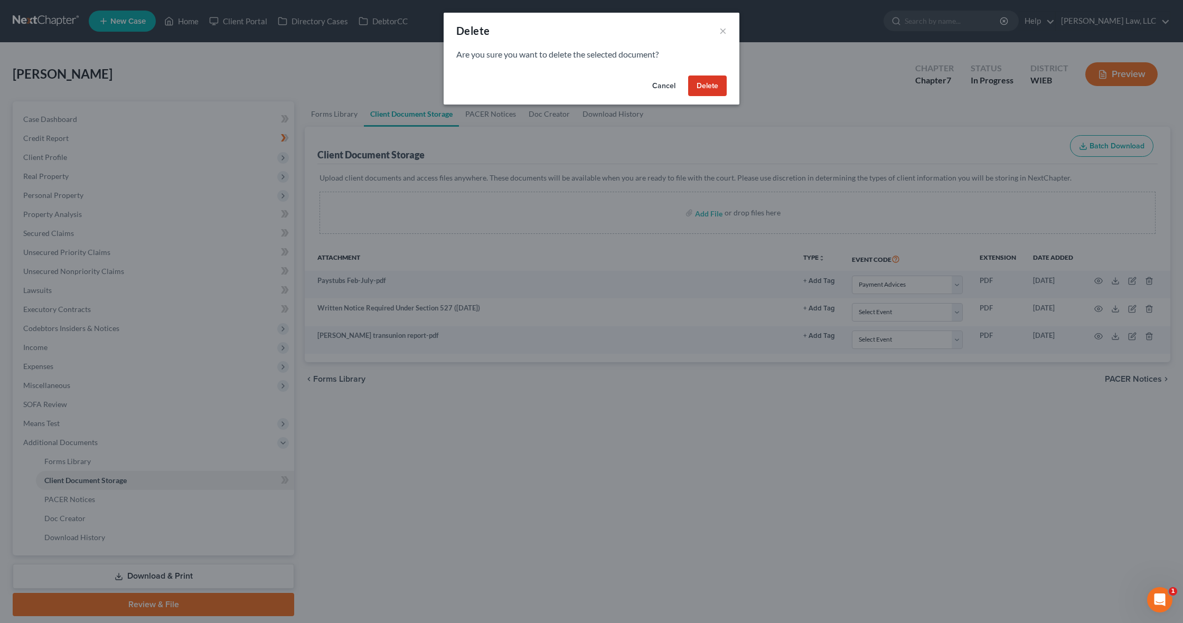
click at [702, 87] on button "Delete" at bounding box center [707, 85] width 39 height 21
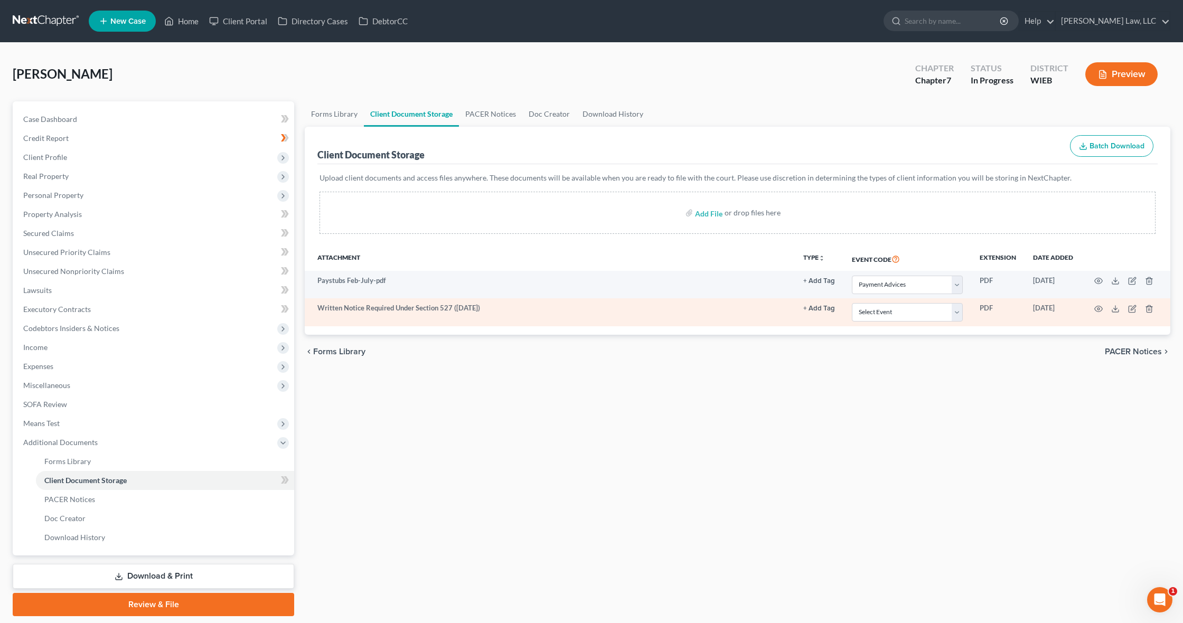
click at [416, 304] on td "Written Notice Required Under Section 527 ([DATE])" at bounding box center [550, 311] width 490 height 27
click at [1098, 309] on circle "button" at bounding box center [1098, 309] width 2 height 2
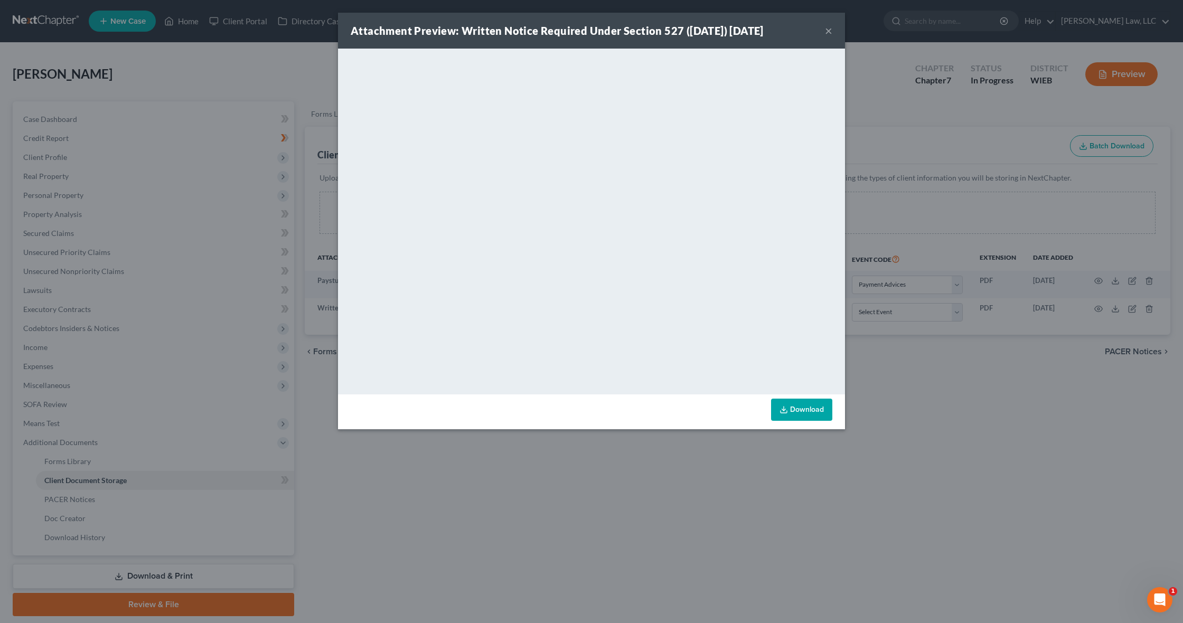
click at [806, 409] on link "Download" at bounding box center [801, 410] width 61 height 22
click at [827, 33] on button "×" at bounding box center [828, 30] width 7 height 13
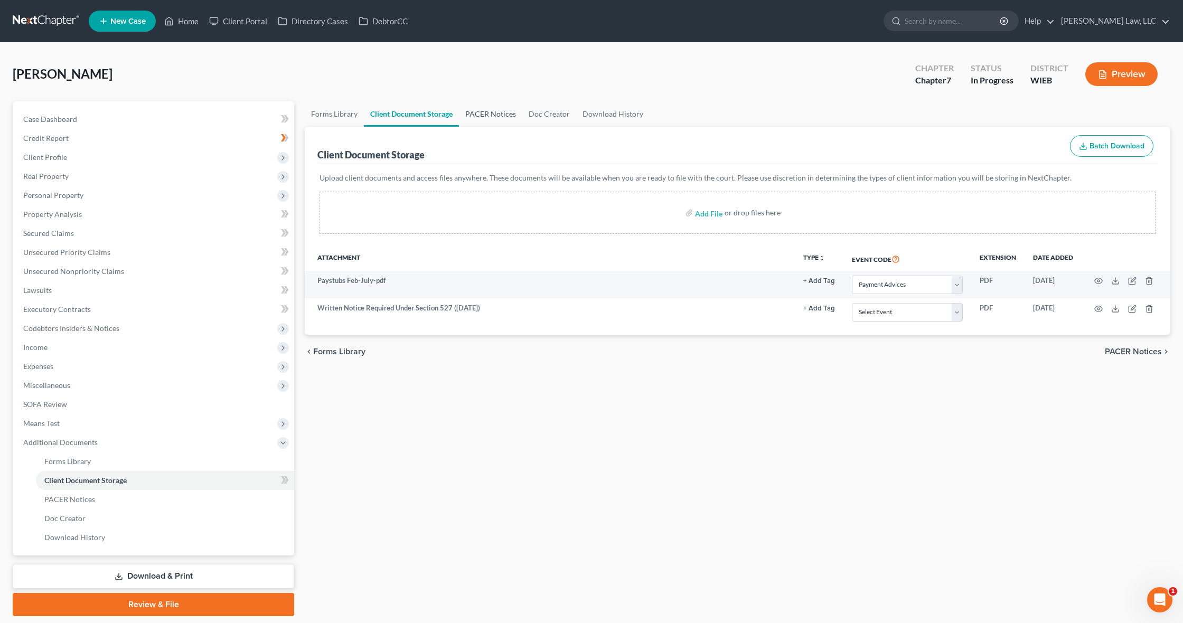
click at [488, 112] on link "PACER Notices" at bounding box center [490, 113] width 63 height 25
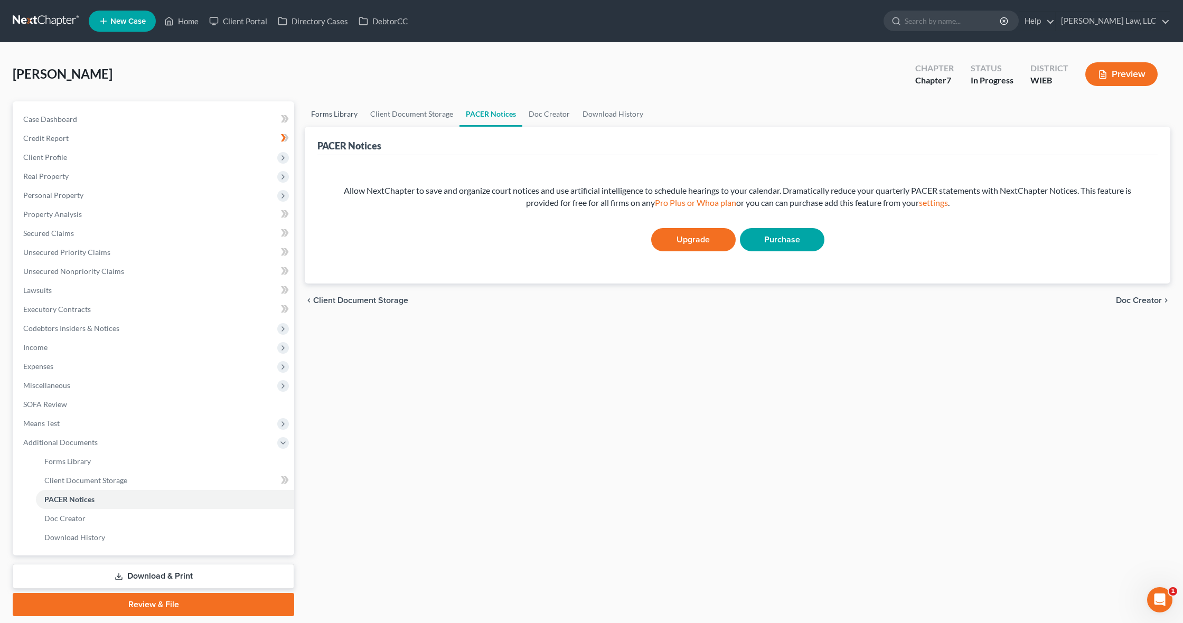
click at [324, 111] on link "Forms Library" at bounding box center [334, 113] width 59 height 25
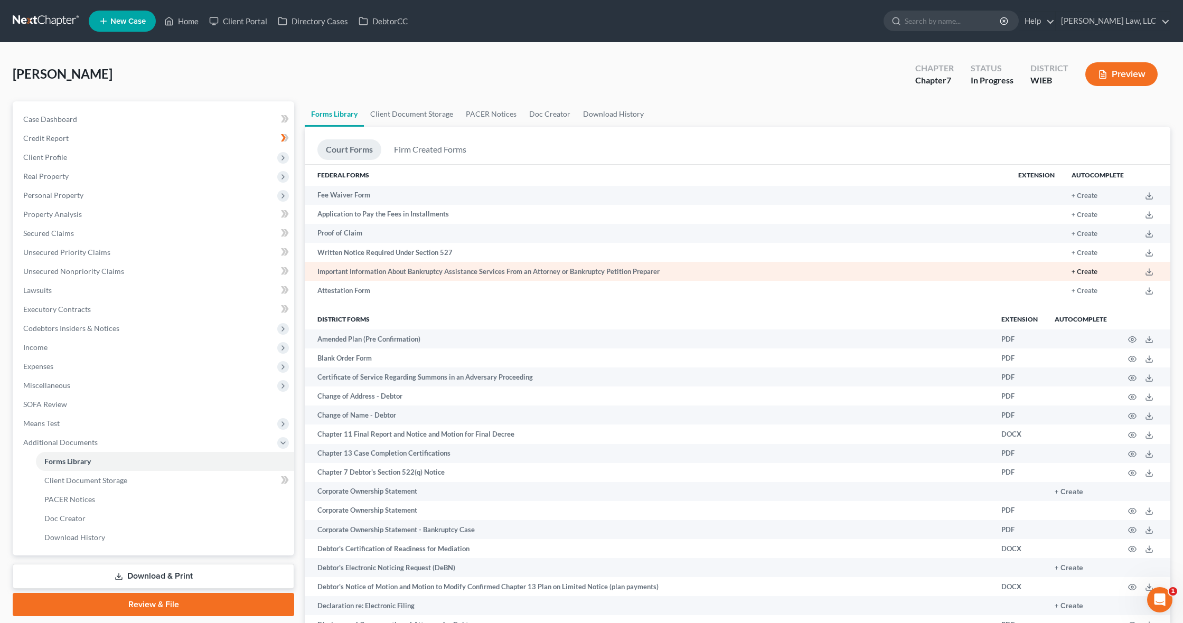
click at [1076, 270] on button "+ Create" at bounding box center [1084, 272] width 26 height 7
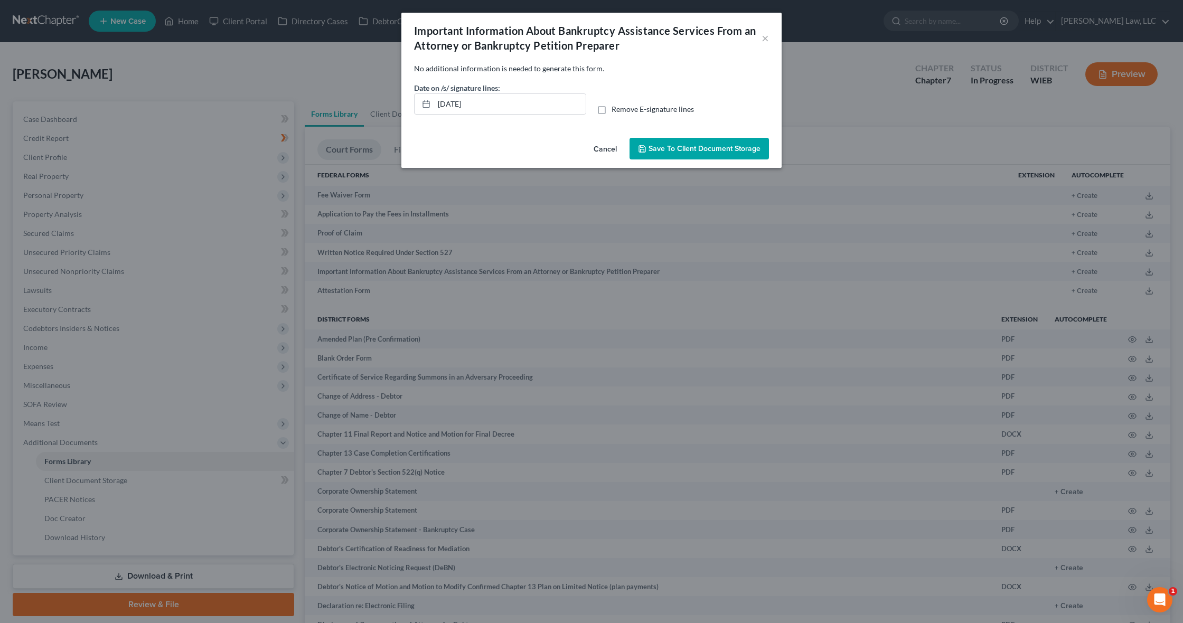
click at [702, 148] on span "Save to Client Document Storage" at bounding box center [704, 148] width 112 height 9
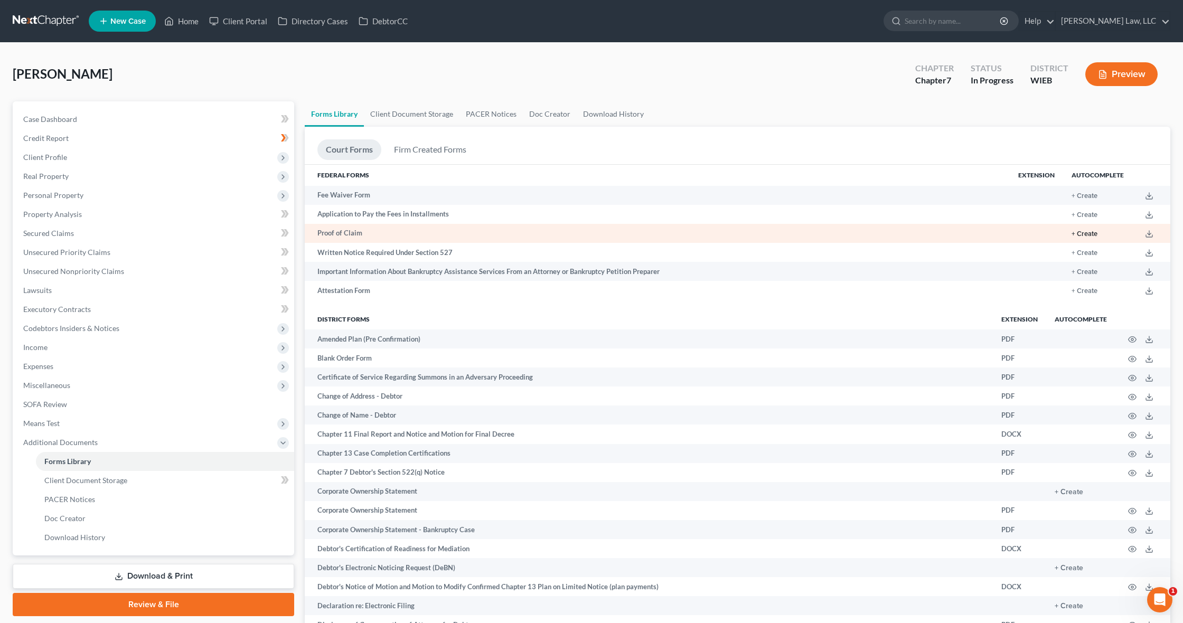
click at [1083, 234] on button "+ Create" at bounding box center [1084, 234] width 26 height 7
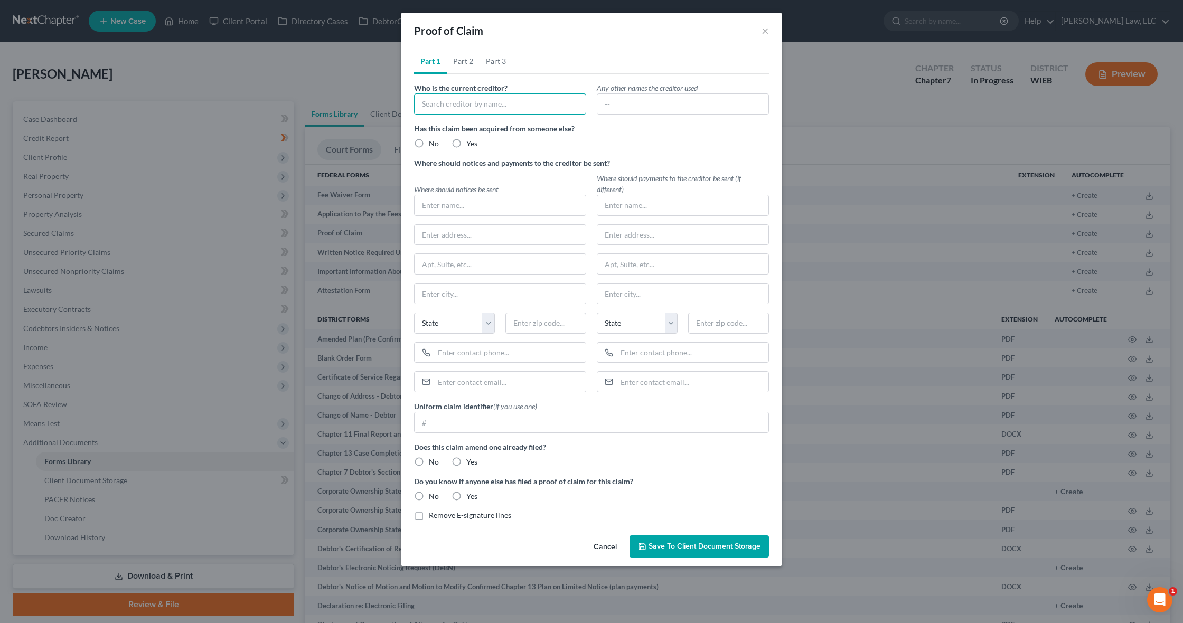
click at [477, 109] on input "text" at bounding box center [500, 103] width 172 height 21
click at [527, 84] on div "Who is the current creditor?" at bounding box center [500, 98] width 183 height 32
click at [459, 60] on link "Part 2" at bounding box center [463, 61] width 33 height 25
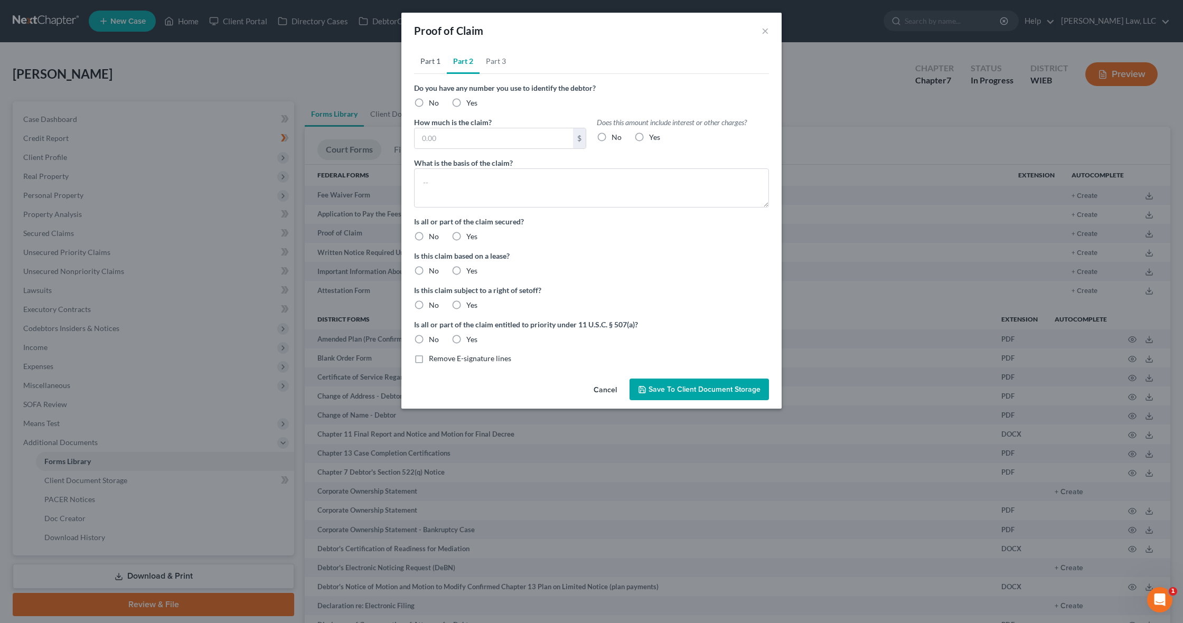
click at [437, 61] on link "Part 1" at bounding box center [430, 61] width 33 height 25
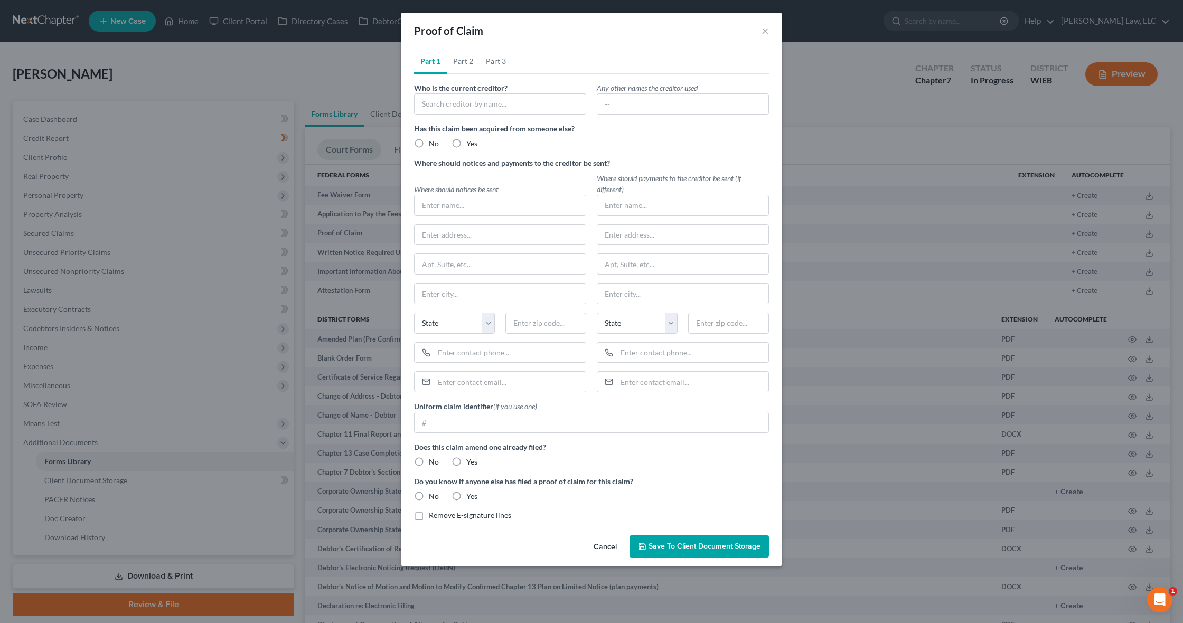
click at [608, 546] on button "Cancel" at bounding box center [605, 546] width 40 height 21
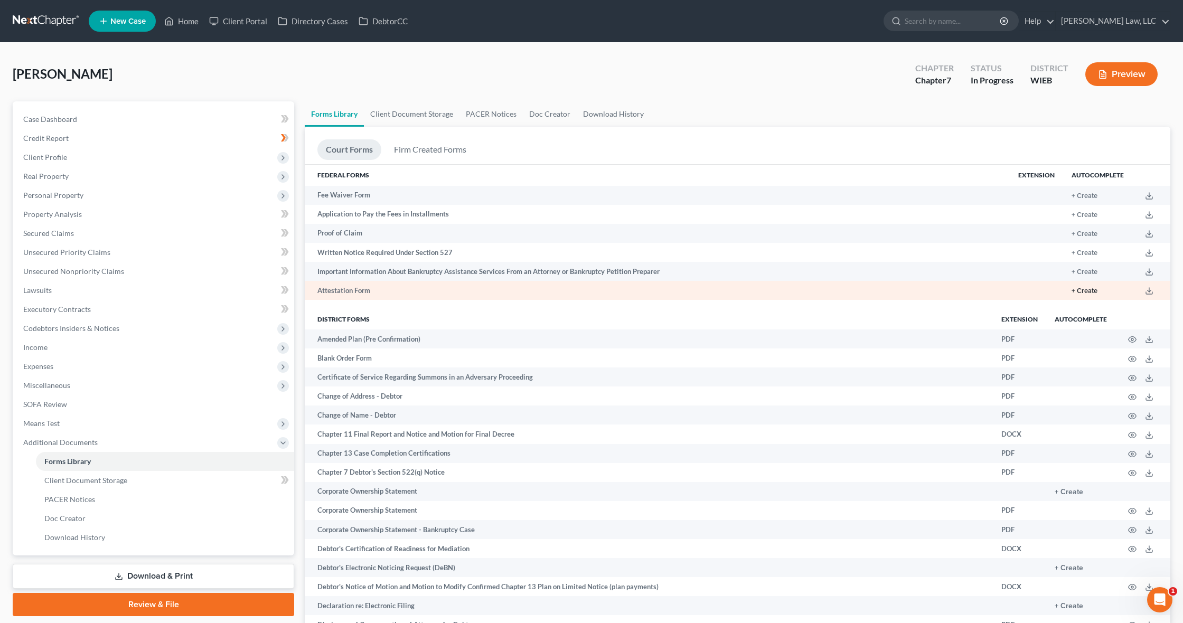
click at [1081, 291] on button "+ Create" at bounding box center [1084, 291] width 26 height 7
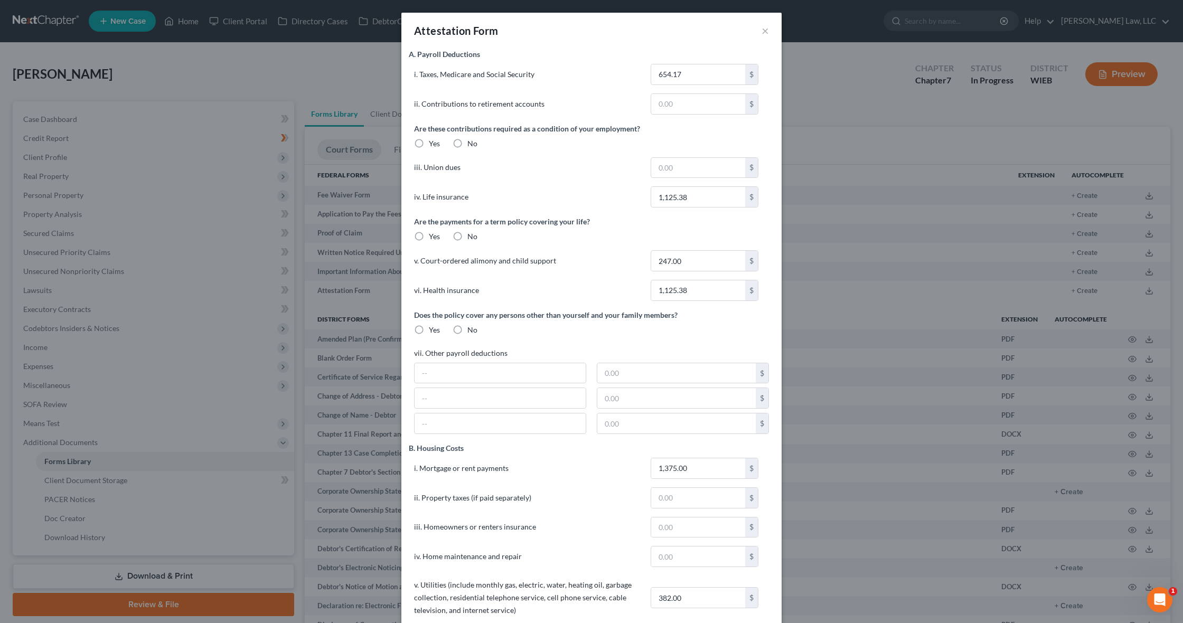
click at [467, 142] on label "No" at bounding box center [472, 143] width 10 height 11
click at [471, 142] on input "No" at bounding box center [474, 141] width 7 height 7
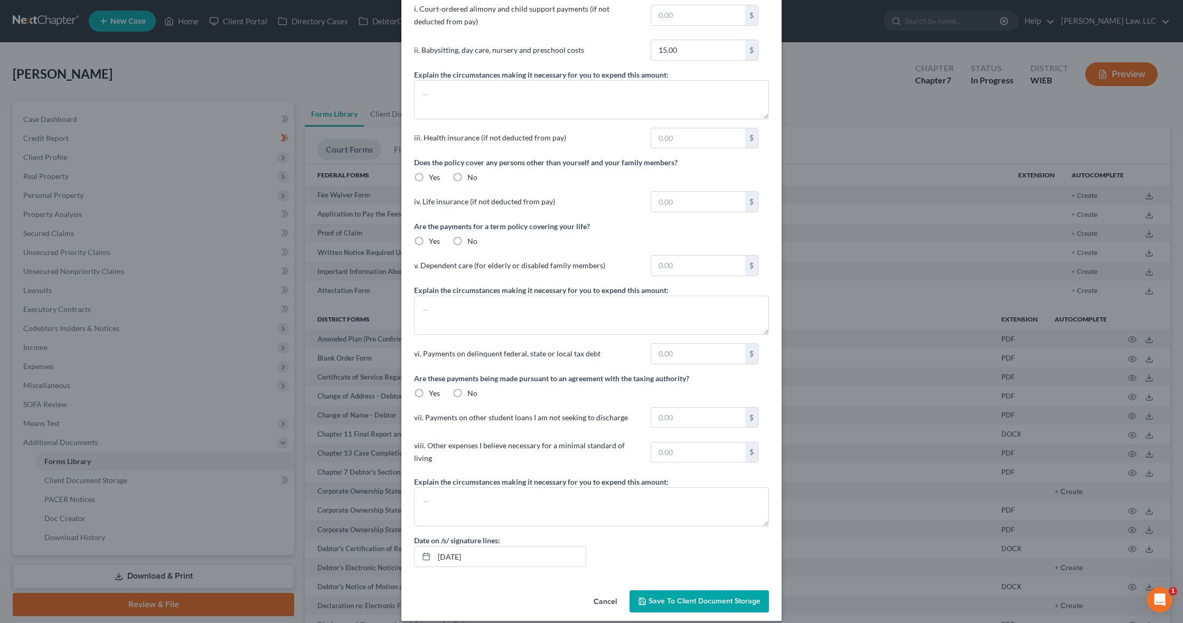
scroll to position [757, 0]
click at [606, 593] on button "Cancel" at bounding box center [605, 603] width 40 height 21
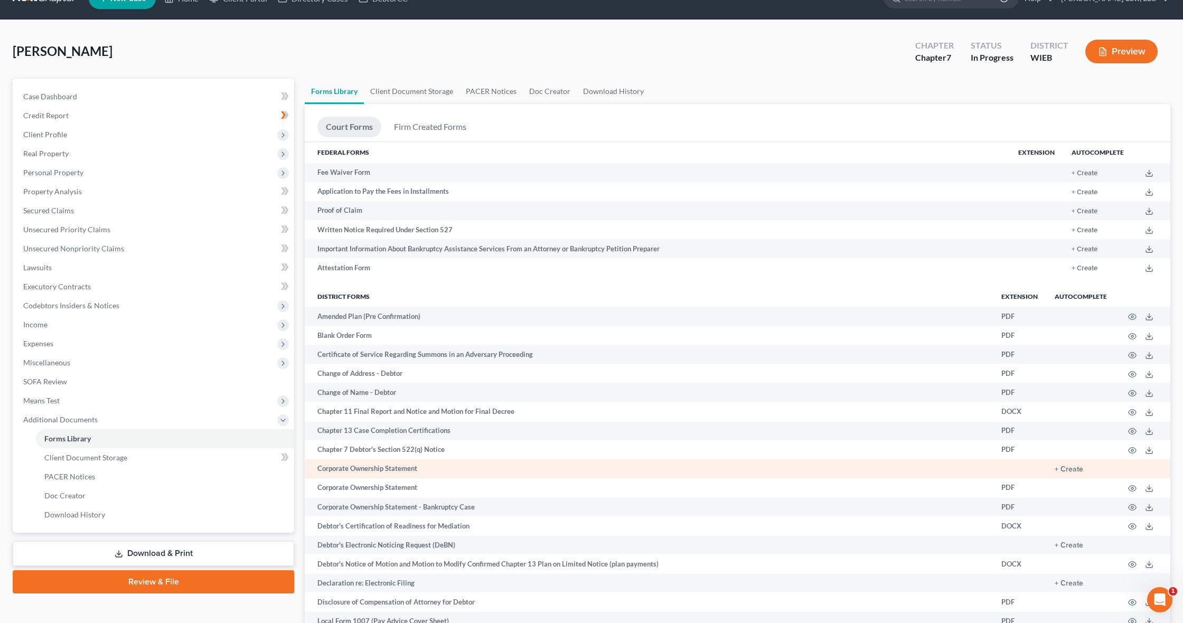
scroll to position [25, 0]
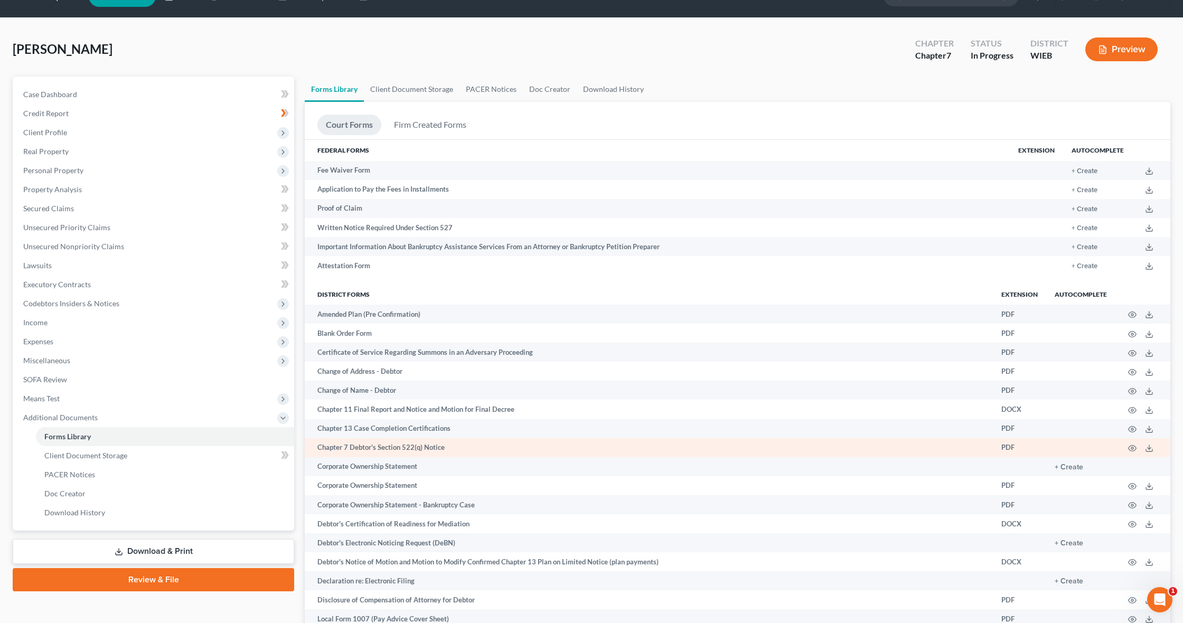
click at [1127, 448] on td at bounding box center [1142, 447] width 55 height 19
click at [1133, 447] on icon "button" at bounding box center [1132, 448] width 8 height 8
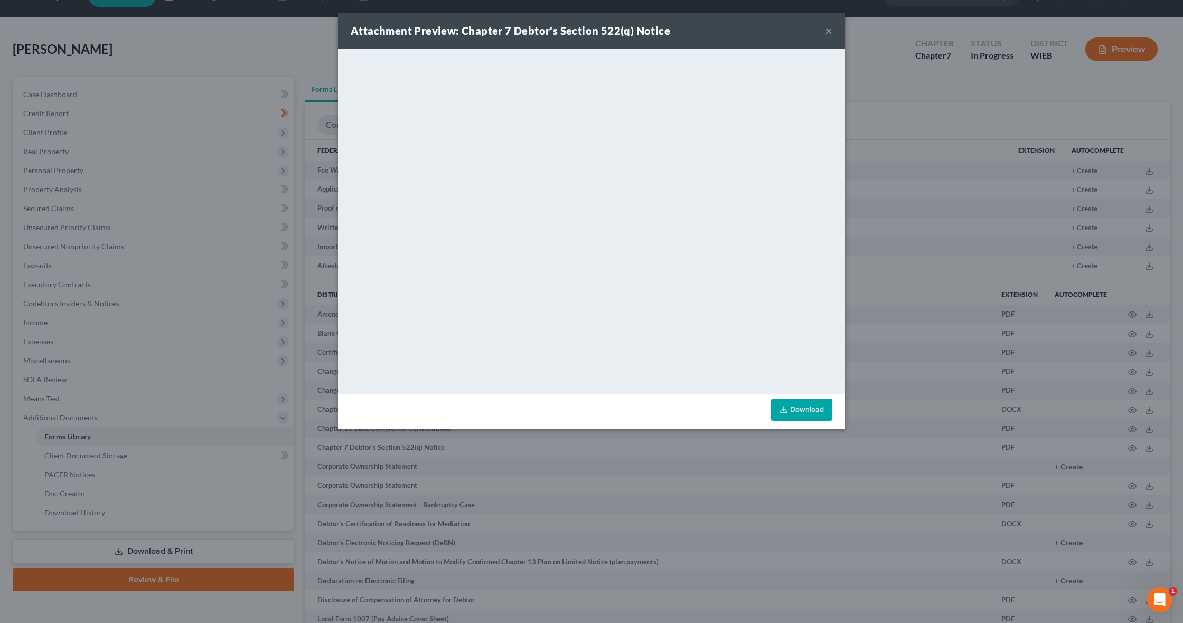
click at [829, 32] on button "×" at bounding box center [828, 30] width 7 height 13
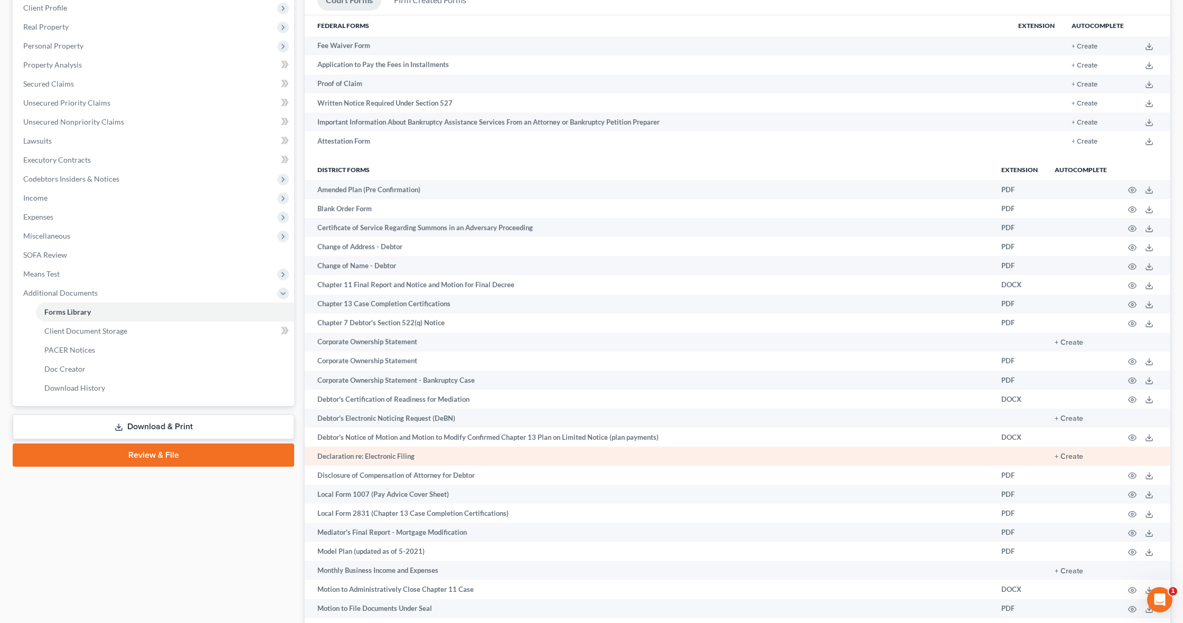
scroll to position [167, 0]
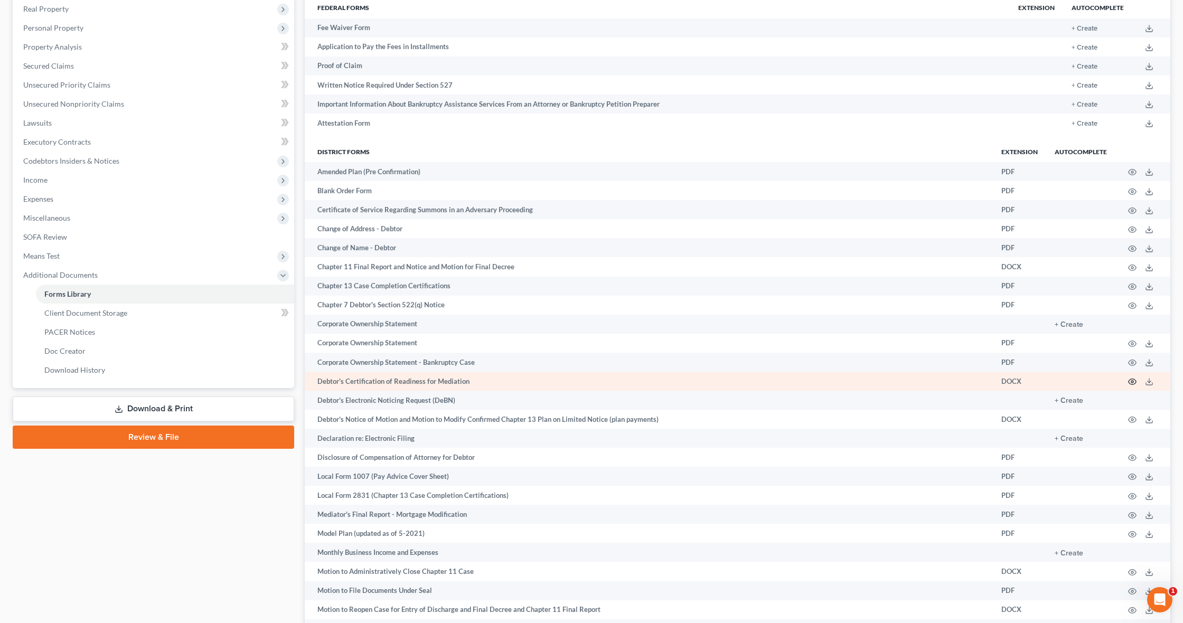
click at [1133, 381] on circle "button" at bounding box center [1132, 382] width 2 height 2
click at [1131, 379] on icon "button" at bounding box center [1132, 381] width 8 height 8
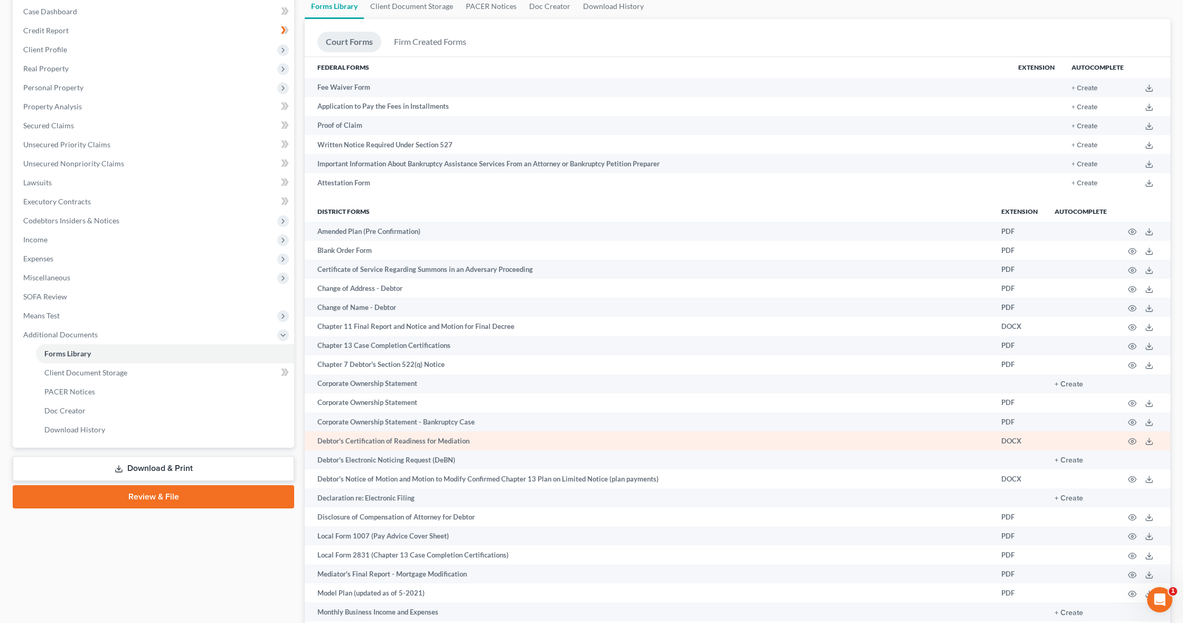
scroll to position [188, 0]
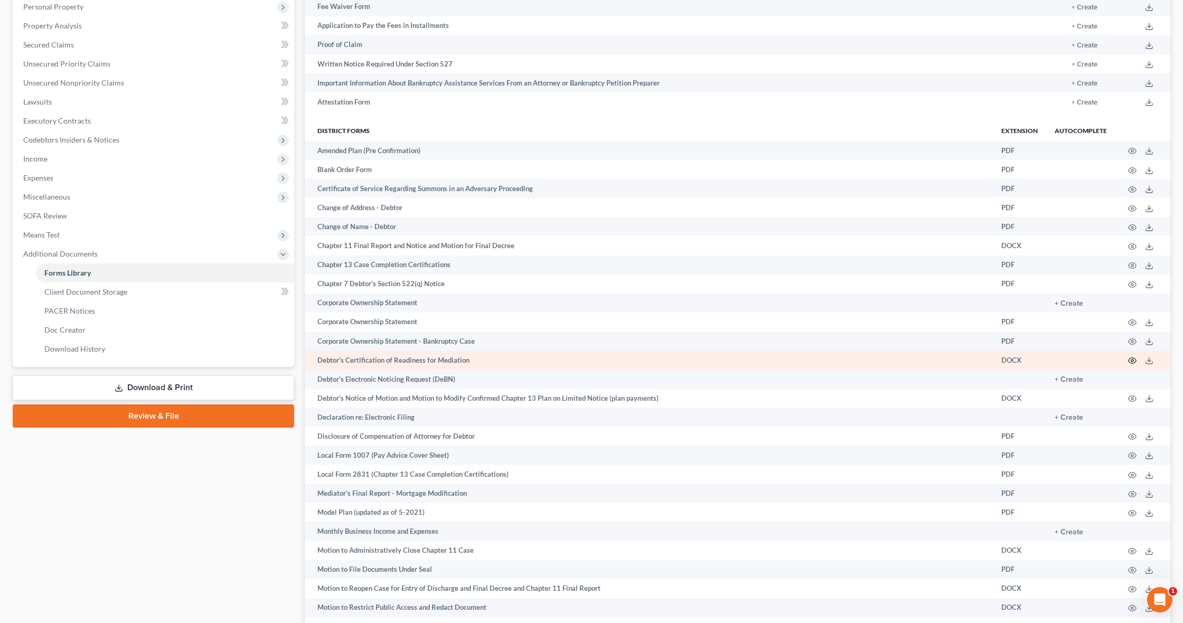
click at [1132, 360] on icon "button" at bounding box center [1132, 360] width 8 height 8
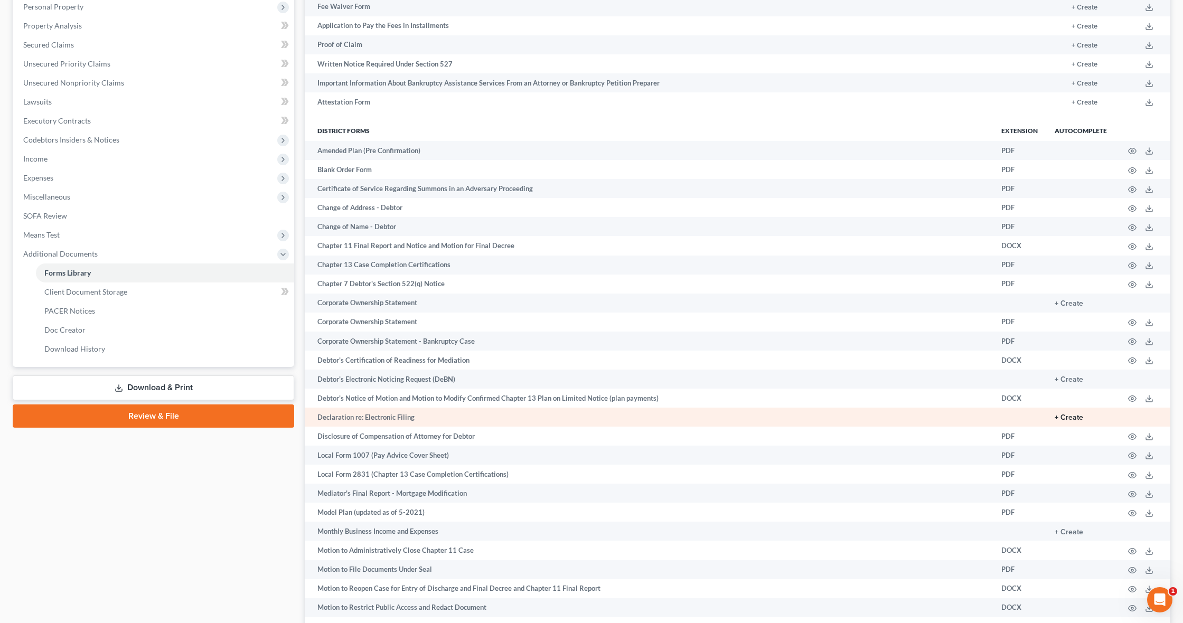
click at [1069, 414] on button "+ Create" at bounding box center [1068, 417] width 29 height 7
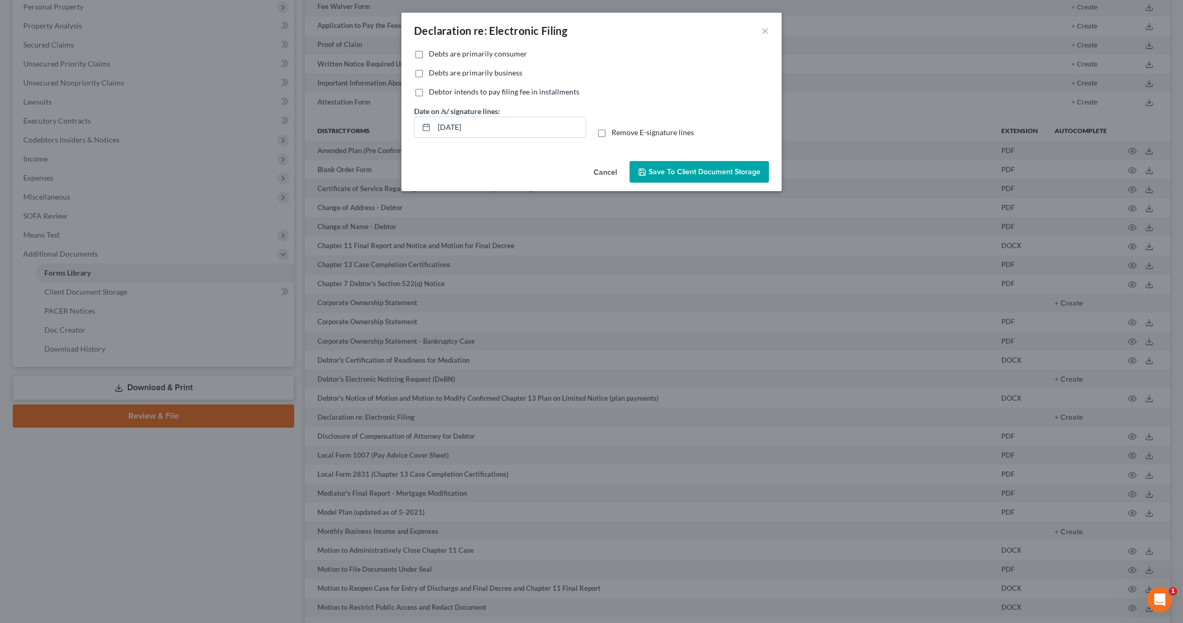
click at [509, 57] on span "Debts are primarily consumer" at bounding box center [478, 53] width 98 height 9
click at [440, 55] on input "Debts are primarily consumer" at bounding box center [436, 52] width 7 height 7
click at [694, 171] on span "Save to Client Document Storage" at bounding box center [704, 171] width 112 height 9
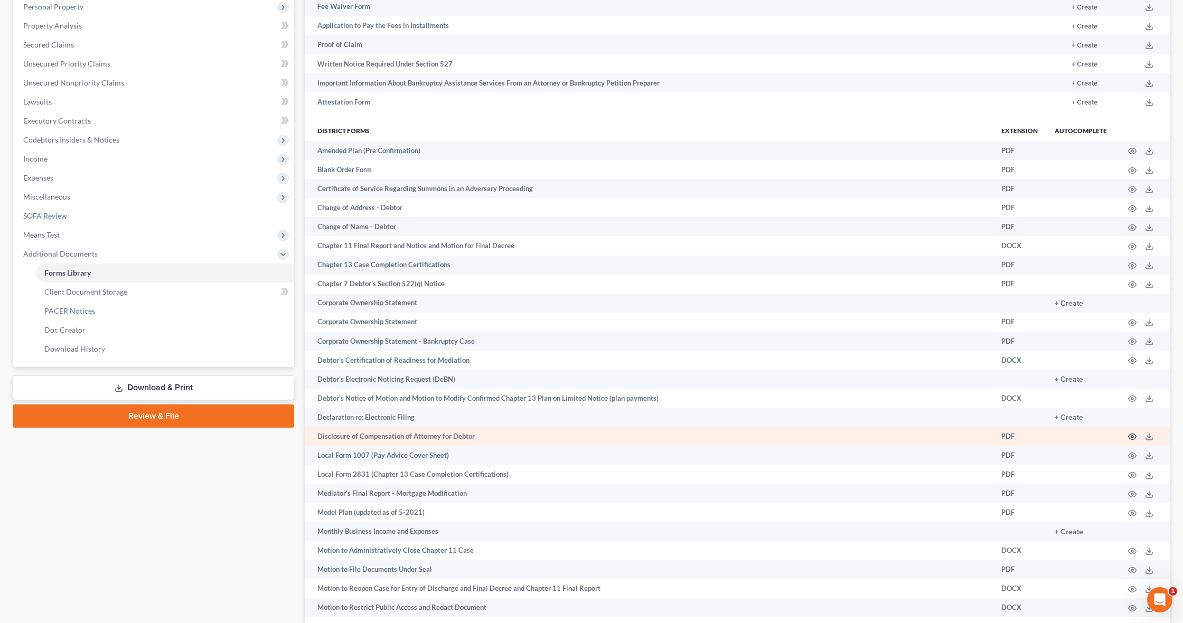
click at [1132, 434] on icon "button" at bounding box center [1132, 436] width 8 height 8
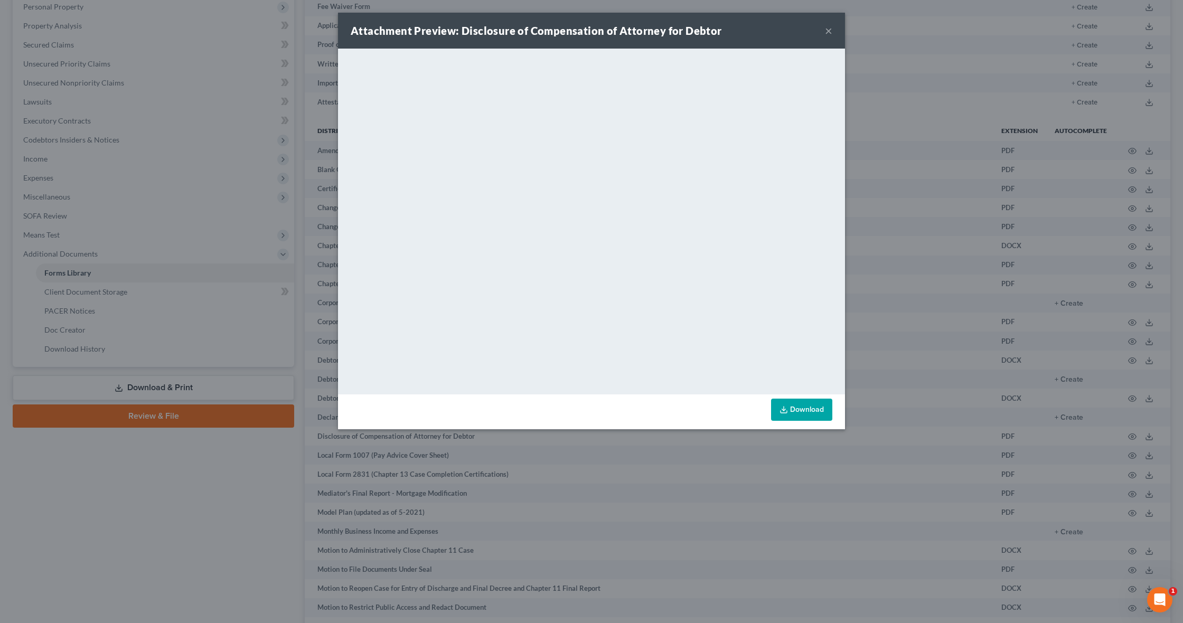
click at [806, 409] on link "Download" at bounding box center [801, 410] width 61 height 22
click at [829, 30] on button "×" at bounding box center [828, 30] width 7 height 13
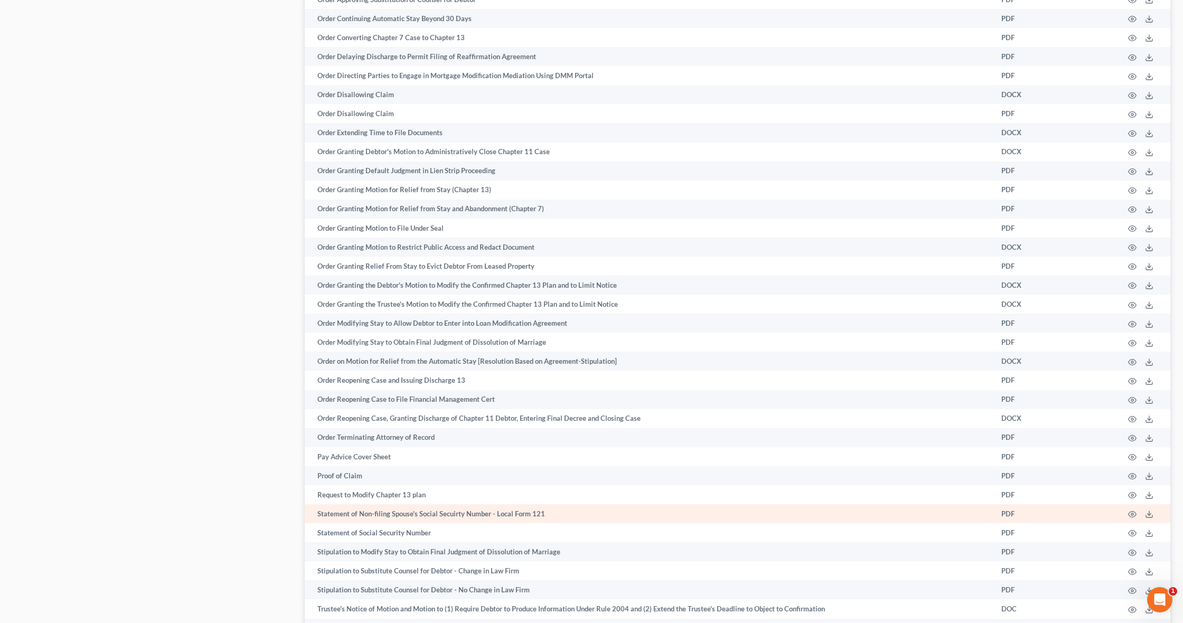
scroll to position [1495, 0]
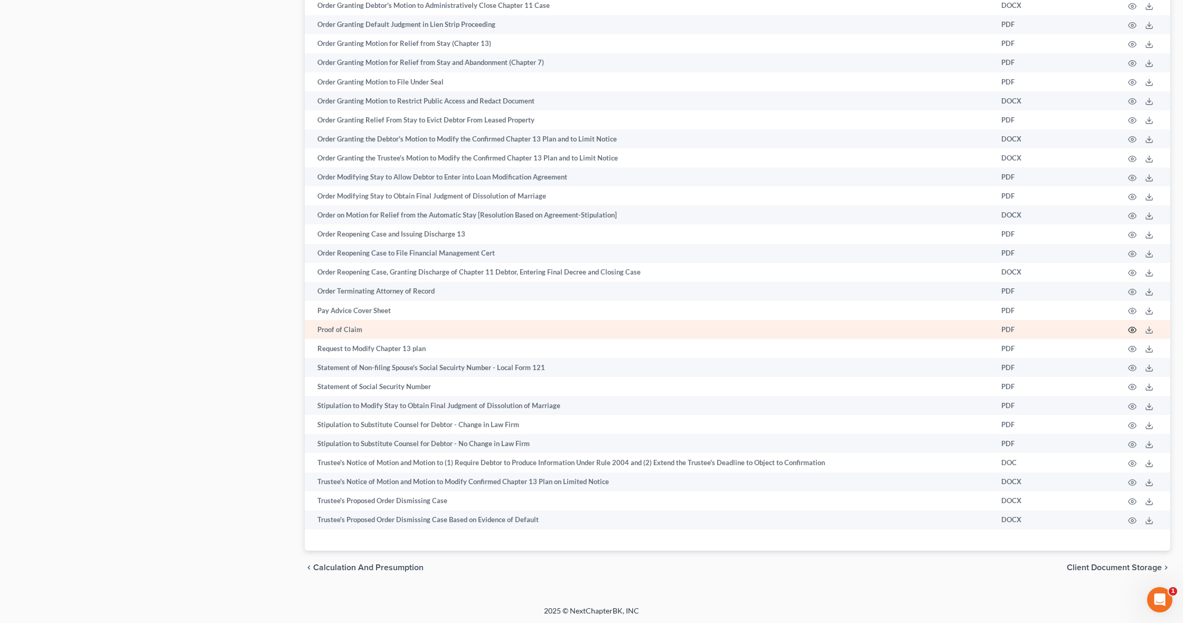
click at [1131, 328] on icon "button" at bounding box center [1132, 330] width 8 height 8
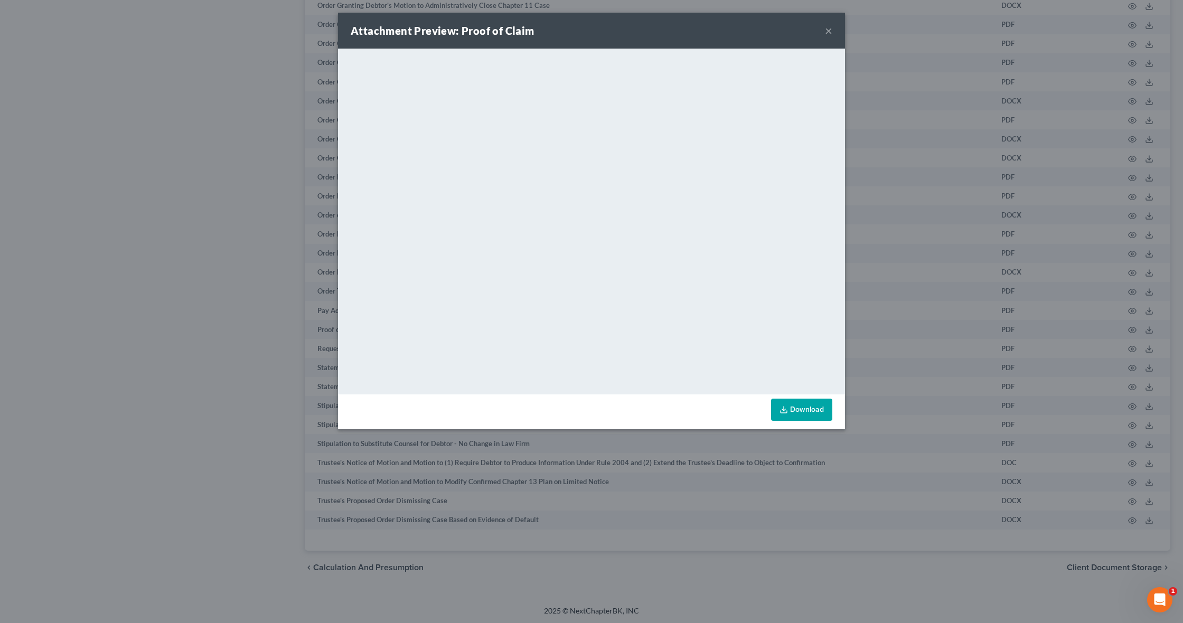
click at [827, 32] on button "×" at bounding box center [828, 30] width 7 height 13
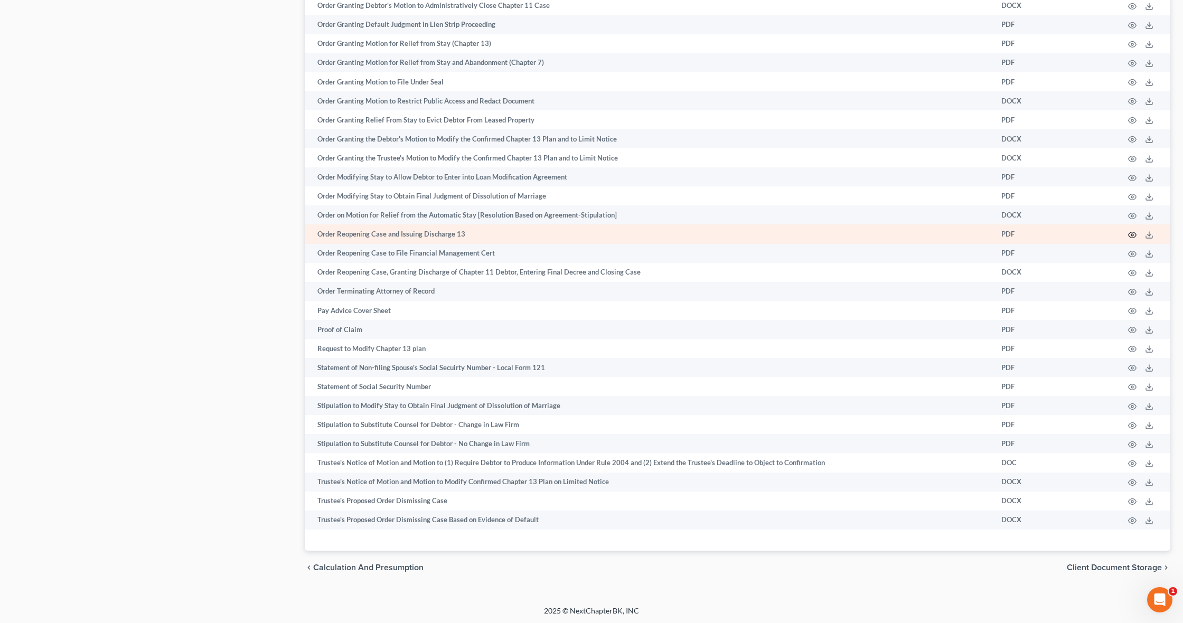
click at [1135, 233] on icon "button" at bounding box center [1132, 235] width 8 height 8
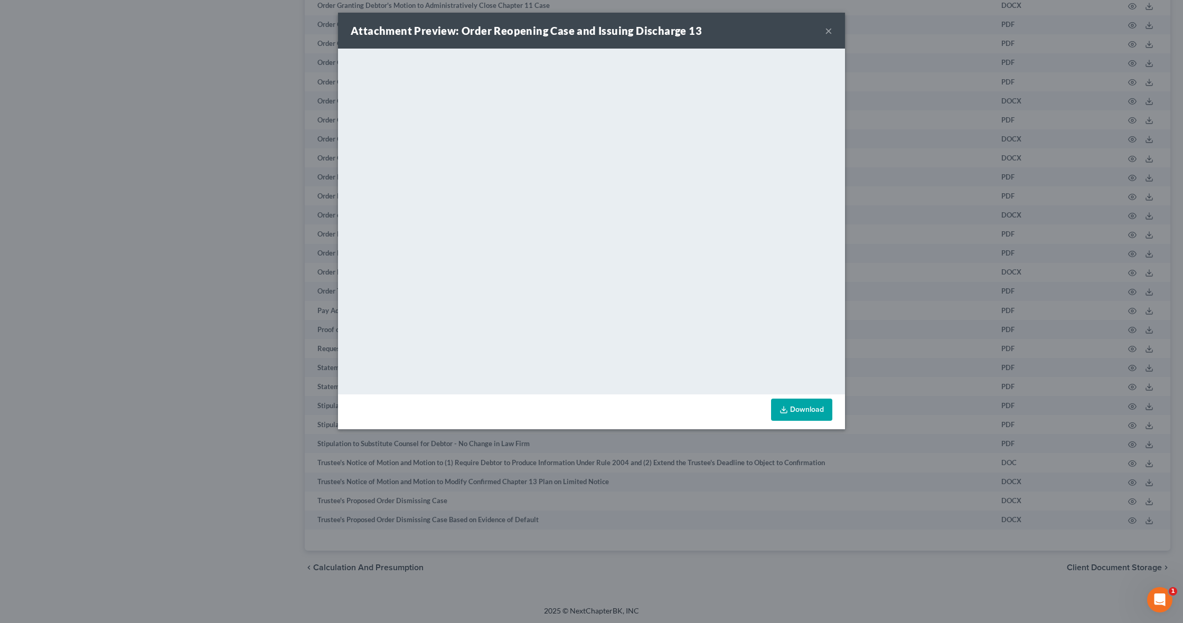
click at [829, 29] on button "×" at bounding box center [828, 30] width 7 height 13
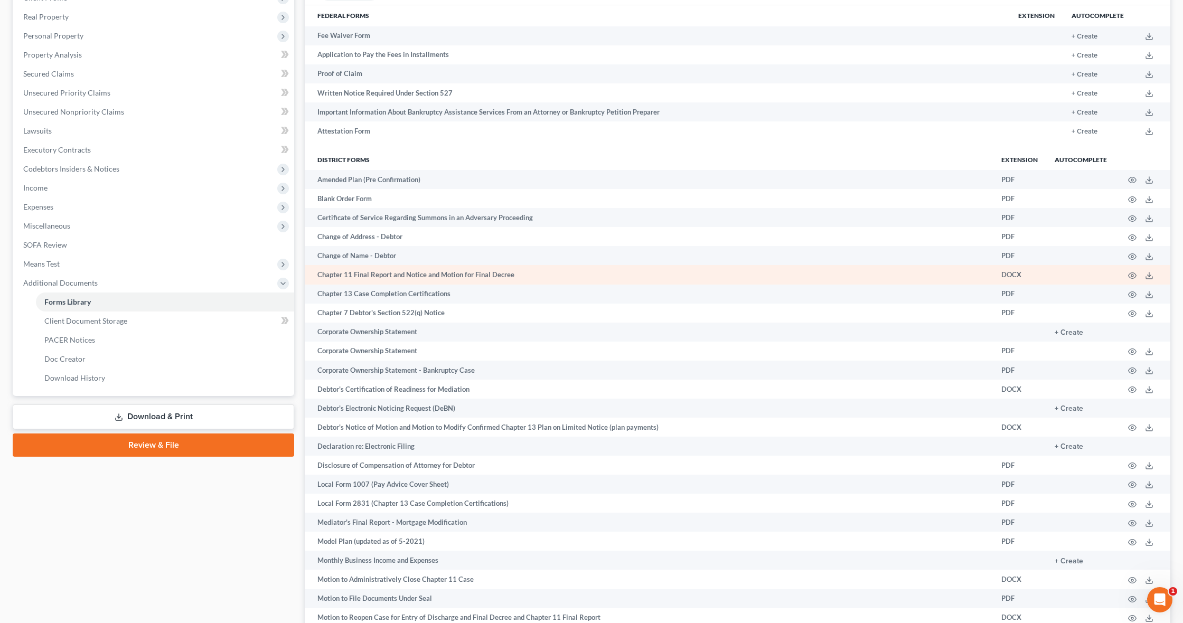
scroll to position [162, 0]
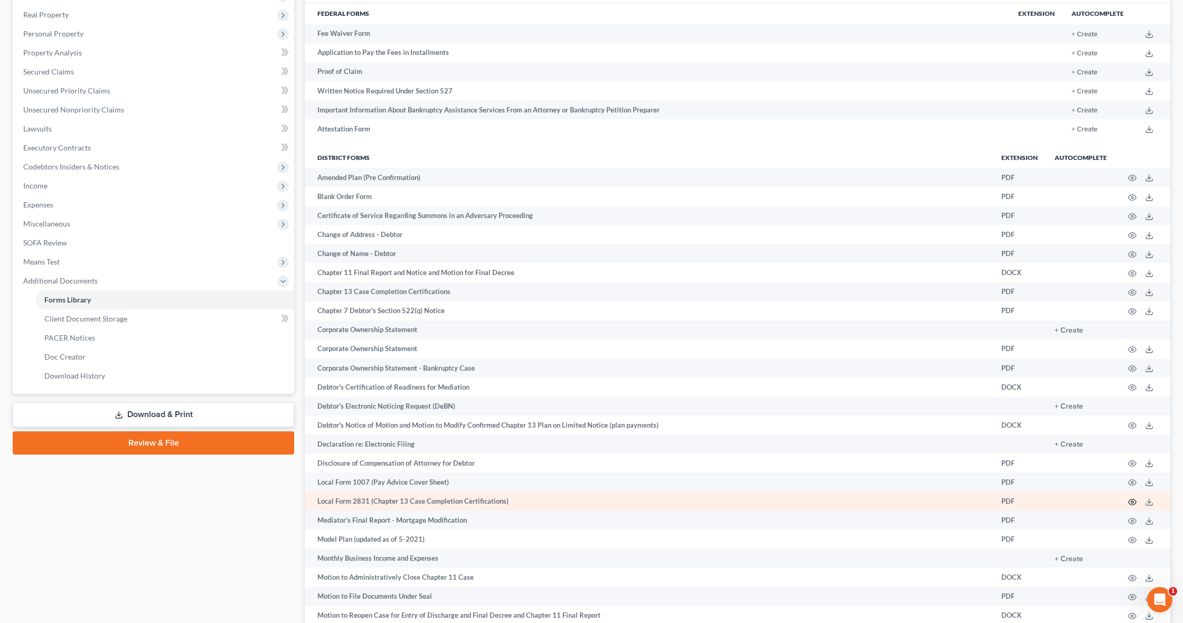
click at [1132, 501] on circle "button" at bounding box center [1132, 502] width 2 height 2
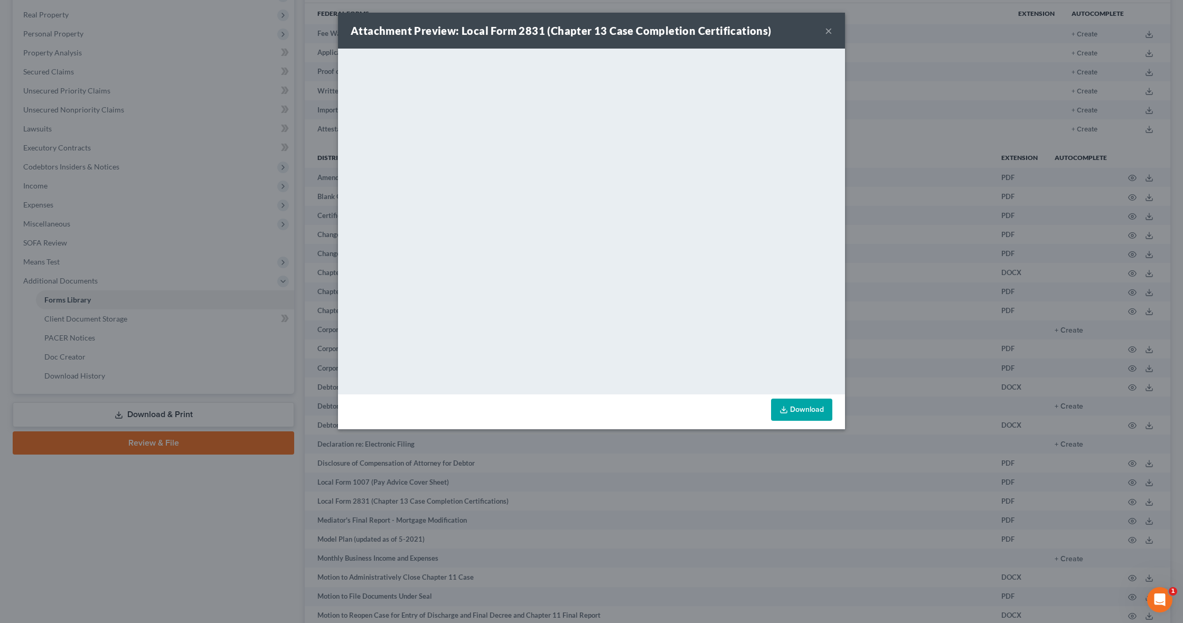
click at [807, 408] on link "Download" at bounding box center [801, 410] width 61 height 22
click at [829, 30] on button "×" at bounding box center [828, 30] width 7 height 13
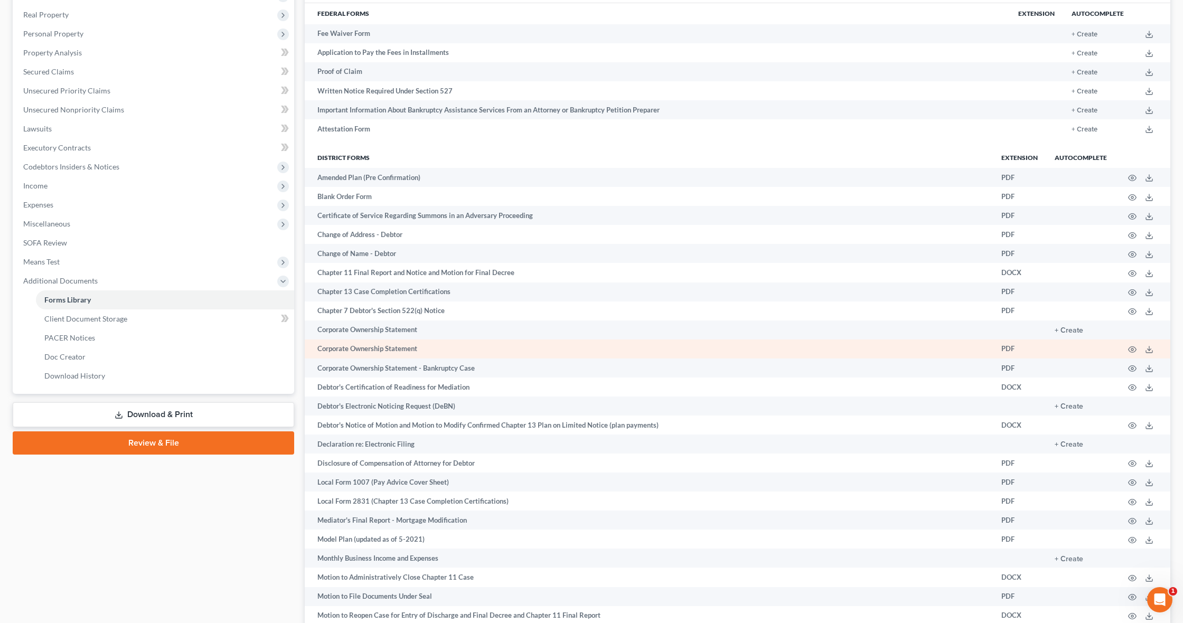
scroll to position [0, 0]
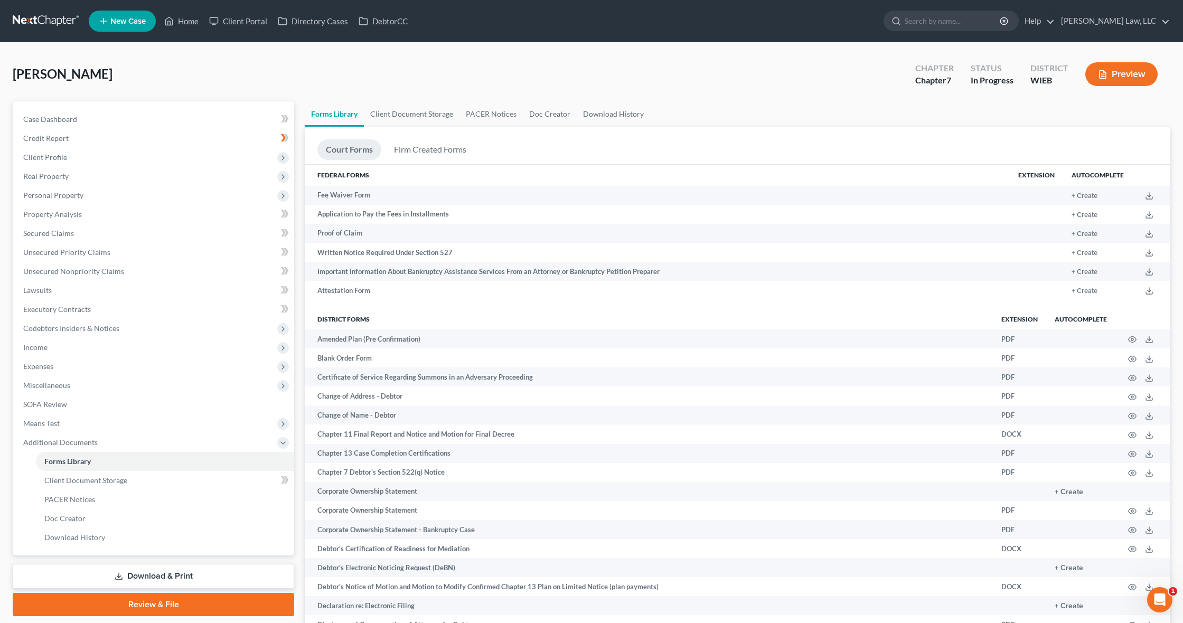
click at [1114, 68] on button "Preview" at bounding box center [1121, 74] width 72 height 24
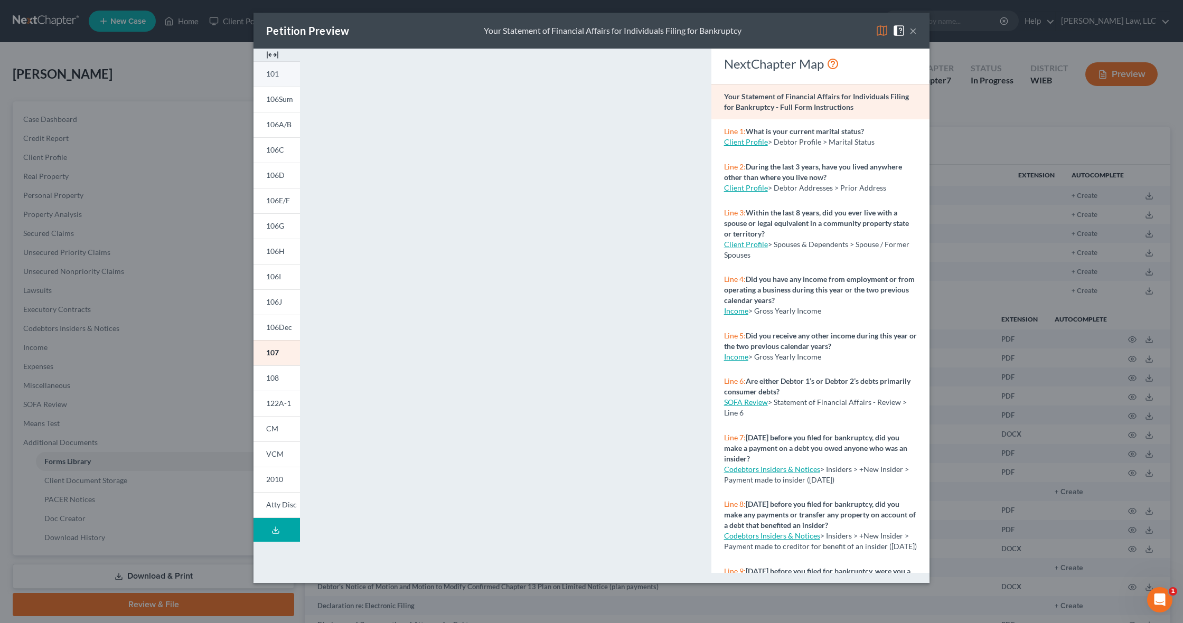
click at [273, 76] on span "101" at bounding box center [272, 73] width 13 height 9
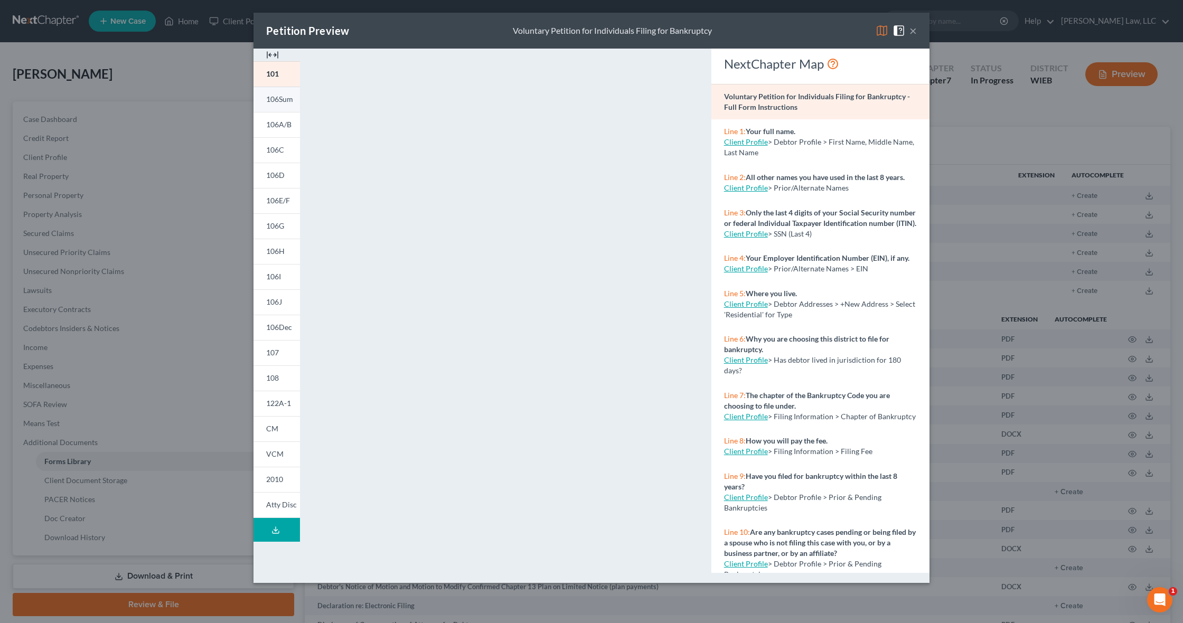
click at [274, 102] on span "106Sum" at bounding box center [279, 99] width 27 height 9
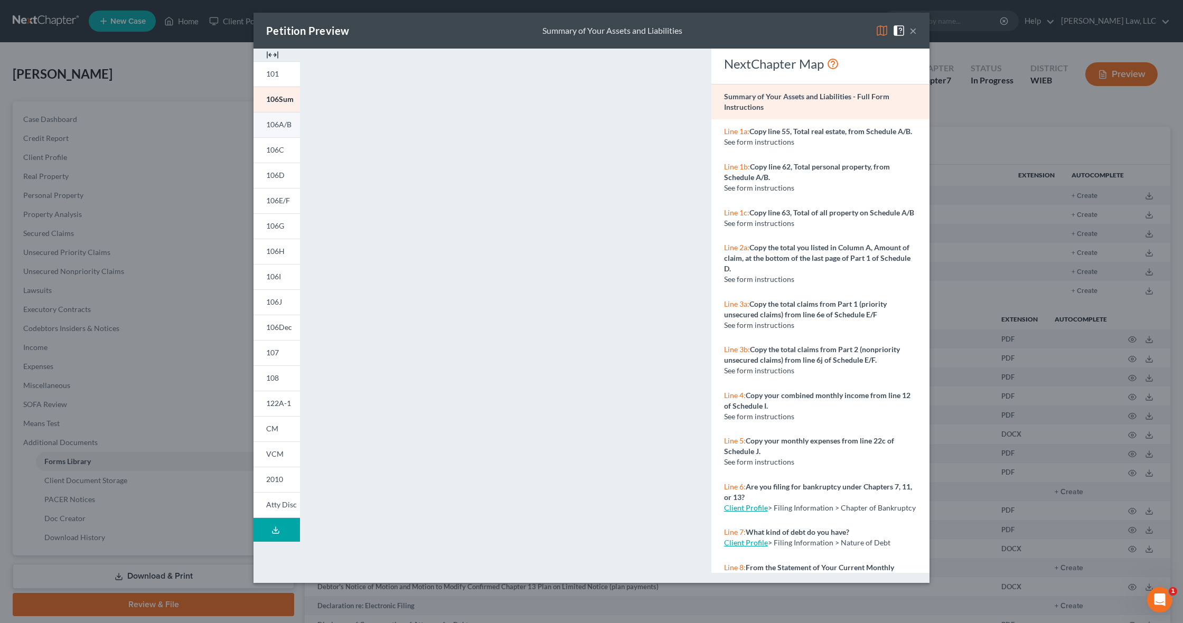
click at [273, 126] on span "106A/B" at bounding box center [278, 124] width 25 height 9
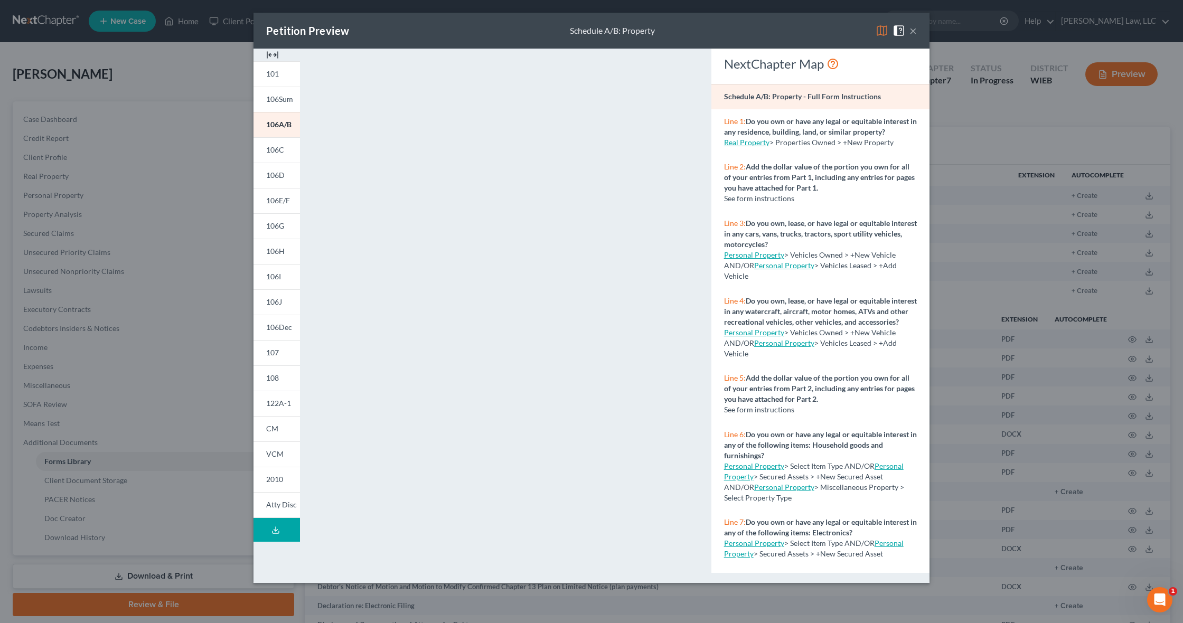
click at [278, 530] on icon at bounding box center [275, 530] width 8 height 8
click at [914, 30] on button "×" at bounding box center [912, 30] width 7 height 13
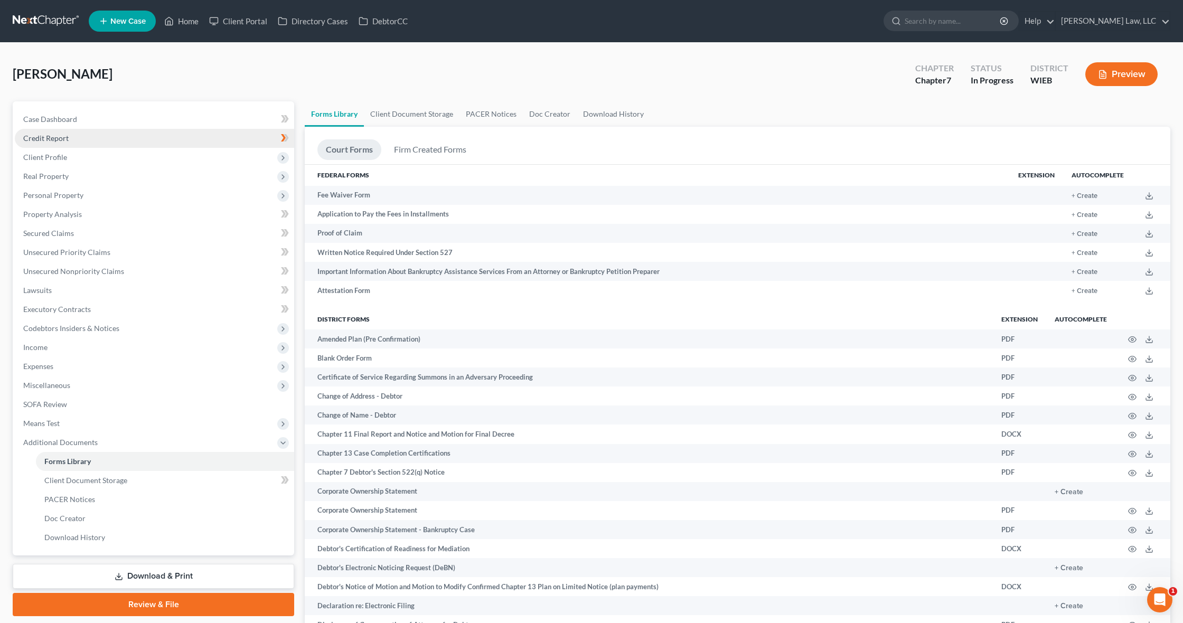
click at [195, 136] on link "Credit Report" at bounding box center [154, 138] width 279 height 19
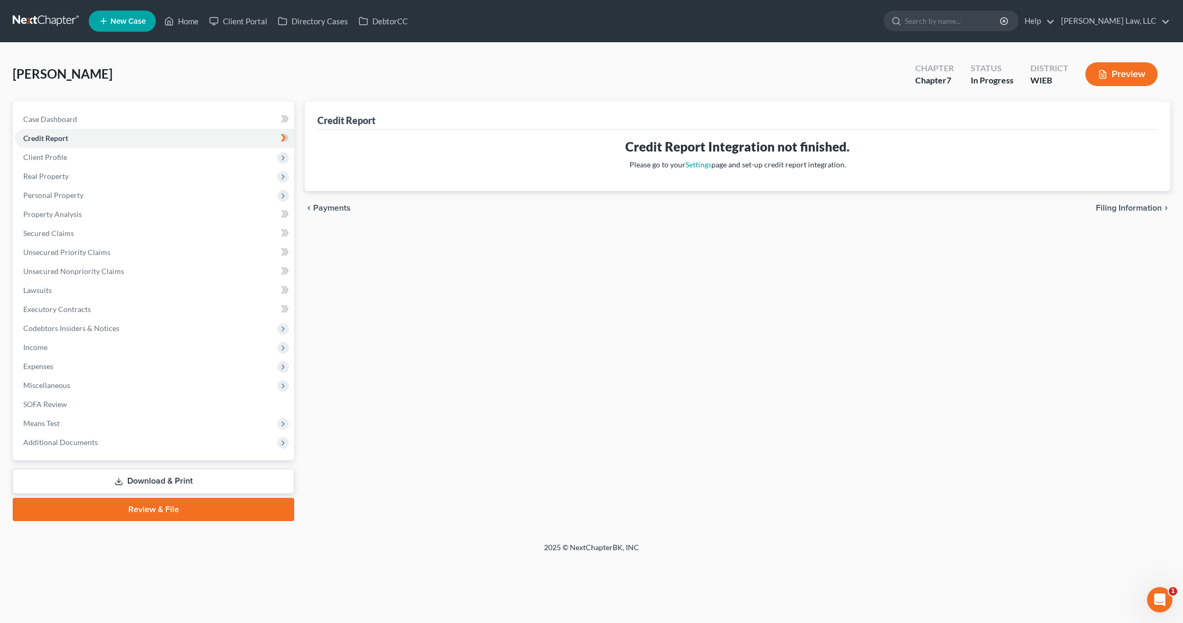
click at [1116, 210] on span "Filing Information" at bounding box center [1128, 208] width 66 height 8
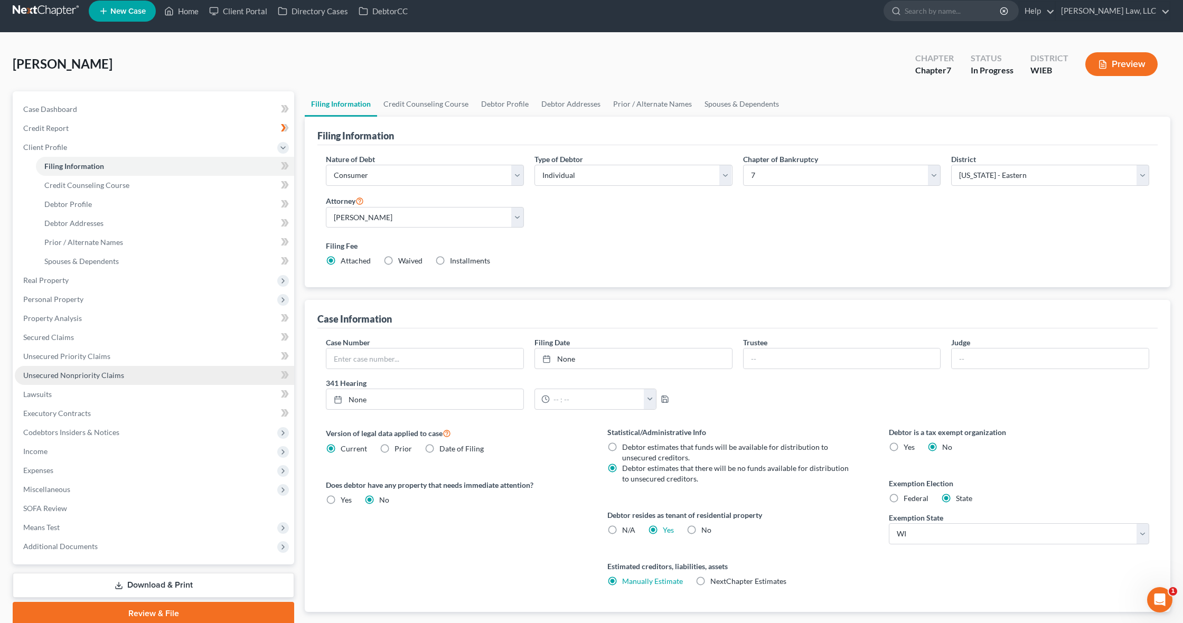
scroll to position [73, 0]
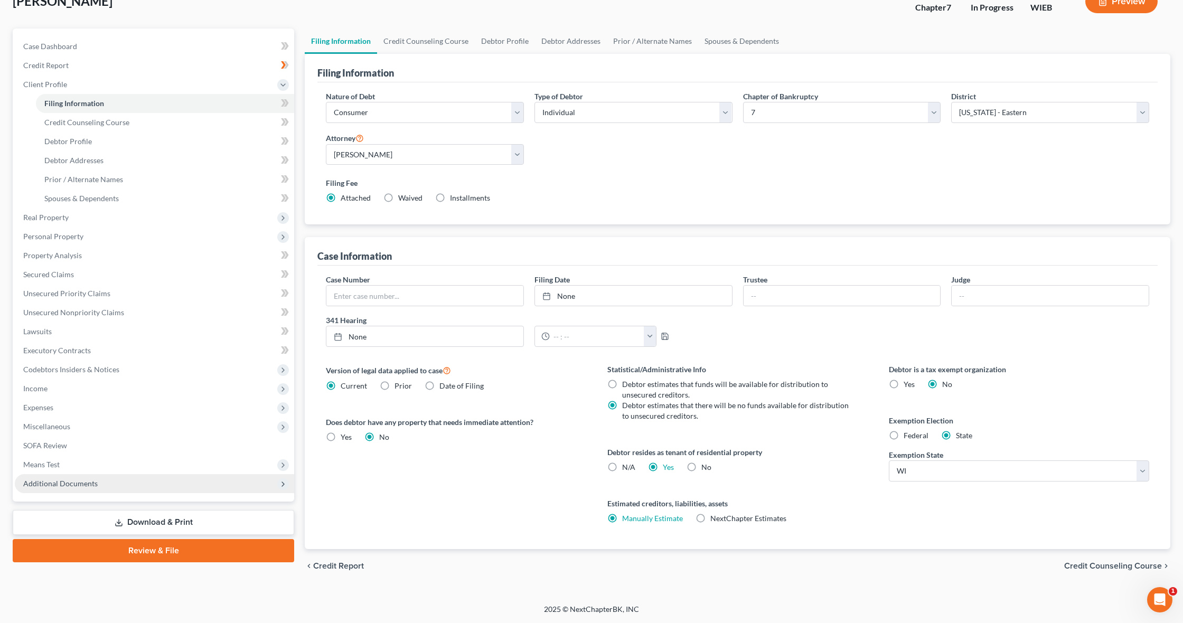
click at [77, 488] on span "Additional Documents" at bounding box center [154, 483] width 279 height 19
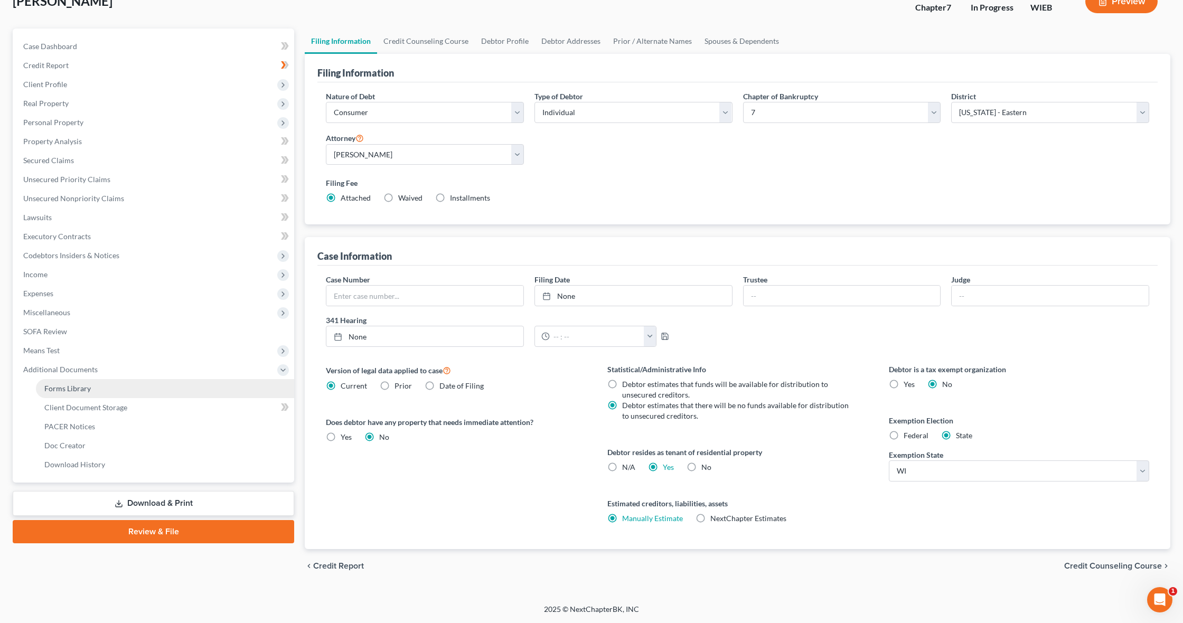
click at [86, 387] on span "Forms Library" at bounding box center [67, 388] width 46 height 9
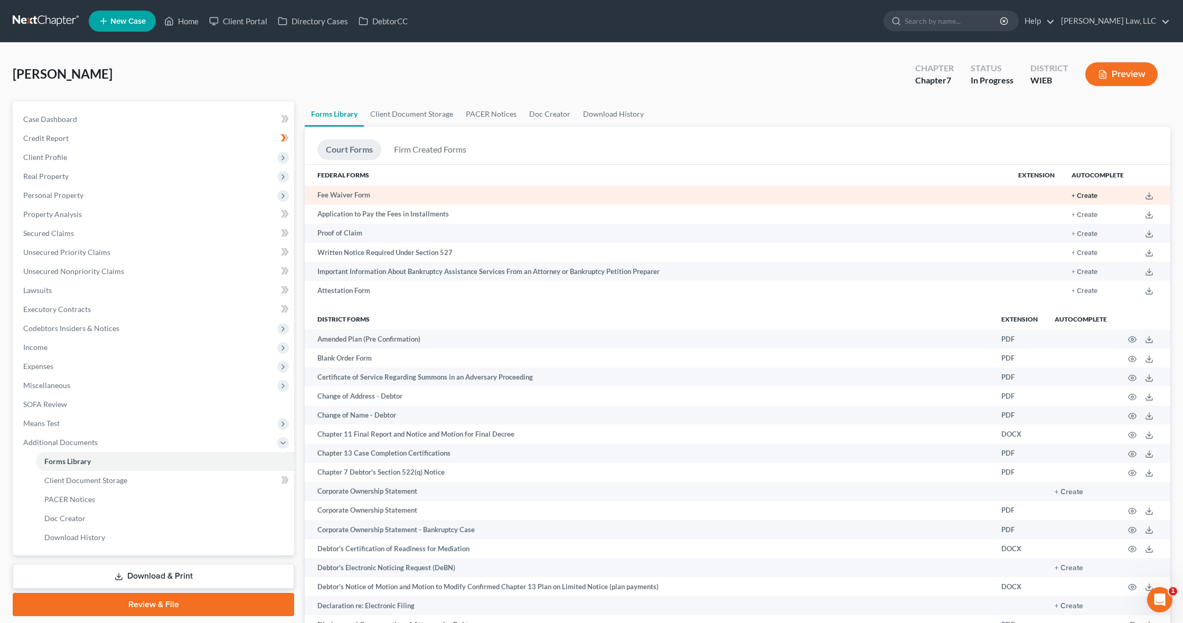
click at [1082, 194] on button "+ Create" at bounding box center [1084, 196] width 26 height 7
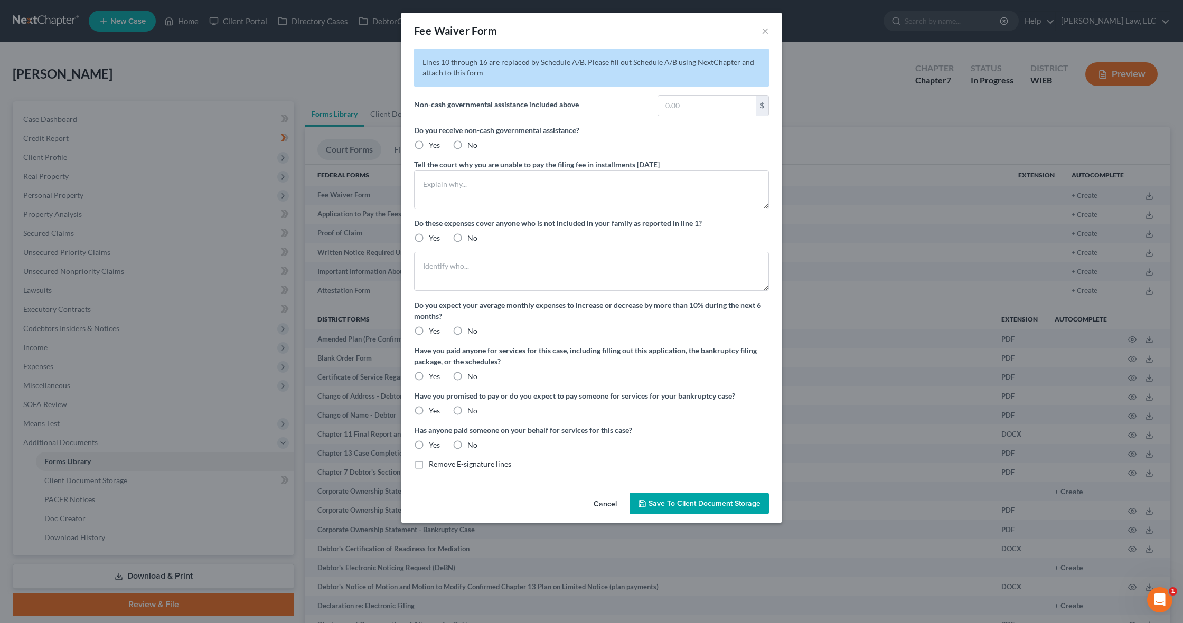
click at [684, 504] on span "Save to Client Document Storage" at bounding box center [704, 503] width 112 height 9
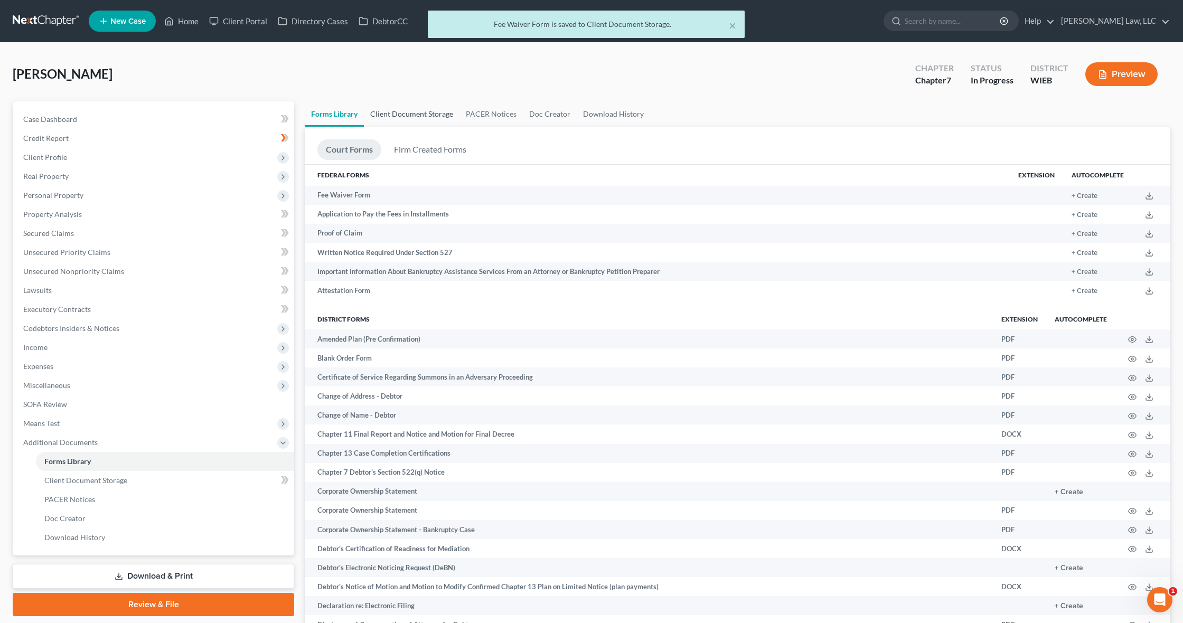
click at [439, 115] on link "Client Document Storage" at bounding box center [412, 113] width 96 height 25
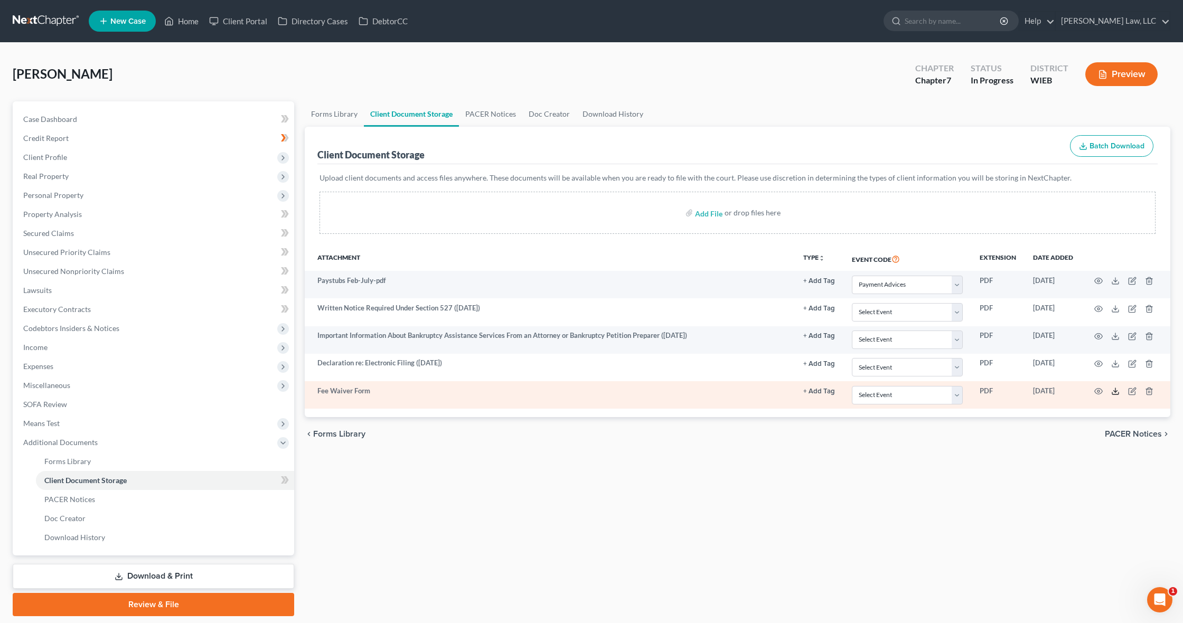
click at [1114, 391] on polyline at bounding box center [1115, 392] width 4 height 2
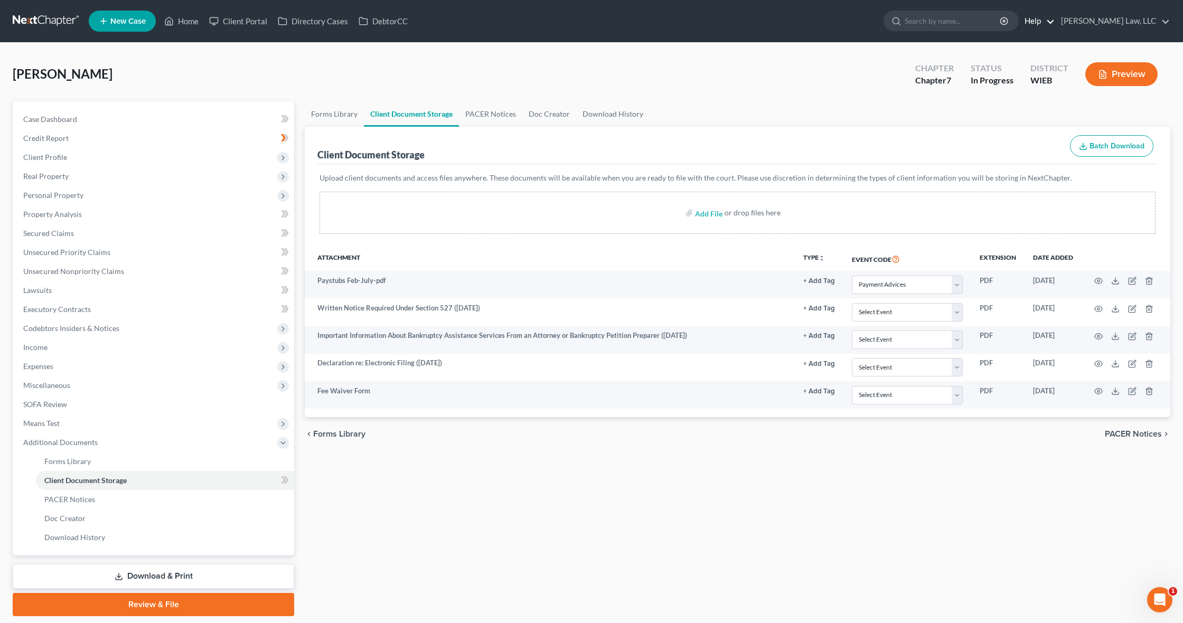
click at [1054, 22] on link "Help" at bounding box center [1036, 21] width 35 height 19
click at [1054, 45] on link "Help Center" at bounding box center [1012, 44] width 84 height 18
click at [66, 115] on span "Case Dashboard" at bounding box center [50, 119] width 54 height 9
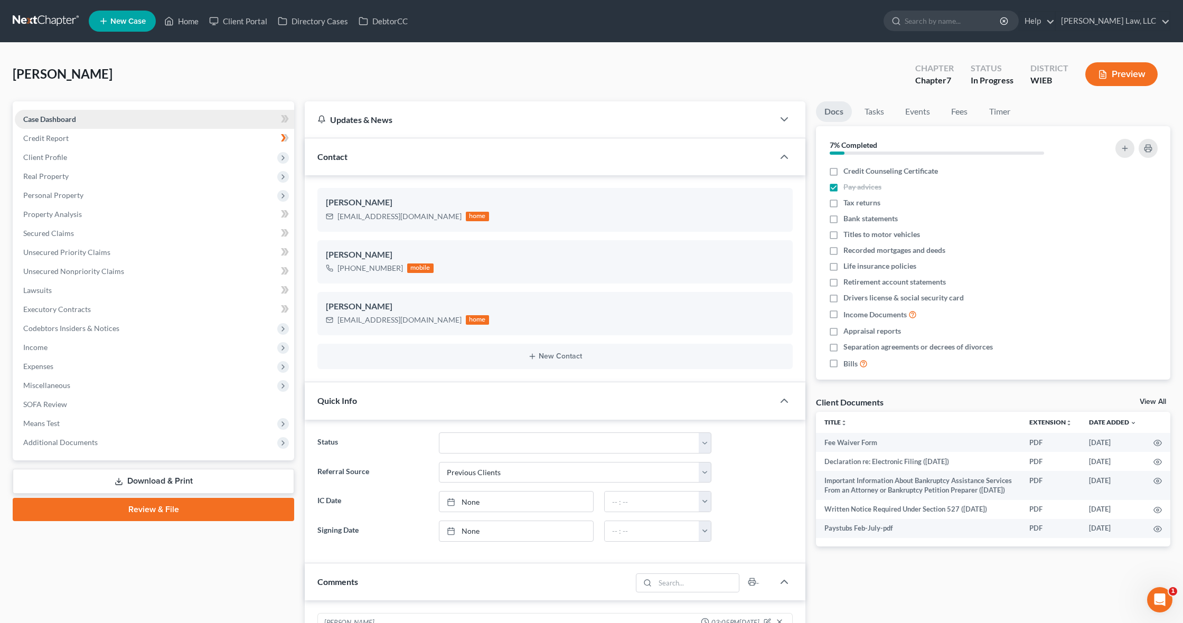
scroll to position [227, 0]
click at [365, 110] on div "Updates & News" at bounding box center [539, 119] width 469 height 36
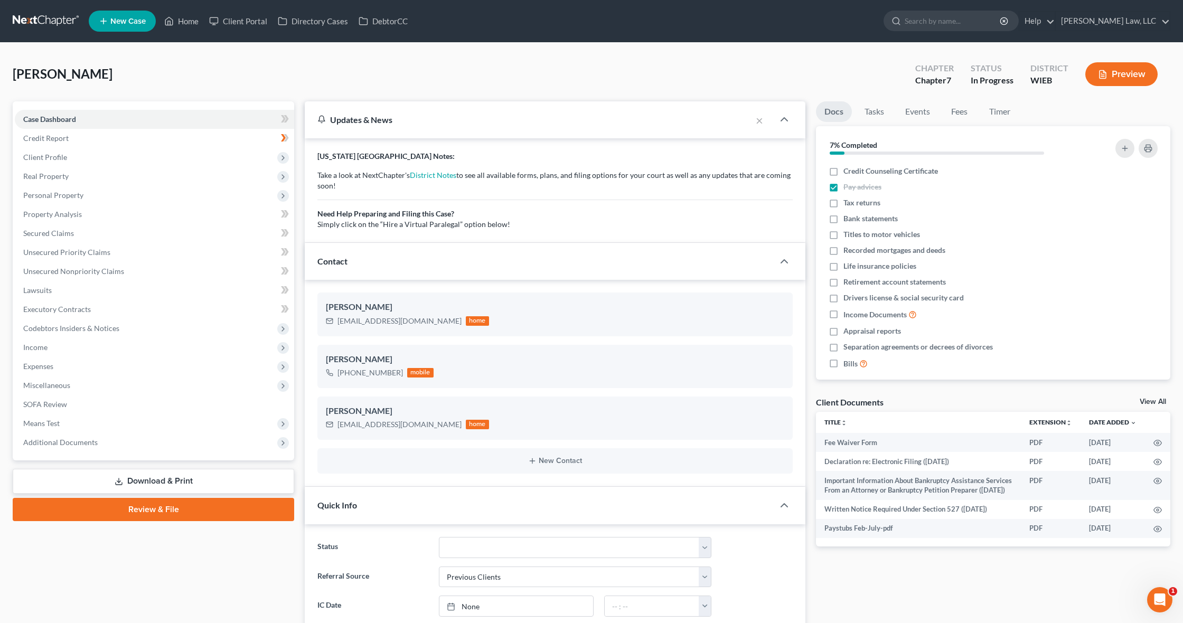
click at [422, 225] on p "Take a look at NextChapter's District Notes to see all available forms, plans, …" at bounding box center [554, 200] width 475 height 60
click at [436, 175] on link "District Notes" at bounding box center [433, 175] width 46 height 9
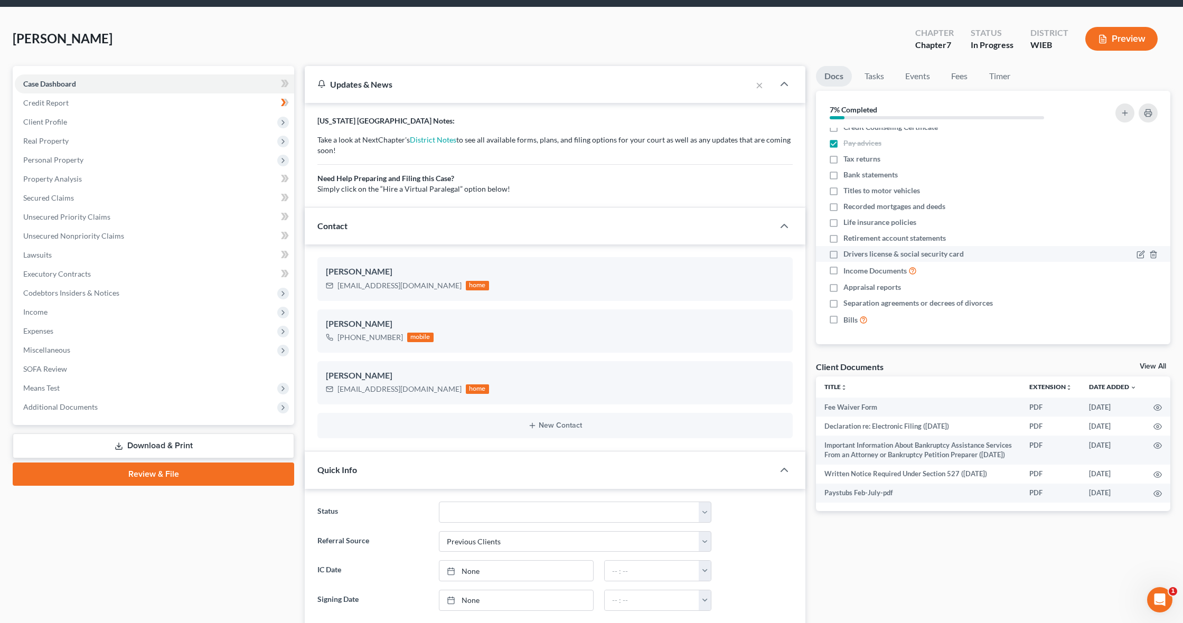
scroll to position [56, 0]
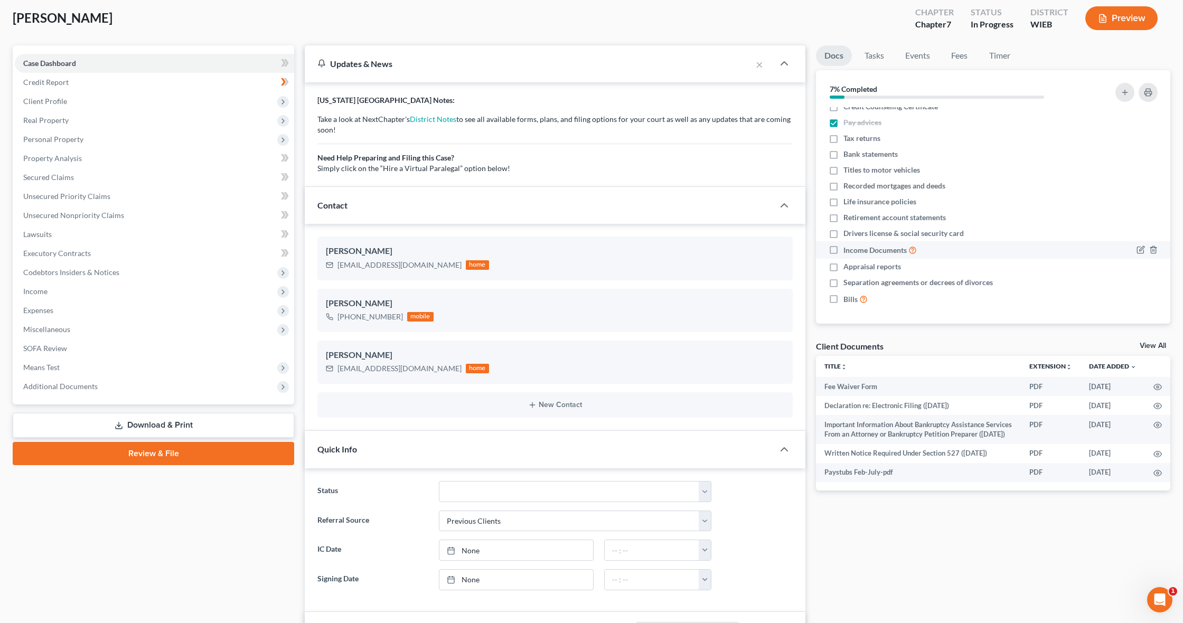
click at [843, 249] on label "Income Documents" at bounding box center [879, 250] width 73 height 12
click at [847, 249] on input "Income Documents" at bounding box center [850, 247] width 7 height 7
click at [1155, 387] on icon "button" at bounding box center [1157, 387] width 8 height 8
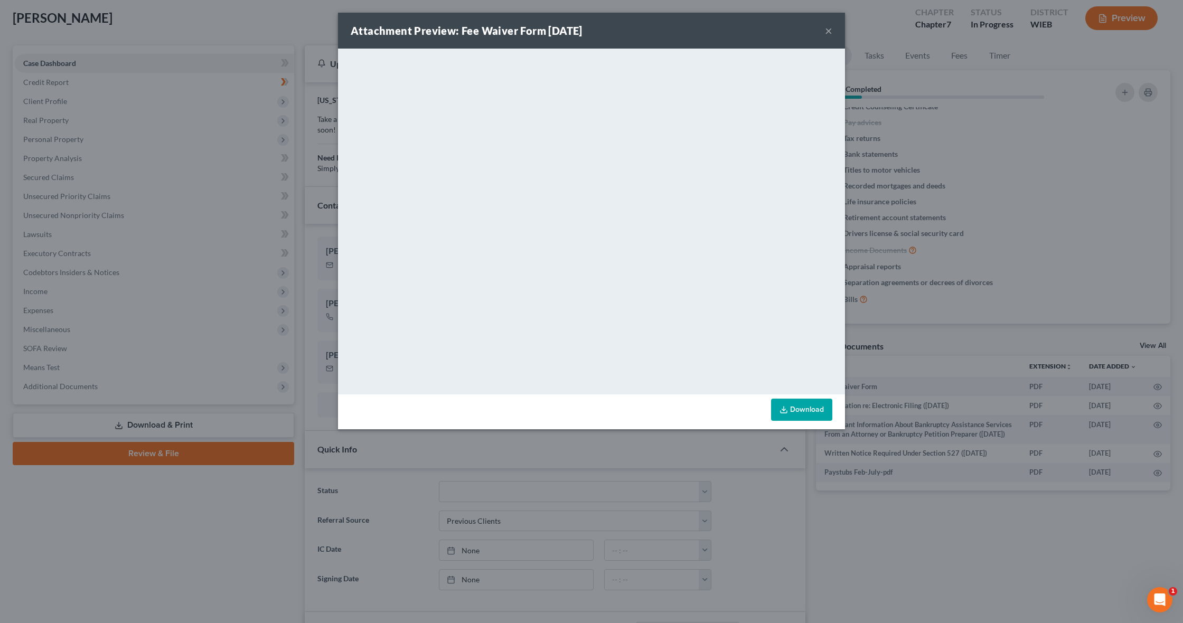
click at [828, 32] on button "×" at bounding box center [828, 30] width 7 height 13
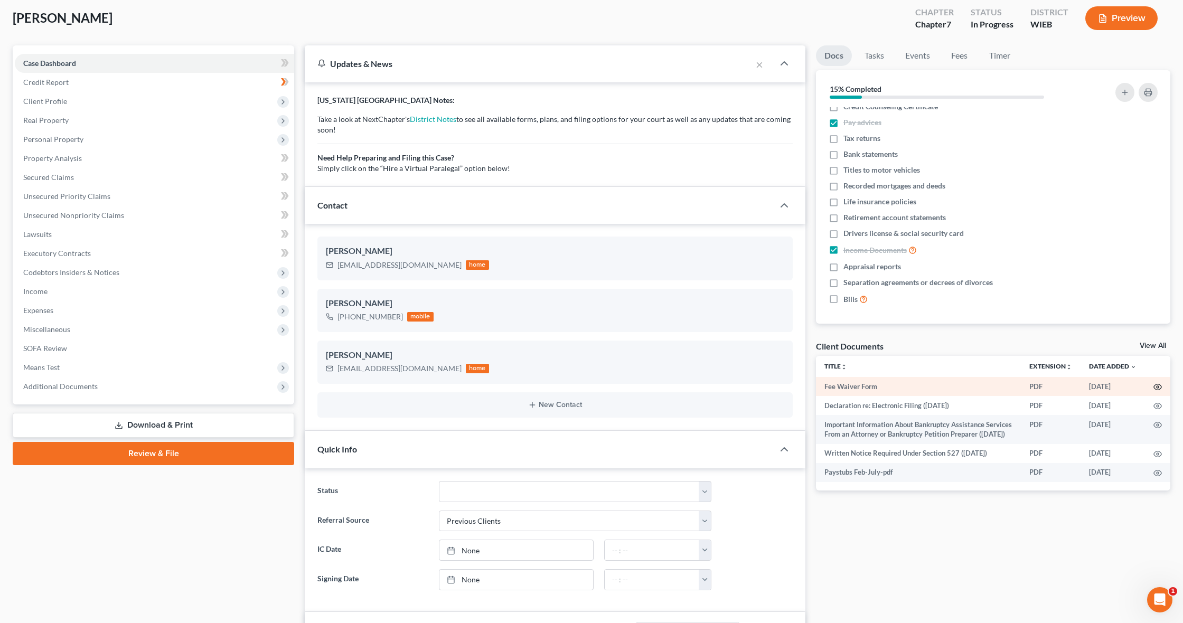
click at [1156, 385] on icon "button" at bounding box center [1157, 387] width 8 height 8
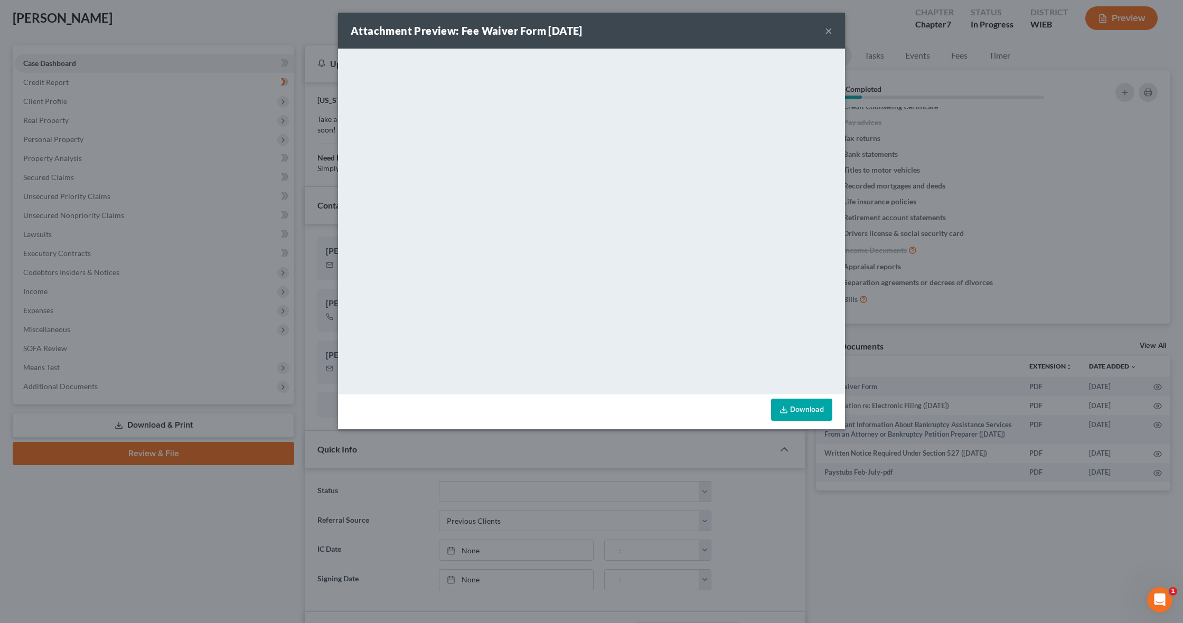
click at [791, 413] on link "Download" at bounding box center [801, 410] width 61 height 22
click at [826, 33] on button "×" at bounding box center [828, 30] width 7 height 13
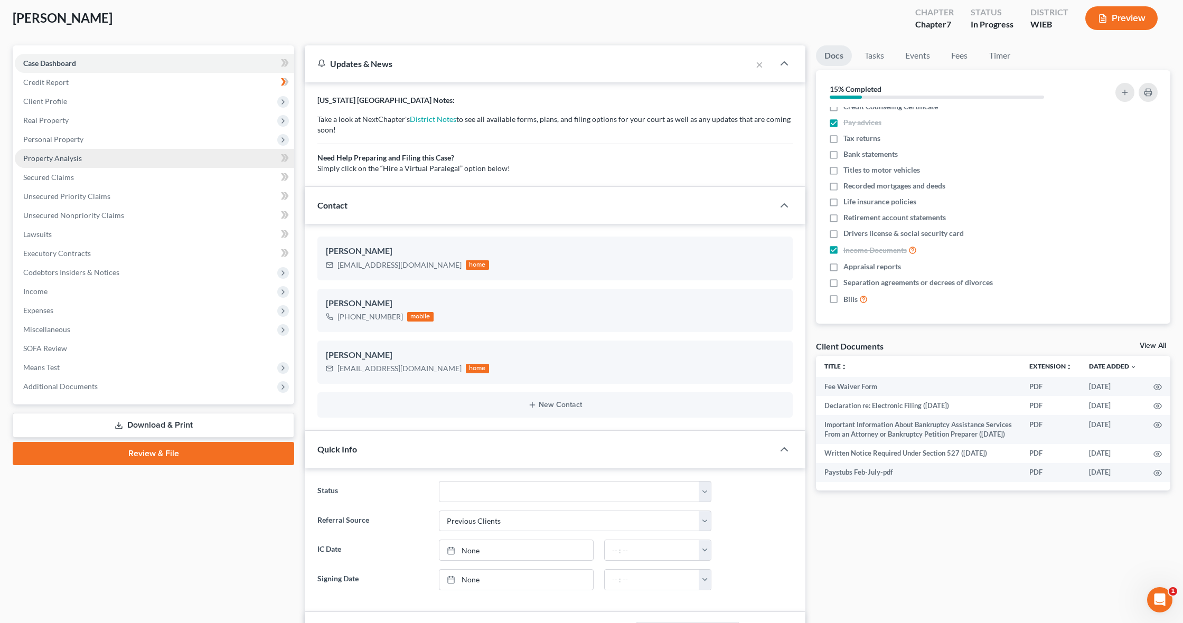
scroll to position [0, 0]
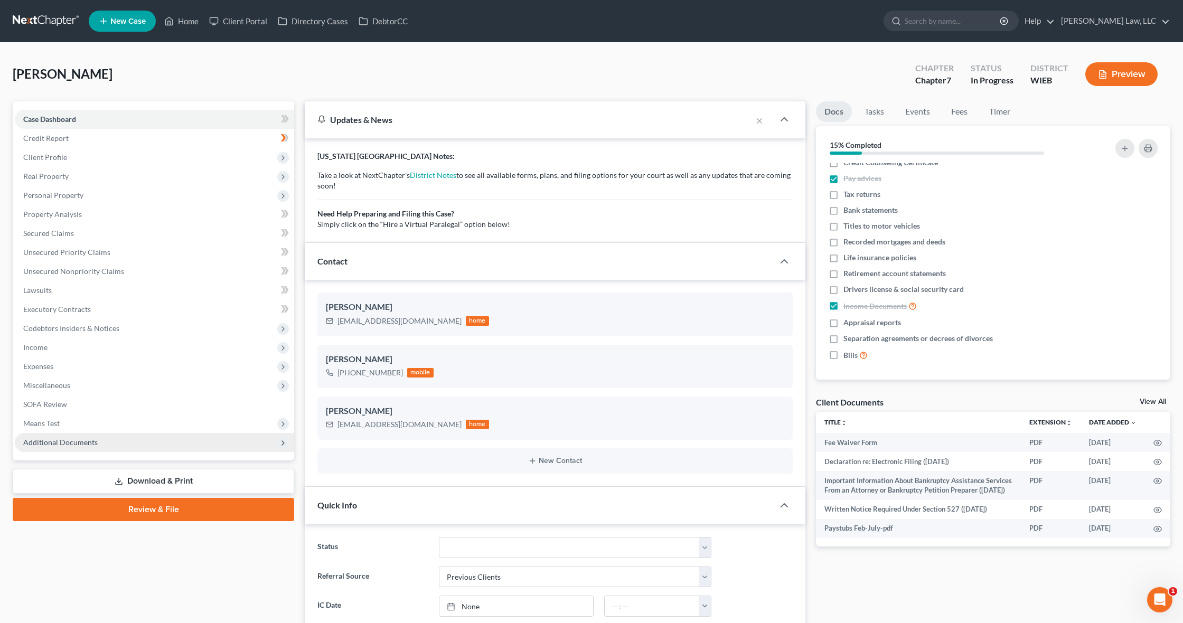
click at [70, 438] on span "Additional Documents" at bounding box center [60, 442] width 74 height 9
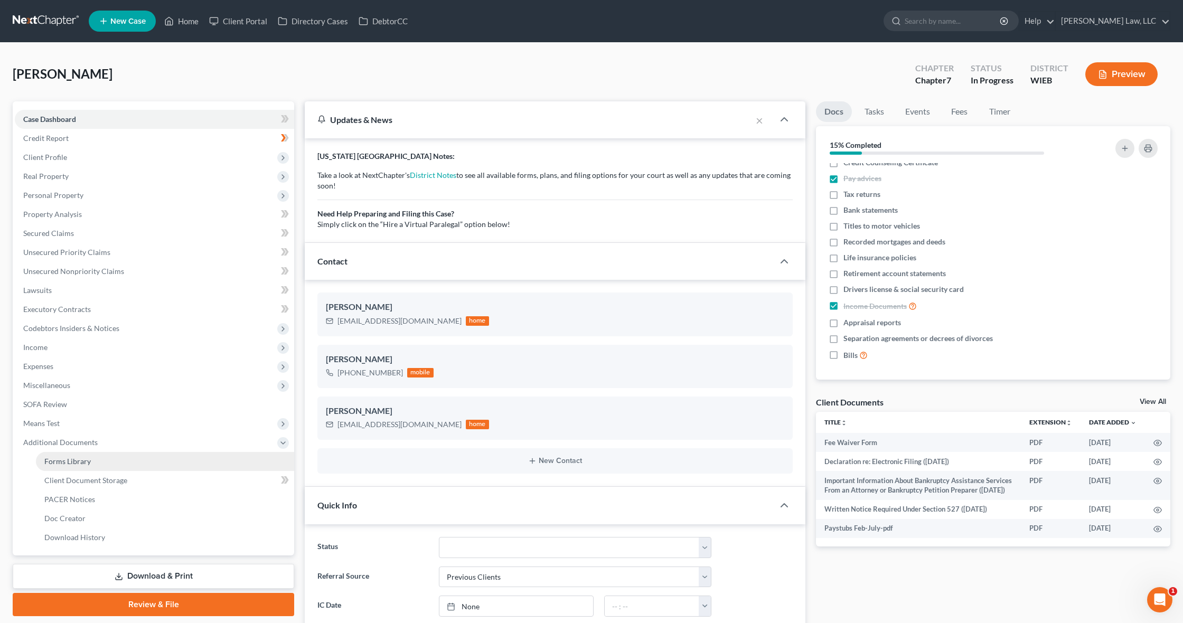
click at [72, 459] on span "Forms Library" at bounding box center [67, 461] width 46 height 9
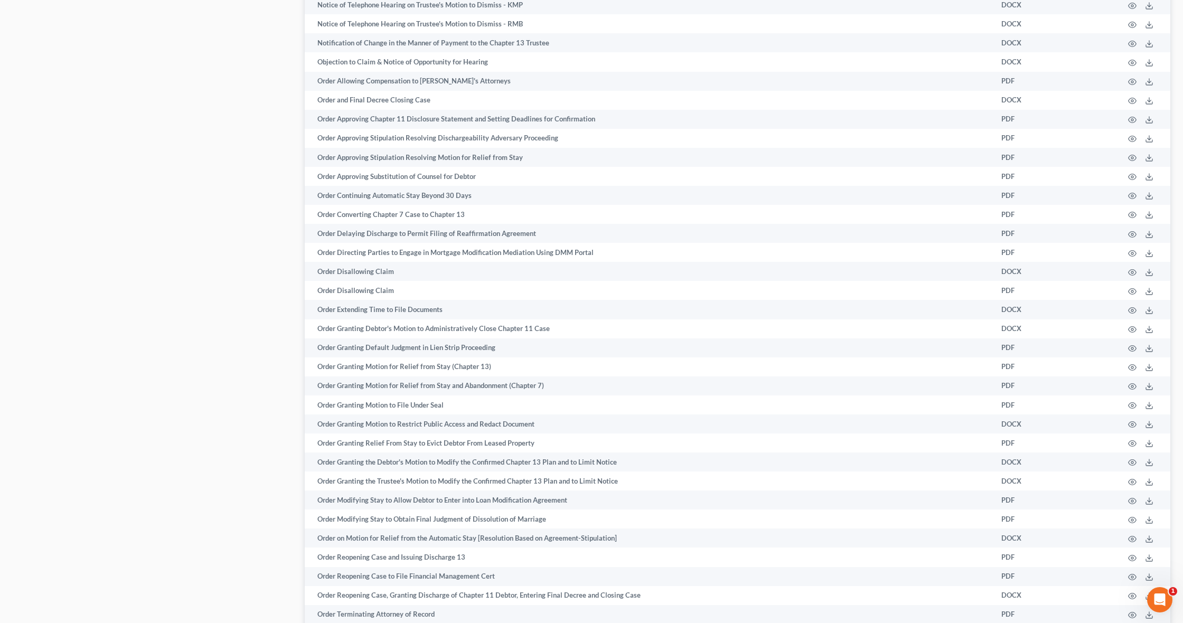
scroll to position [1393, 0]
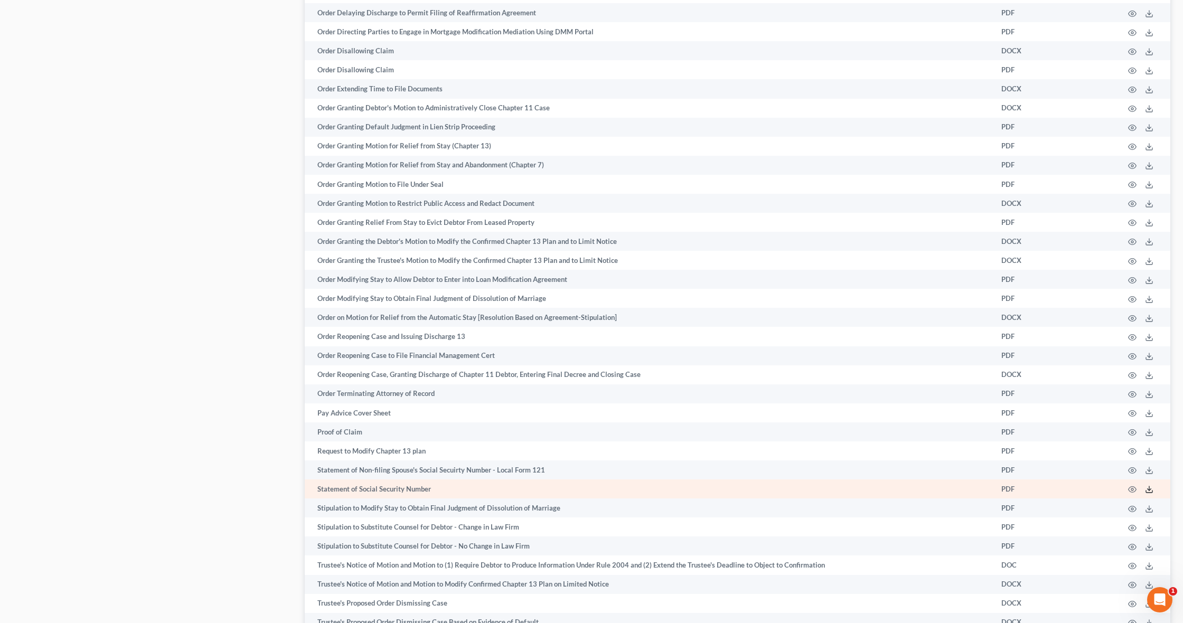
click at [1149, 488] on icon at bounding box center [1149, 489] width 8 height 8
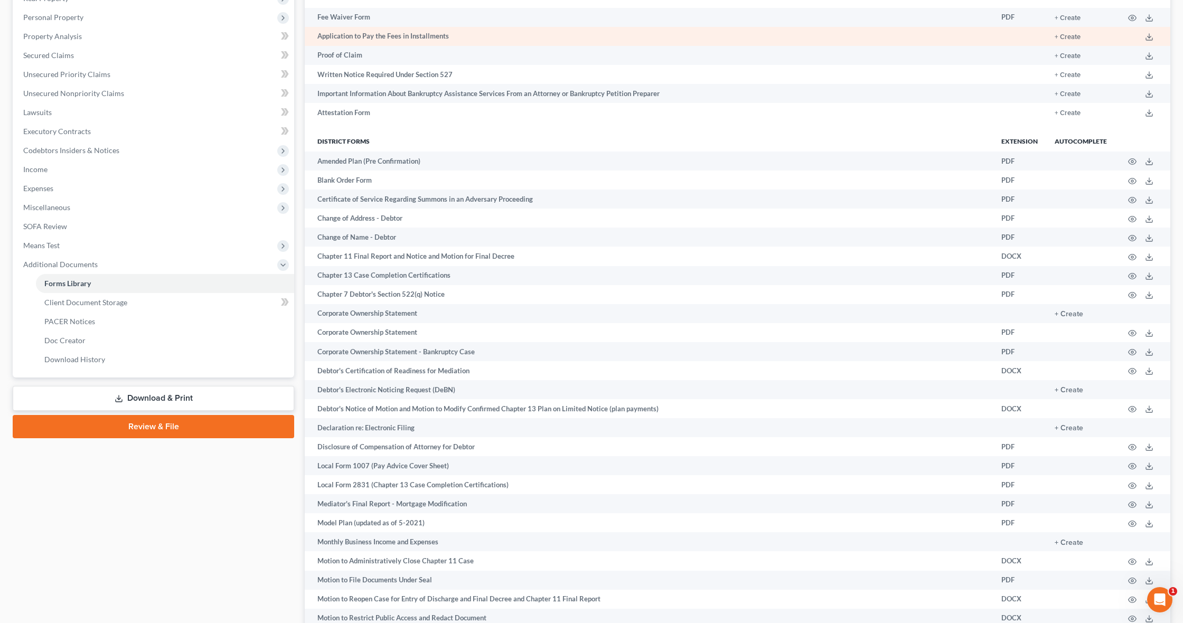
scroll to position [0, 0]
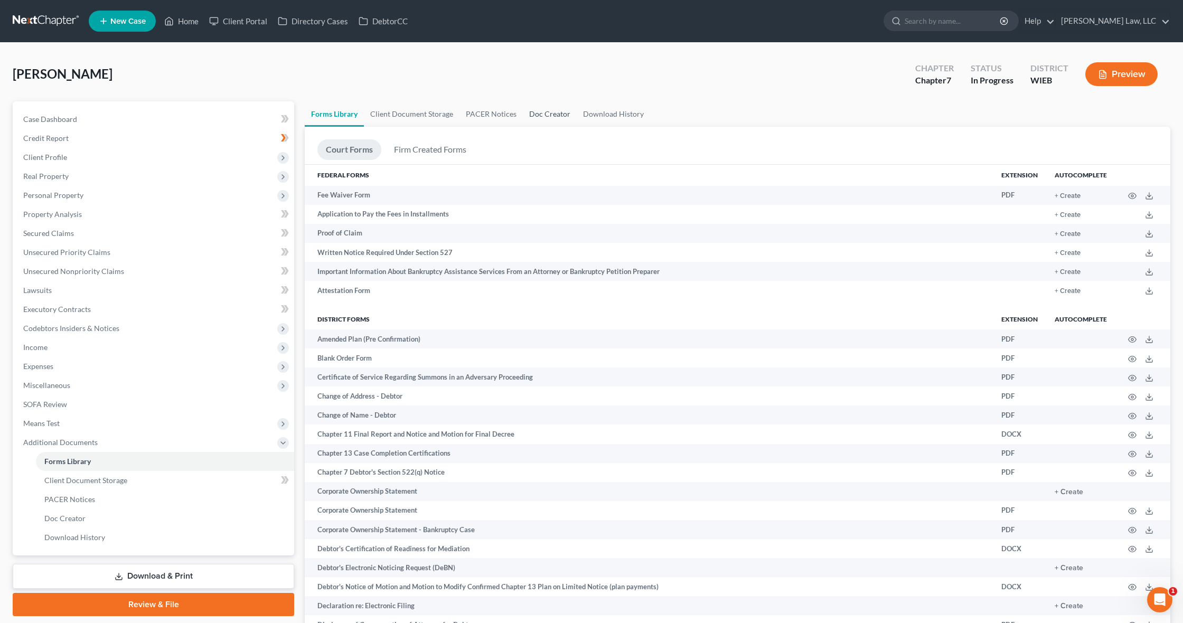
click at [536, 116] on link "Doc Creator" at bounding box center [550, 113] width 54 height 25
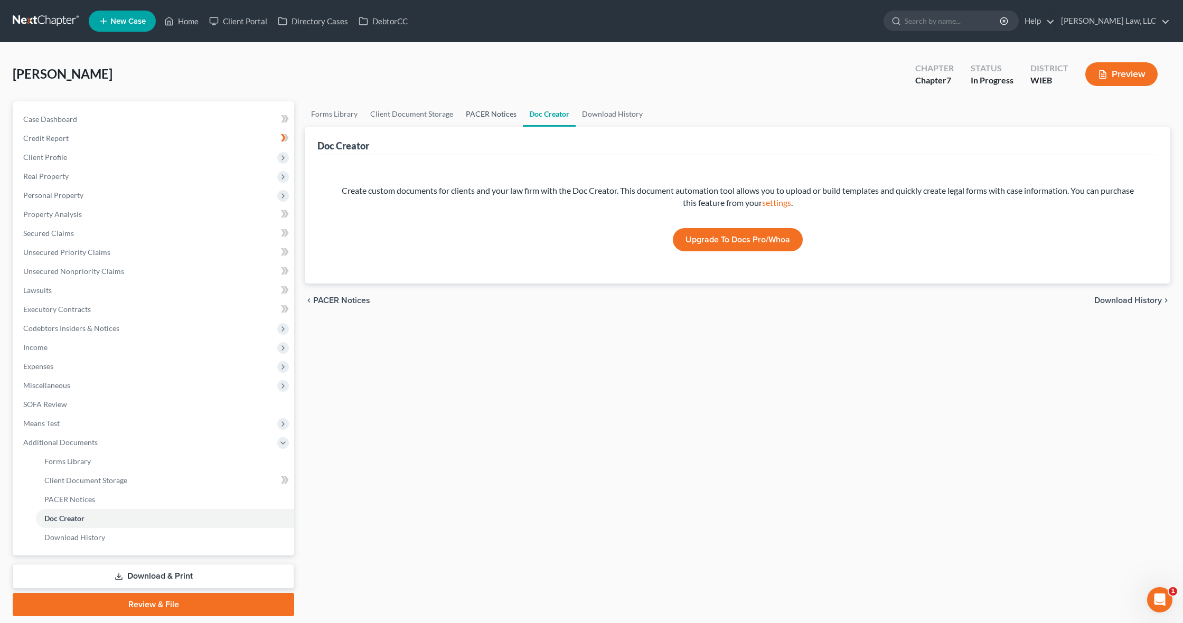
click at [480, 117] on link "PACER Notices" at bounding box center [490, 113] width 63 height 25
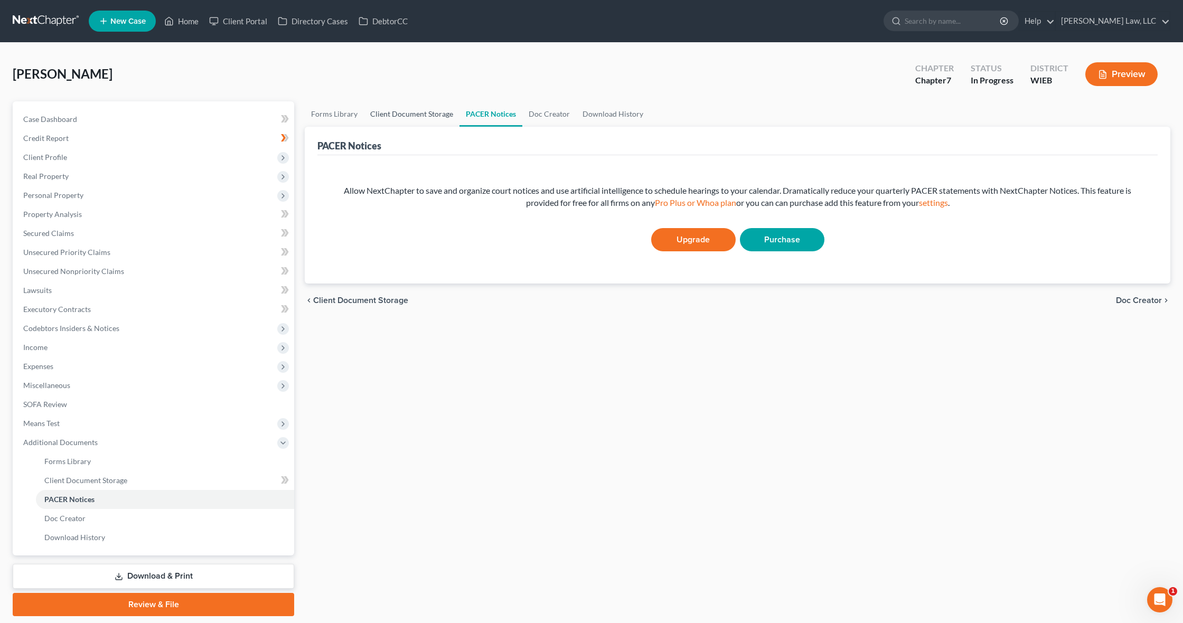
click at [408, 115] on link "Client Document Storage" at bounding box center [412, 113] width 96 height 25
